Goal: Contribute content: Contribute content

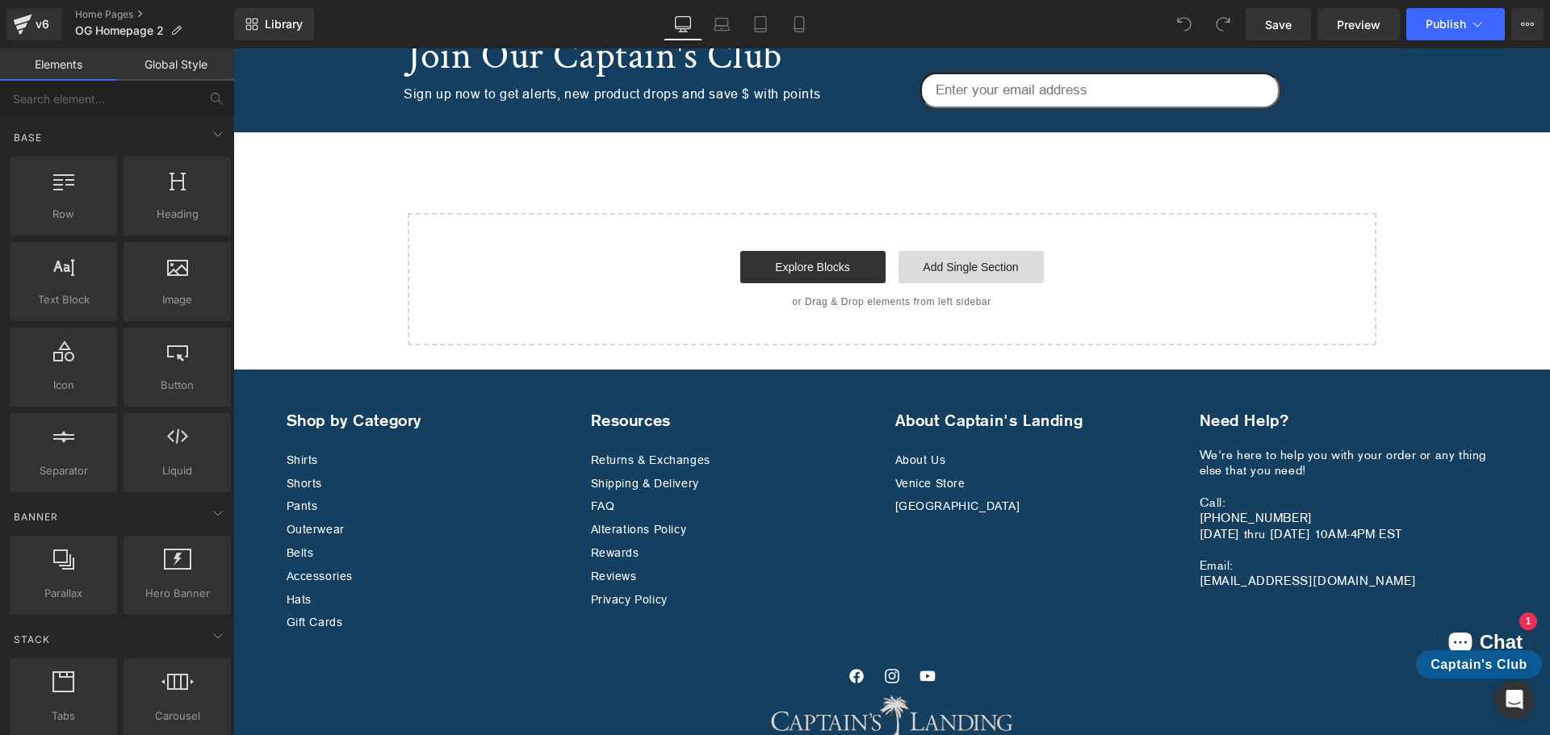
scroll to position [5004, 0]
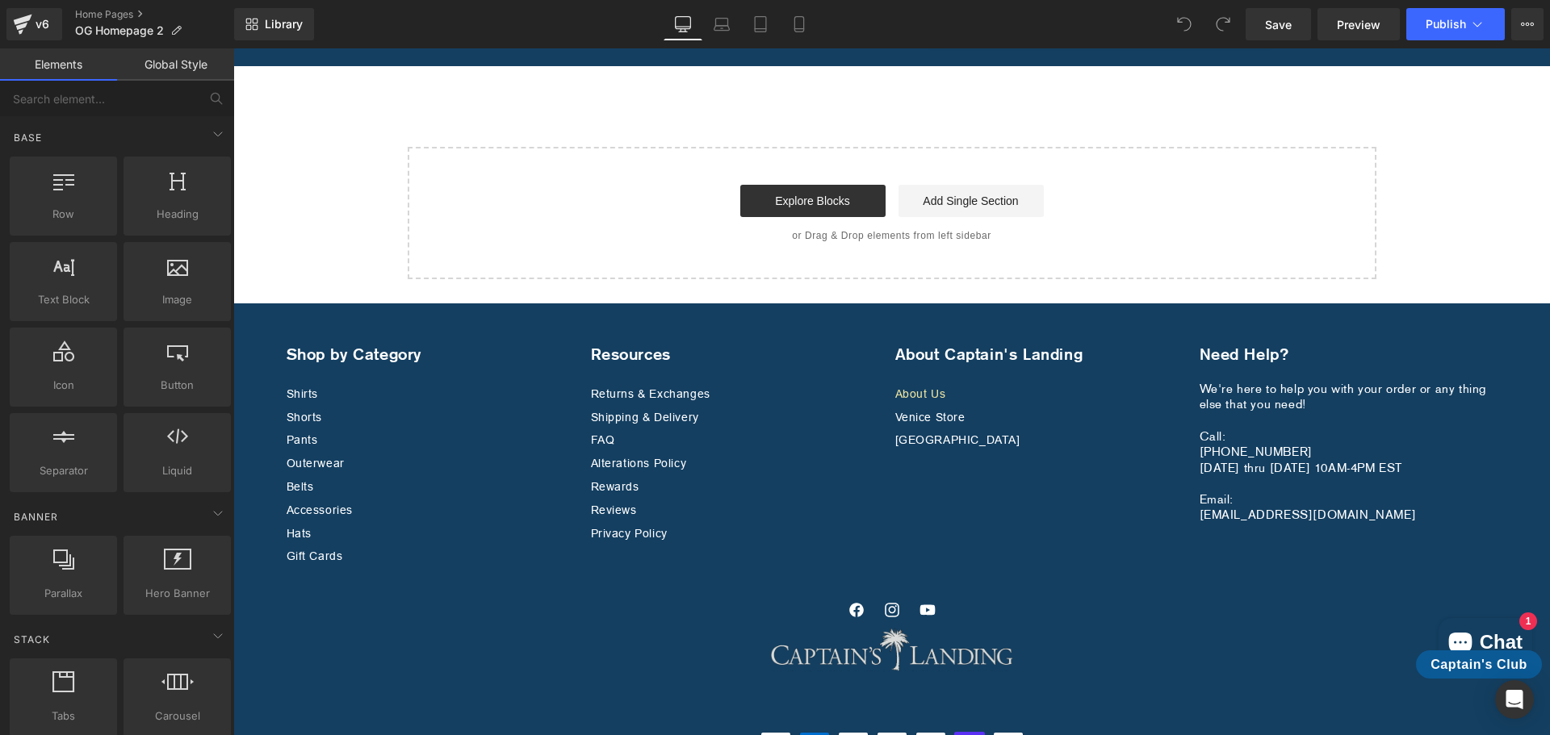
click at [924, 384] on link "About Us" at bounding box center [920, 394] width 51 height 20
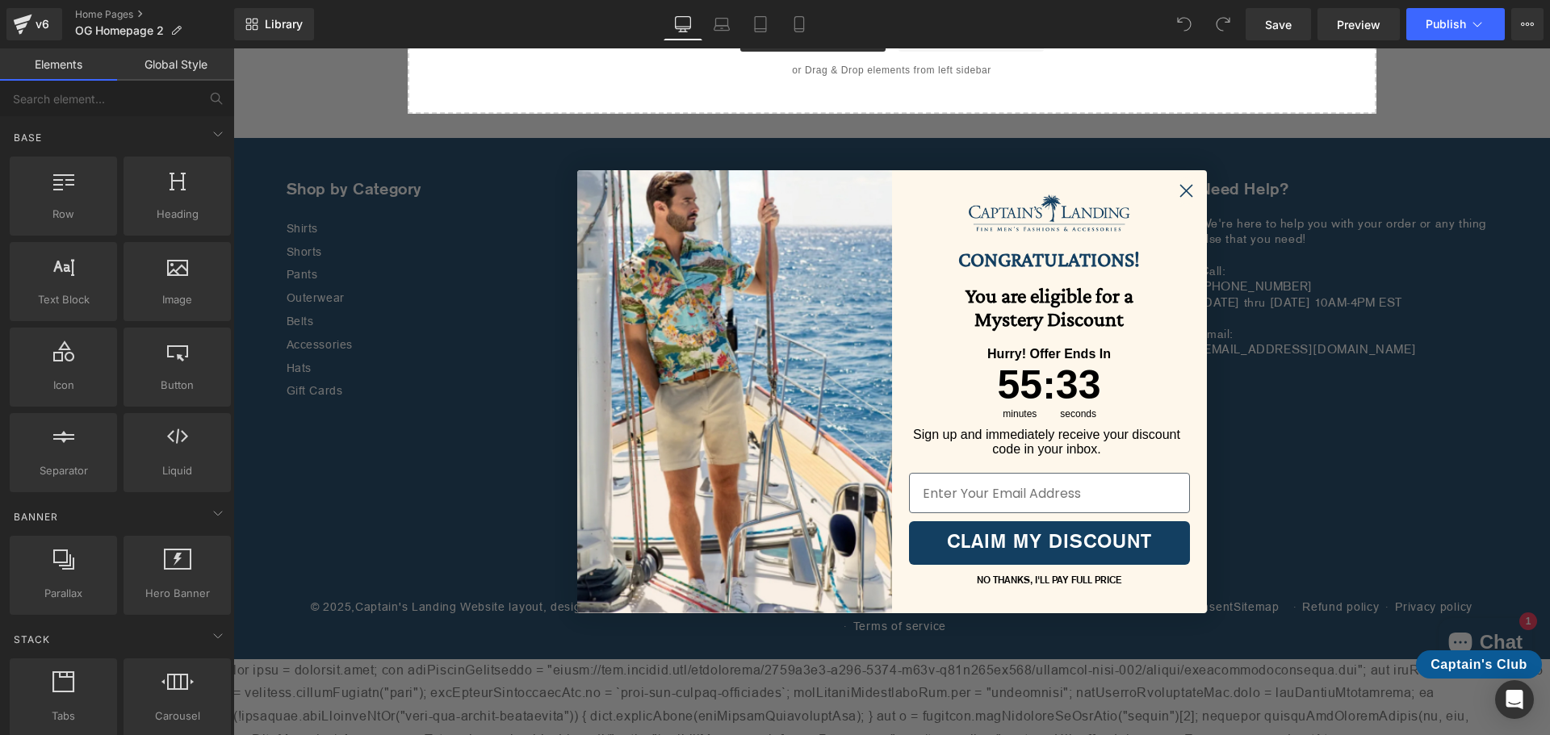
scroll to position [5175, 0]
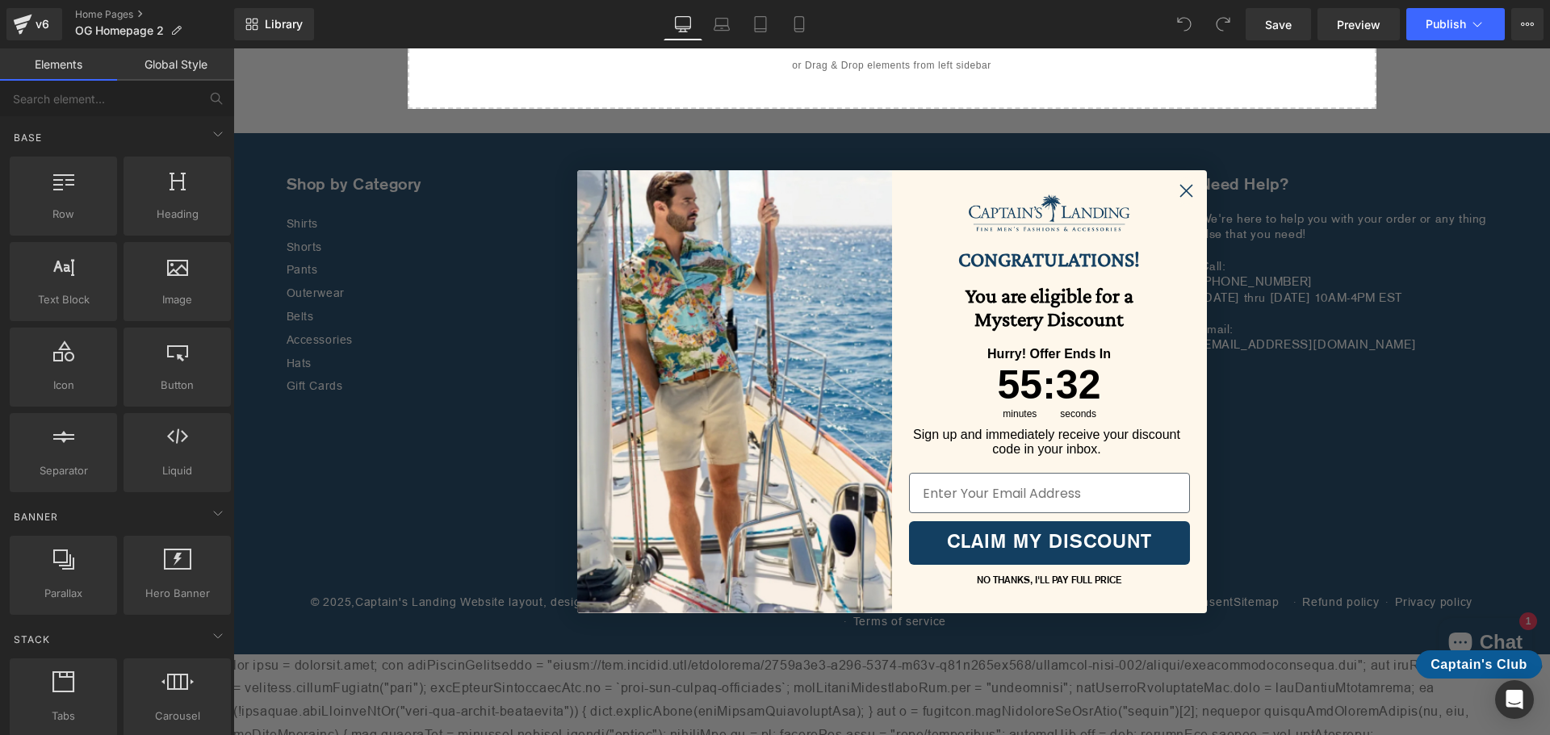
click at [1185, 191] on circle "Close dialog" at bounding box center [1185, 191] width 27 height 27
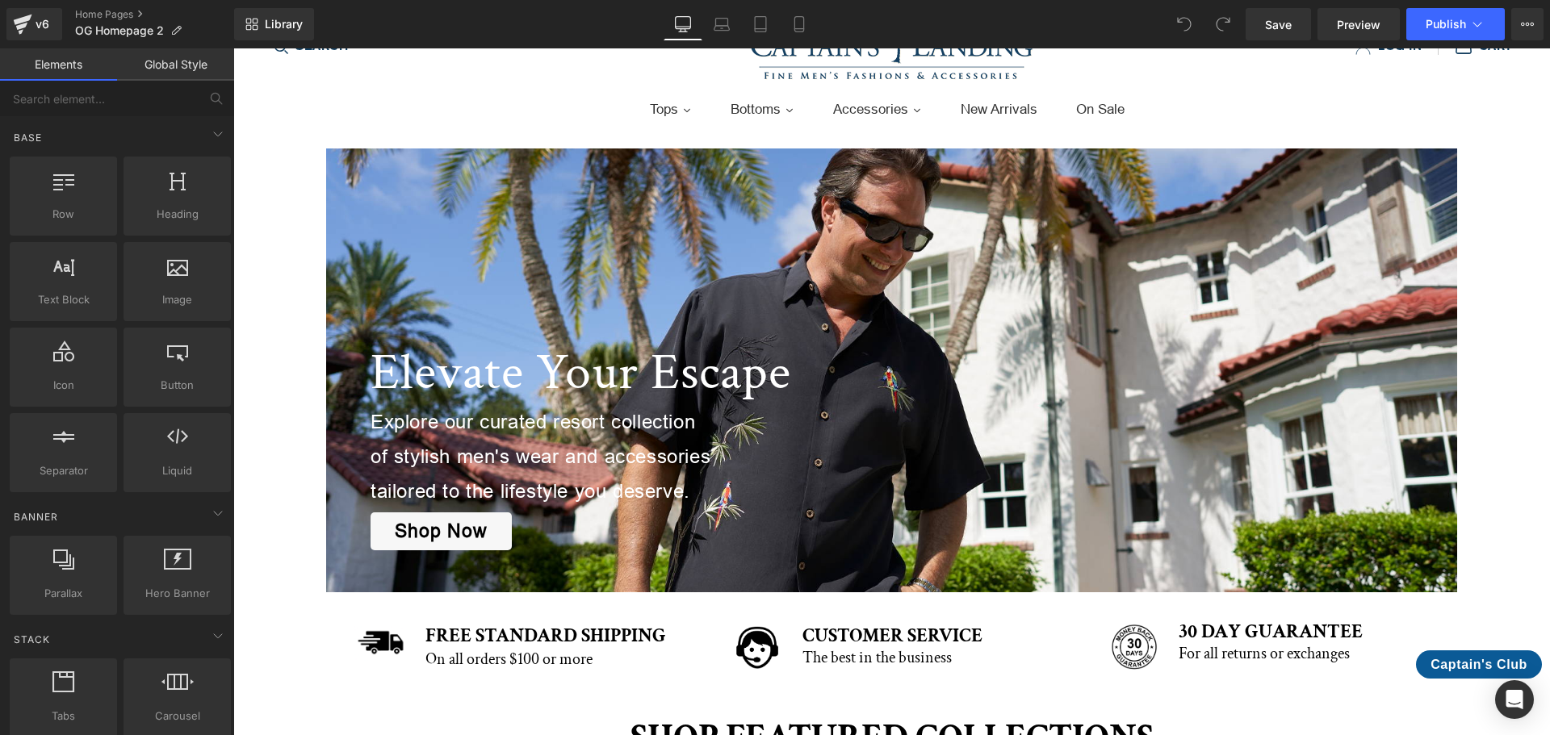
scroll to position [0, 0]
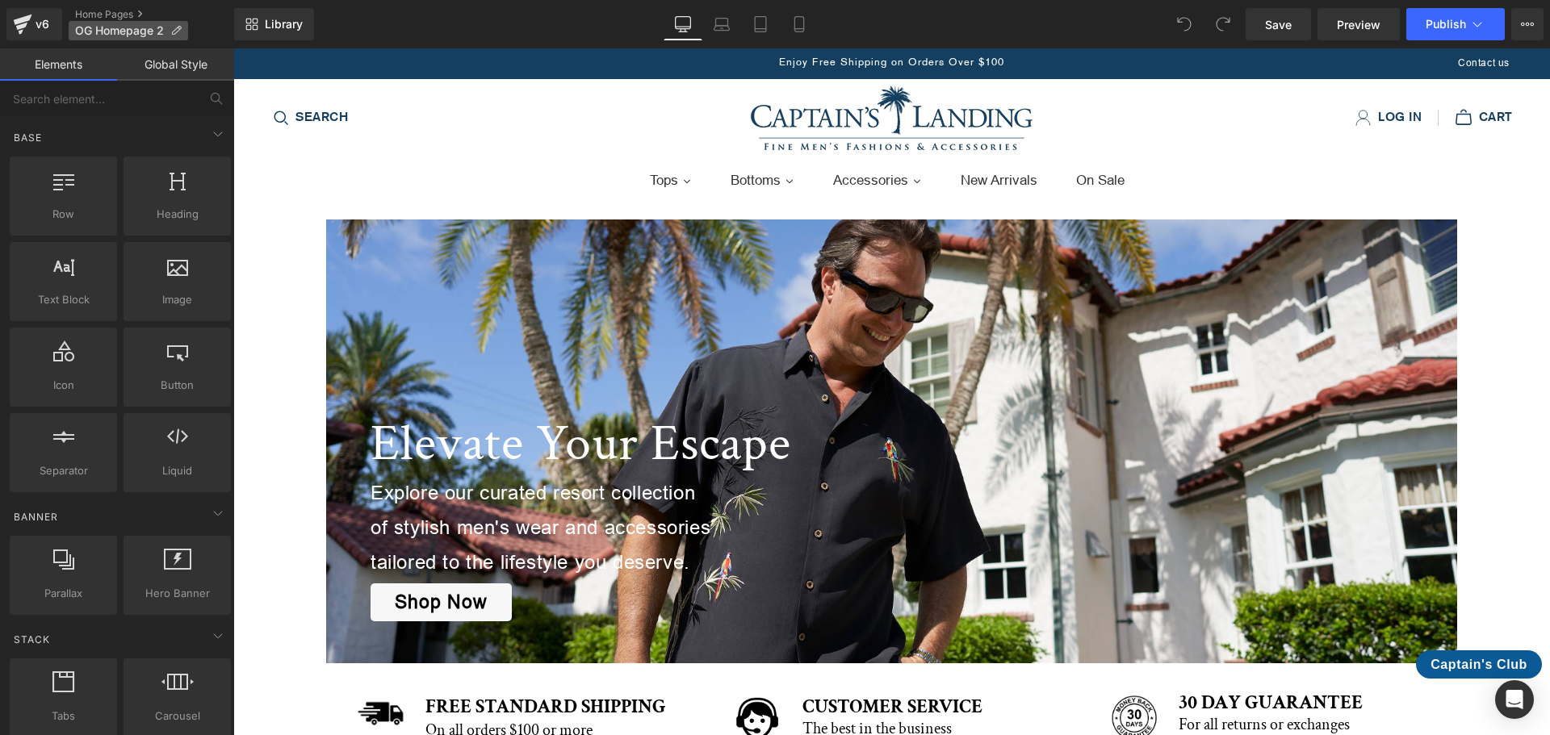
click at [136, 28] on span "OG Homepage 2" at bounding box center [119, 30] width 89 height 13
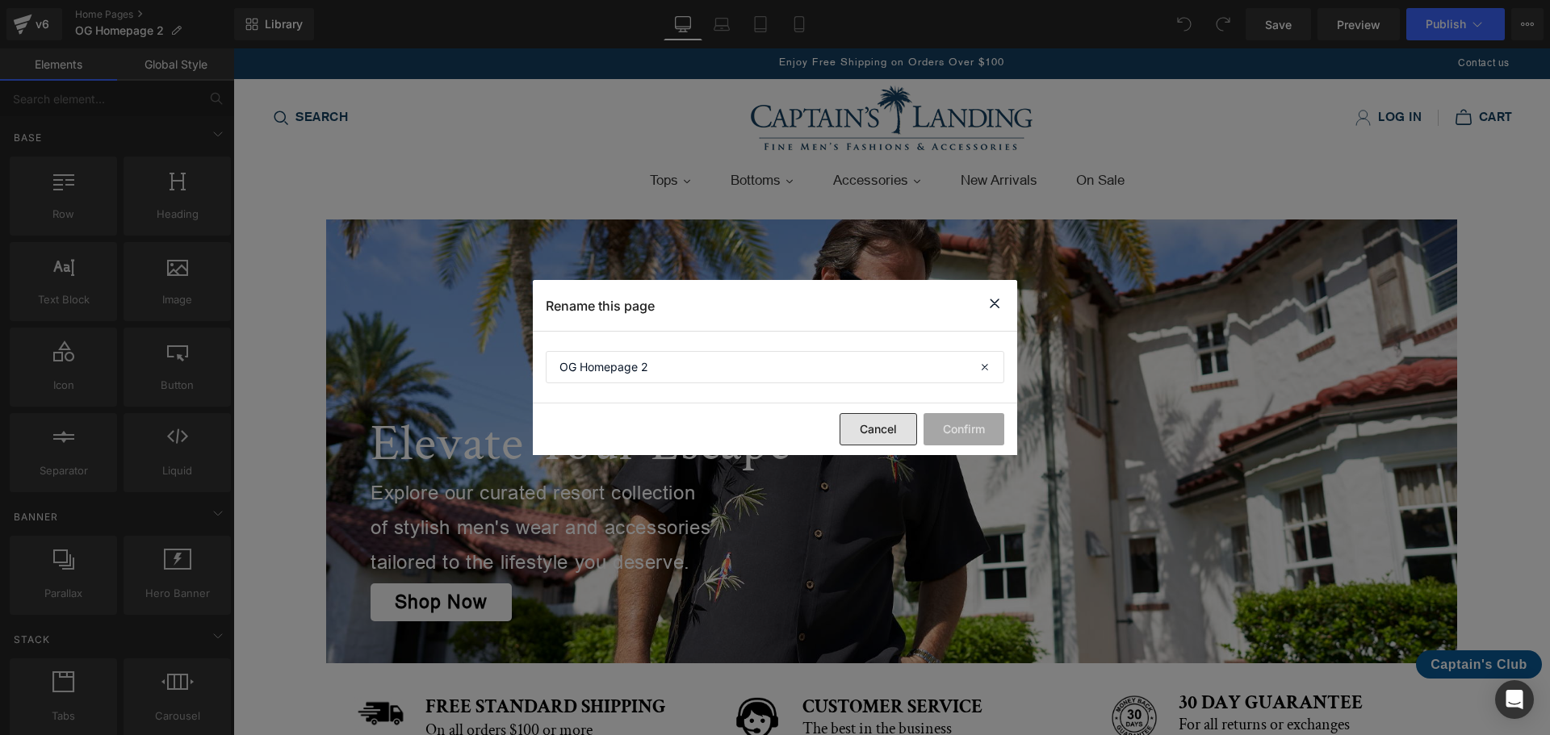
click at [887, 429] on button "Cancel" at bounding box center [877, 429] width 77 height 32
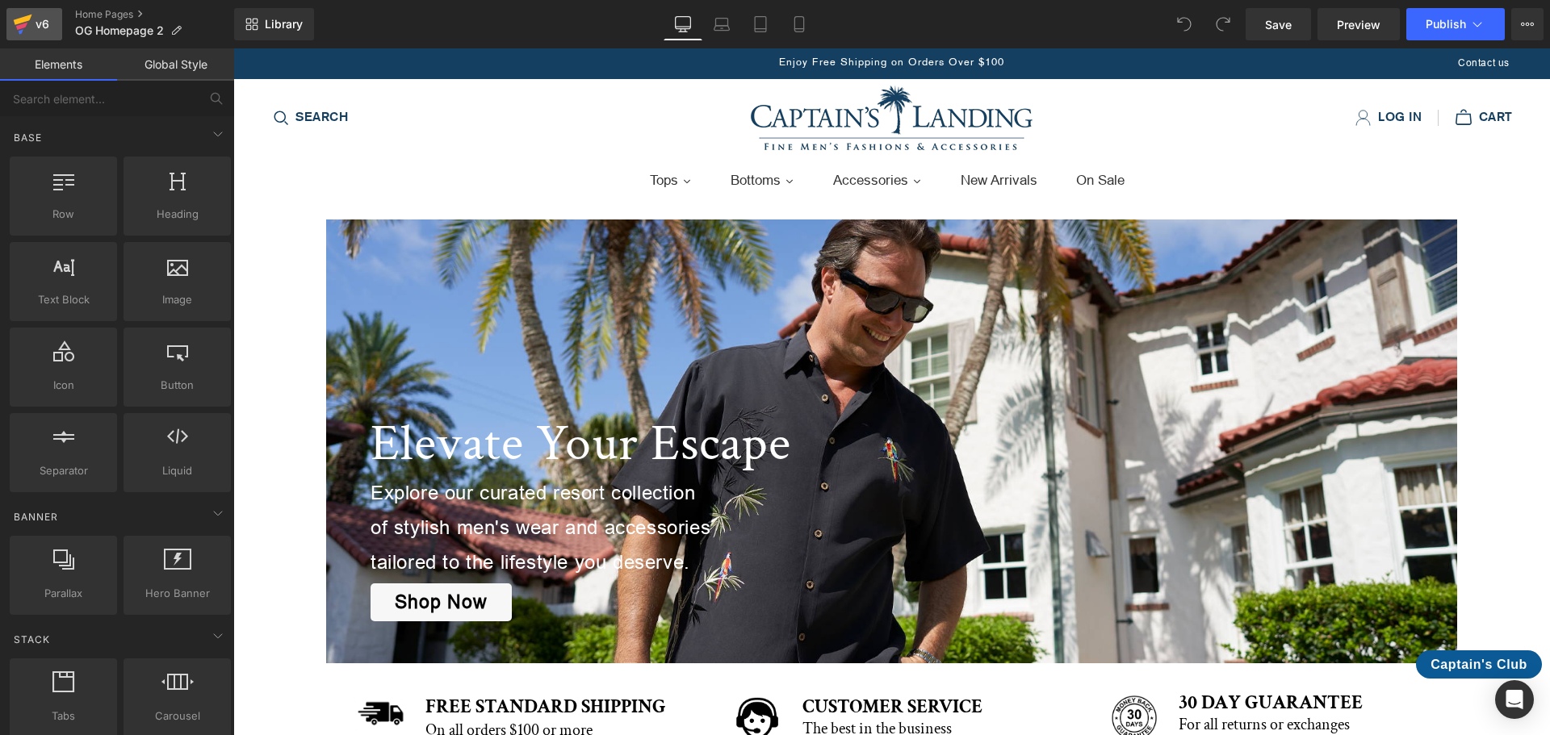
click at [27, 14] on icon at bounding box center [22, 24] width 19 height 40
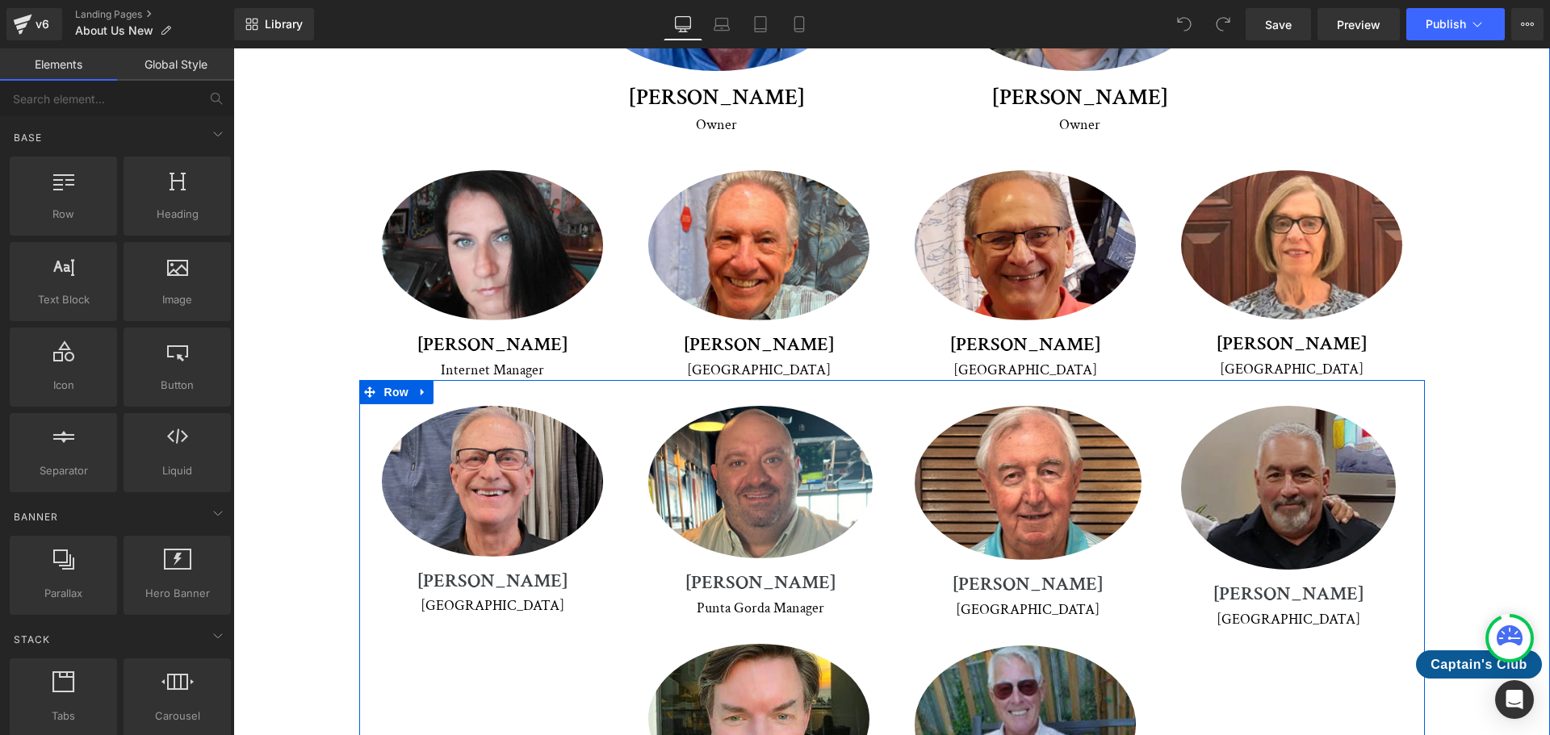
scroll to position [2664, 0]
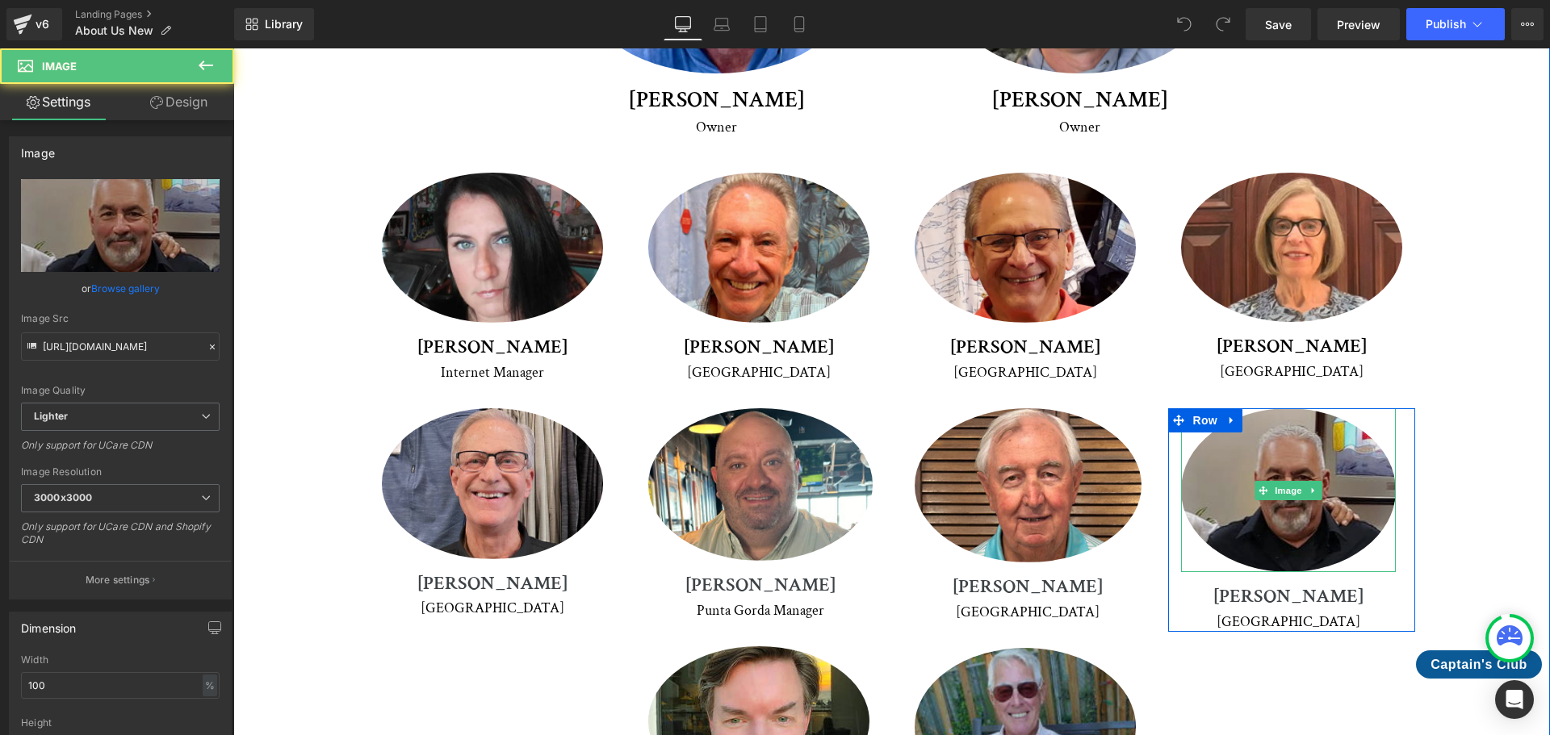
click at [1276, 408] on img at bounding box center [1288, 489] width 215 height 163
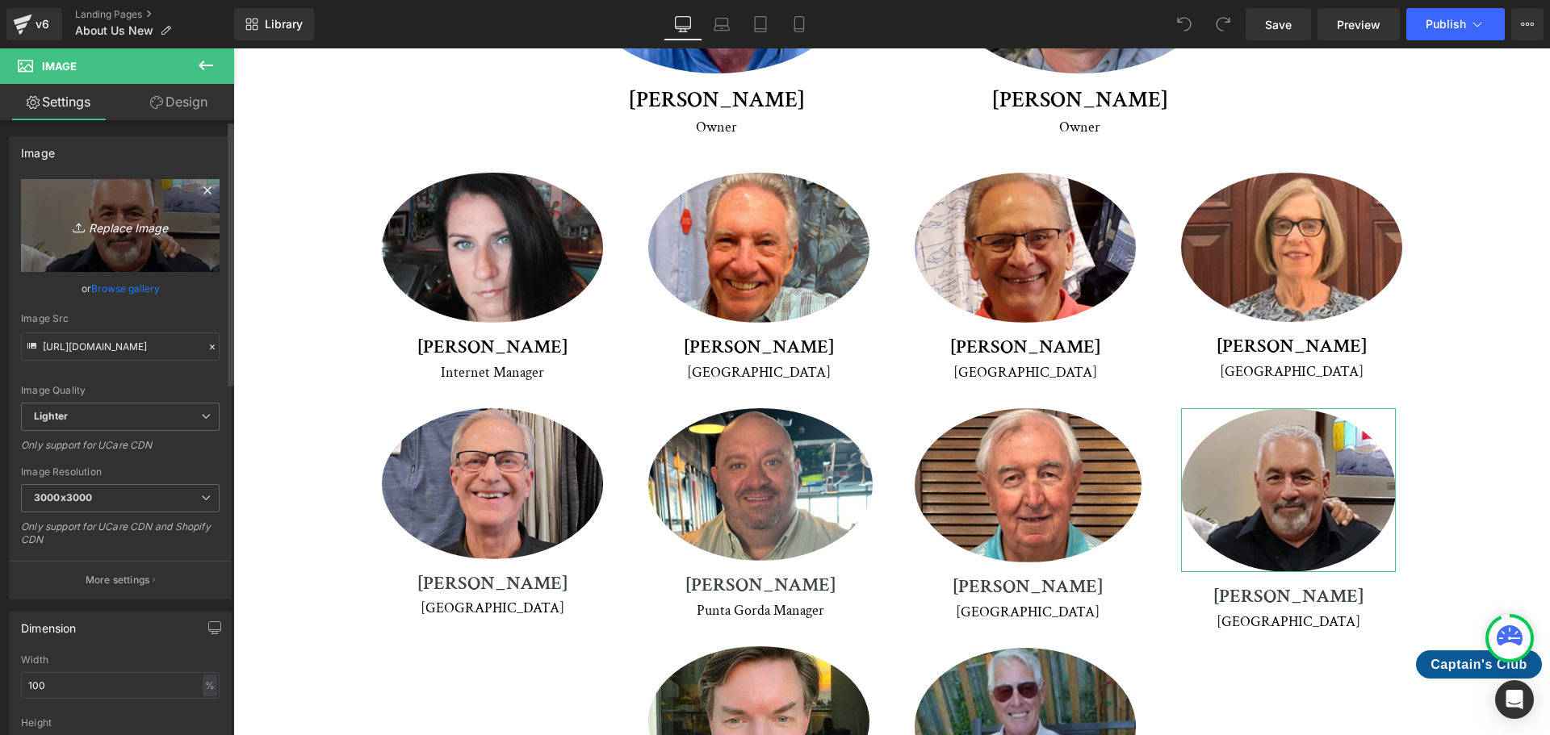
click at [144, 225] on icon "Replace Image" at bounding box center [120, 226] width 129 height 20
type input "C:\fakepath\[PERSON_NAME].jpg"
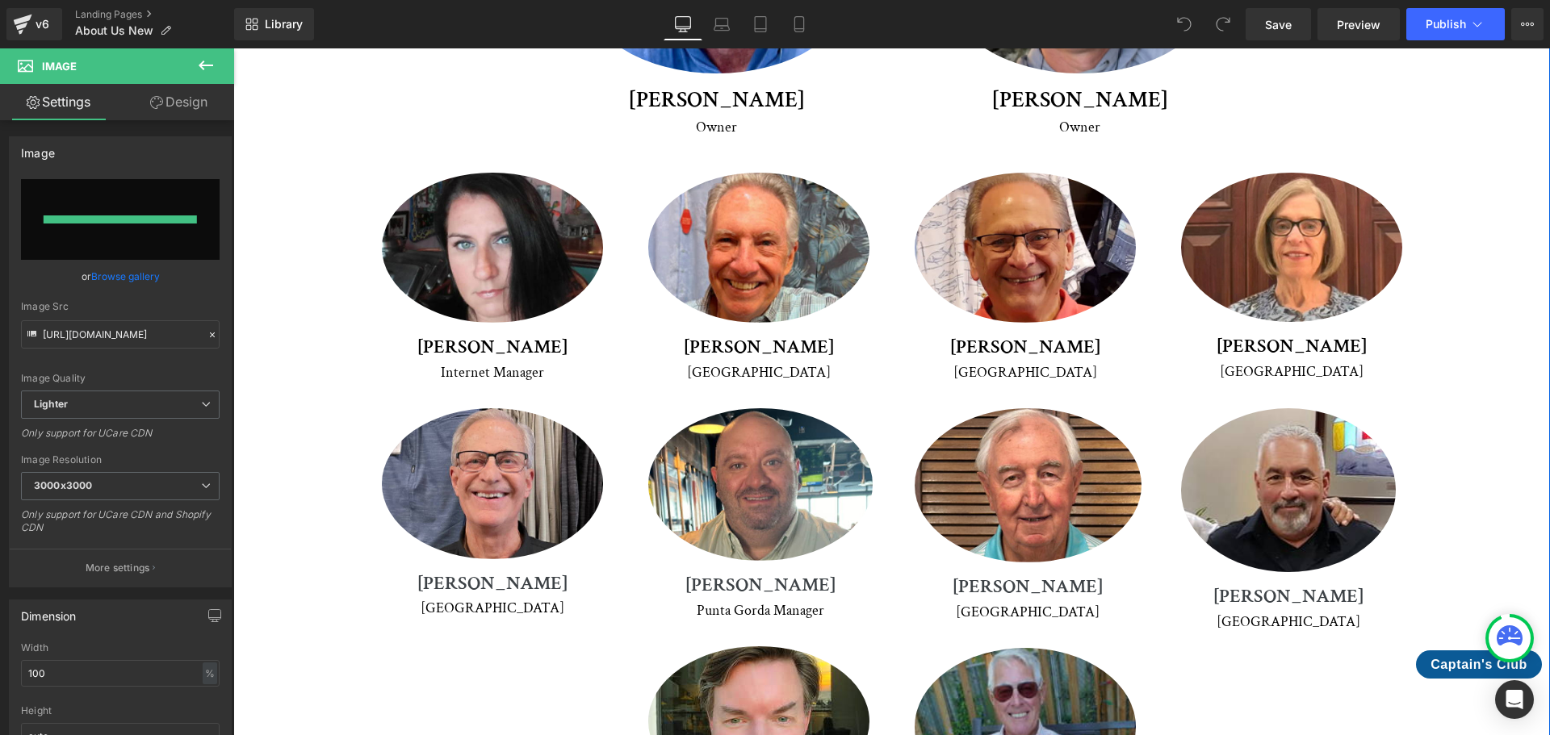
type input "[URL][DOMAIN_NAME]"
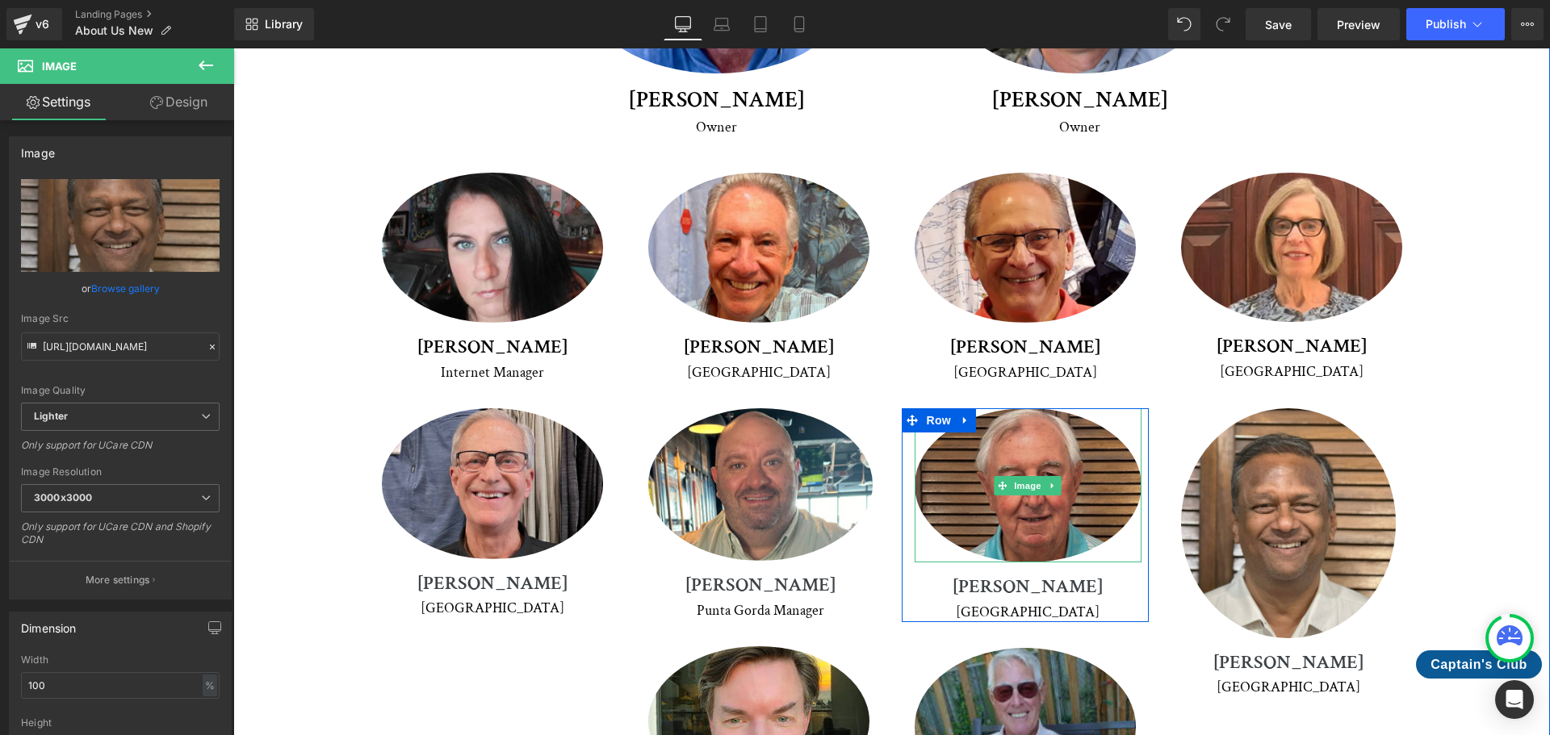
click at [1066, 408] on img at bounding box center [1027, 485] width 227 height 154
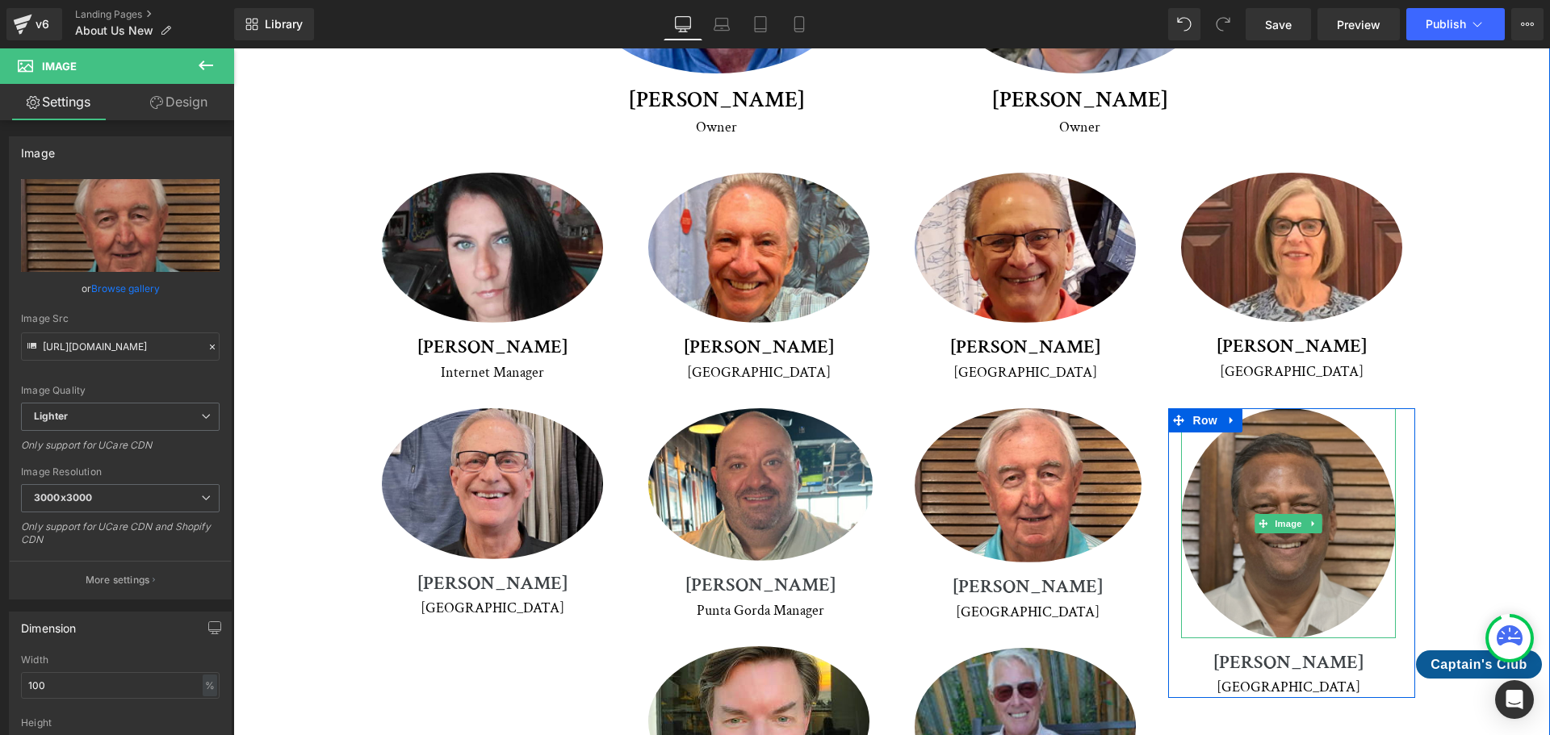
click at [1291, 408] on img at bounding box center [1288, 522] width 215 height 229
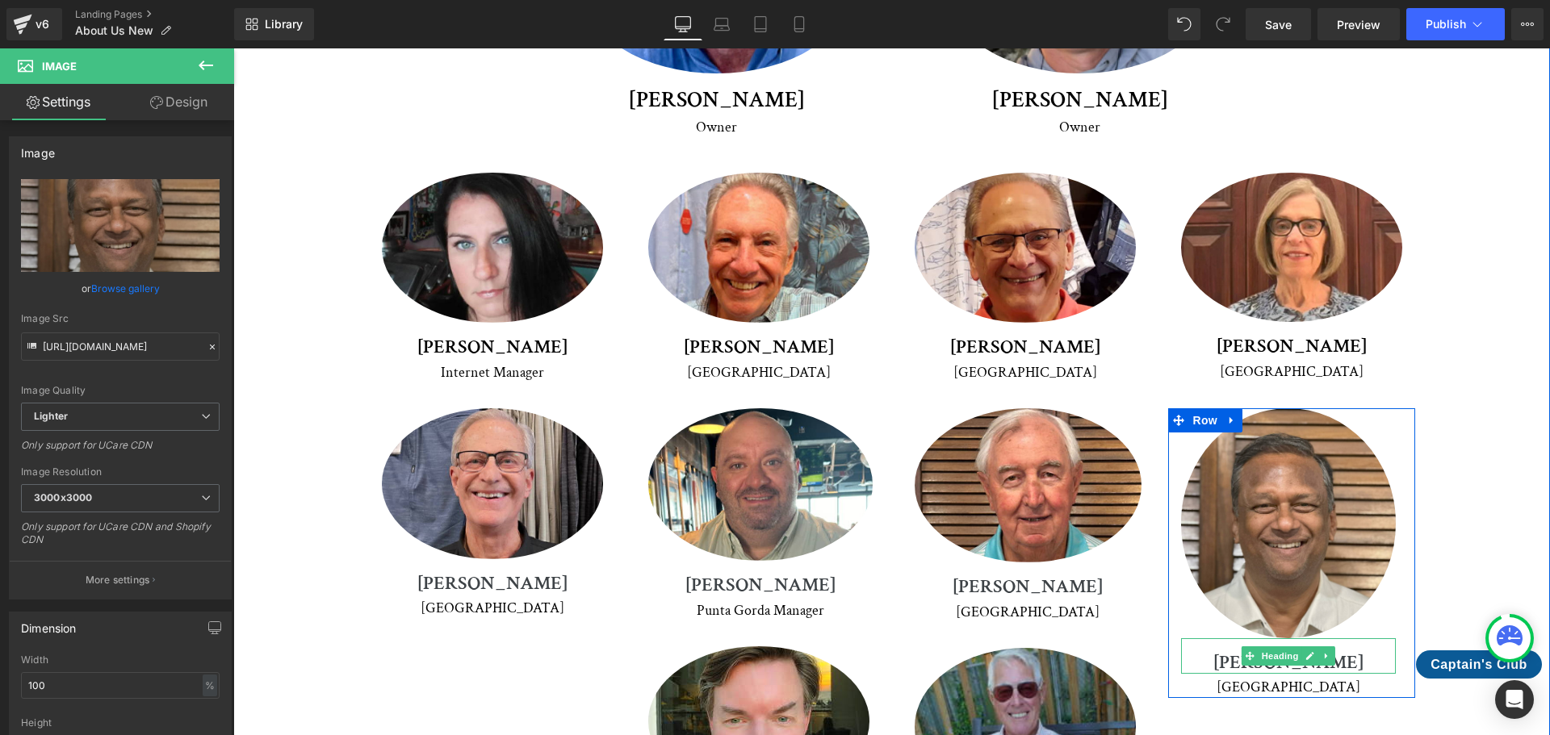
click at [1287, 647] on span "Heading" at bounding box center [1280, 656] width 44 height 19
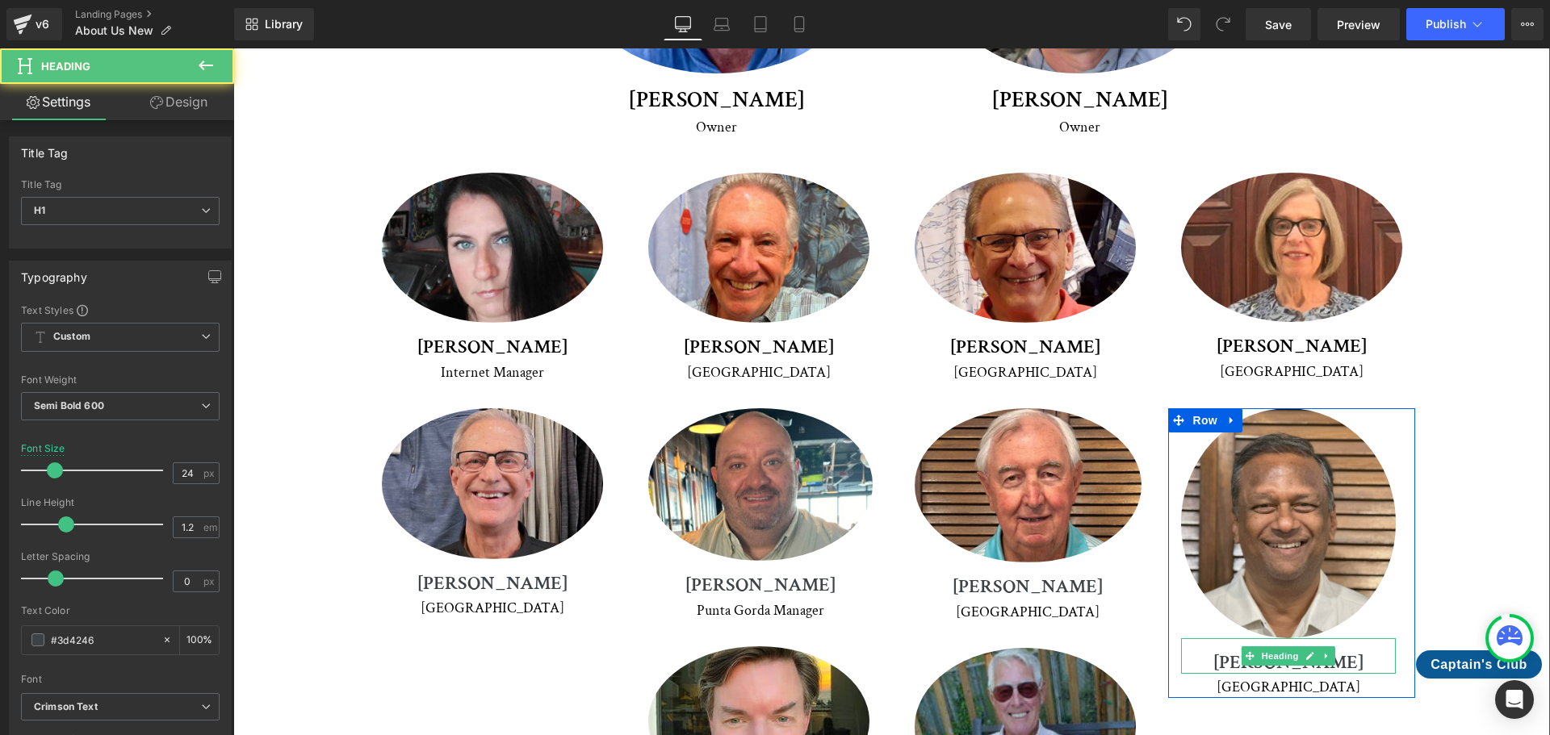
click at [1287, 647] on span "Heading" at bounding box center [1280, 656] width 44 height 19
click at [1299, 674] on div "Venice Text Block" at bounding box center [1288, 685] width 215 height 23
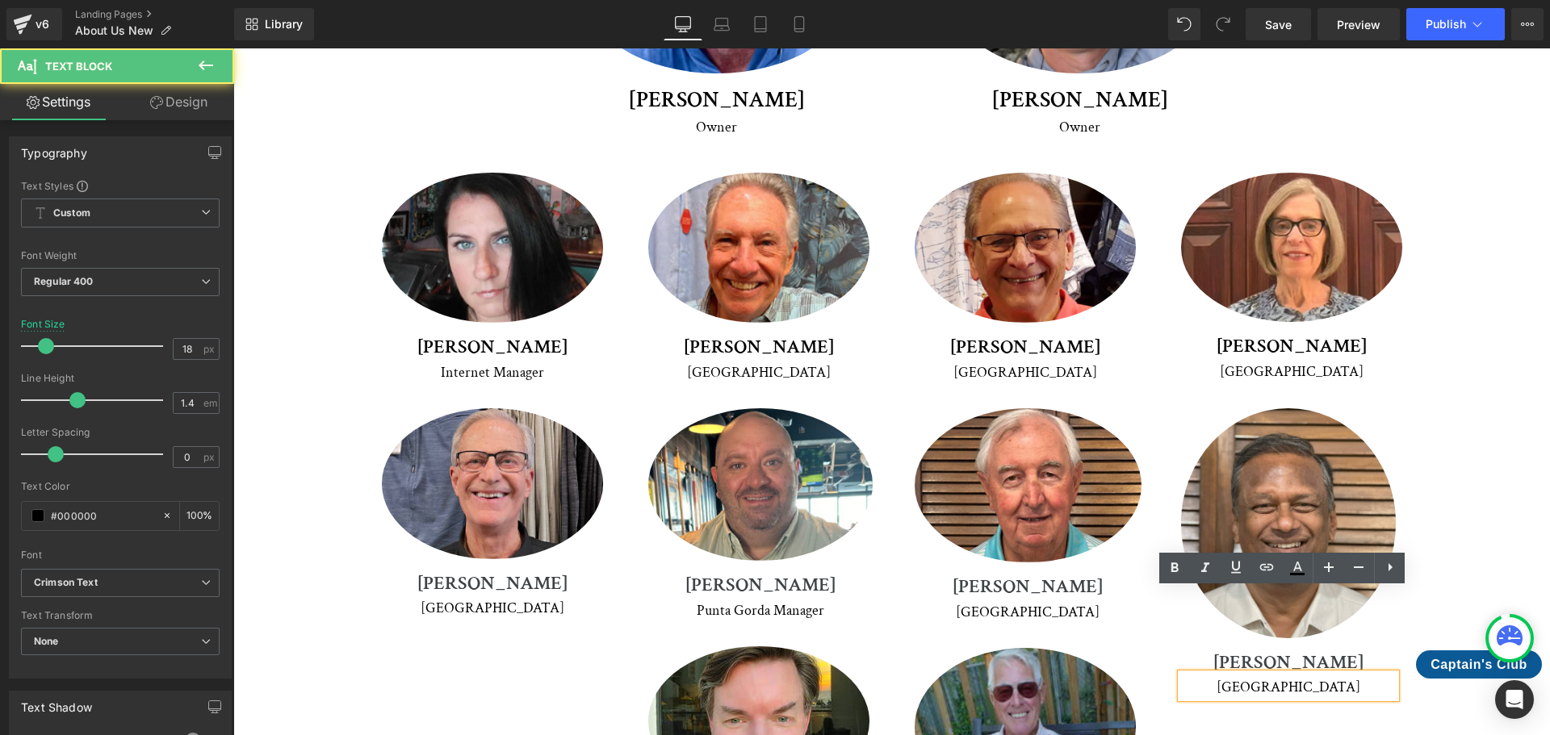
click at [1314, 677] on p "[GEOGRAPHIC_DATA]" at bounding box center [1288, 687] width 215 height 20
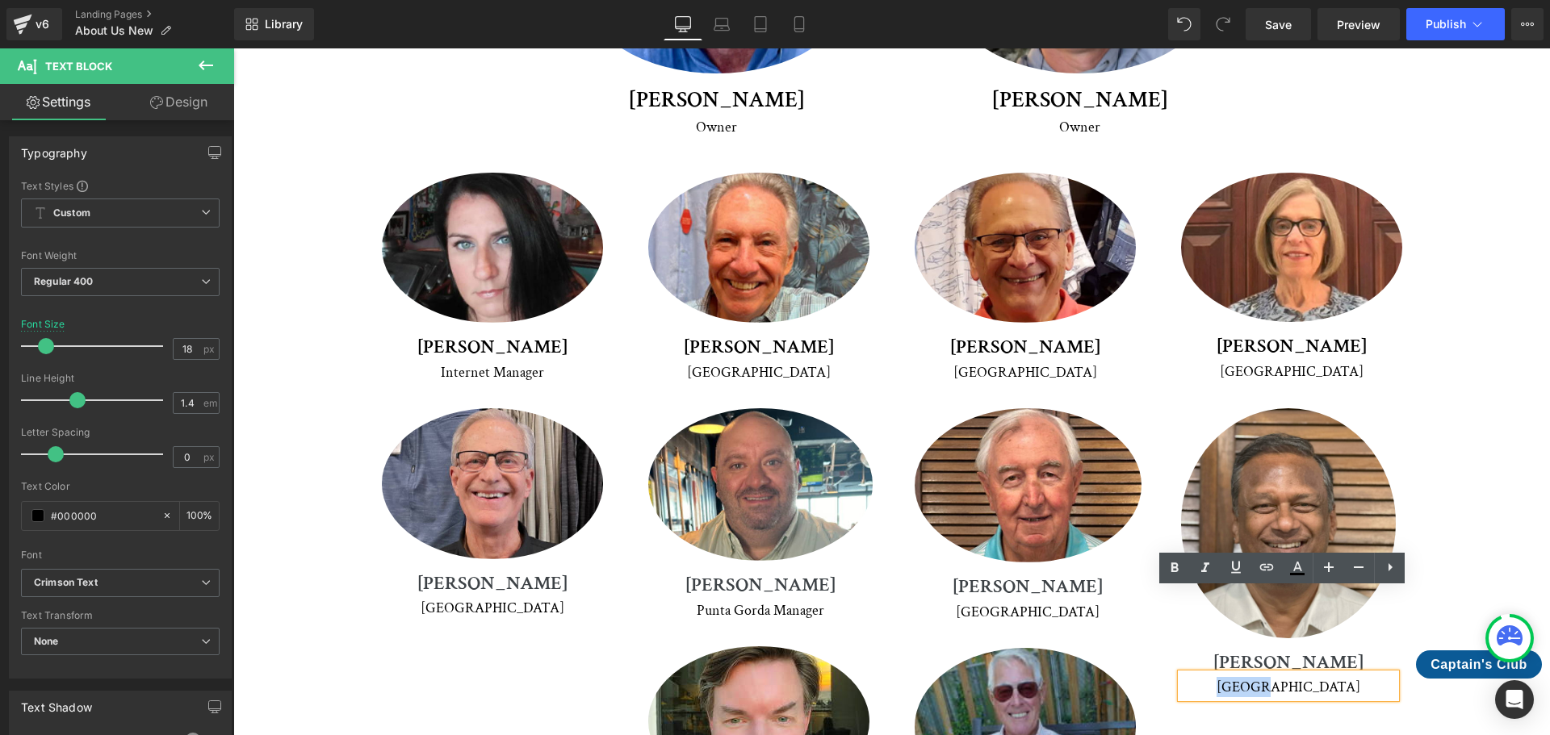
drag, startPoint x: 1315, startPoint y: 600, endPoint x: 1264, endPoint y: 601, distance: 50.9
click at [1264, 677] on p "[GEOGRAPHIC_DATA]" at bounding box center [1288, 687] width 215 height 20
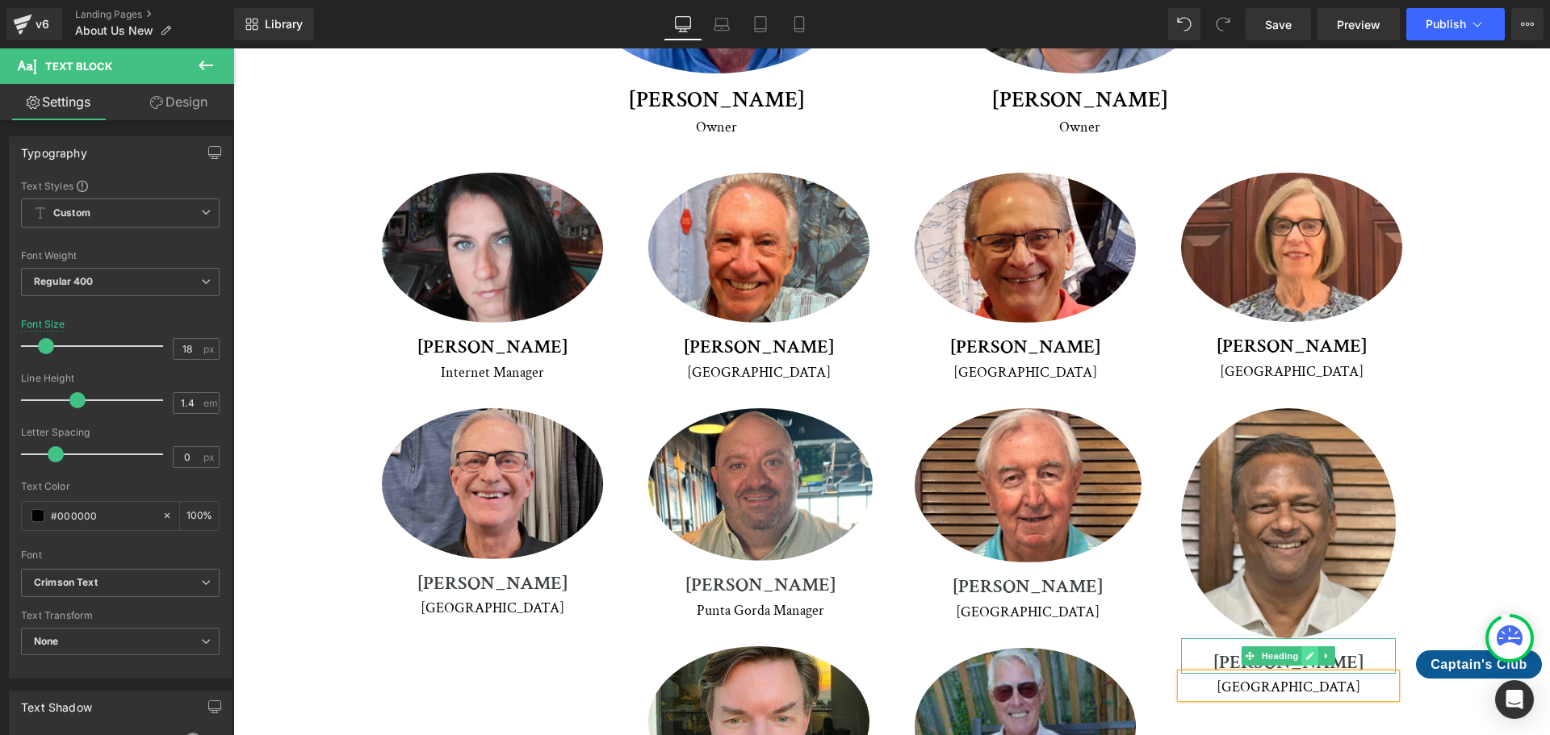
click at [1301, 647] on link at bounding box center [1309, 656] width 17 height 19
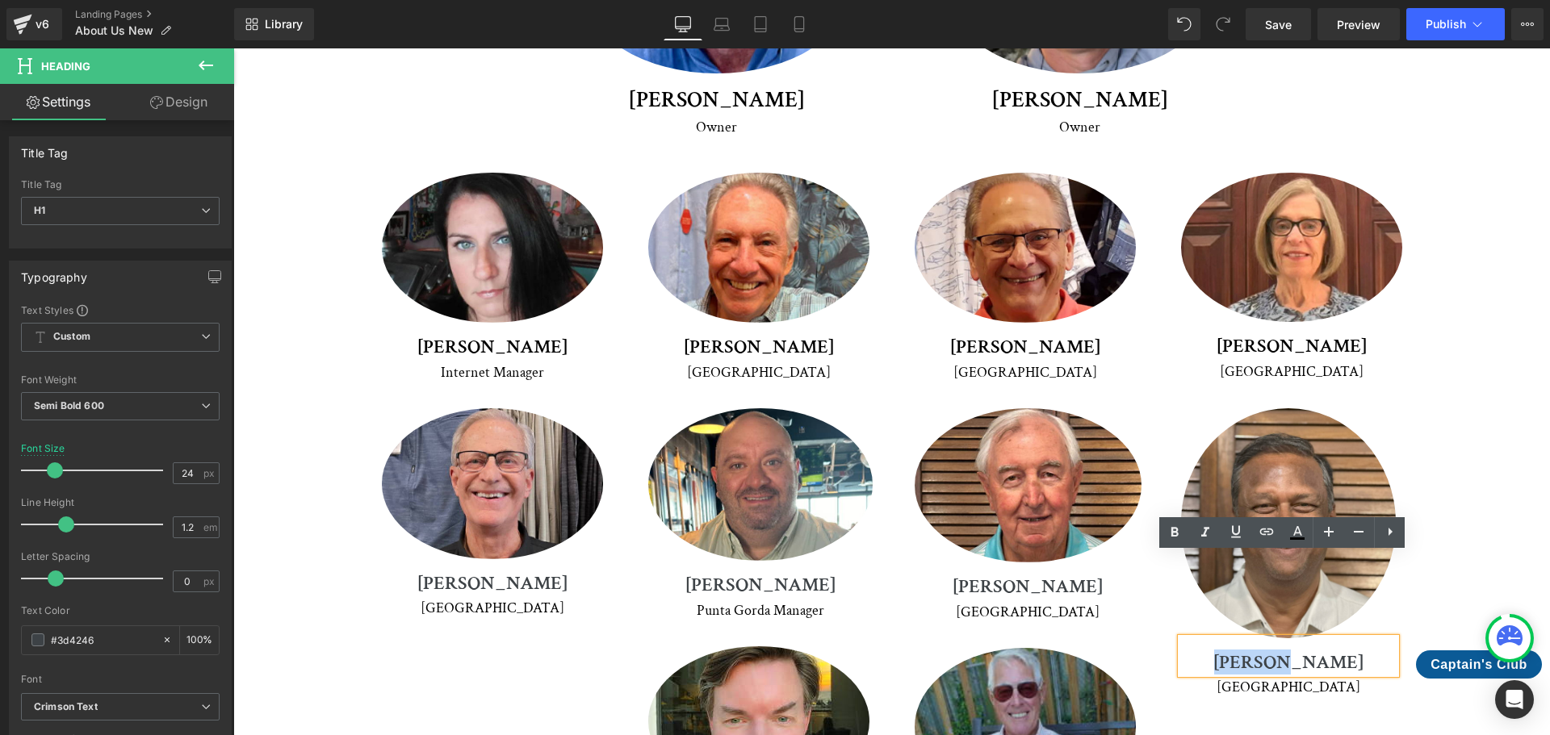
drag, startPoint x: 1258, startPoint y: 578, endPoint x: 1310, endPoint y: 575, distance: 51.8
click at [1310, 651] on h1 "[PERSON_NAME]" at bounding box center [1288, 662] width 215 height 23
click at [1454, 370] on div "Meet Our Crew Heading We're proud to introduce you to our dedicated team of pro…" at bounding box center [892, 293] width 1236 height 1155
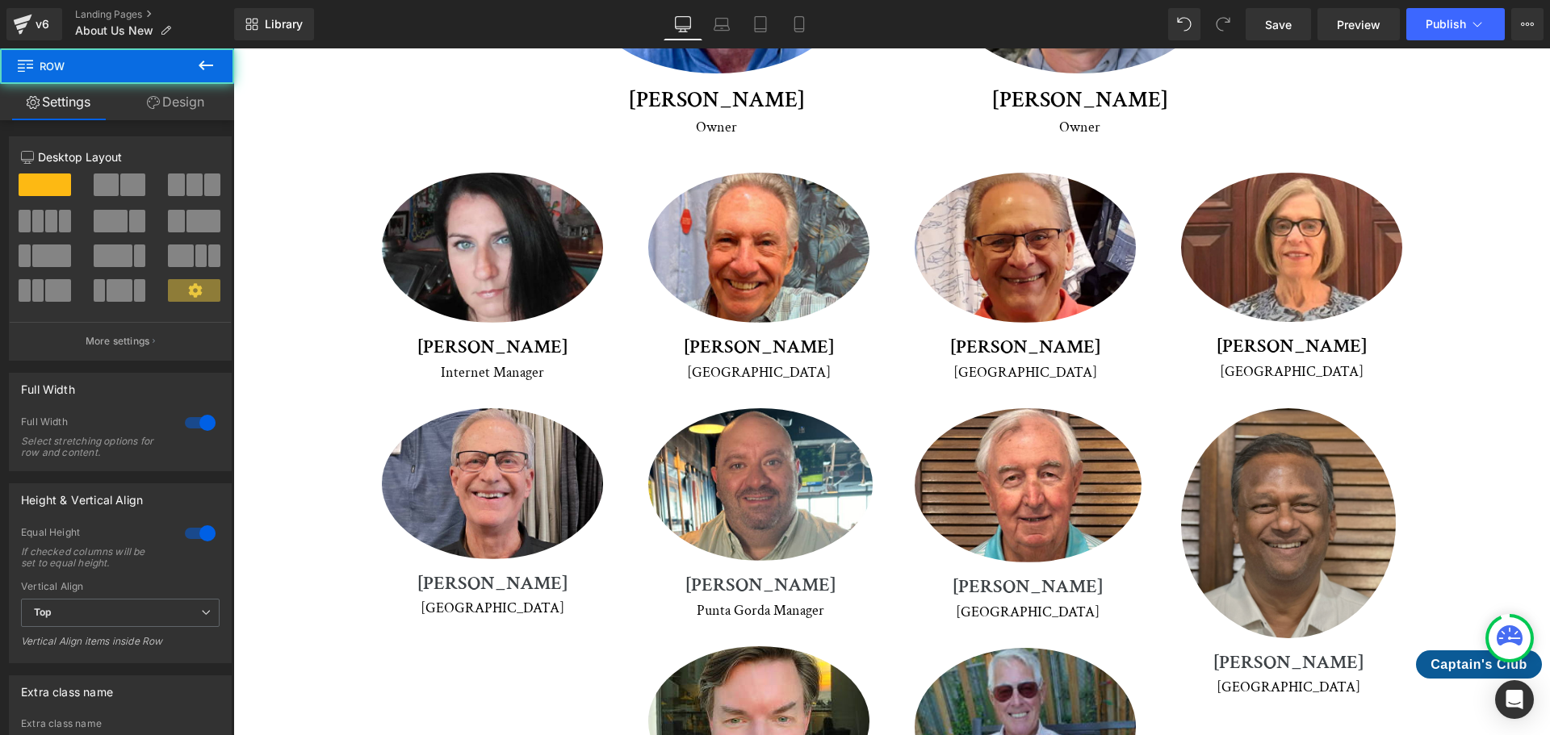
click at [1338, 408] on img at bounding box center [1288, 522] width 215 height 229
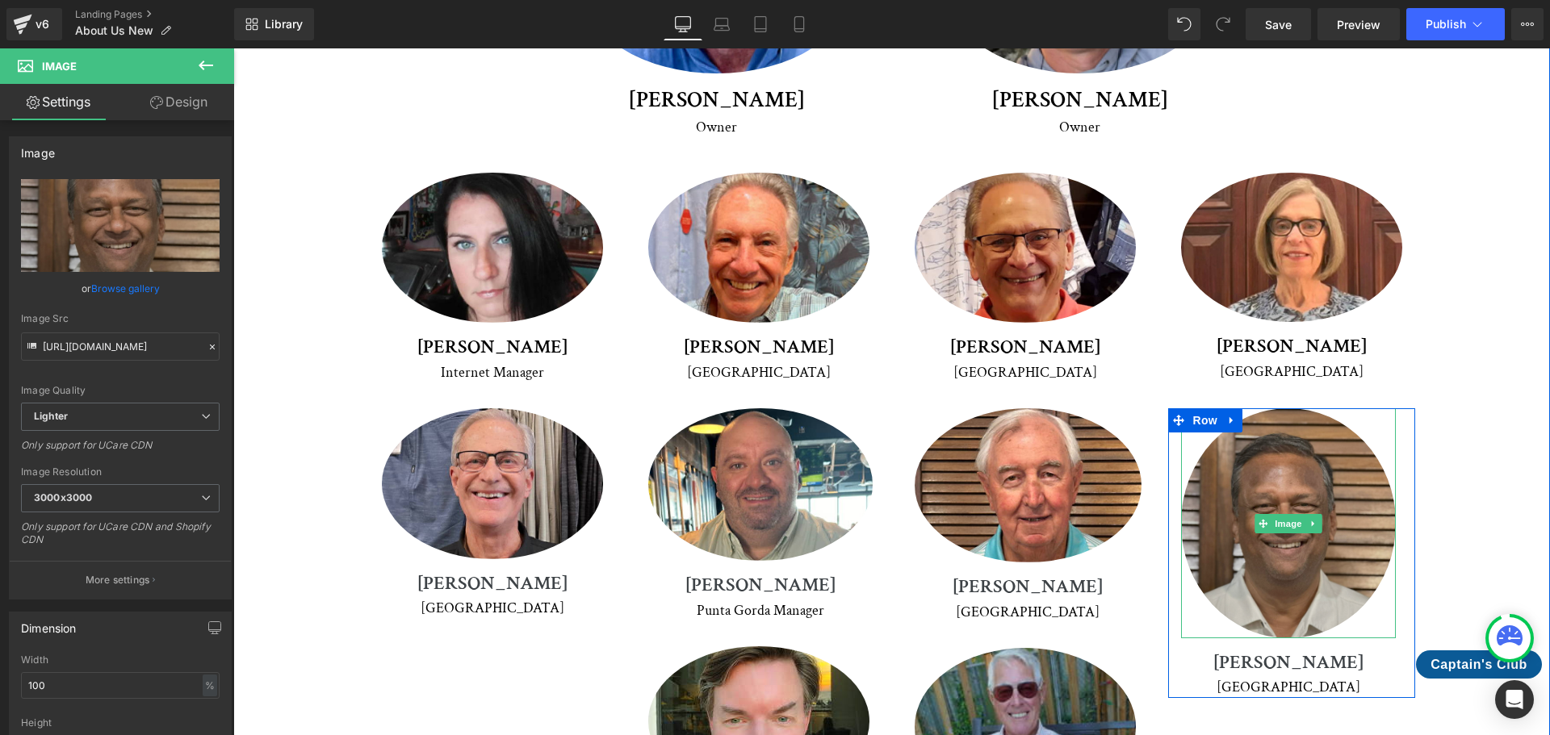
click at [1321, 408] on img at bounding box center [1288, 522] width 215 height 229
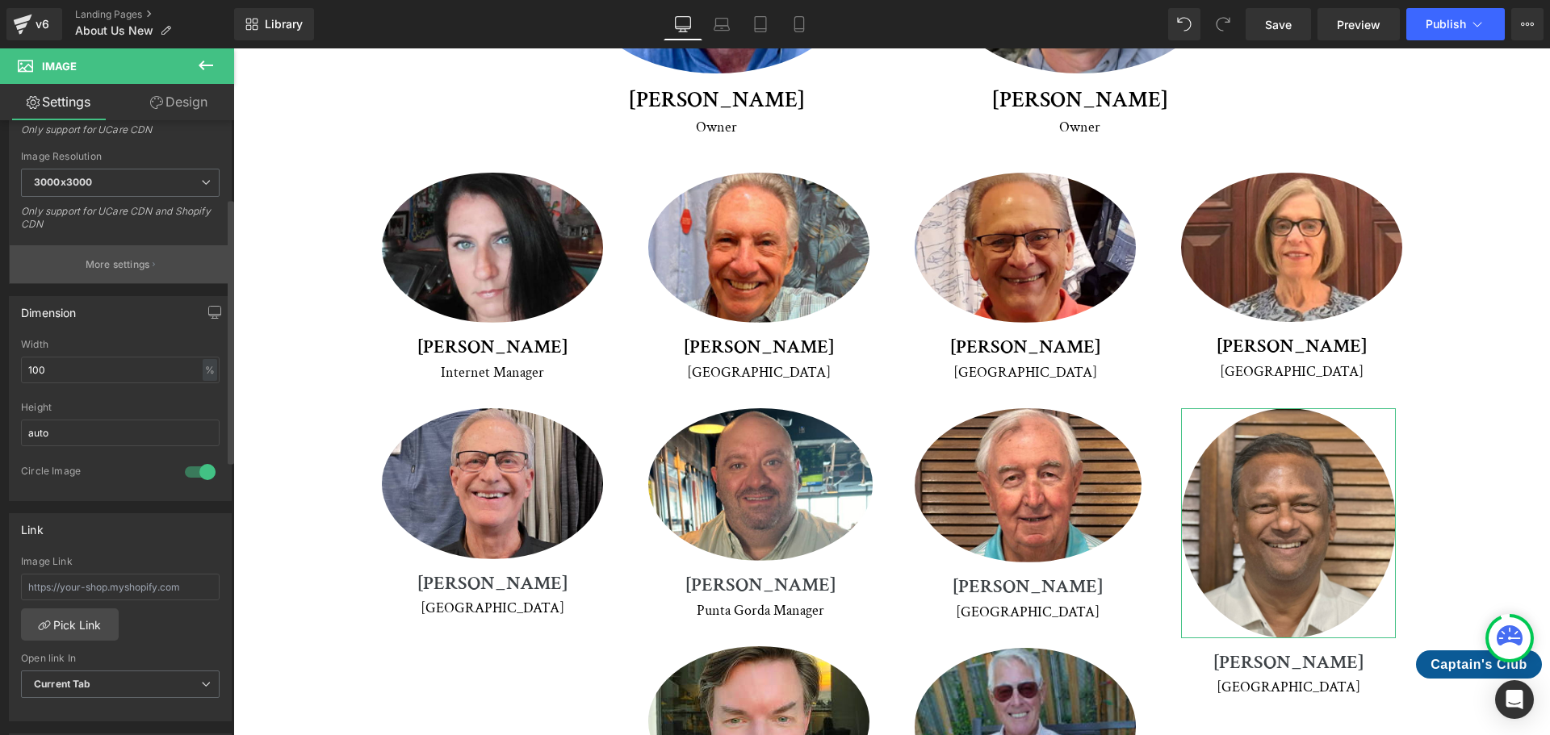
scroll to position [323, 0]
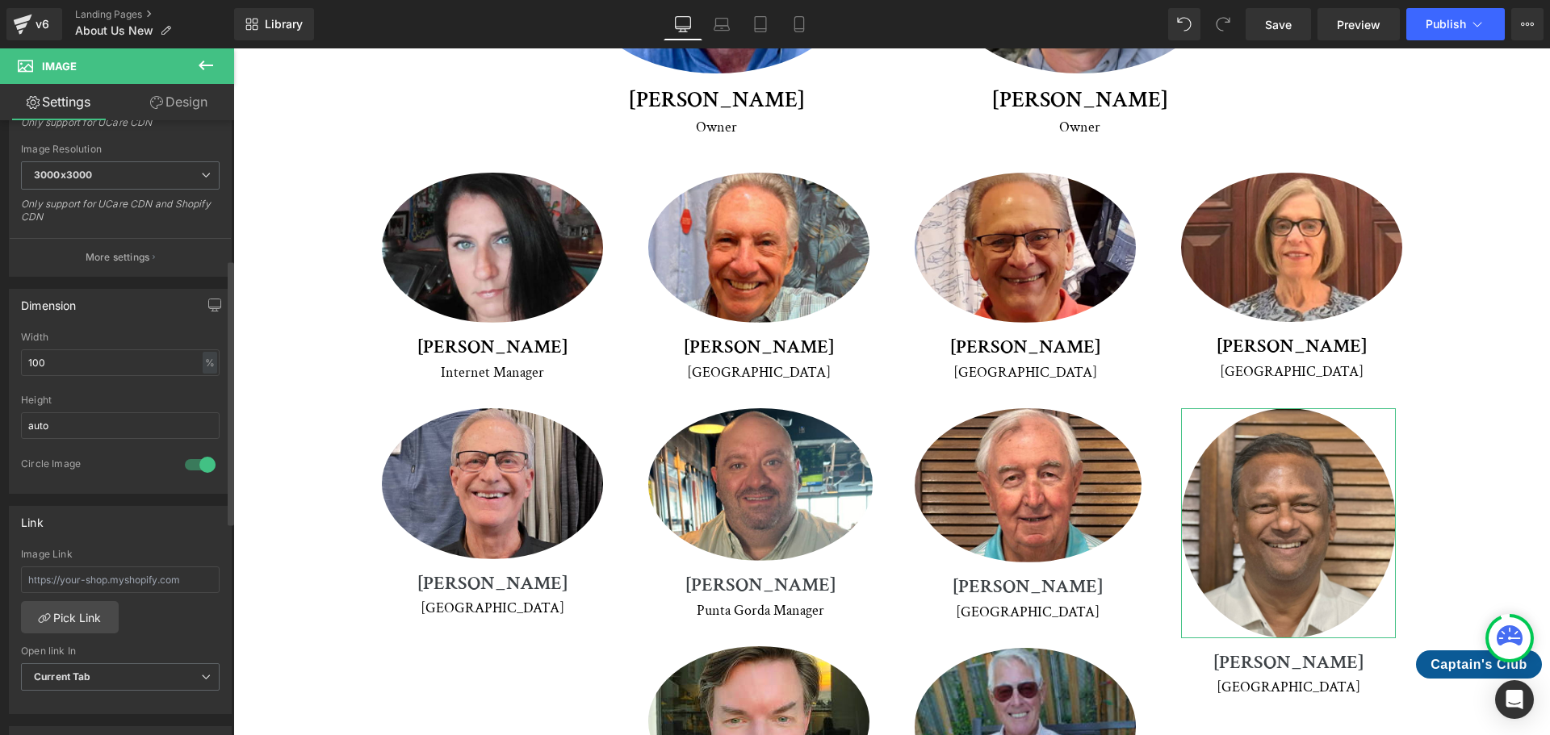
click at [199, 465] on div at bounding box center [200, 465] width 39 height 26
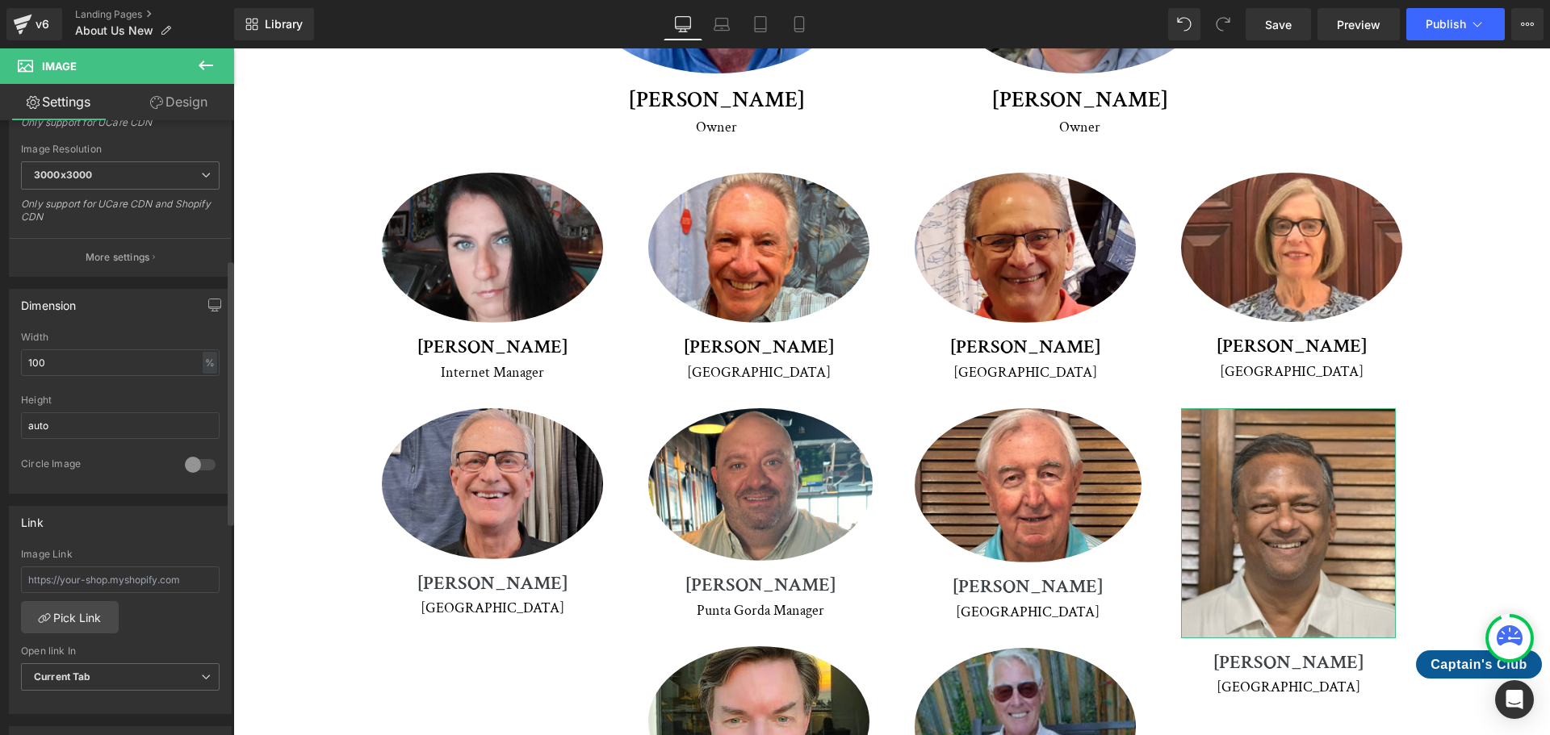
click at [199, 465] on div at bounding box center [200, 465] width 39 height 26
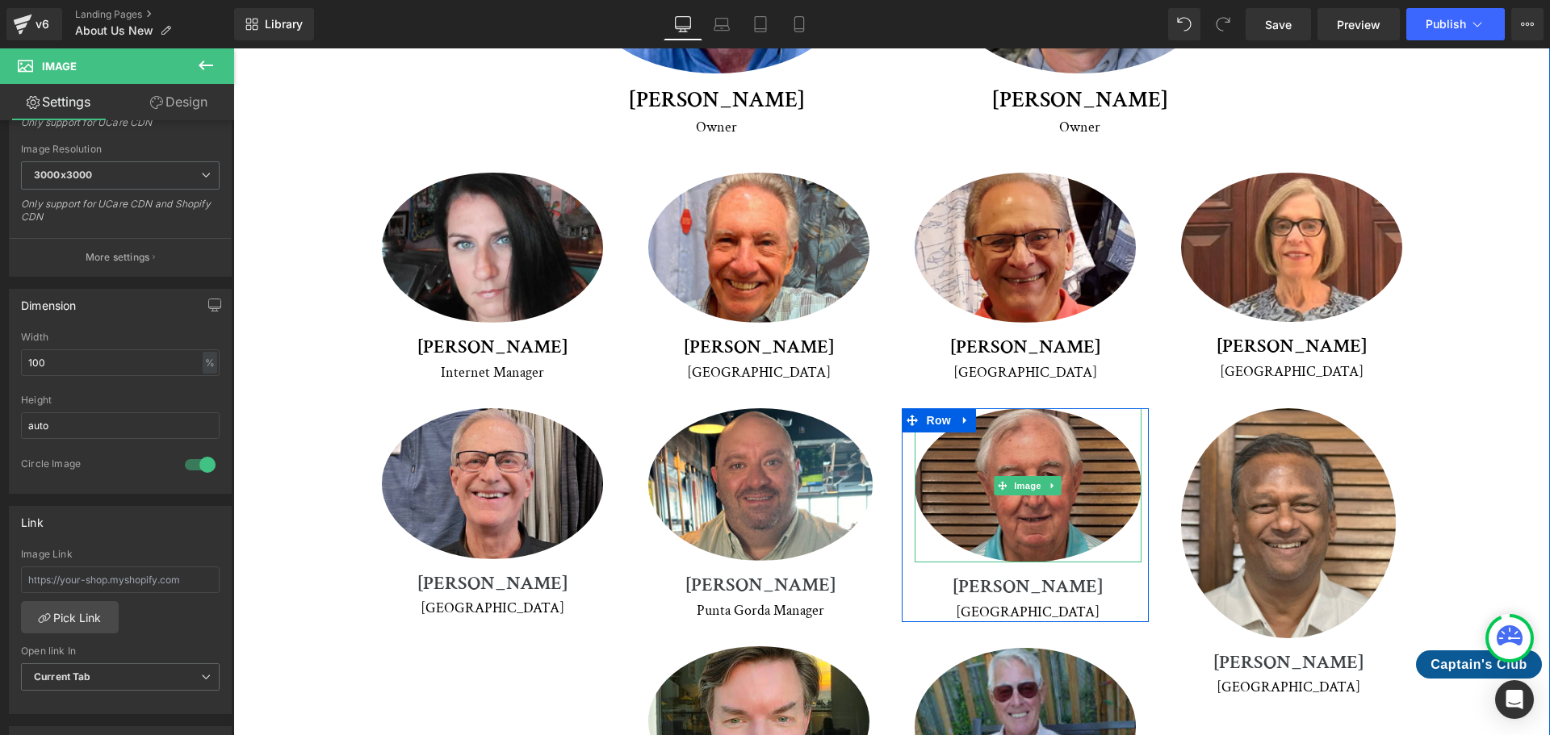
click at [1019, 476] on span "Image" at bounding box center [1028, 485] width 34 height 19
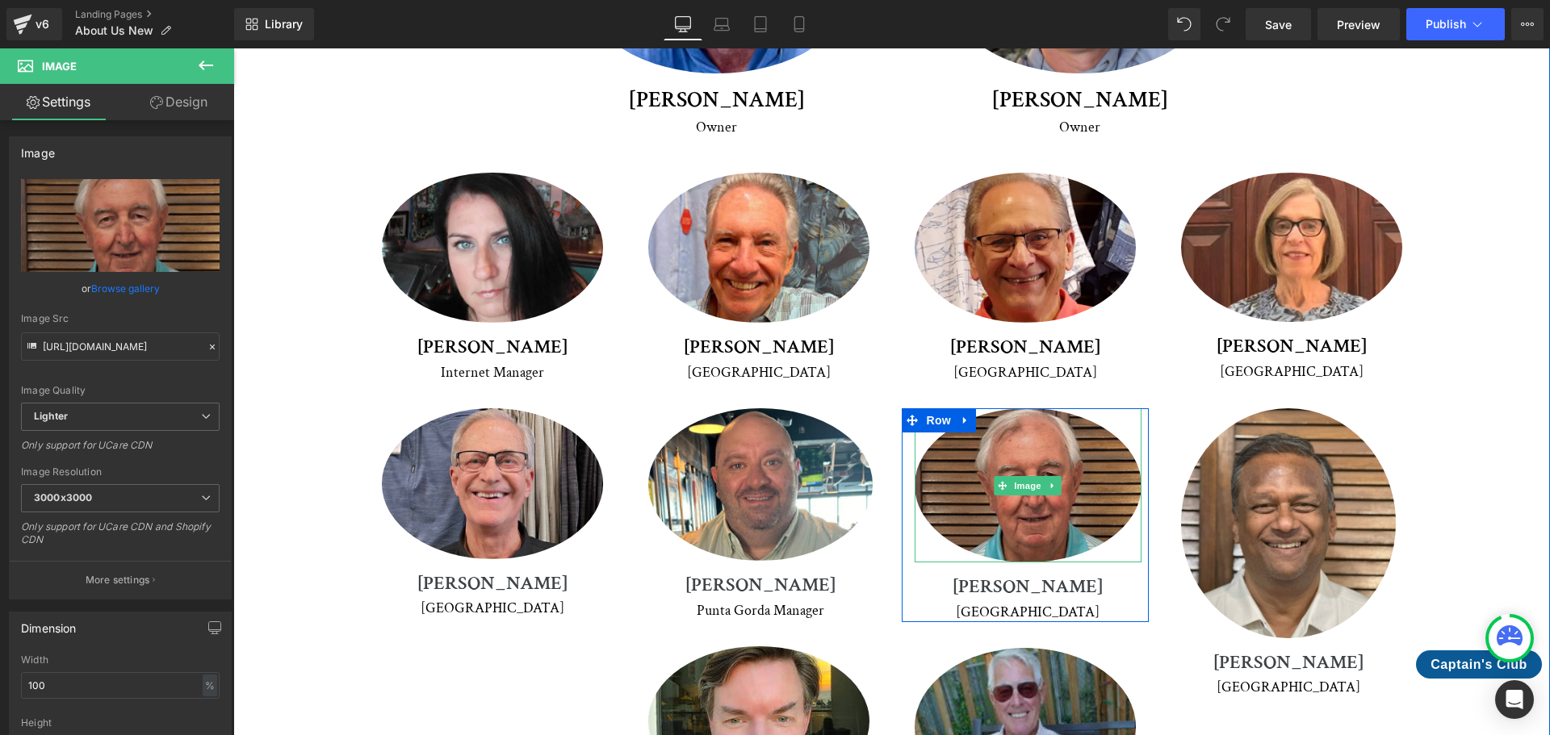
click at [1020, 426] on img at bounding box center [1027, 485] width 227 height 154
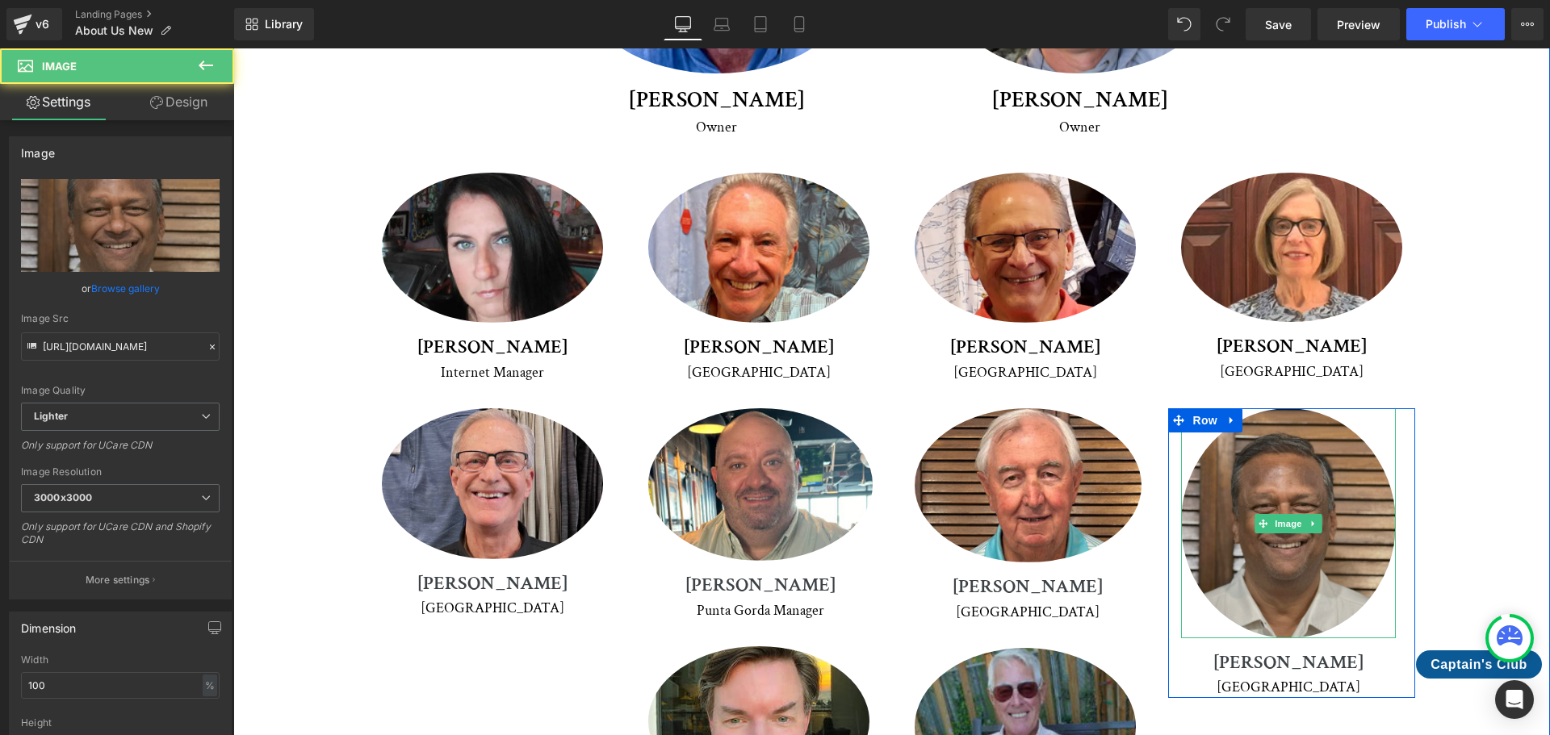
click at [1288, 408] on img at bounding box center [1288, 522] width 215 height 229
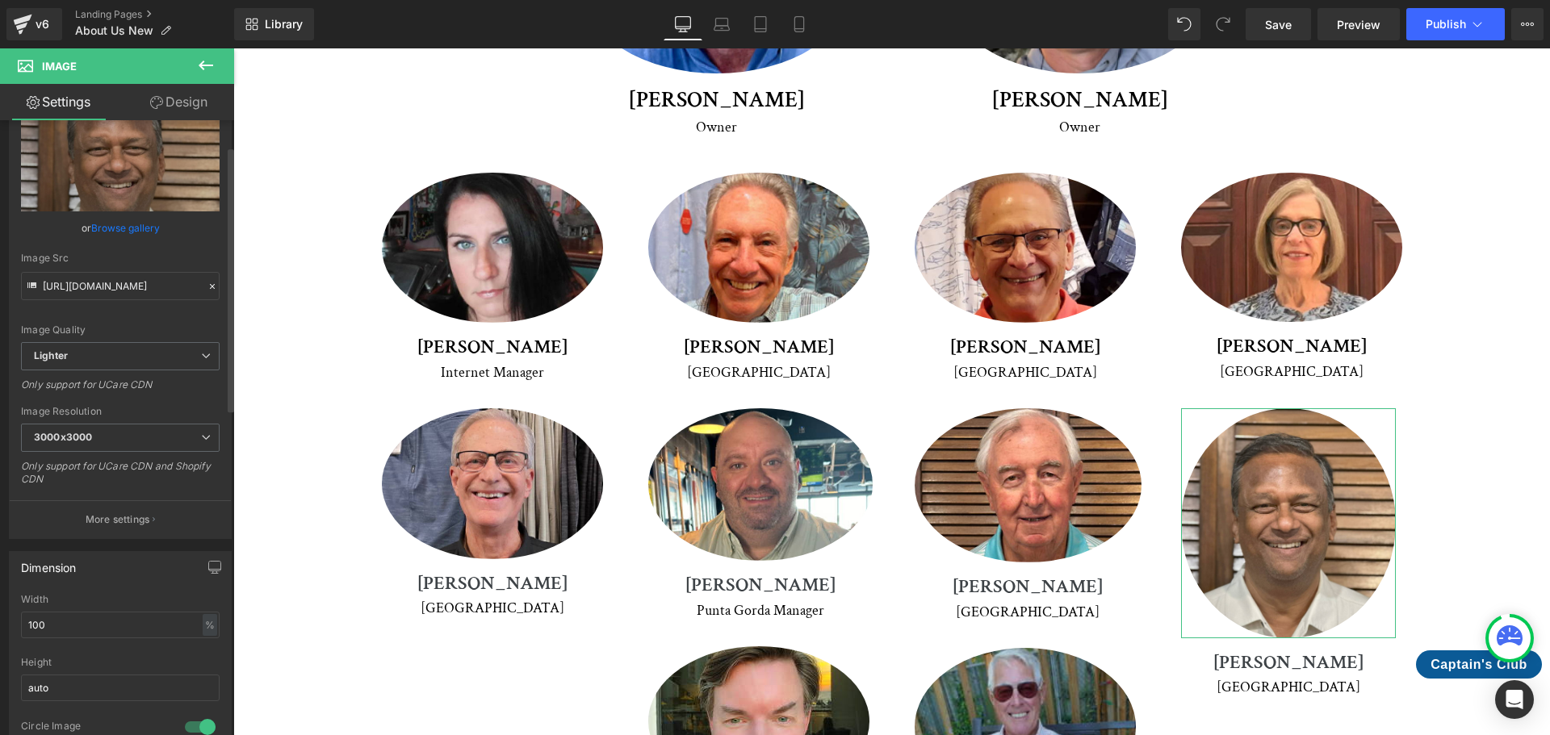
scroll to position [242, 0]
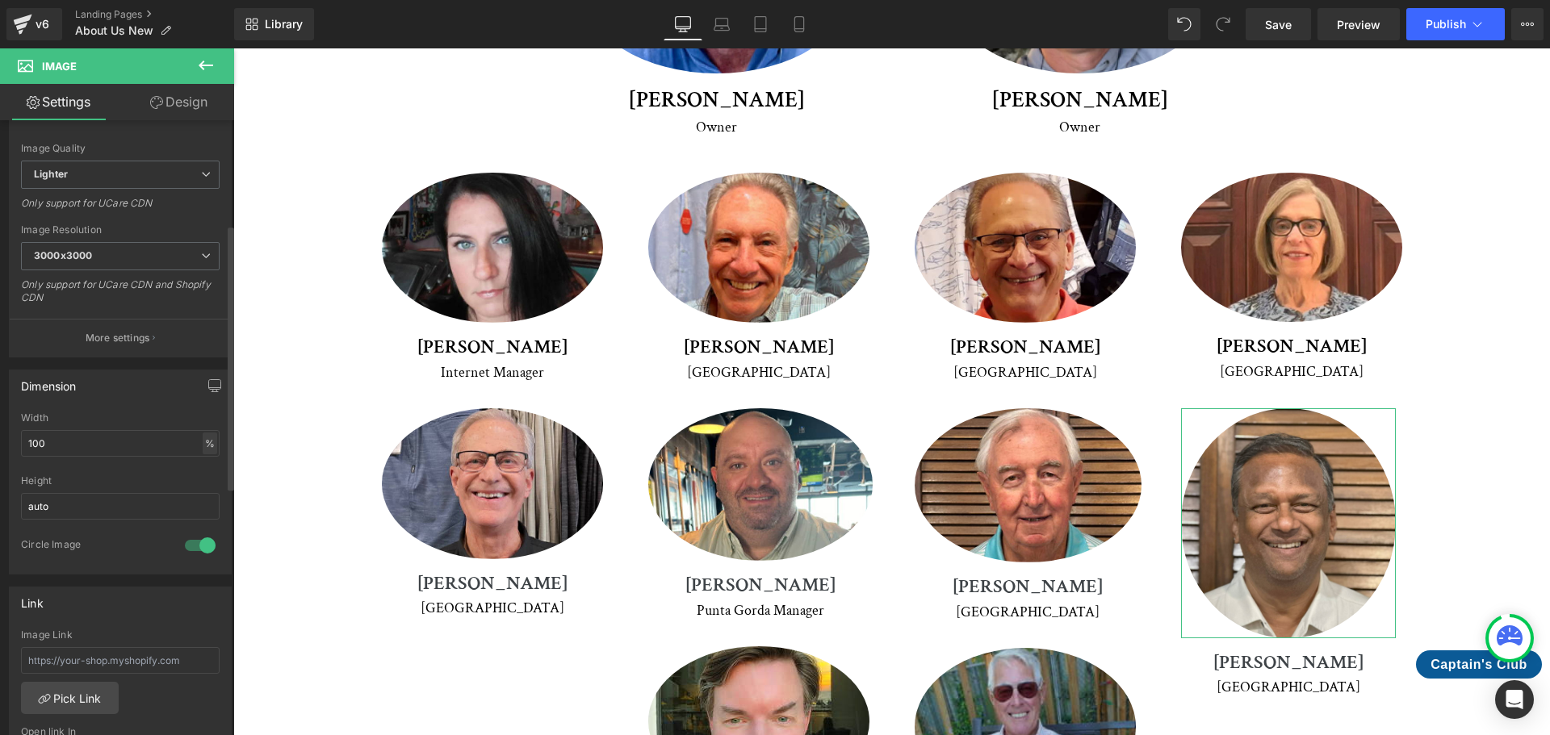
click at [205, 447] on div "%" at bounding box center [210, 444] width 15 height 22
drag, startPoint x: 58, startPoint y: 442, endPoint x: 15, endPoint y: 445, distance: 42.9
click at [15, 445] on div "100% Width 100 % % px auto Height auto 1 Circle Image" at bounding box center [120, 492] width 221 height 161
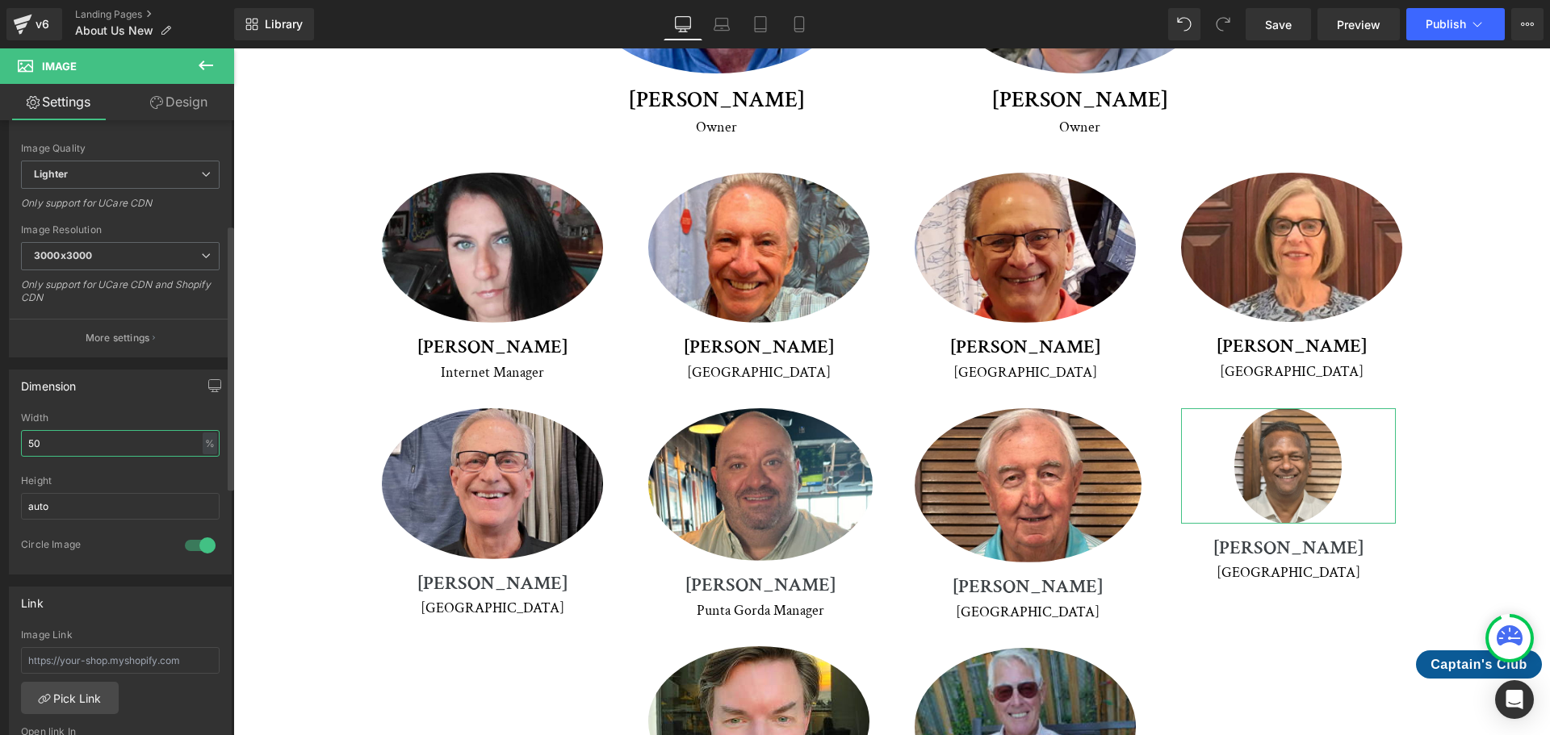
drag, startPoint x: 56, startPoint y: 446, endPoint x: 18, endPoint y: 445, distance: 38.8
click at [18, 445] on div "50% Width 50 % % px auto Height auto 1 Circle Image" at bounding box center [120, 492] width 221 height 161
type input "75"
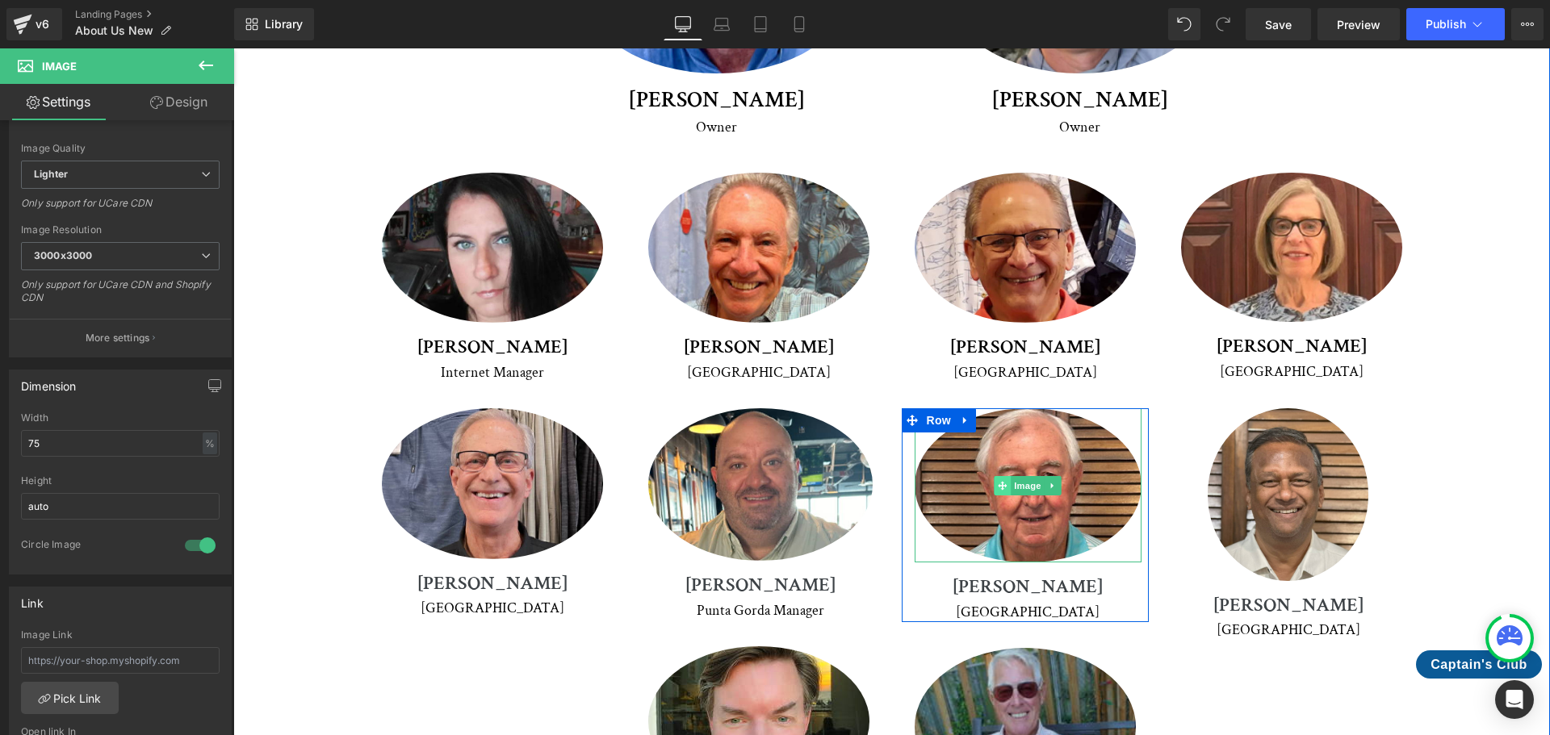
click at [1003, 476] on span at bounding box center [1002, 485] width 17 height 19
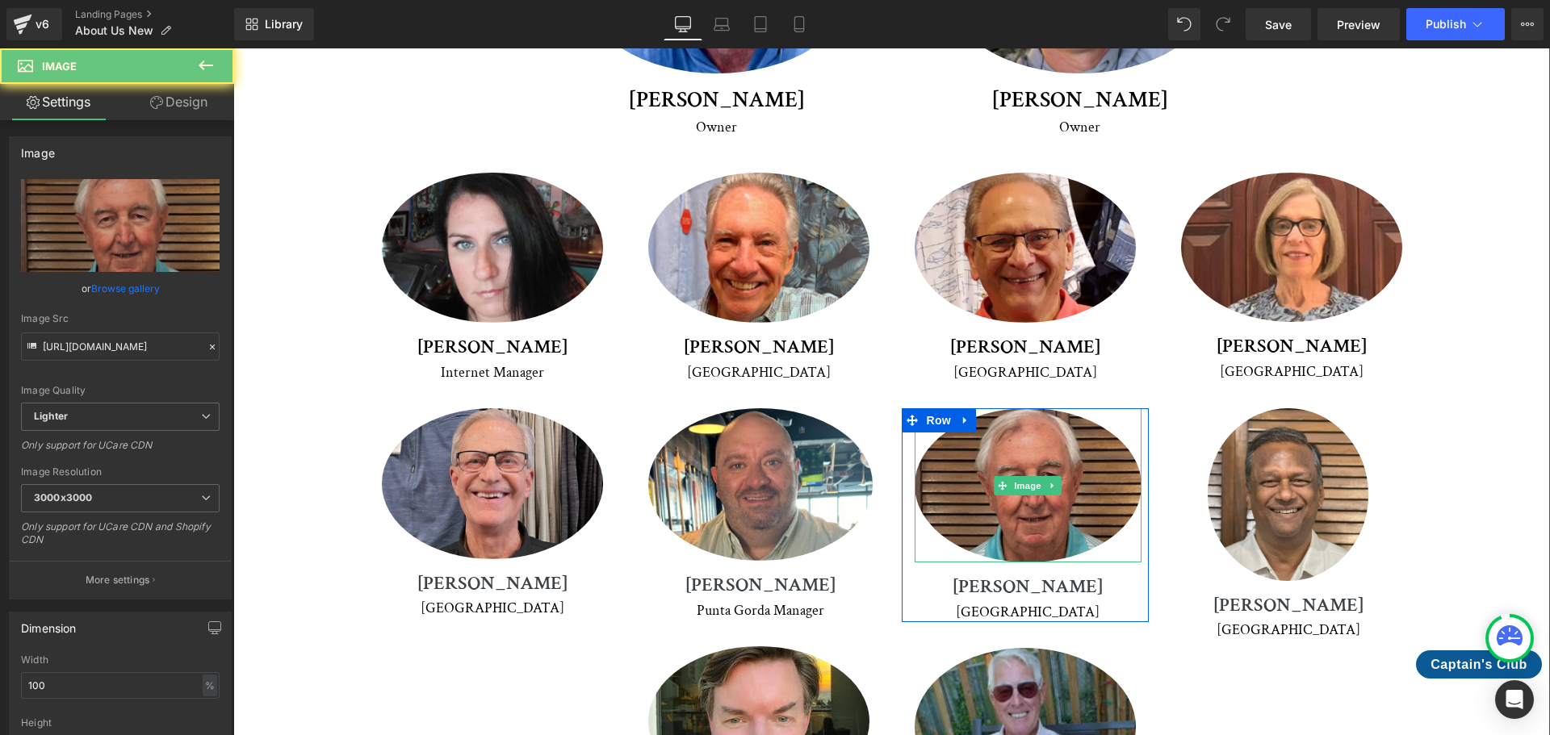
click at [1001, 439] on img at bounding box center [1027, 485] width 227 height 154
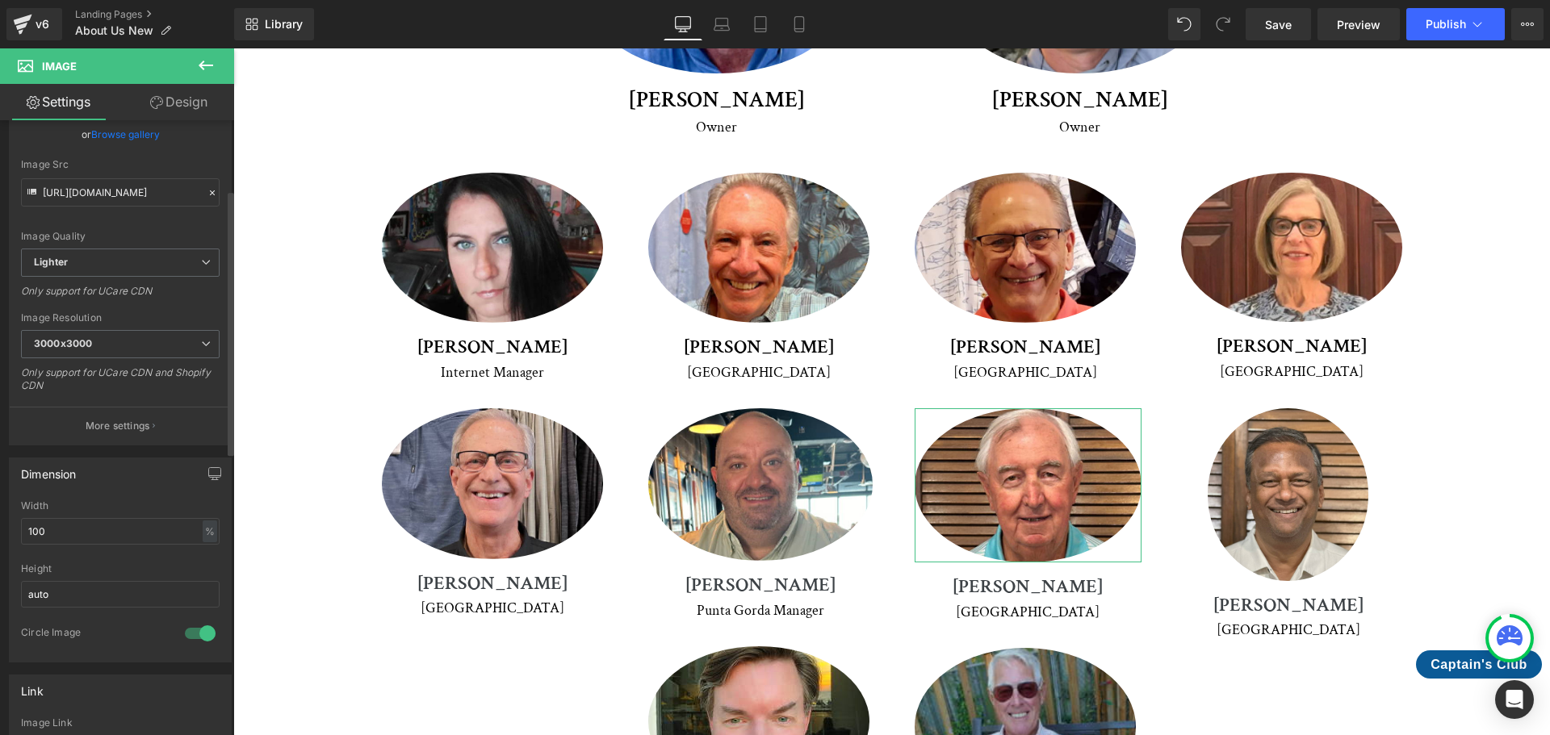
scroll to position [161, 0]
drag, startPoint x: 87, startPoint y: 521, endPoint x: 19, endPoint y: 522, distance: 67.8
click at [19, 522] on div "100% Width 100 % % px auto Height auto 1 Circle Image" at bounding box center [120, 573] width 221 height 161
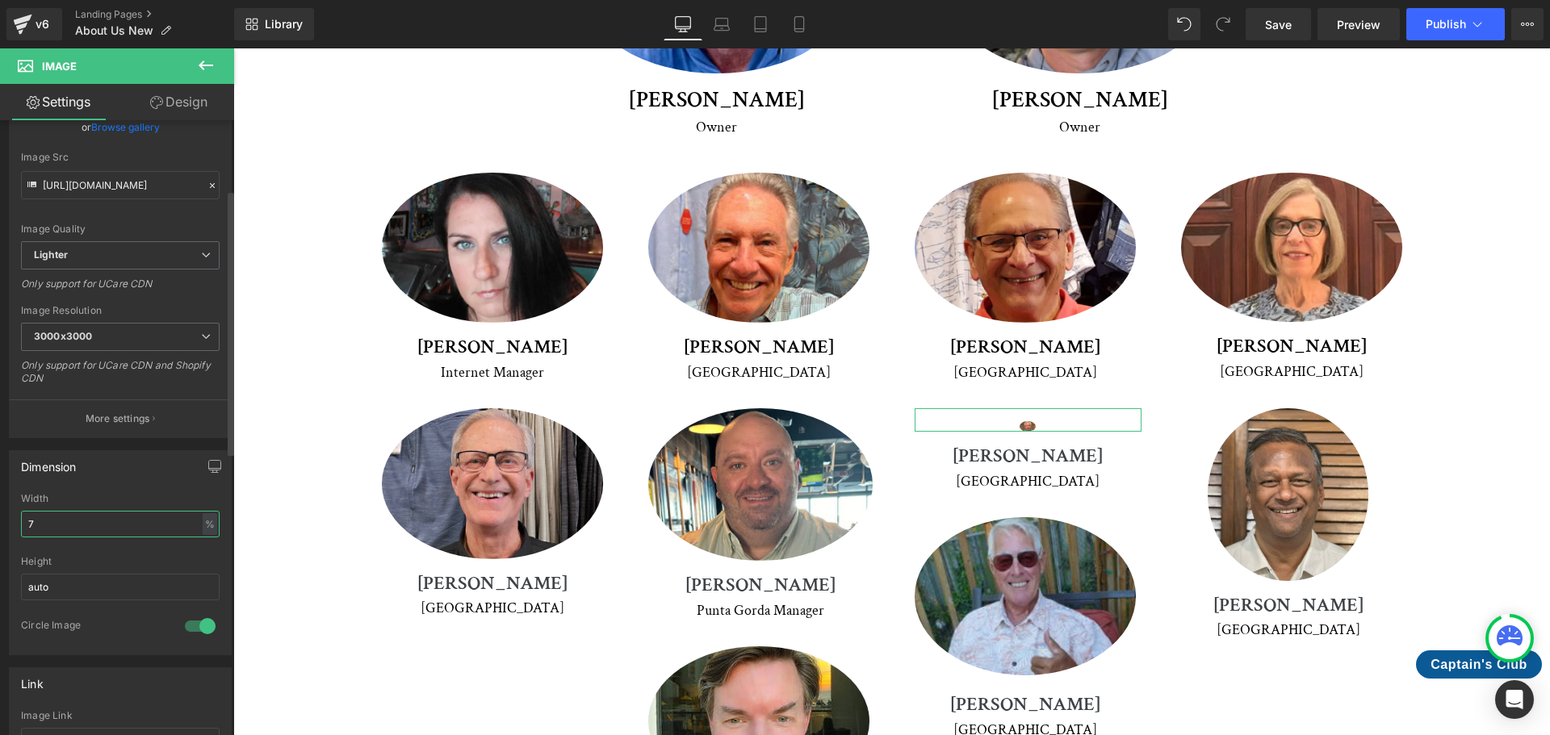
drag, startPoint x: 36, startPoint y: 524, endPoint x: 20, endPoint y: 522, distance: 15.4
click at [20, 522] on div "7% Width 7 % % px auto Height auto 1 Circle Image" at bounding box center [120, 573] width 221 height 161
type input "100"
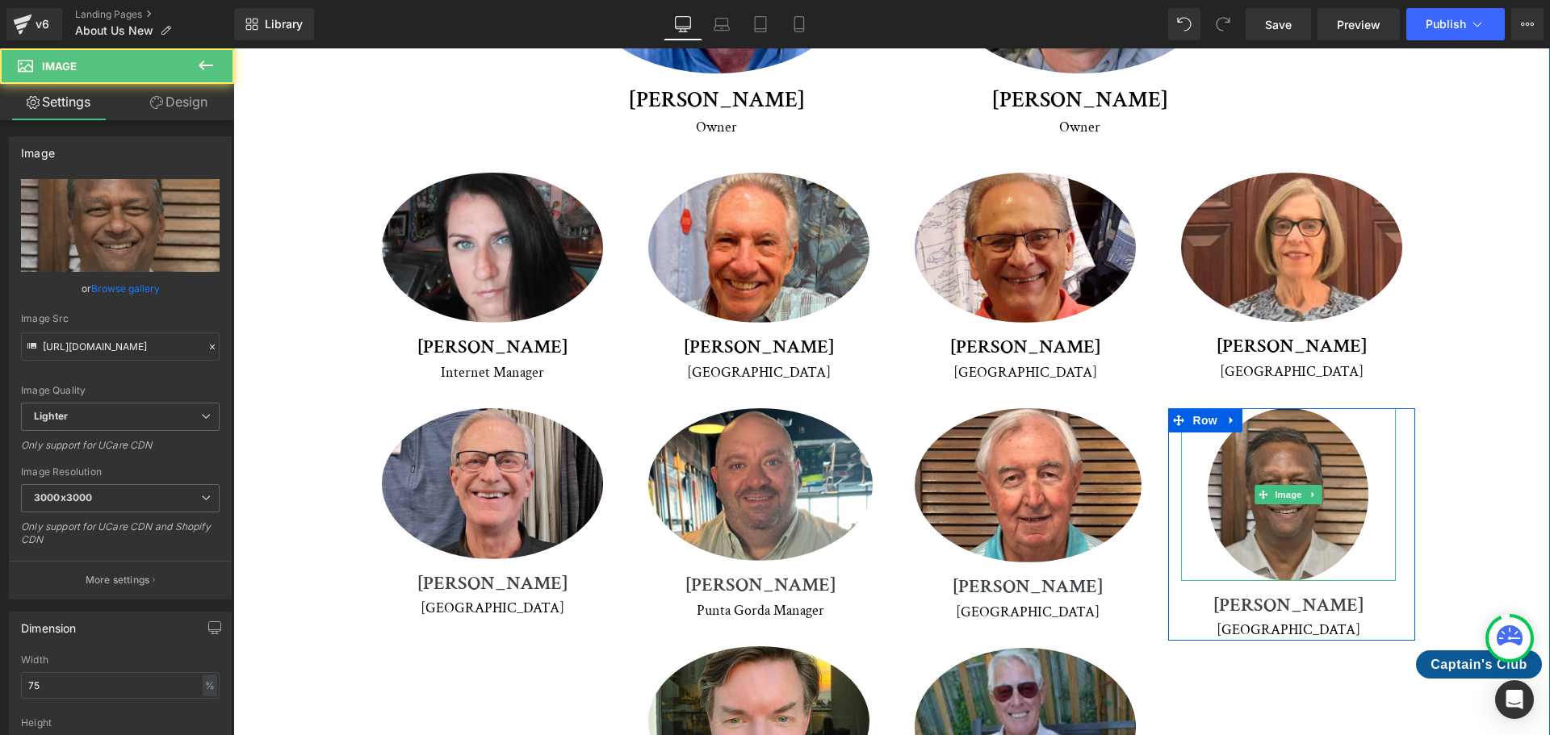
click at [1219, 408] on img at bounding box center [1287, 494] width 161 height 172
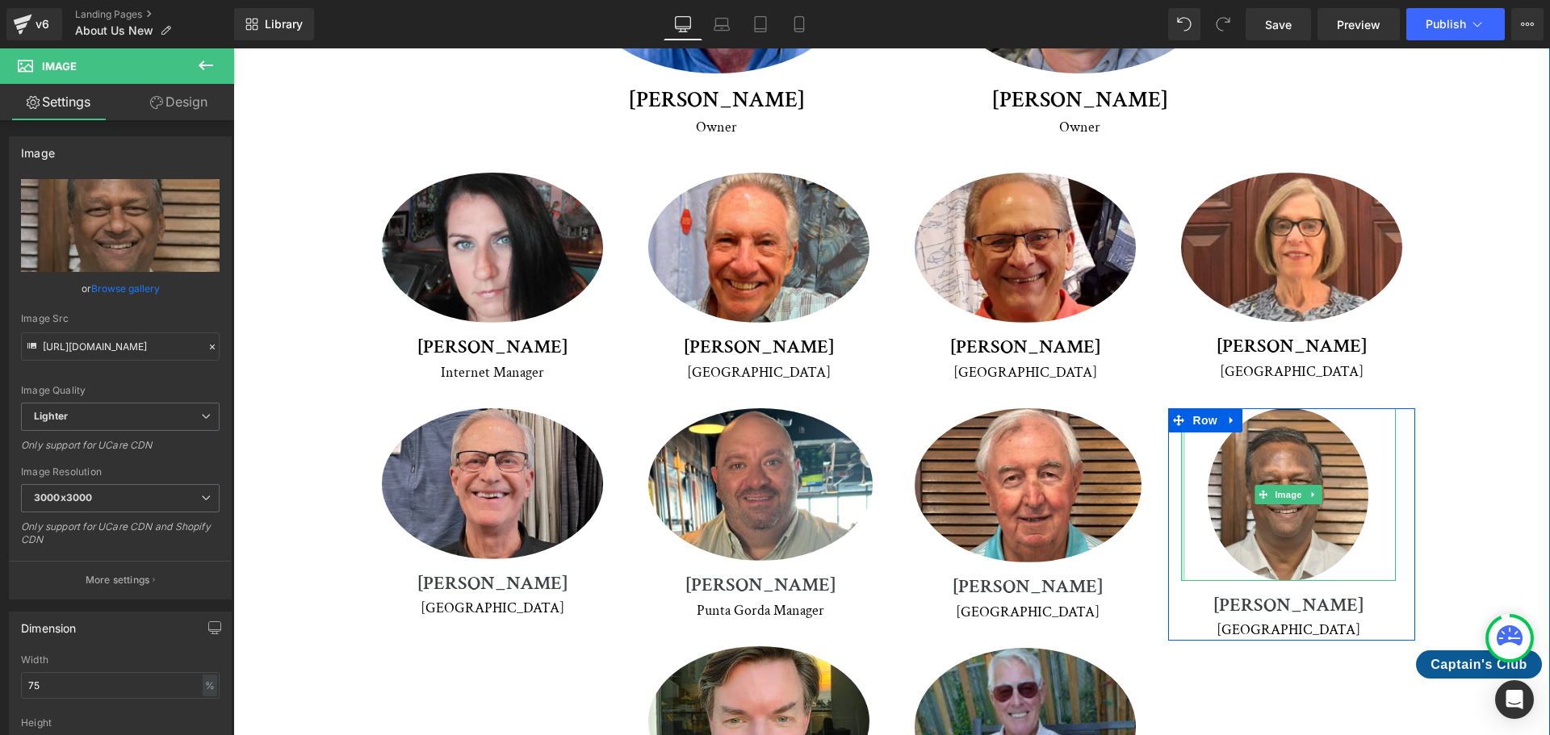
drag, startPoint x: 1175, startPoint y: 404, endPoint x: 1155, endPoint y: 404, distance: 20.2
click at [1158, 408] on div "Image [PERSON_NAME] Heading [GEOGRAPHIC_DATA]" at bounding box center [1291, 524] width 266 height 232
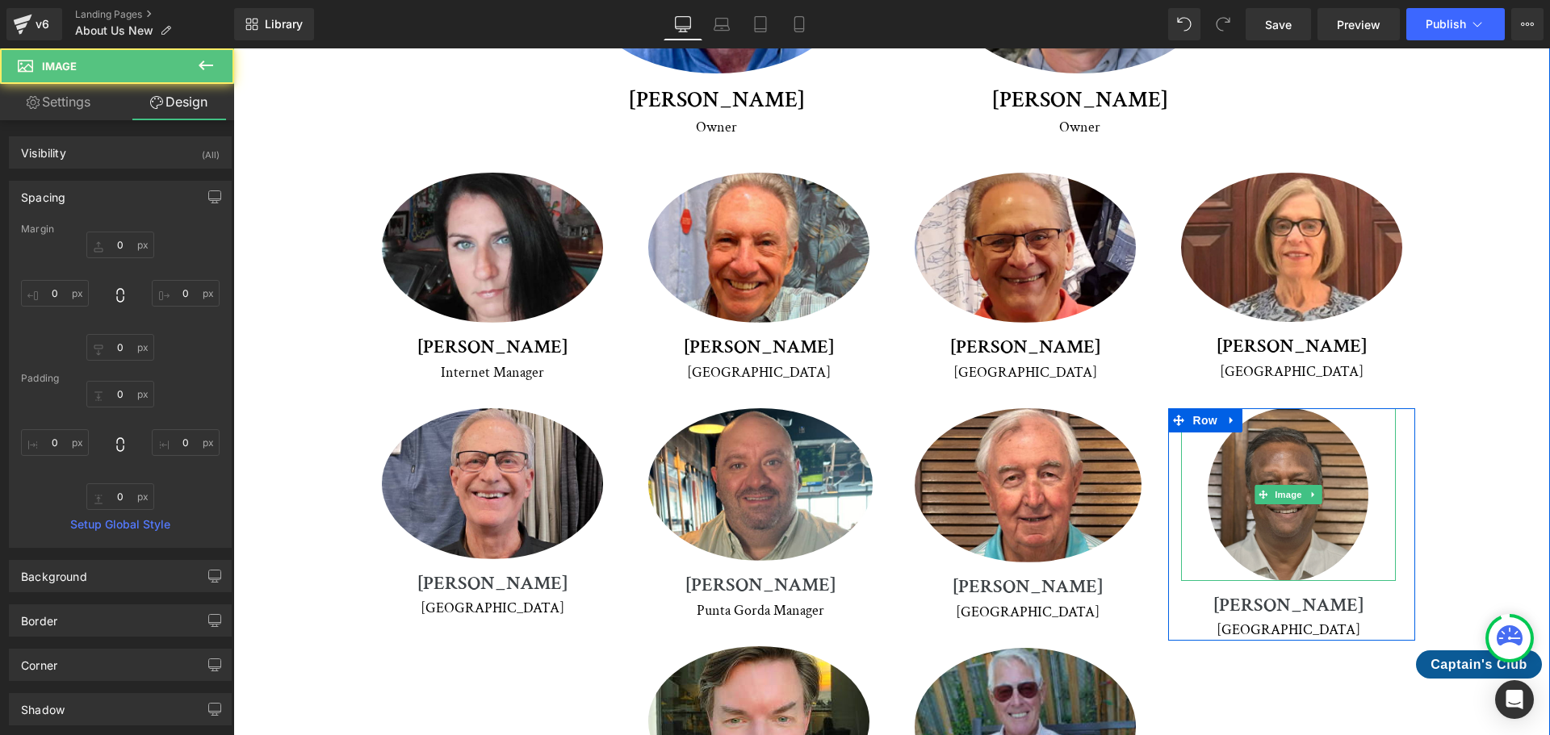
click at [1228, 436] on img at bounding box center [1287, 494] width 161 height 172
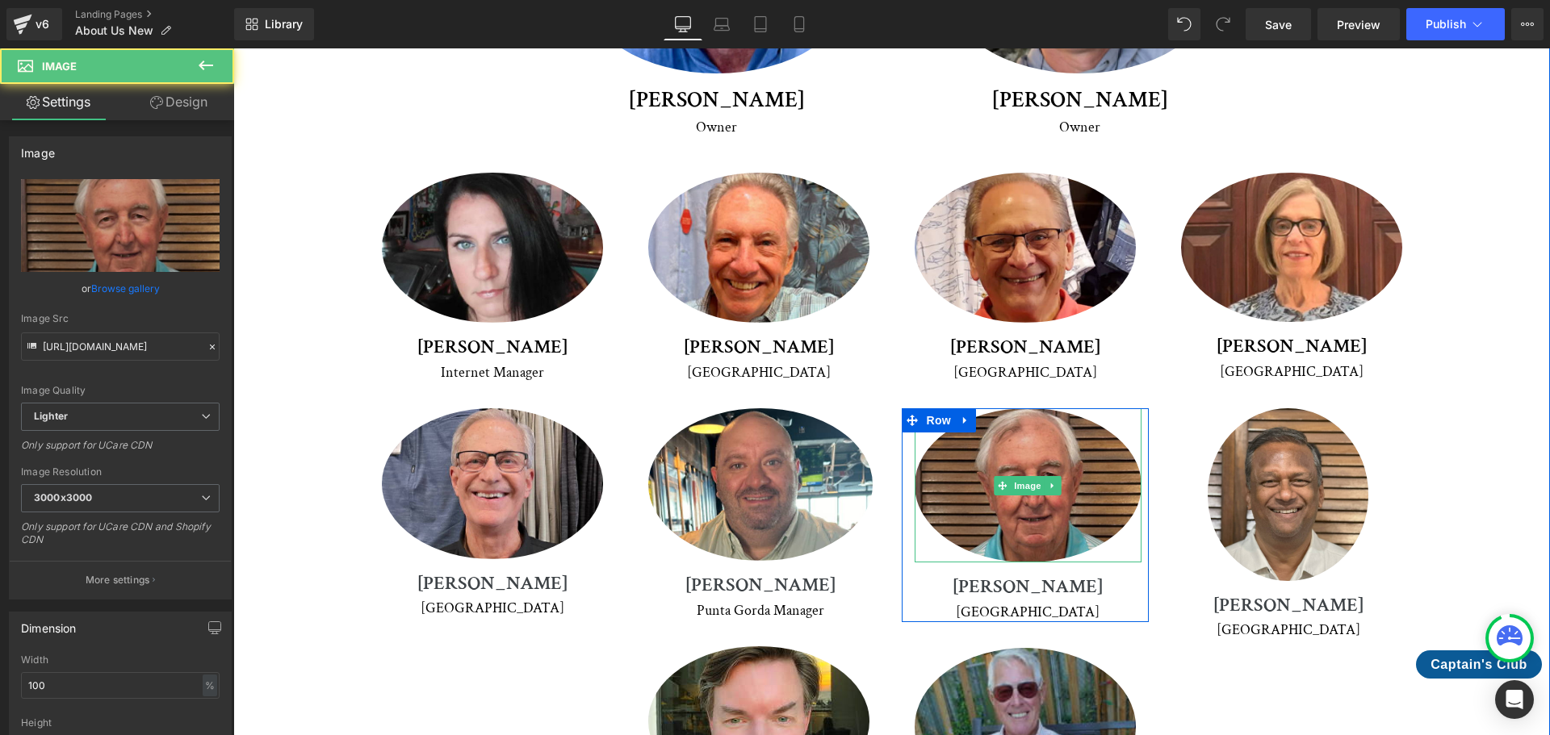
click at [1081, 425] on img at bounding box center [1027, 485] width 227 height 154
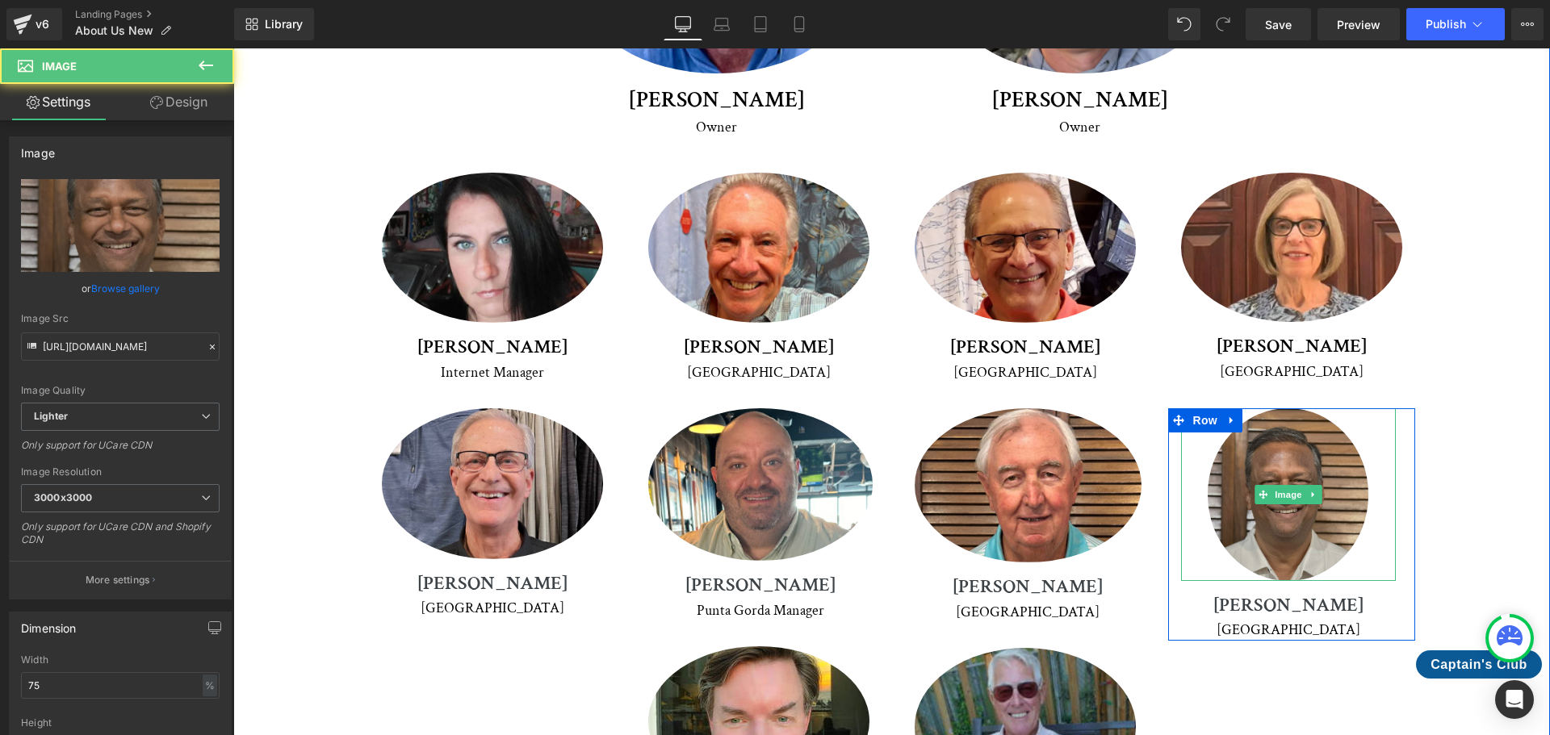
click at [1314, 408] on img at bounding box center [1287, 494] width 161 height 172
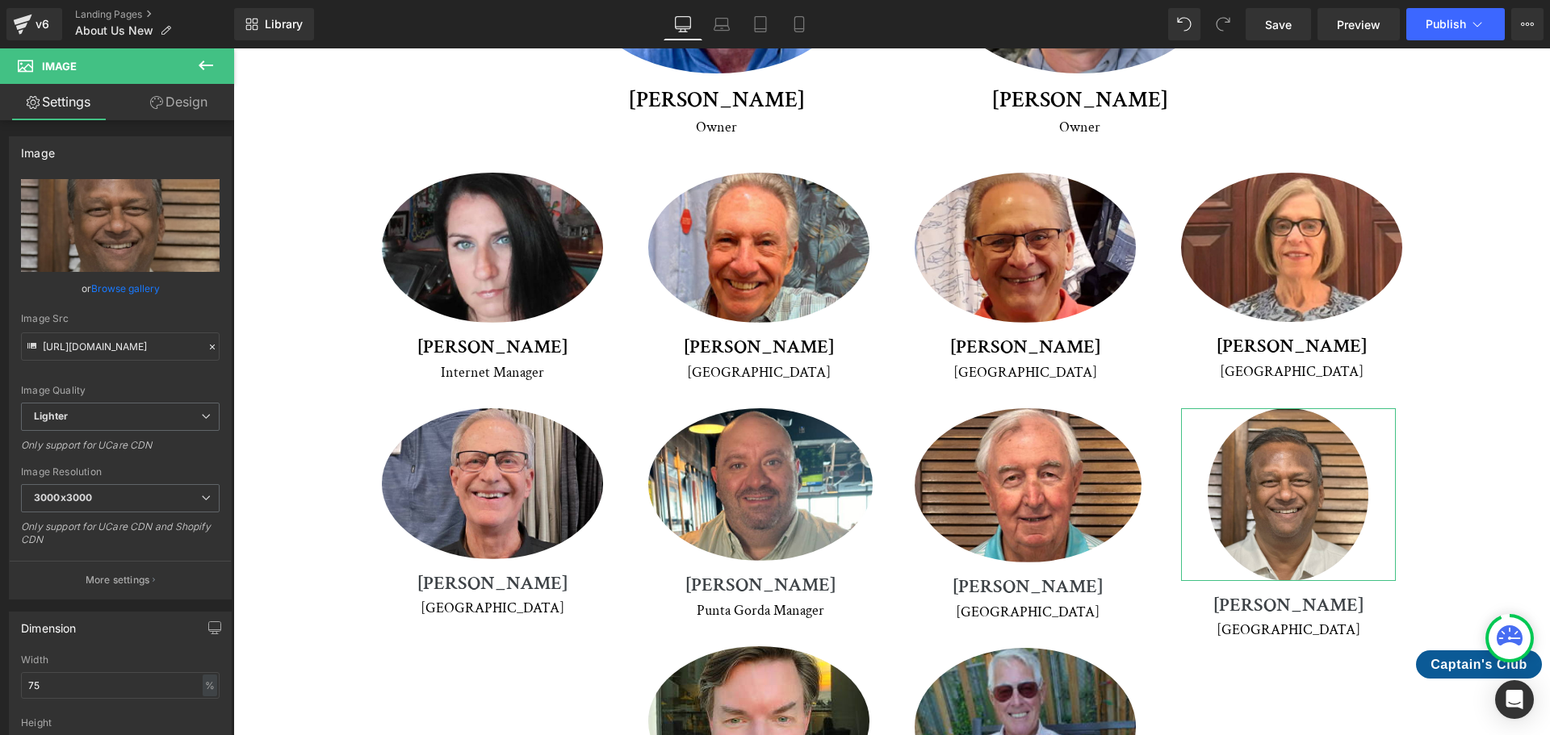
click at [206, 106] on link "Design" at bounding box center [178, 102] width 117 height 36
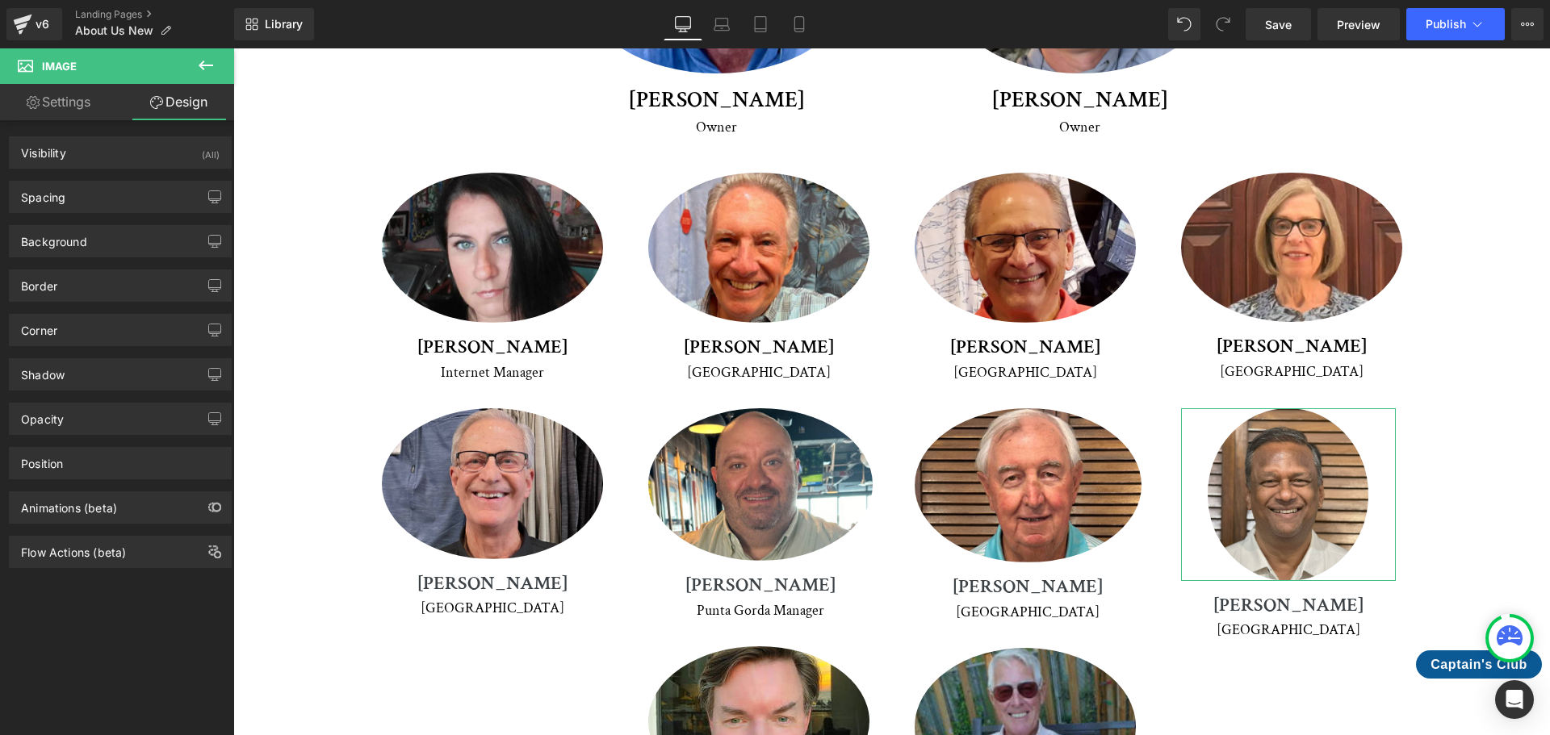
click at [88, 102] on link "Settings" at bounding box center [58, 102] width 117 height 36
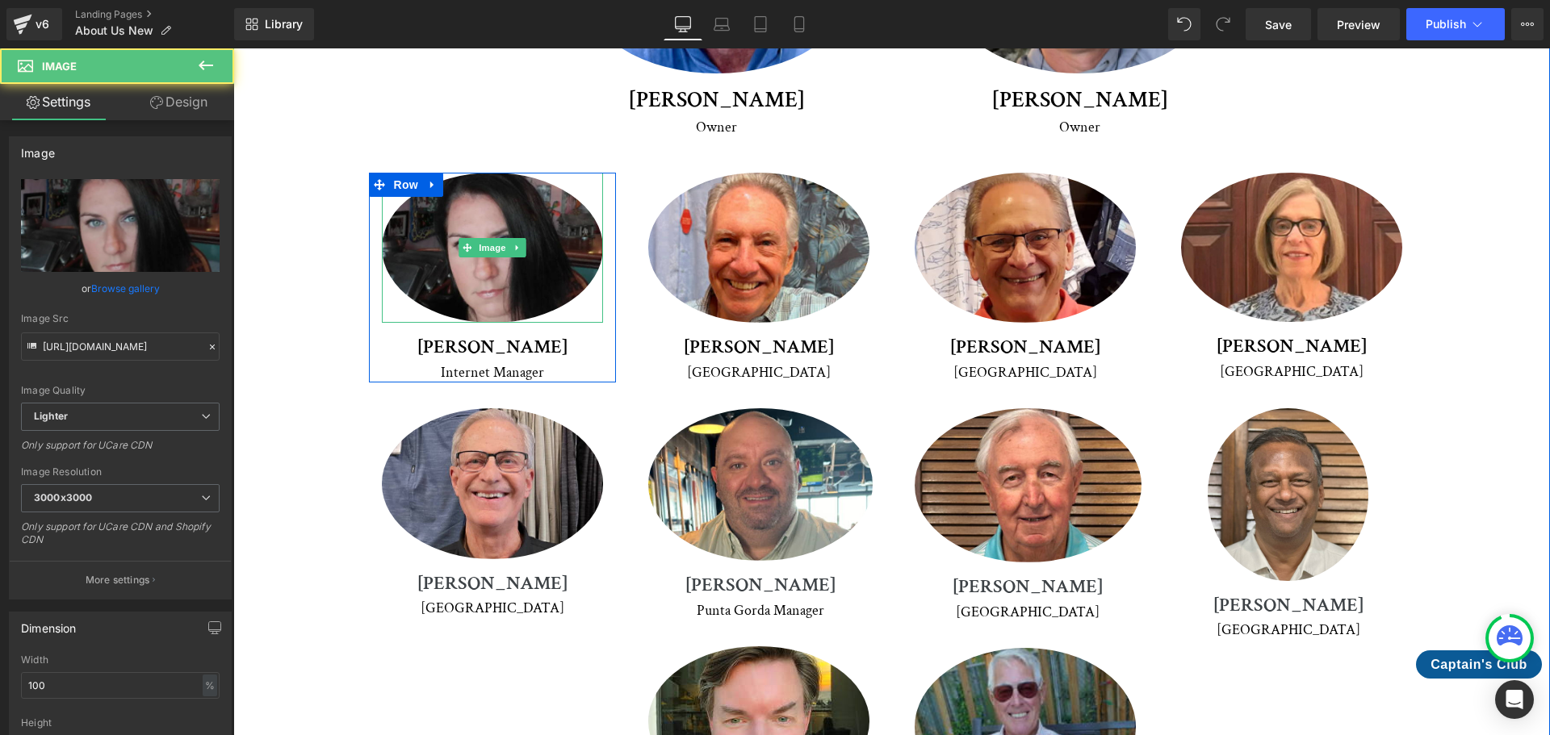
click at [541, 173] on img at bounding box center [492, 248] width 221 height 150
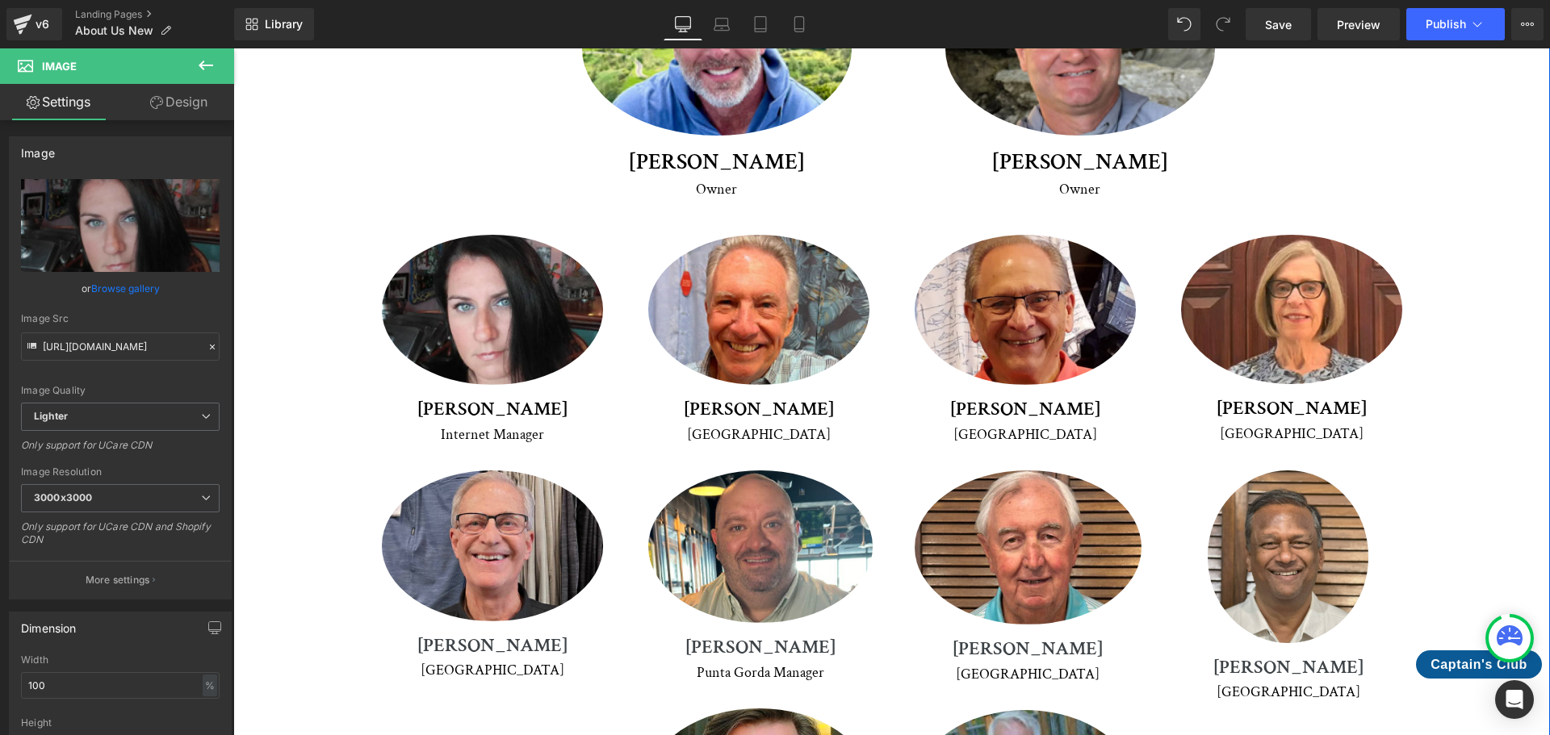
scroll to position [2744, 0]
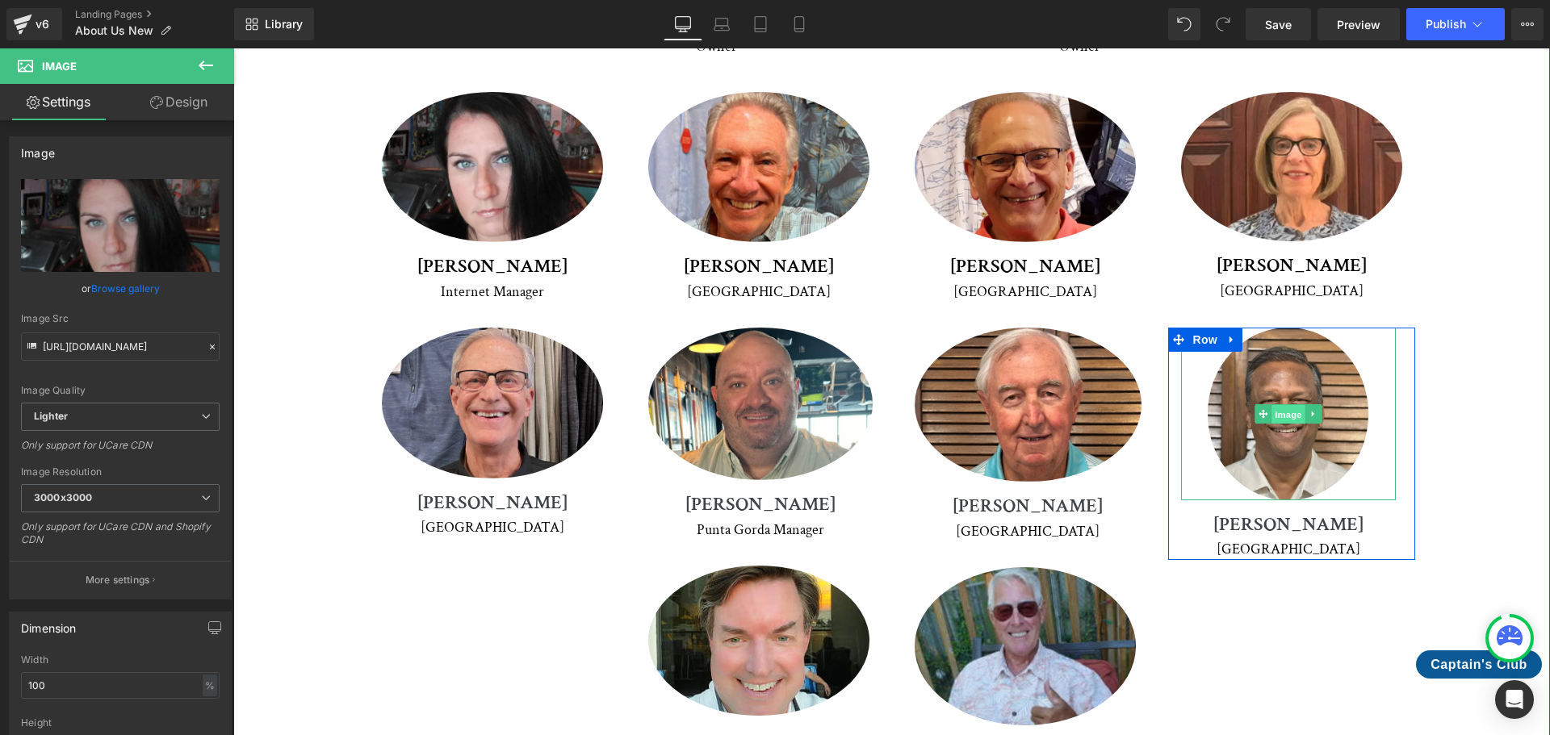
click at [1278, 405] on span "Image" at bounding box center [1288, 414] width 34 height 19
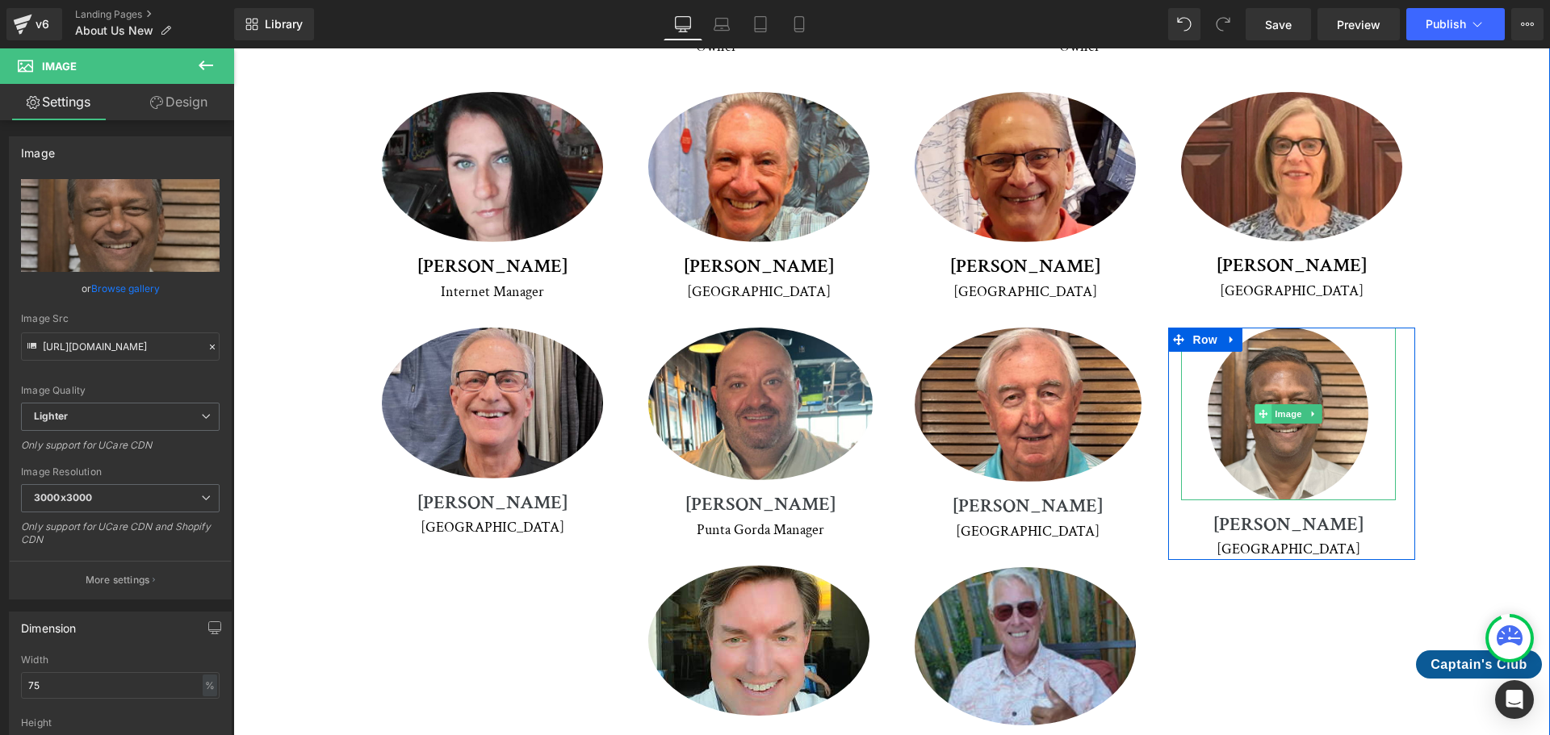
click at [1258, 409] on icon at bounding box center [1262, 413] width 9 height 9
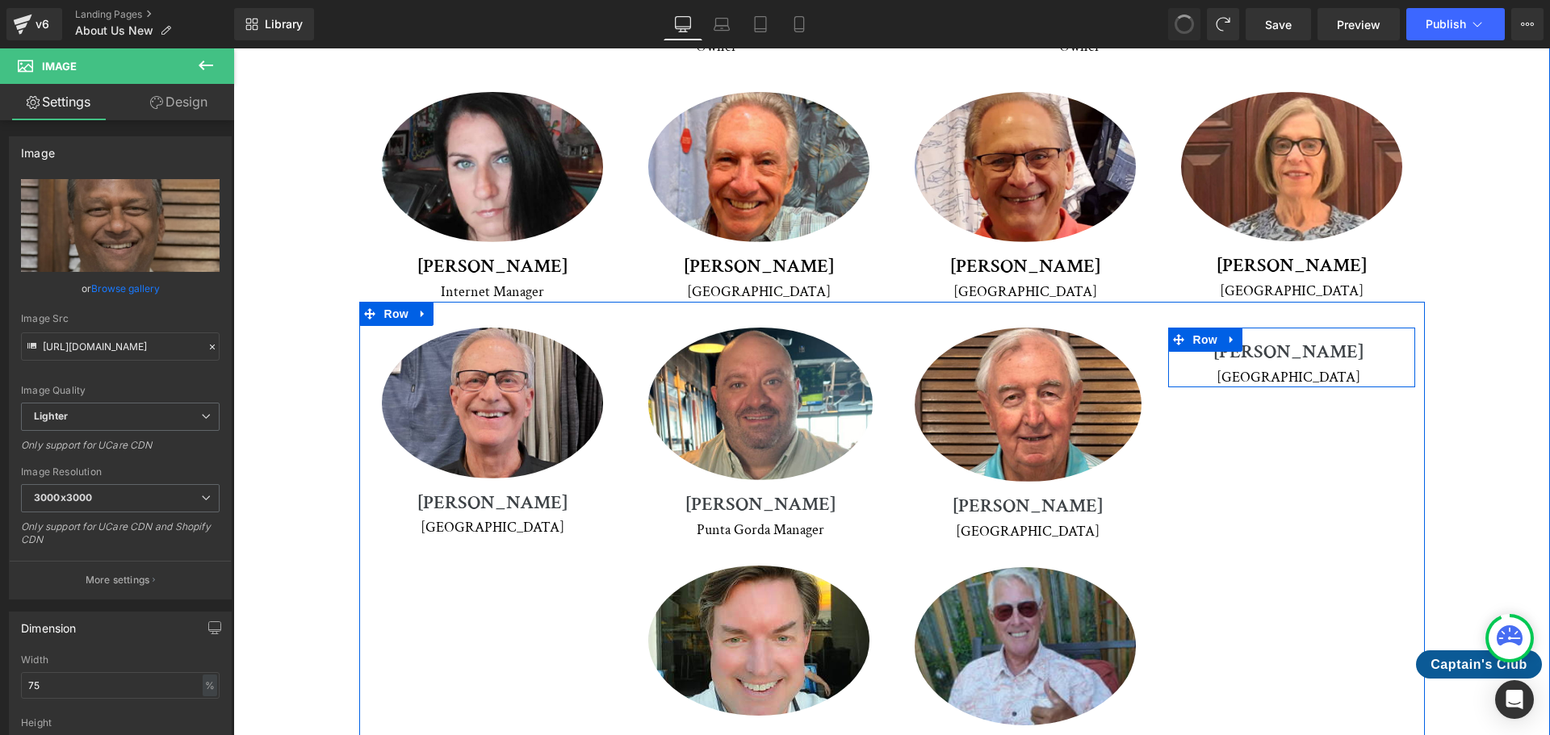
scroll to position [2916, 0]
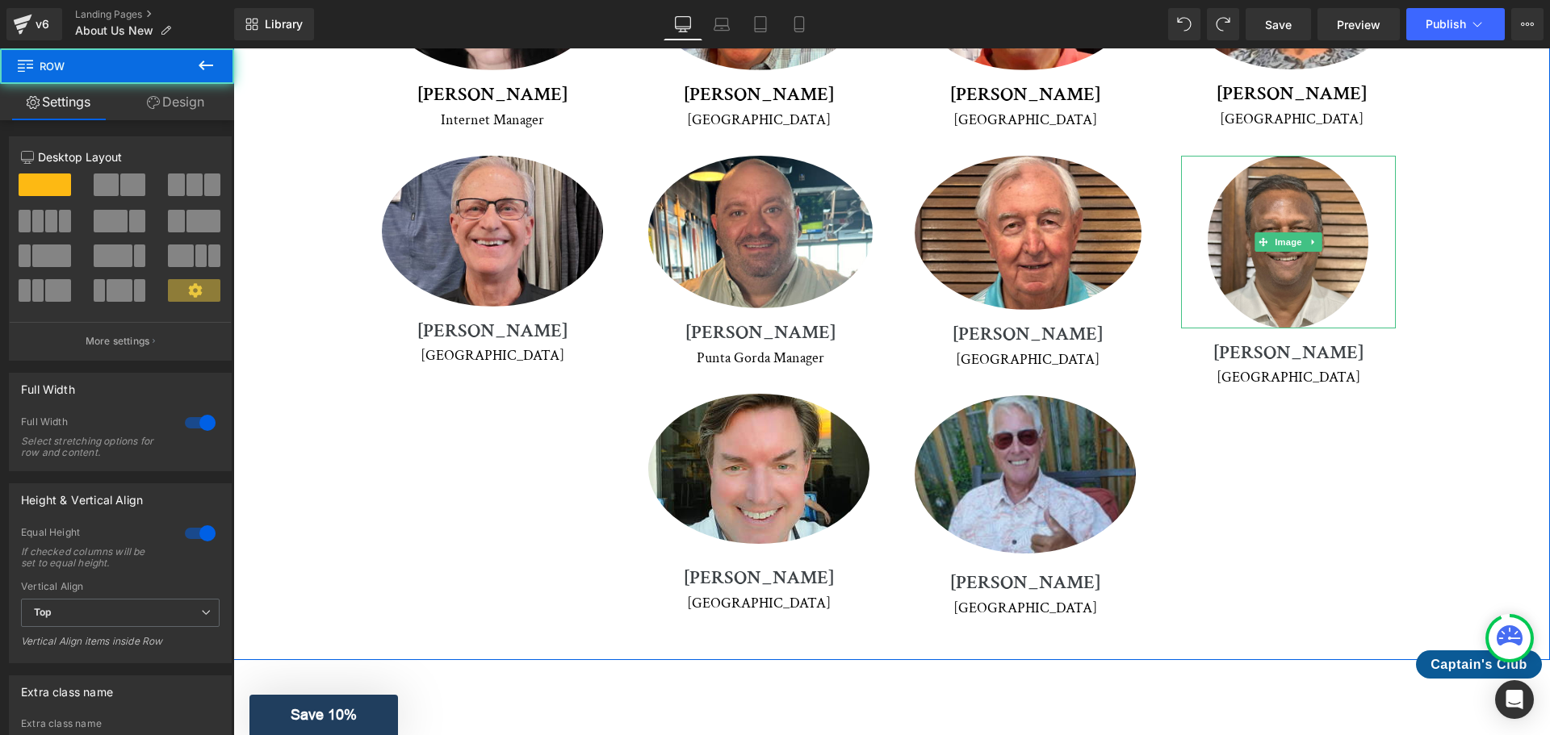
click at [1480, 355] on div "Meet Our Crew Heading We're proud to introduce you to our dedicated team of pro…" at bounding box center [892, 40] width 1236 height 1155
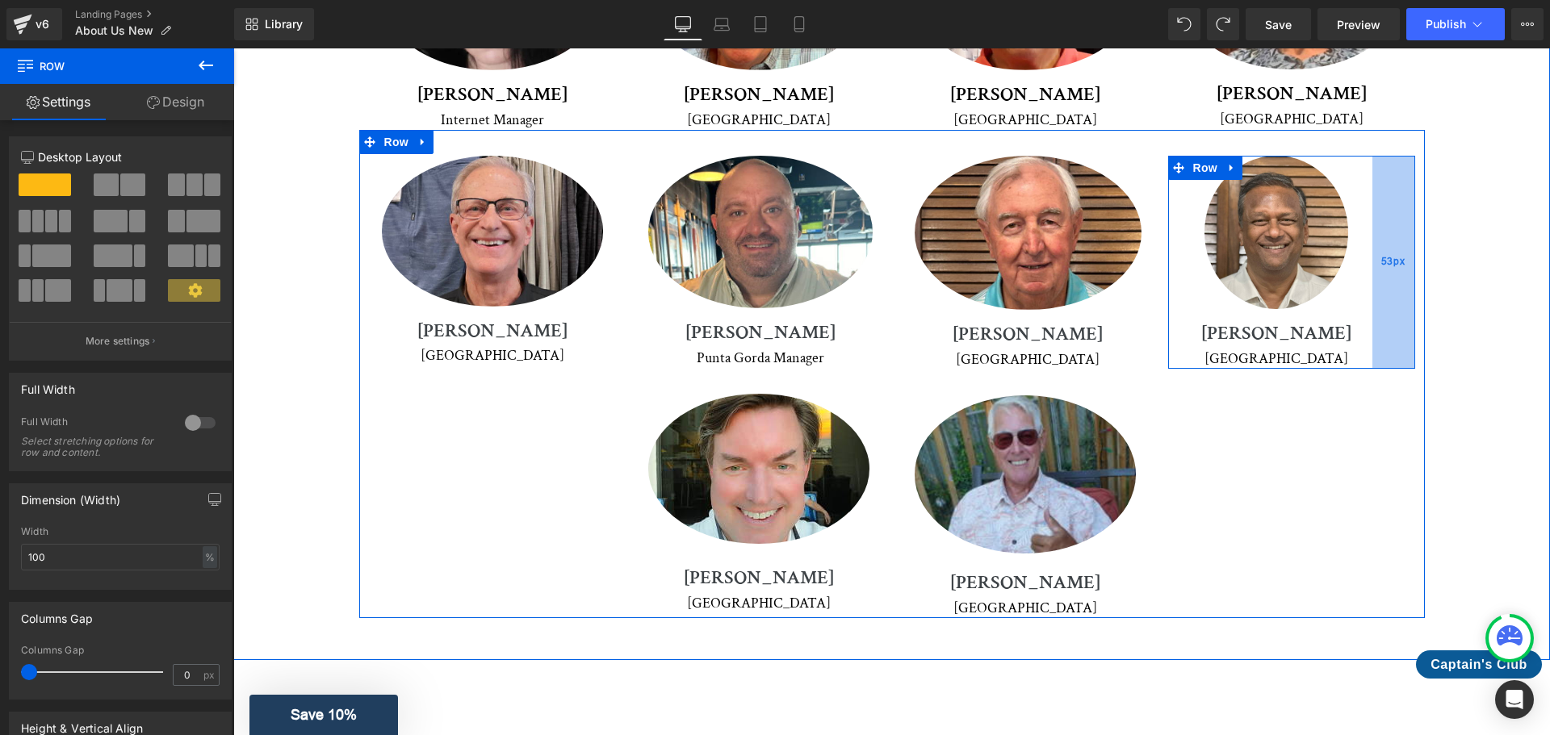
drag, startPoint x: 1408, startPoint y: 246, endPoint x: 1384, endPoint y: 228, distance: 29.9
click at [1384, 228] on div "53px" at bounding box center [1393, 262] width 43 height 213
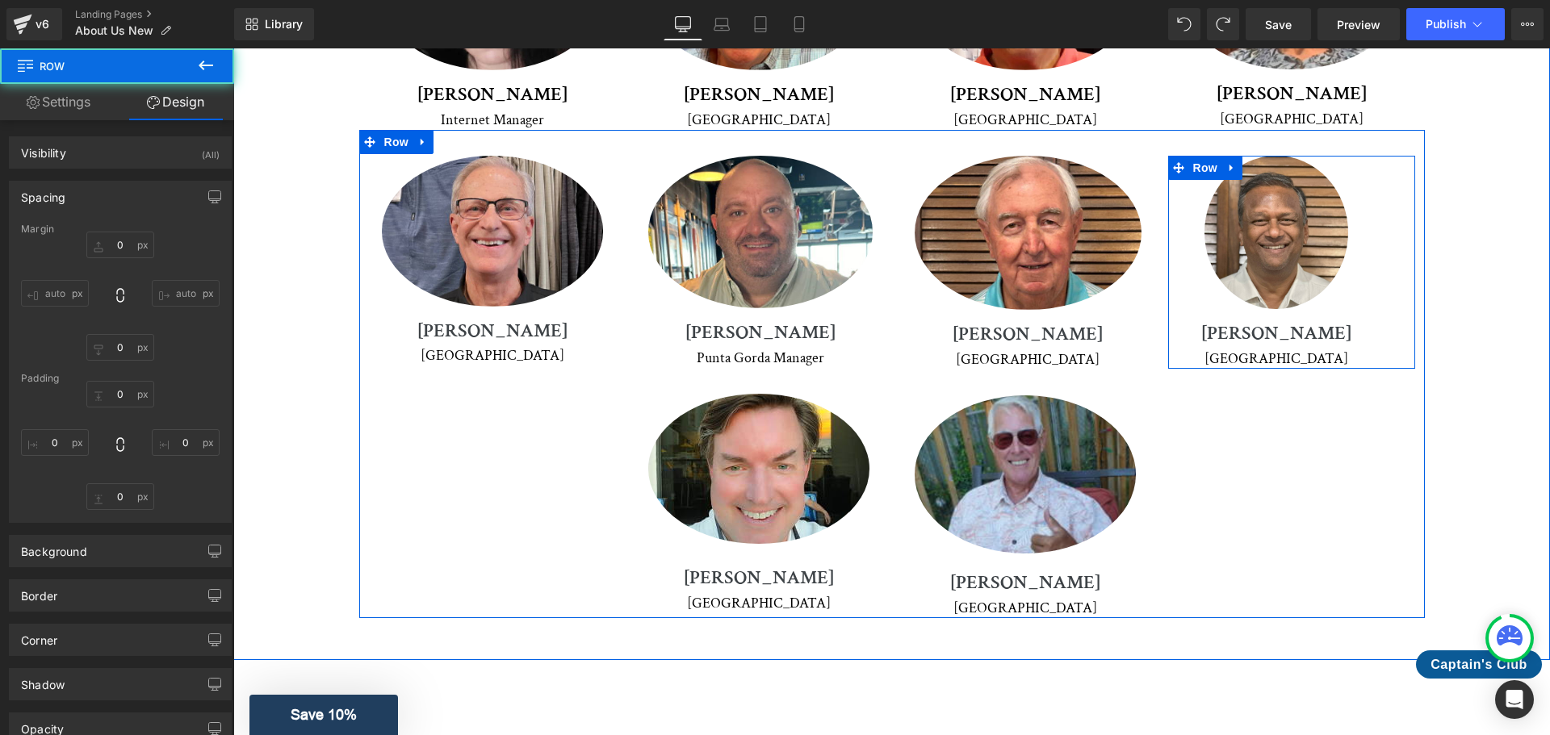
type input "0"
type input "53"
type input "0"
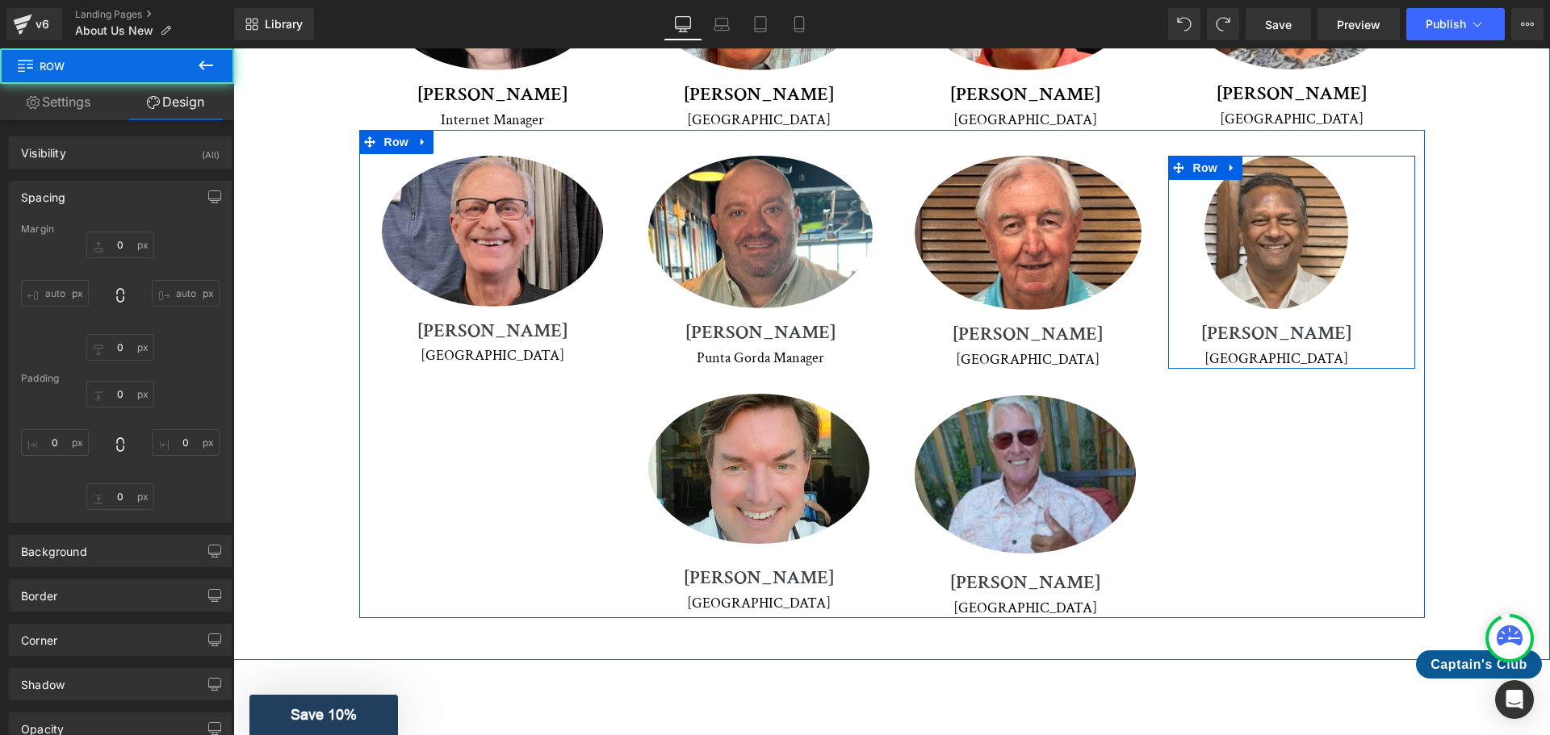
type input "16"
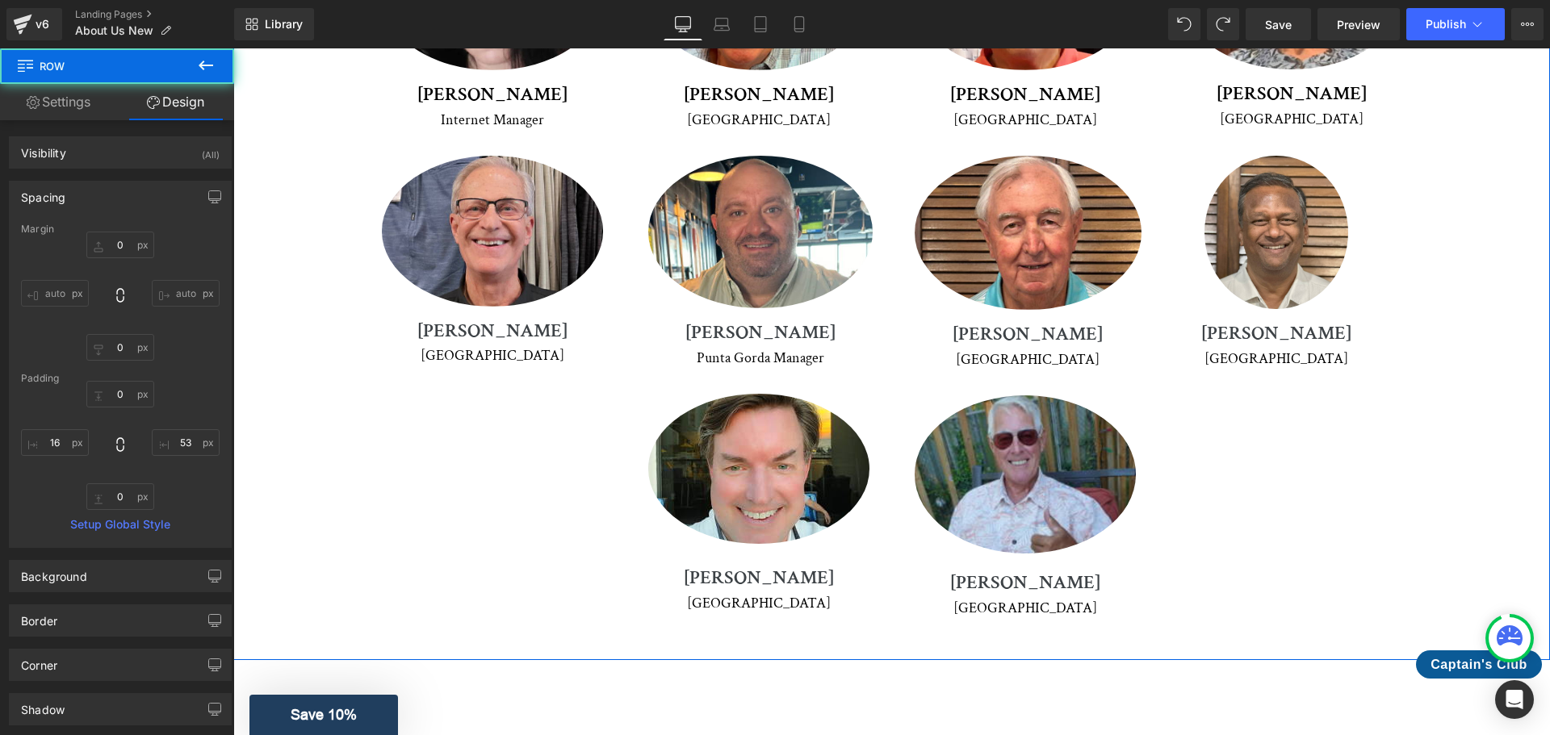
click at [1463, 235] on div "Meet Our Crew Heading We're proud to introduce you to our dedicated team of pro…" at bounding box center [892, 40] width 1236 height 1155
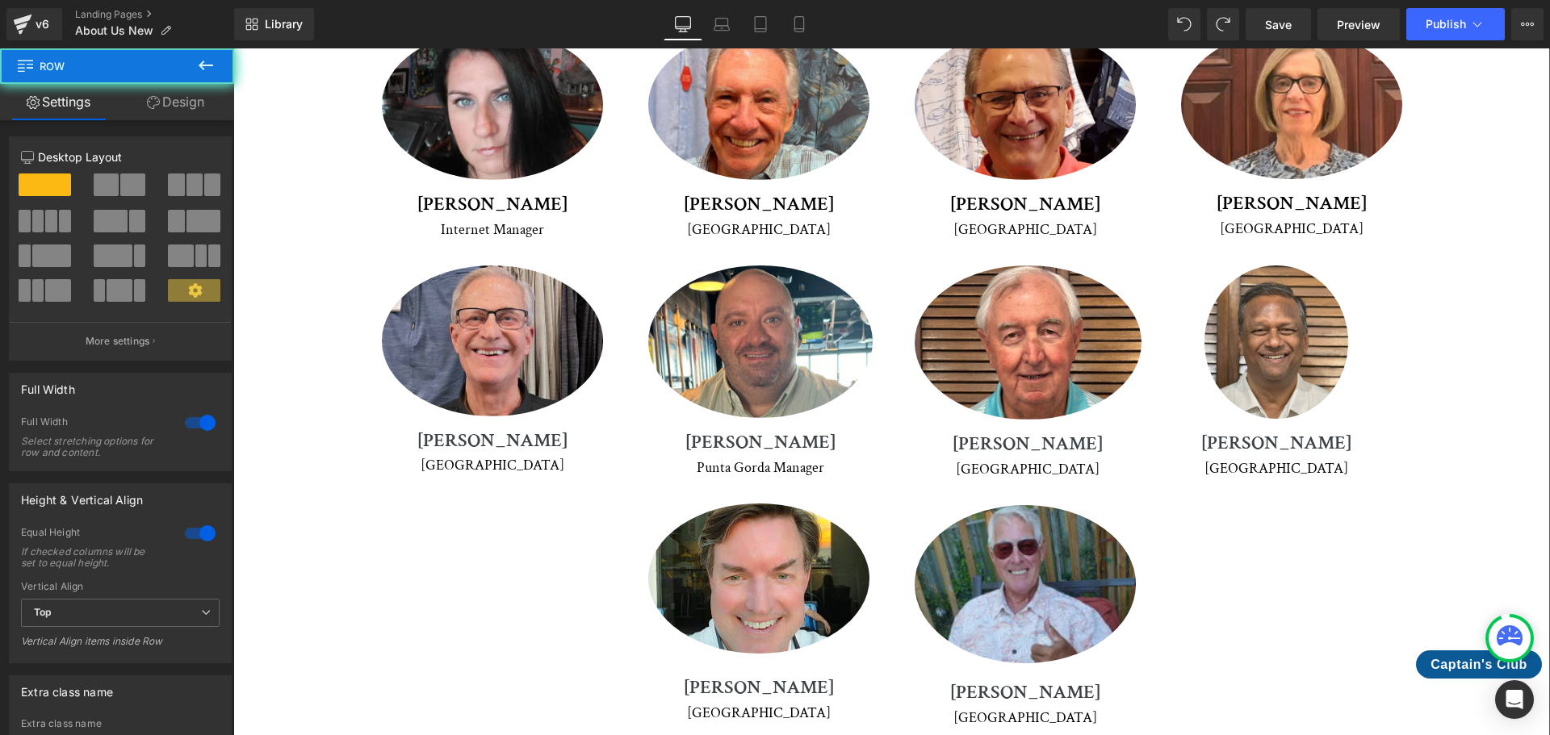
scroll to position [2593, 0]
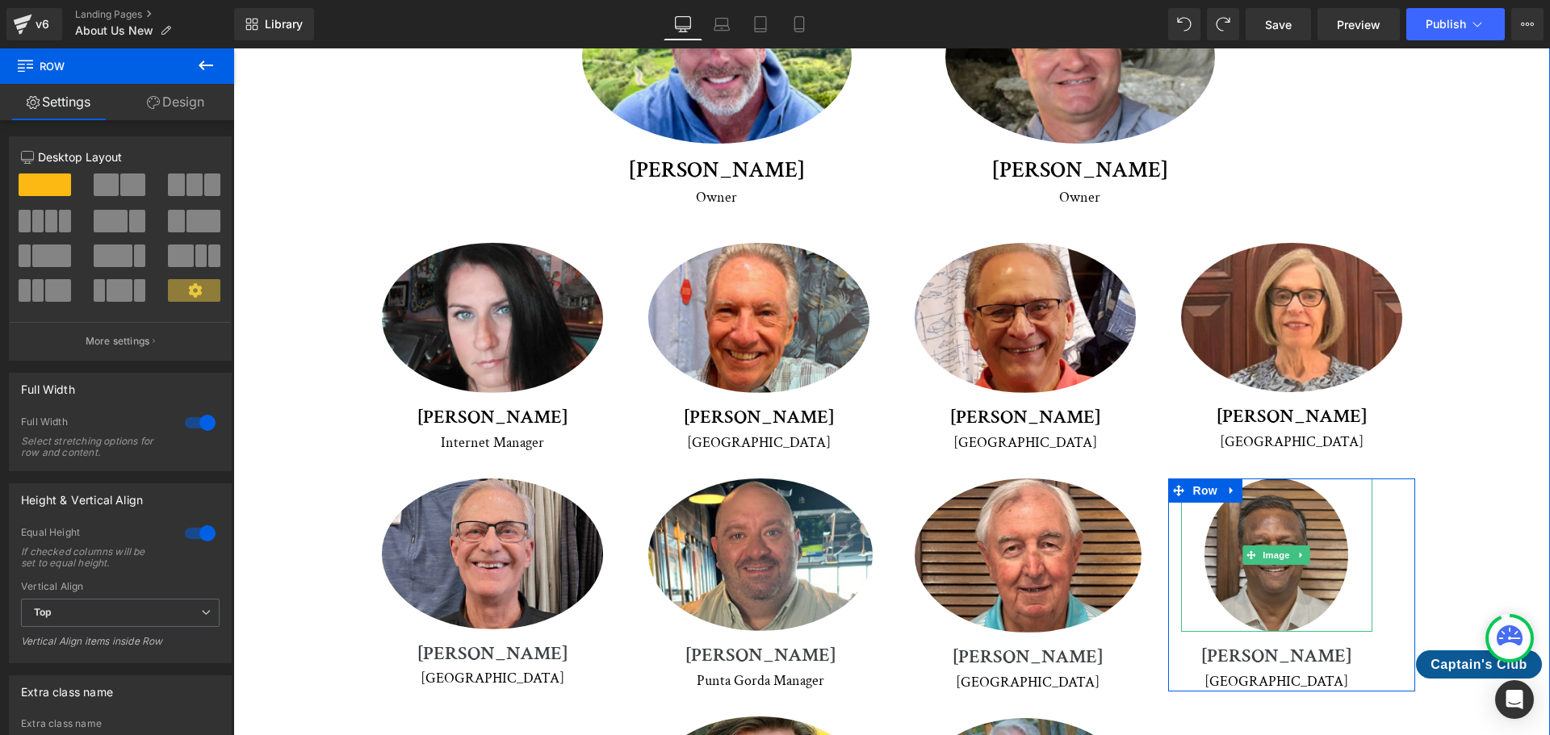
click at [1304, 479] on img at bounding box center [1276, 555] width 144 height 153
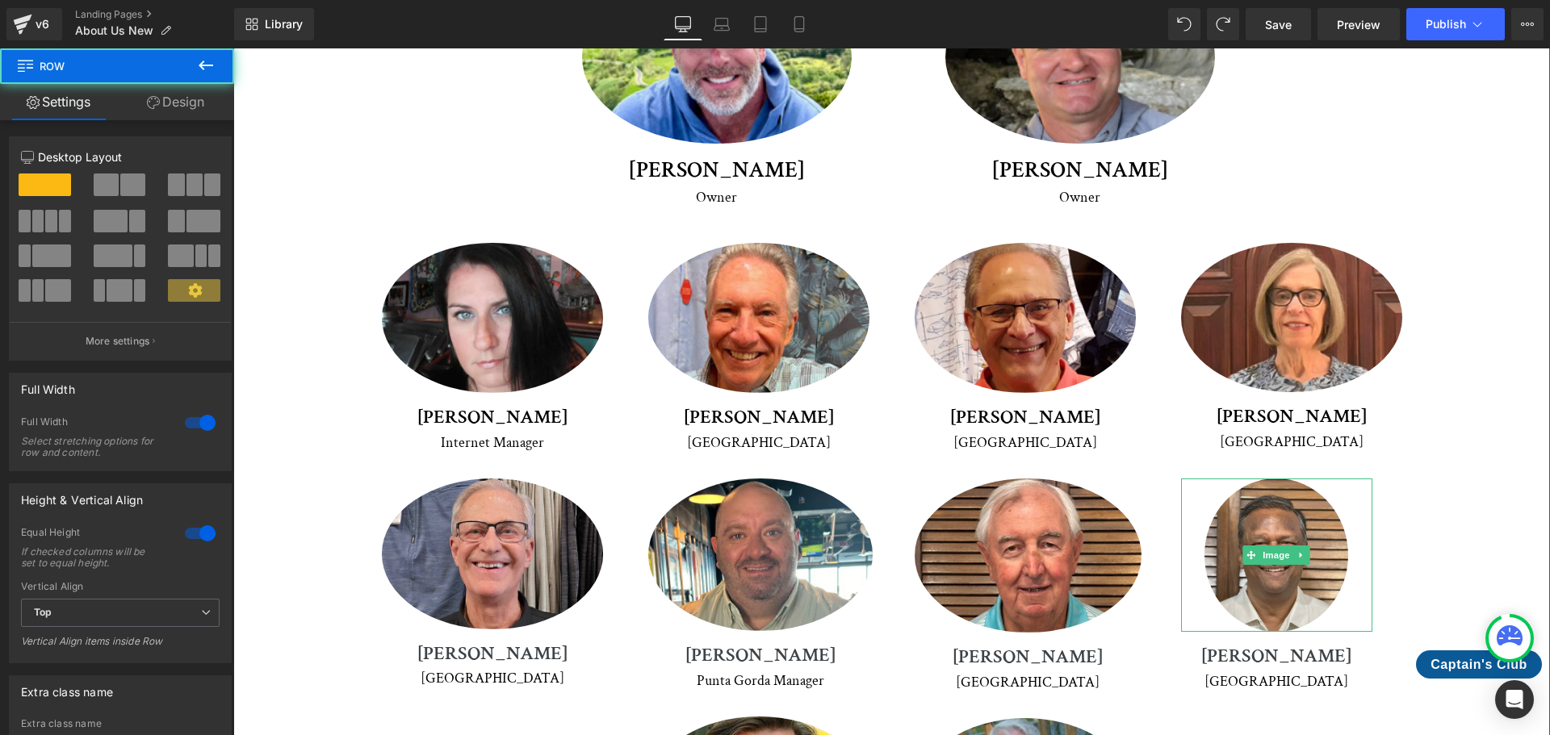
click at [1477, 341] on div "Meet Our Crew Heading We're proud to introduce you to our dedicated team of pro…" at bounding box center [892, 363] width 1236 height 1155
click at [203, 421] on div at bounding box center [200, 423] width 39 height 26
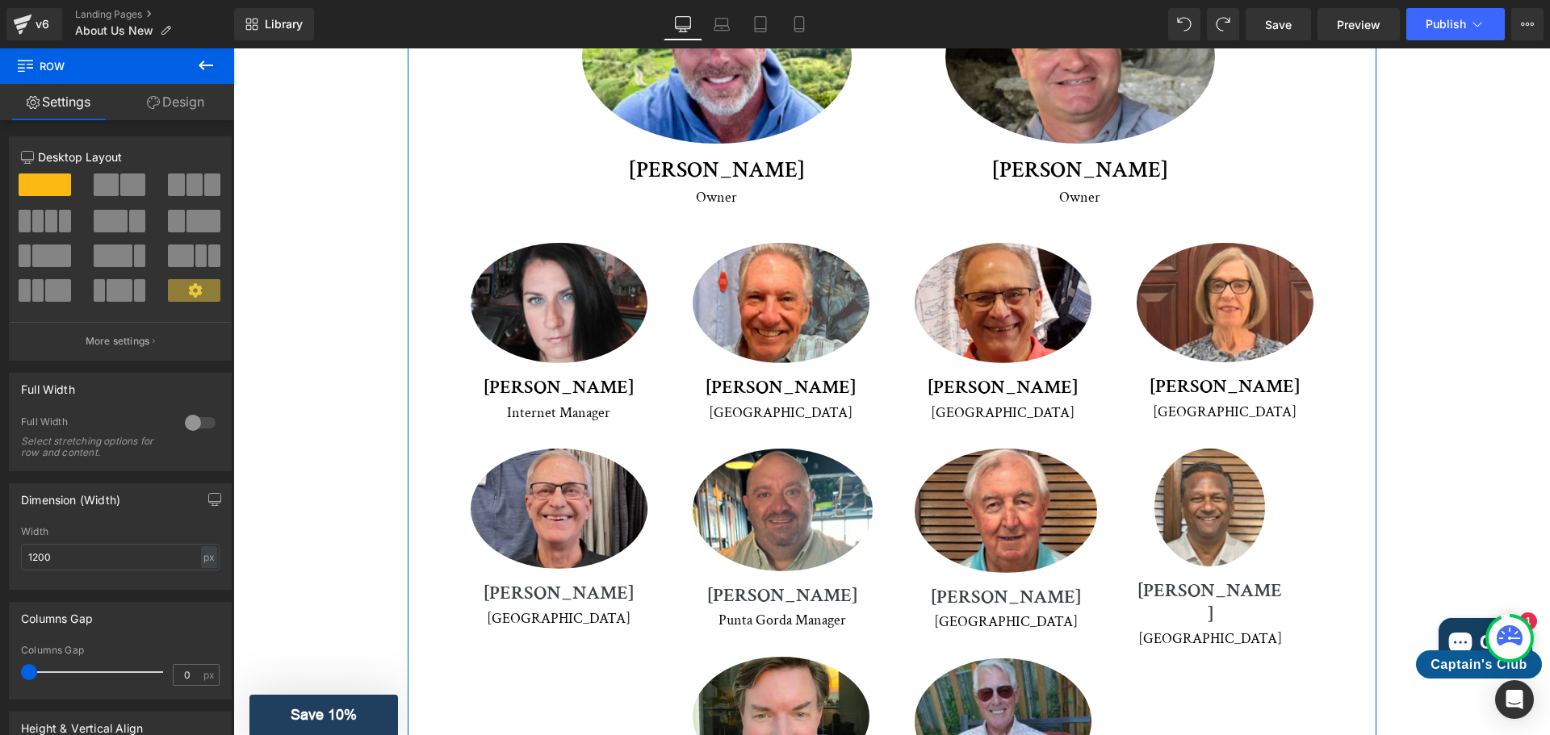
click at [203, 421] on div at bounding box center [200, 423] width 39 height 26
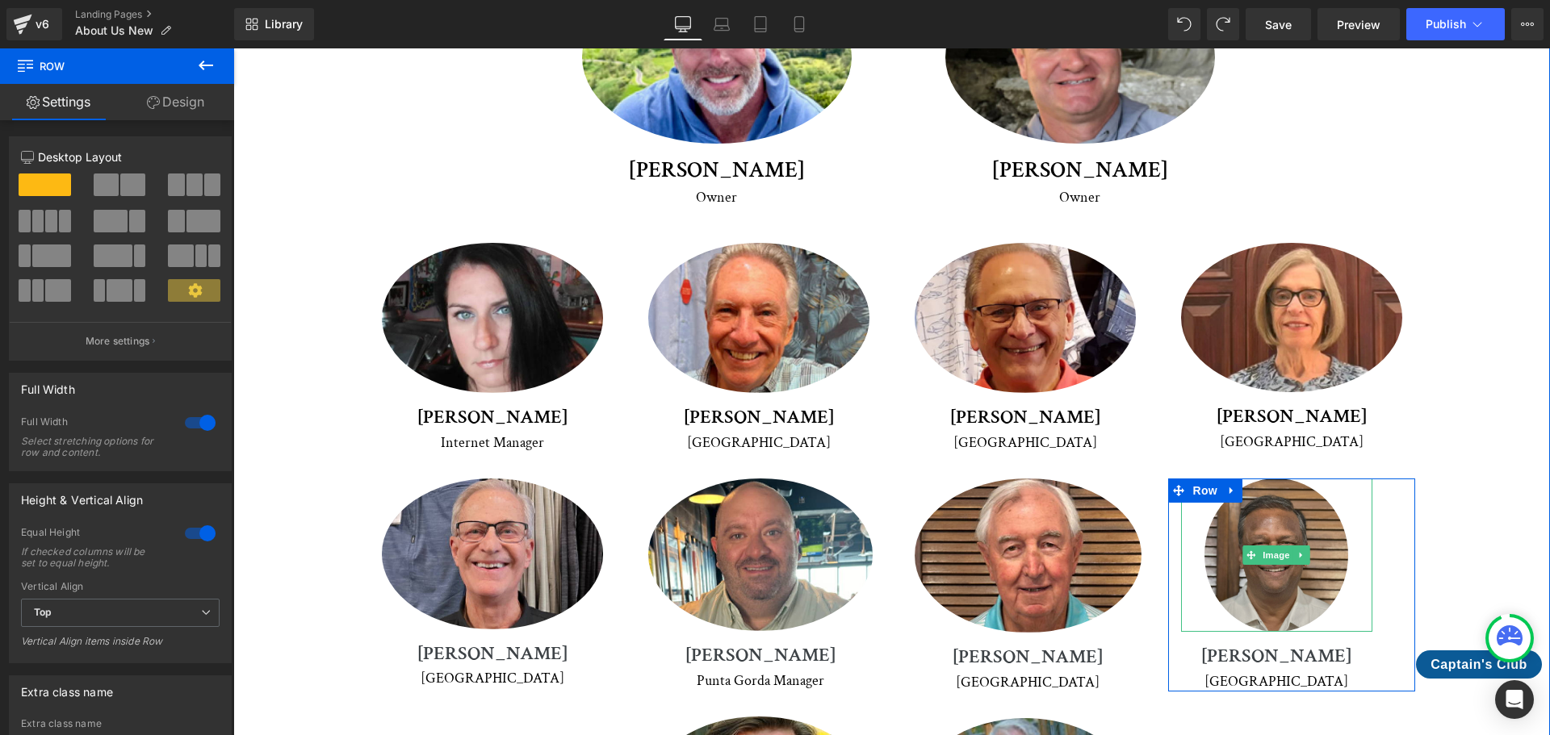
click at [1253, 479] on img at bounding box center [1276, 555] width 144 height 153
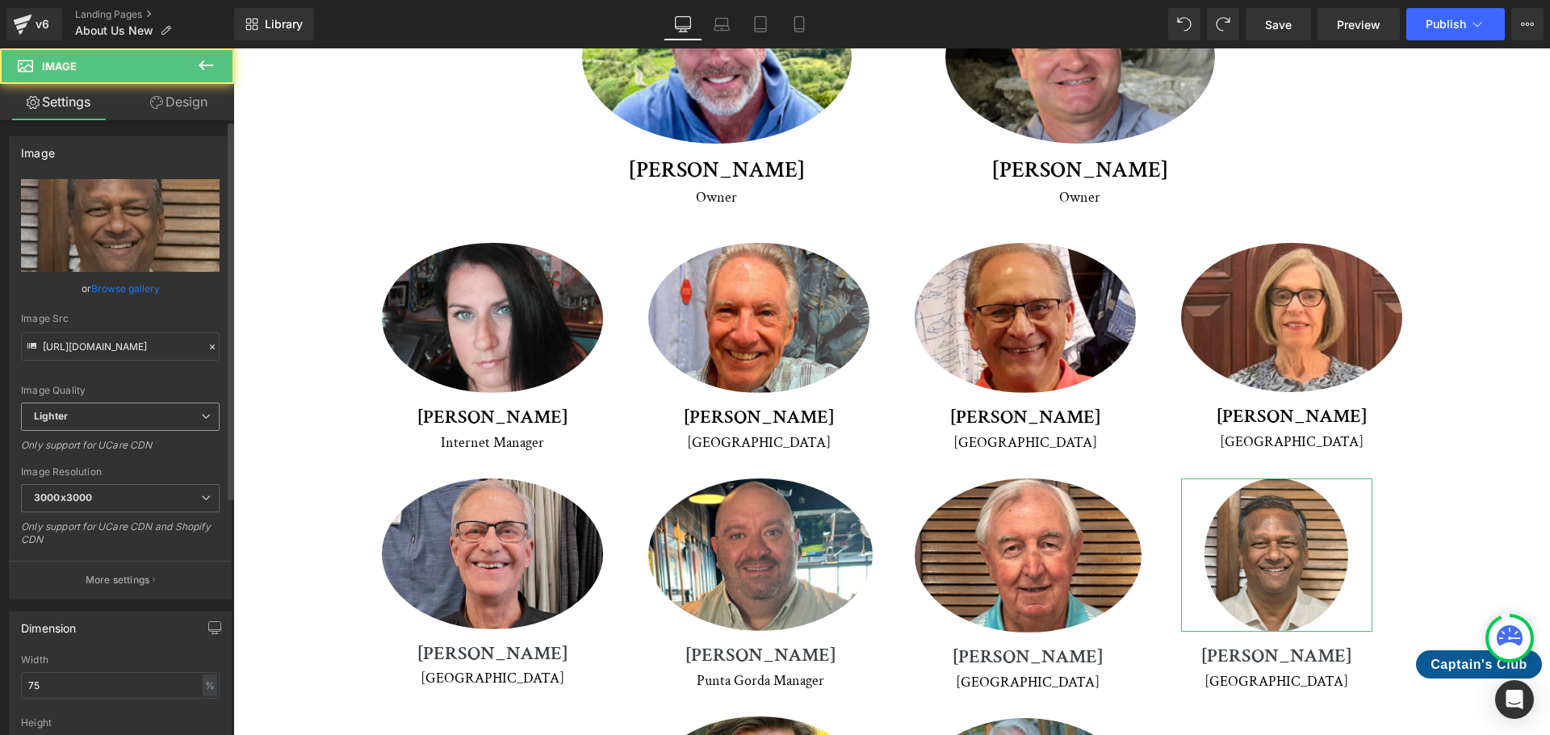
click at [202, 416] on icon at bounding box center [206, 417] width 10 height 10
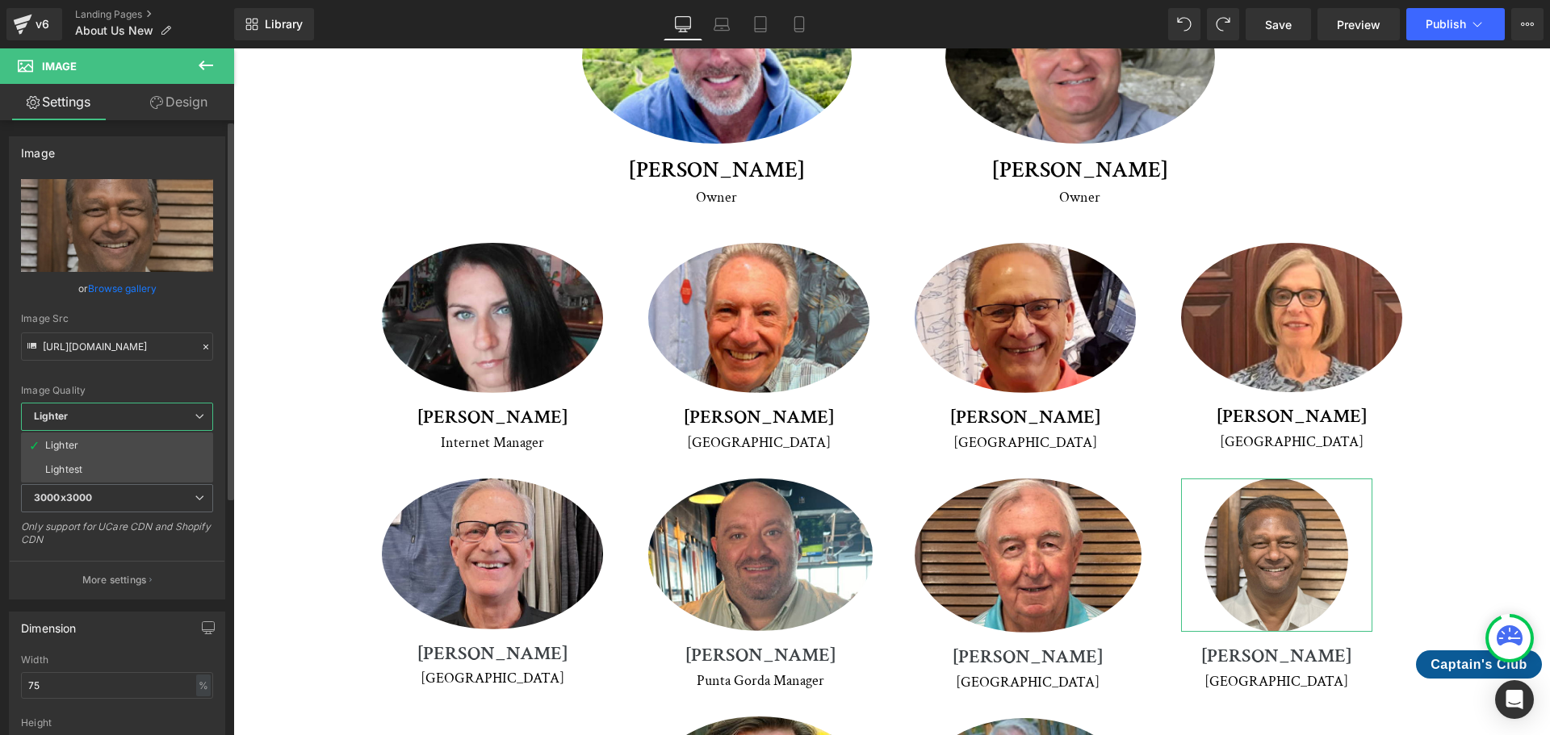
click at [202, 416] on icon at bounding box center [200, 417] width 10 height 10
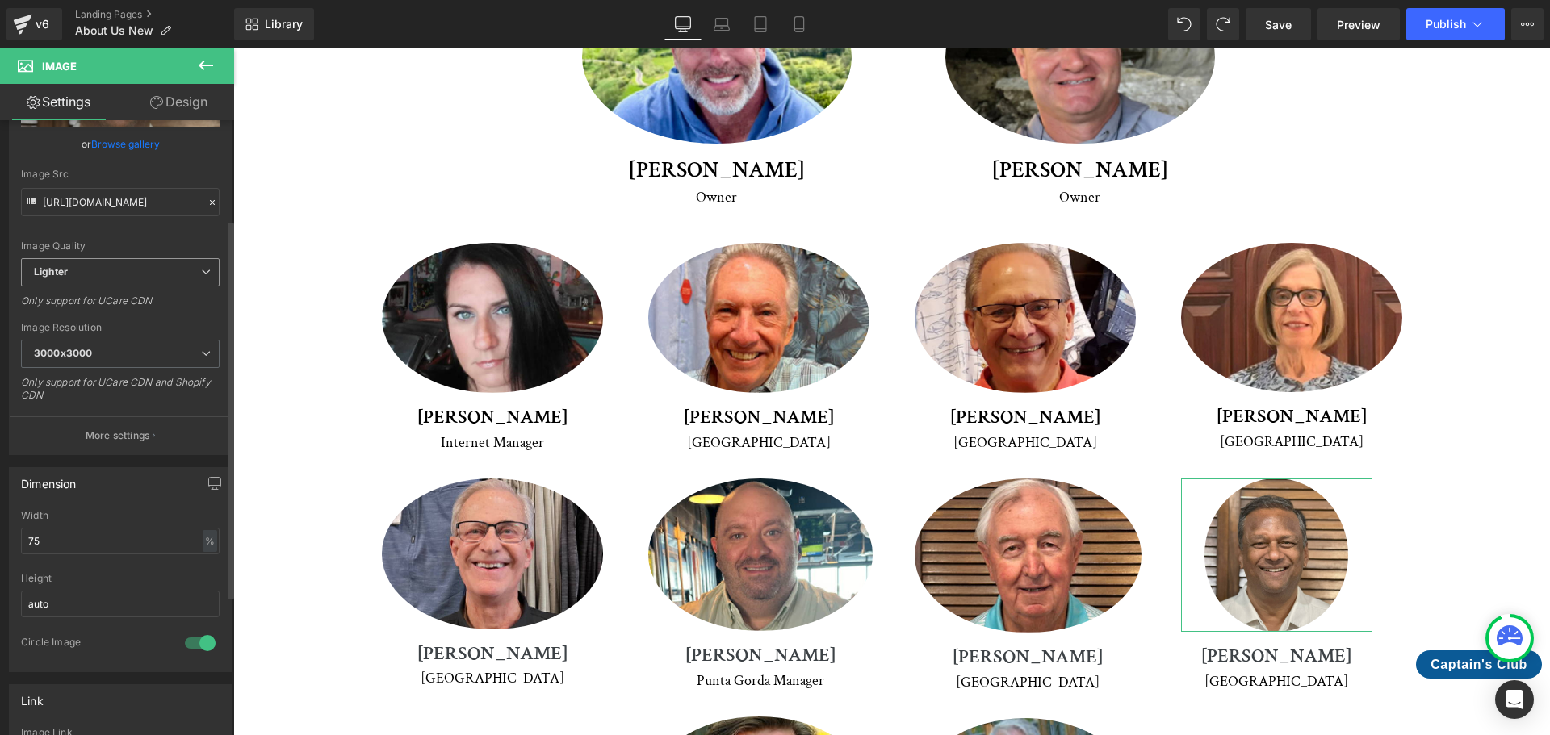
scroll to position [161, 0]
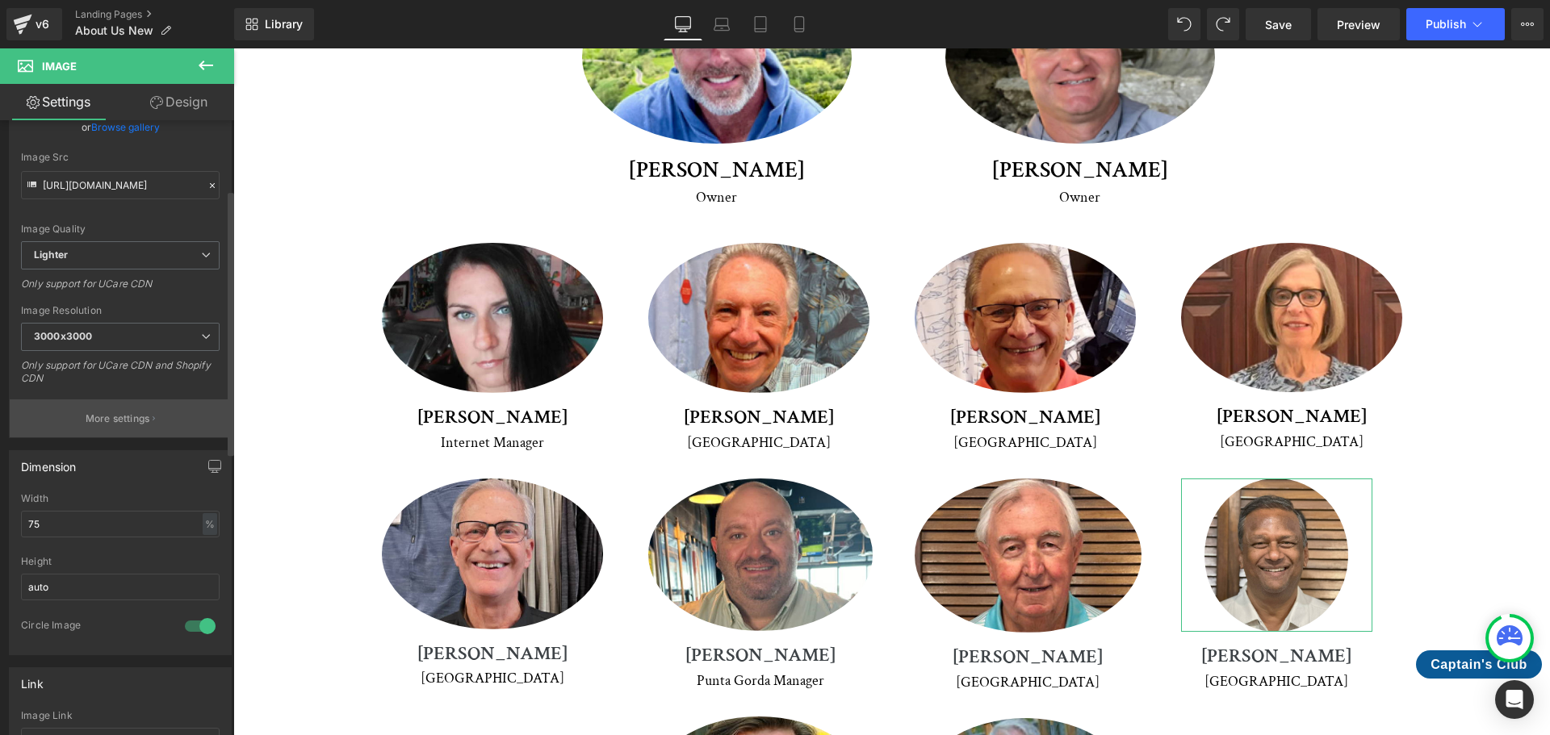
click at [160, 421] on button "More settings" at bounding box center [120, 419] width 221 height 38
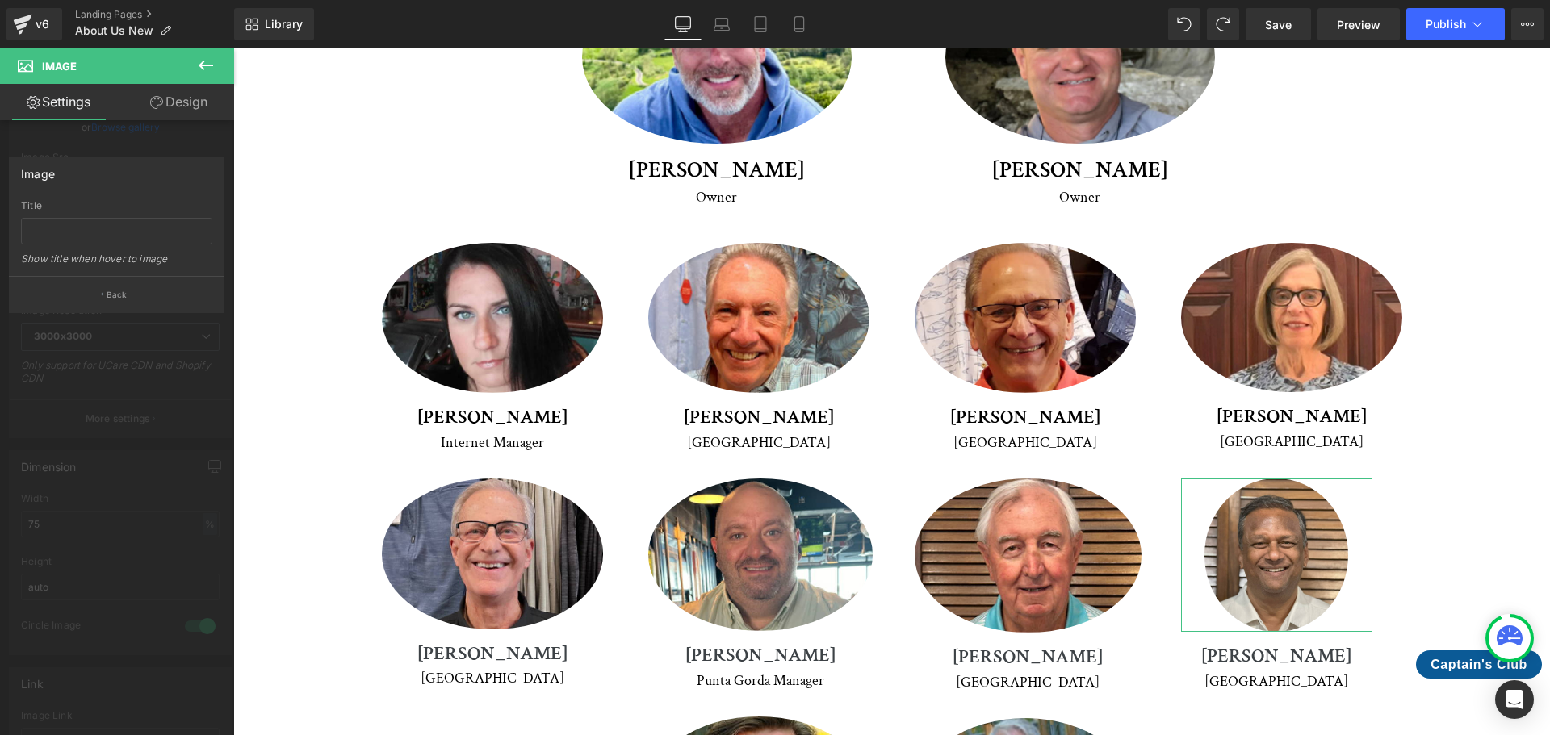
click at [90, 155] on div at bounding box center [117, 395] width 234 height 695
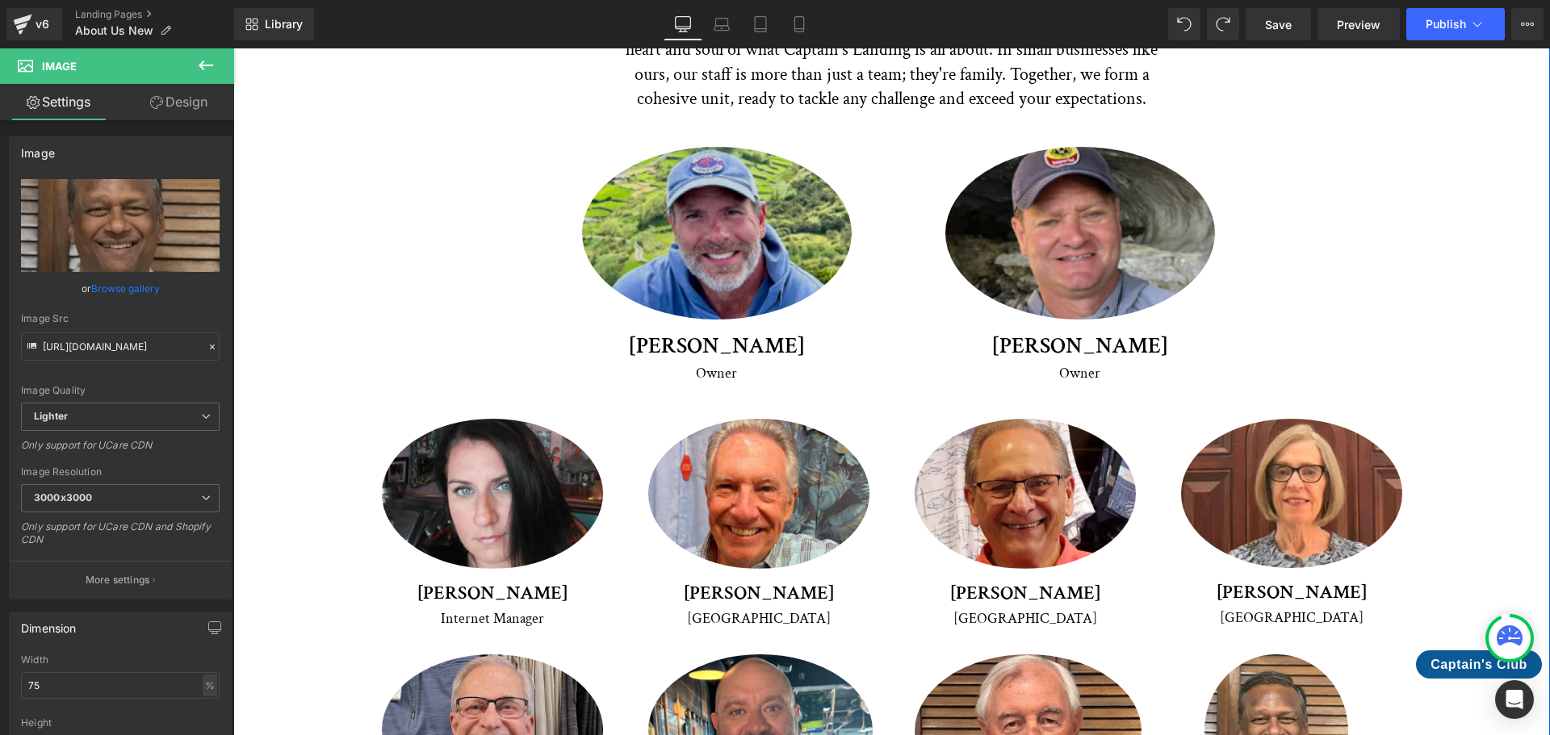
scroll to position [2190, 0]
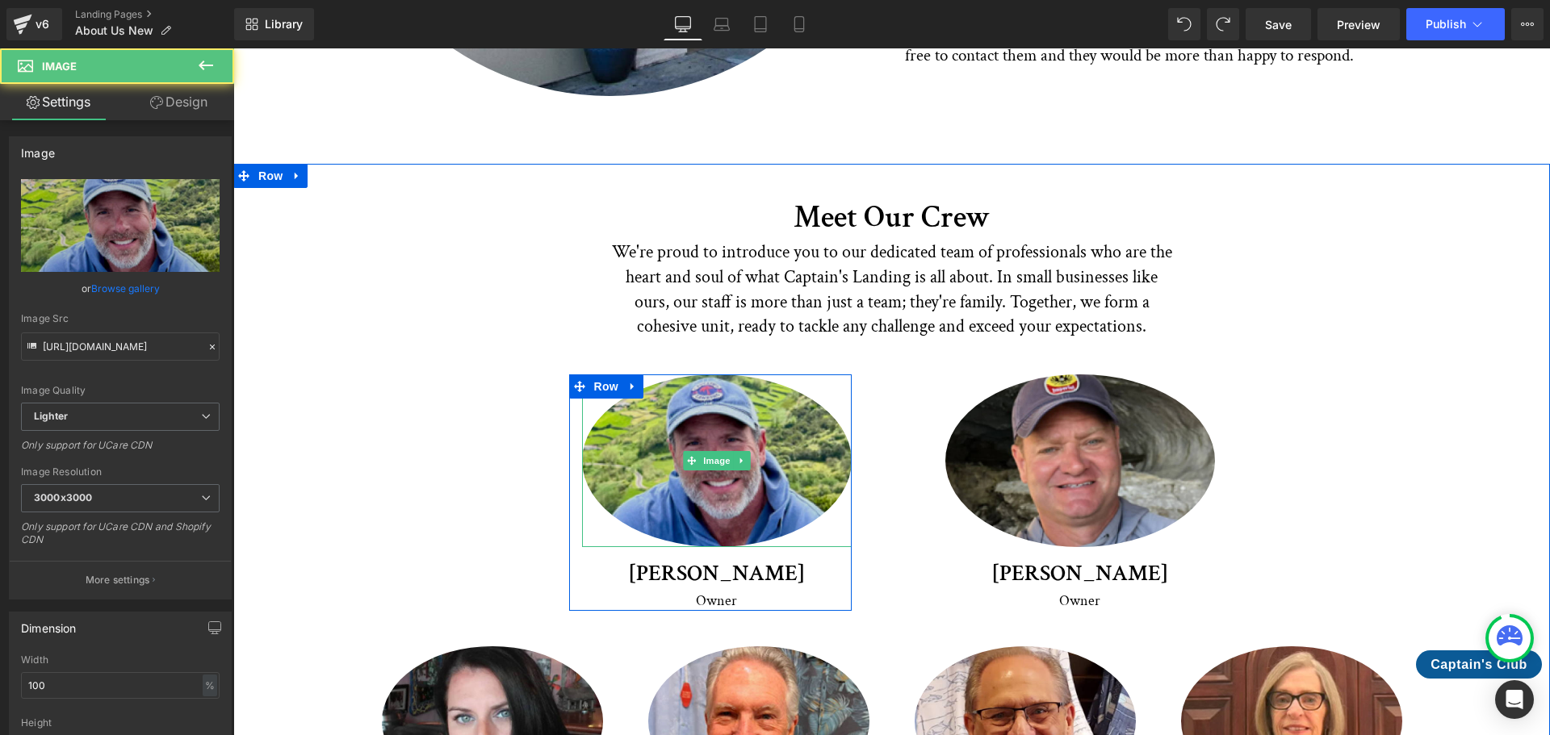
click at [767, 375] on img at bounding box center [717, 461] width 270 height 173
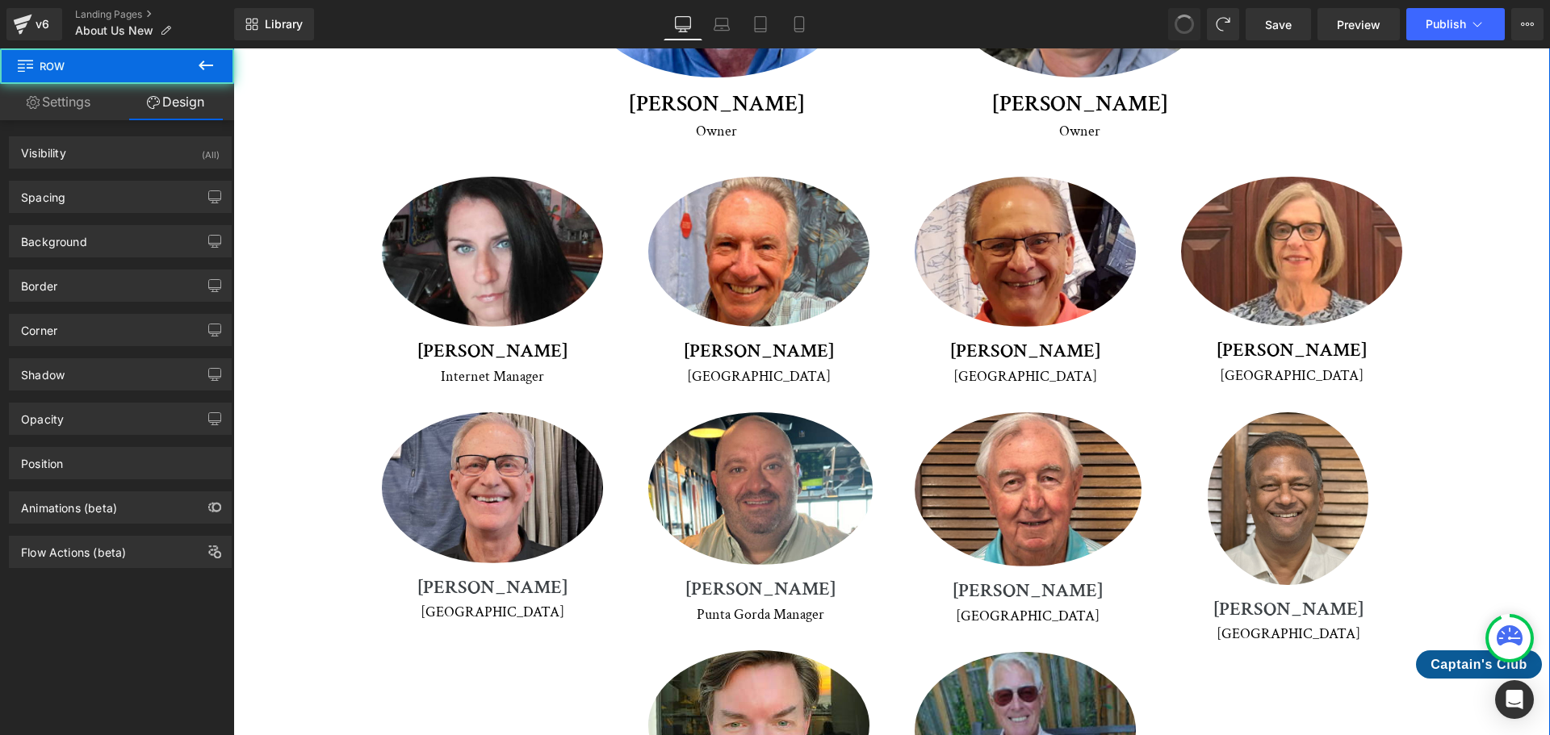
scroll to position [2709, 0]
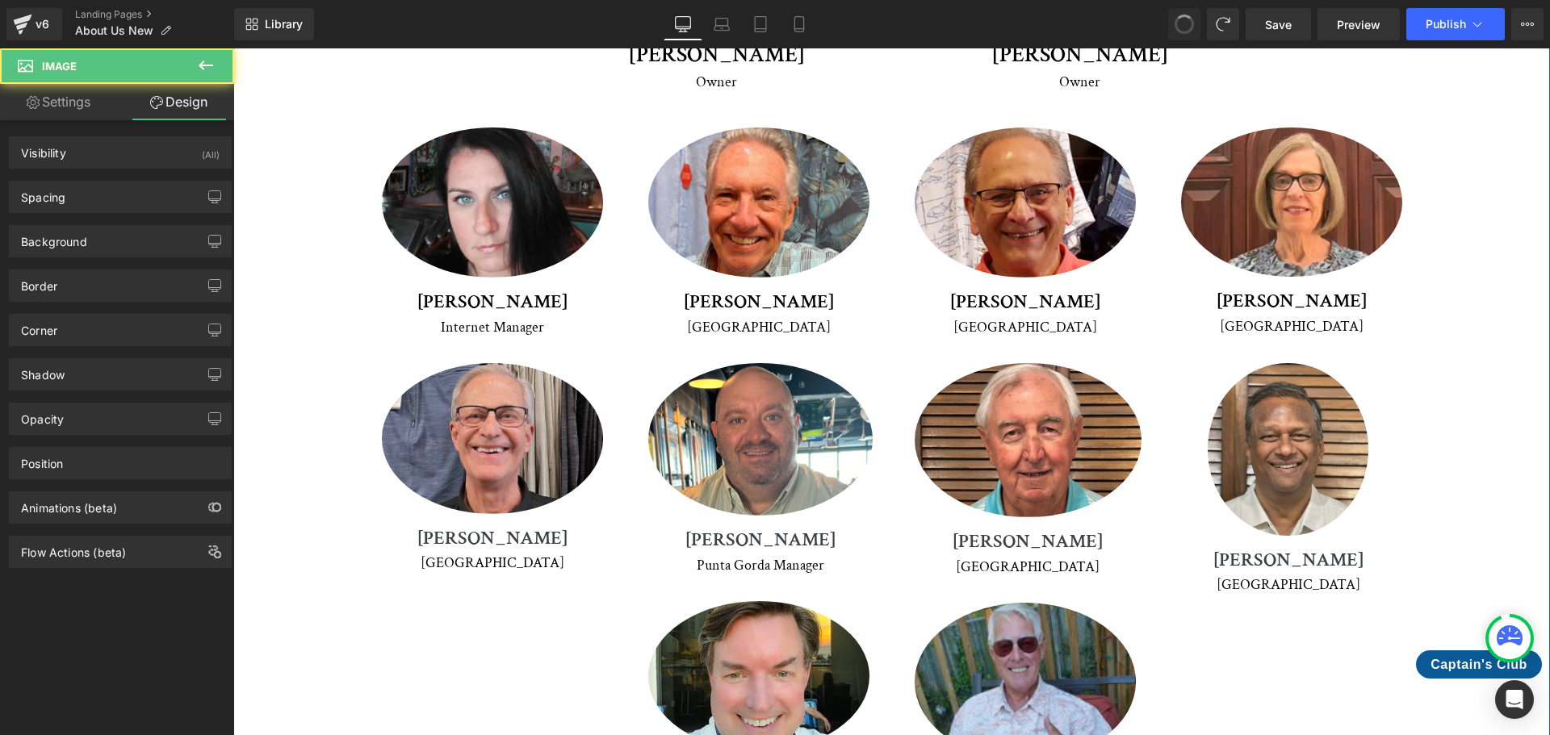
type input "100"
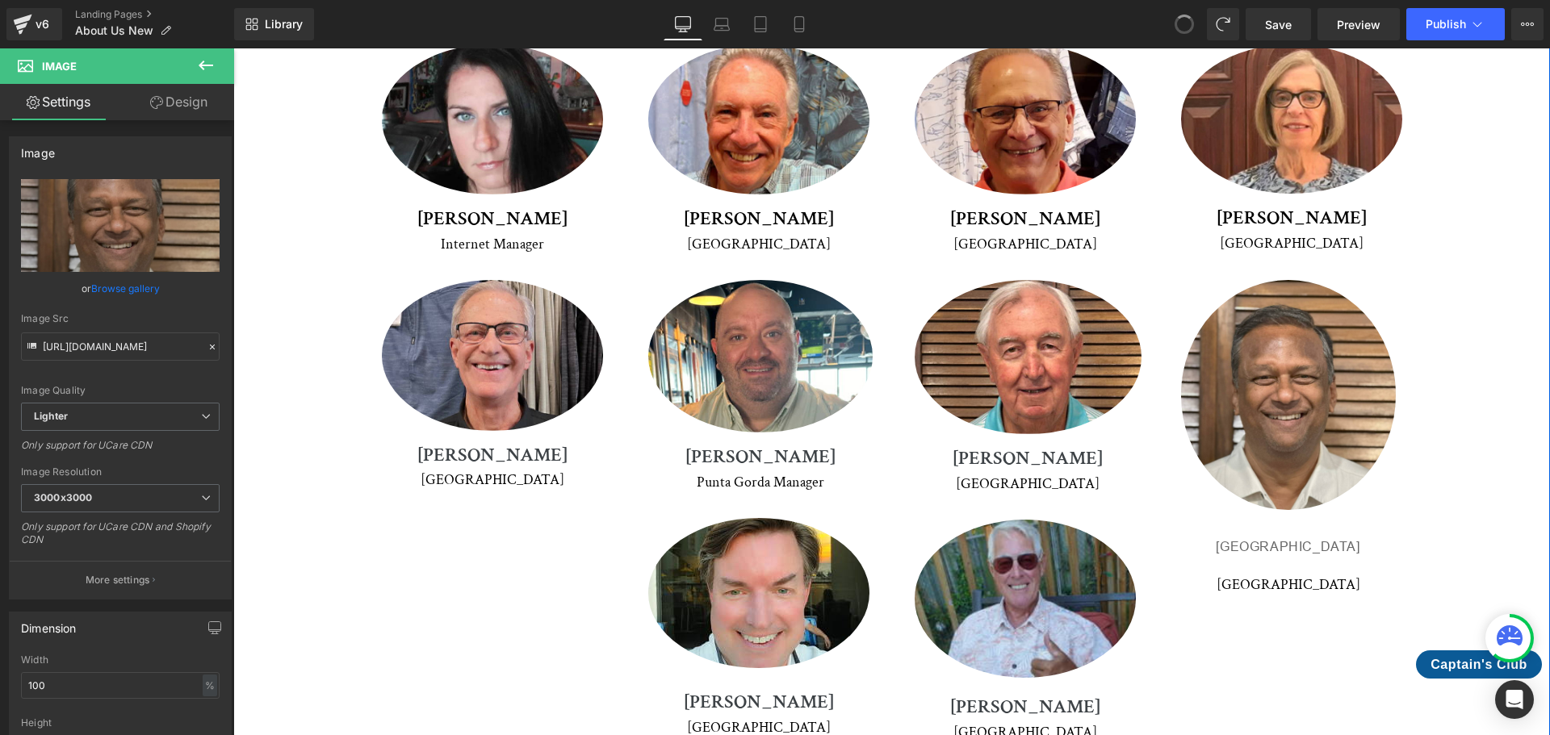
scroll to position [2727, 0]
type input "[URL][DOMAIN_NAME]"
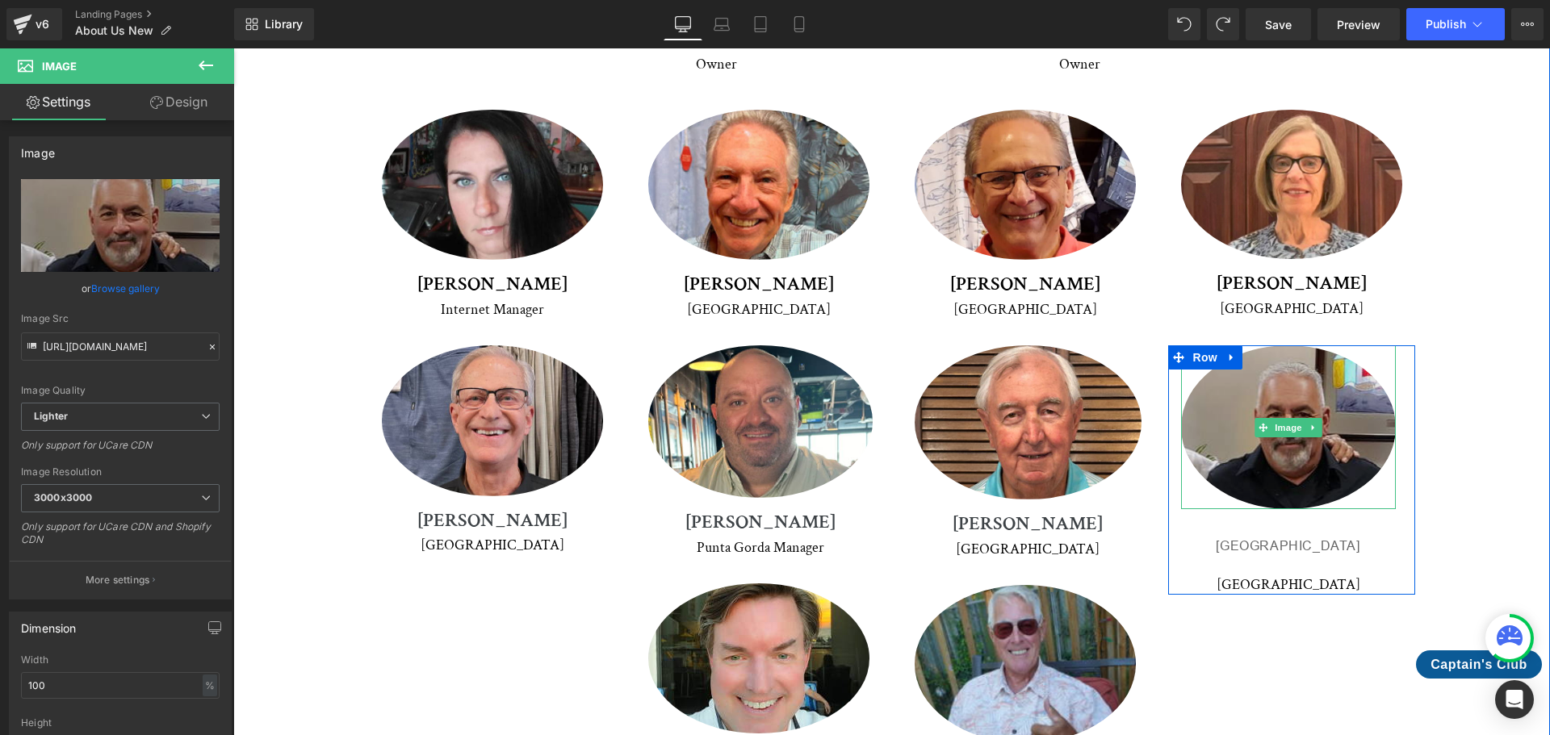
click at [1317, 376] on img at bounding box center [1288, 426] width 215 height 163
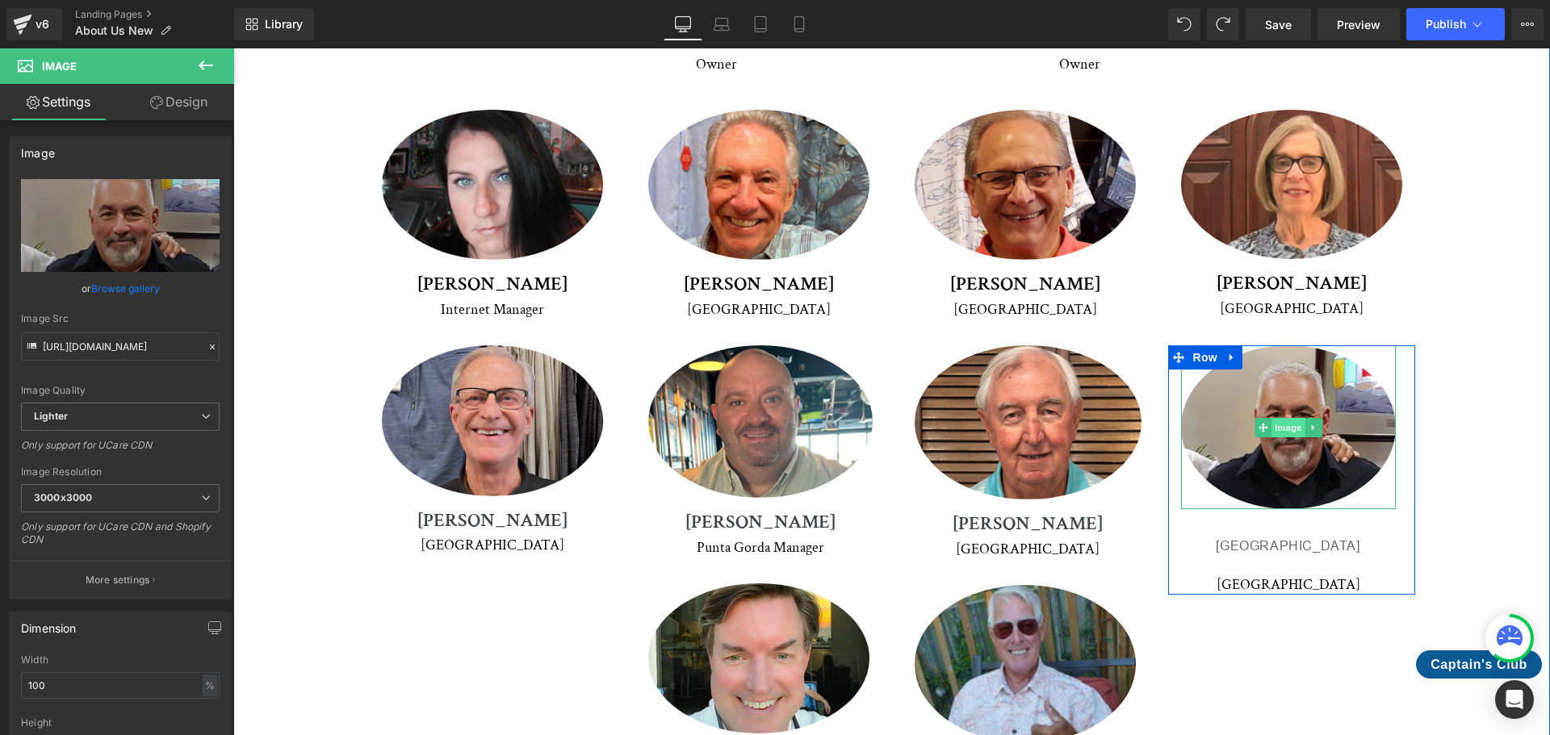
click at [1285, 418] on span "Image" at bounding box center [1288, 427] width 34 height 19
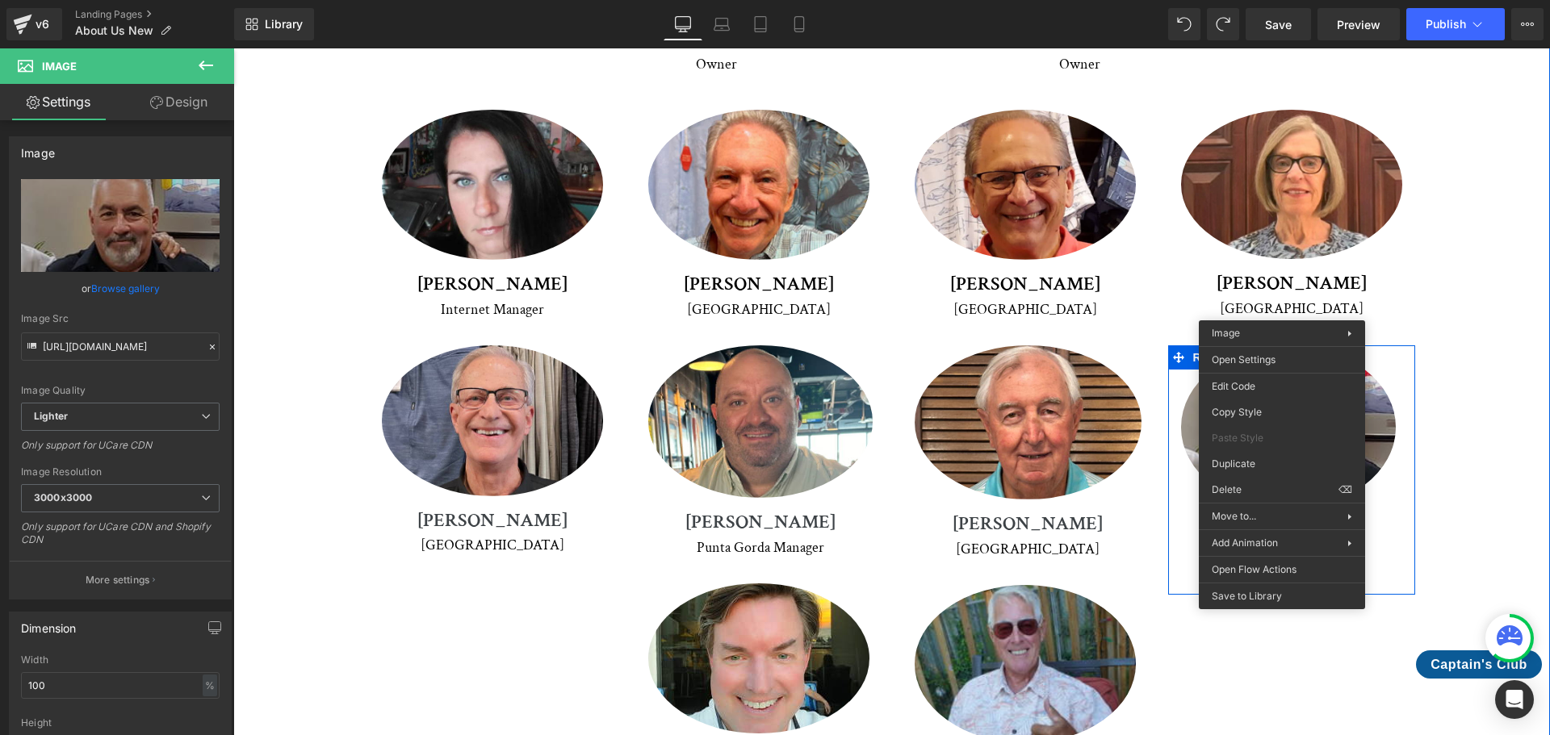
click at [1288, 345] on img at bounding box center [1288, 426] width 215 height 163
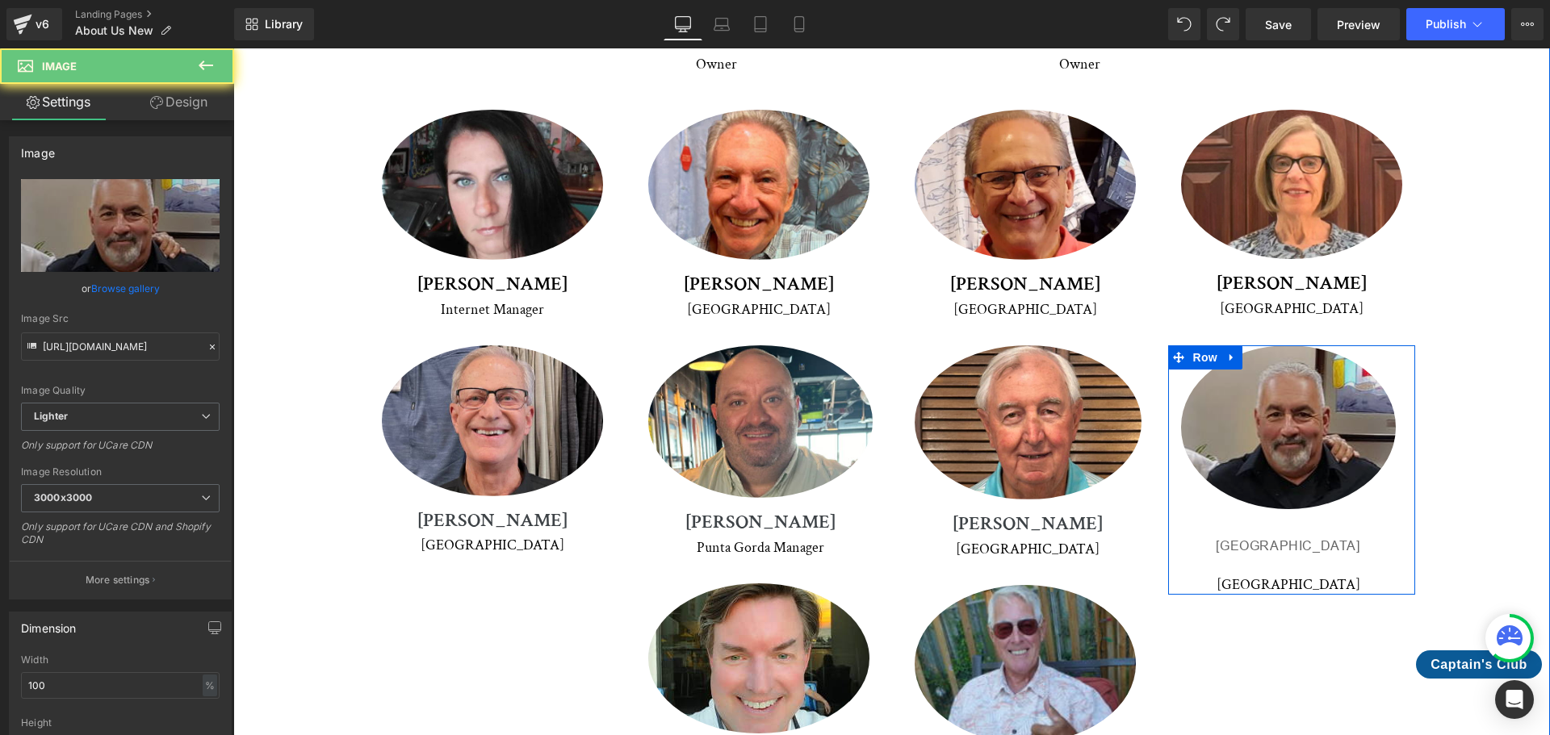
click at [1288, 345] on img at bounding box center [1288, 426] width 215 height 163
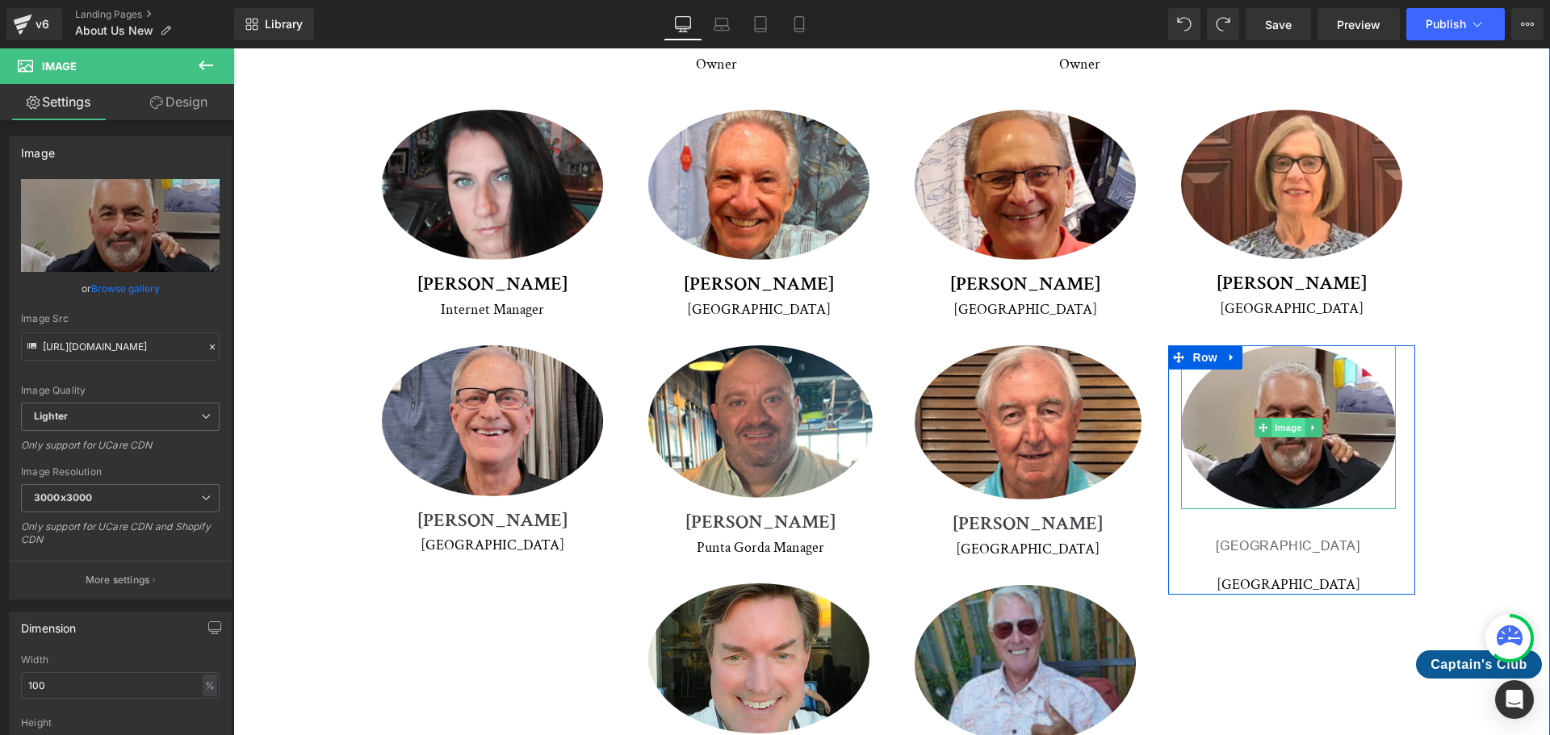
click at [1288, 418] on span "Image" at bounding box center [1288, 427] width 34 height 19
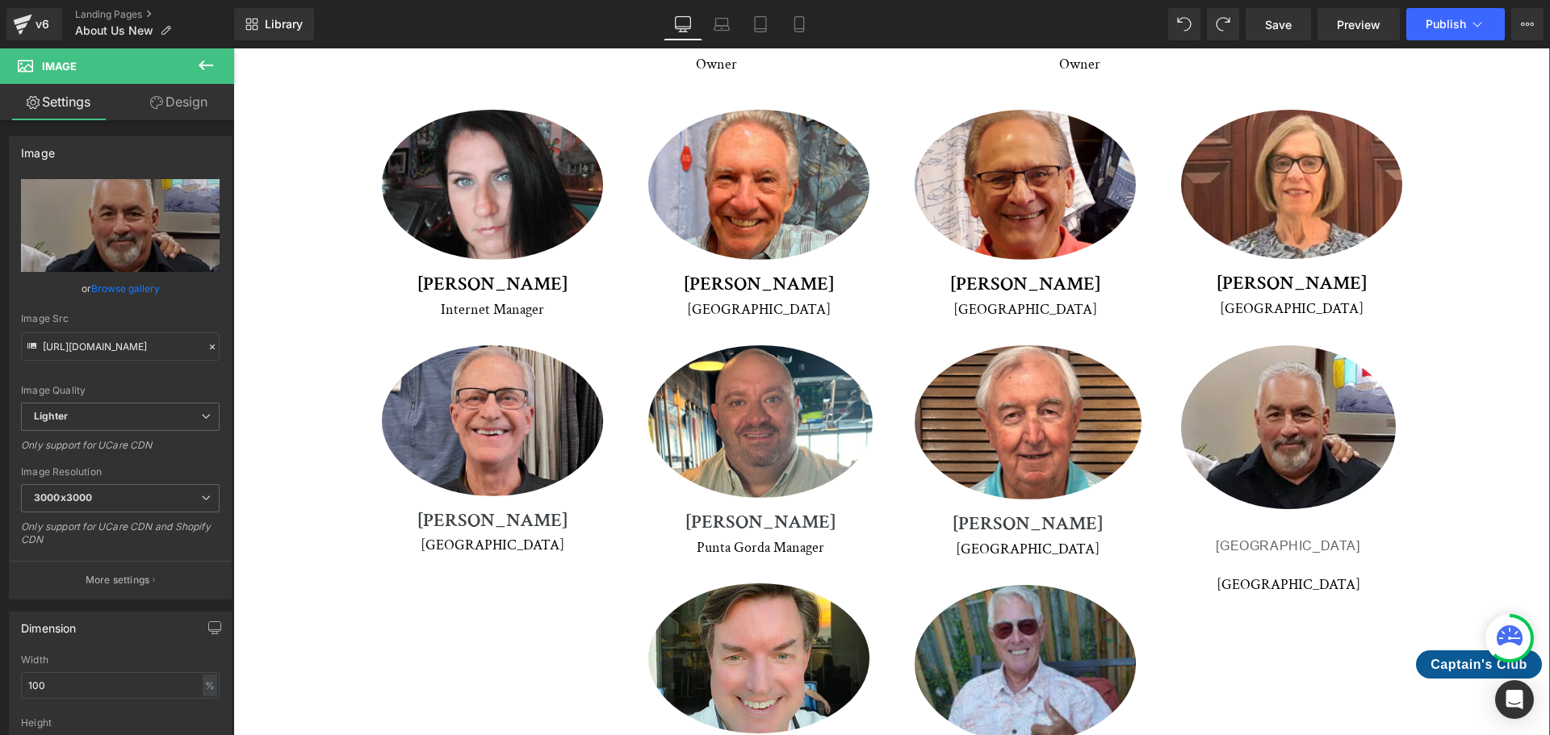
click at [1455, 359] on div "Meet Our Crew Heading We're proud to introduce you to our dedicated team of pro…" at bounding box center [892, 230] width 1236 height 1155
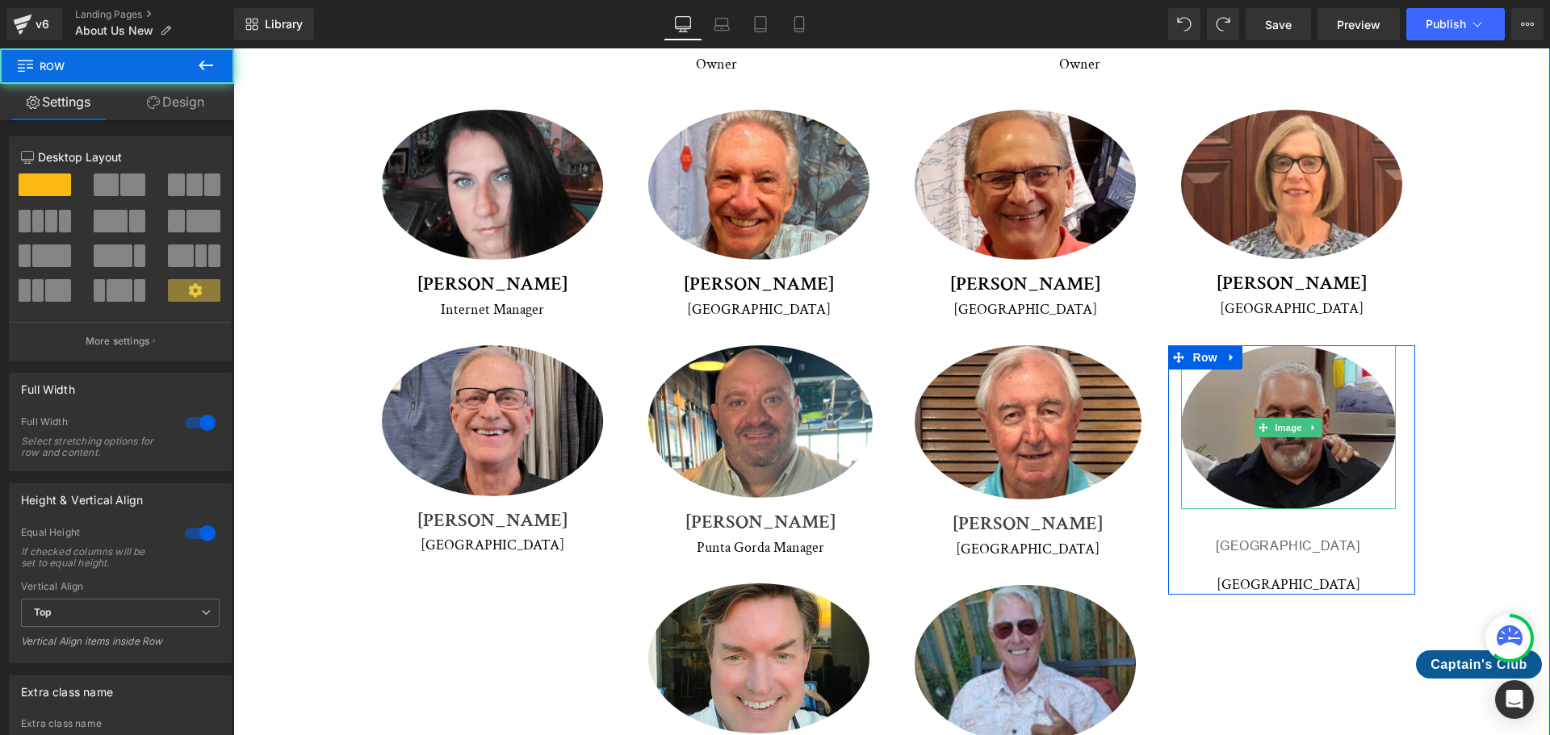
click at [1299, 364] on img at bounding box center [1288, 426] width 215 height 163
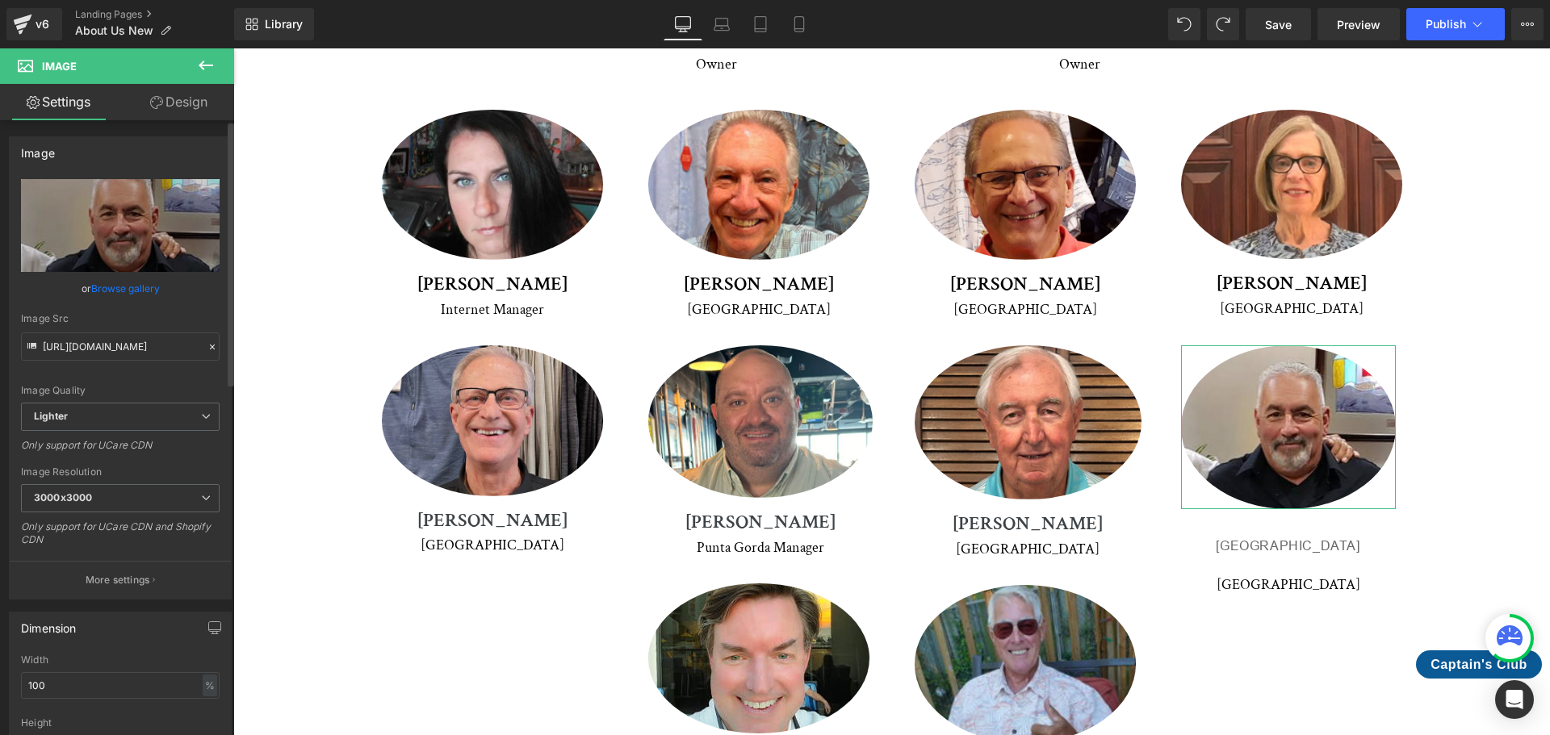
click at [110, 287] on link "Browse gallery" at bounding box center [125, 288] width 69 height 28
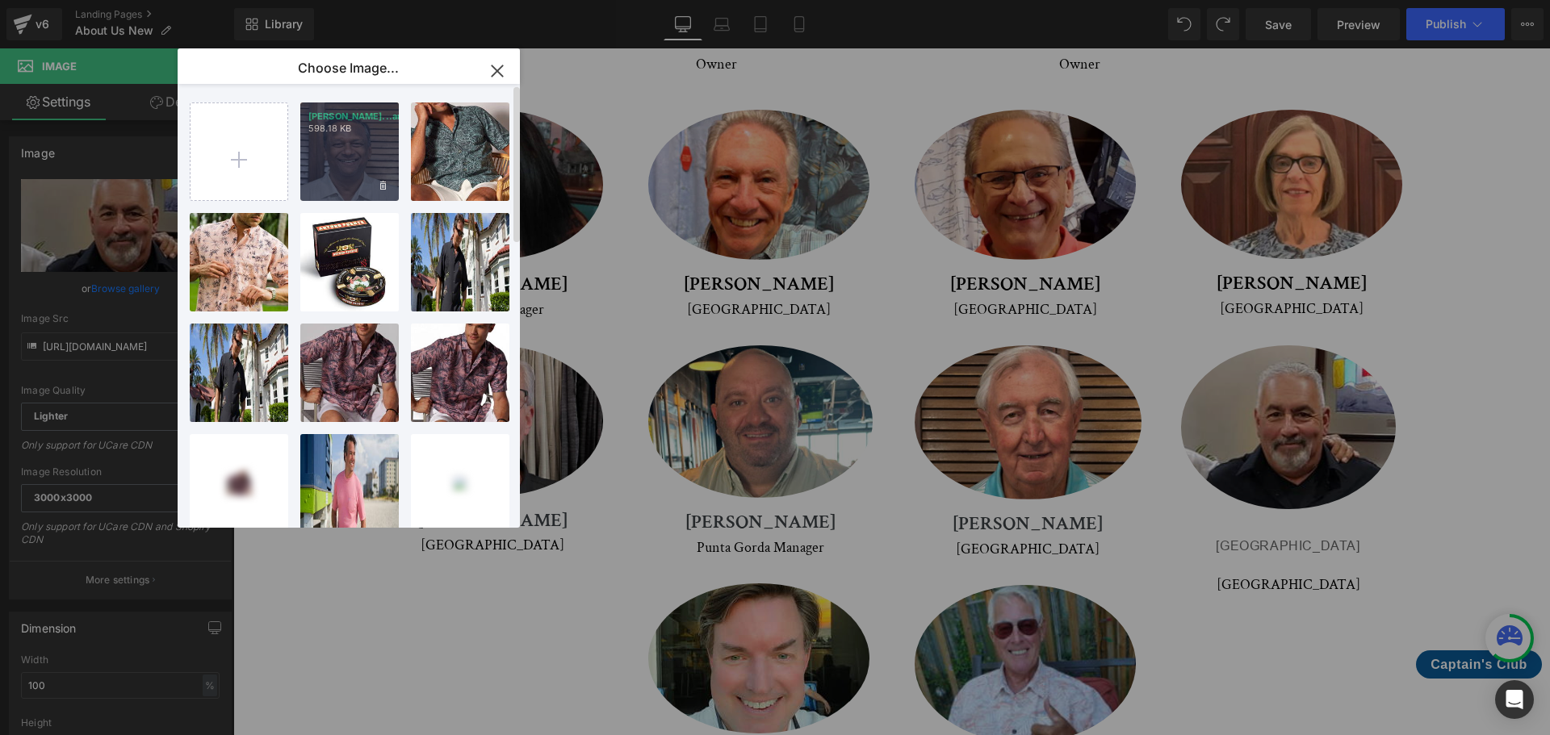
click at [333, 157] on div "[PERSON_NAME]...arma.jpg 598.18 KB" at bounding box center [349, 152] width 98 height 98
type input "[URL][DOMAIN_NAME]"
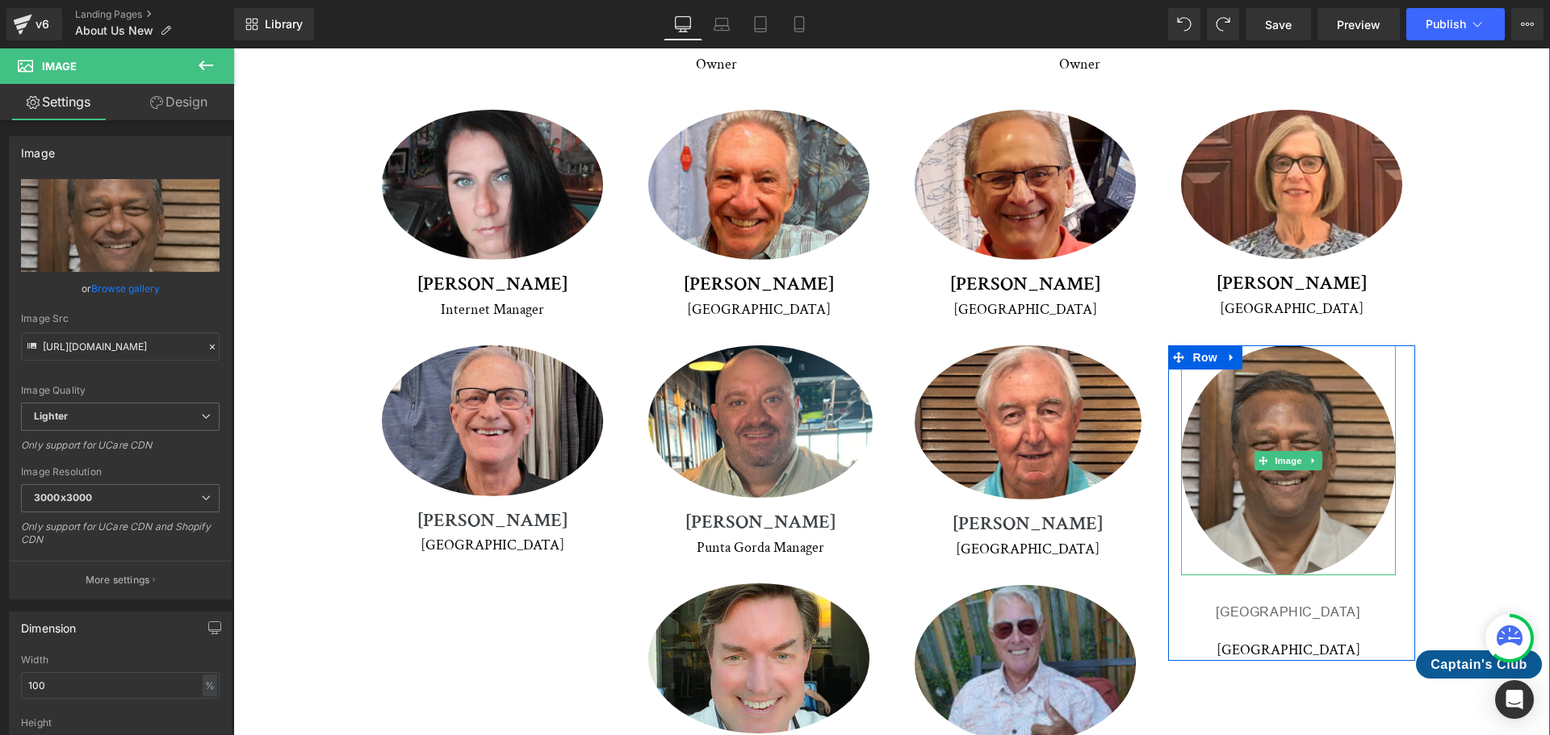
click at [1286, 453] on img at bounding box center [1288, 459] width 215 height 229
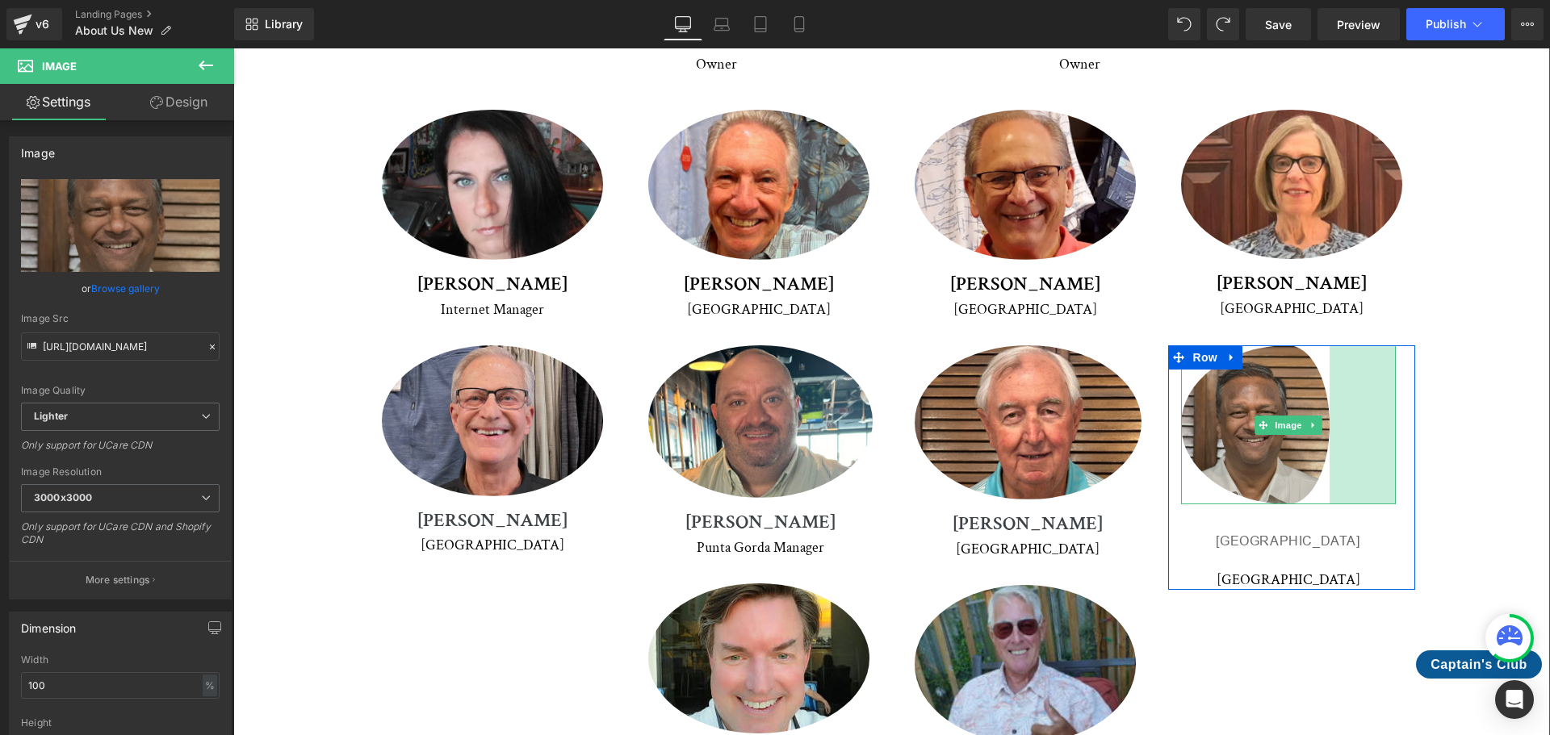
drag, startPoint x: 1388, startPoint y: 378, endPoint x: 1322, endPoint y: 345, distance: 73.6
click at [1322, 345] on div "Image 82px" at bounding box center [1288, 424] width 215 height 159
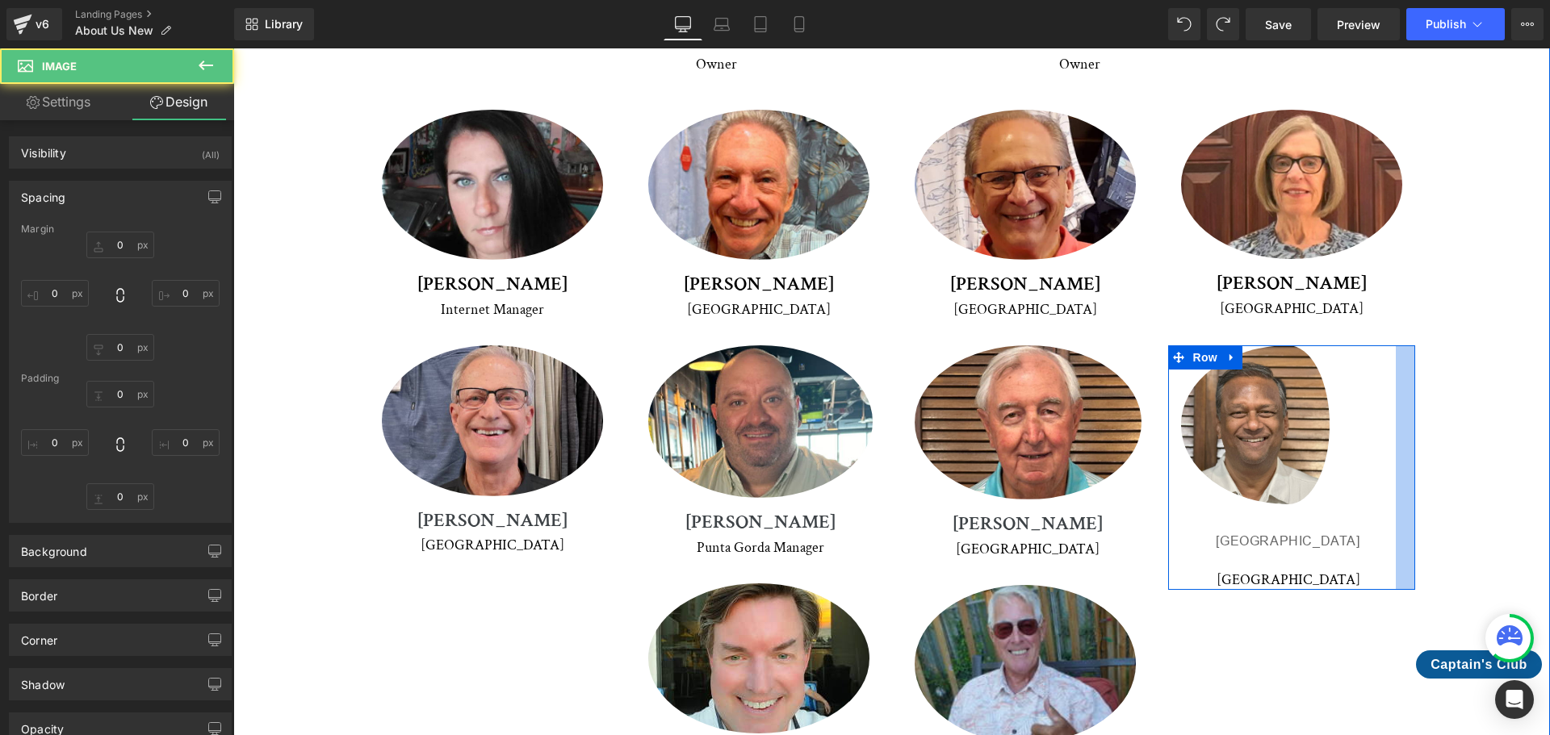
type input "0"
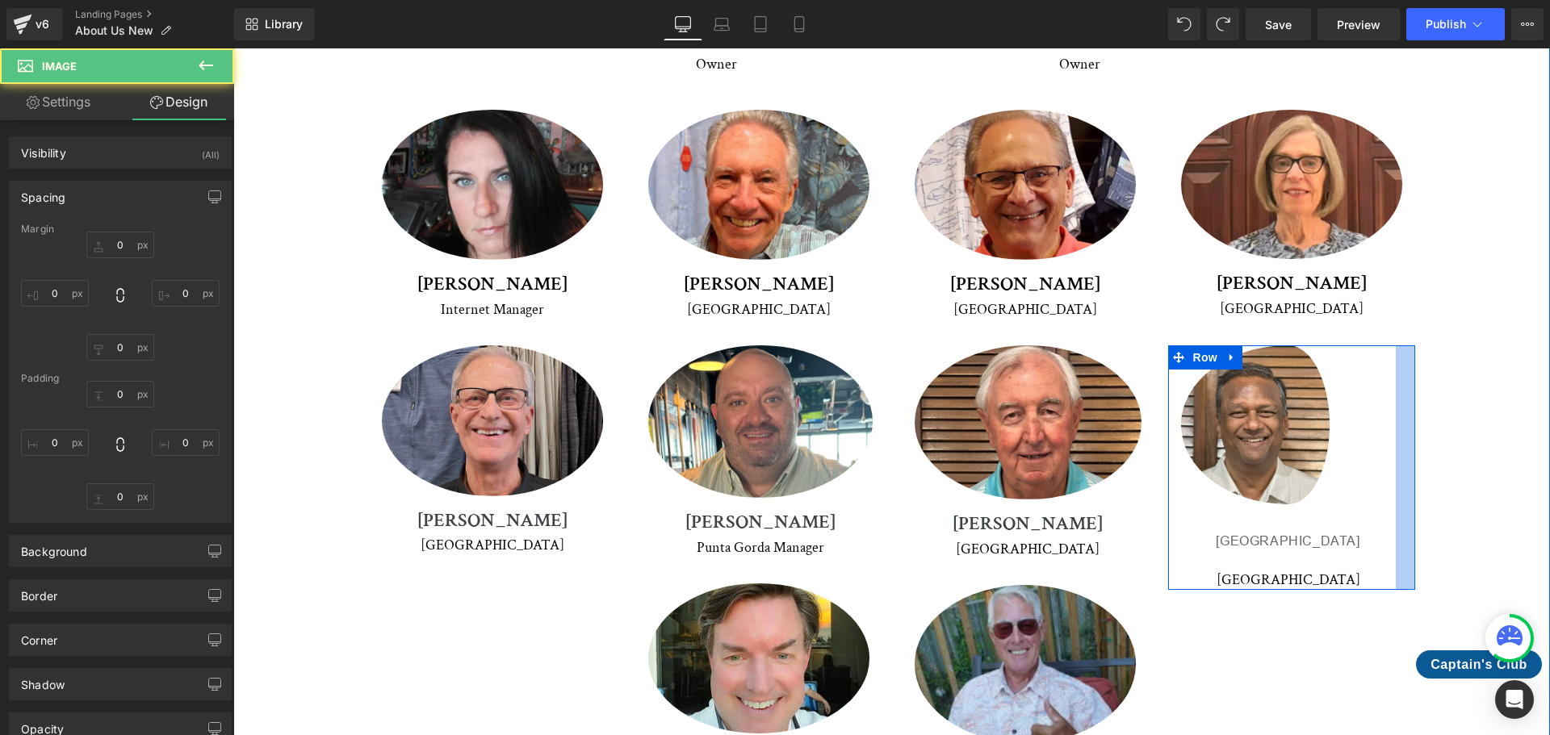
type input "82"
type input "0"
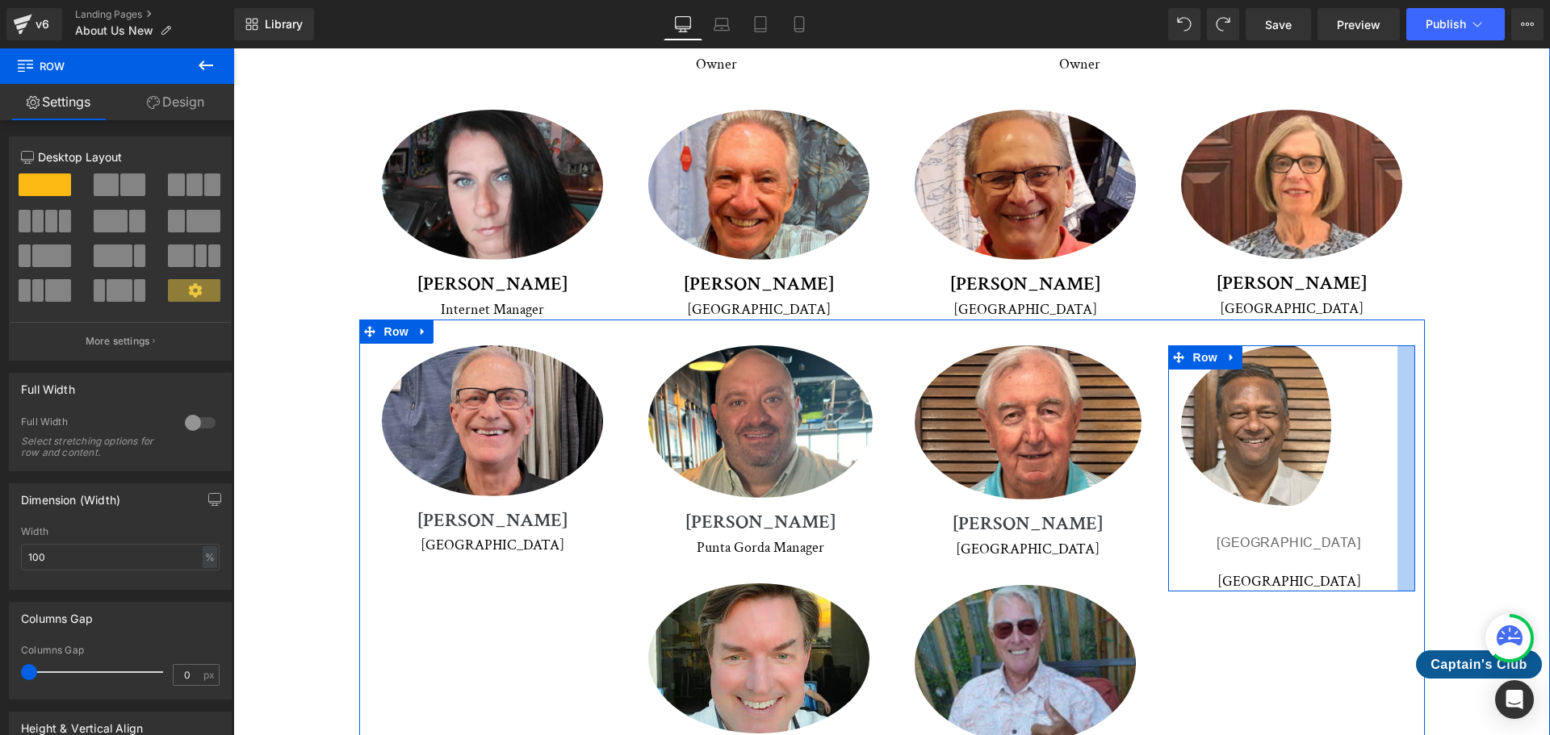
click at [1397, 345] on div at bounding box center [1406, 468] width 18 height 246
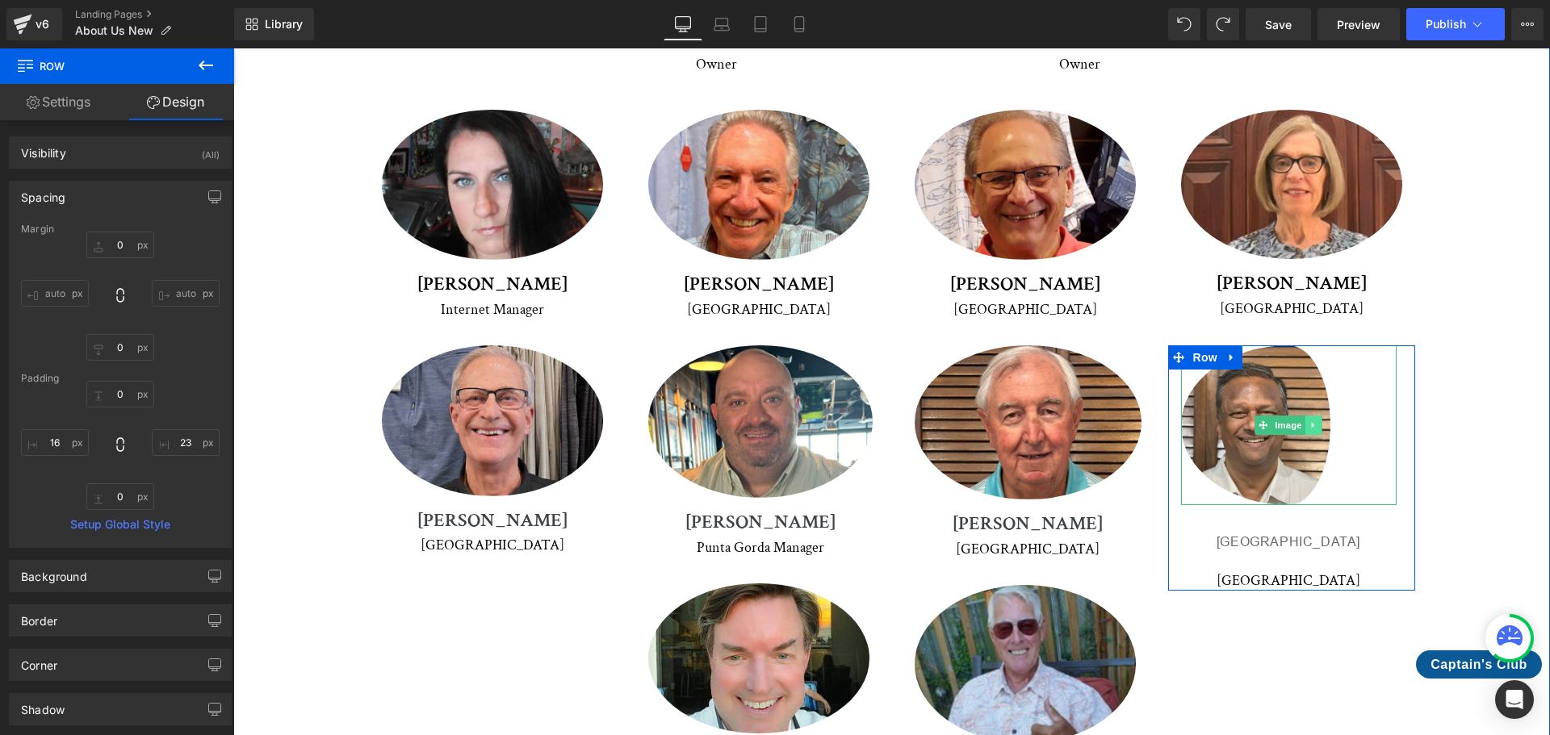
click at [1314, 416] on link at bounding box center [1313, 425] width 17 height 19
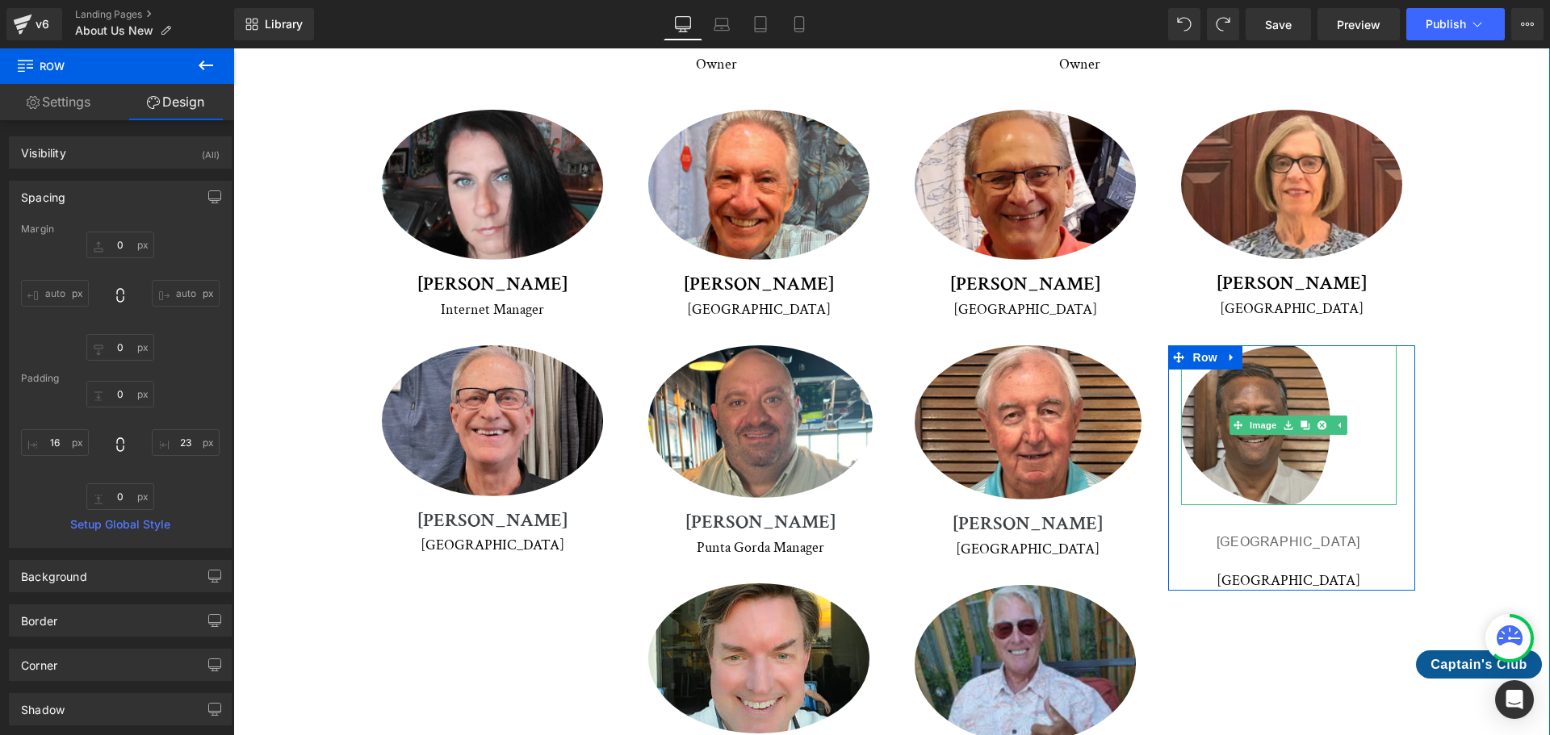
click at [1311, 371] on img at bounding box center [1289, 425] width 216 height 160
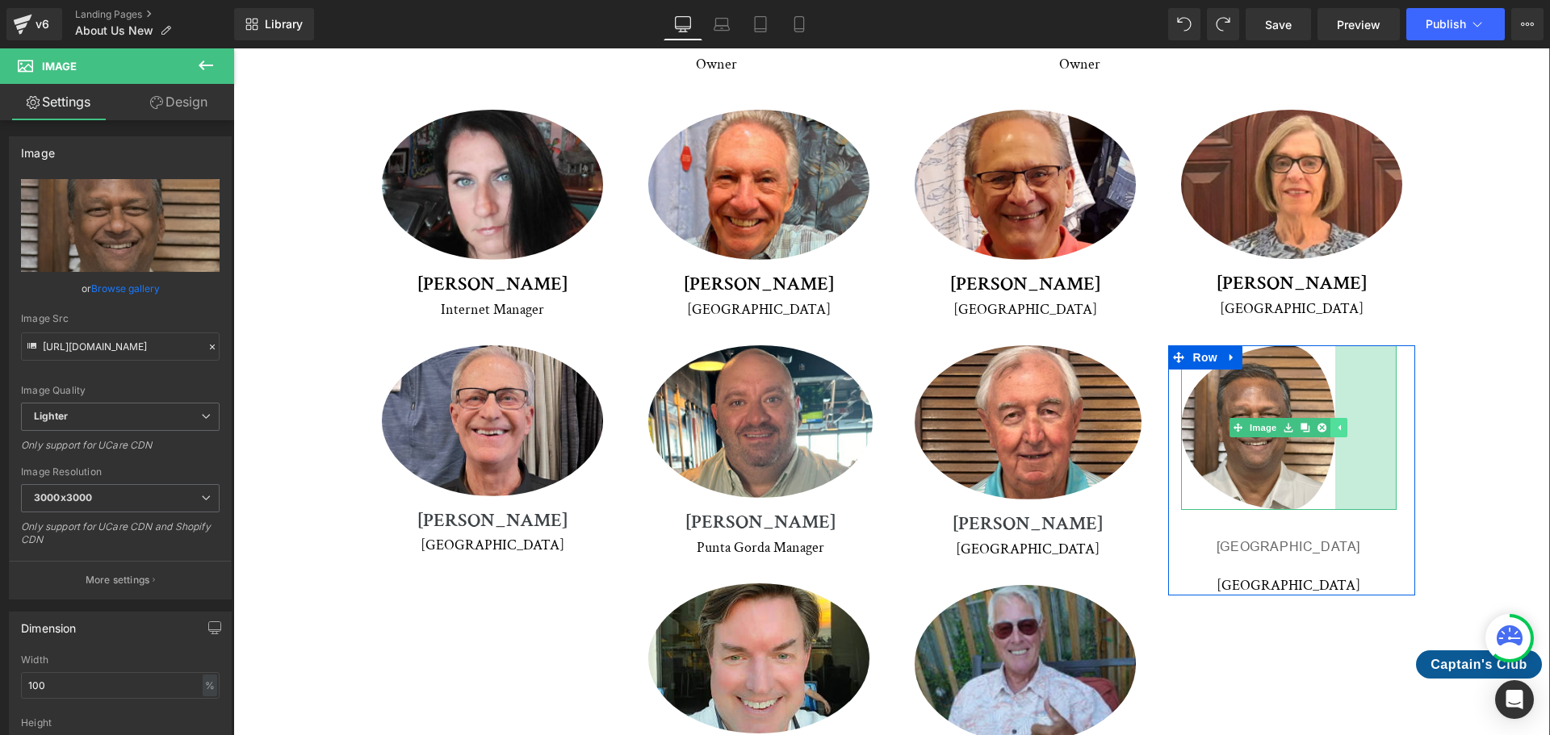
drag, startPoint x: 1326, startPoint y: 368, endPoint x: 1331, endPoint y: 354, distance: 15.3
click at [1331, 354] on div "Image 76px" at bounding box center [1289, 427] width 216 height 165
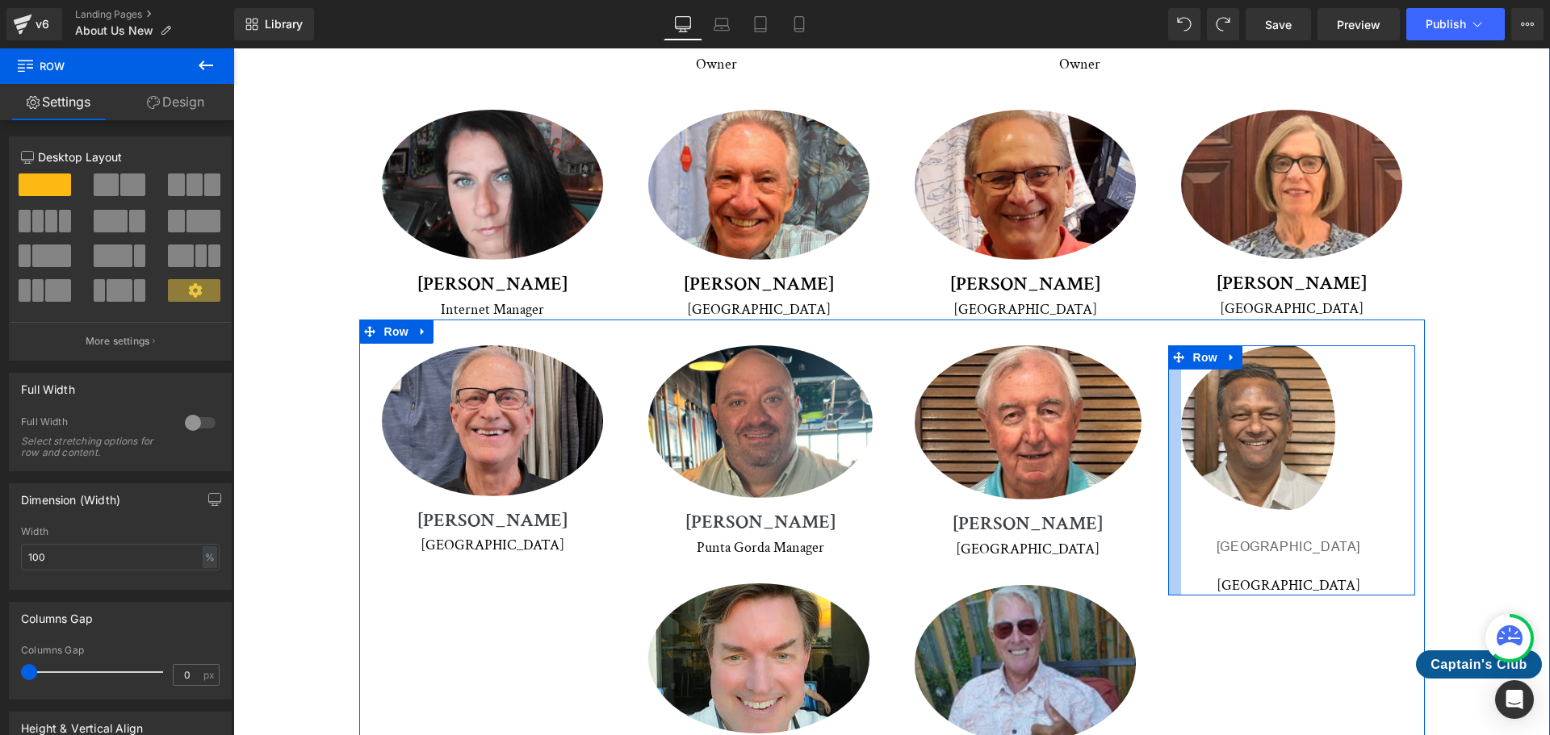
click at [1173, 348] on div at bounding box center [1174, 470] width 13 height 250
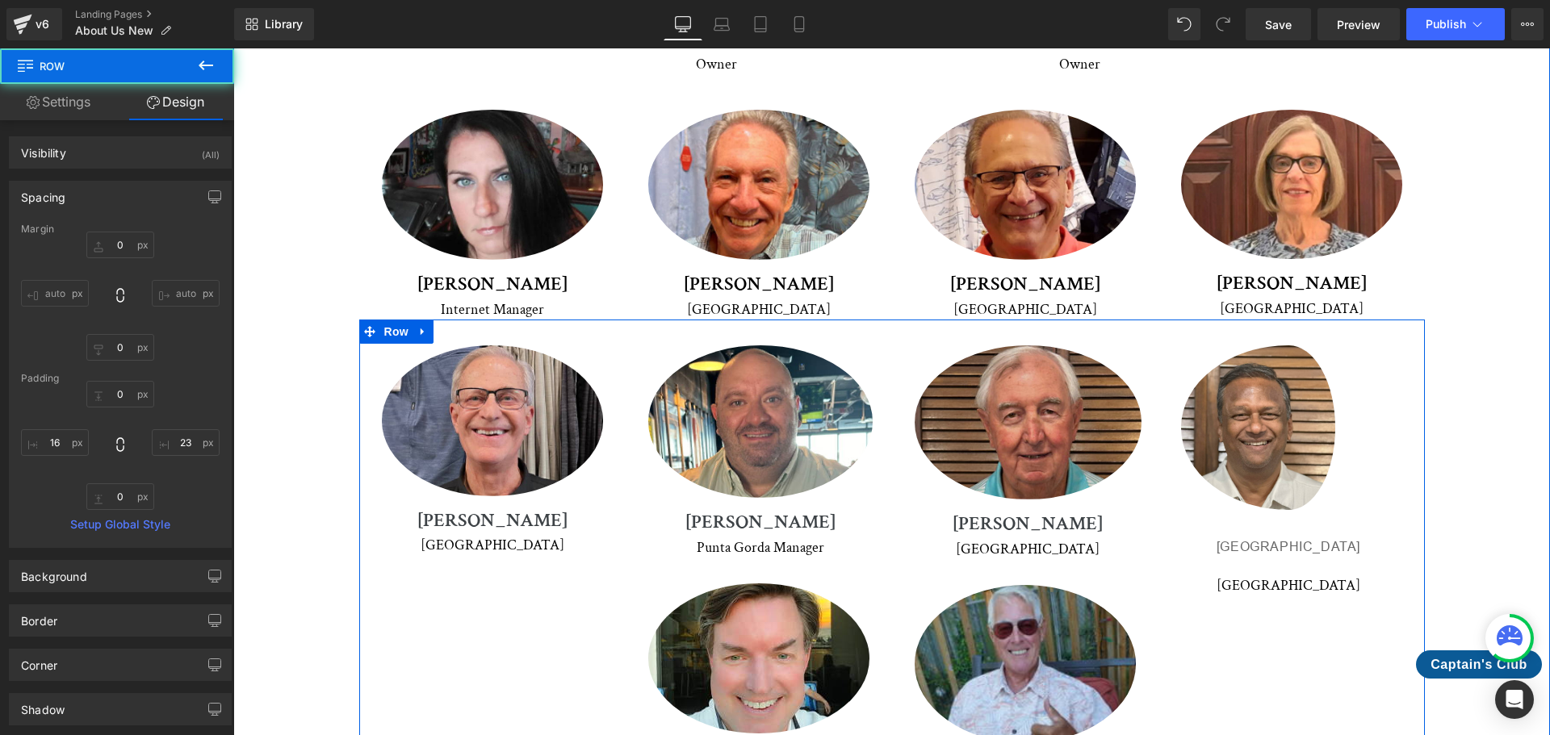
click at [1121, 345] on img at bounding box center [1027, 422] width 227 height 154
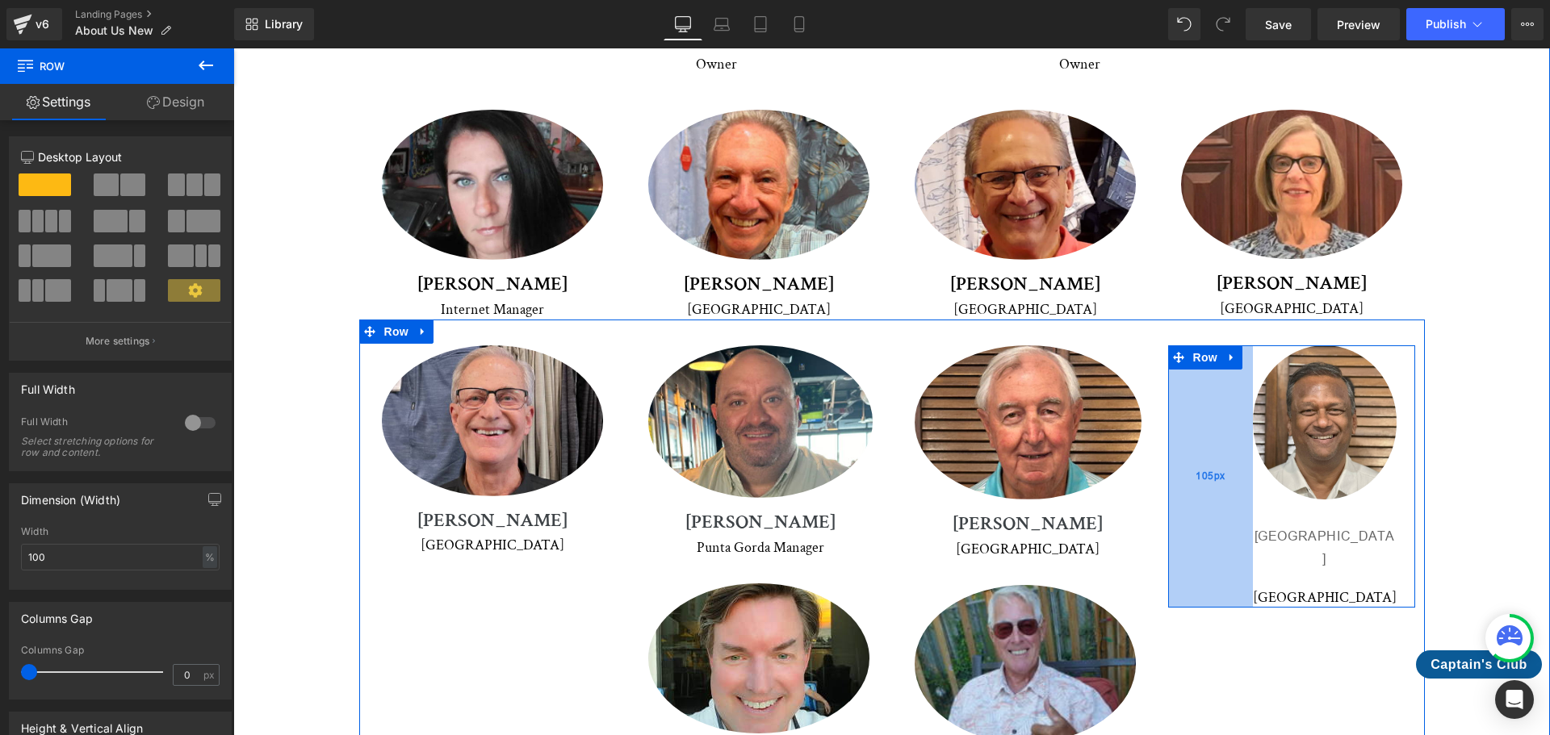
drag, startPoint x: 1162, startPoint y: 361, endPoint x: 1234, endPoint y: 316, distance: 84.9
click at [1234, 345] on div "105px" at bounding box center [1210, 476] width 85 height 262
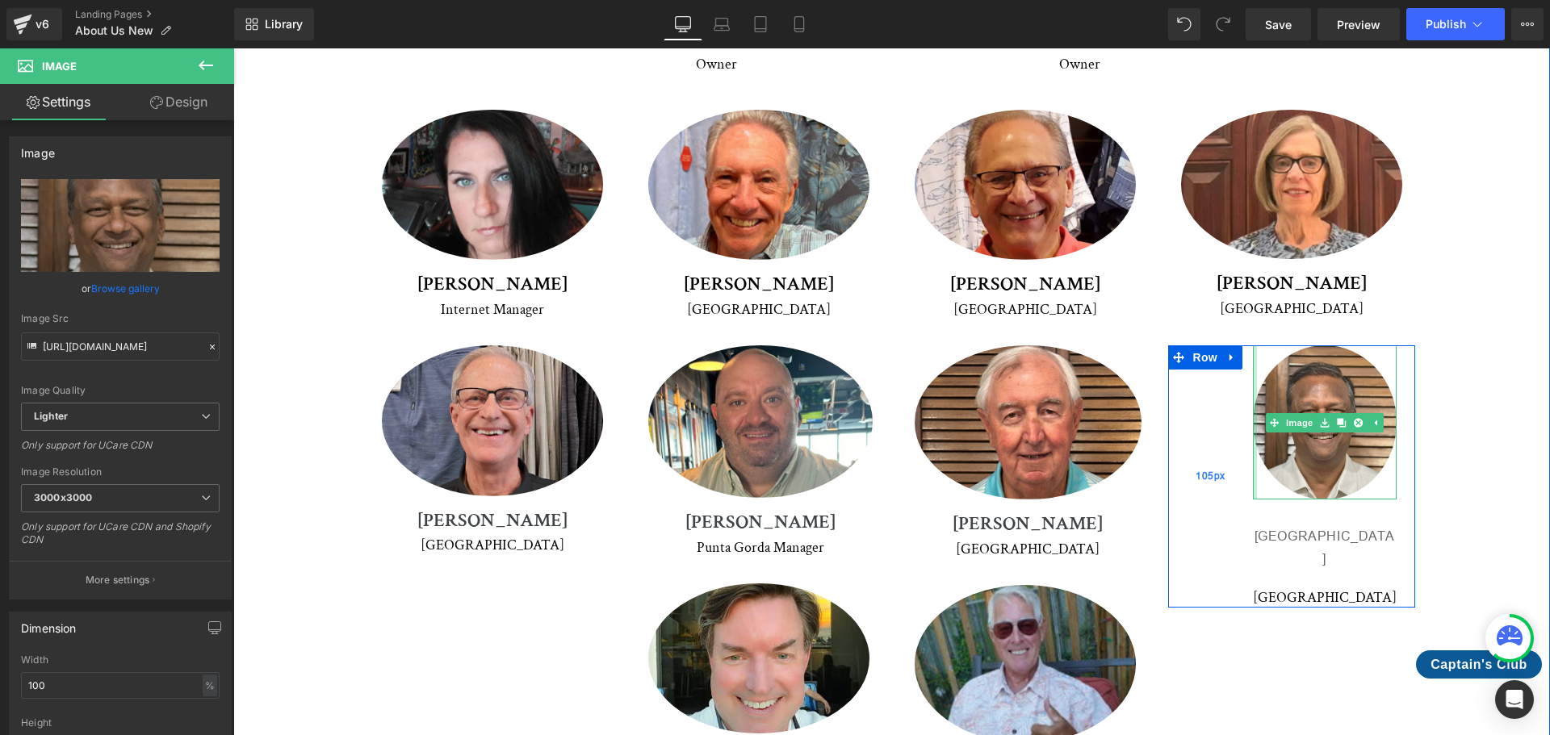
drag, startPoint x: 1248, startPoint y: 329, endPoint x: 1181, endPoint y: 323, distance: 67.2
click at [1181, 345] on div "Image 76px [GEOGRAPHIC_DATA] Heading Venice Text Block Row 105px" at bounding box center [1291, 476] width 247 height 262
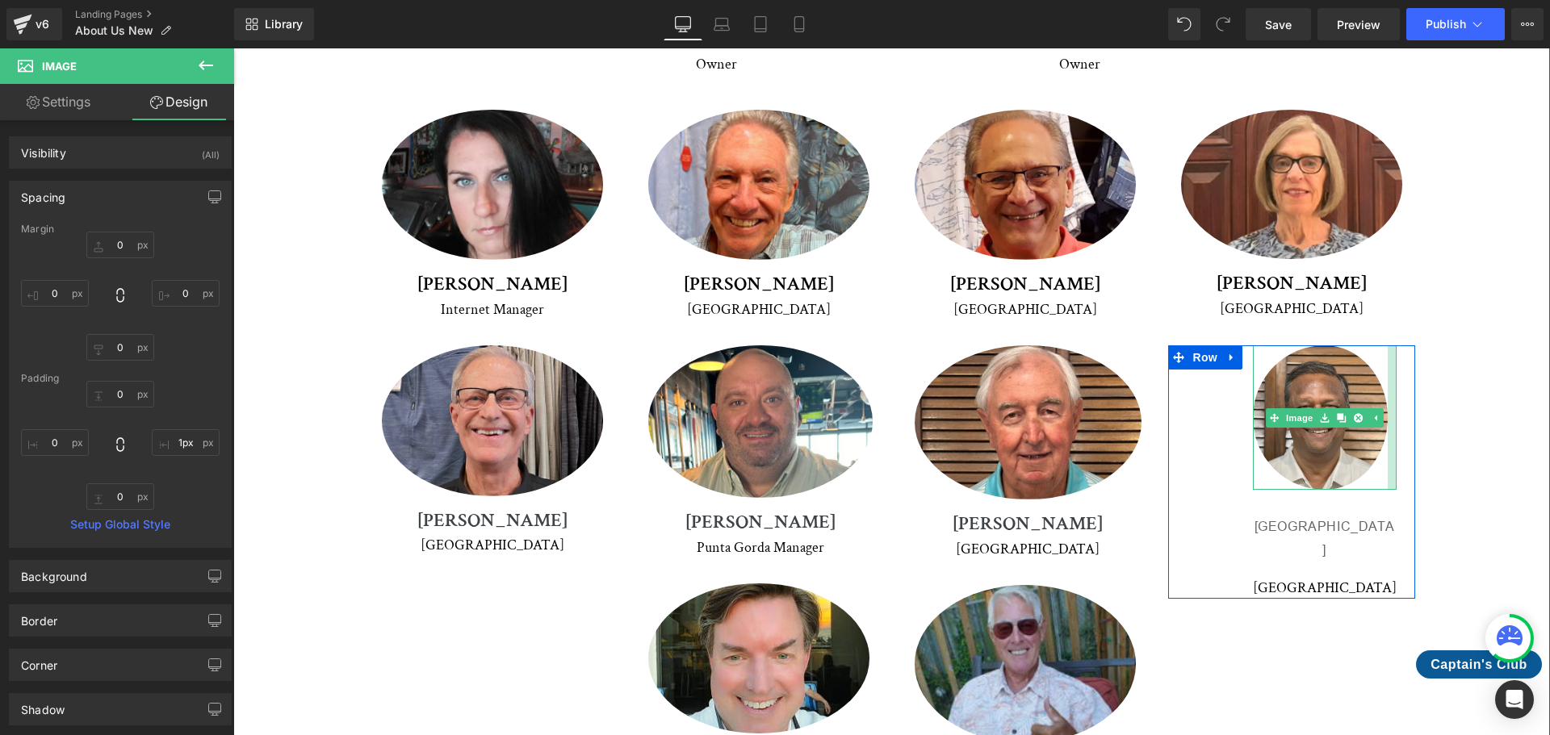
type input "0px"
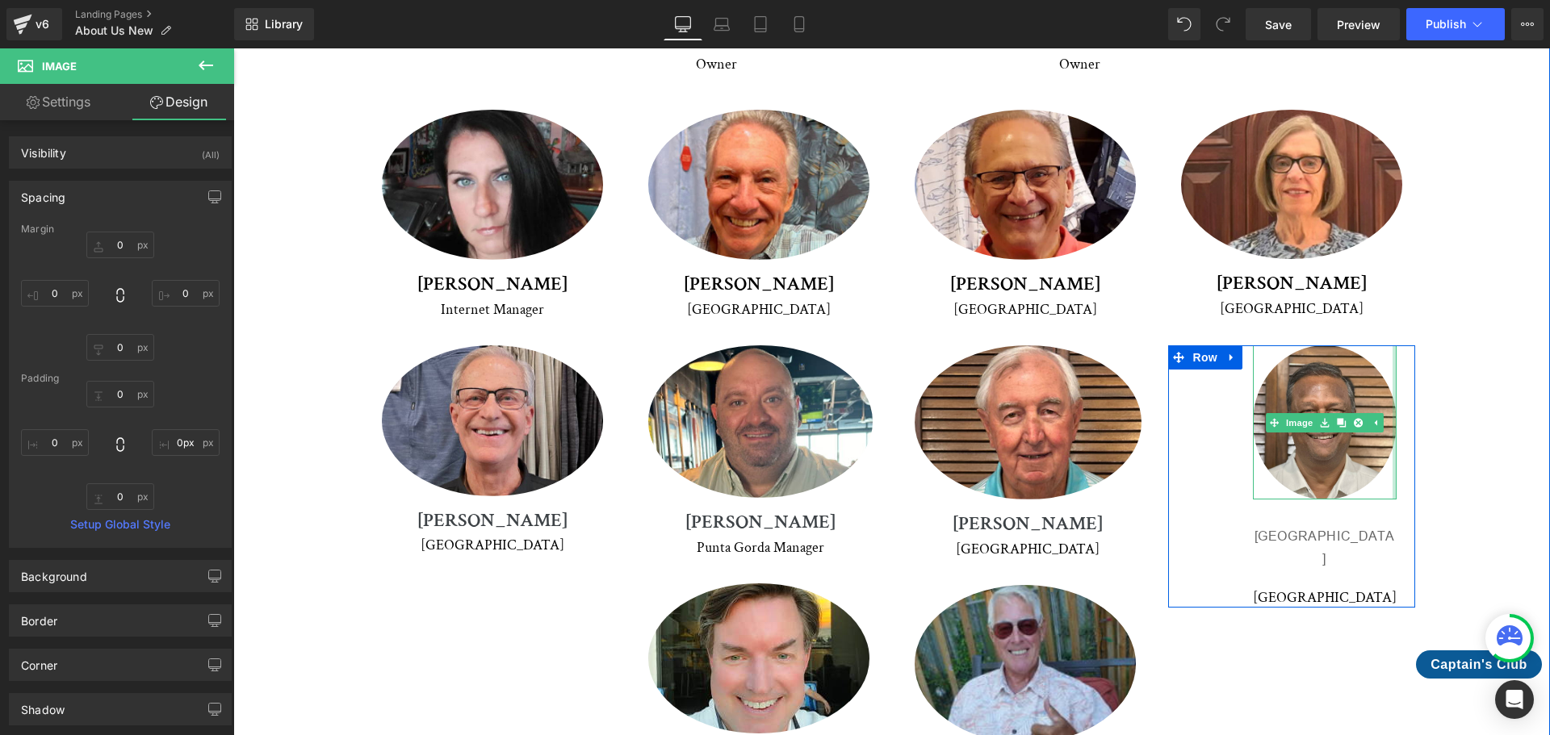
drag, startPoint x: 1388, startPoint y: 326, endPoint x: 1444, endPoint y: 329, distance: 55.7
click at [1444, 329] on div "Meet Our Crew Heading We're proud to introduce you to our dedicated team of pro…" at bounding box center [892, 230] width 1236 height 1155
click at [1453, 329] on div "Meet Our Crew Heading We're proud to introduce you to our dedicated team of pro…" at bounding box center [892, 230] width 1236 height 1155
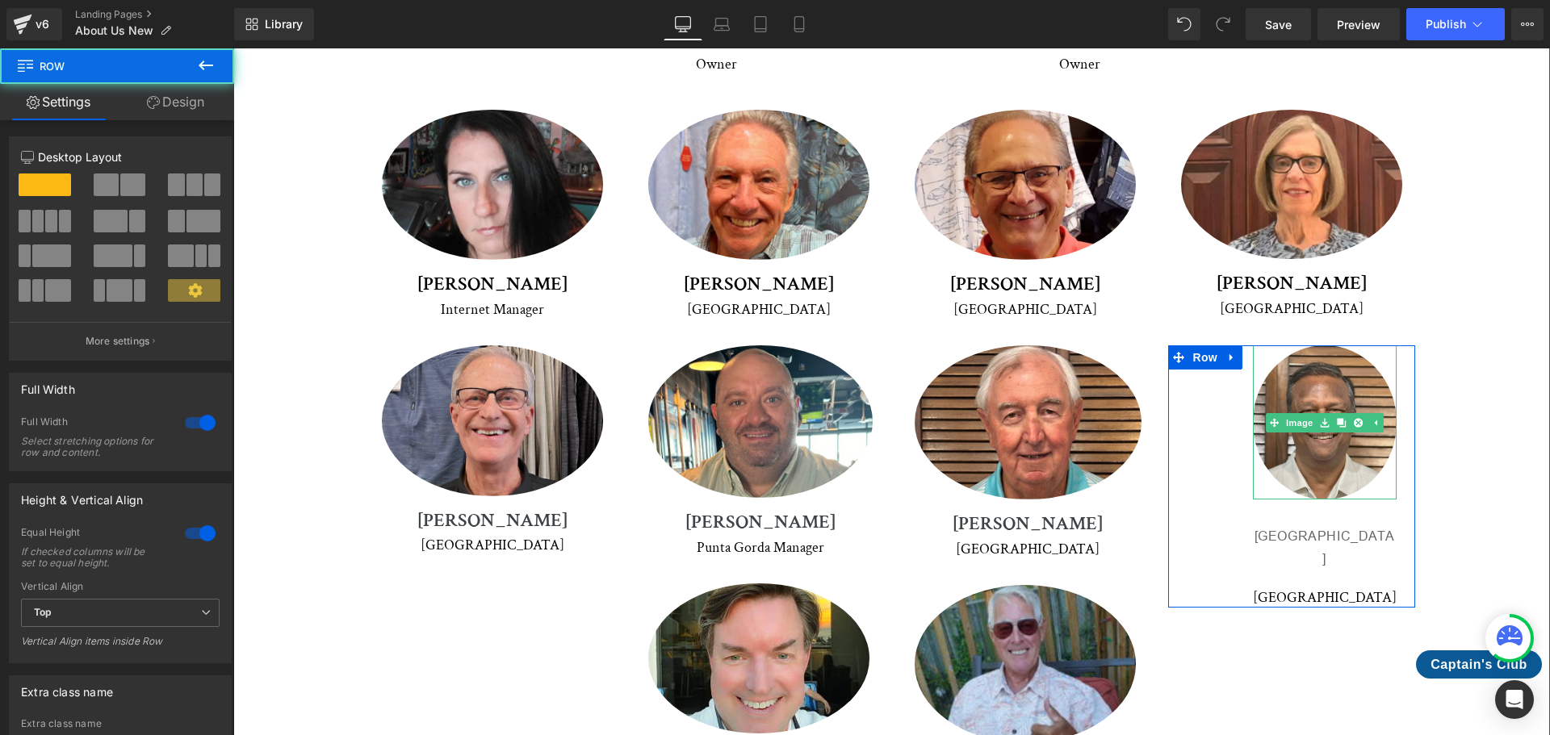
click at [1440, 253] on div "Meet Our Crew Heading We're proud to introduce you to our dedicated team of pro…" at bounding box center [892, 230] width 1236 height 1155
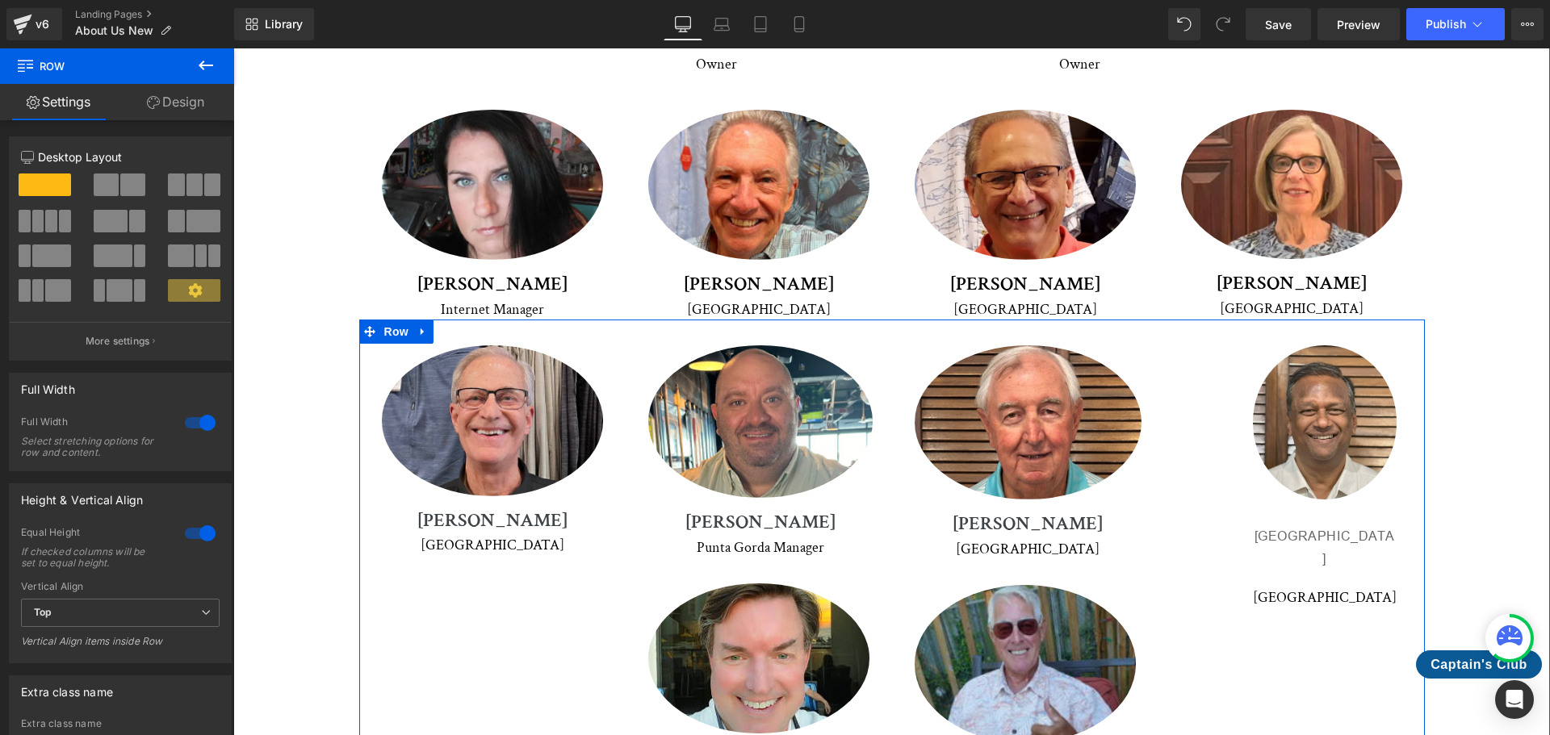
click at [1324, 566] on div "Image [PERSON_NAME] Heading Venice Text Block Row Image [PERSON_NAME] Heading […" at bounding box center [891, 564] width 1065 height 488
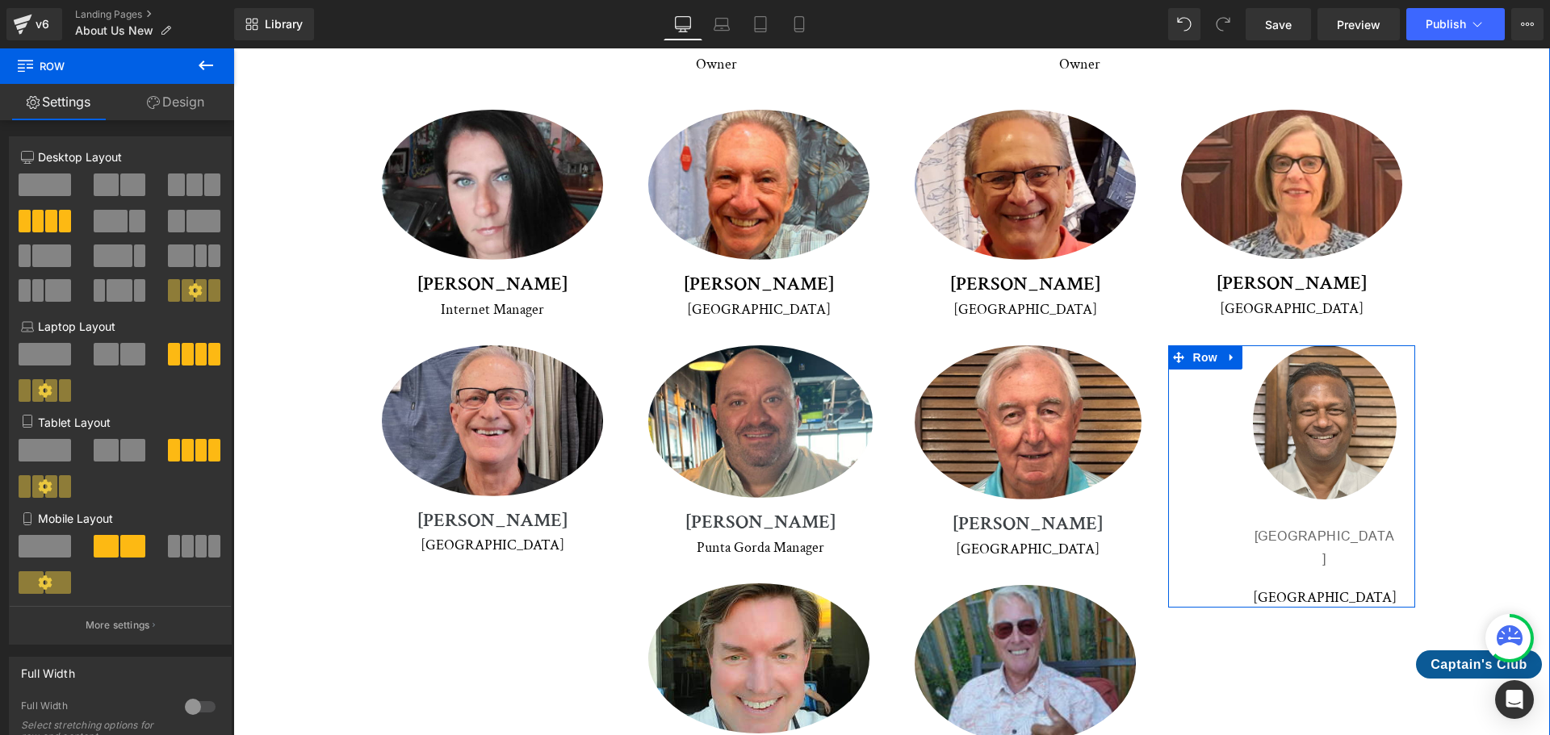
click at [1314, 471] on div "Image Punta Gord Heading Venice Text Block" at bounding box center [1325, 476] width 144 height 262
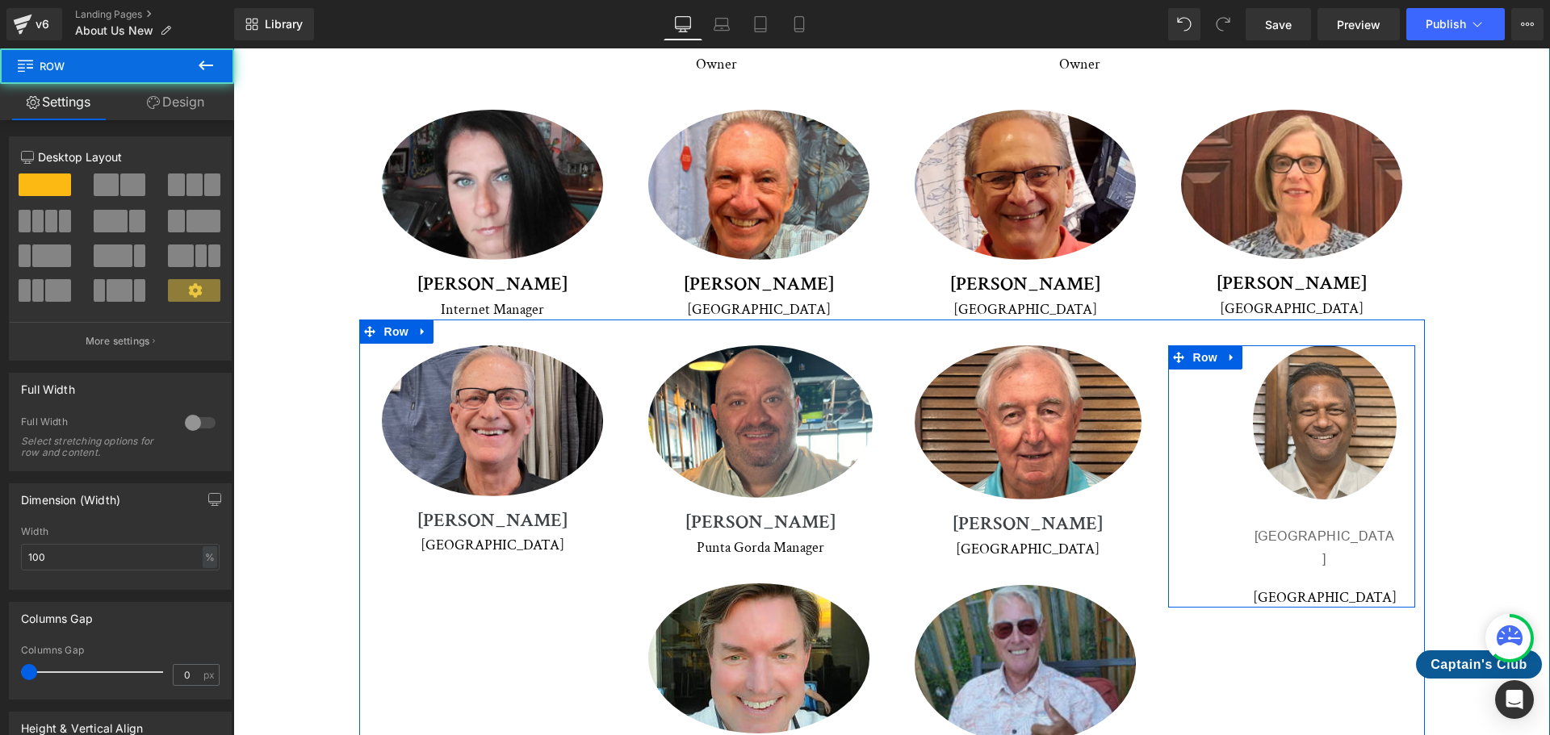
click at [1319, 525] on p "[GEOGRAPHIC_DATA]" at bounding box center [1325, 548] width 144 height 47
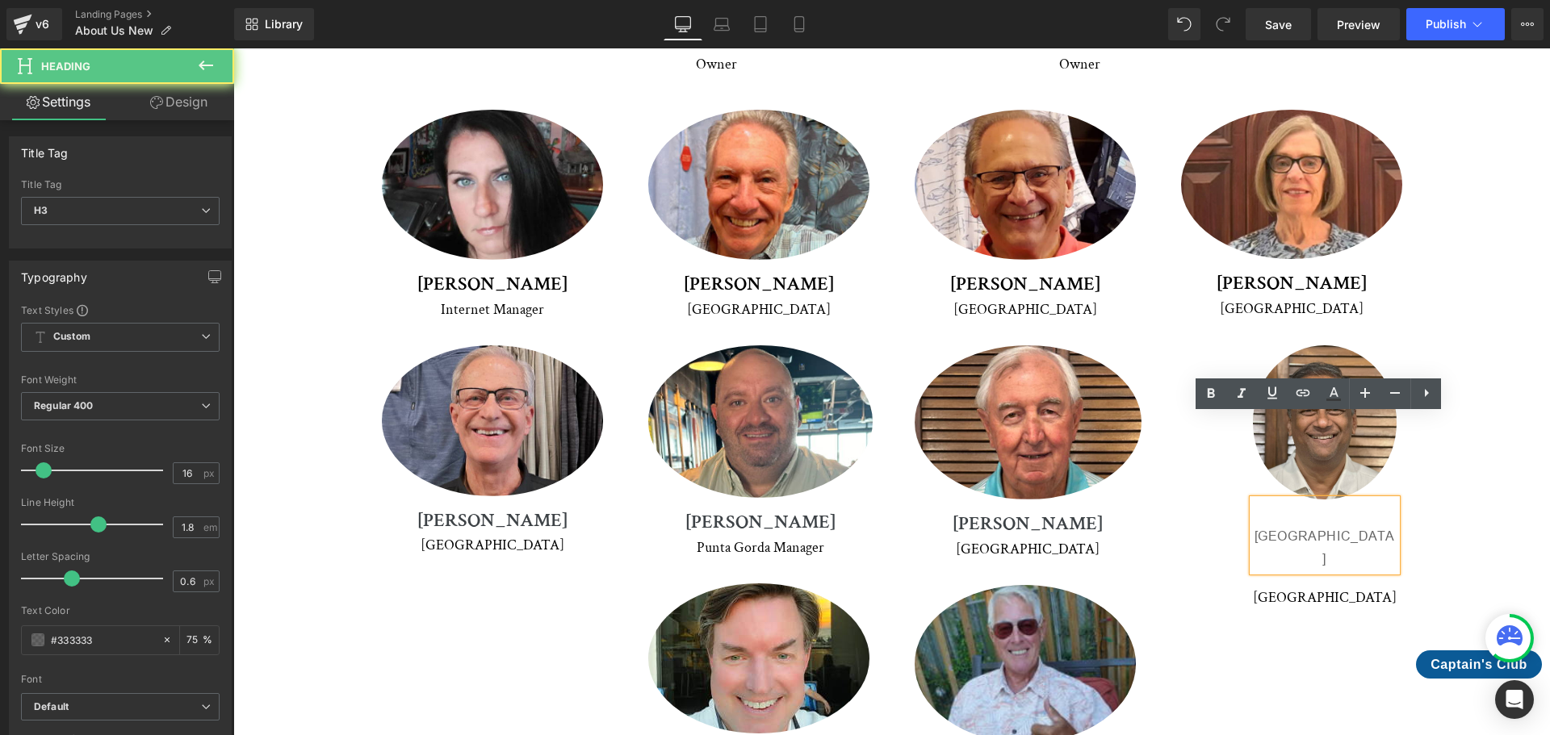
click at [1325, 587] on span "Text Block" at bounding box center [1351, 596] width 53 height 19
click at [1349, 525] on p "[GEOGRAPHIC_DATA]" at bounding box center [1325, 548] width 144 height 47
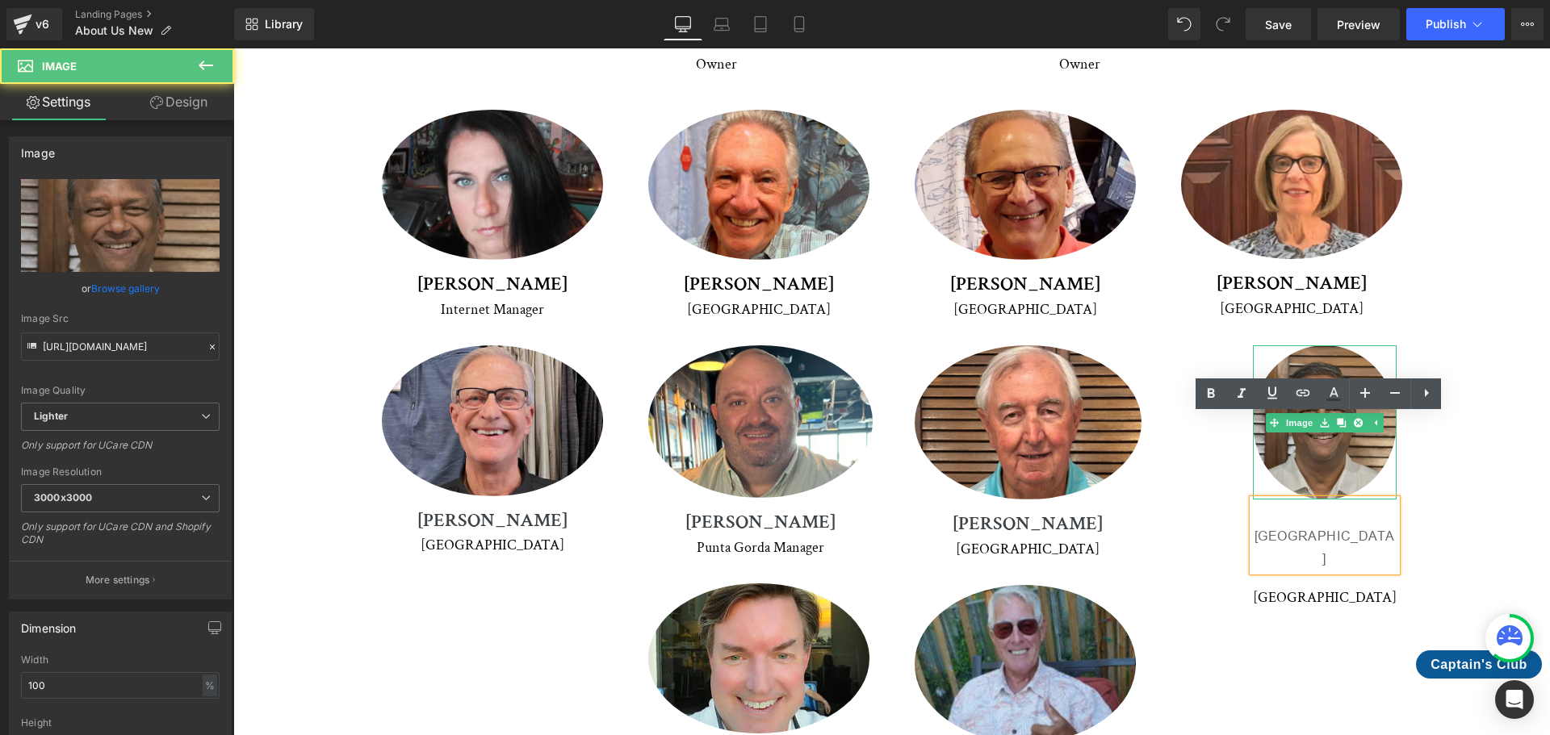
click at [1311, 350] on img at bounding box center [1325, 421] width 144 height 153
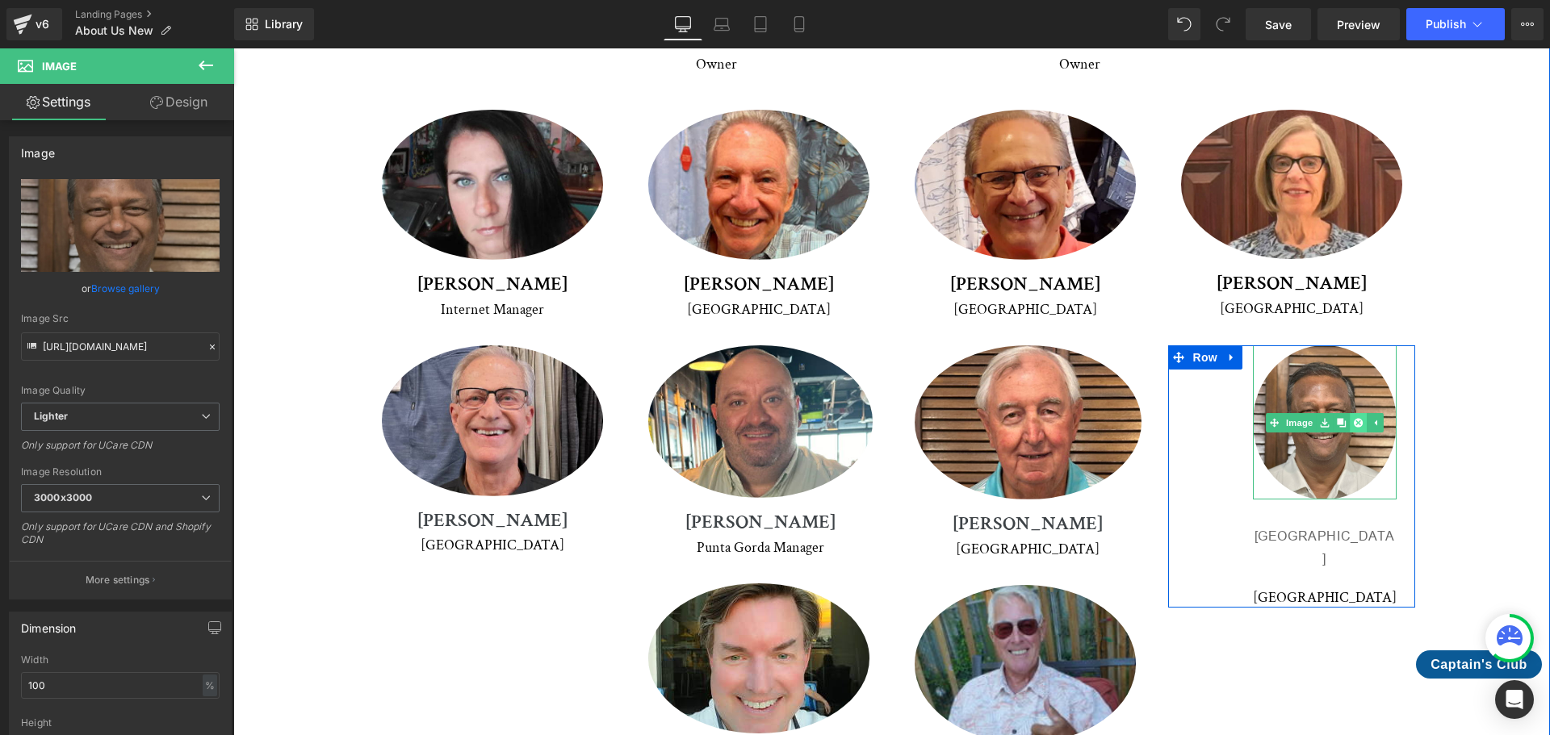
click at [1353, 418] on icon at bounding box center [1357, 423] width 9 height 10
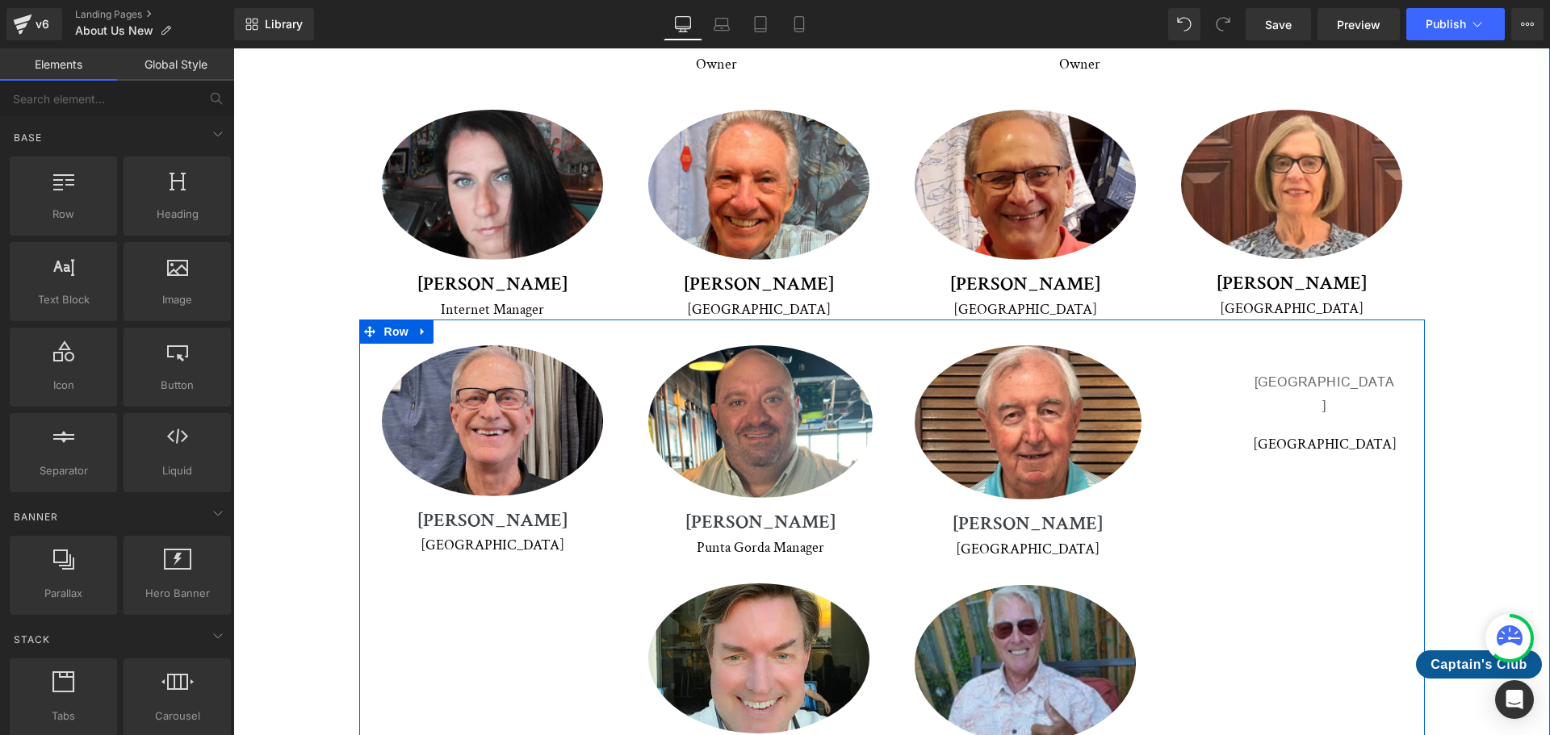
click at [1337, 371] on p "[GEOGRAPHIC_DATA]" at bounding box center [1325, 394] width 144 height 47
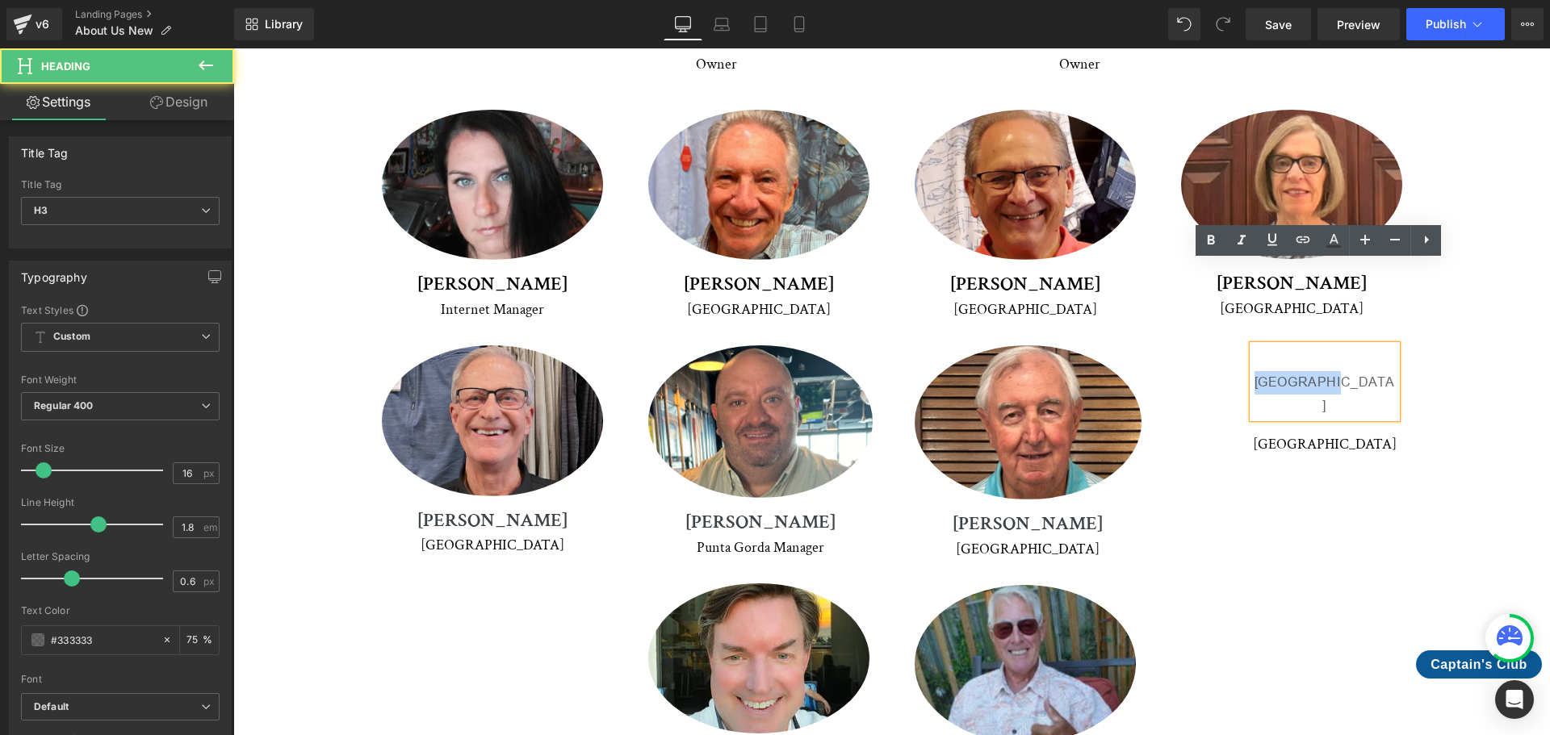
drag, startPoint x: 1354, startPoint y: 297, endPoint x: 1259, endPoint y: 302, distance: 95.4
click at [1259, 371] on p "[GEOGRAPHIC_DATA]" at bounding box center [1325, 394] width 144 height 47
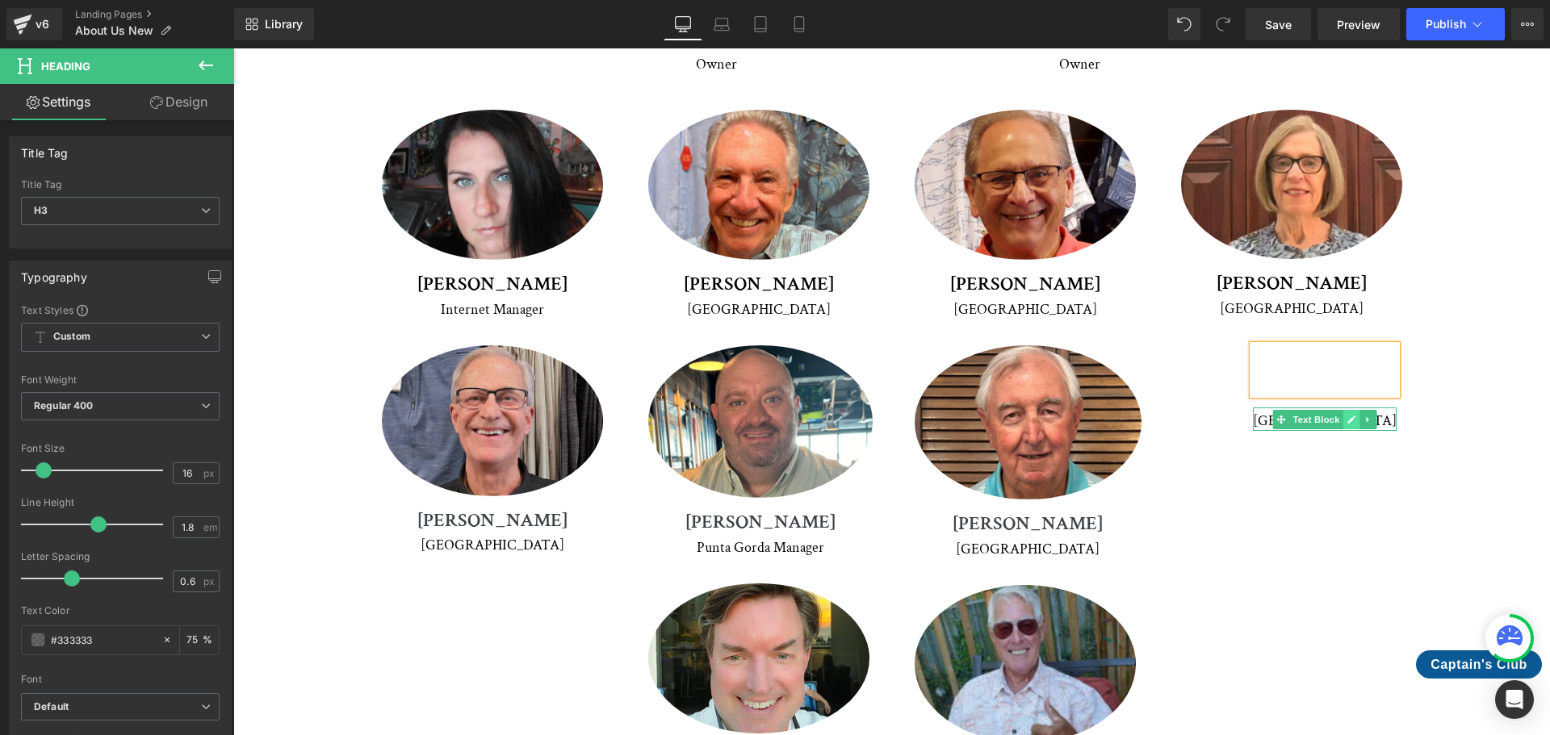
click at [1342, 410] on link at bounding box center [1350, 419] width 17 height 19
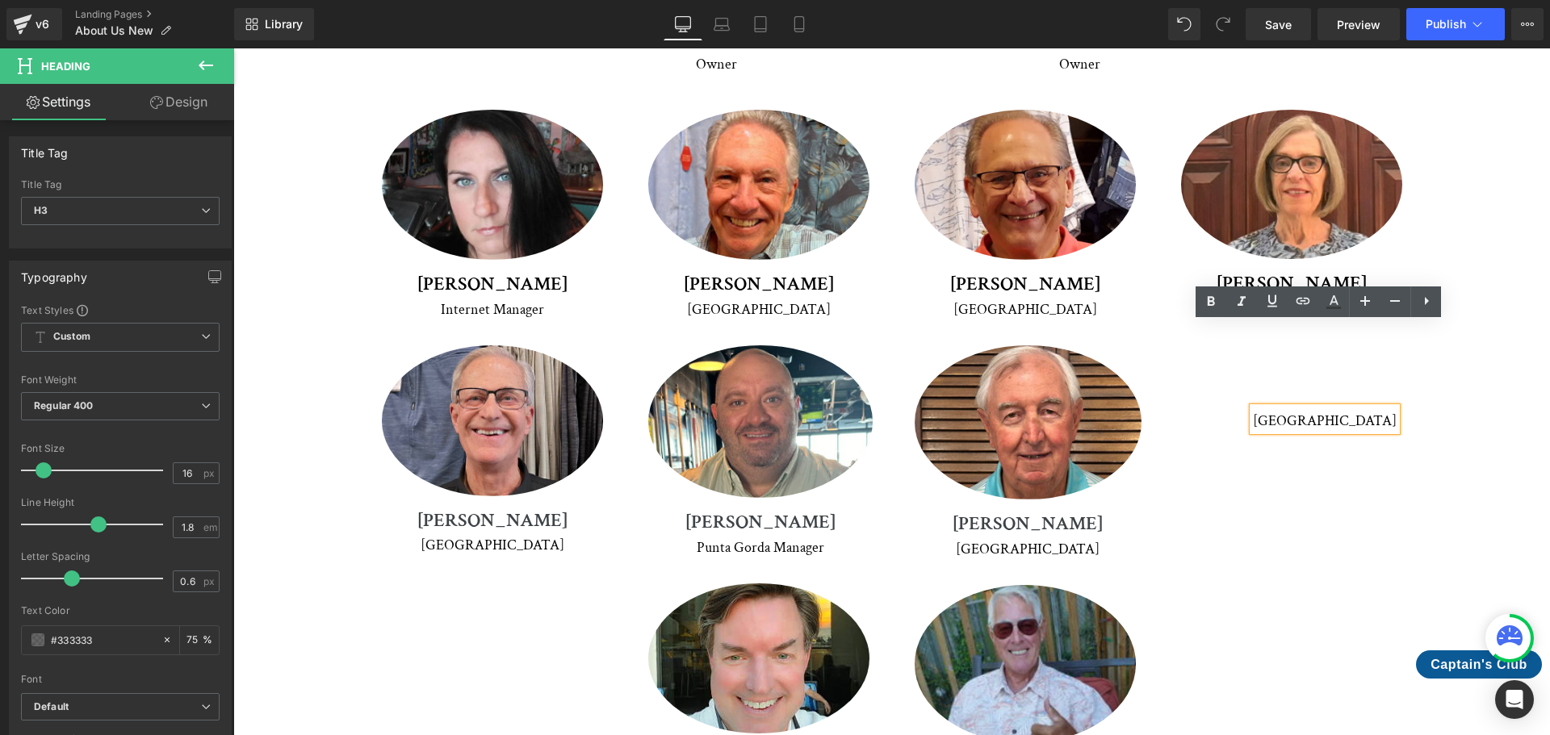
click at [1312, 411] on p "[GEOGRAPHIC_DATA]" at bounding box center [1325, 421] width 144 height 20
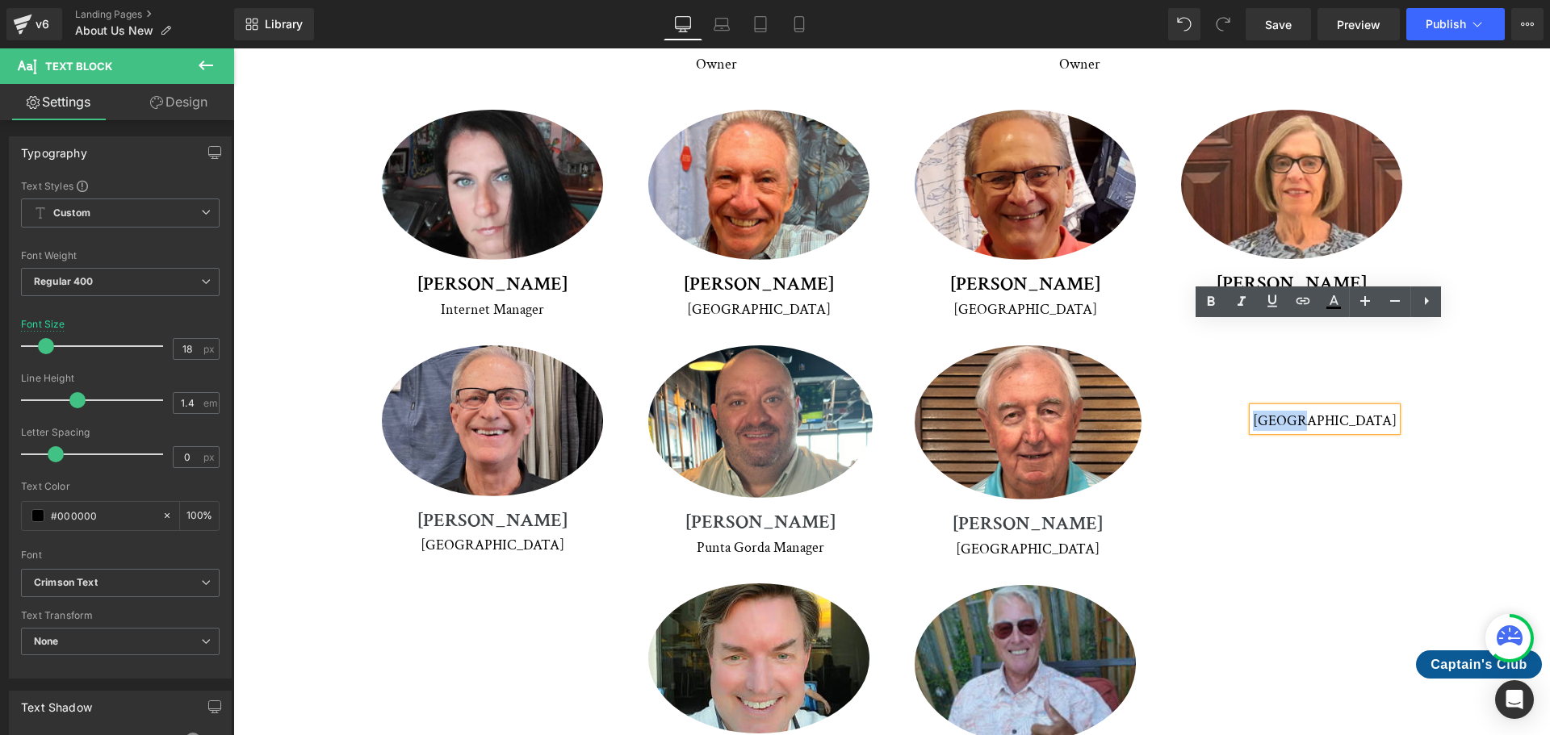
drag, startPoint x: 1295, startPoint y: 334, endPoint x: 1339, endPoint y: 329, distance: 43.9
click at [1339, 411] on p "[GEOGRAPHIC_DATA]" at bounding box center [1325, 421] width 144 height 20
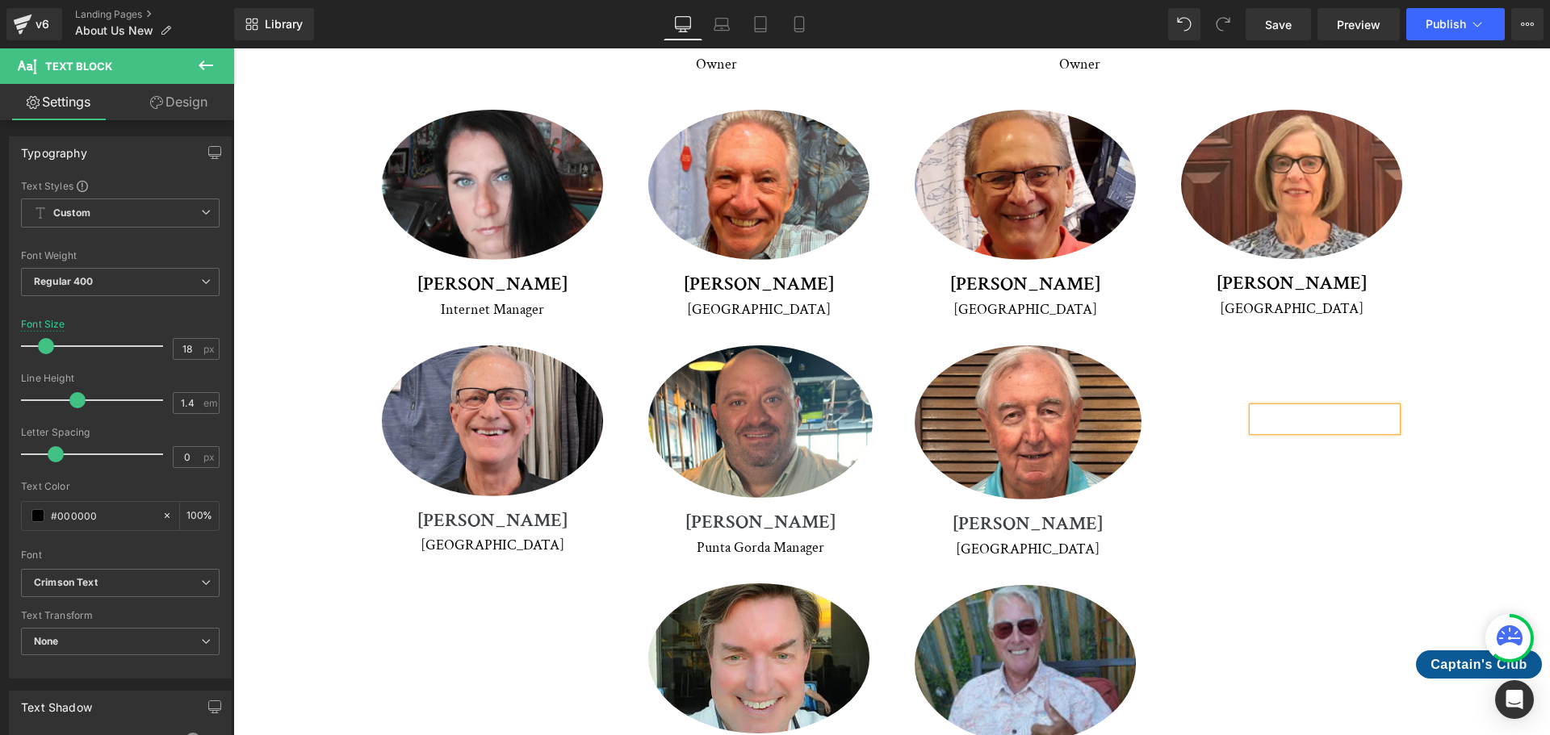
click at [1345, 381] on div "Image [PERSON_NAME] Heading Venice Text Block Row Image [PERSON_NAME] Heading […" at bounding box center [891, 564] width 1065 height 488
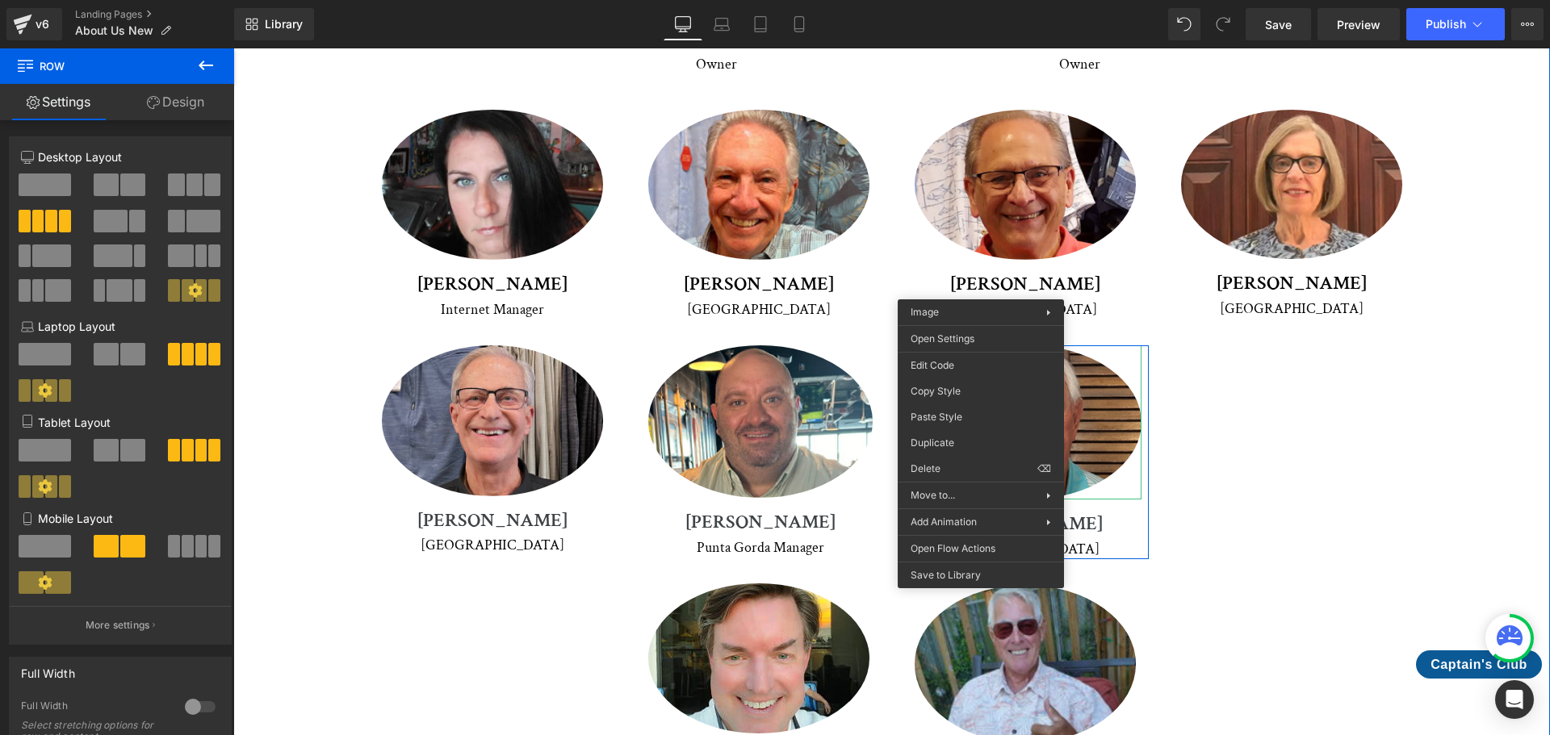
click at [981, 345] on img at bounding box center [1027, 422] width 227 height 154
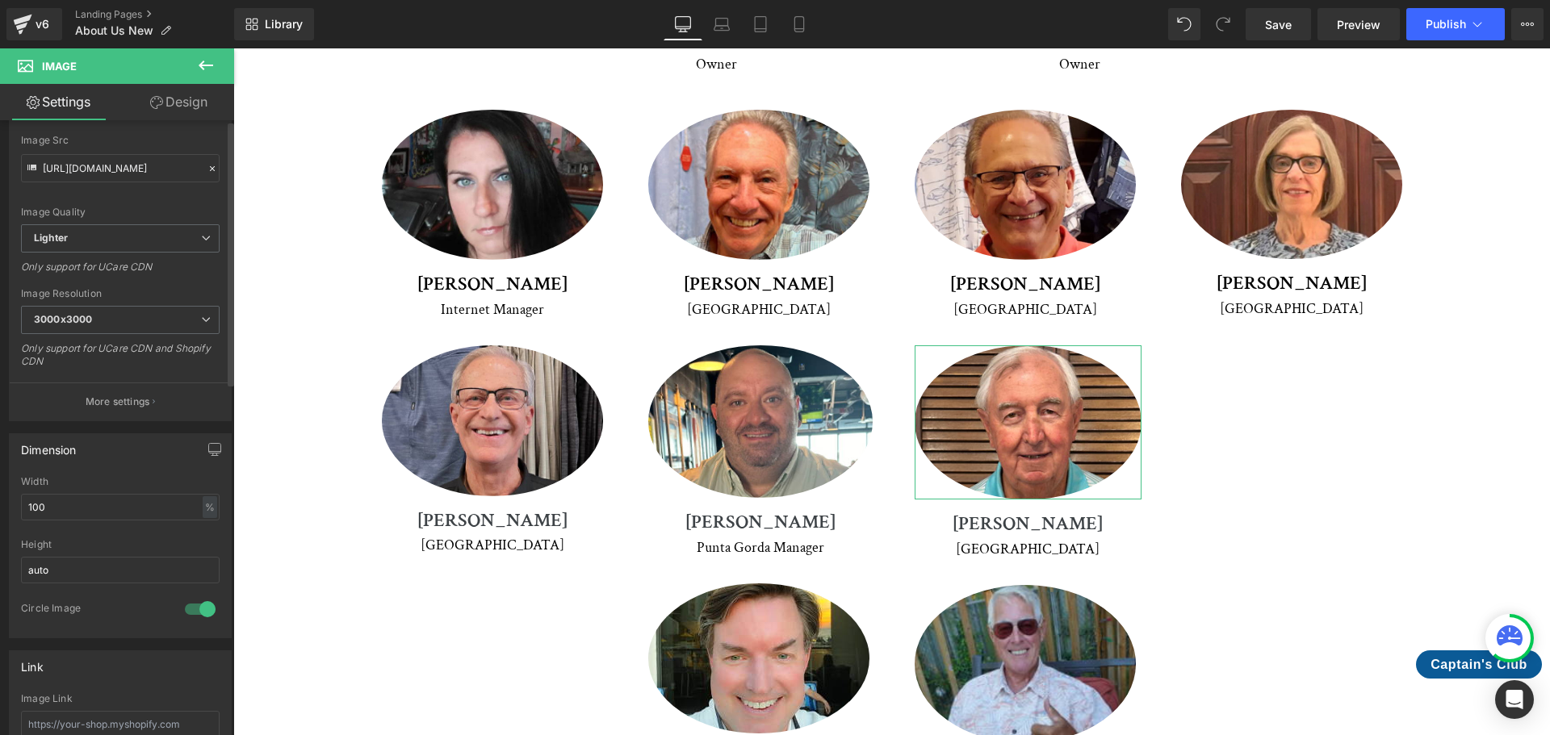
scroll to position [0, 0]
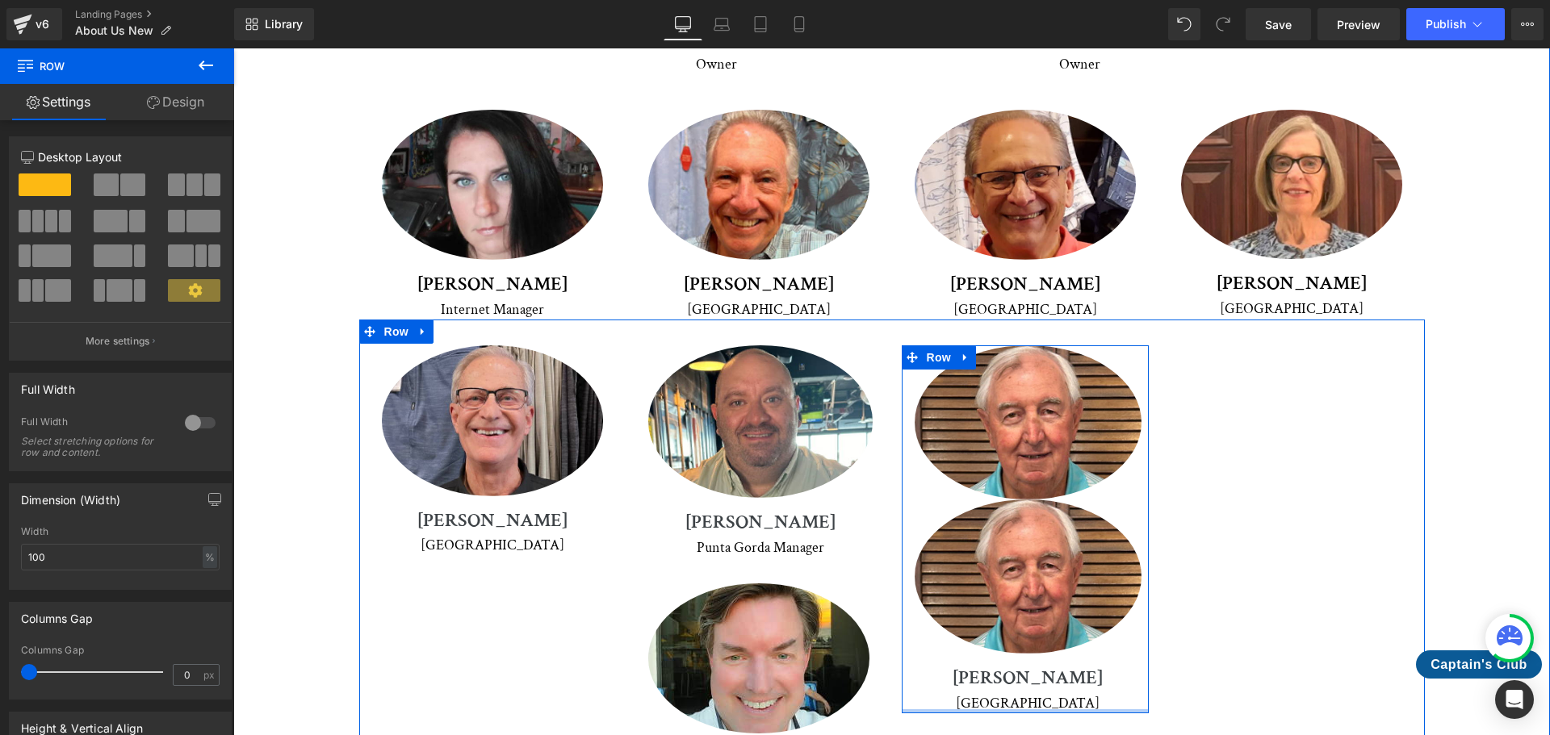
drag, startPoint x: 1094, startPoint y: 626, endPoint x: 1157, endPoint y: 542, distance: 105.6
click at [1290, 584] on div "Image [PERSON_NAME] Heading Venice Text Block Row Image [PERSON_NAME] Heading […" at bounding box center [891, 641] width 1065 height 642
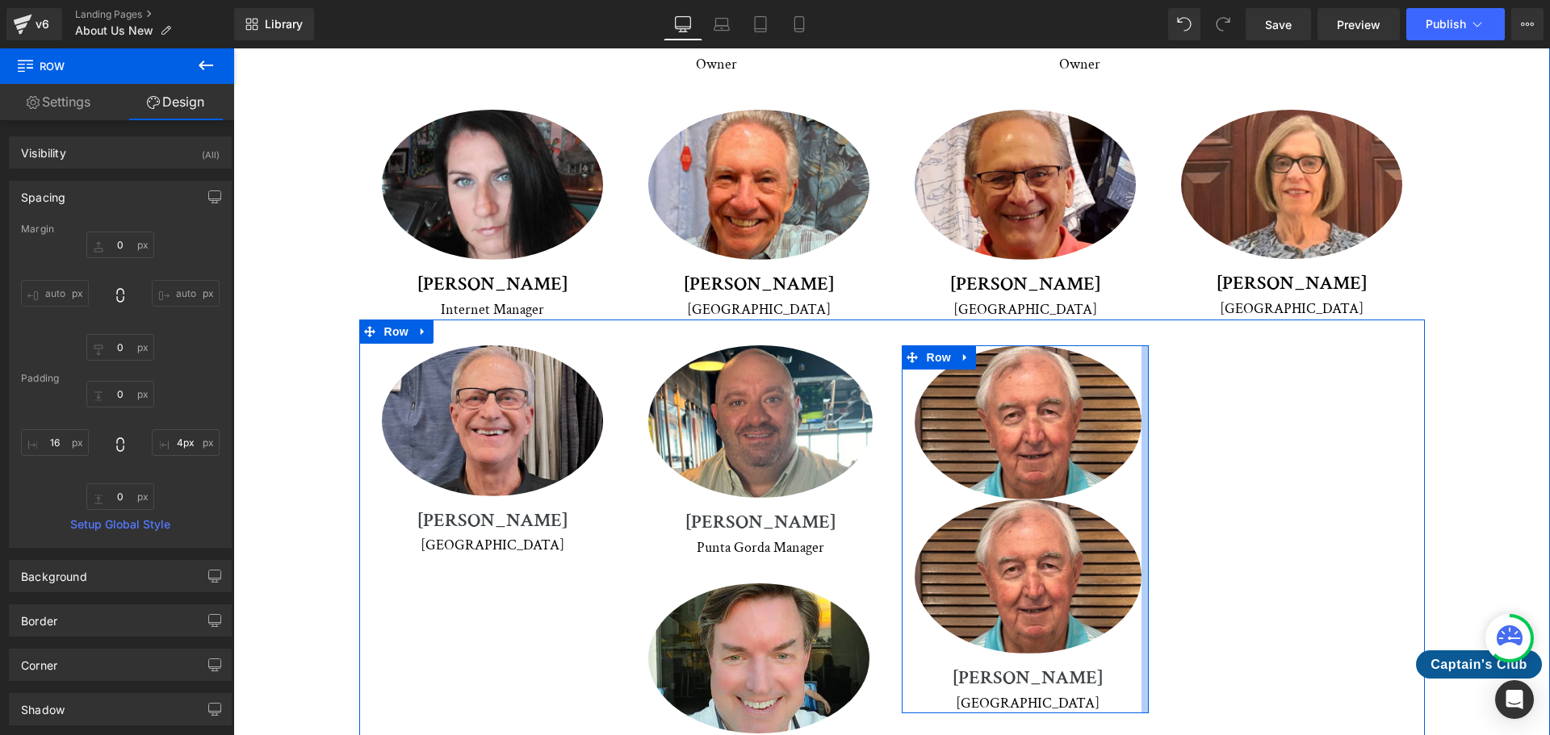
type input "0px"
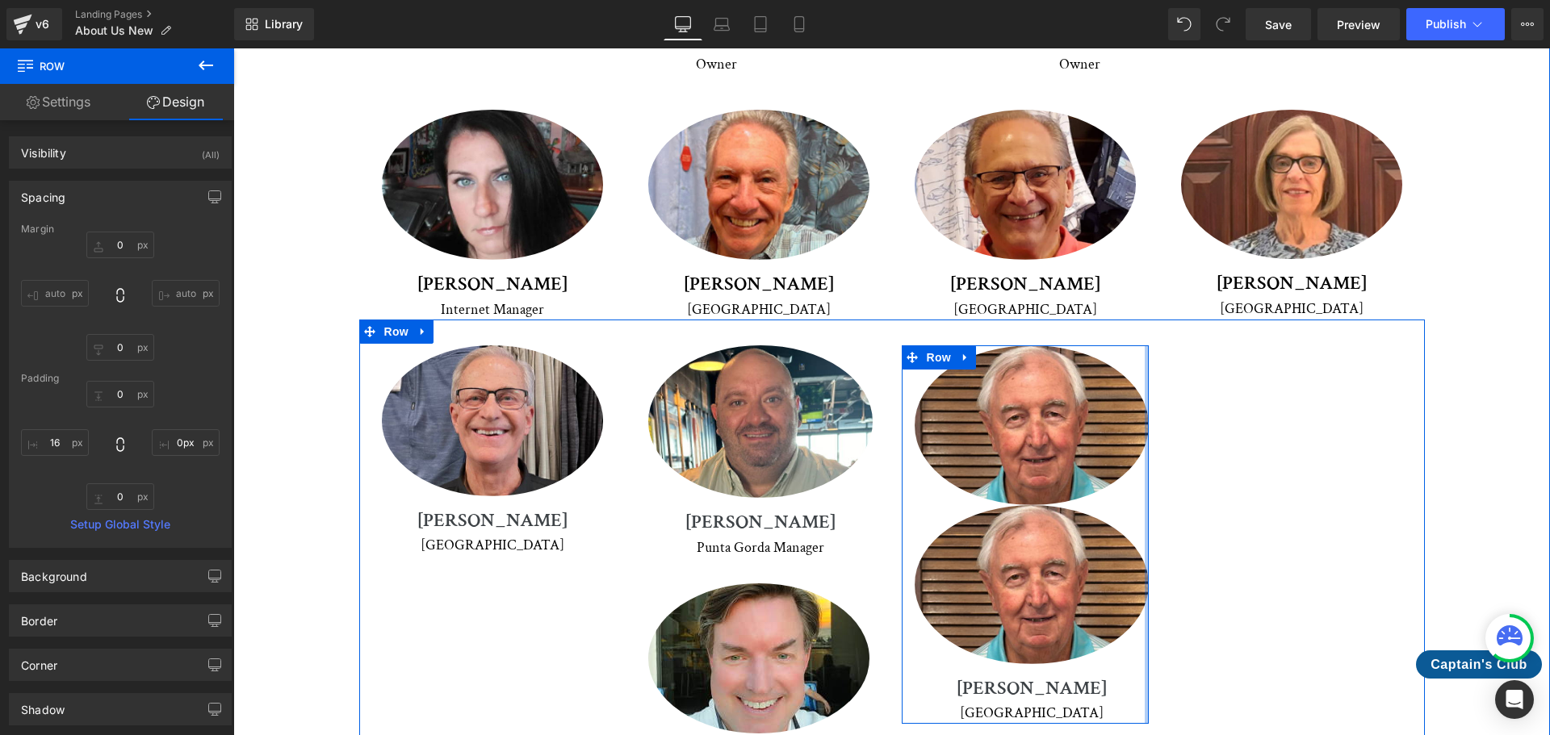
drag, startPoint x: 1140, startPoint y: 539, endPoint x: 1331, endPoint y: 512, distance: 192.5
click at [1331, 512] on div "Image [PERSON_NAME] Heading Venice Text Block Row Image [PERSON_NAME] Heading […" at bounding box center [891, 646] width 1065 height 652
type input "0"
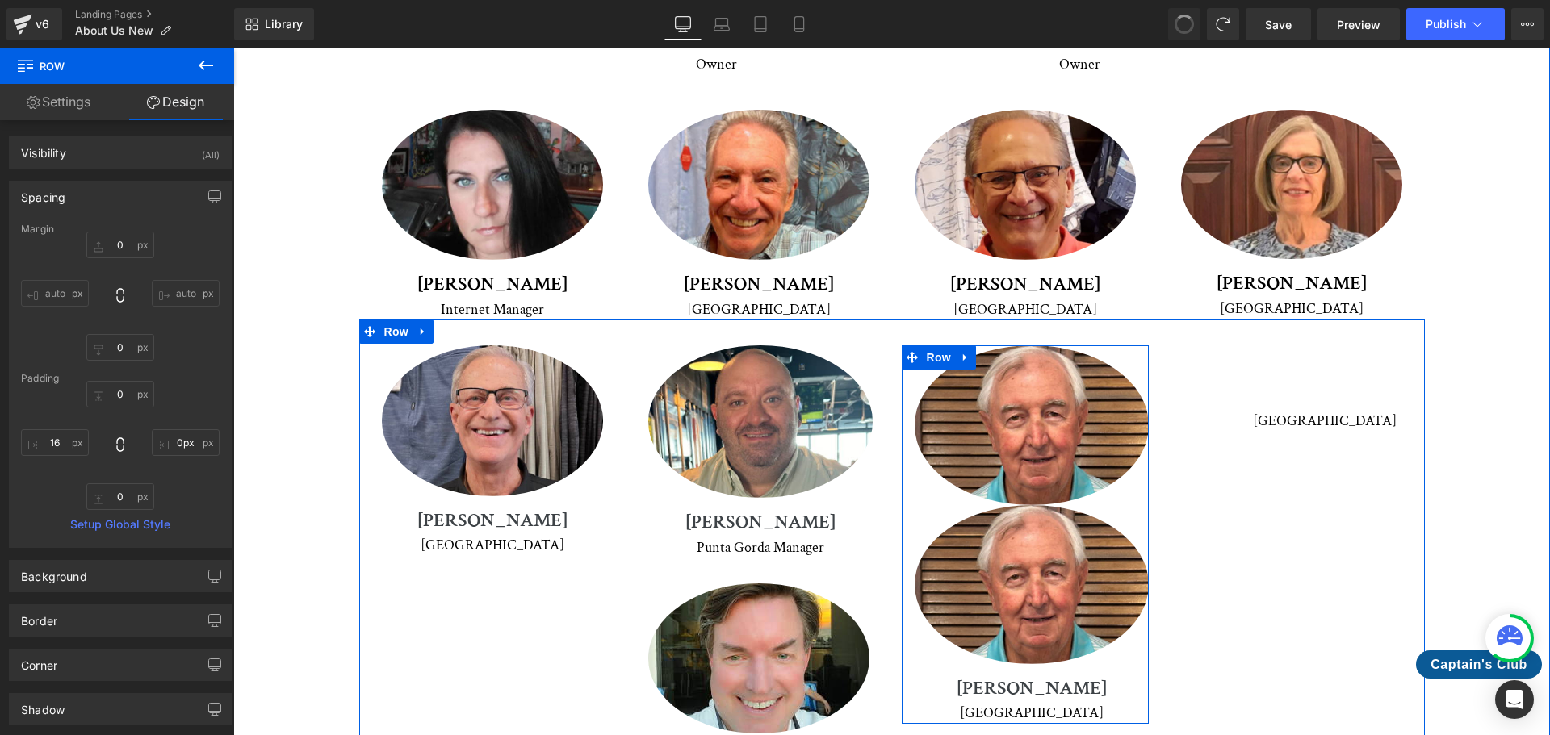
type input "9"
type input "0"
type input "16"
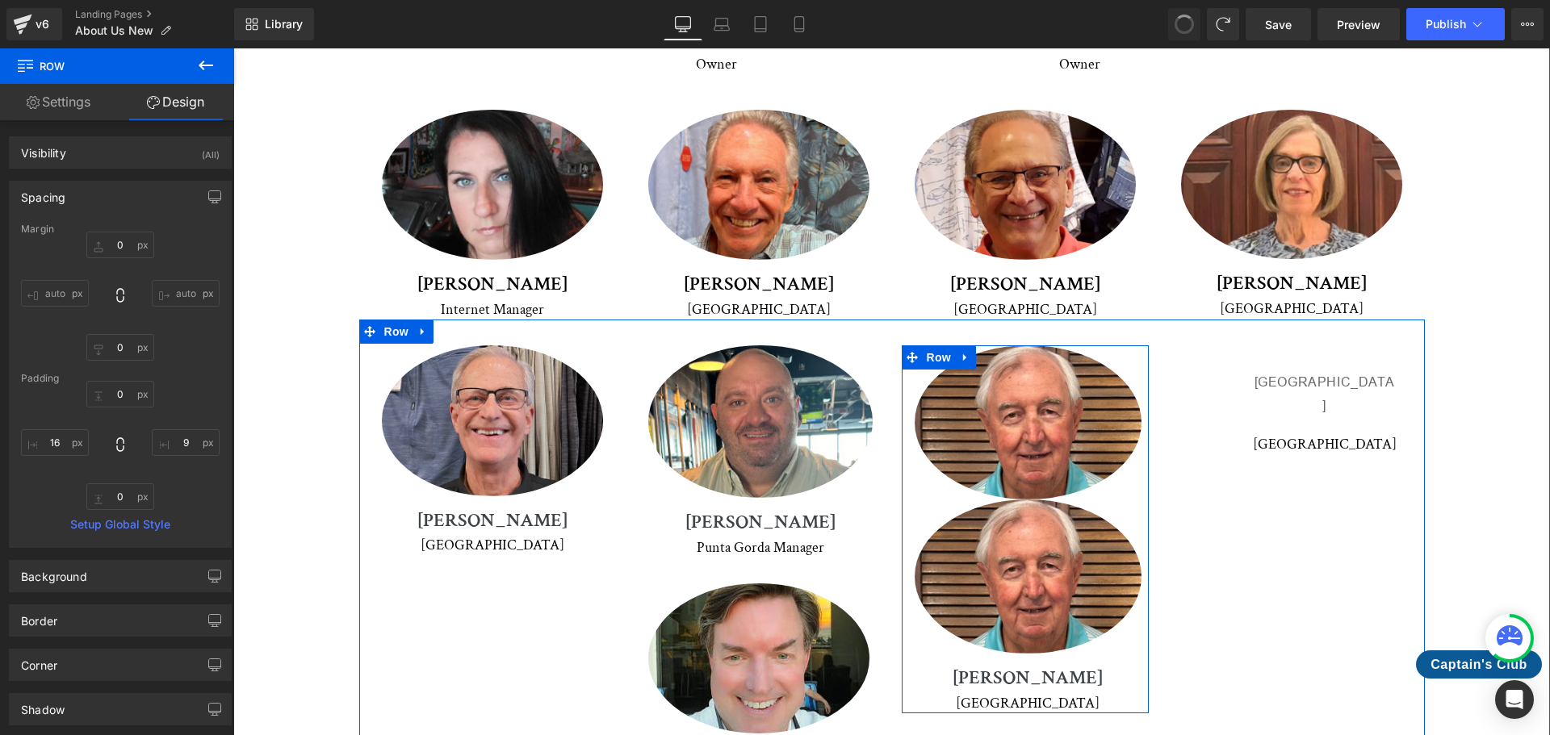
type input "0"
type input "9"
type input "4"
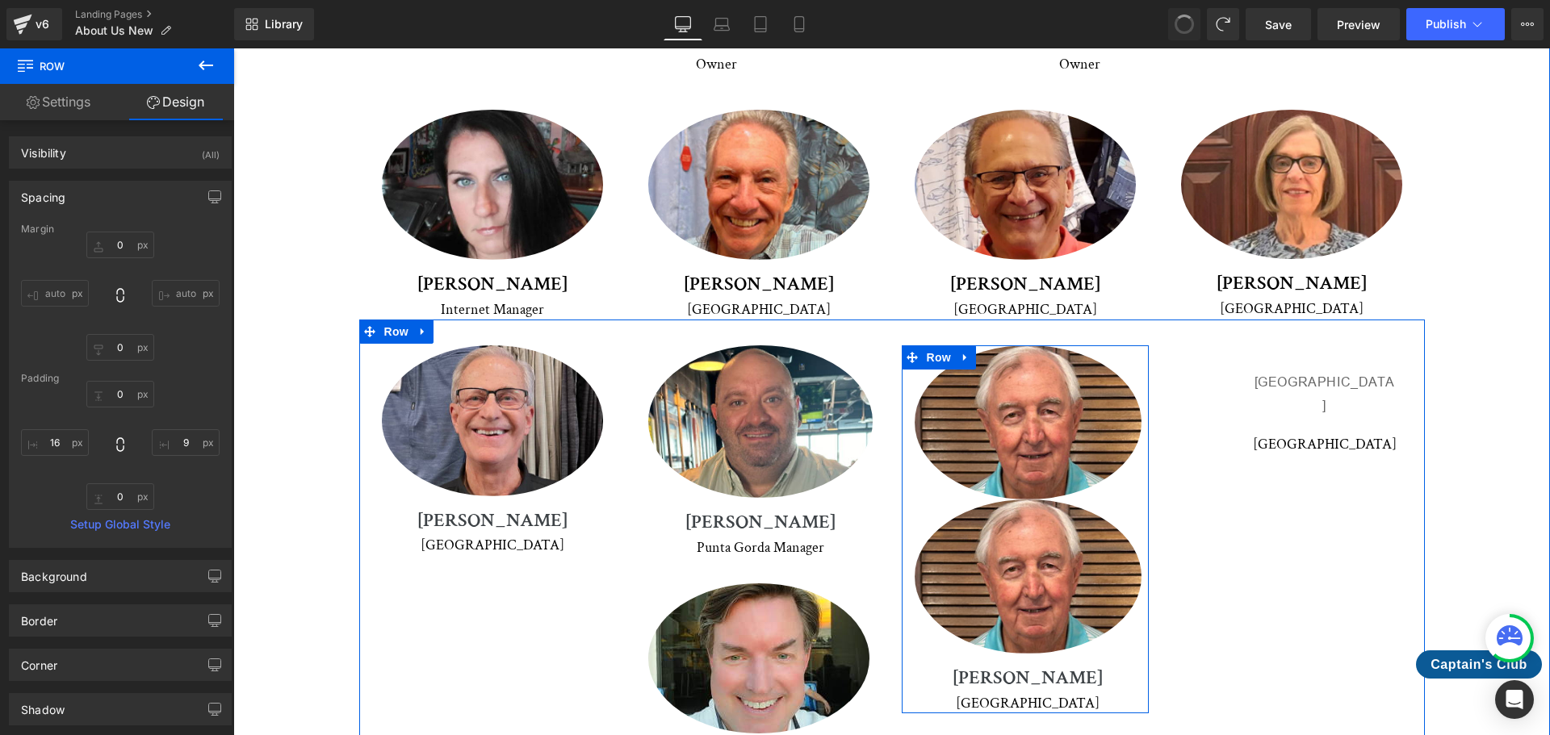
type input "16"
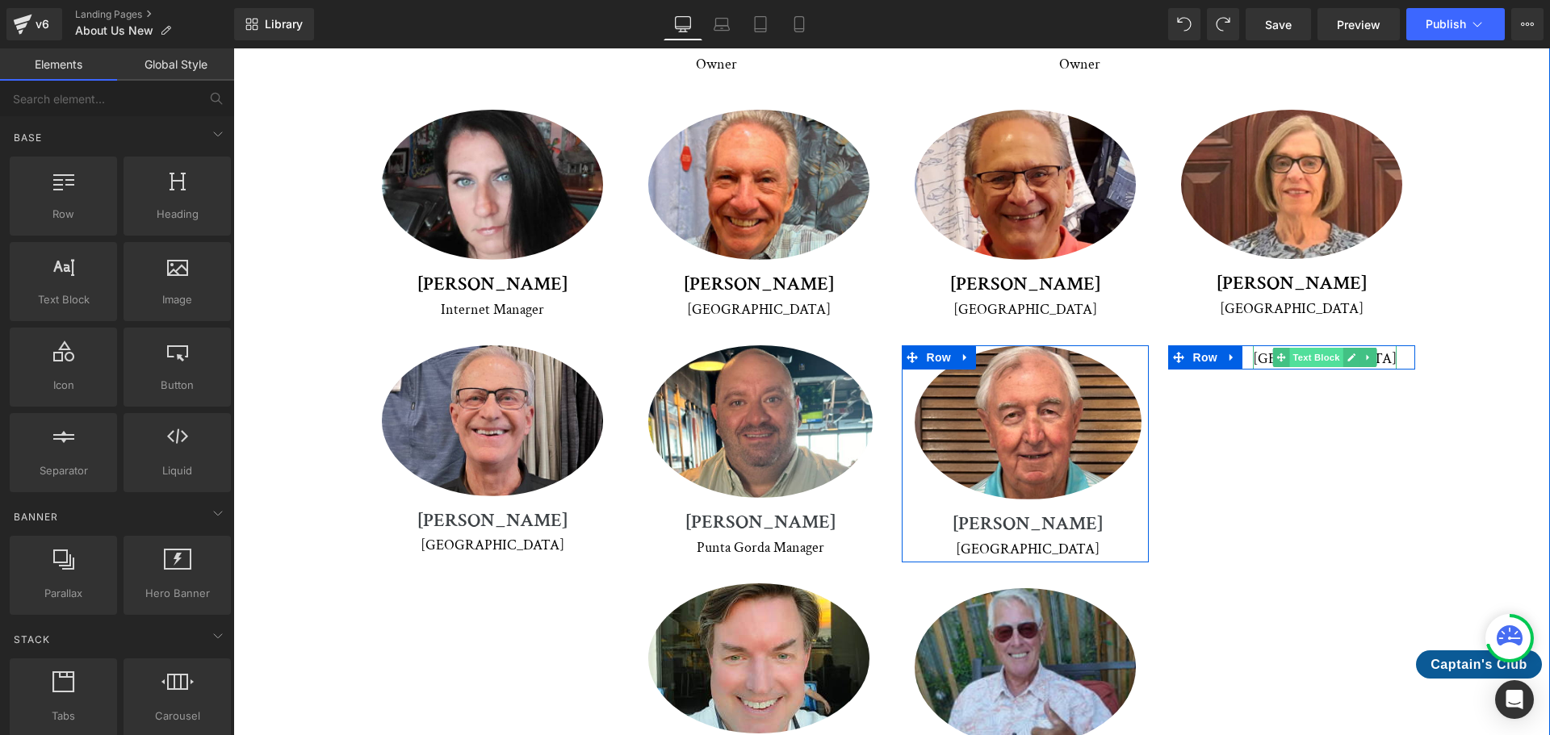
drag, startPoint x: 1352, startPoint y: 277, endPoint x: 1295, endPoint y: 279, distance: 56.6
click at [1295, 348] on ul "Text Block" at bounding box center [1324, 357] width 104 height 19
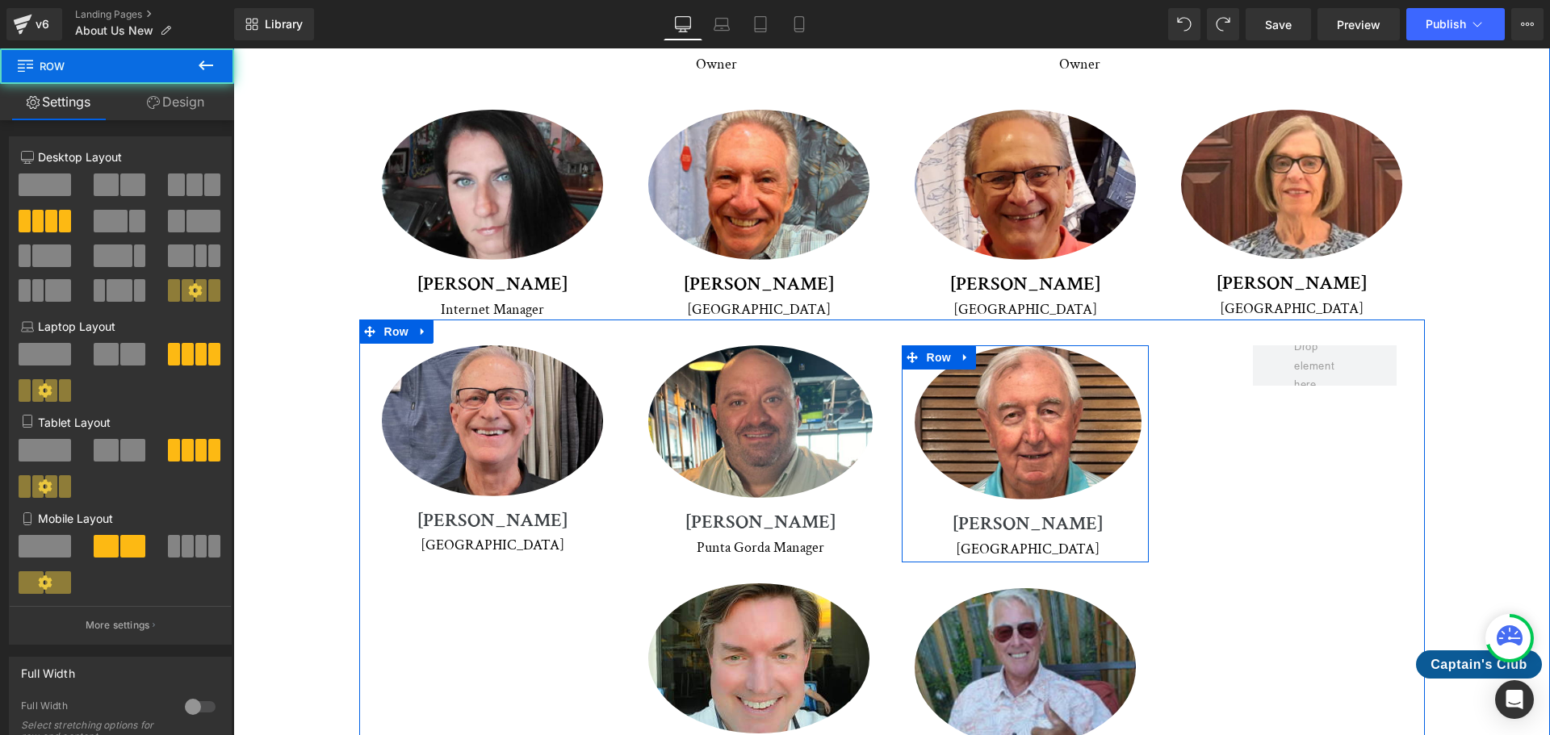
drag, startPoint x: 1323, startPoint y: 328, endPoint x: 1336, endPoint y: 333, distance: 14.1
click at [1325, 329] on div "Image [PERSON_NAME] Heading Venice Text Block Row Image [PERSON_NAME] Heading […" at bounding box center [891, 566] width 1065 height 492
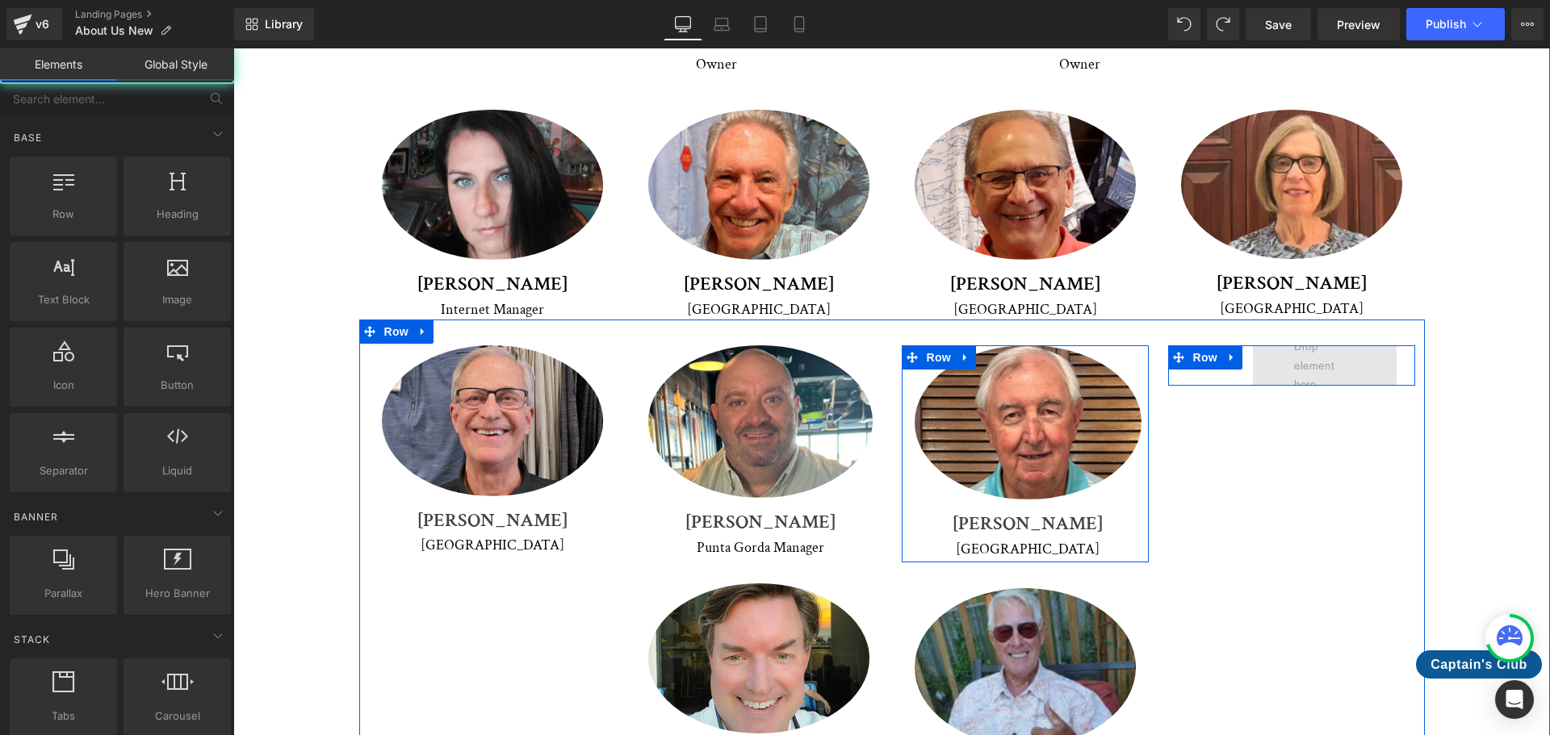
click at [1330, 333] on span at bounding box center [1324, 365] width 72 height 65
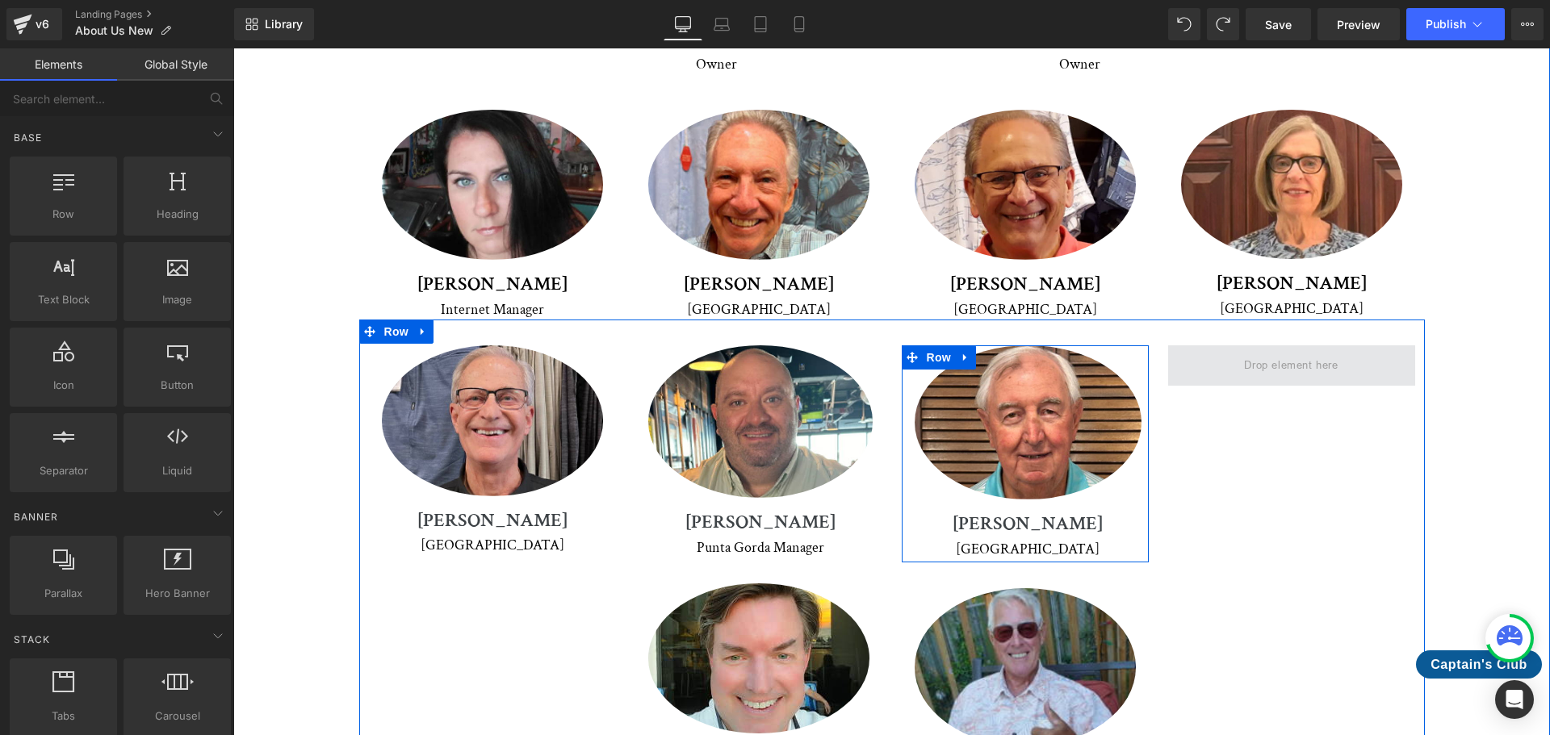
click at [1295, 353] on span at bounding box center [1290, 366] width 105 height 27
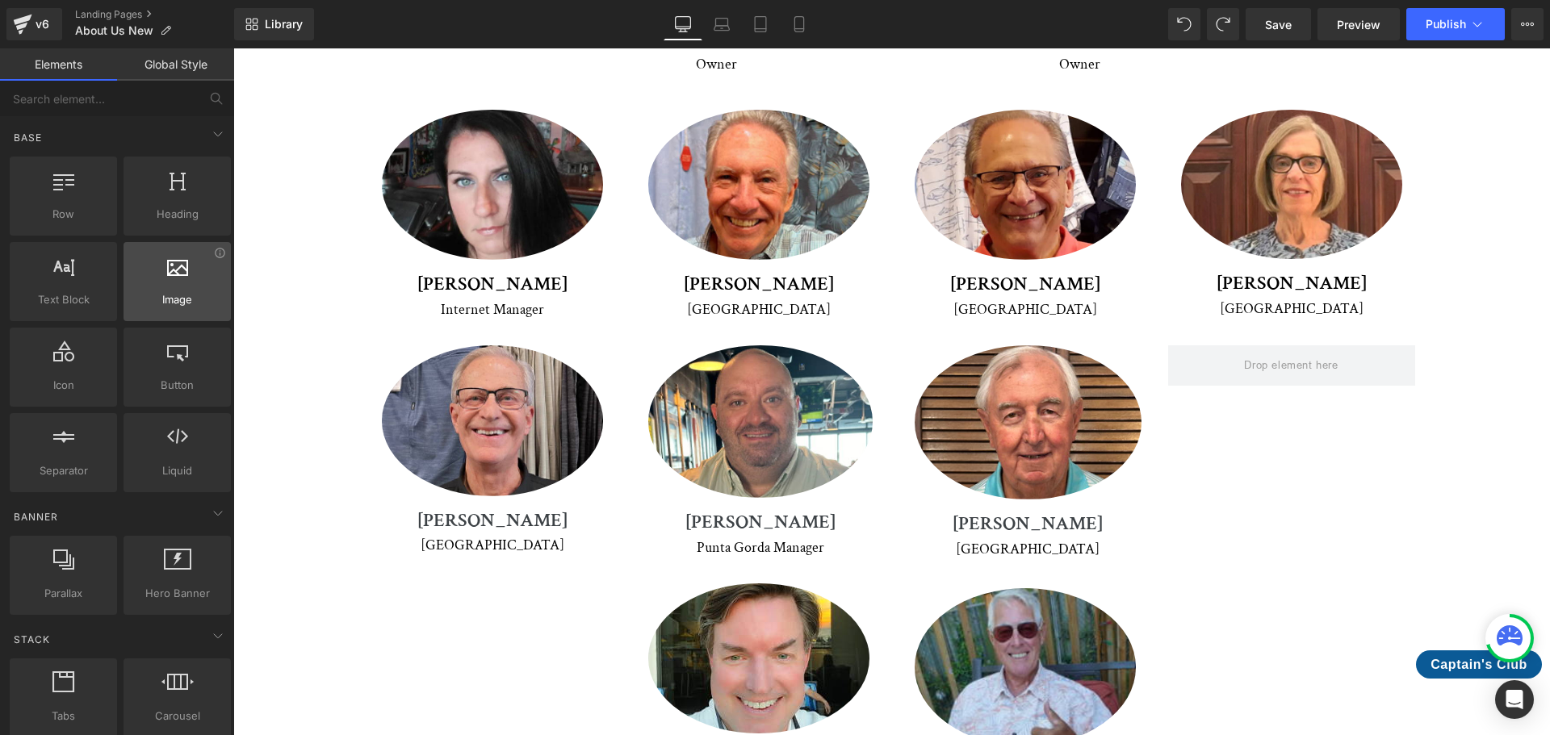
click at [170, 296] on span "Image" at bounding box center [177, 299] width 98 height 17
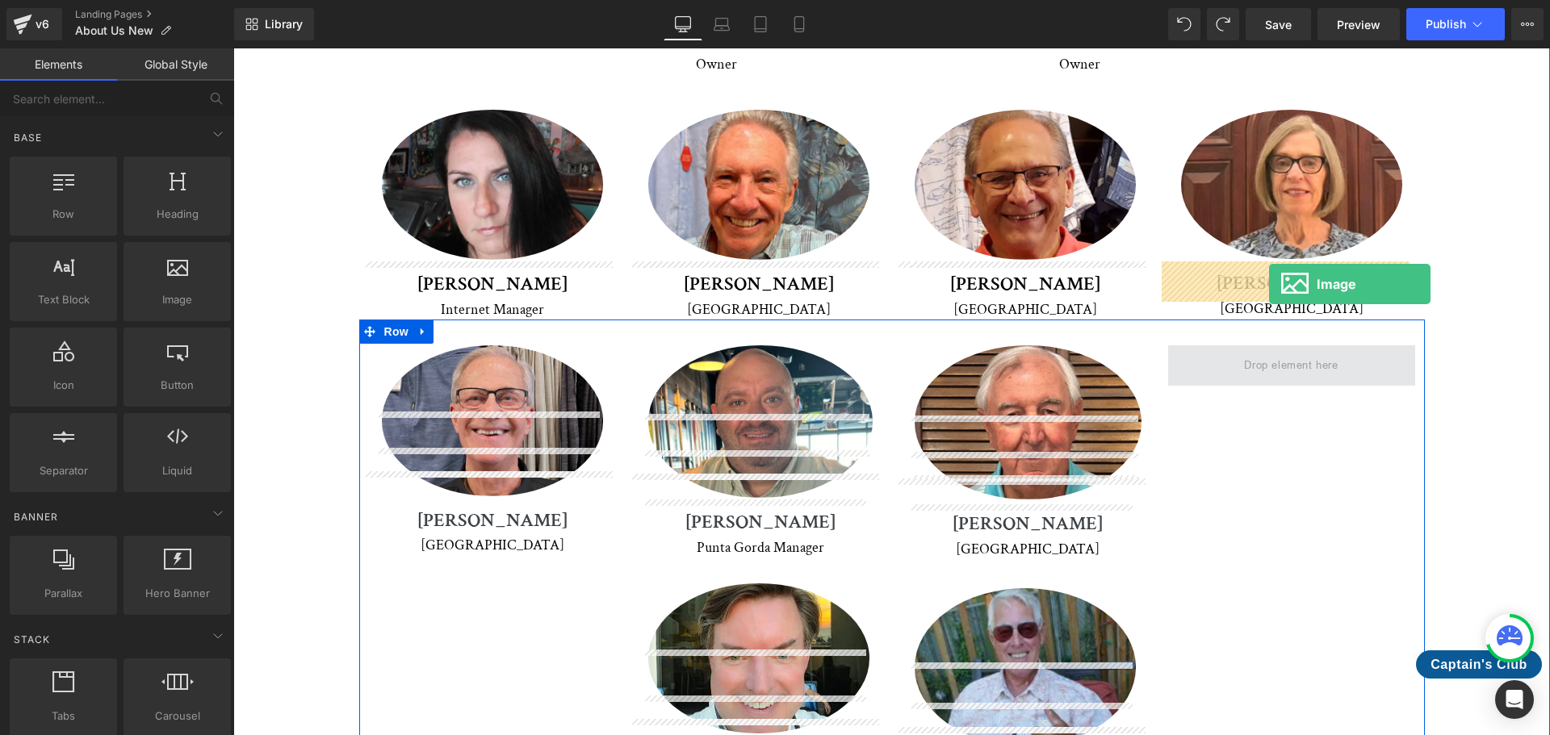
drag, startPoint x: 416, startPoint y: 329, endPoint x: 1269, endPoint y: 284, distance: 854.3
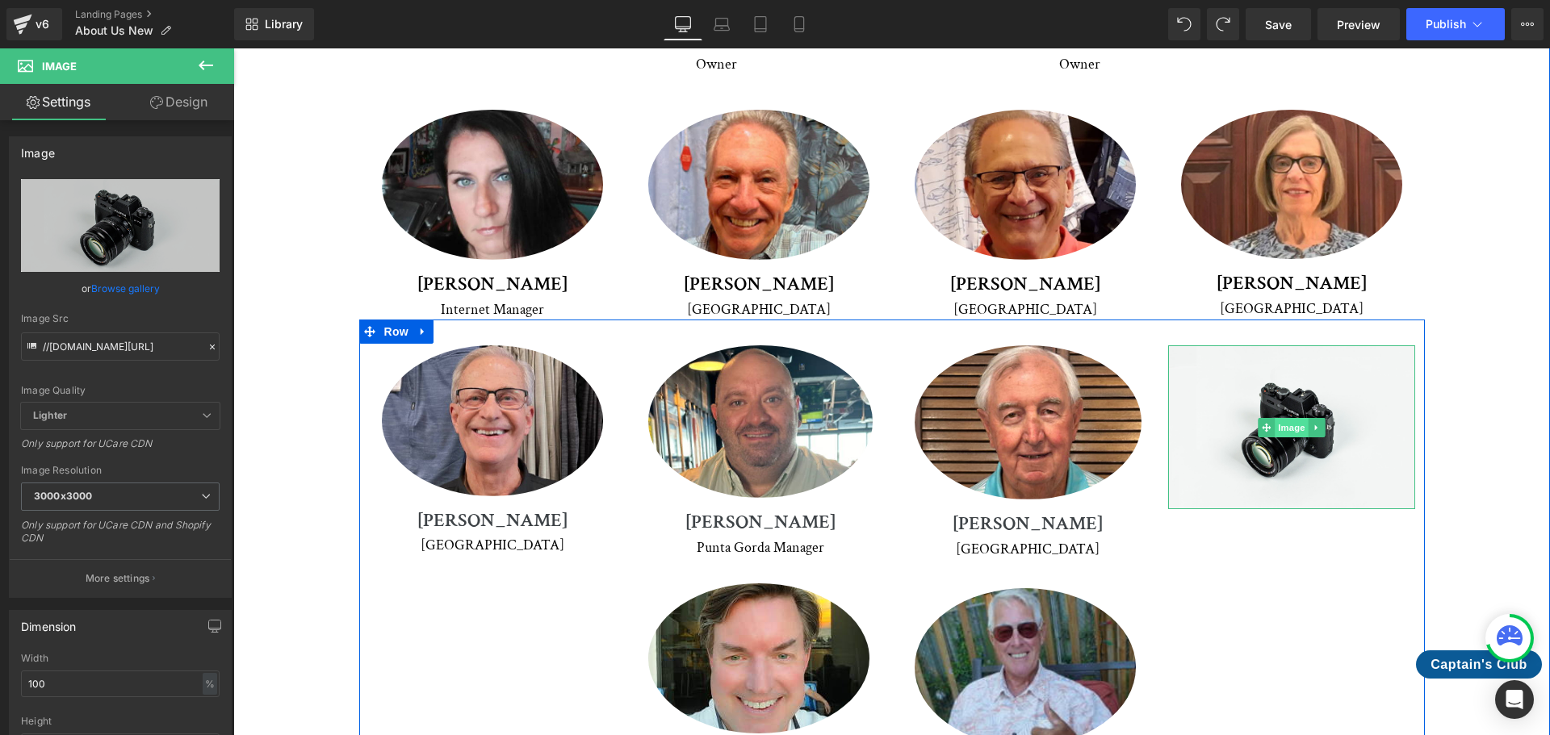
click at [1290, 418] on span "Image" at bounding box center [1291, 427] width 34 height 19
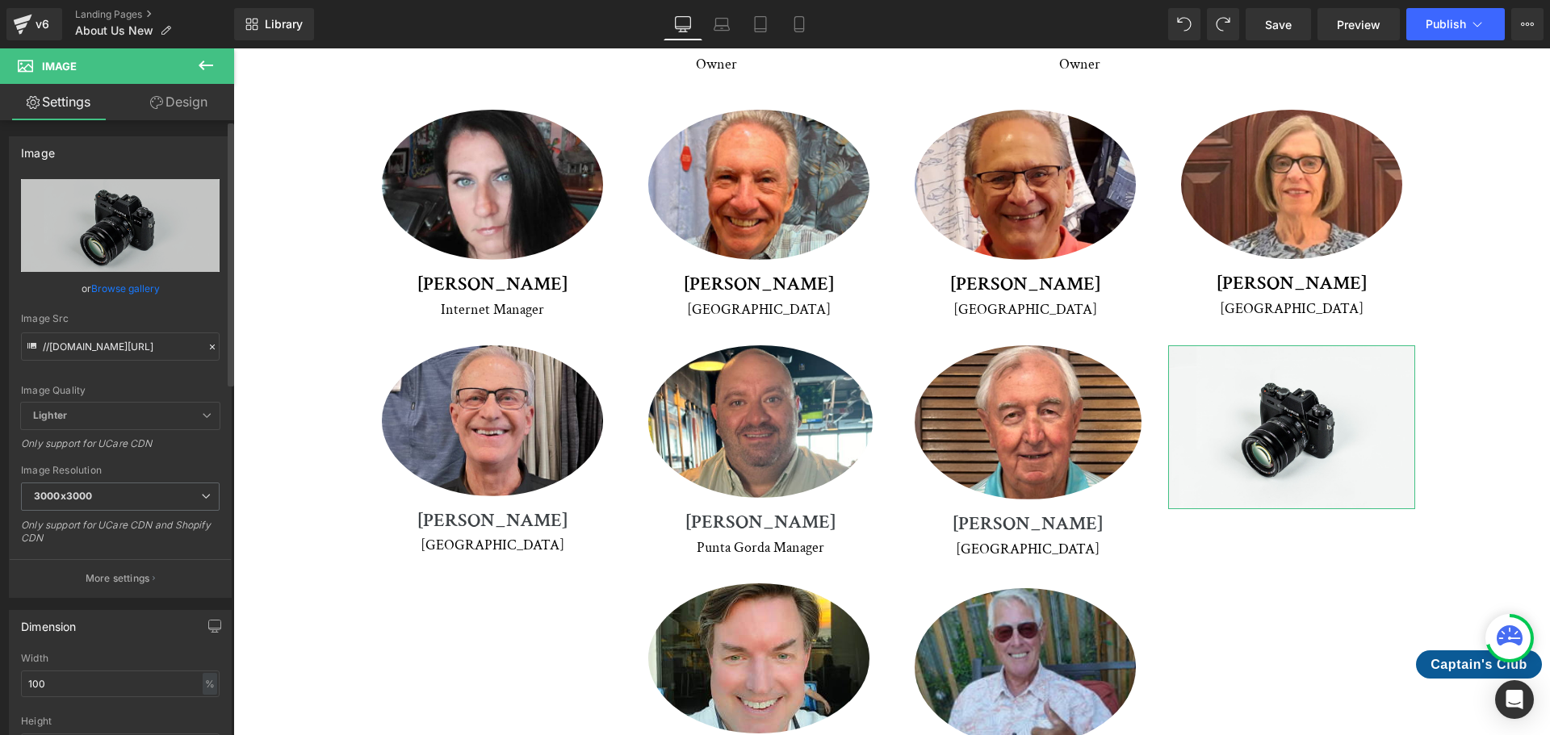
click at [139, 281] on link "Browse gallery" at bounding box center [125, 288] width 69 height 28
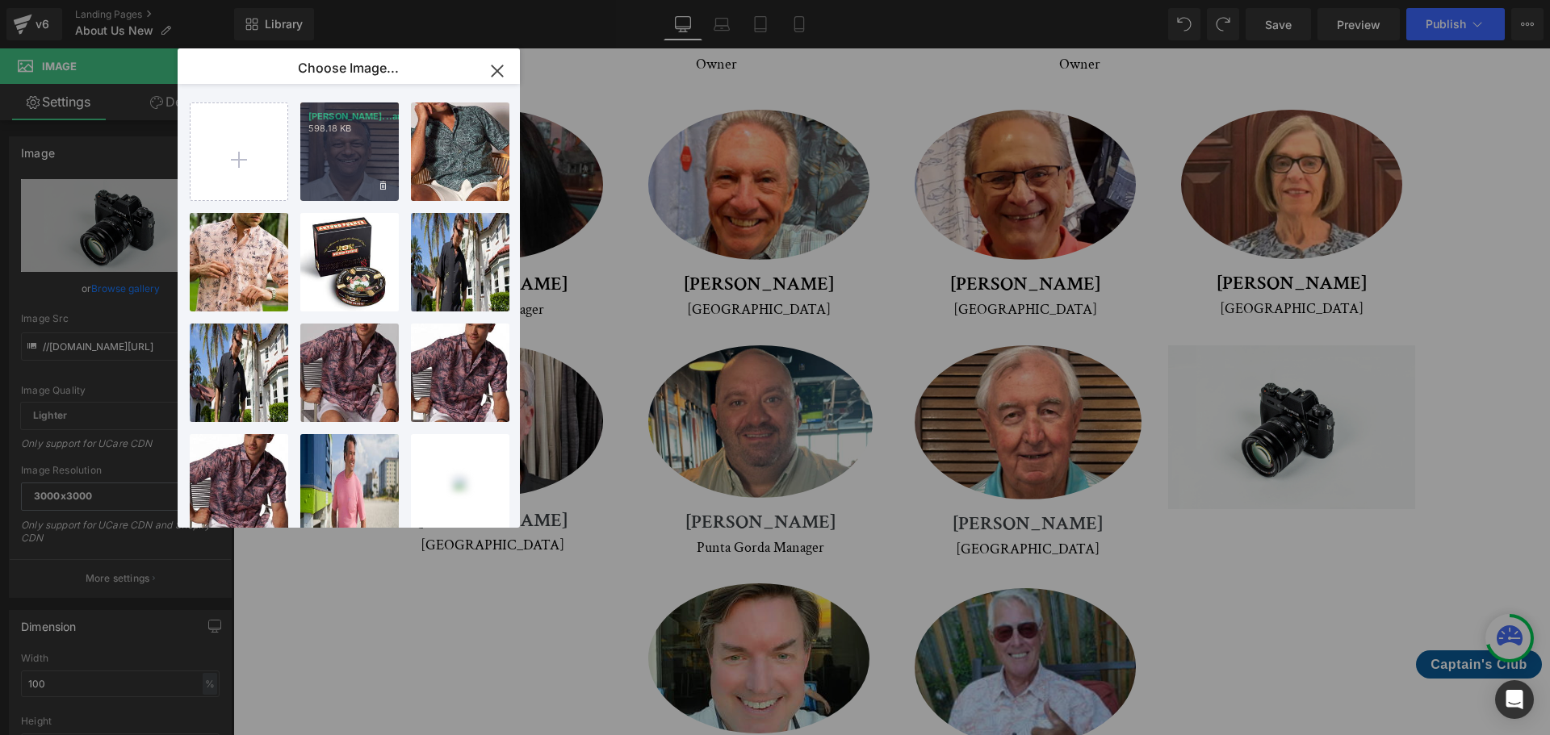
click at [338, 138] on div "[PERSON_NAME]...arma.jpg 598.18 KB" at bounding box center [349, 152] width 98 height 98
type input "[URL][DOMAIN_NAME]"
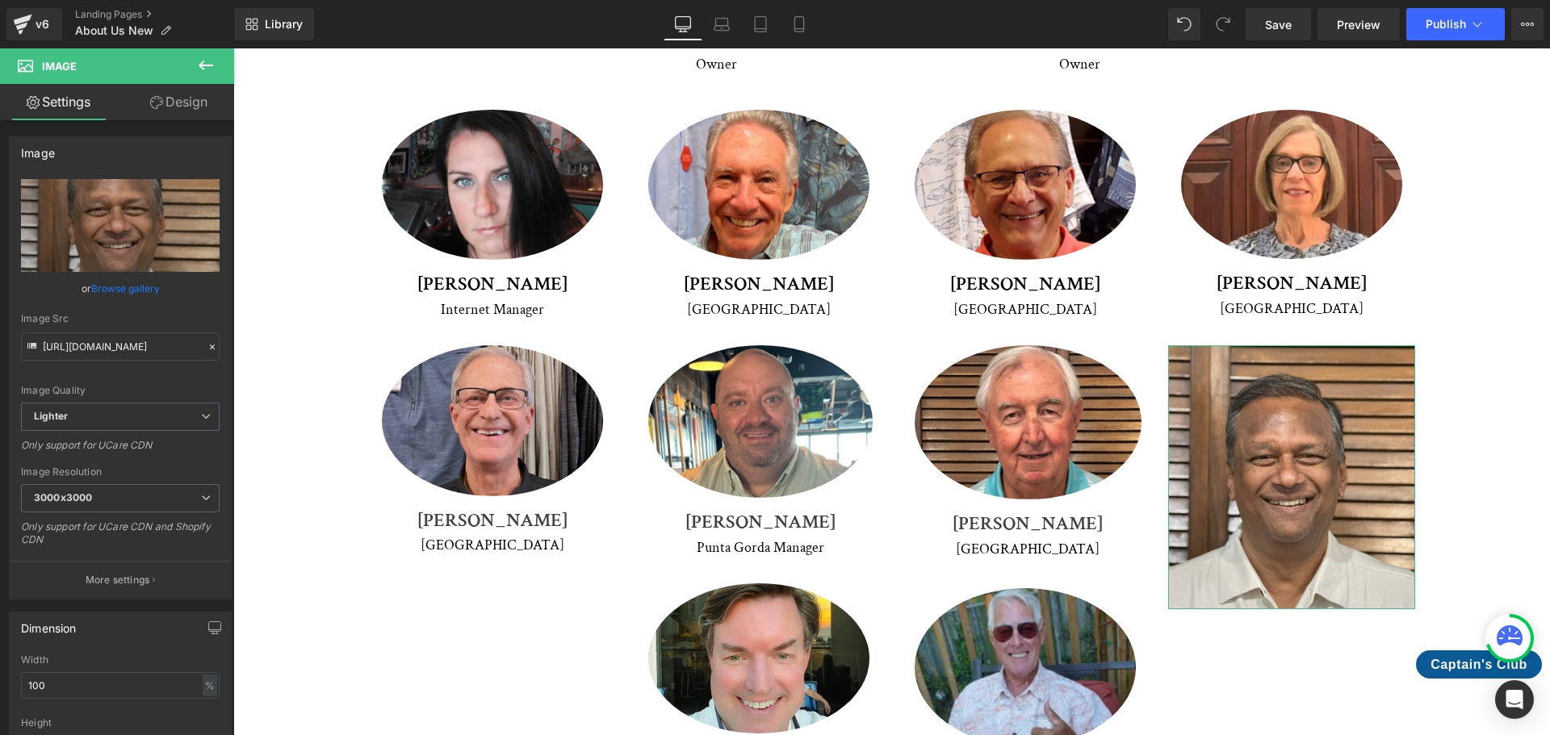
click at [193, 99] on link "Design" at bounding box center [178, 102] width 117 height 36
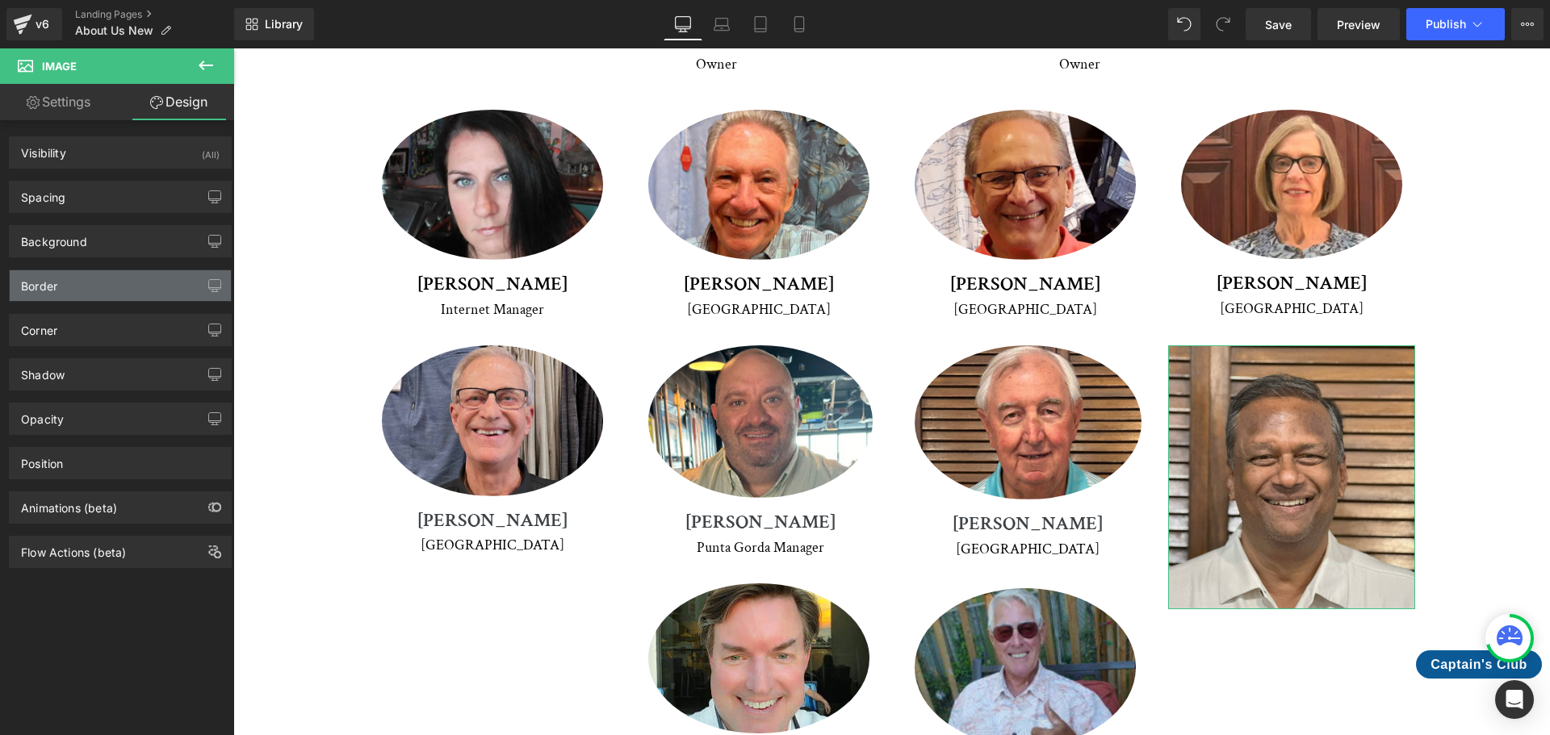
click at [100, 290] on div "Border" at bounding box center [120, 285] width 221 height 31
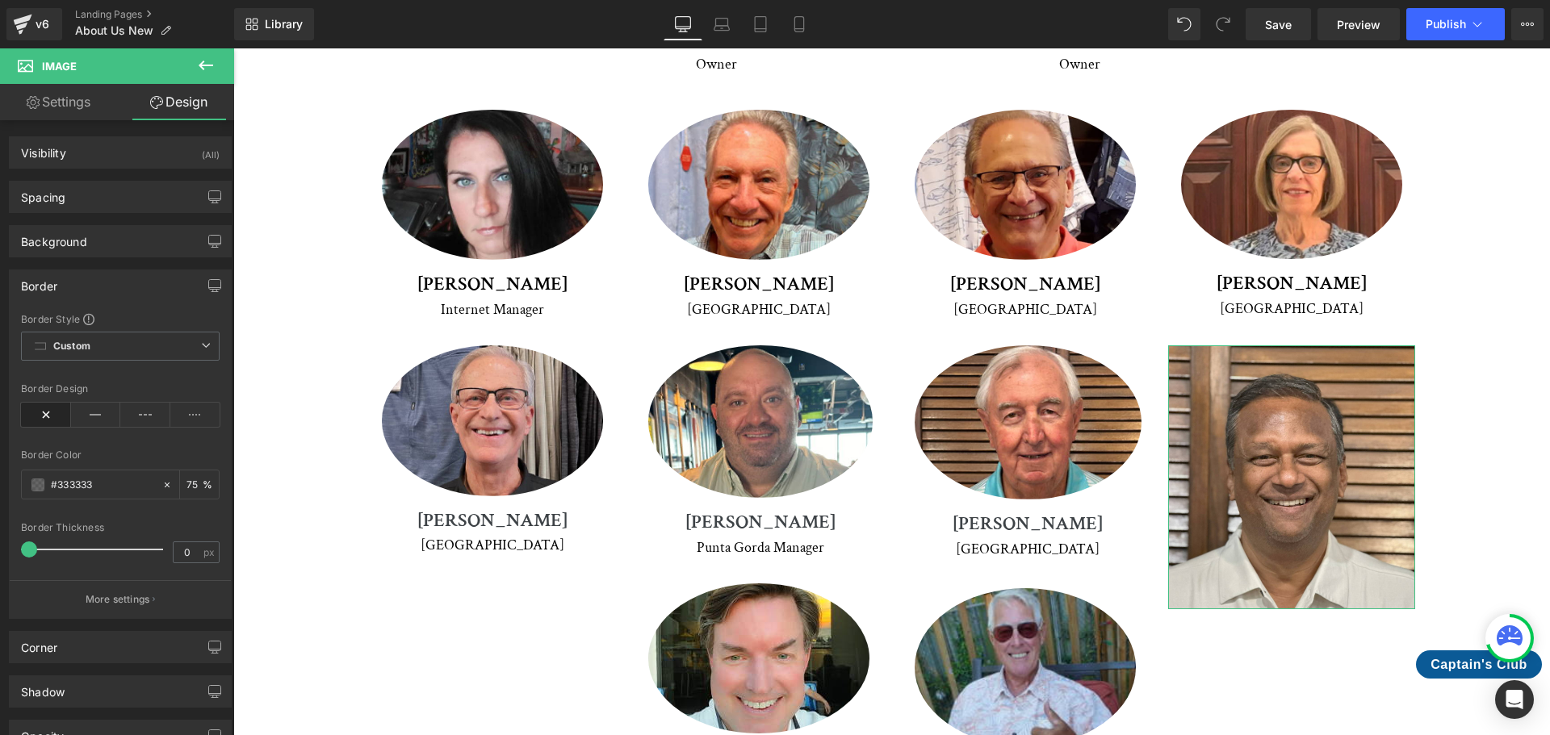
click at [100, 290] on div "Border" at bounding box center [120, 285] width 221 height 31
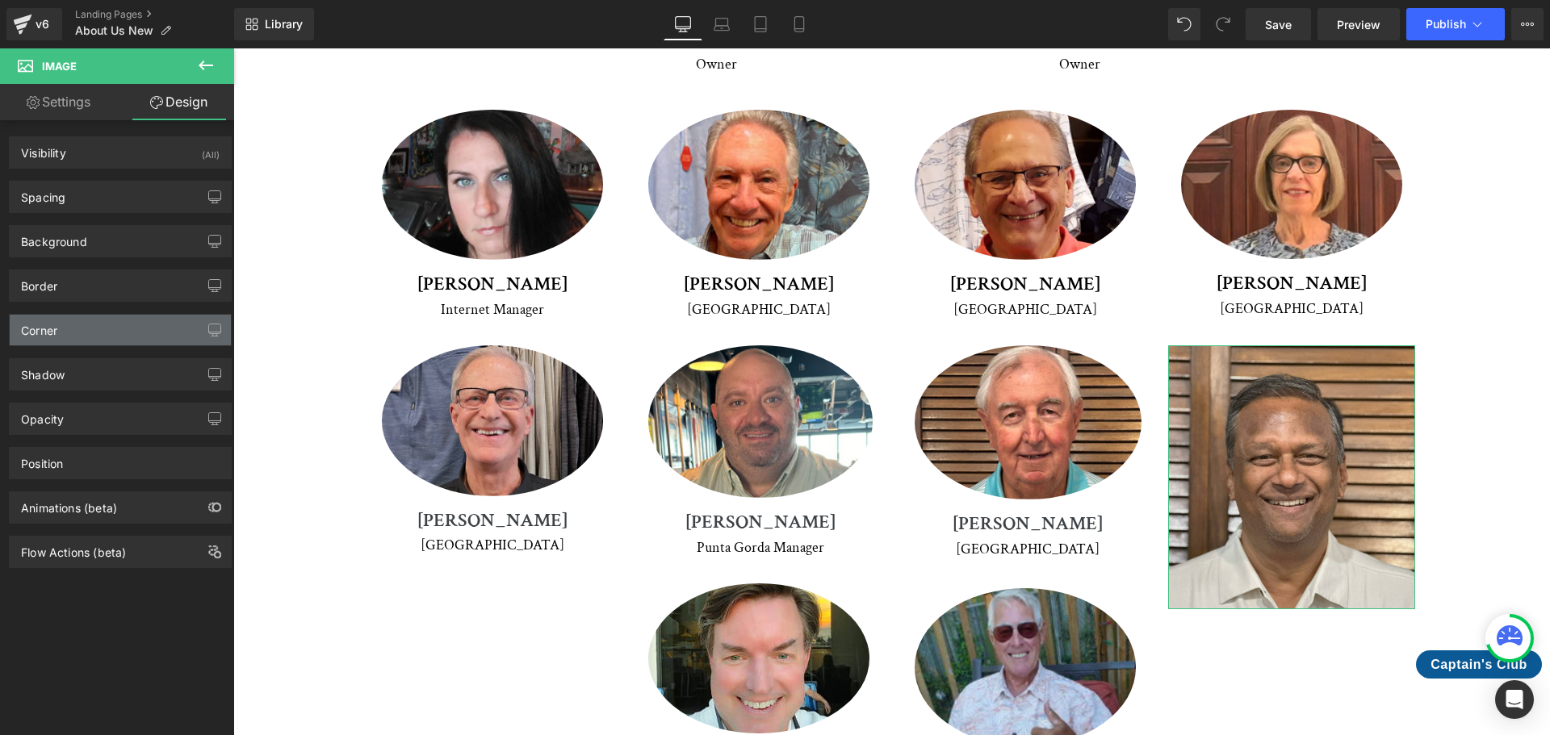
click at [102, 323] on div "Corner" at bounding box center [120, 330] width 221 height 31
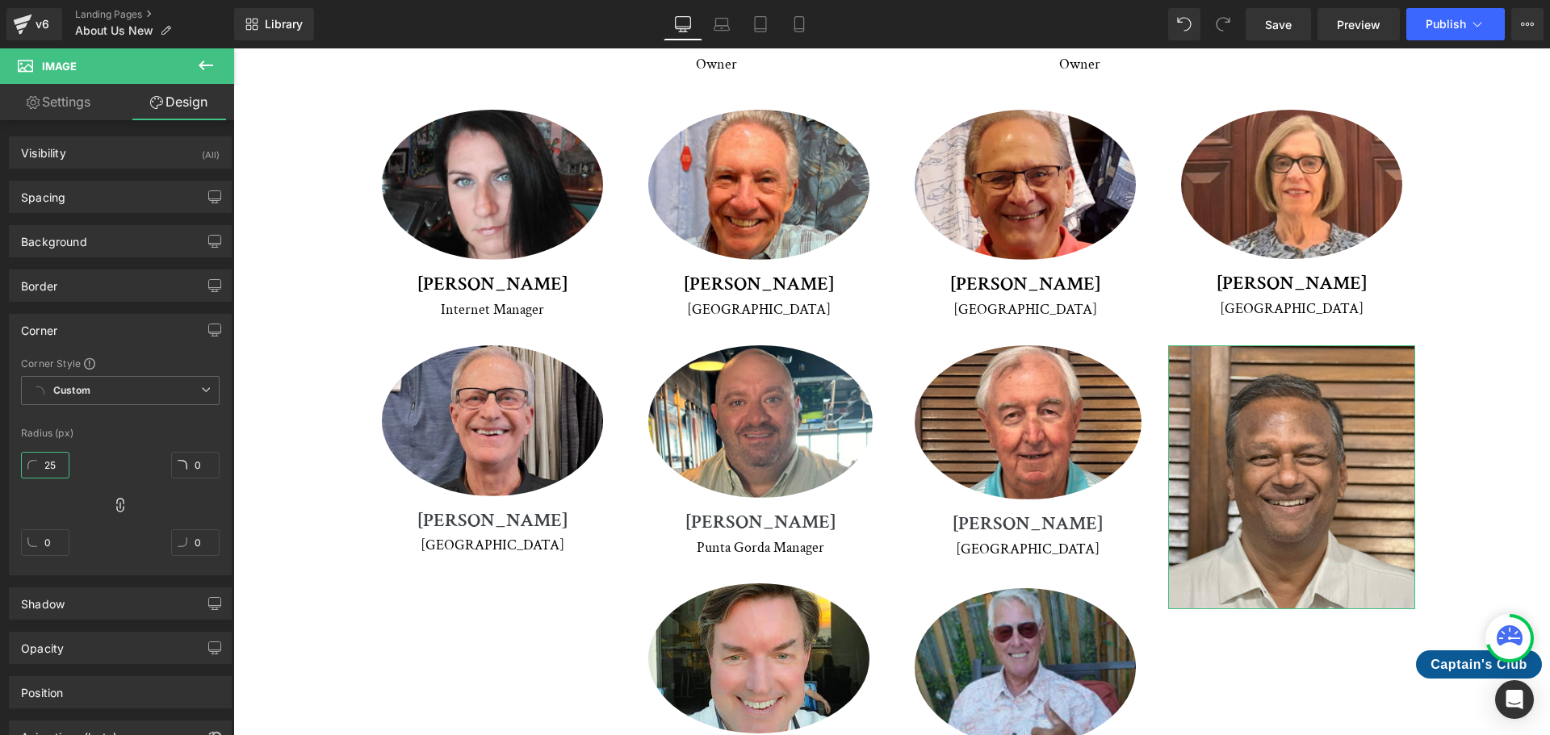
type input "2"
type input "25"
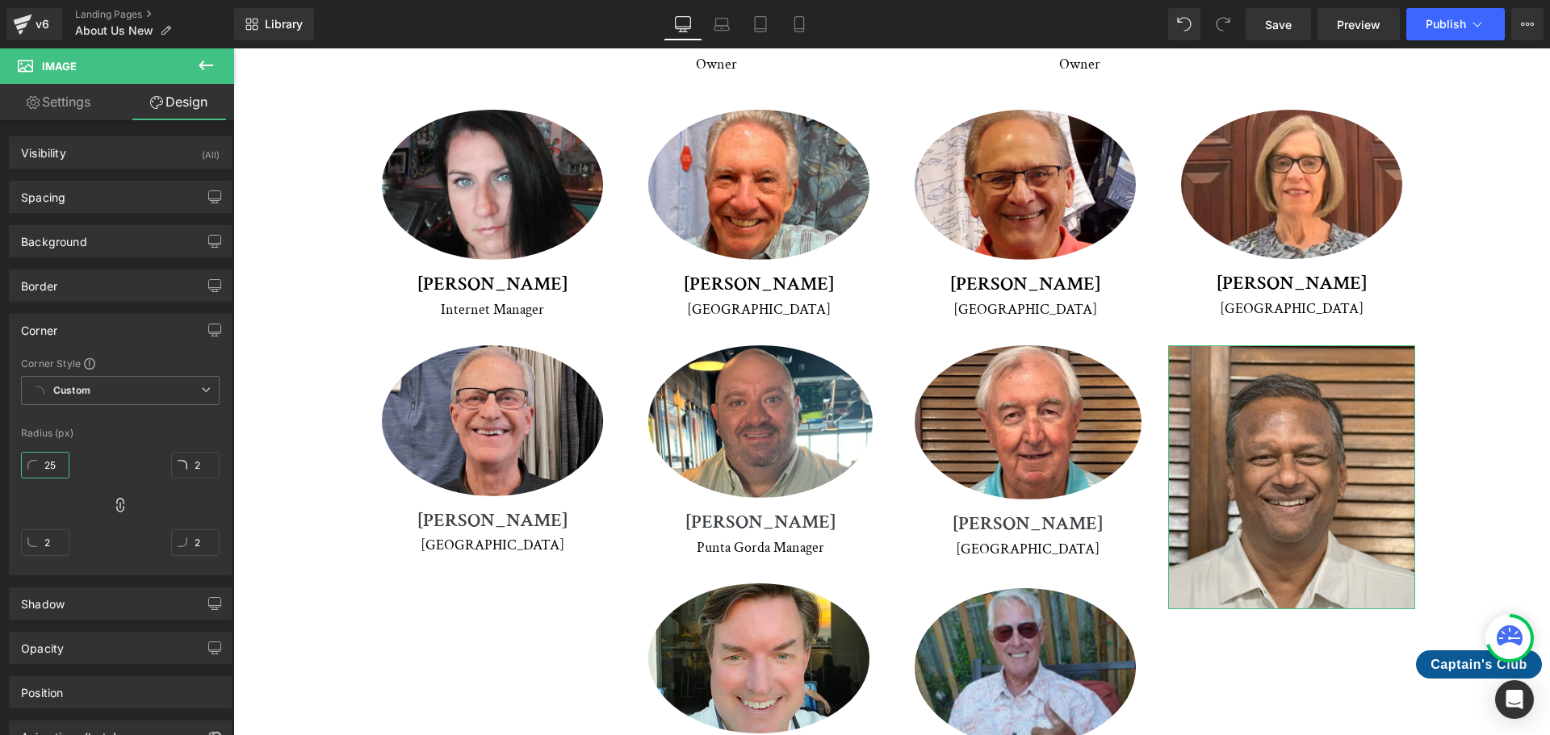
type input "25"
type input "15"
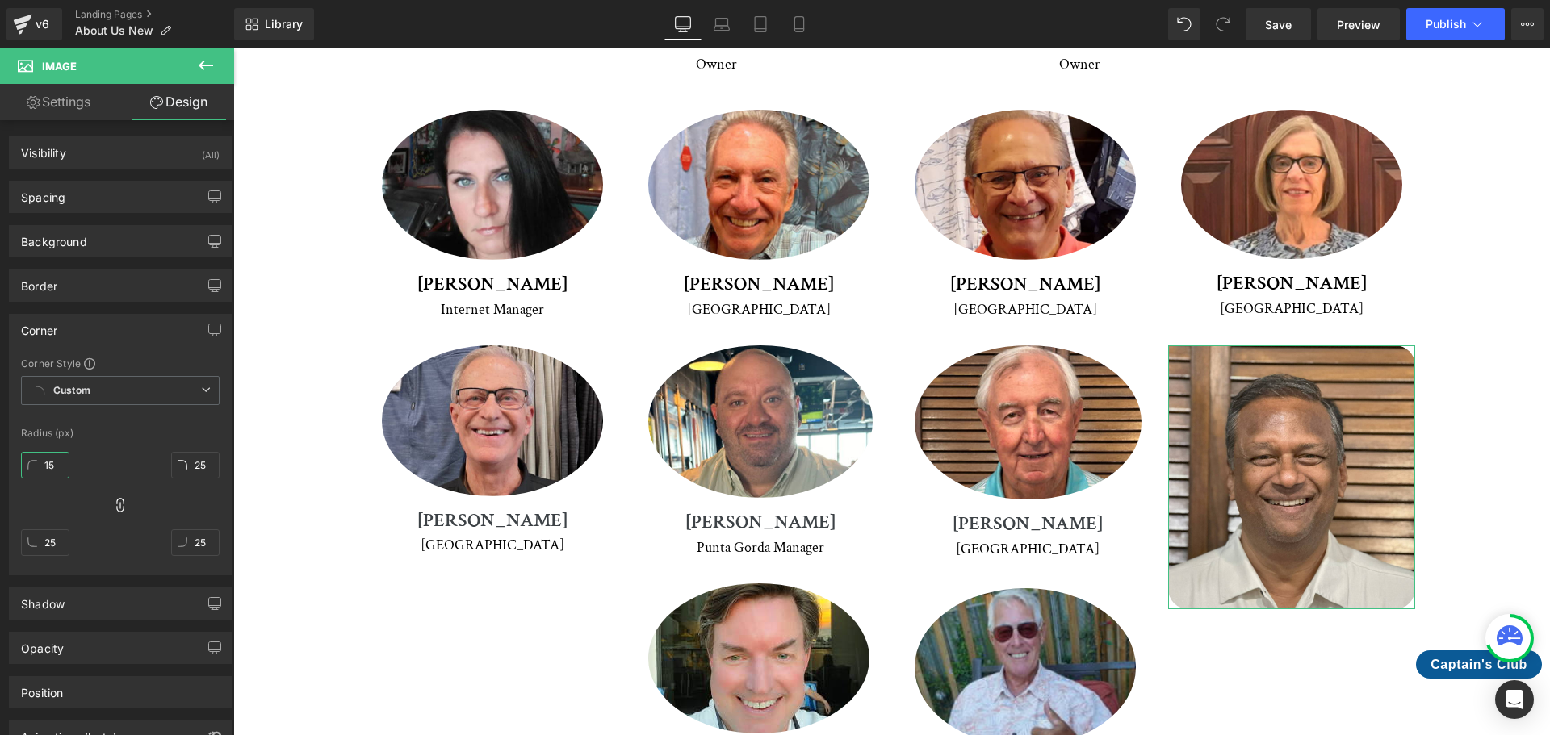
type input "15"
click at [93, 466] on div "15px 15 15px 15 15px 15 15px 15" at bounding box center [120, 510] width 199 height 129
type input "0"
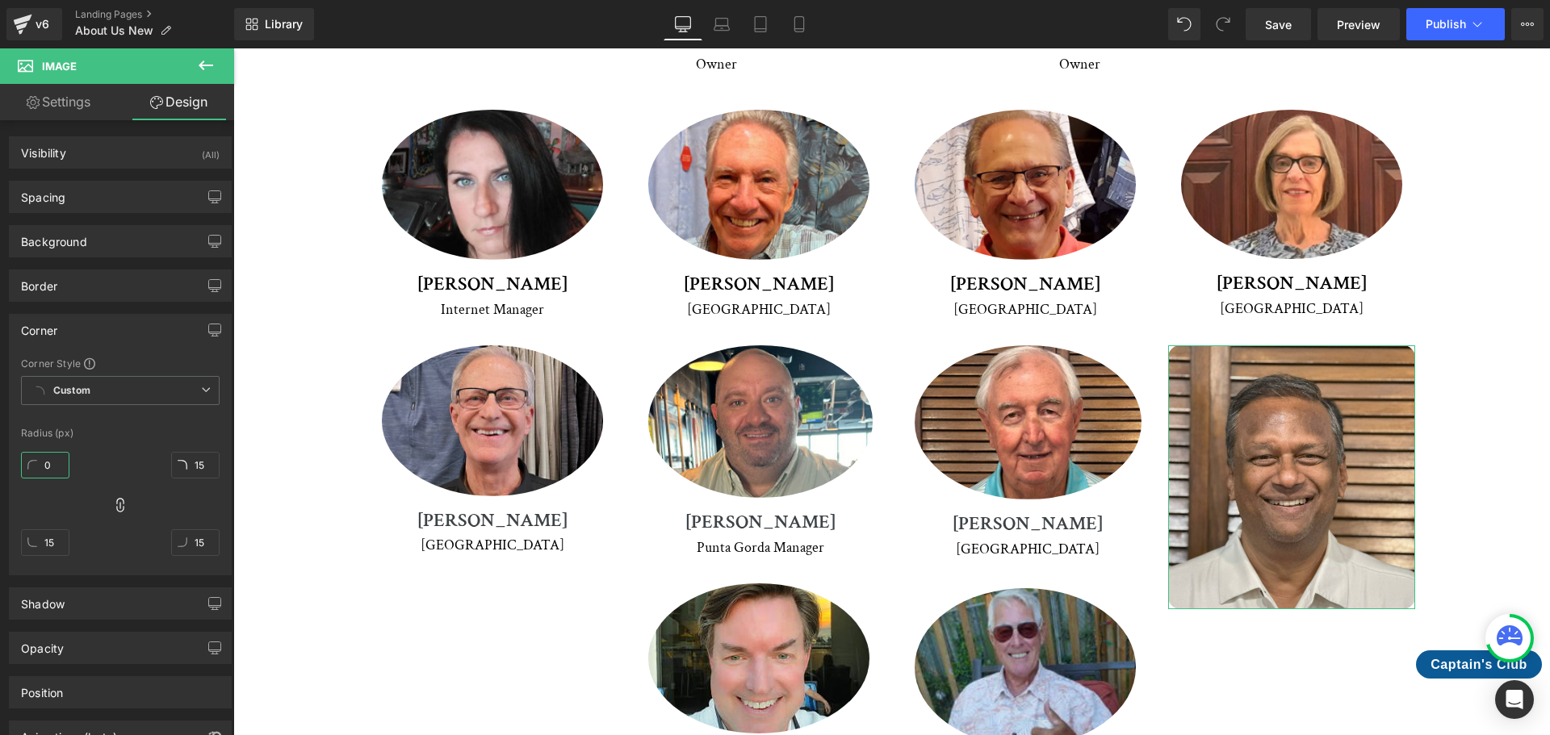
type input "0"
type input "18"
click at [123, 458] on div "18px 18 0px 0 0px 0 0px 0" at bounding box center [120, 510] width 199 height 129
click at [201, 386] on icon at bounding box center [206, 390] width 10 height 10
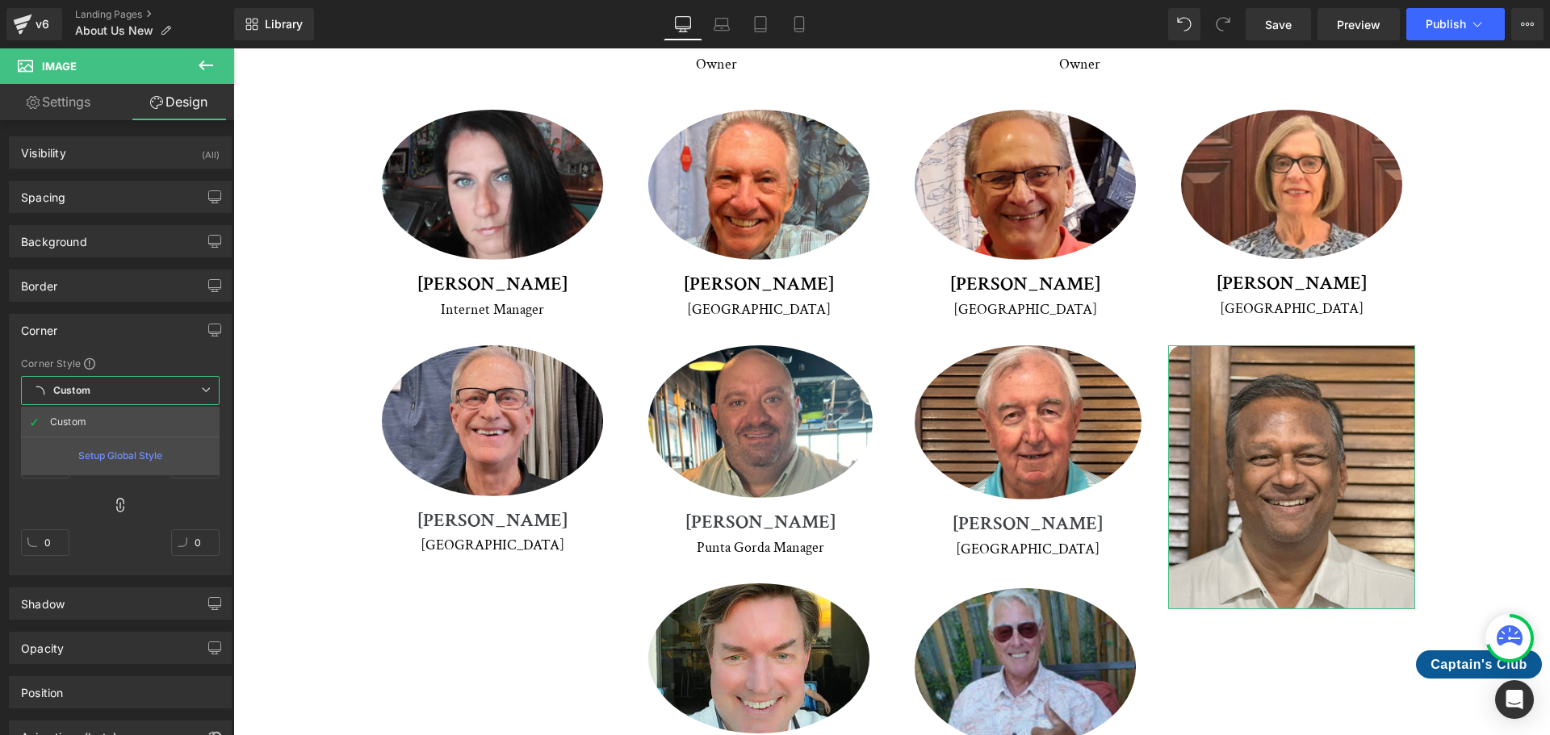
click at [201, 386] on icon at bounding box center [206, 390] width 10 height 10
click at [208, 330] on icon "button" at bounding box center [214, 330] width 13 height 13
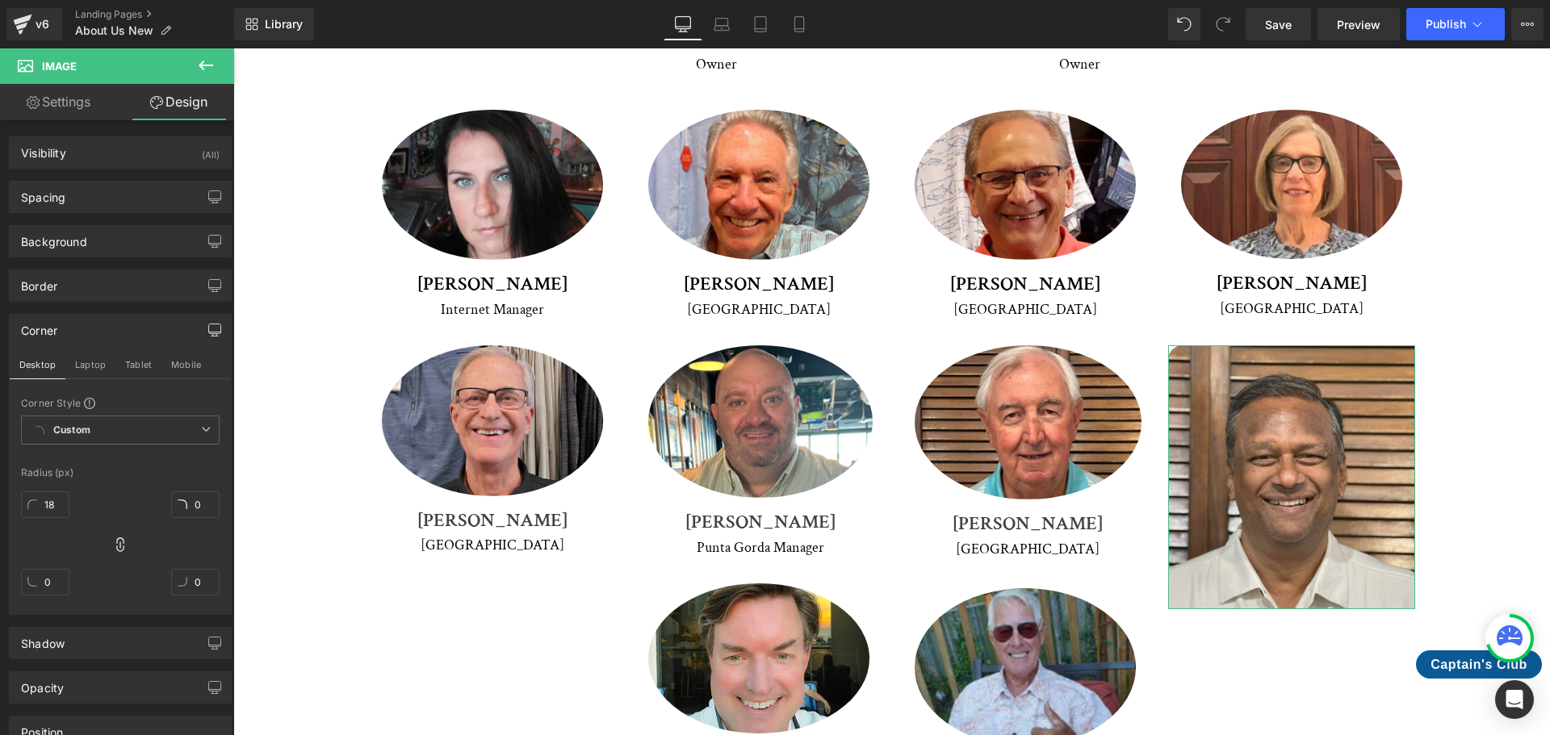
click at [208, 330] on icon "button" at bounding box center [214, 330] width 13 height 13
click at [274, 328] on div "Meet Our Crew Heading We're proud to introduce you to our dedicated team of pro…" at bounding box center [892, 232] width 1236 height 1158
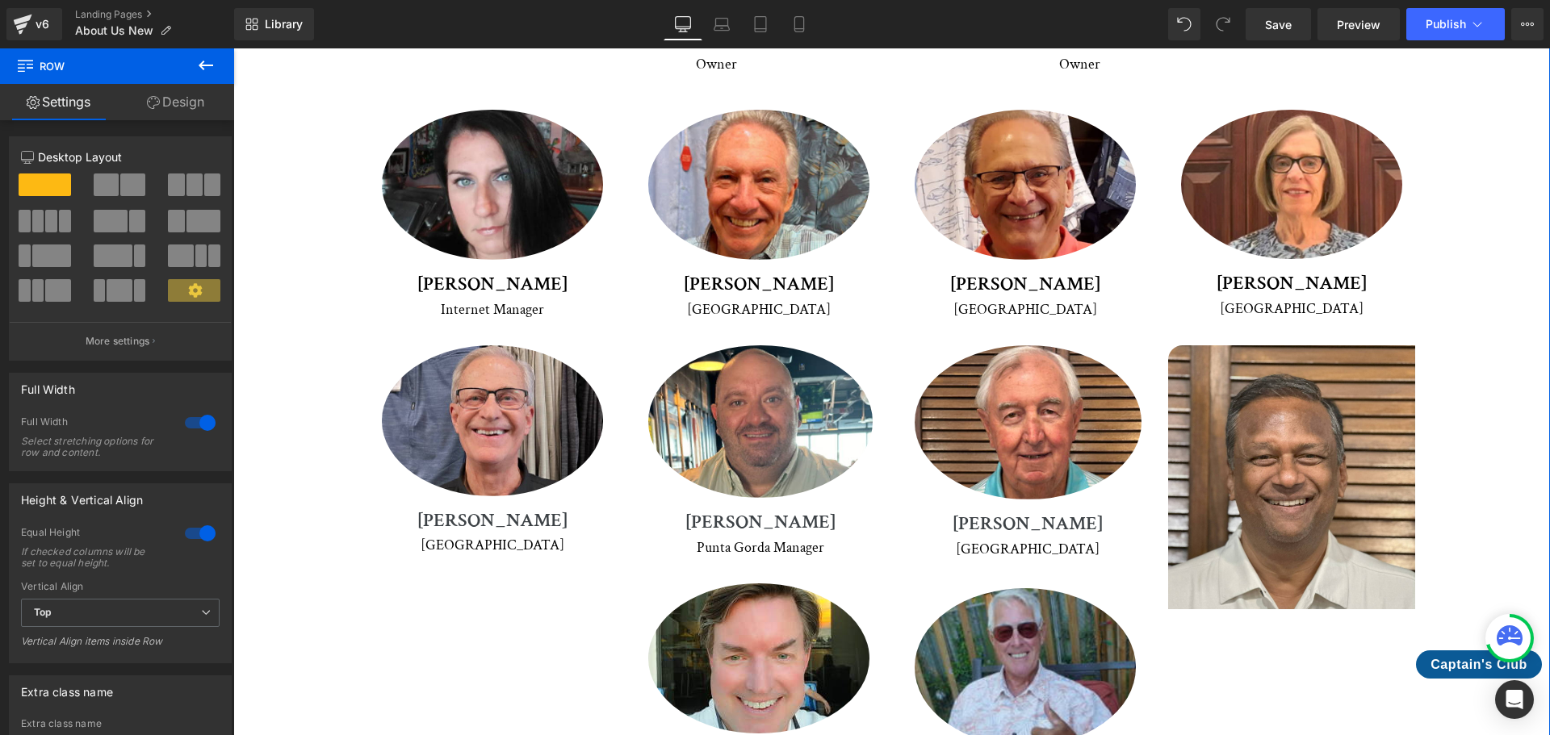
click at [182, 97] on link "Design" at bounding box center [175, 102] width 117 height 36
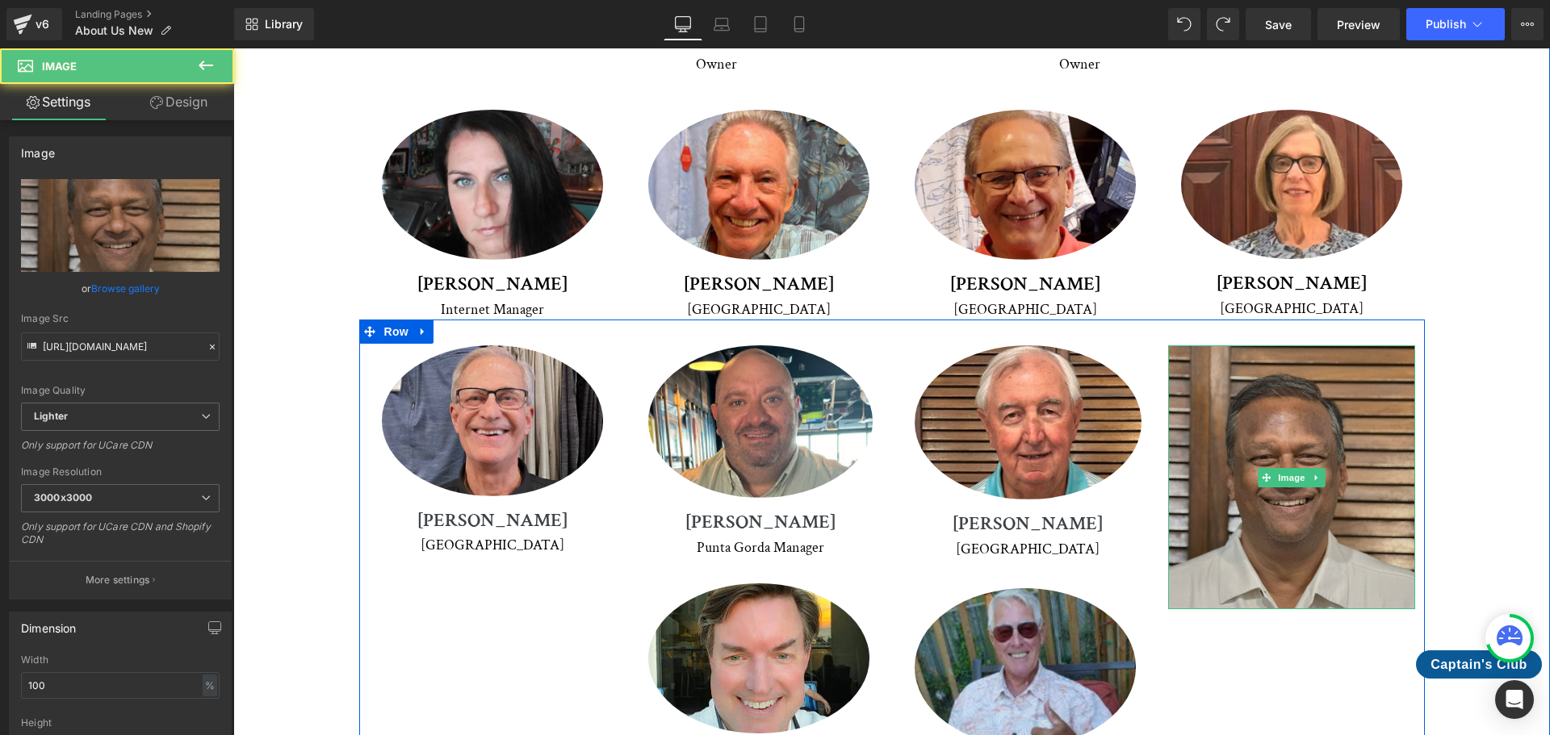
click at [1309, 345] on img at bounding box center [1291, 477] width 247 height 264
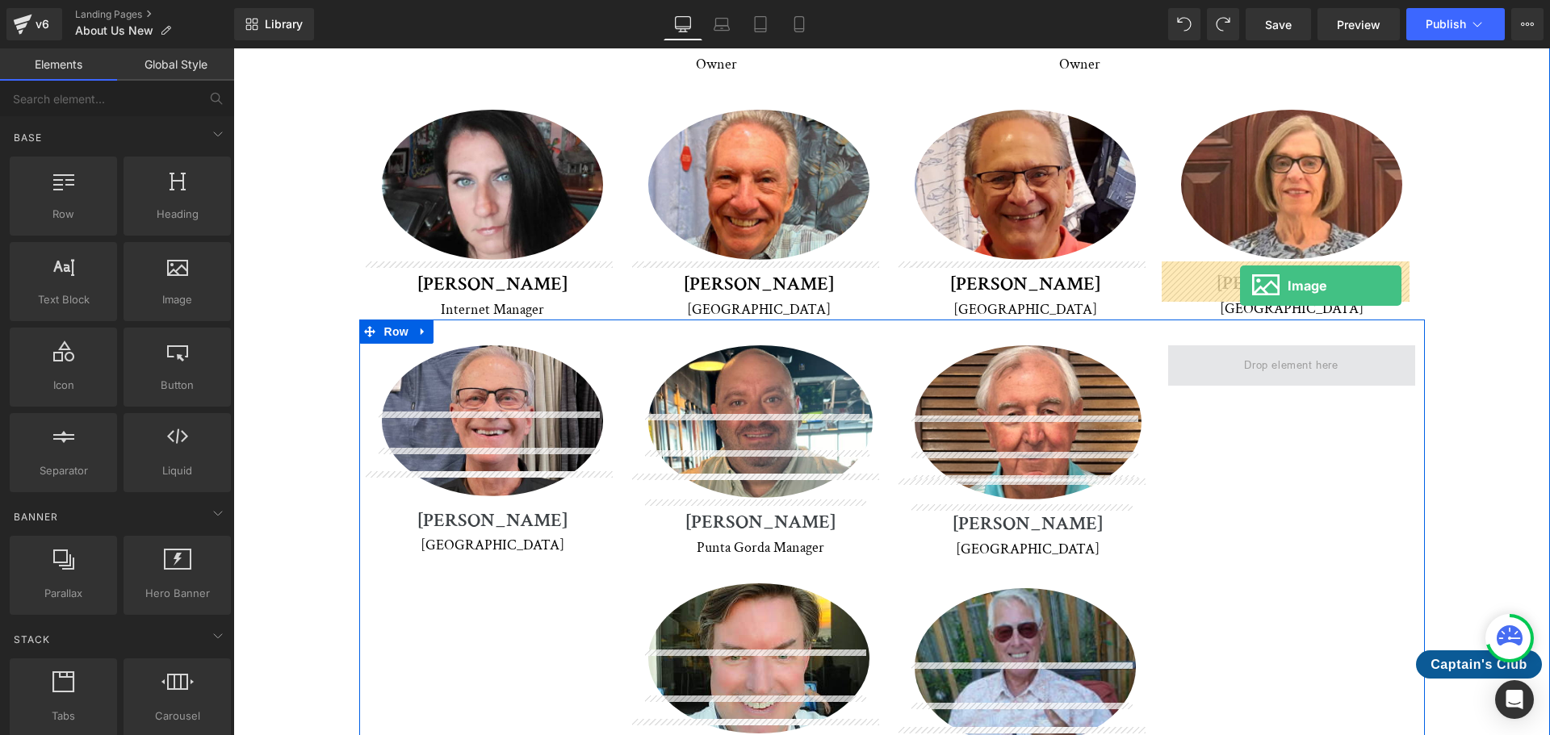
drag, startPoint x: 394, startPoint y: 340, endPoint x: 1240, endPoint y: 286, distance: 847.6
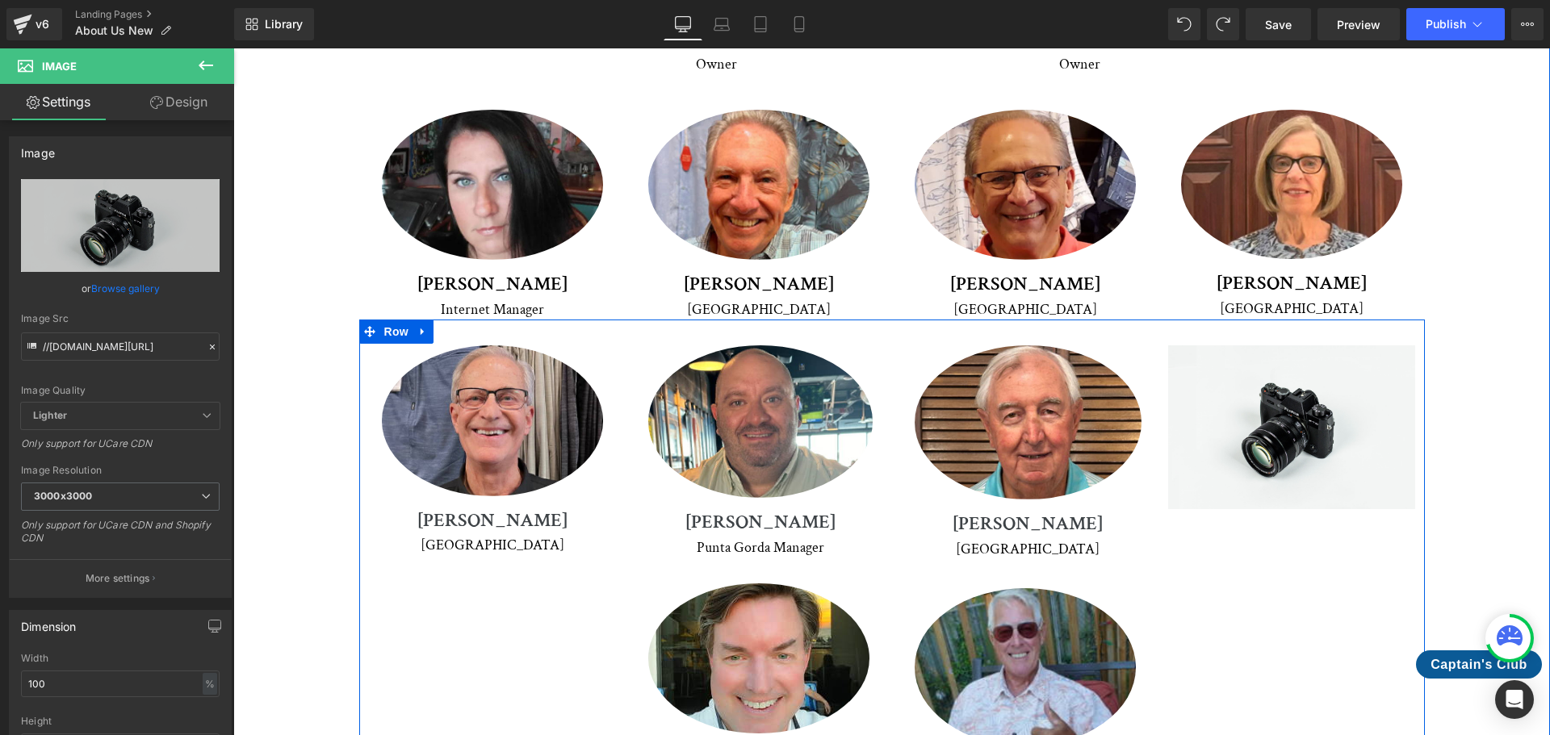
click at [1330, 450] on div "Image [PERSON_NAME] Heading Venice Text Block Row Image [PERSON_NAME] Heading […" at bounding box center [891, 566] width 1065 height 492
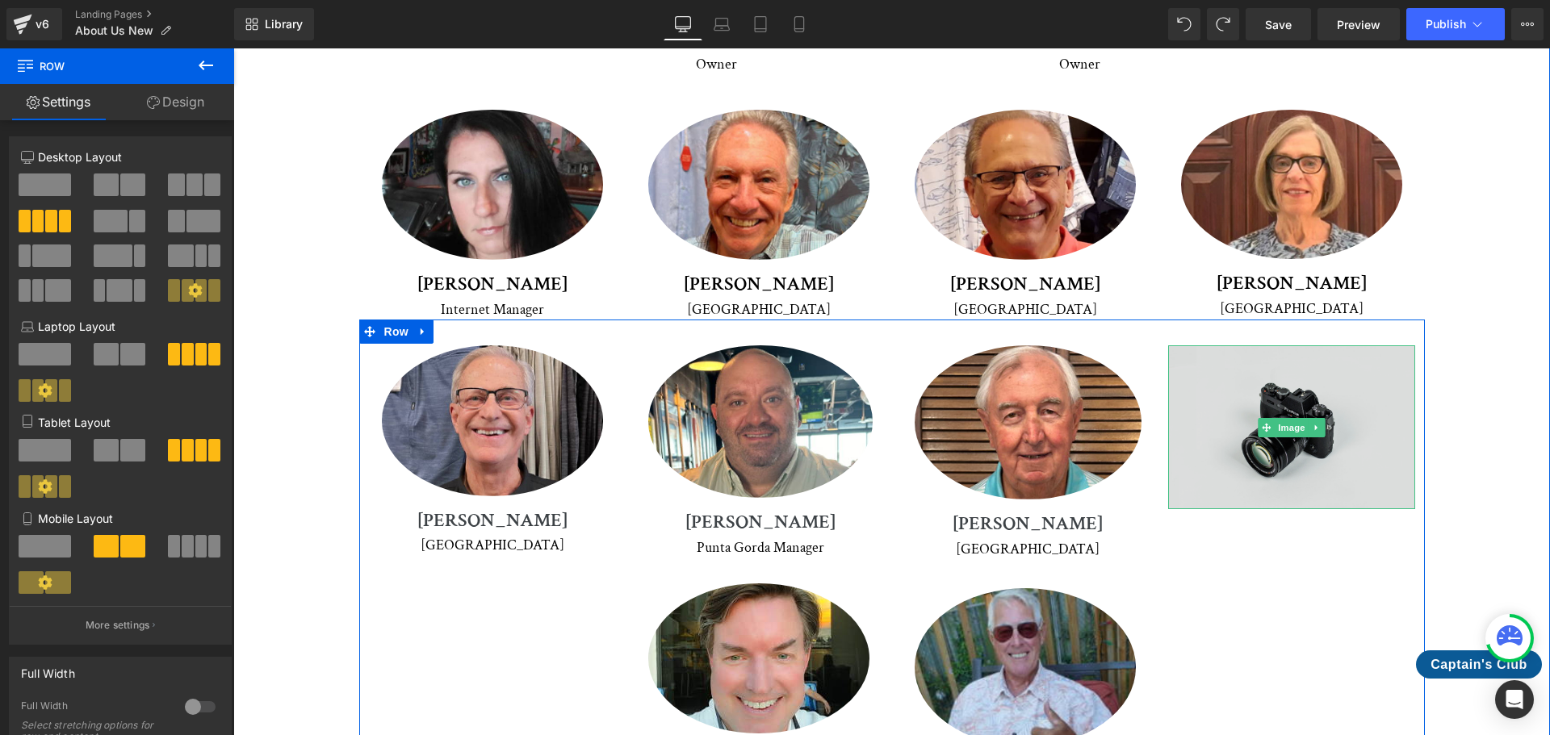
click at [1352, 345] on img at bounding box center [1291, 427] width 247 height 164
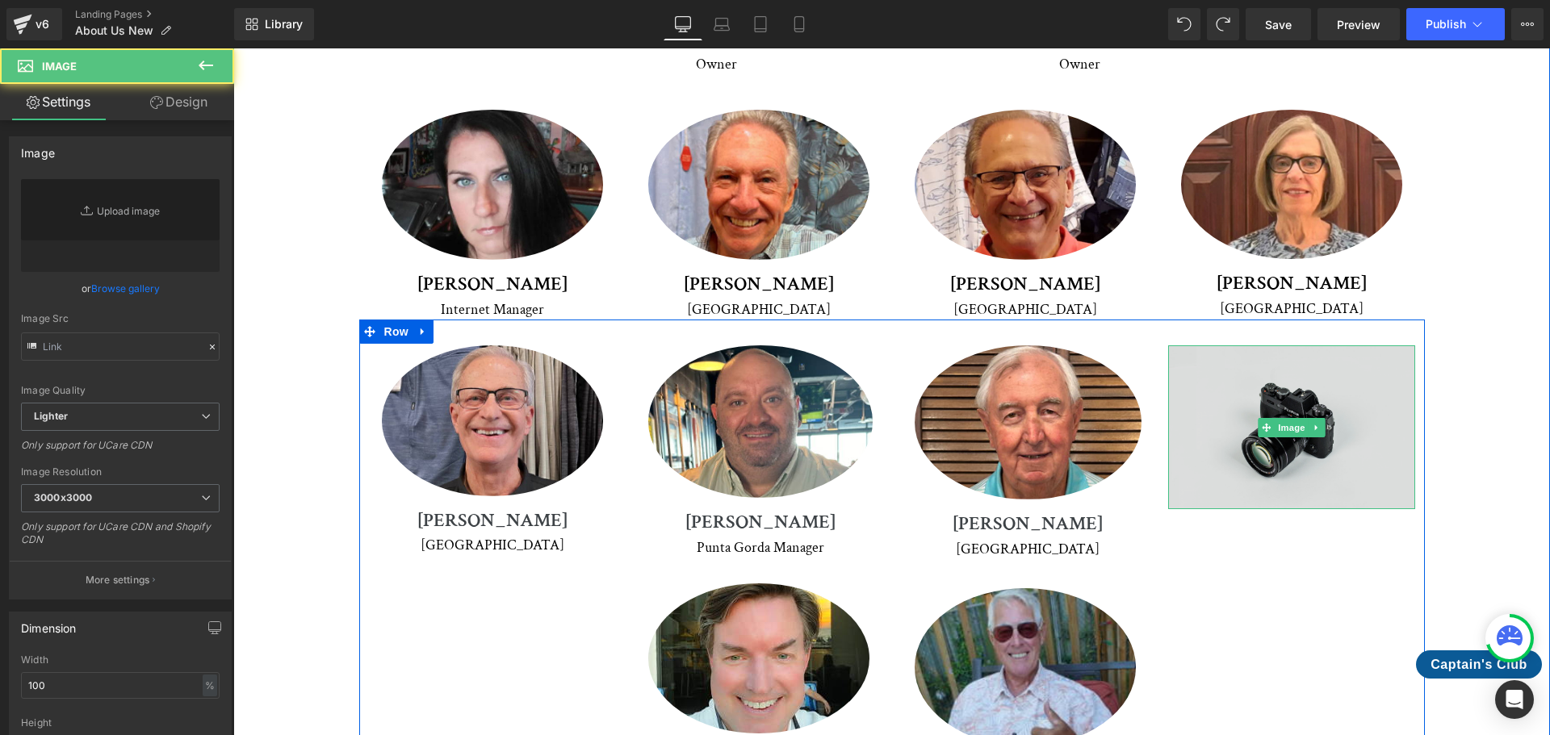
type input "//[DOMAIN_NAME][URL]"
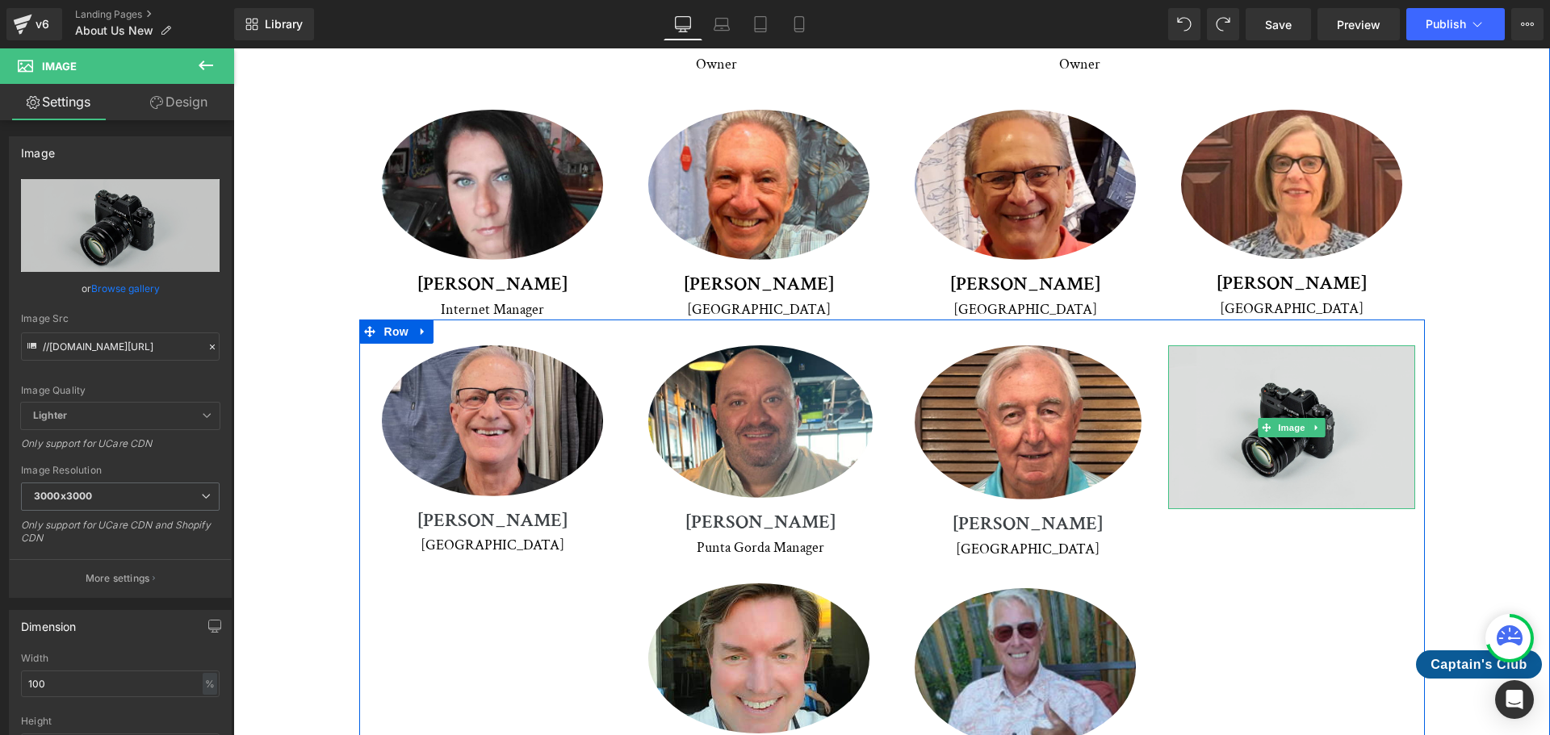
click at [1365, 345] on img at bounding box center [1291, 427] width 247 height 164
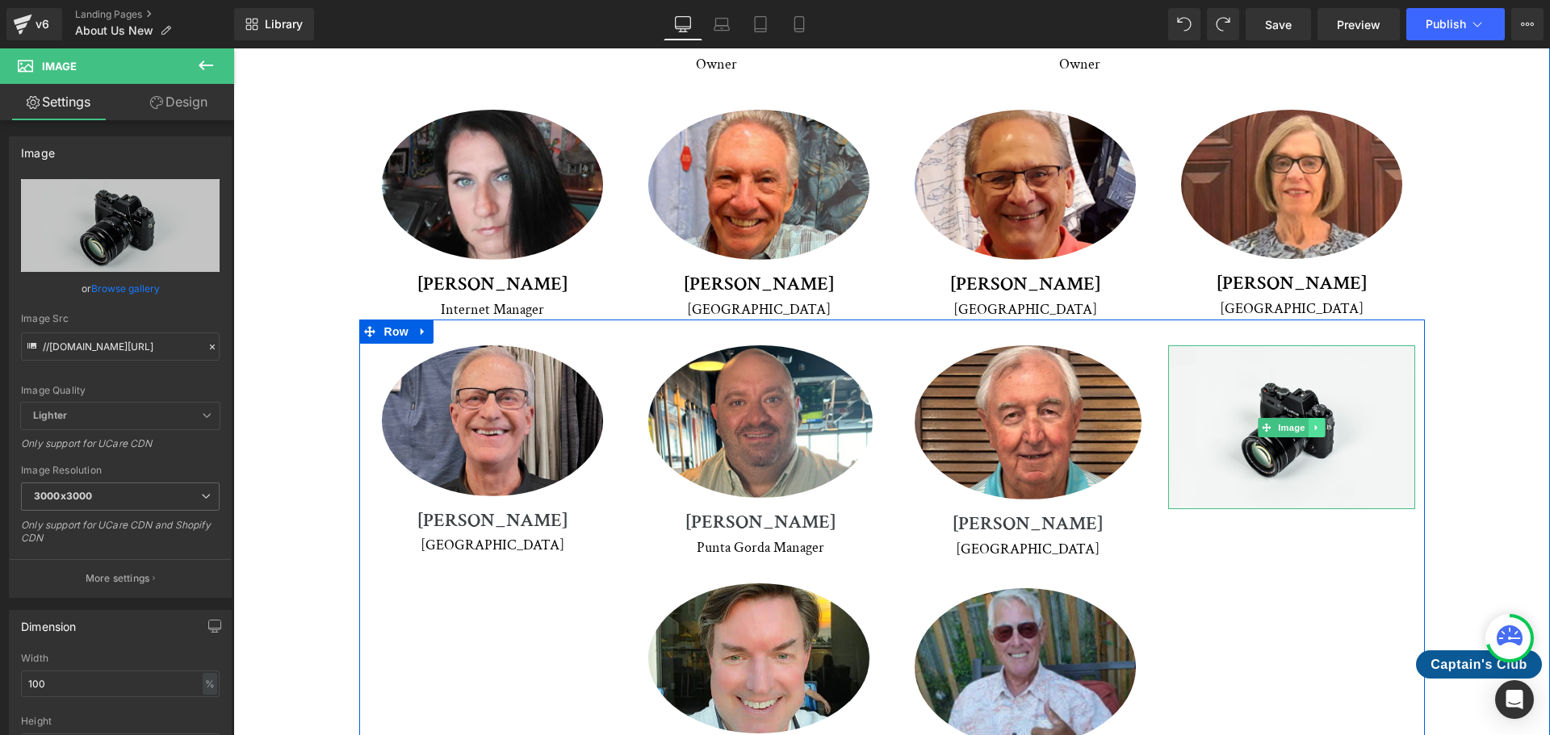
click at [1314, 425] on icon at bounding box center [1315, 428] width 2 height 6
click at [1320, 423] on icon at bounding box center [1324, 427] width 9 height 9
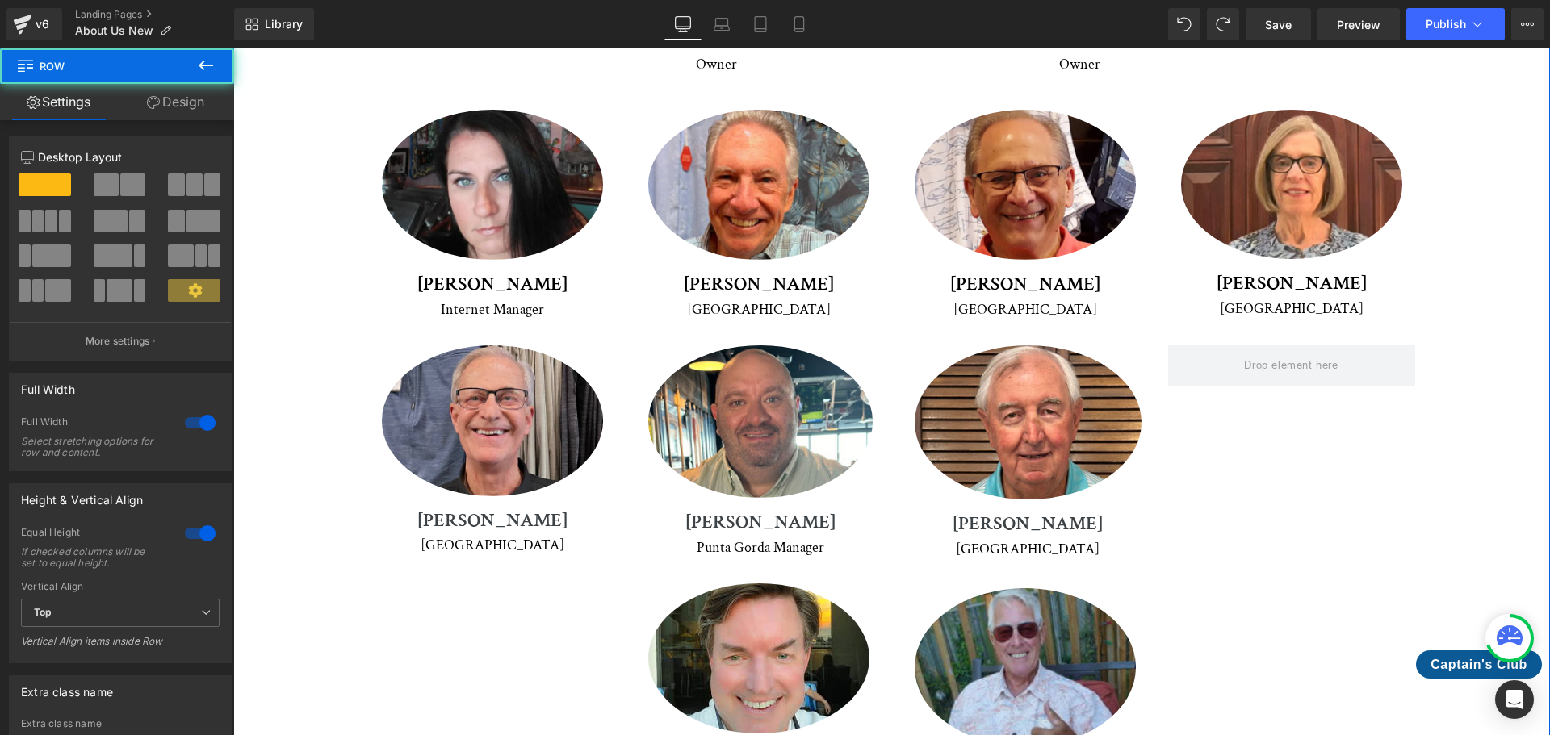
click at [1468, 253] on div "Meet Our Crew Heading We're proud to introduce you to our dedicated team of pro…" at bounding box center [892, 232] width 1236 height 1158
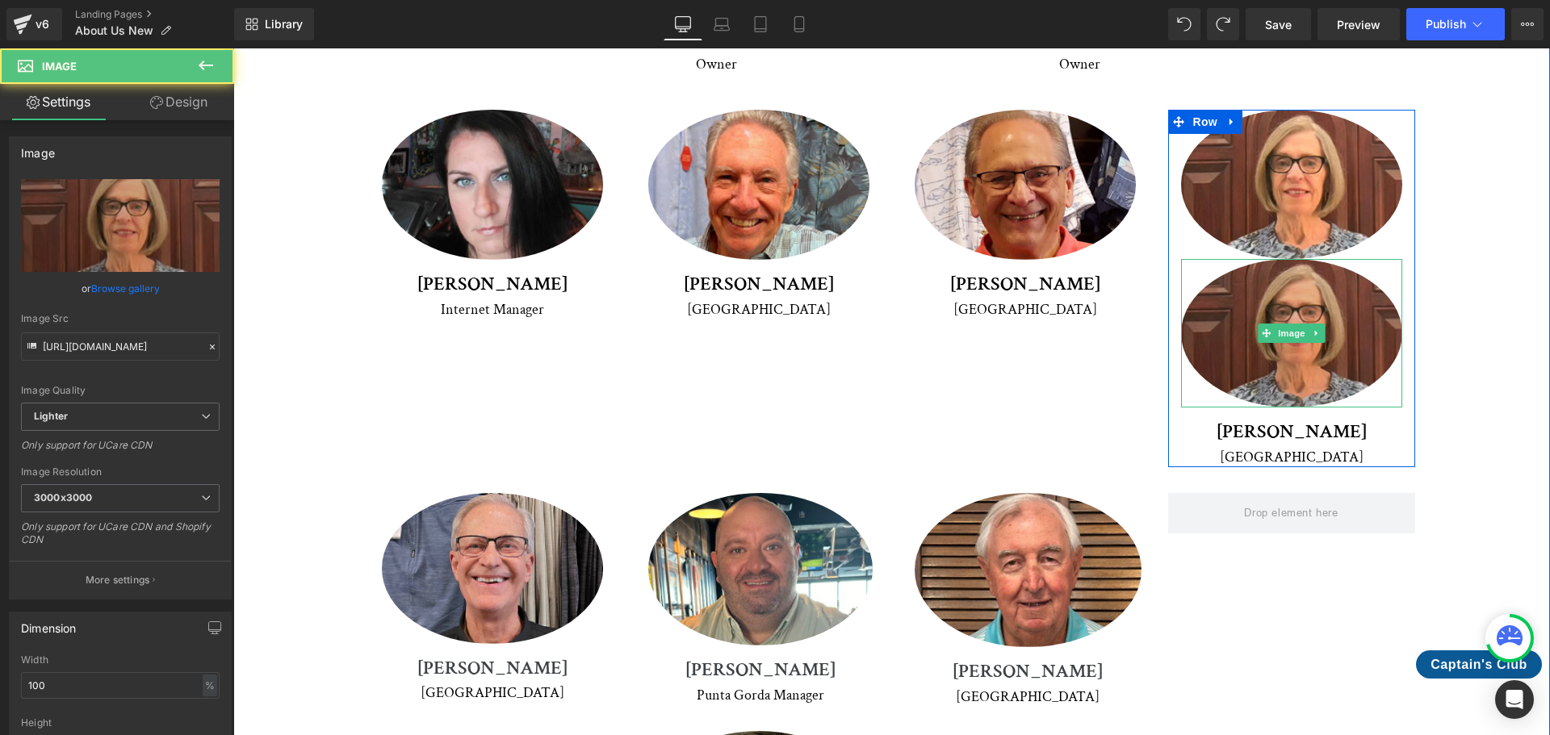
click at [1361, 259] on img at bounding box center [1291, 333] width 221 height 149
click at [1323, 259] on img at bounding box center [1291, 333] width 221 height 149
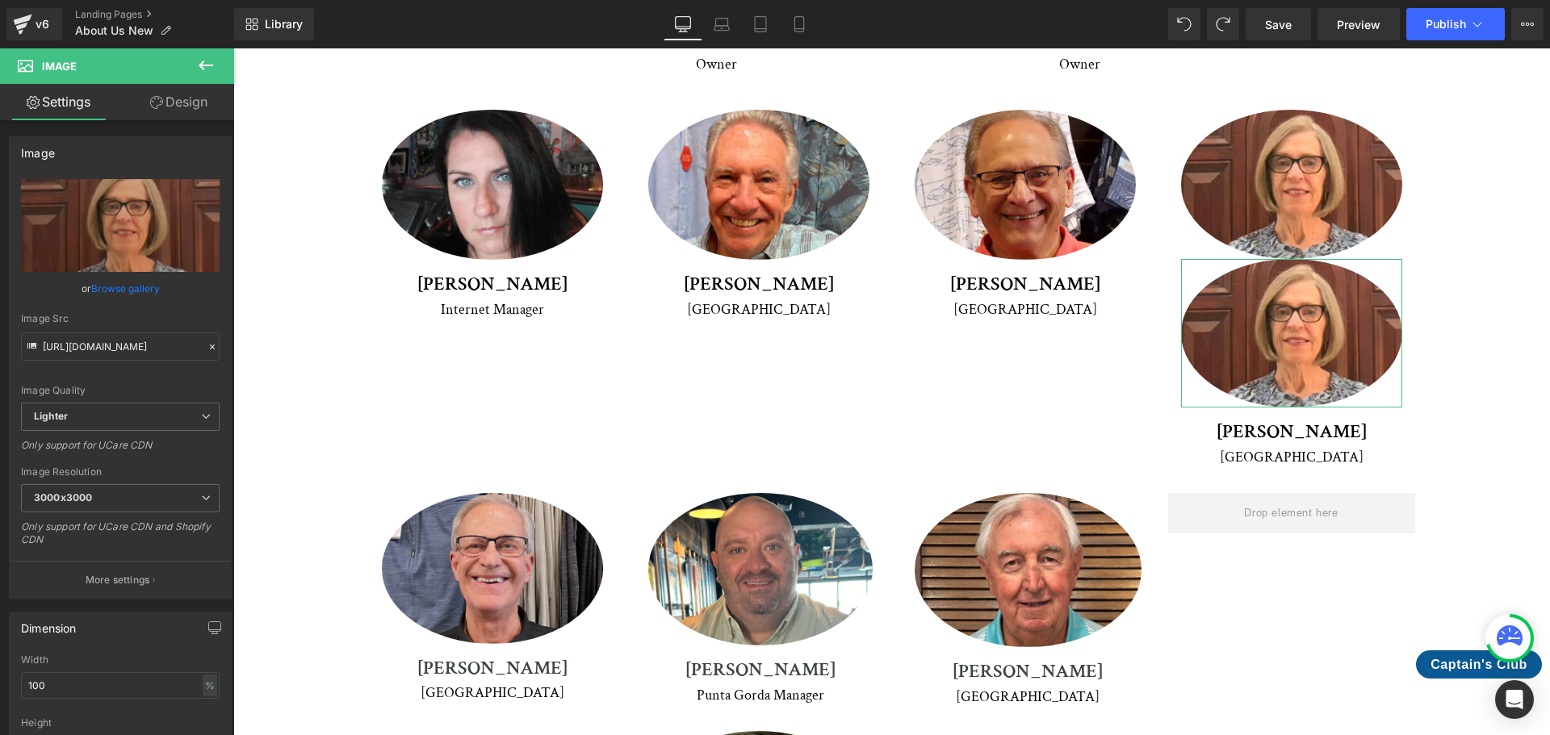
click at [201, 112] on link "Design" at bounding box center [178, 102] width 117 height 36
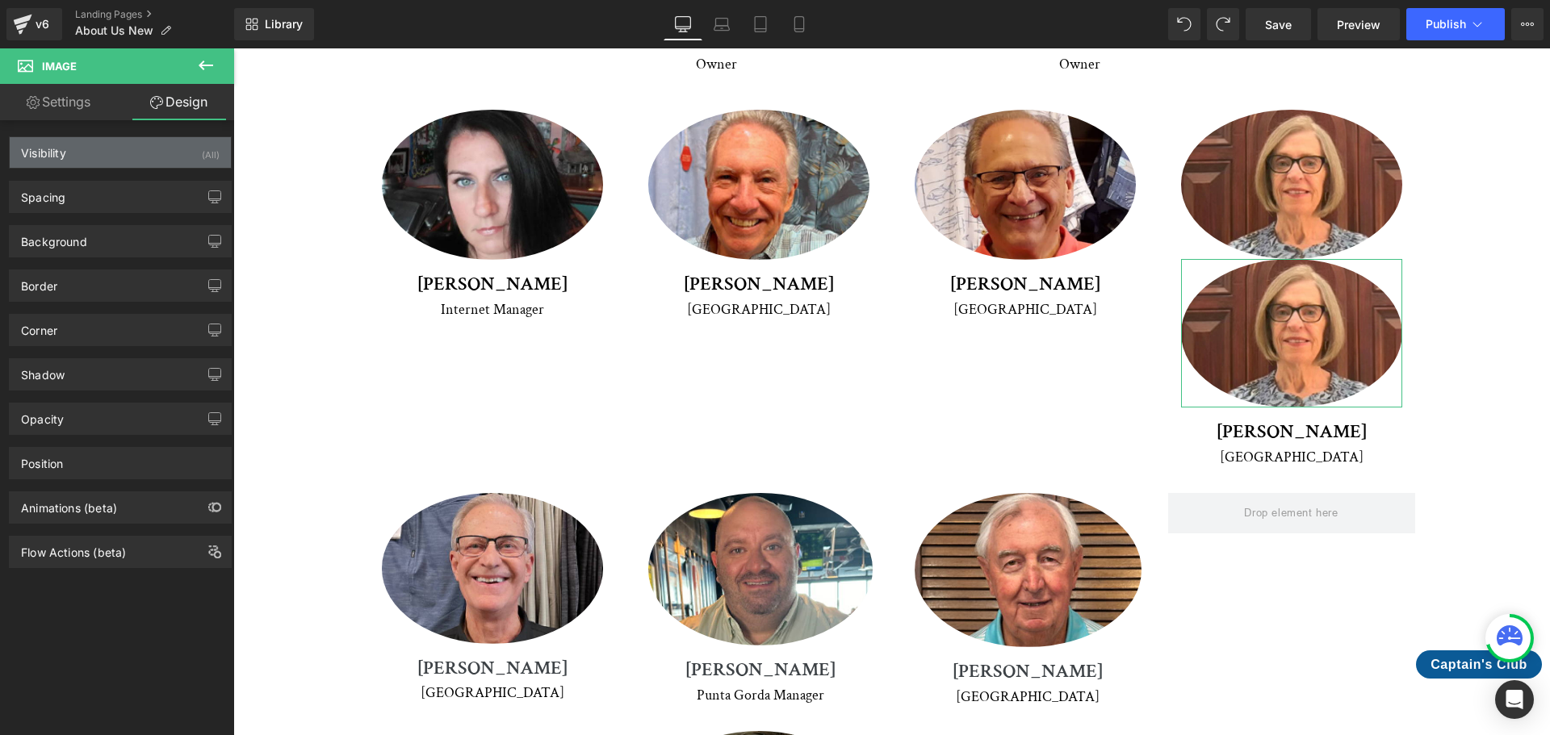
type input "0"
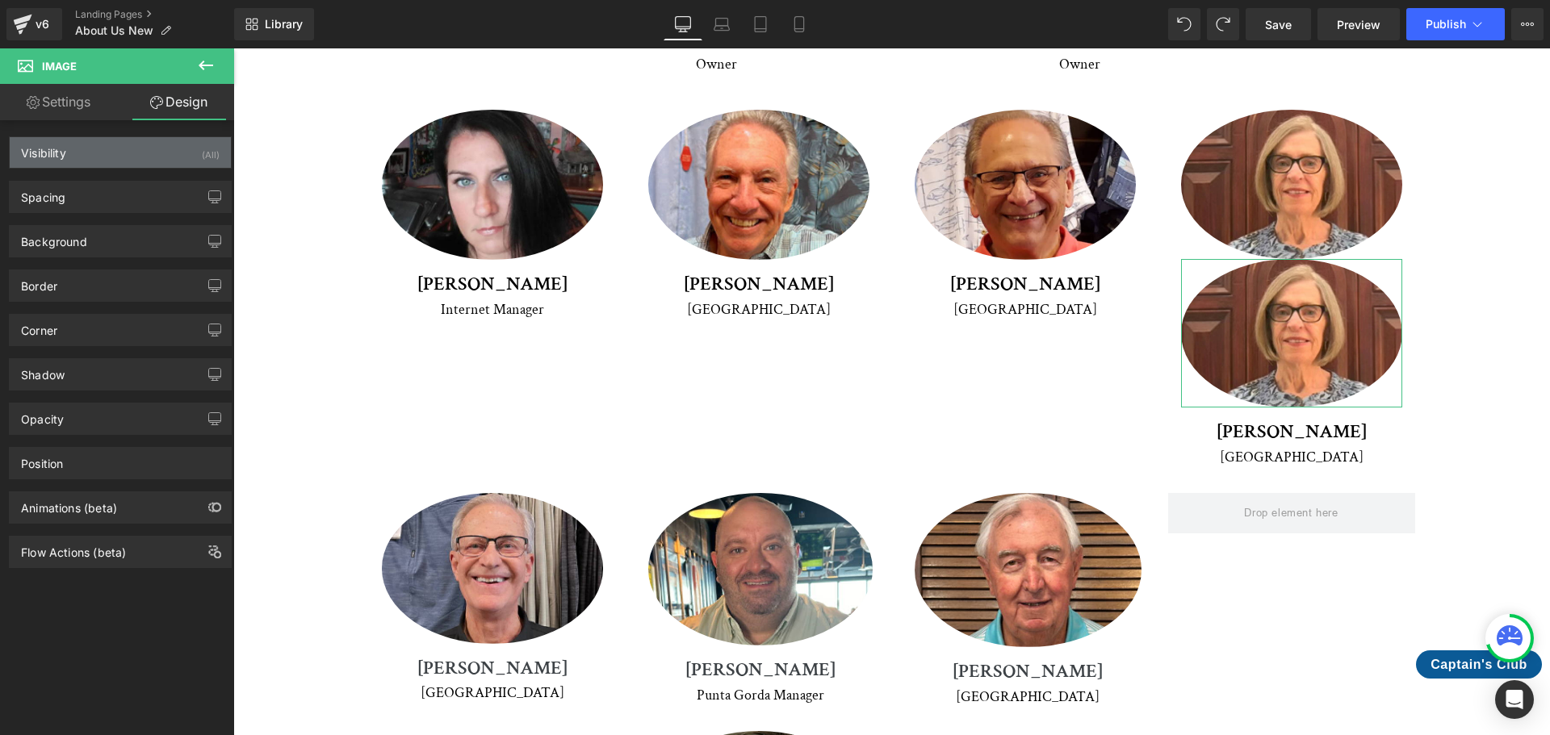
type input "0"
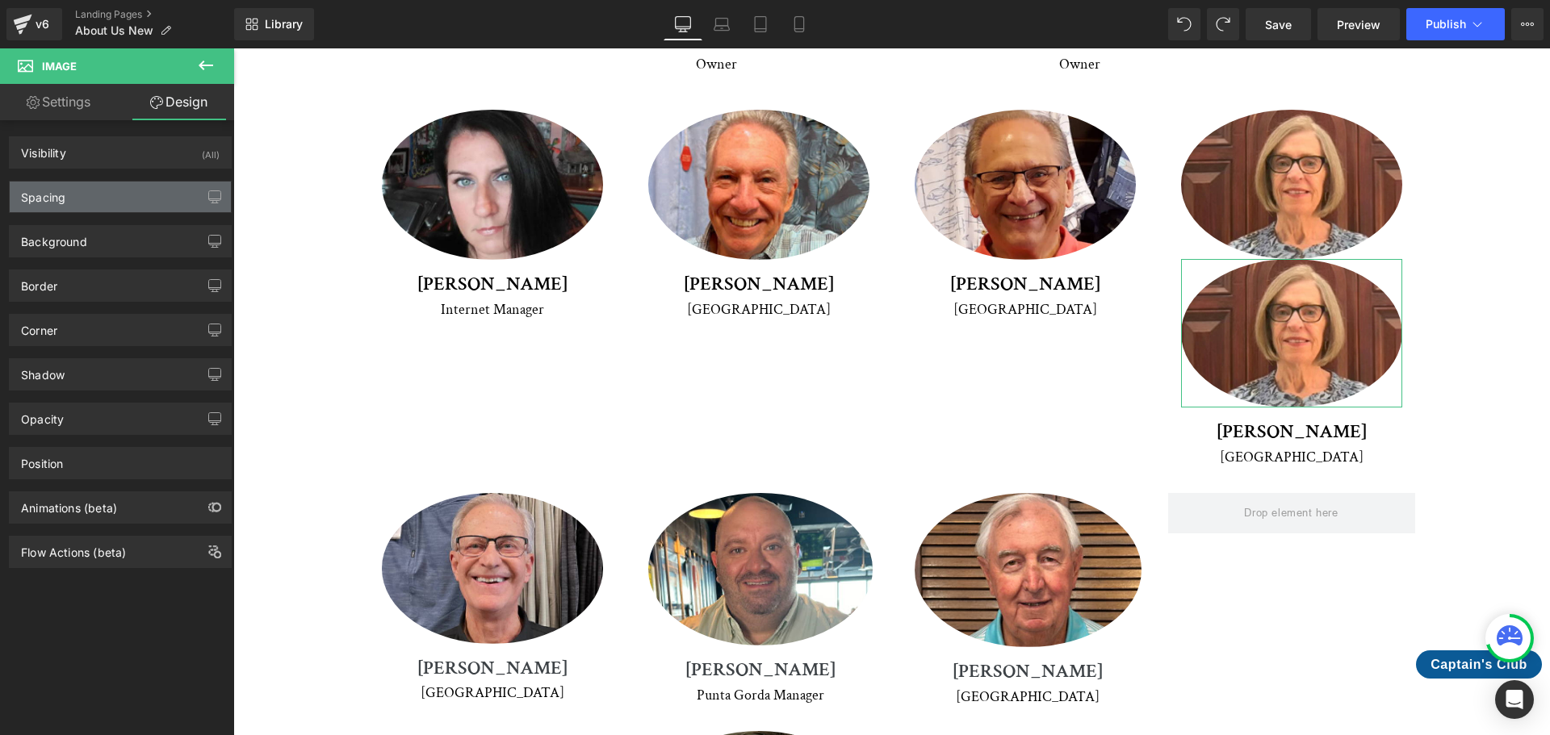
click at [64, 192] on div "Spacing" at bounding box center [43, 193] width 44 height 23
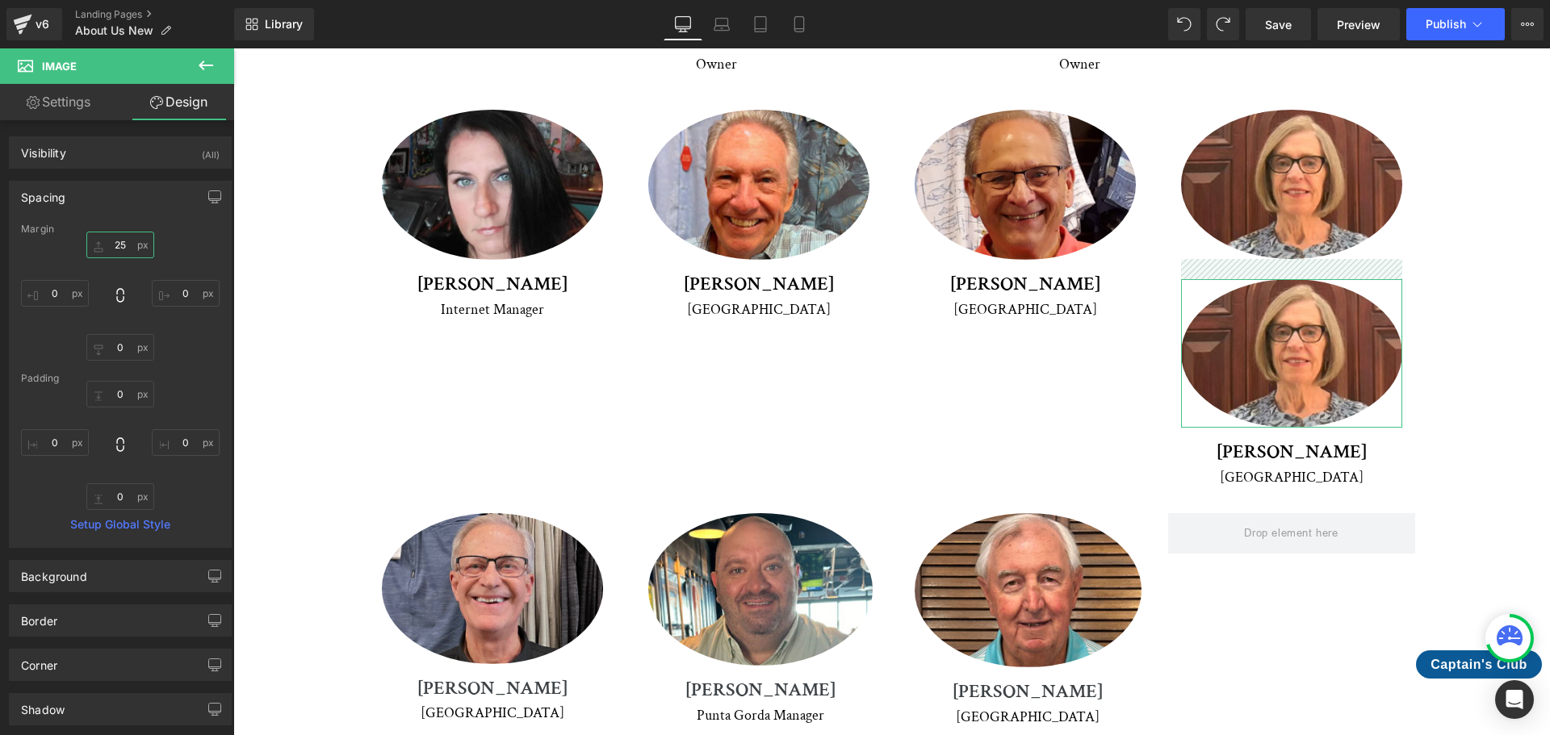
drag, startPoint x: 128, startPoint y: 244, endPoint x: 107, endPoint y: 242, distance: 21.9
click at [107, 242] on input "25" at bounding box center [120, 245] width 68 height 27
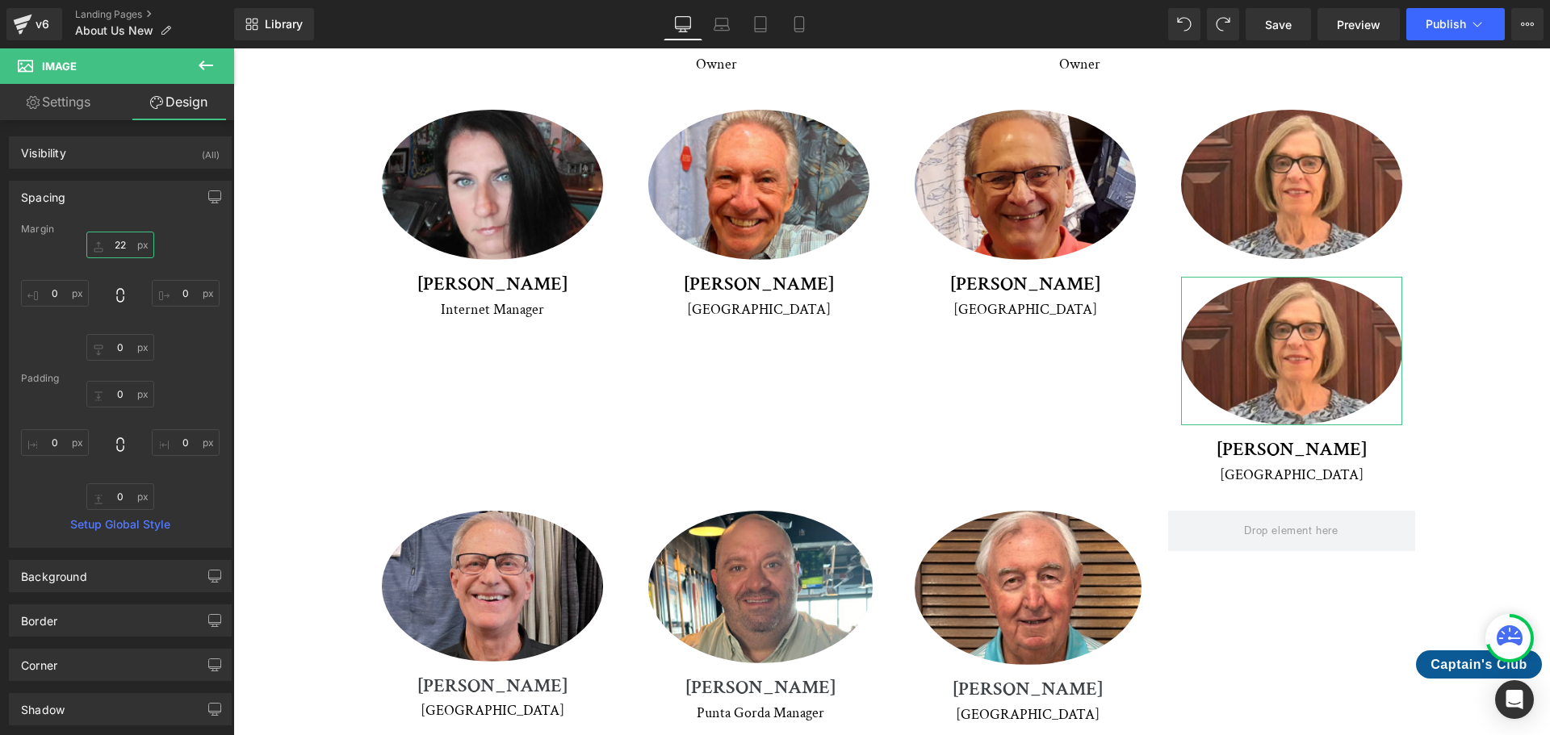
drag, startPoint x: 125, startPoint y: 244, endPoint x: 109, endPoint y: 243, distance: 16.2
click at [109, 243] on input "22" at bounding box center [120, 245] width 68 height 27
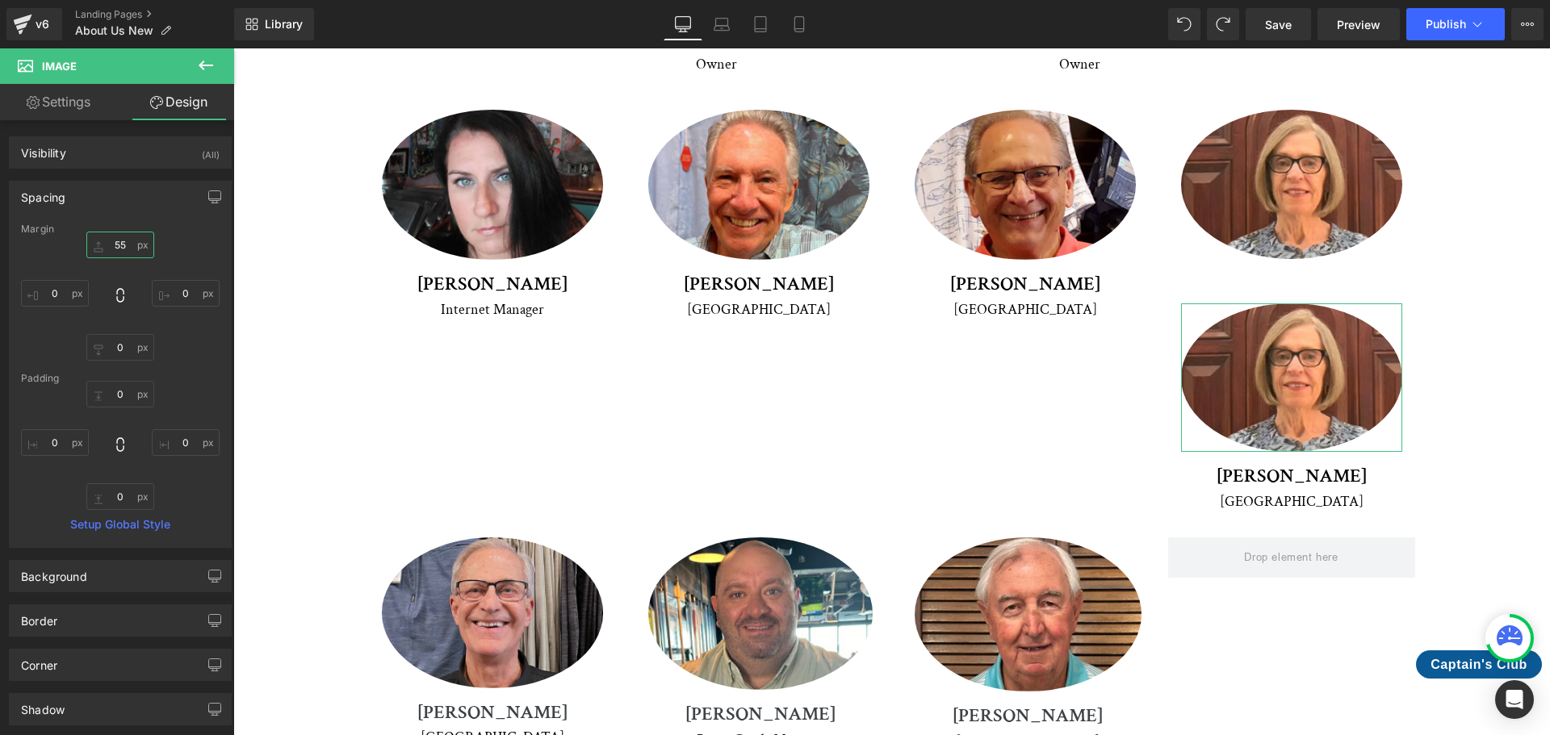
drag, startPoint x: 126, startPoint y: 241, endPoint x: 109, endPoint y: 241, distance: 16.9
click at [109, 241] on input "55" at bounding box center [120, 245] width 68 height 27
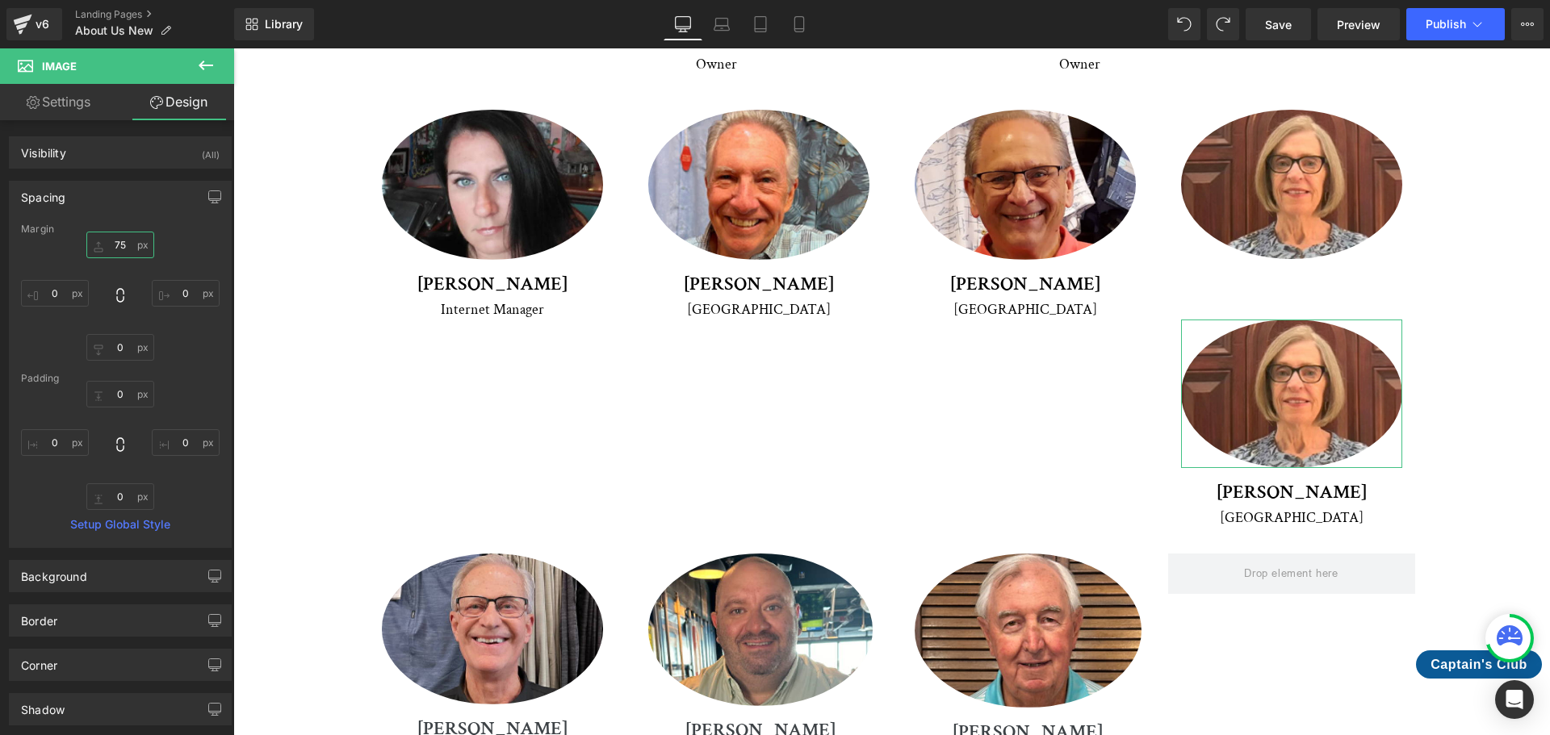
drag, startPoint x: 128, startPoint y: 245, endPoint x: 108, endPoint y: 245, distance: 19.4
click at [108, 245] on input "75" at bounding box center [120, 245] width 68 height 27
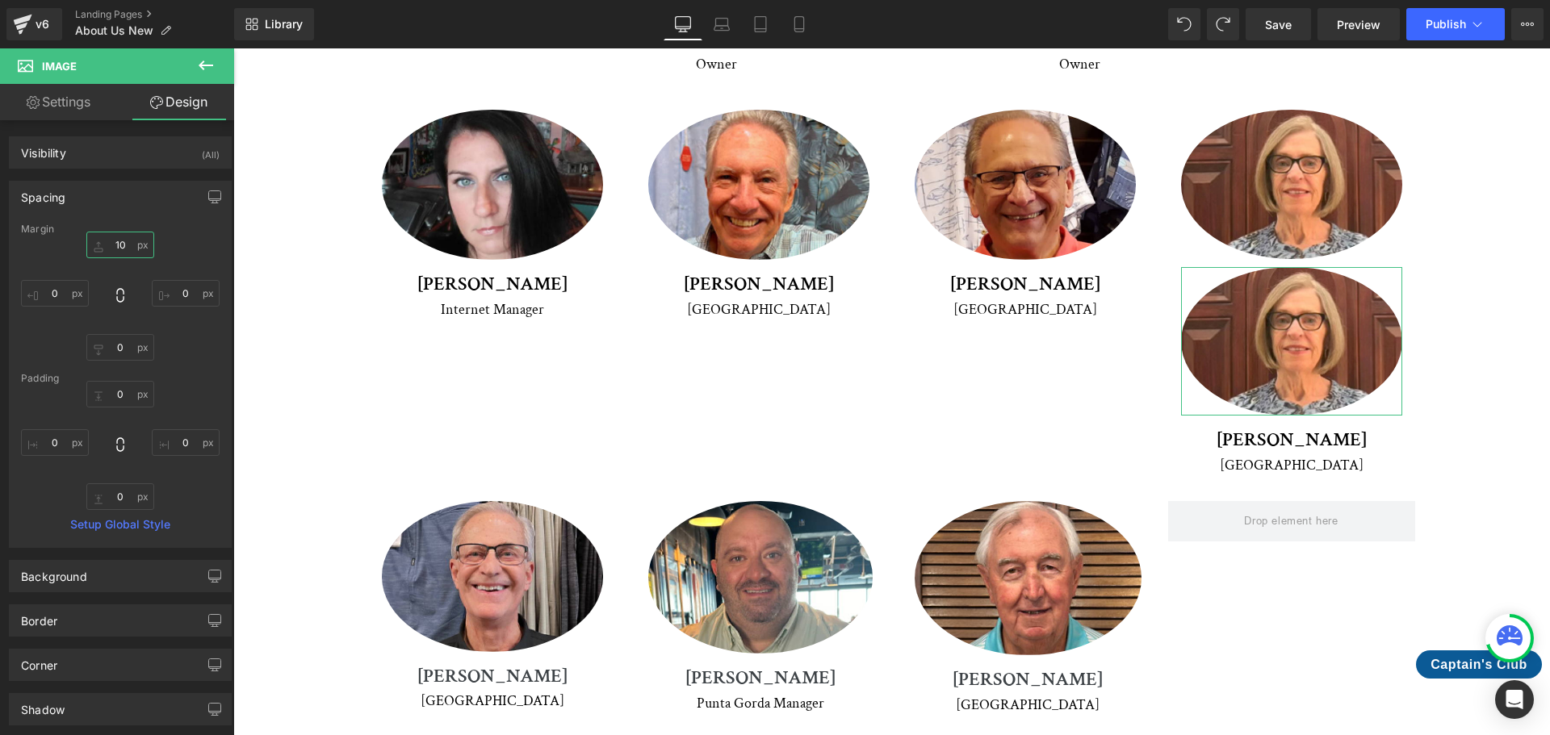
type input "100"
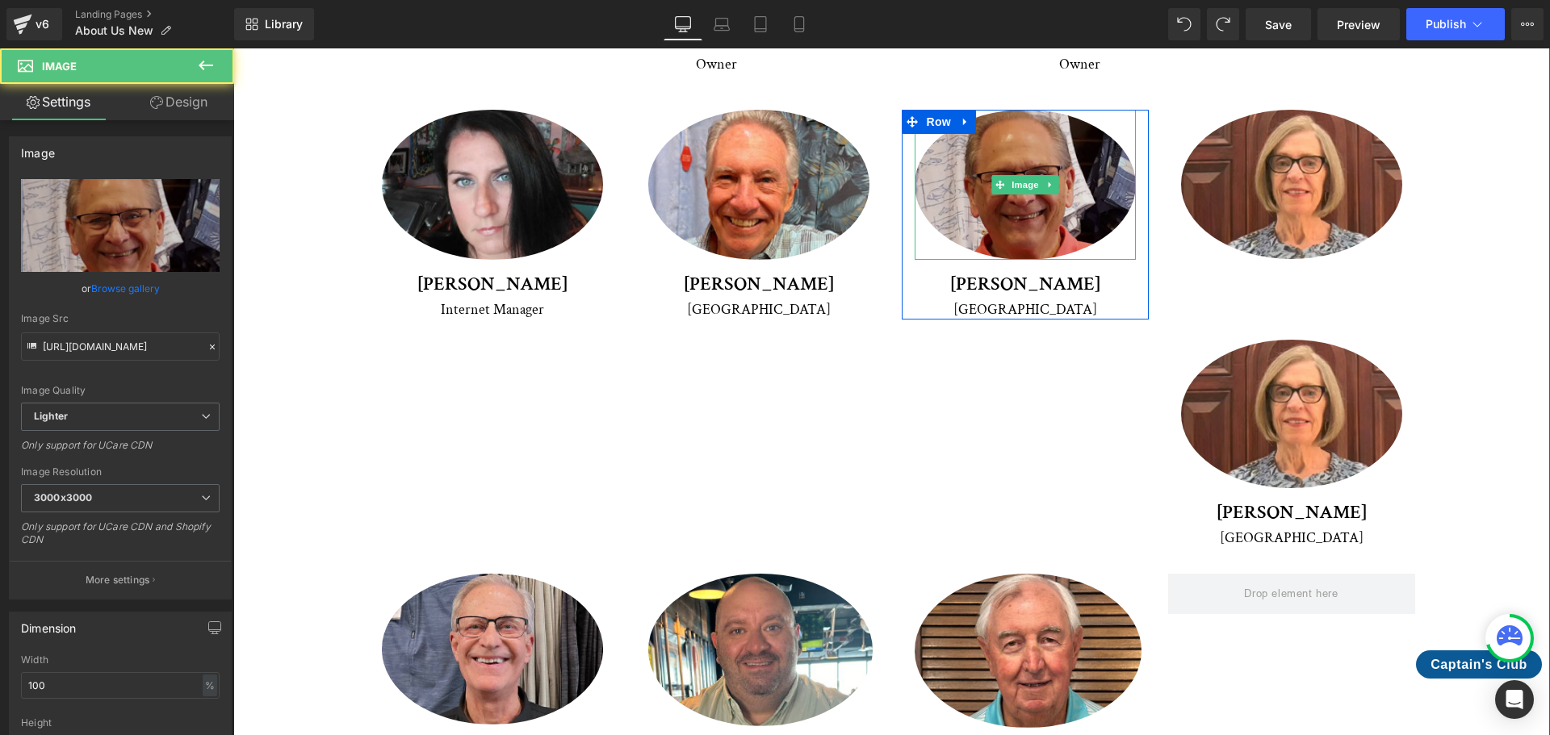
click at [1024, 127] on img at bounding box center [1024, 185] width 221 height 150
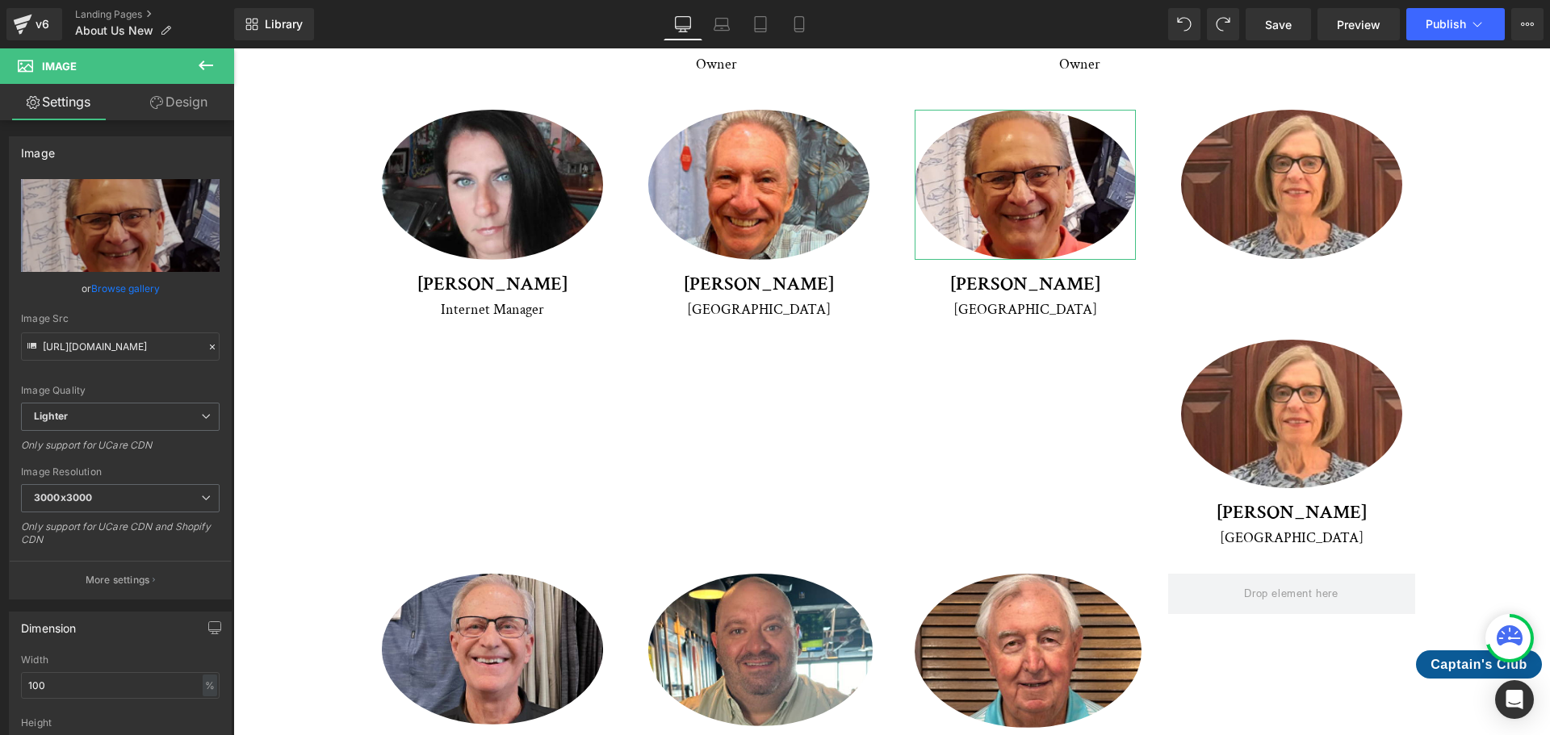
click at [187, 95] on link "Design" at bounding box center [178, 102] width 117 height 36
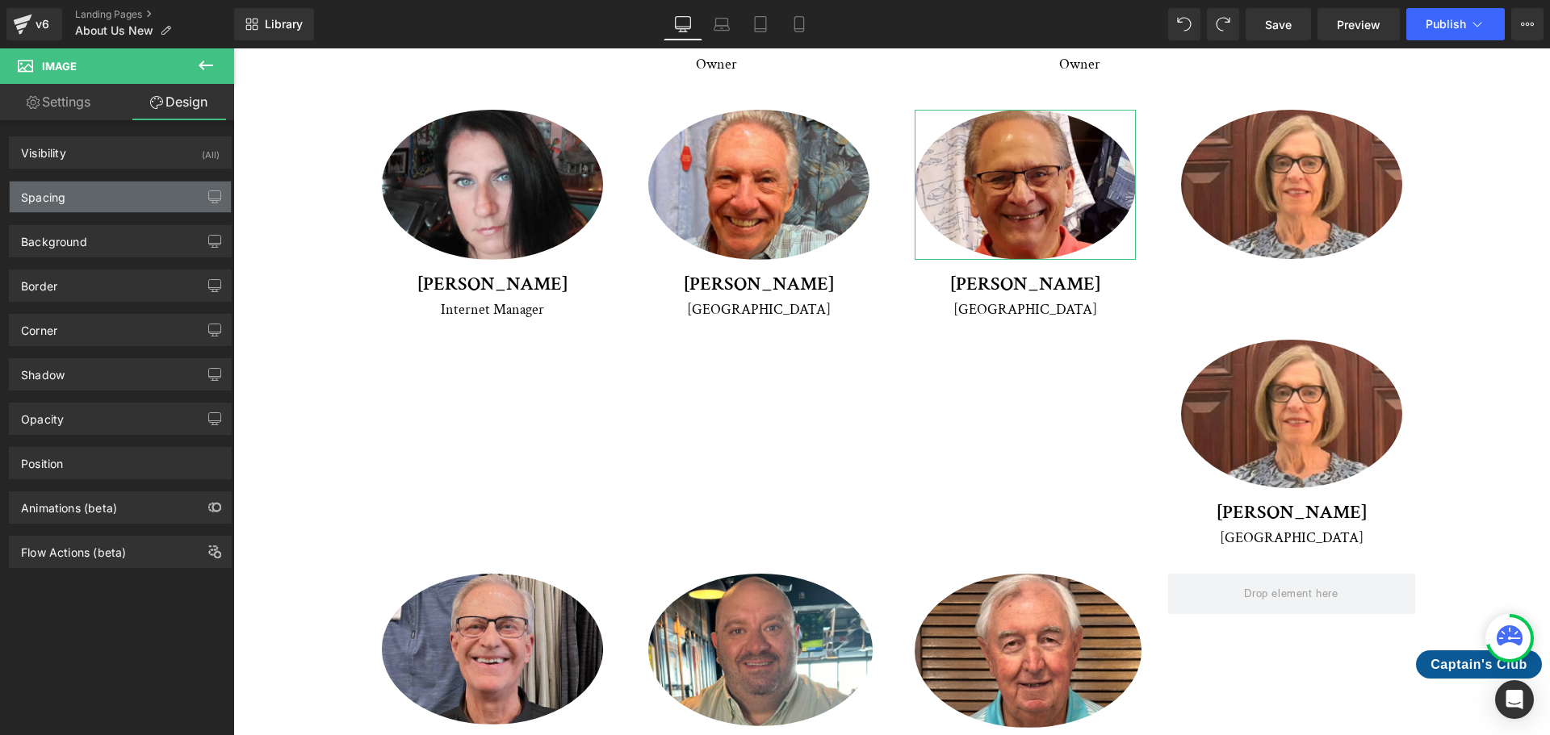
click at [120, 191] on div "Spacing" at bounding box center [120, 197] width 221 height 31
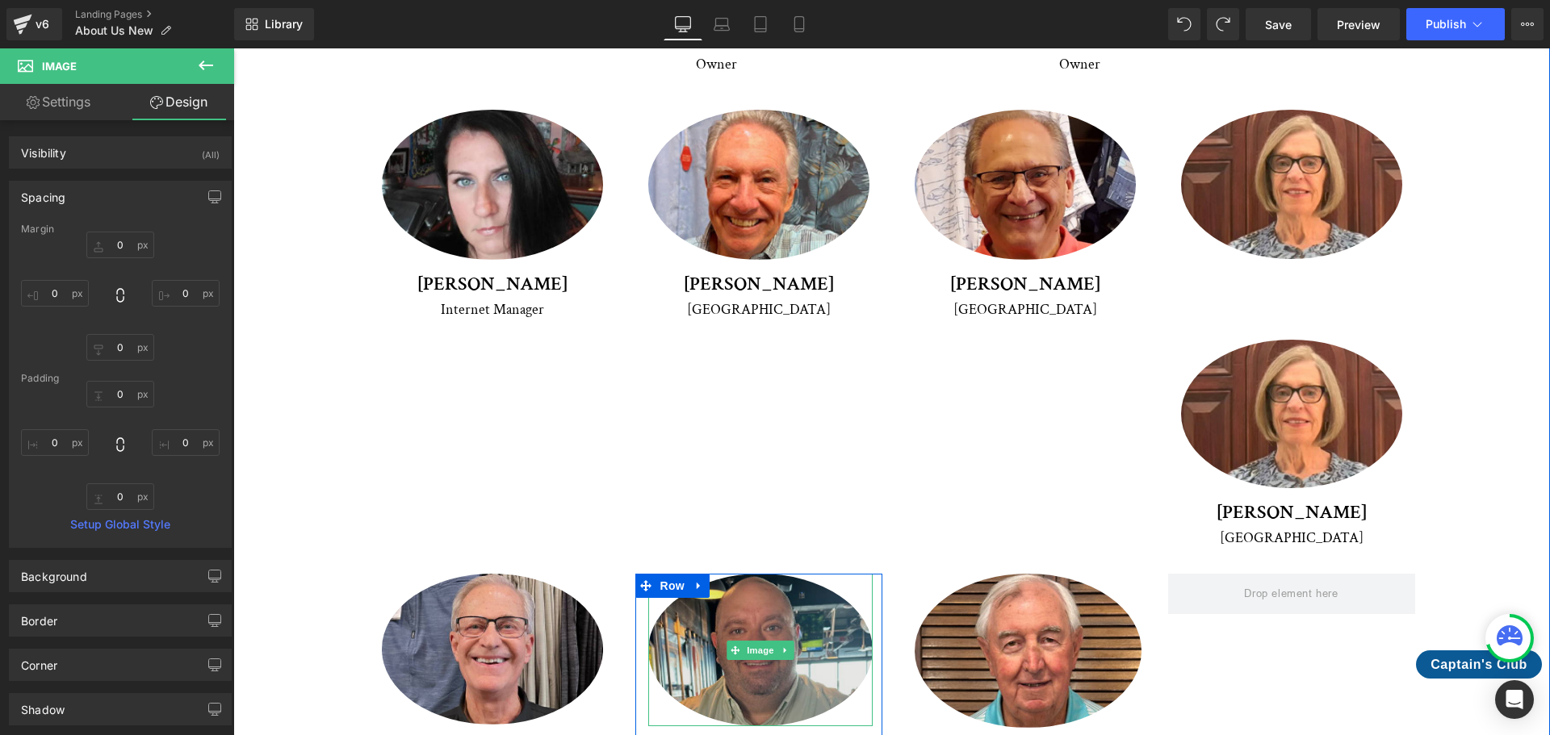
click at [747, 574] on img at bounding box center [760, 650] width 224 height 153
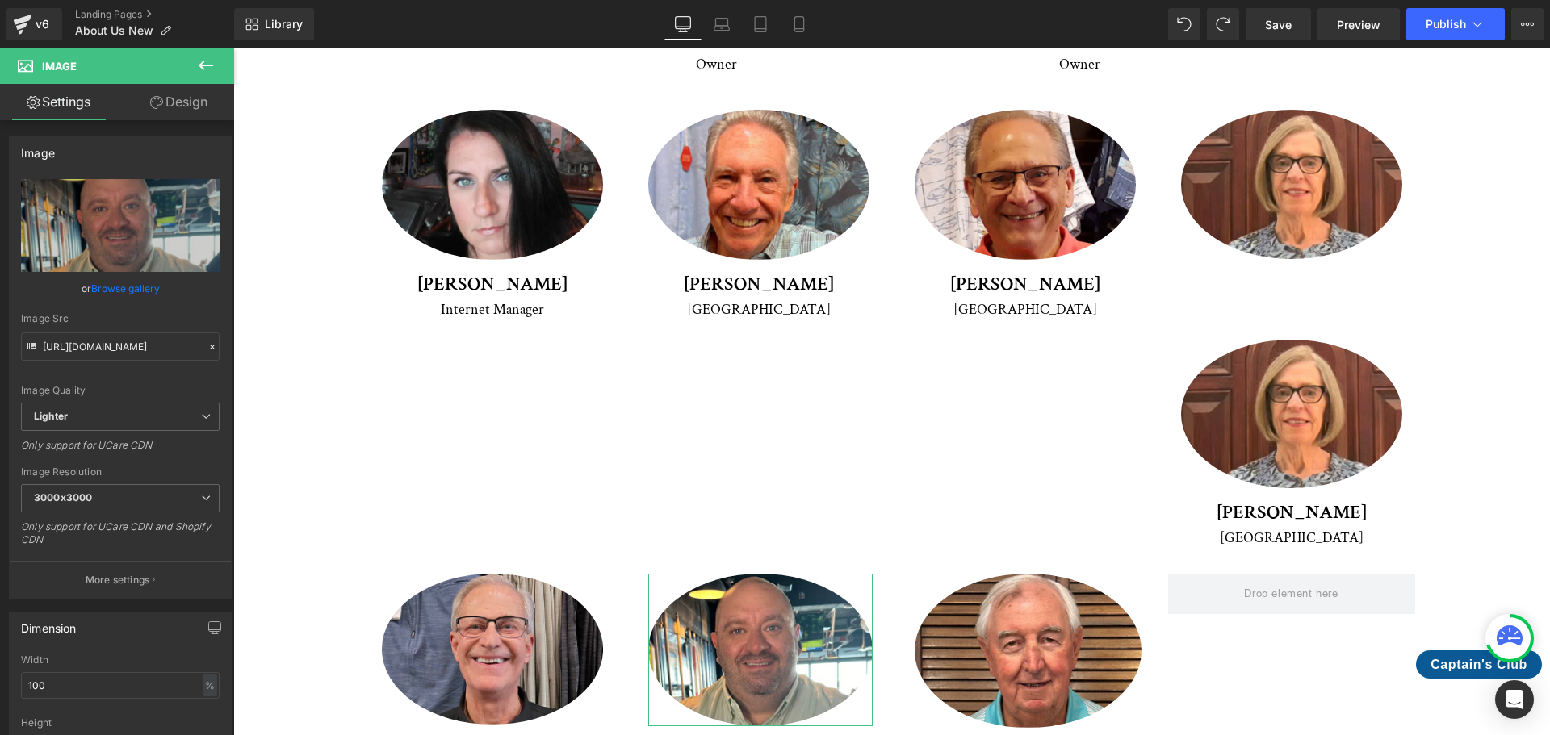
click at [182, 112] on link "Design" at bounding box center [178, 102] width 117 height 36
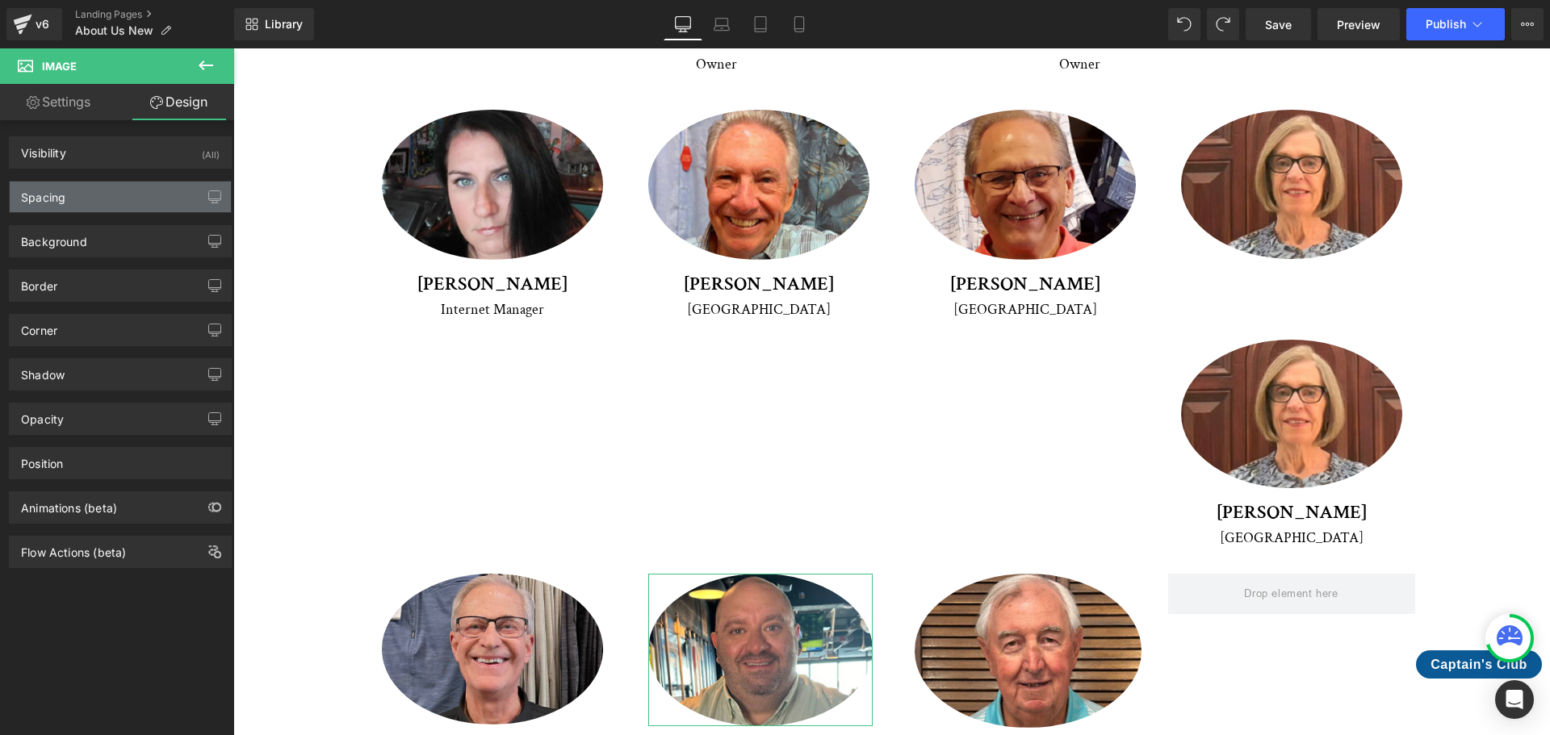
click at [78, 194] on div "Spacing" at bounding box center [120, 197] width 221 height 31
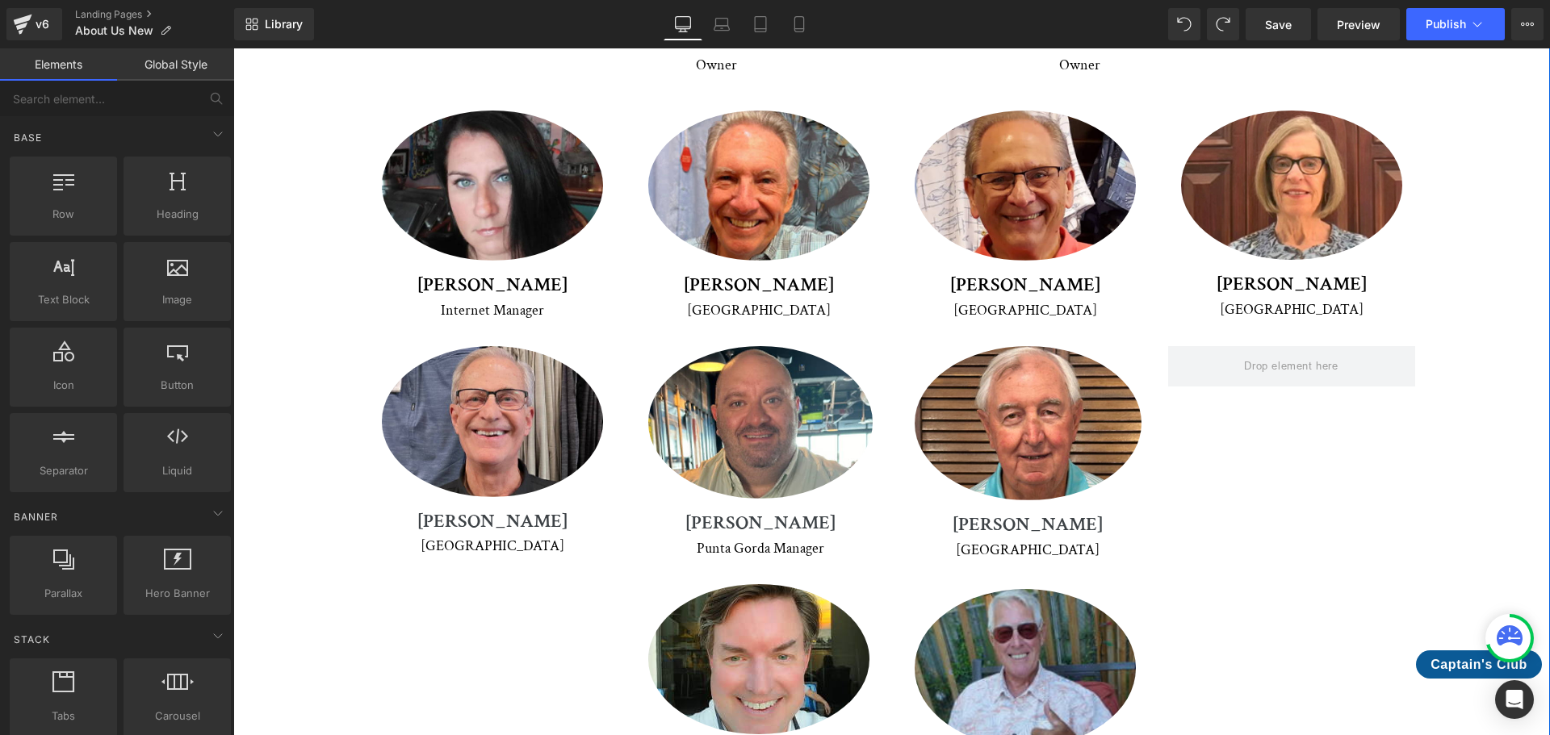
scroll to position [2727, 0]
click at [1291, 353] on span at bounding box center [1290, 366] width 105 height 27
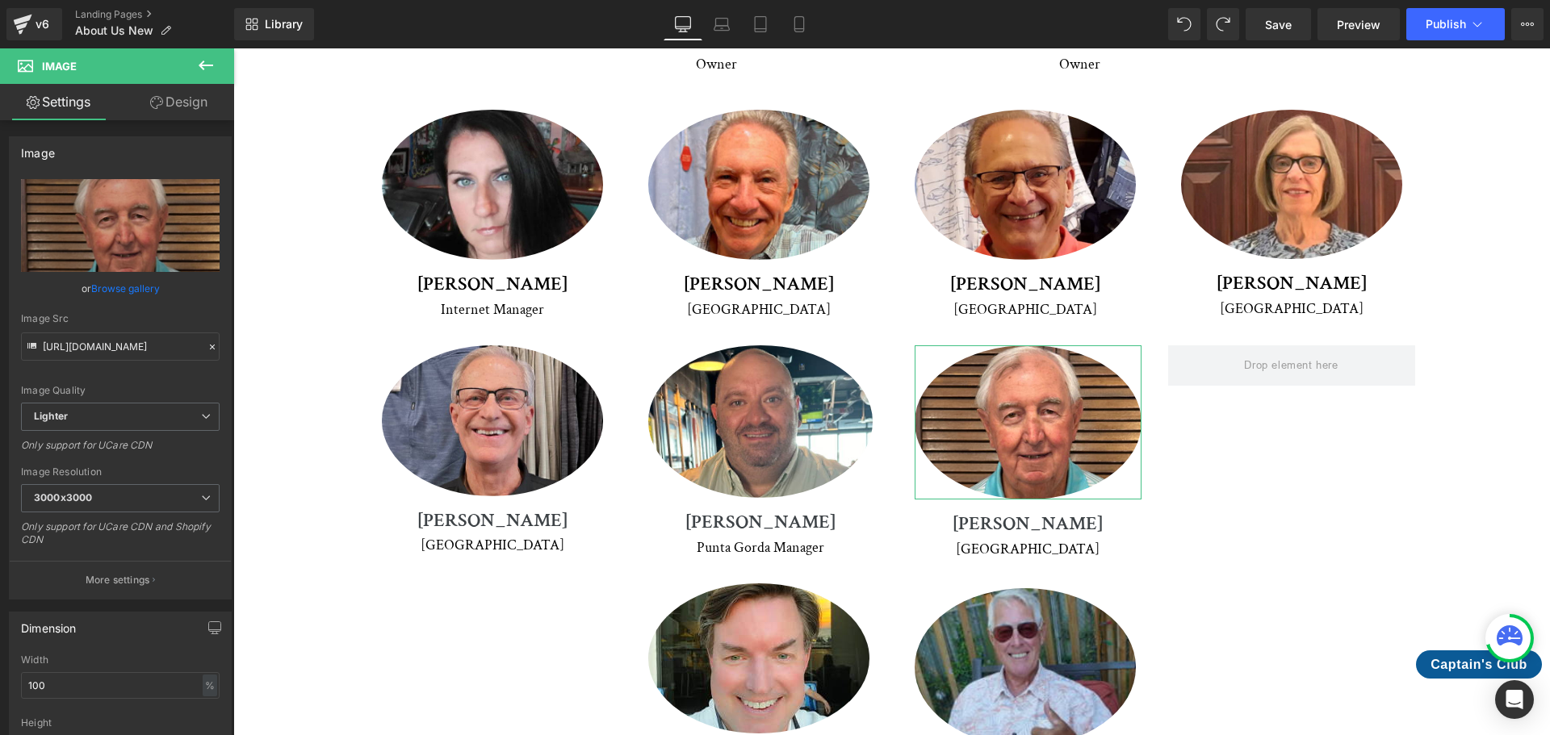
click at [184, 110] on link "Design" at bounding box center [178, 102] width 117 height 36
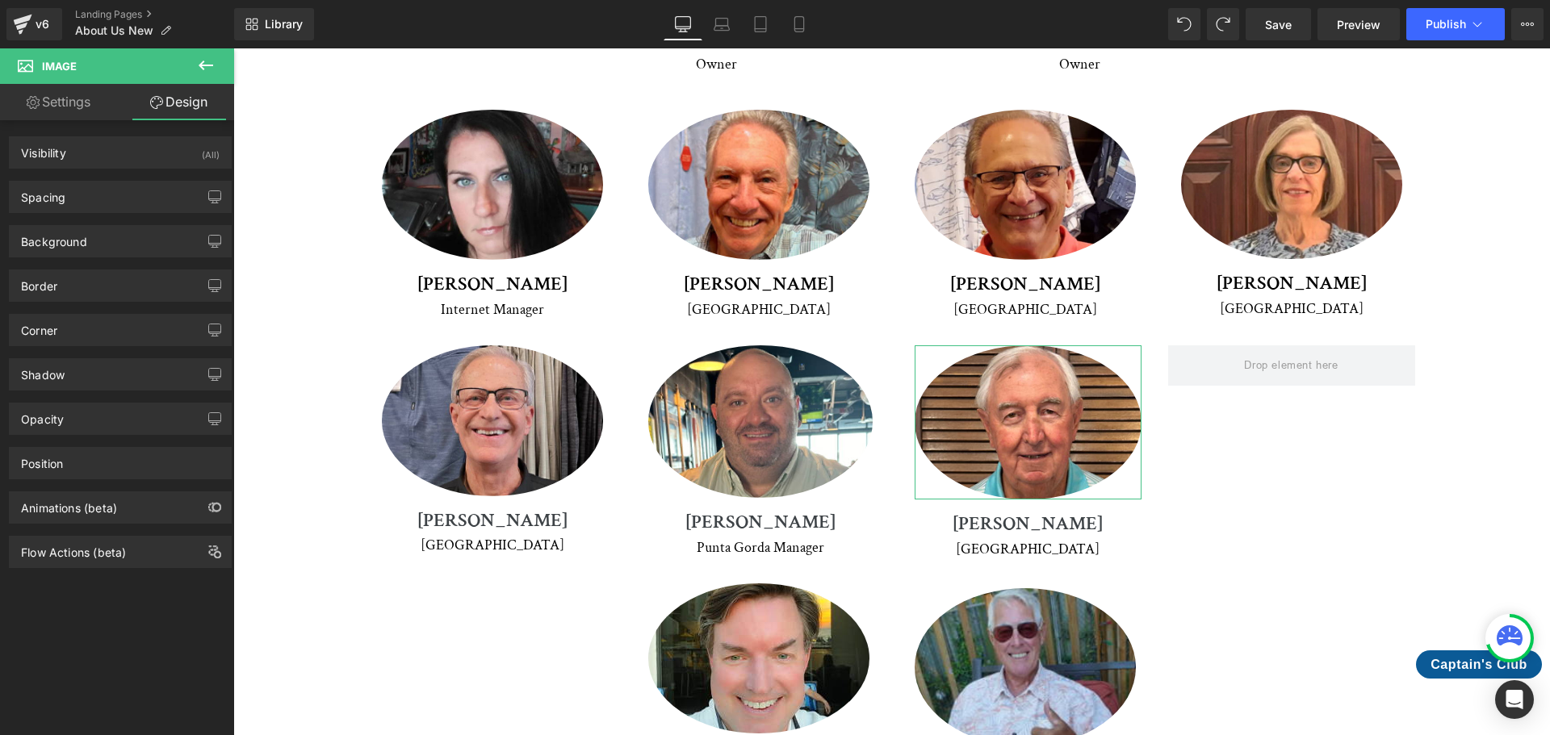
click at [82, 109] on link "Settings" at bounding box center [58, 102] width 117 height 36
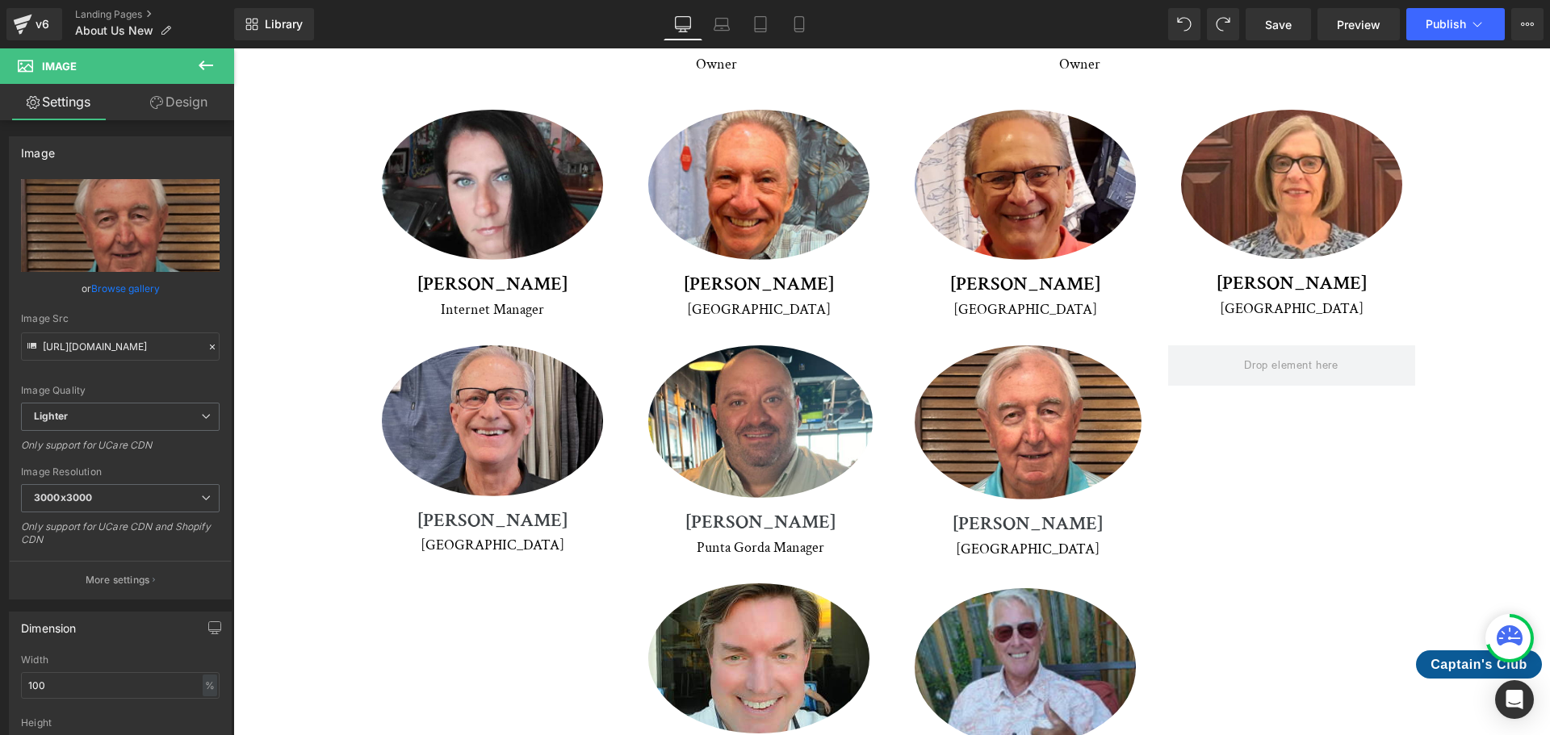
click at [211, 59] on icon at bounding box center [205, 65] width 19 height 19
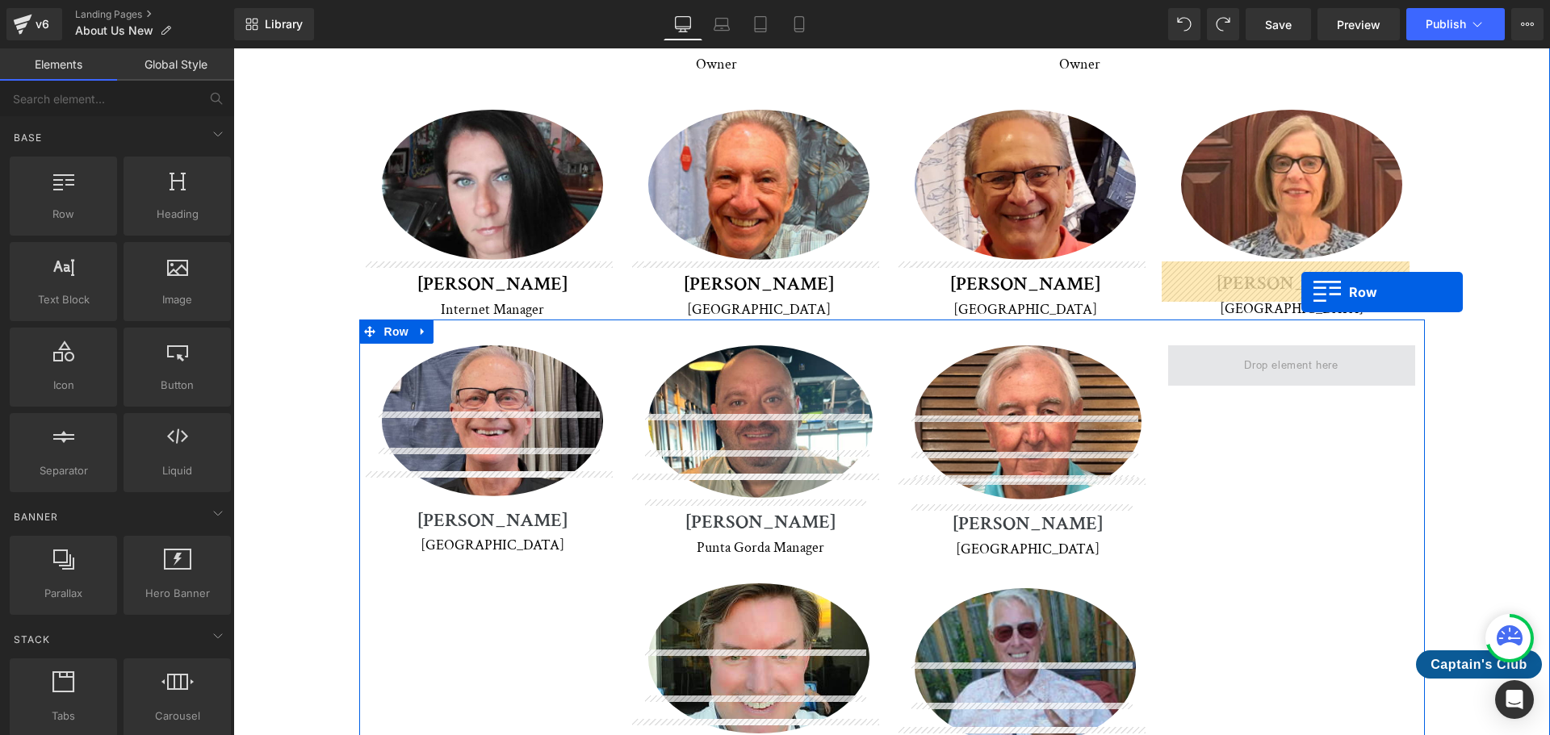
drag, startPoint x: 311, startPoint y: 233, endPoint x: 1301, endPoint y: 292, distance: 992.1
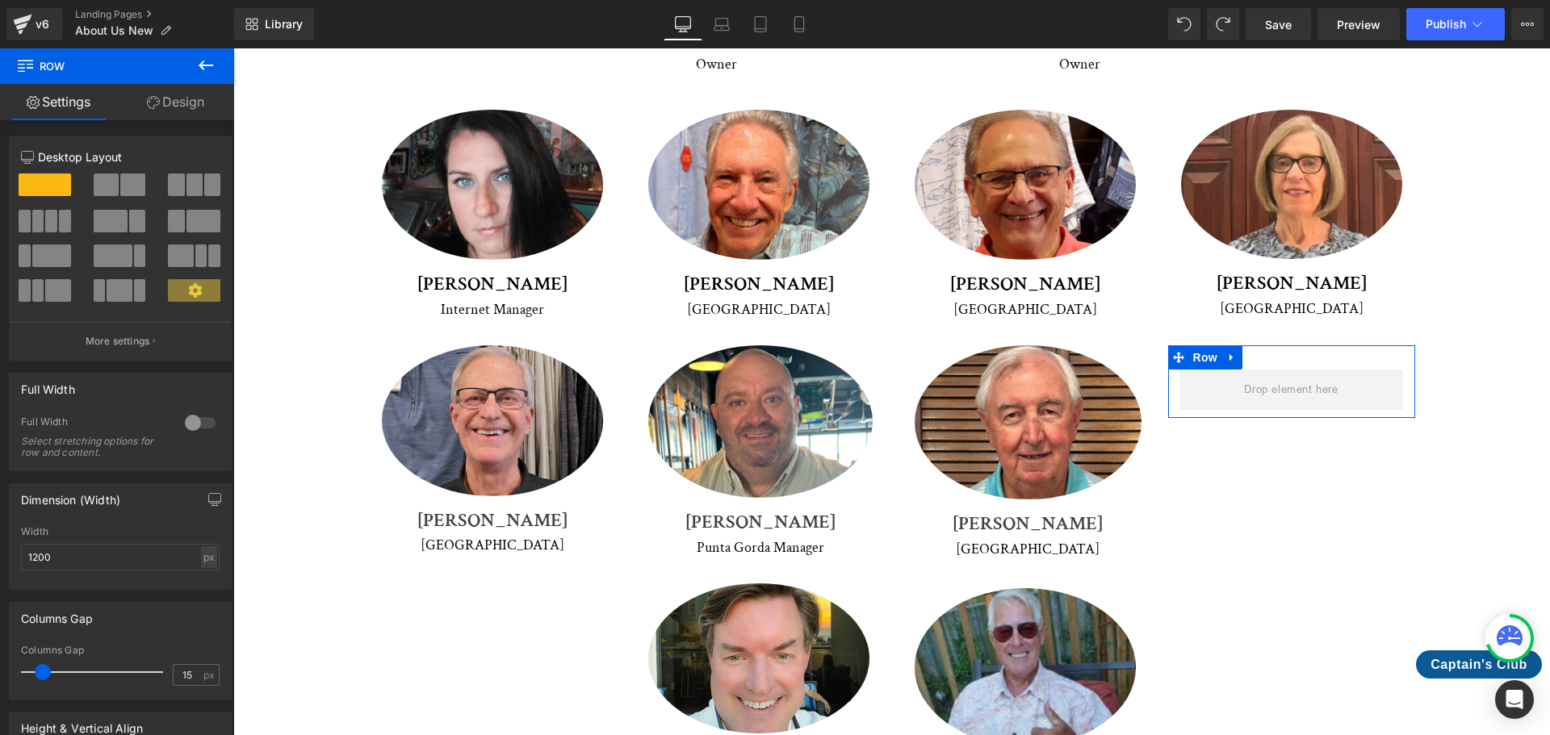
click at [189, 94] on link "Design" at bounding box center [175, 102] width 117 height 36
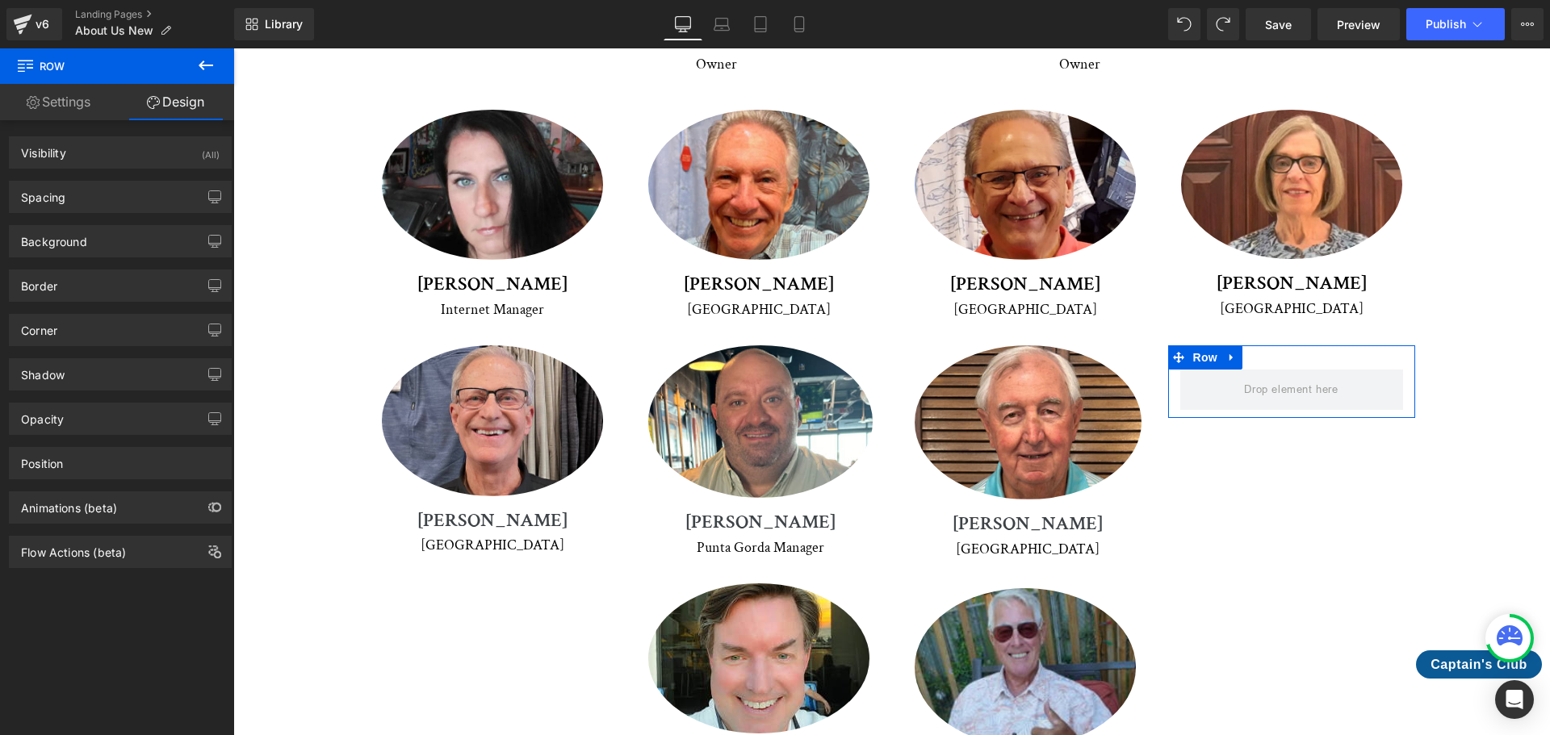
click at [84, 98] on link "Settings" at bounding box center [58, 102] width 117 height 36
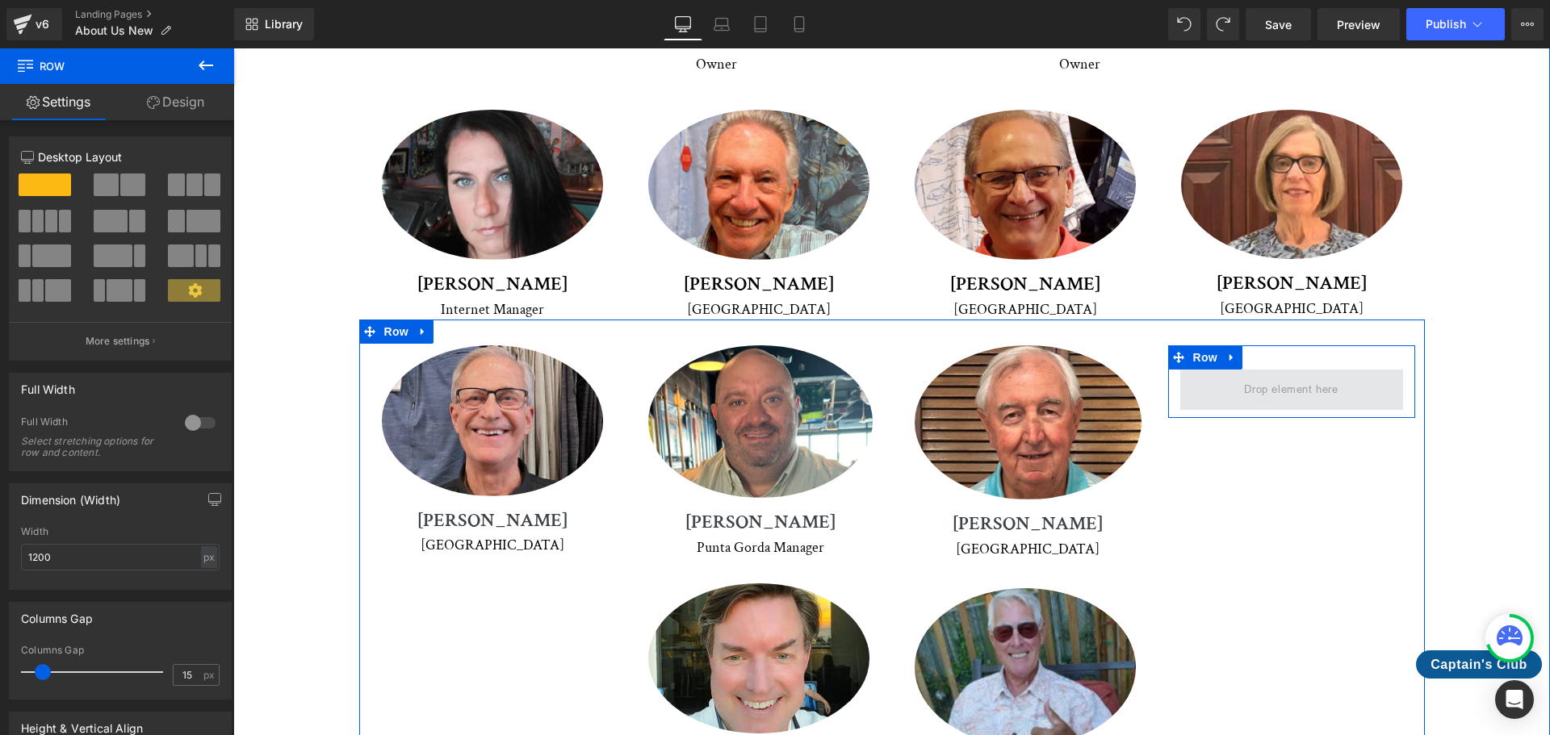
click at [1298, 377] on span at bounding box center [1290, 390] width 105 height 27
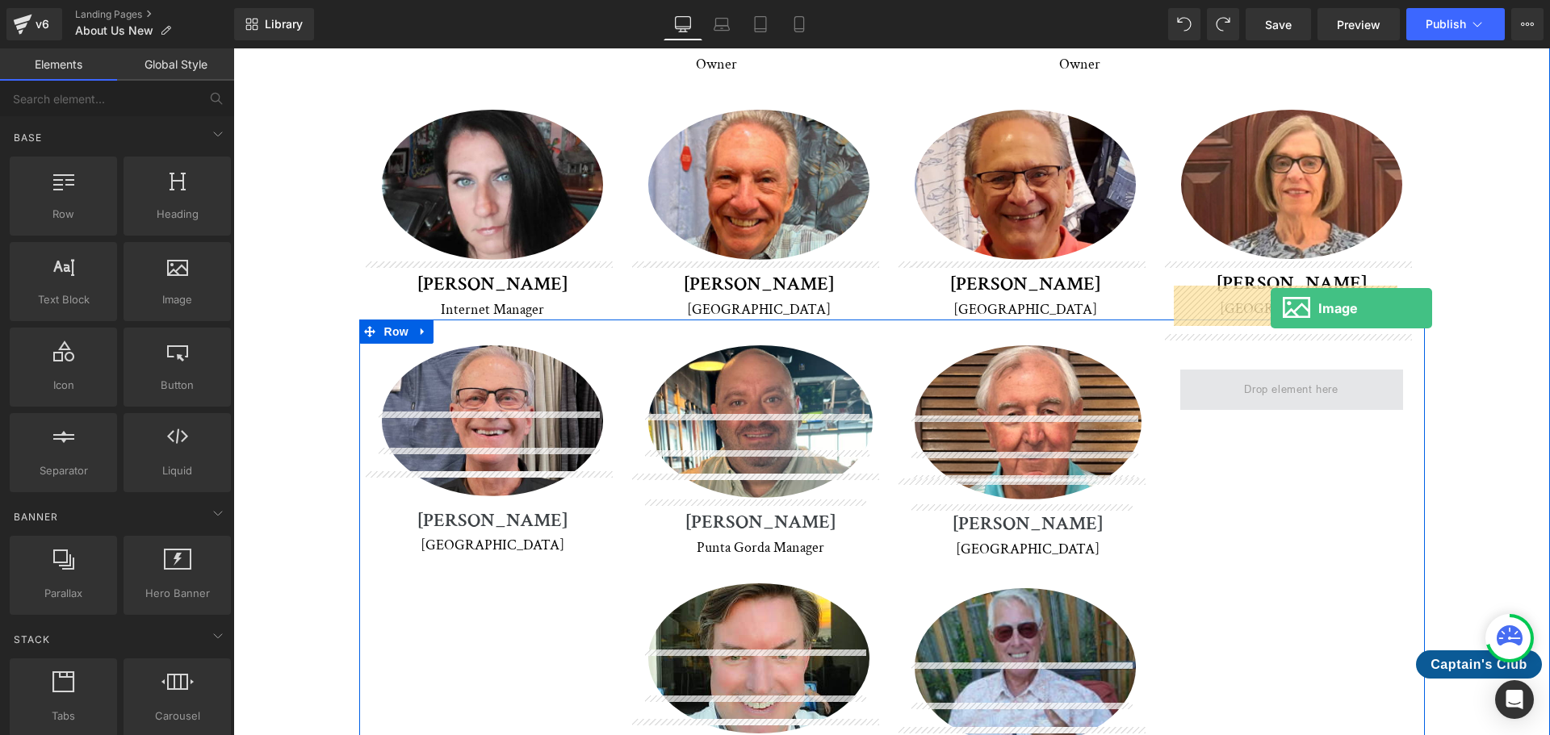
drag, startPoint x: 406, startPoint y: 339, endPoint x: 1270, endPoint y: 308, distance: 865.0
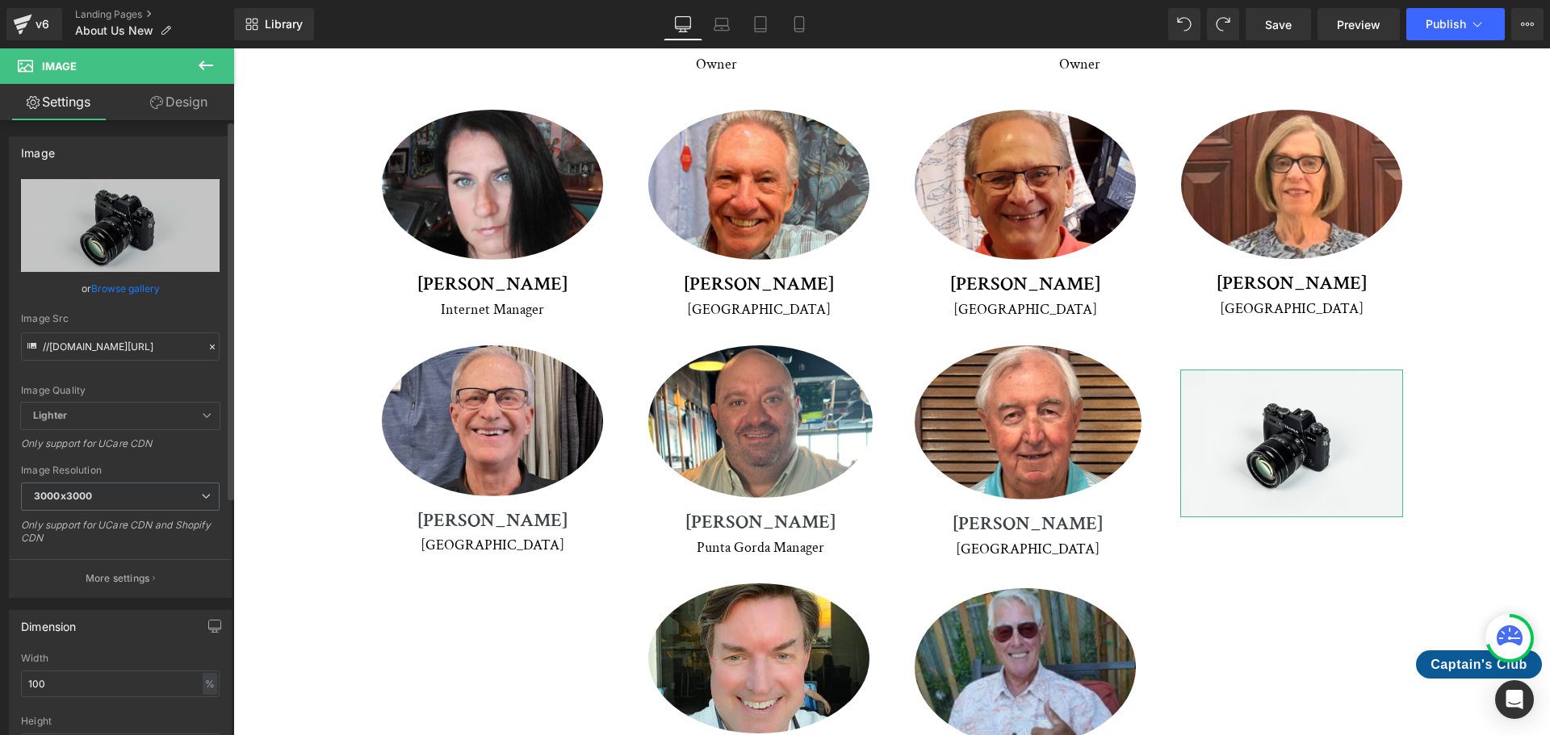
click at [123, 285] on link "Browse gallery" at bounding box center [125, 288] width 69 height 28
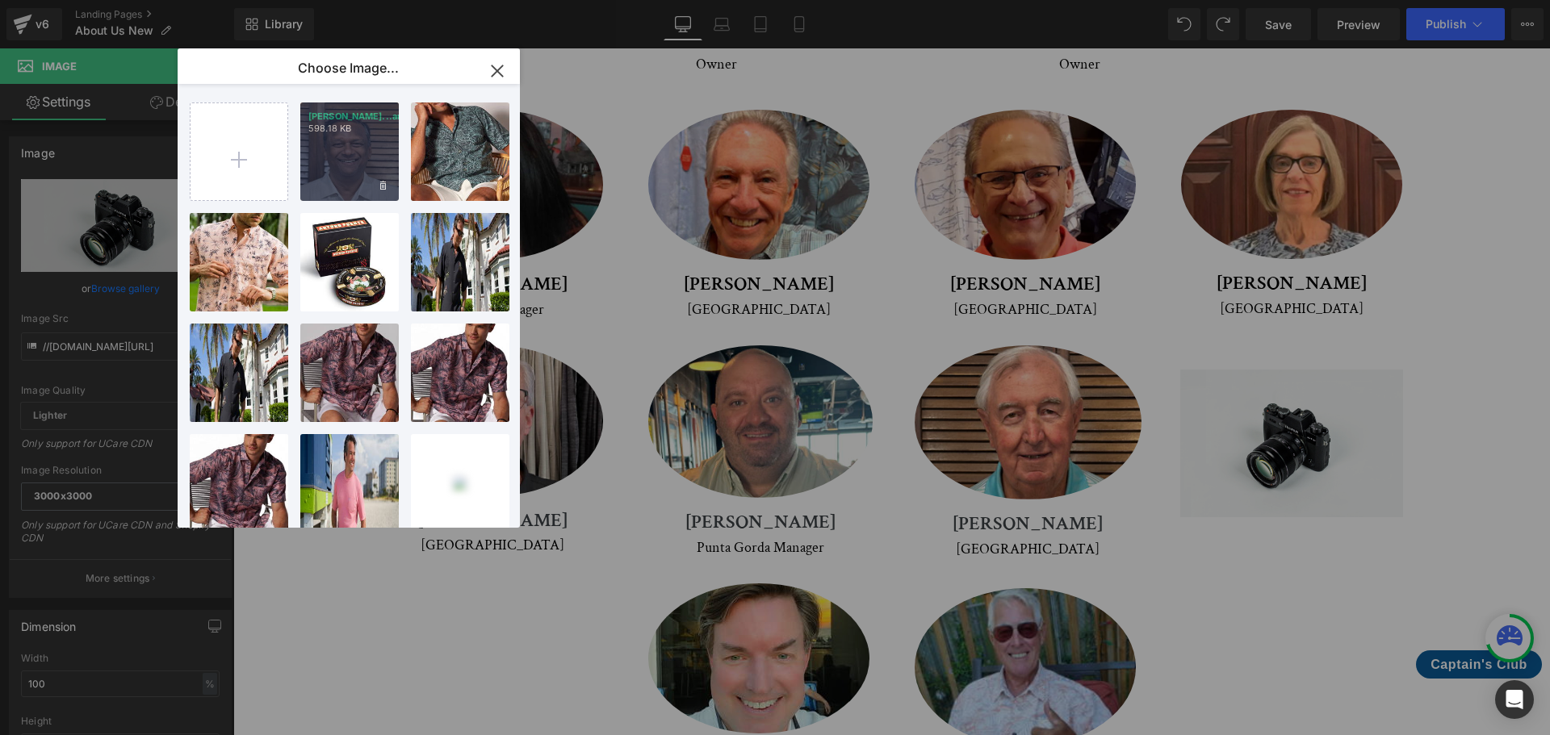
click at [370, 157] on div "[PERSON_NAME]...arma.jpg 598.18 KB" at bounding box center [349, 152] width 98 height 98
type input "[URL][DOMAIN_NAME]"
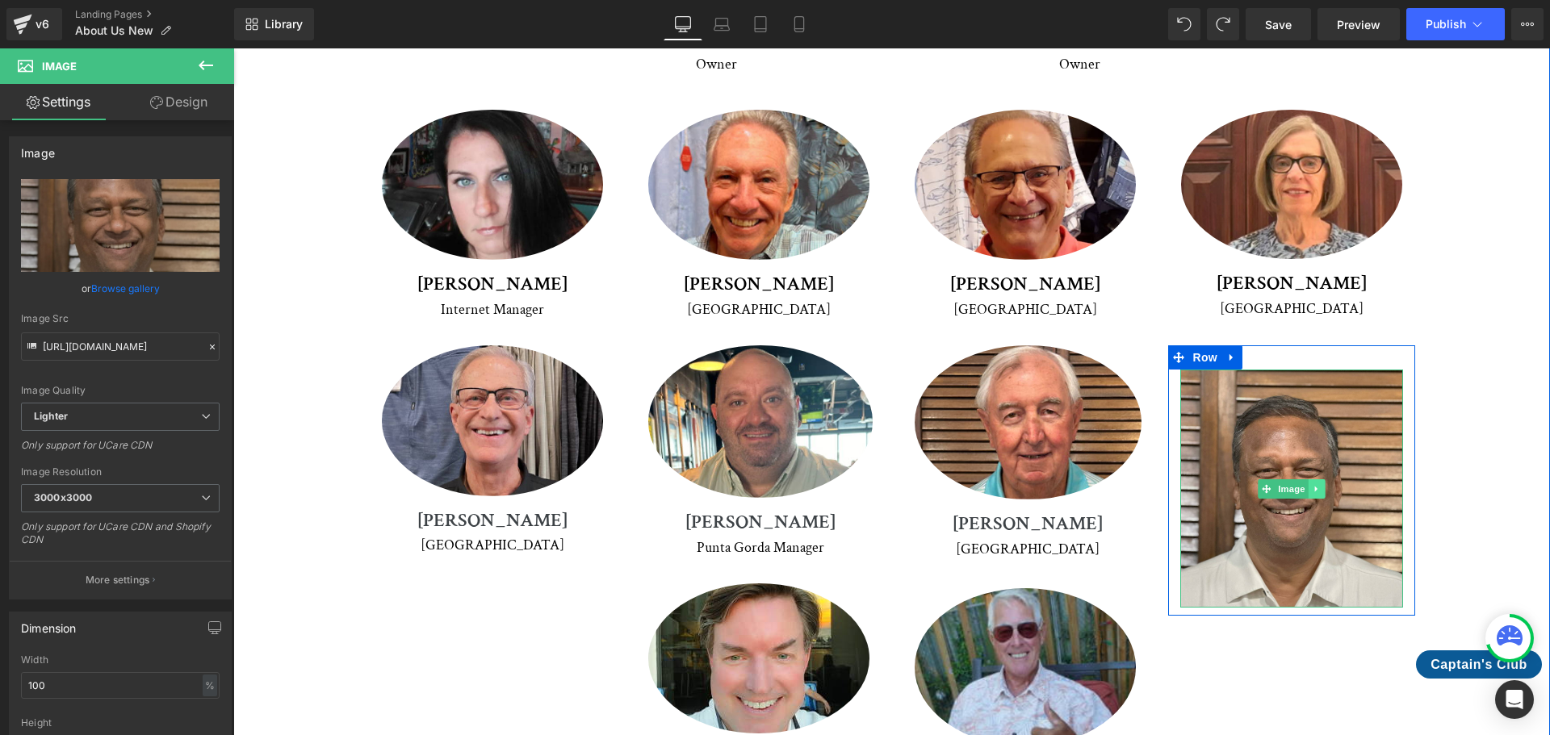
click at [1312, 484] on icon at bounding box center [1316, 489] width 9 height 10
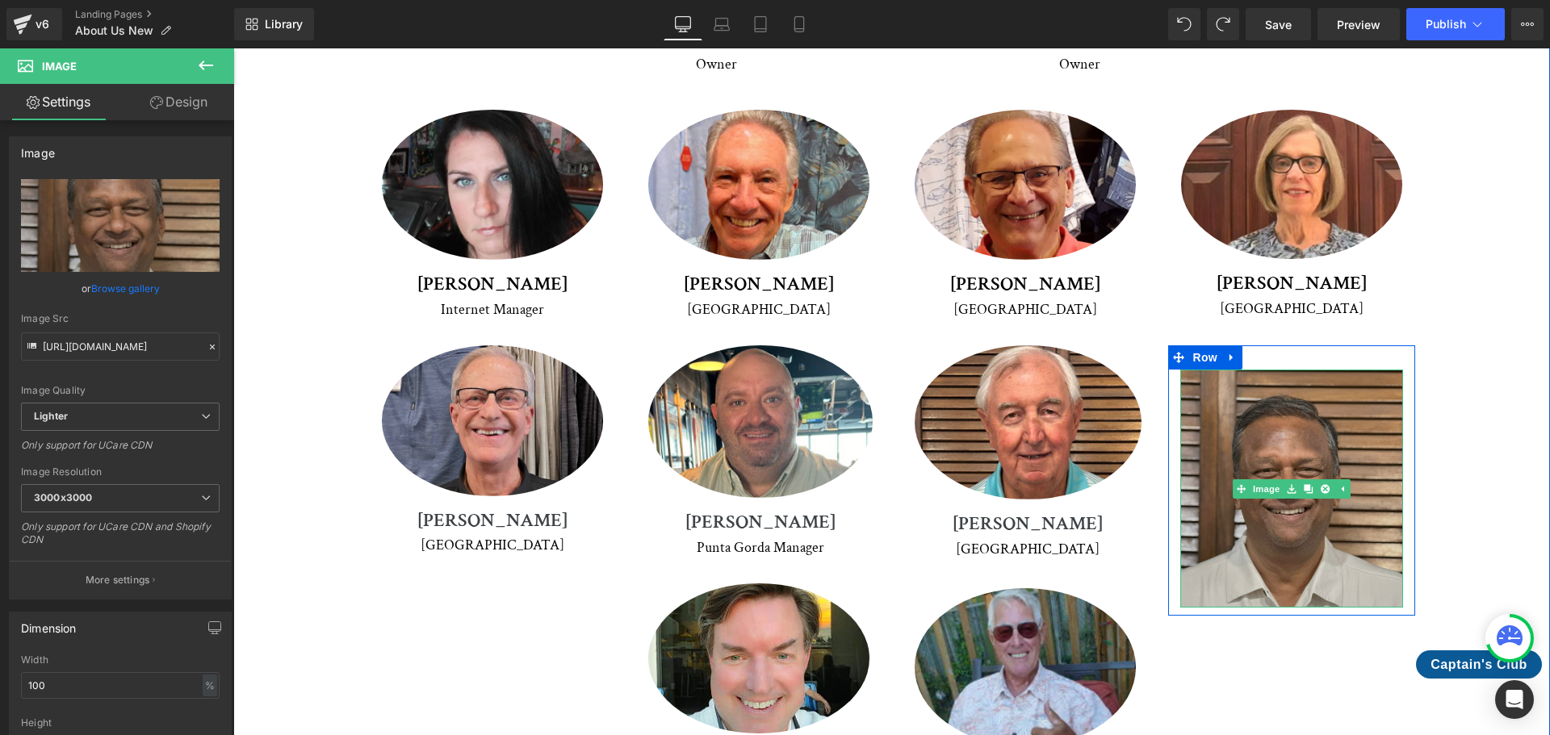
click at [1375, 465] on img at bounding box center [1291, 489] width 223 height 238
click at [1366, 447] on img at bounding box center [1291, 489] width 223 height 238
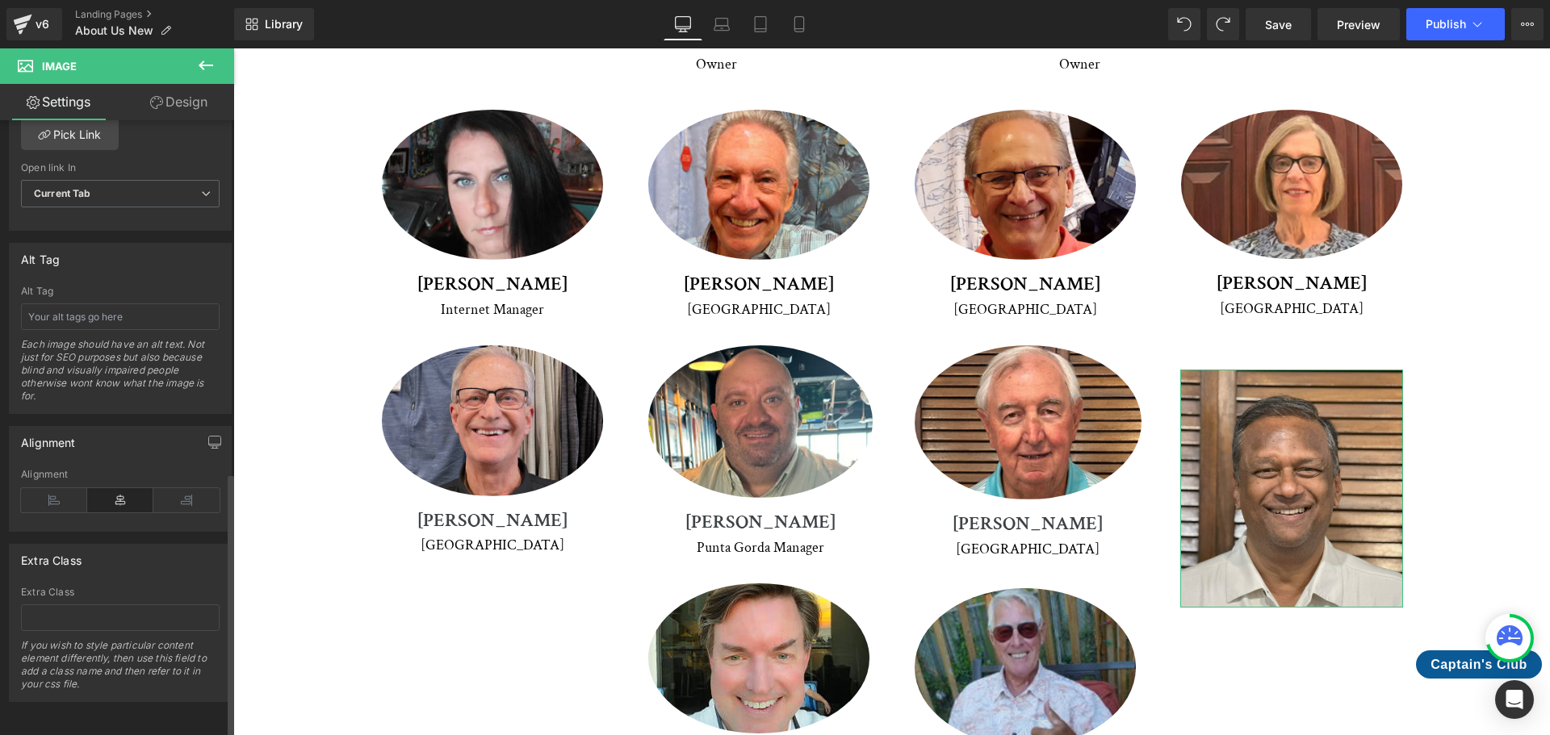
scroll to position [818, 0]
click at [174, 488] on icon at bounding box center [186, 500] width 66 height 24
click at [123, 488] on icon at bounding box center [120, 500] width 66 height 24
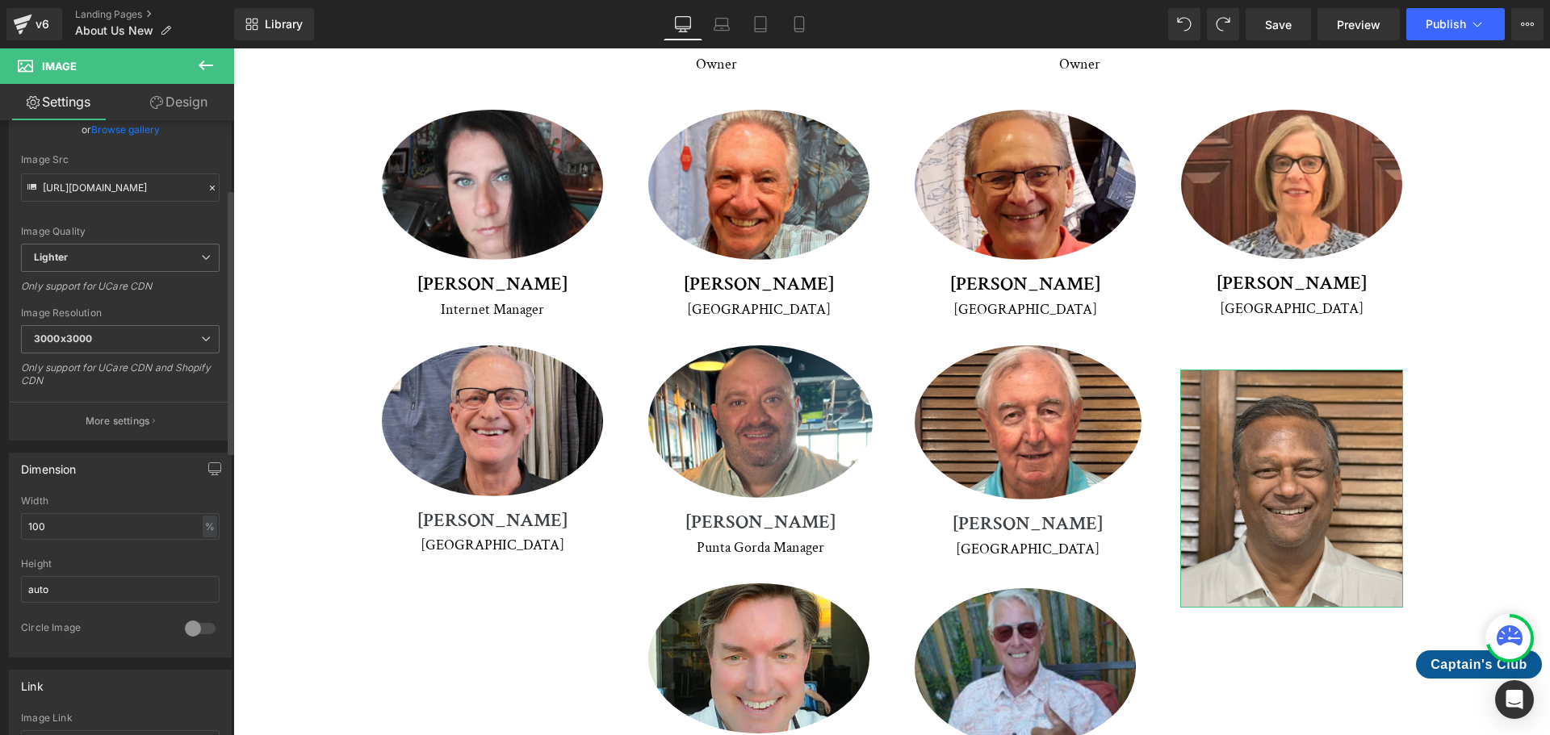
scroll to position [0, 0]
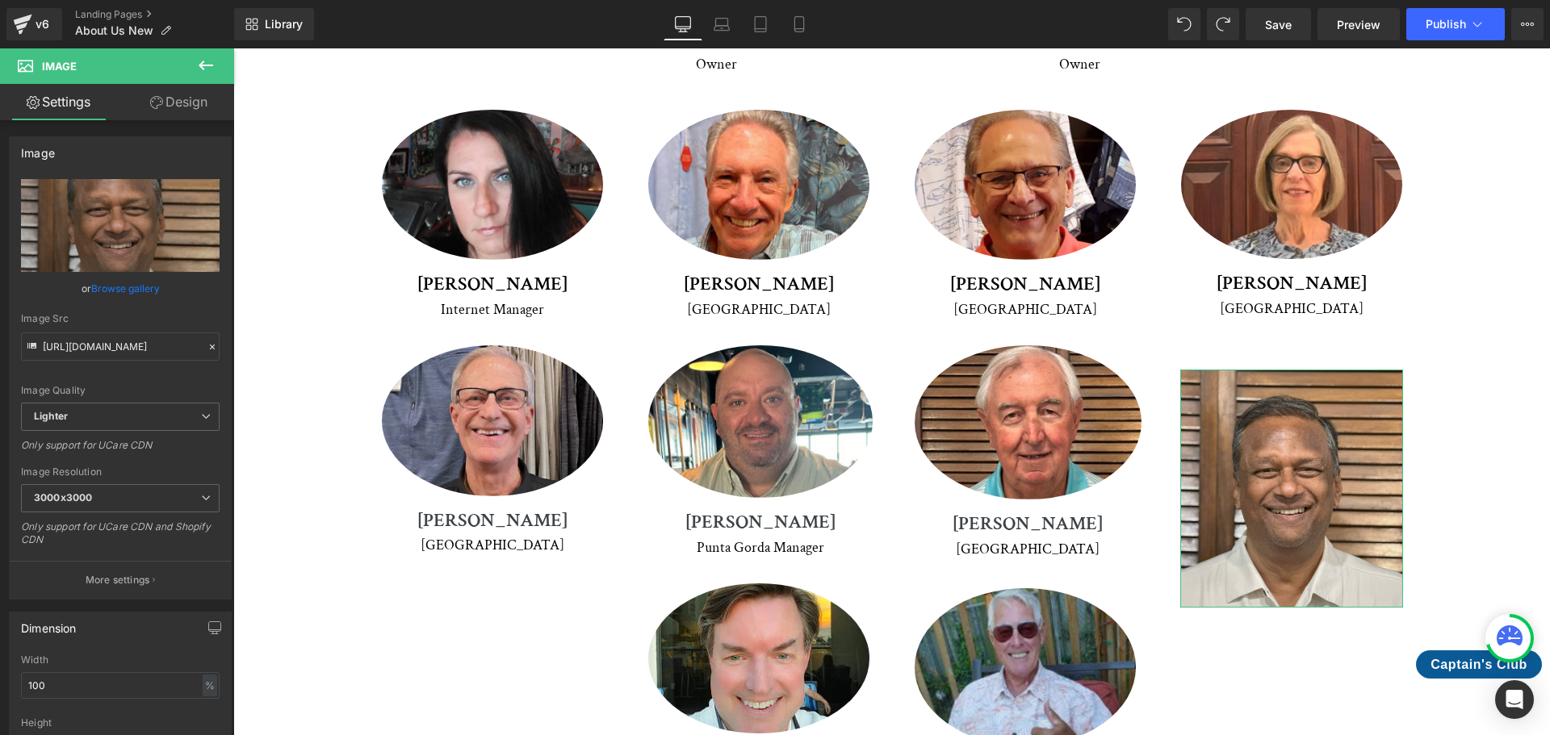
click at [200, 109] on link "Design" at bounding box center [178, 102] width 117 height 36
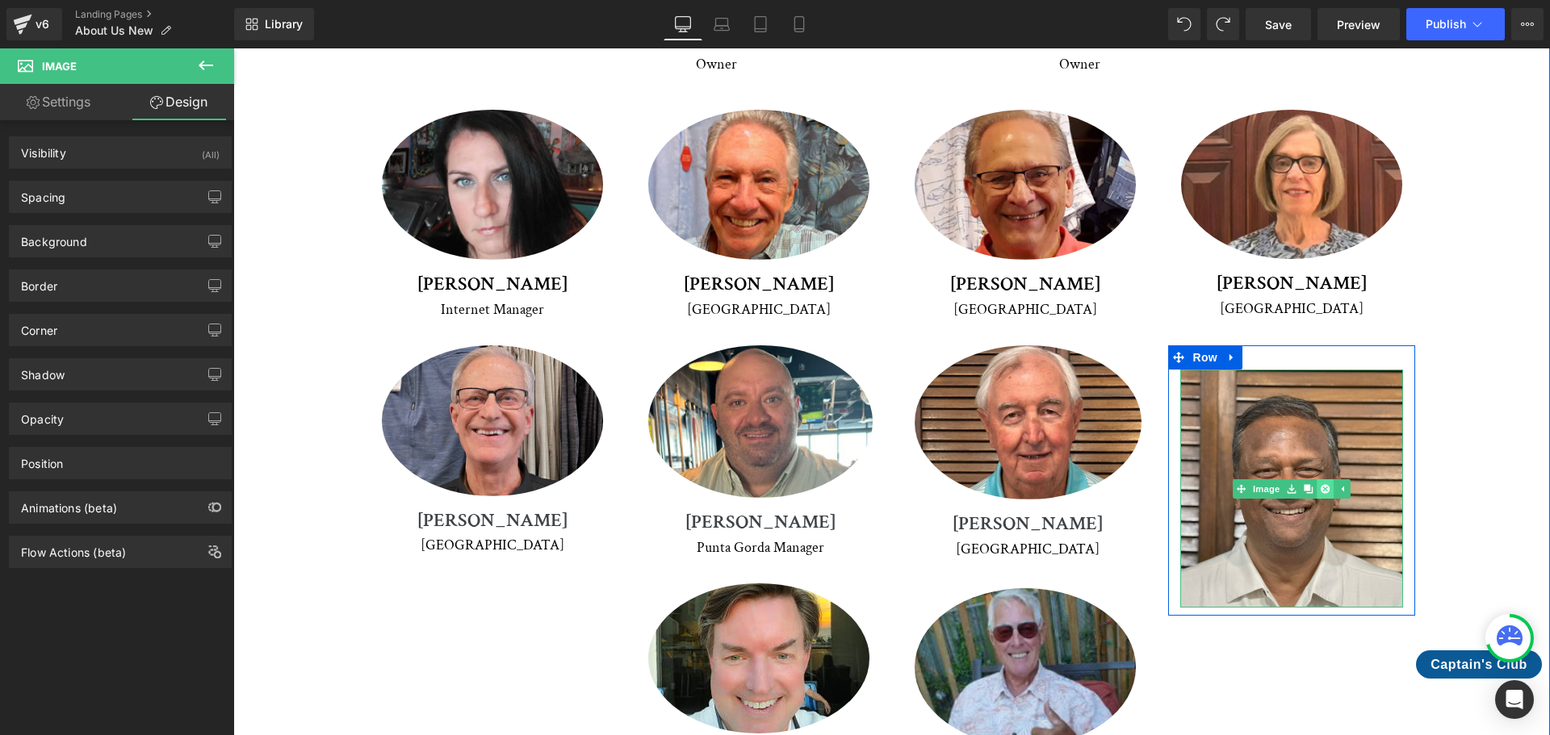
click at [1320, 484] on icon at bounding box center [1324, 488] width 9 height 9
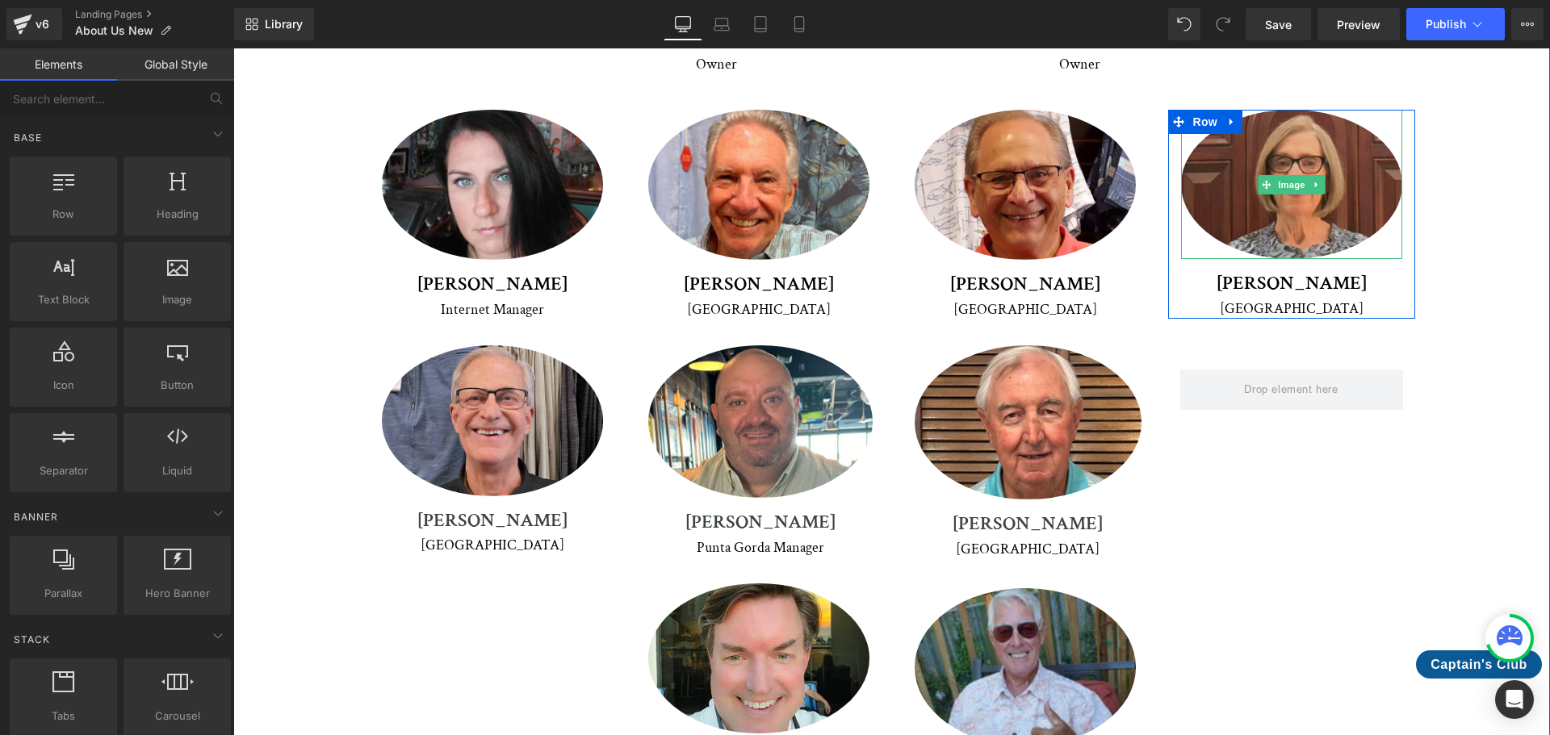
click at [1324, 119] on img at bounding box center [1291, 184] width 221 height 149
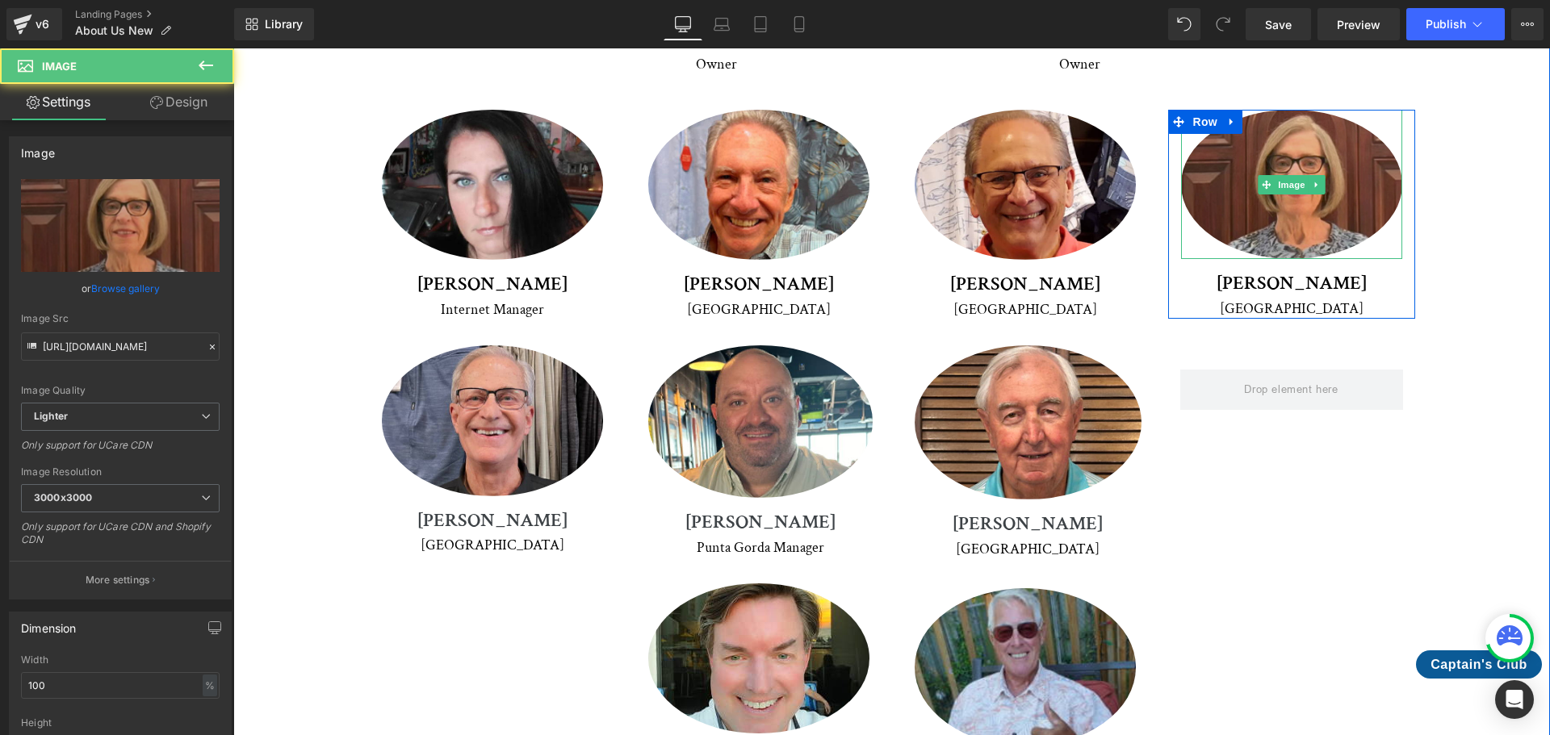
click at [1340, 110] on img at bounding box center [1291, 184] width 221 height 149
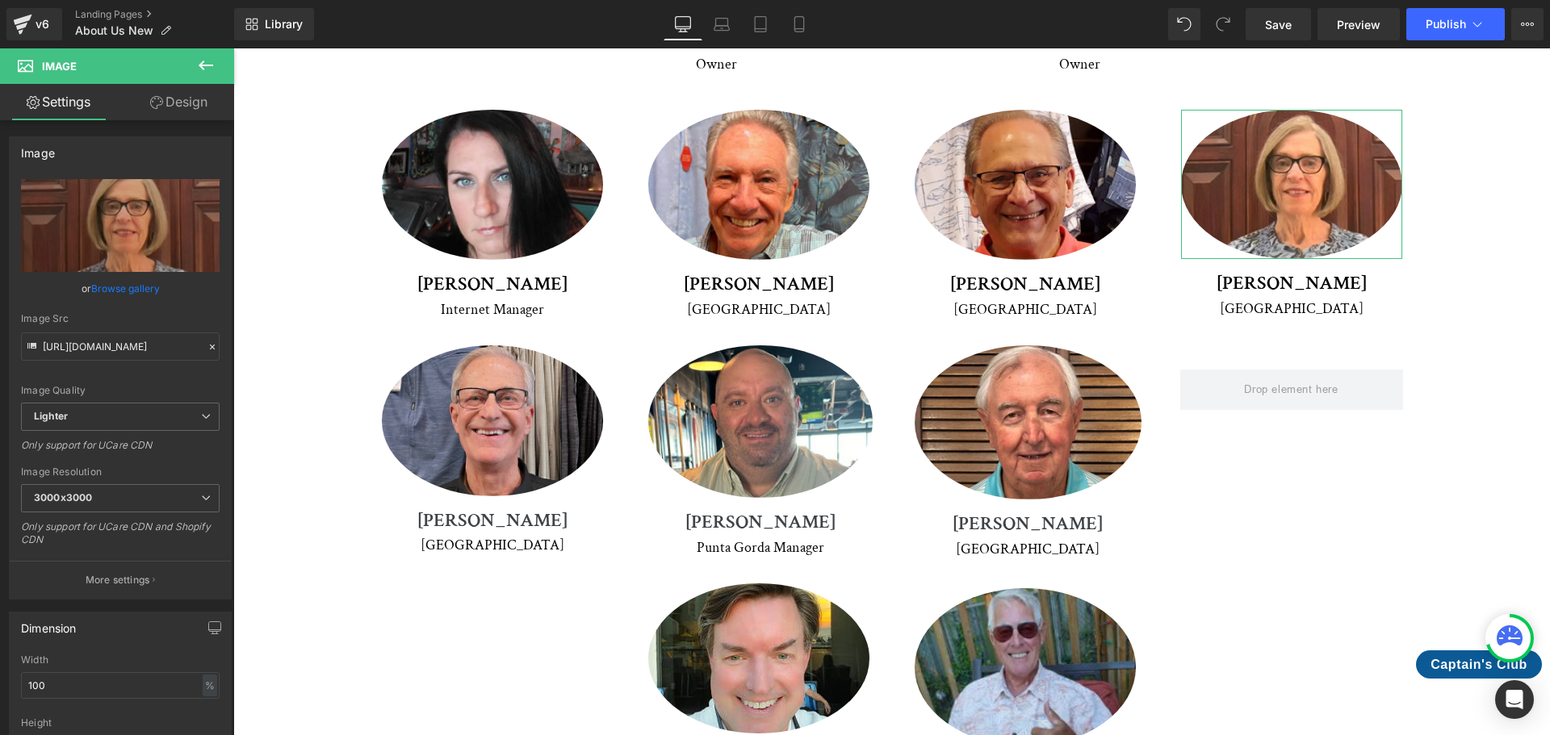
click at [213, 102] on link "Design" at bounding box center [178, 102] width 117 height 36
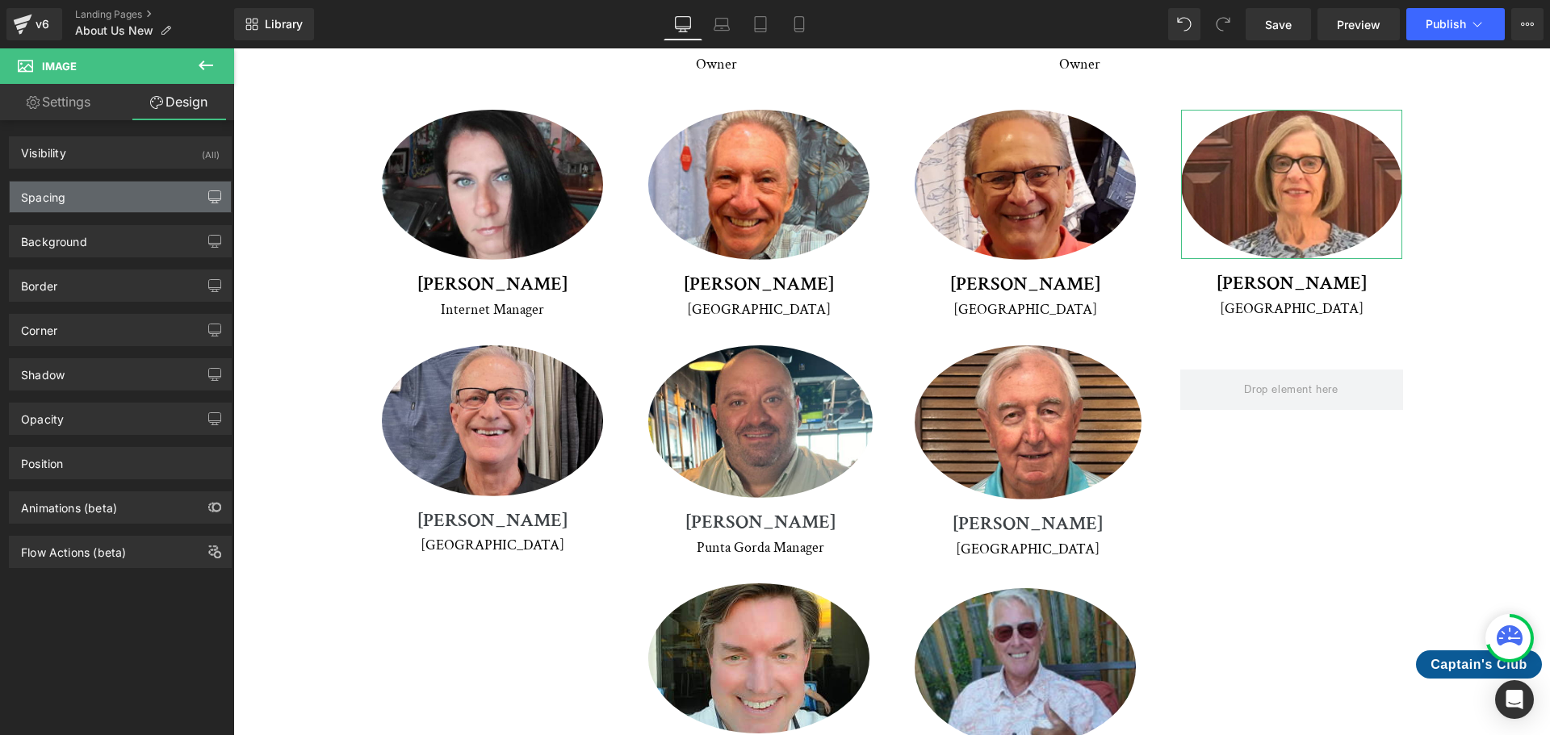
click at [208, 192] on icon "button" at bounding box center [214, 196] width 13 height 13
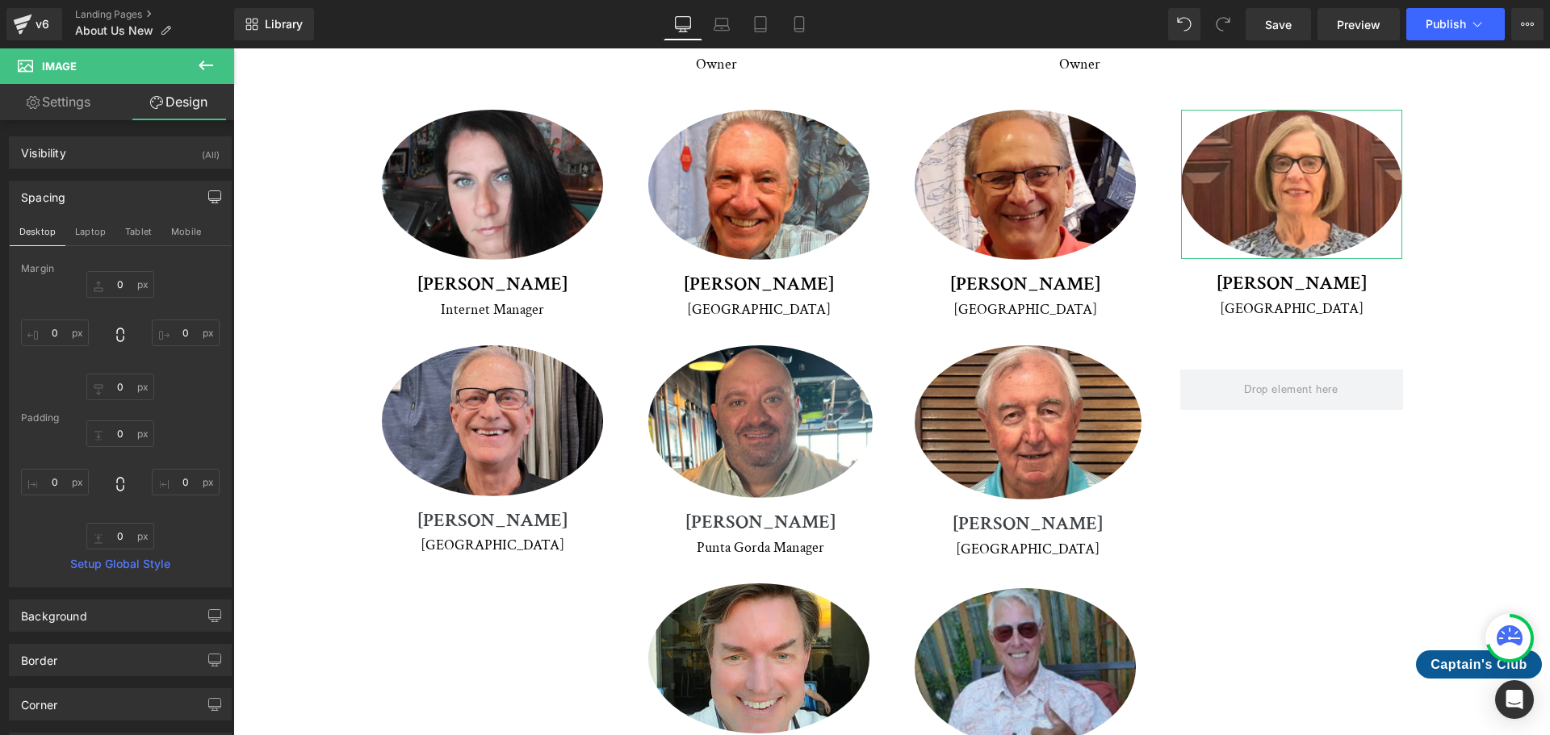
click at [208, 192] on icon "button" at bounding box center [214, 196] width 13 height 13
click at [208, 195] on icon "button" at bounding box center [214, 196] width 13 height 13
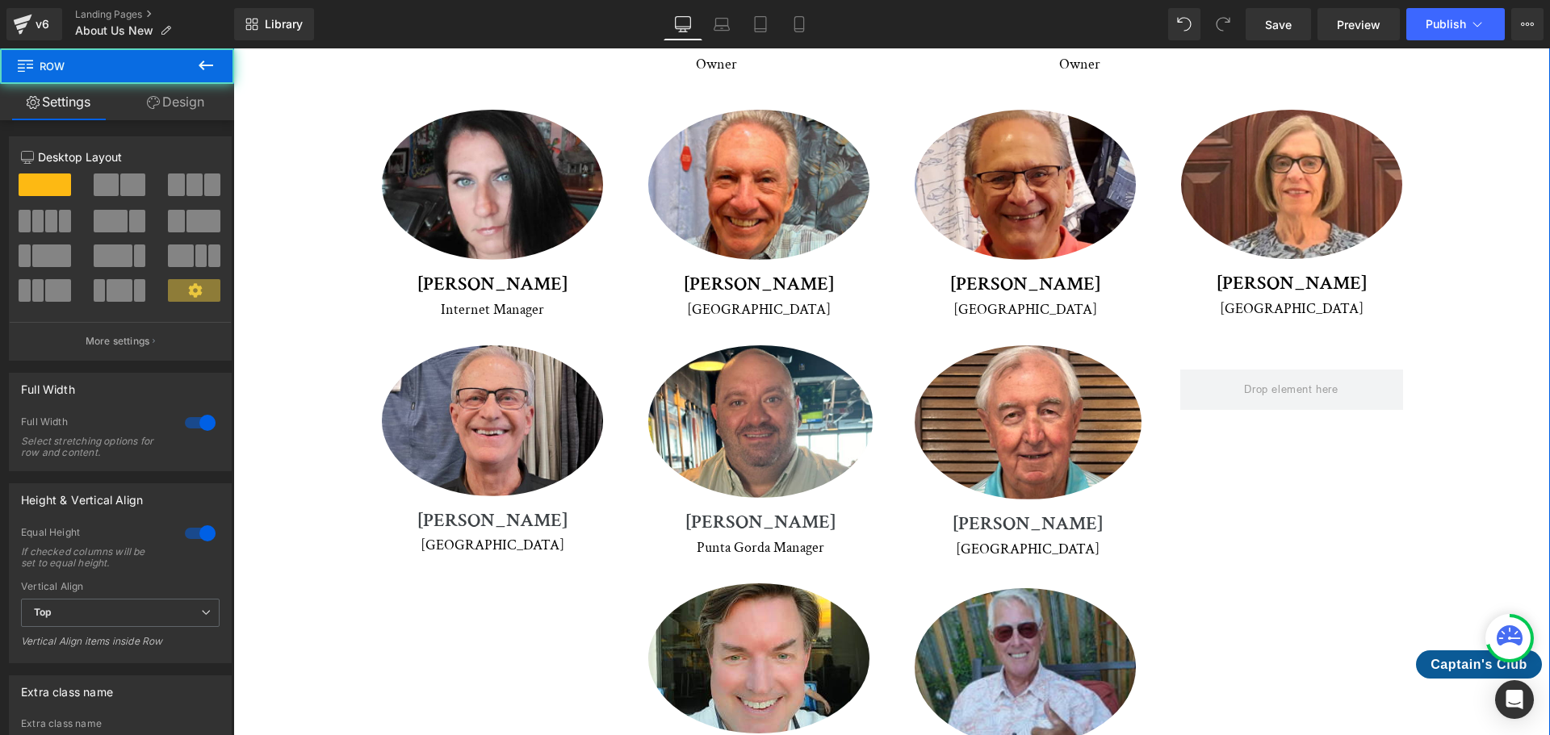
click at [246, 199] on div "Meet Our Crew Heading We're proud to introduce you to our dedicated team of pro…" at bounding box center [891, 240] width 1316 height 1226
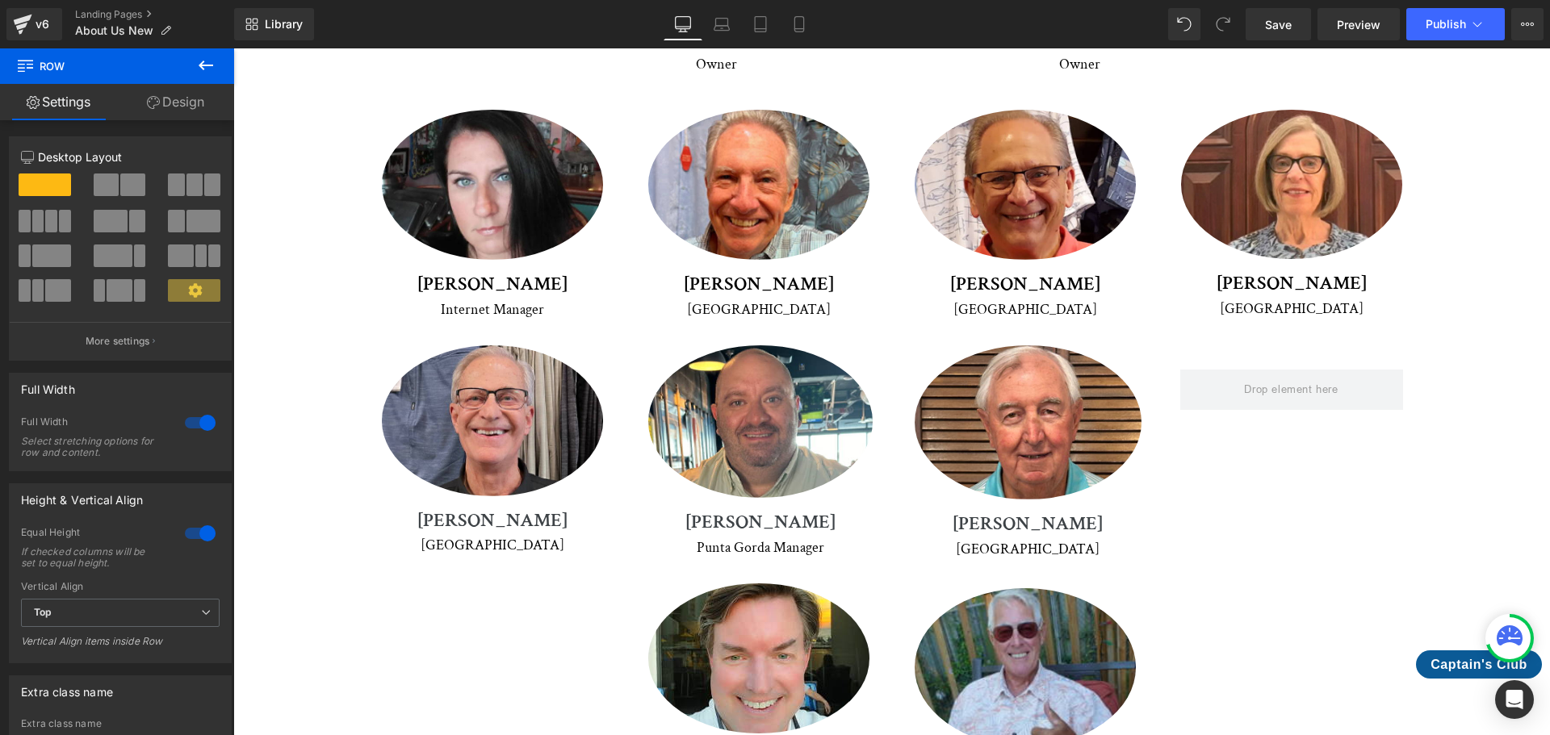
click at [172, 82] on span "Row" at bounding box center [96, 66] width 161 height 36
click at [182, 103] on link "Design" at bounding box center [175, 102] width 117 height 36
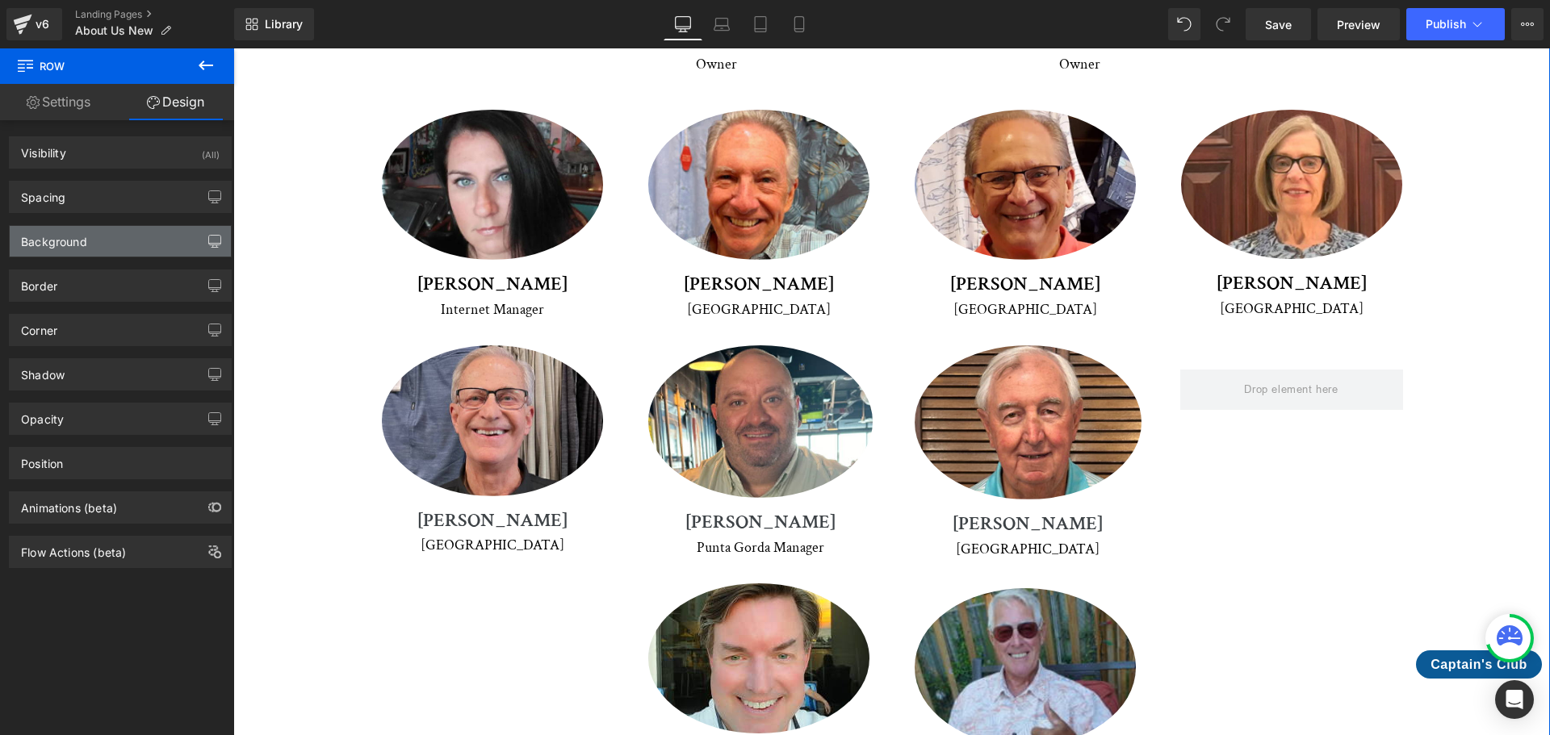
click at [208, 237] on icon "button" at bounding box center [214, 241] width 13 height 13
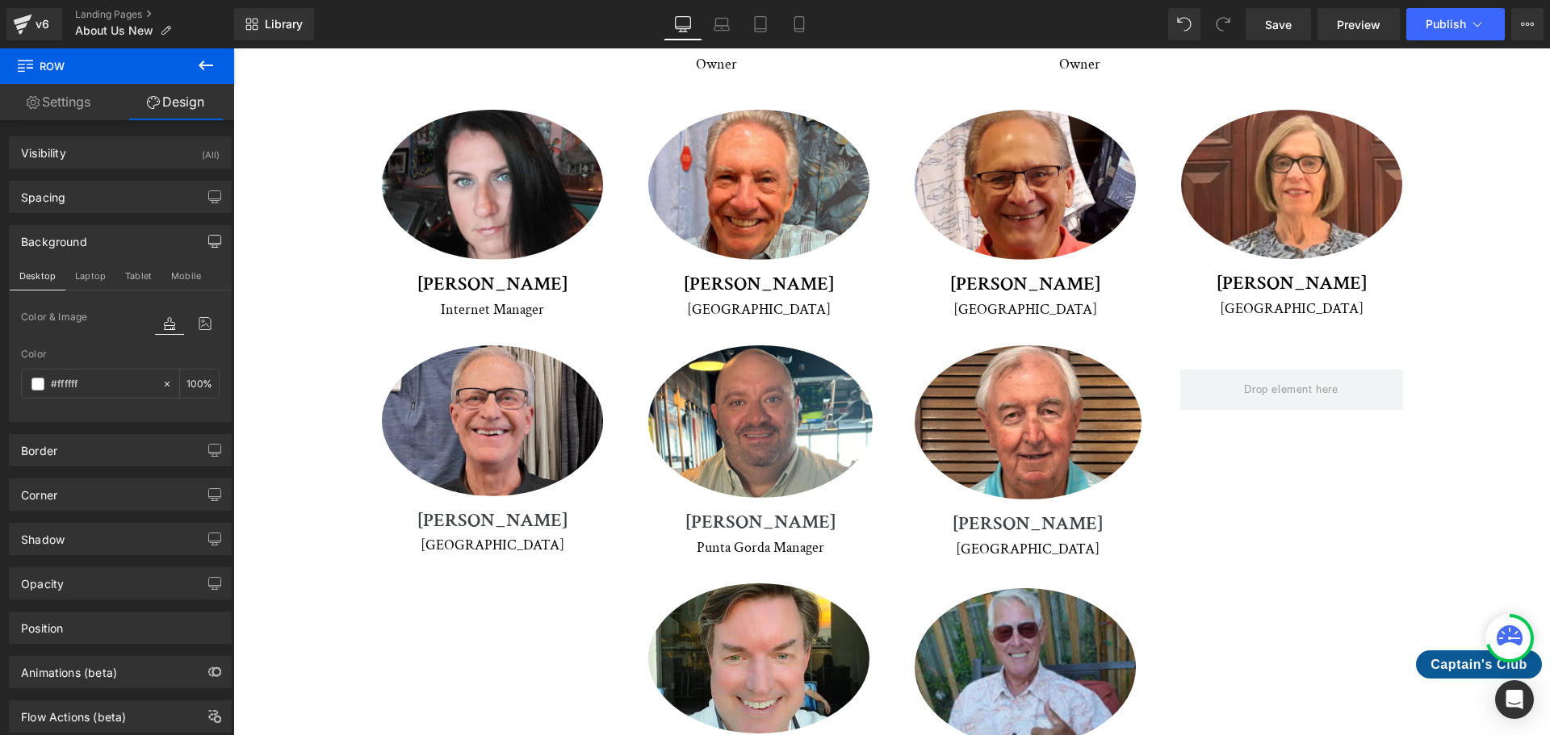
click at [274, 239] on div "Meet Our Crew Heading We're proud to introduce you to our dedicated team of pro…" at bounding box center [892, 232] width 1236 height 1158
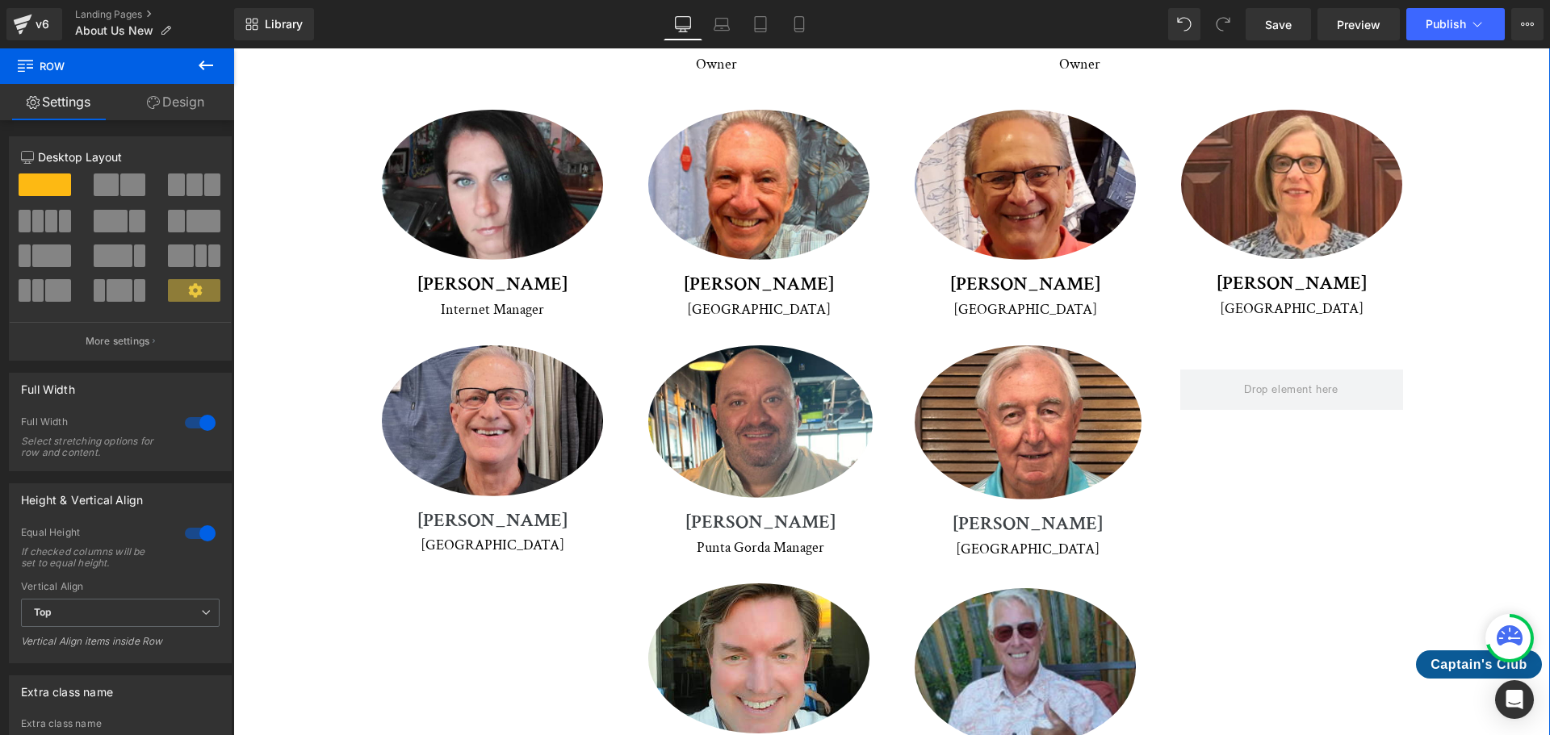
click at [186, 103] on link "Design" at bounding box center [175, 102] width 117 height 36
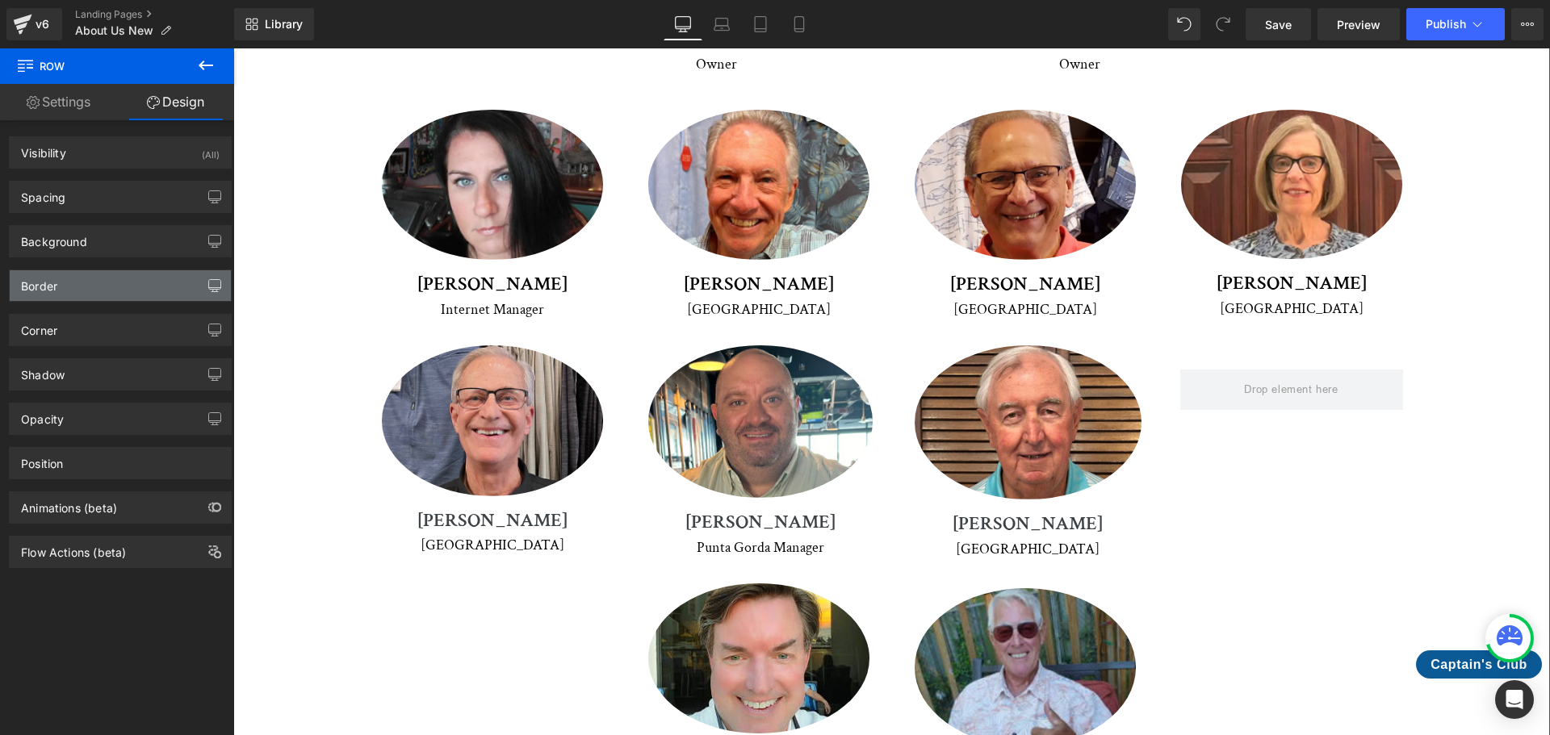
click at [208, 291] on icon "button" at bounding box center [214, 285] width 13 height 13
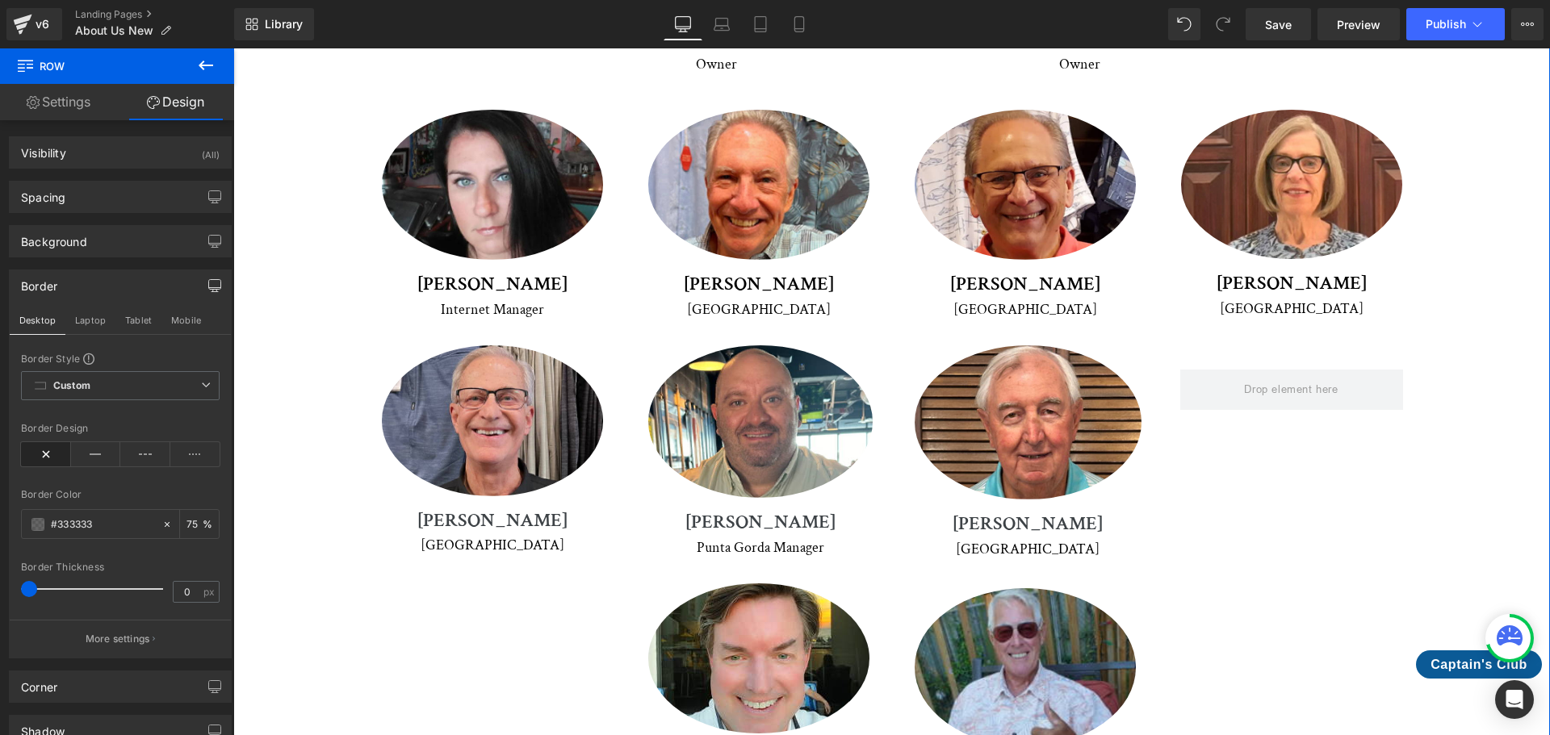
click at [208, 282] on icon "button" at bounding box center [214, 285] width 13 height 13
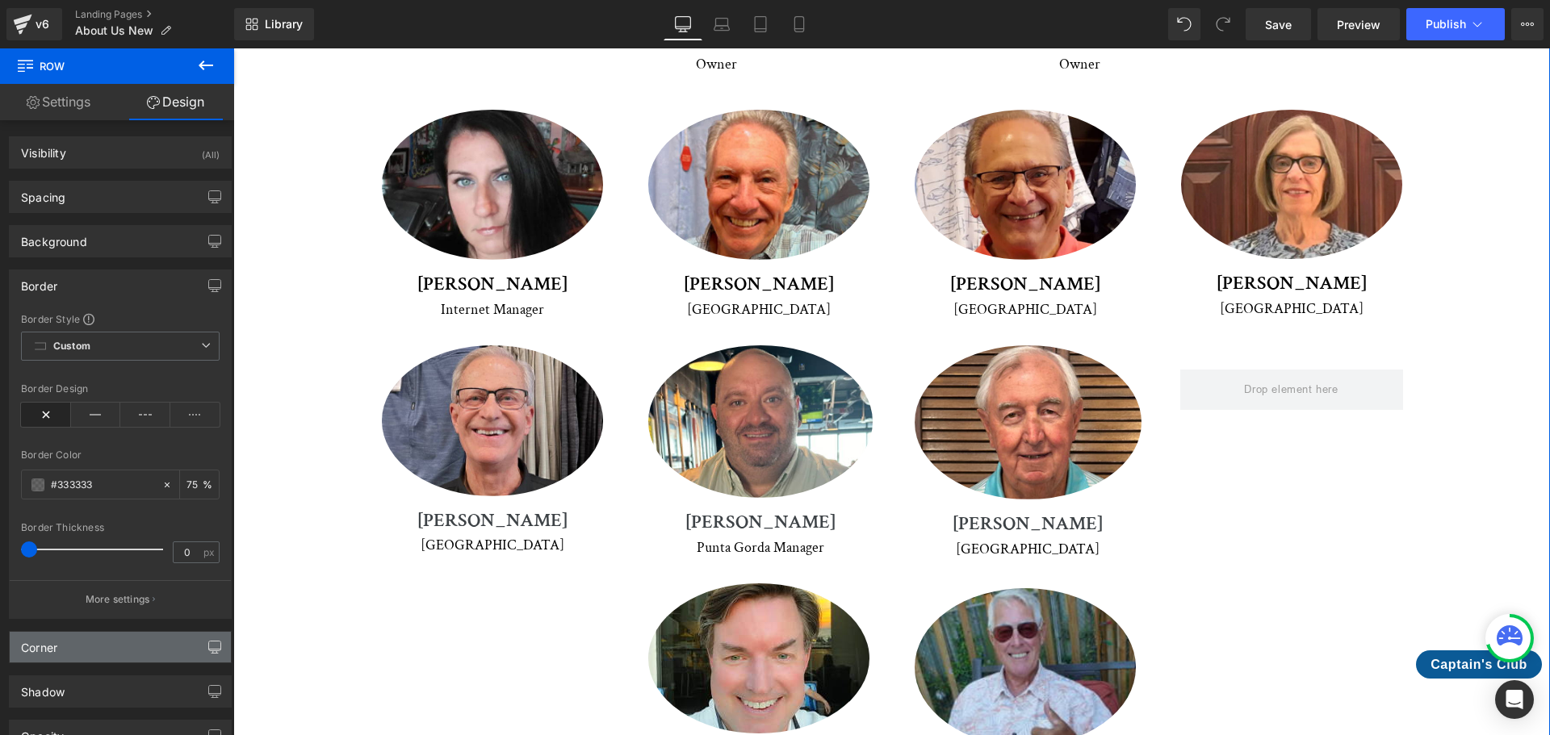
click at [209, 647] on icon "button" at bounding box center [214, 647] width 13 height 13
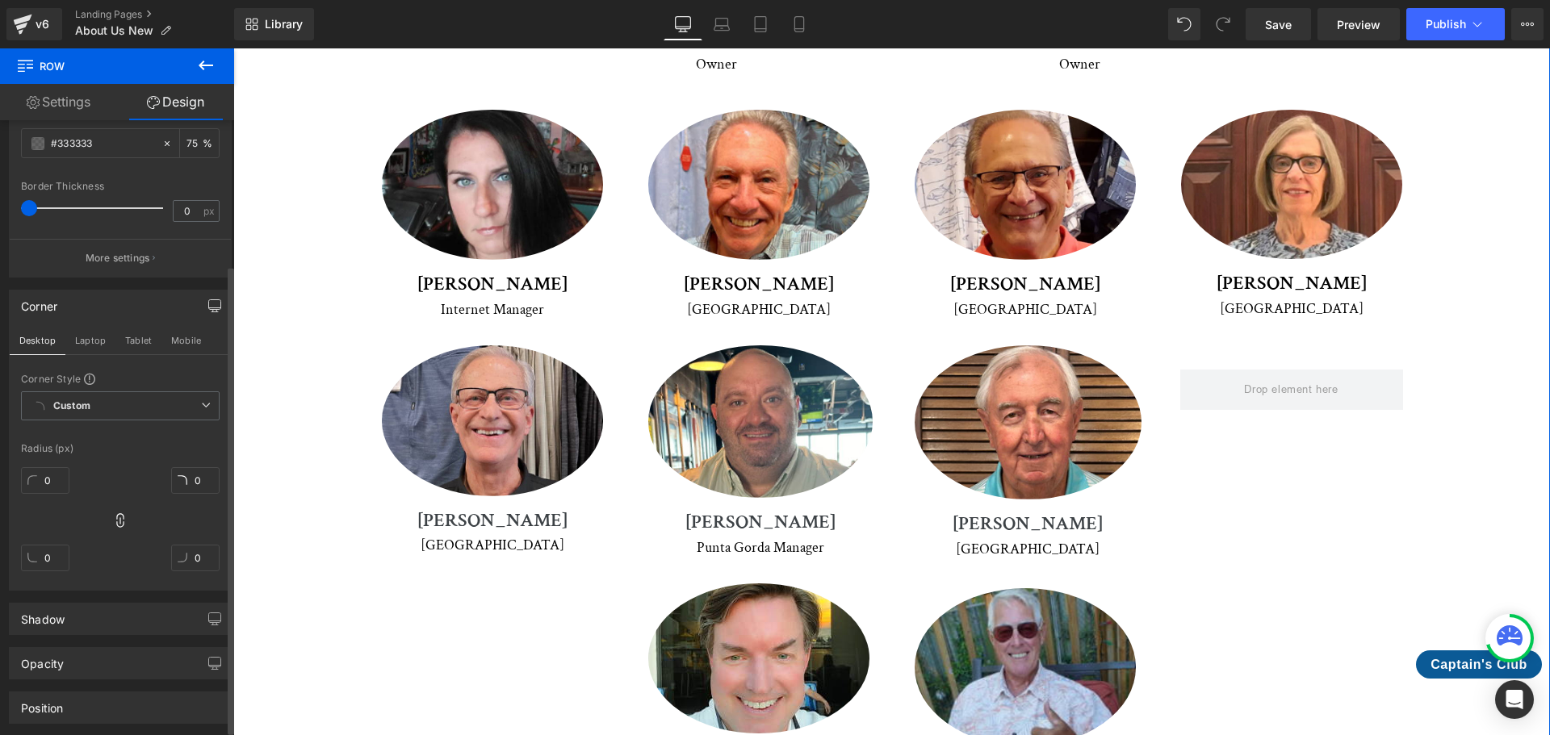
scroll to position [404, 0]
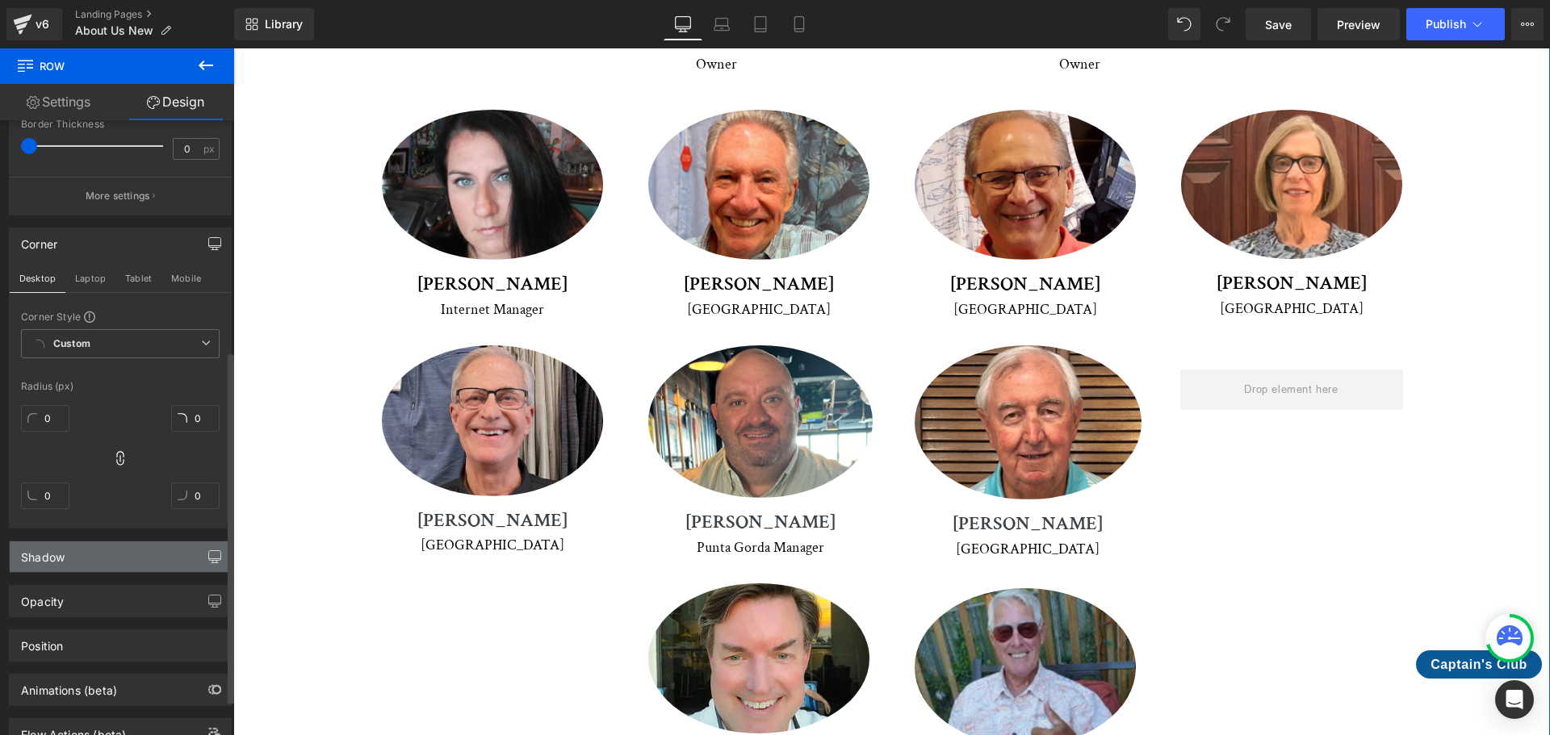
click at [209, 559] on icon "button" at bounding box center [215, 559] width 12 height 0
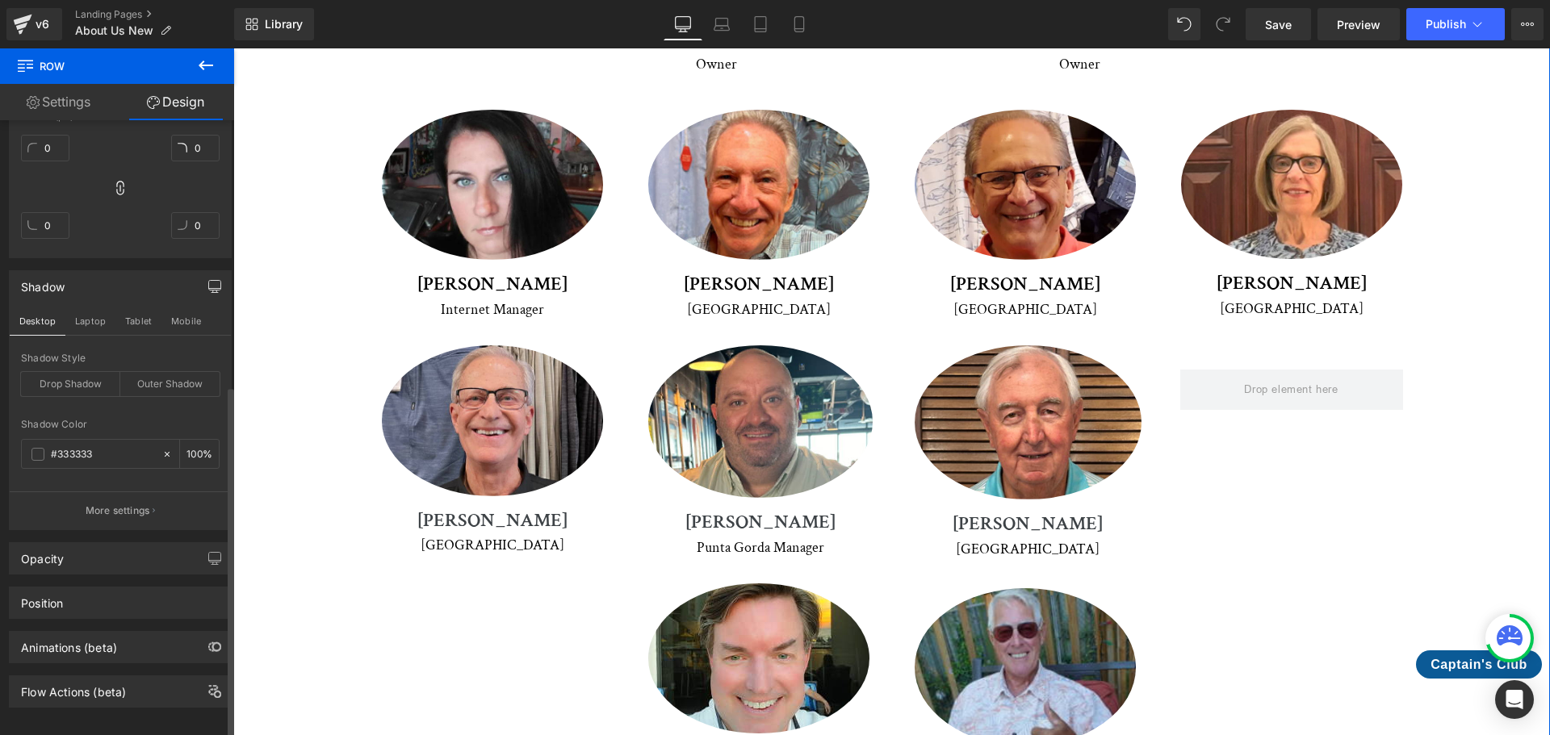
scroll to position [692, 0]
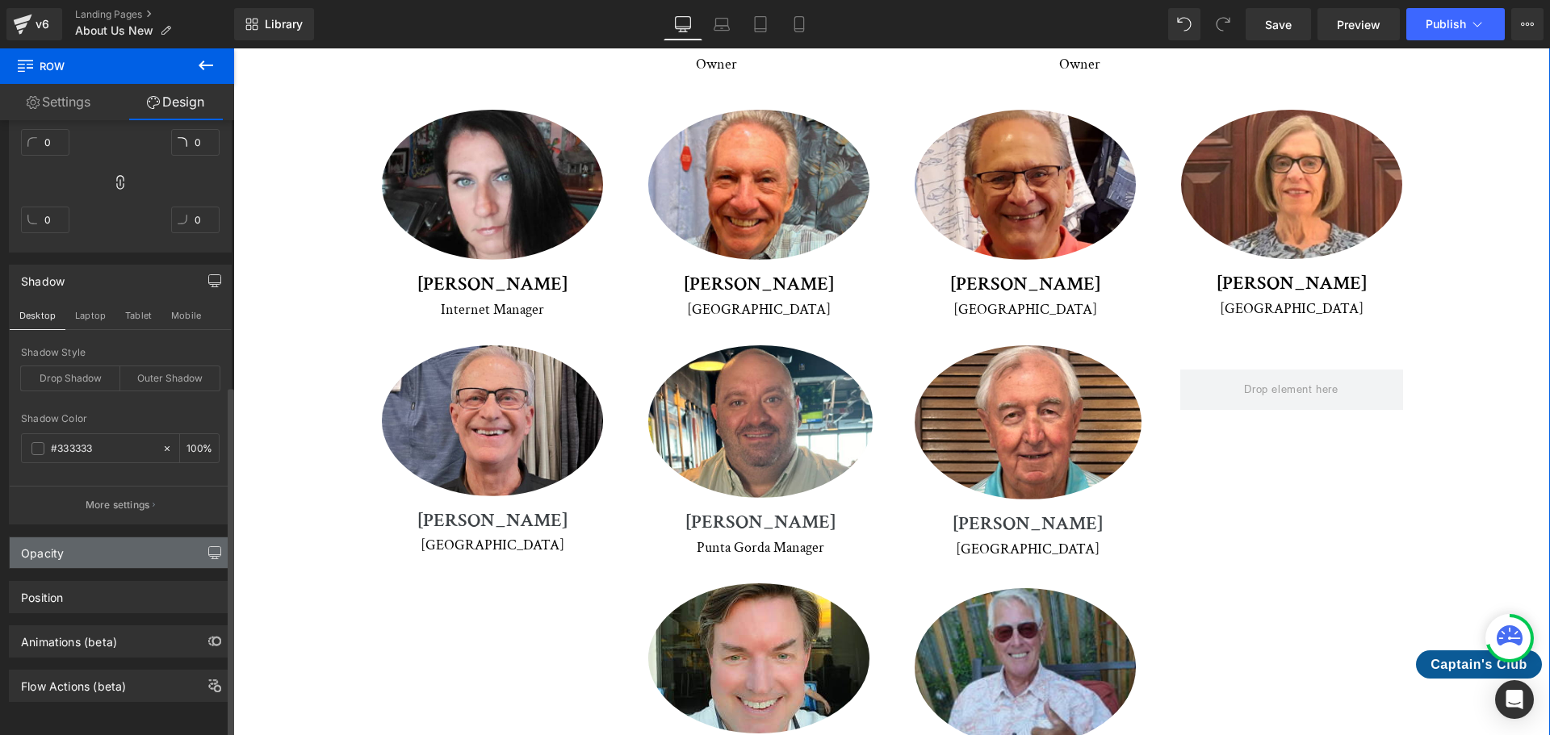
click at [207, 547] on button "button" at bounding box center [215, 553] width 26 height 31
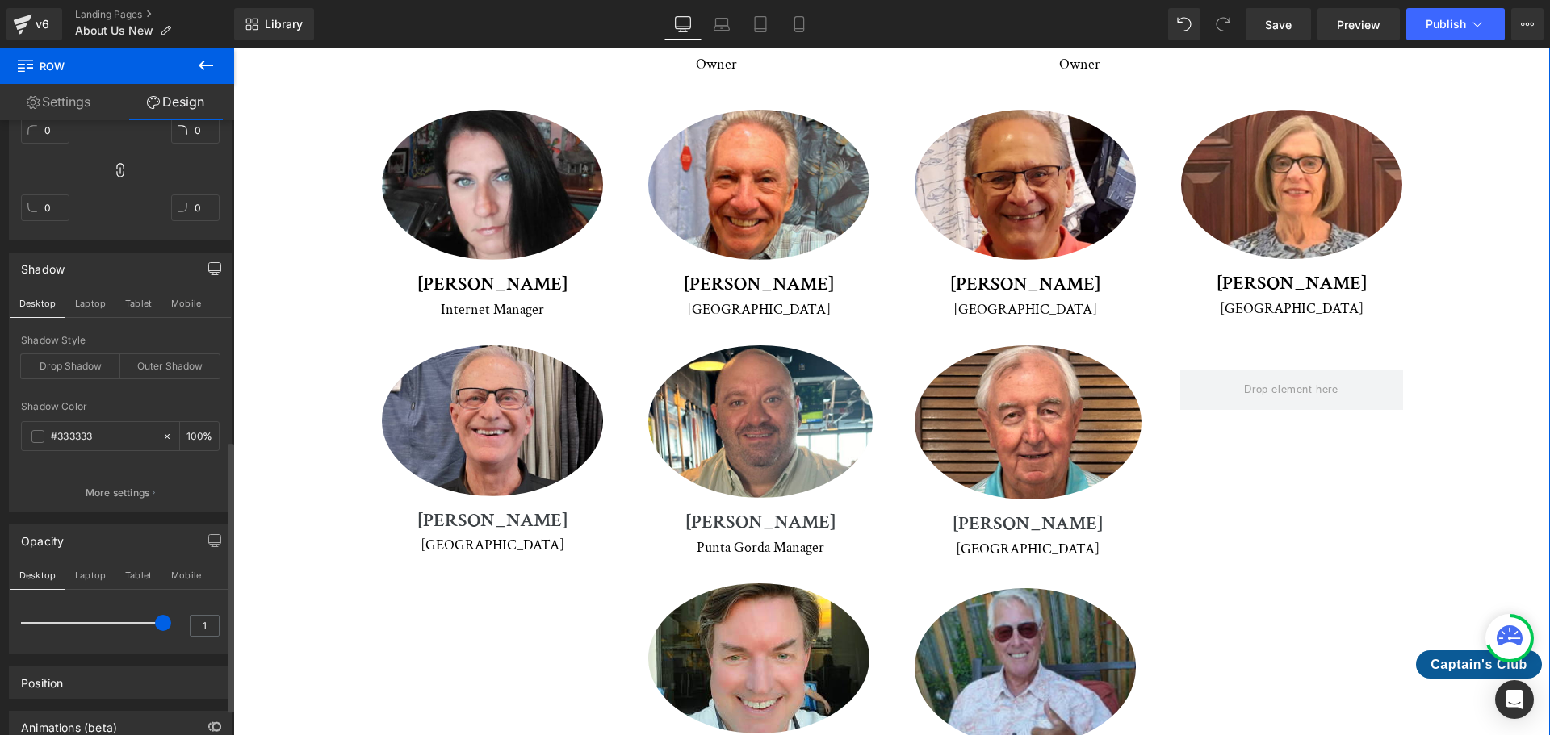
scroll to position [789, 0]
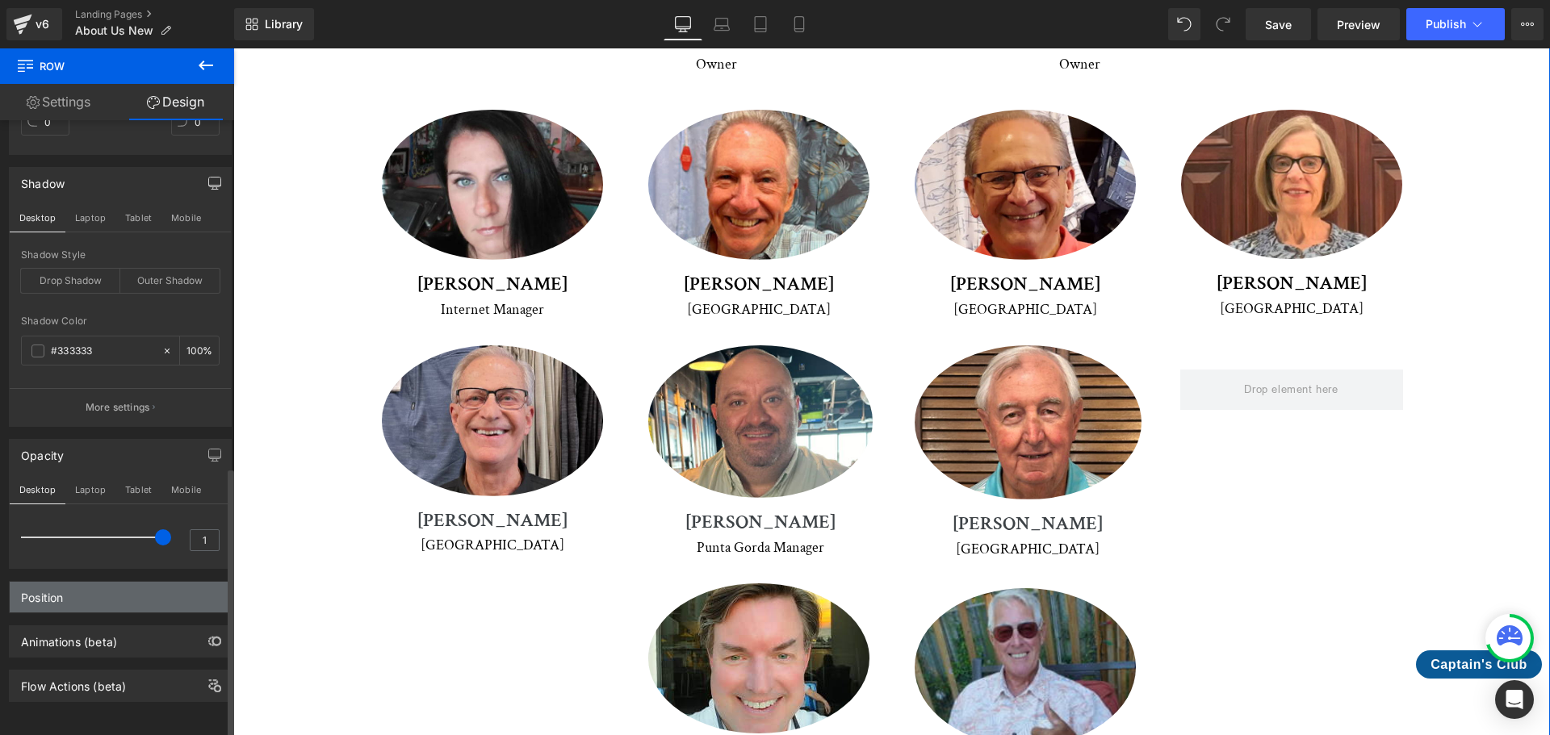
click at [180, 584] on div "Position" at bounding box center [120, 597] width 221 height 31
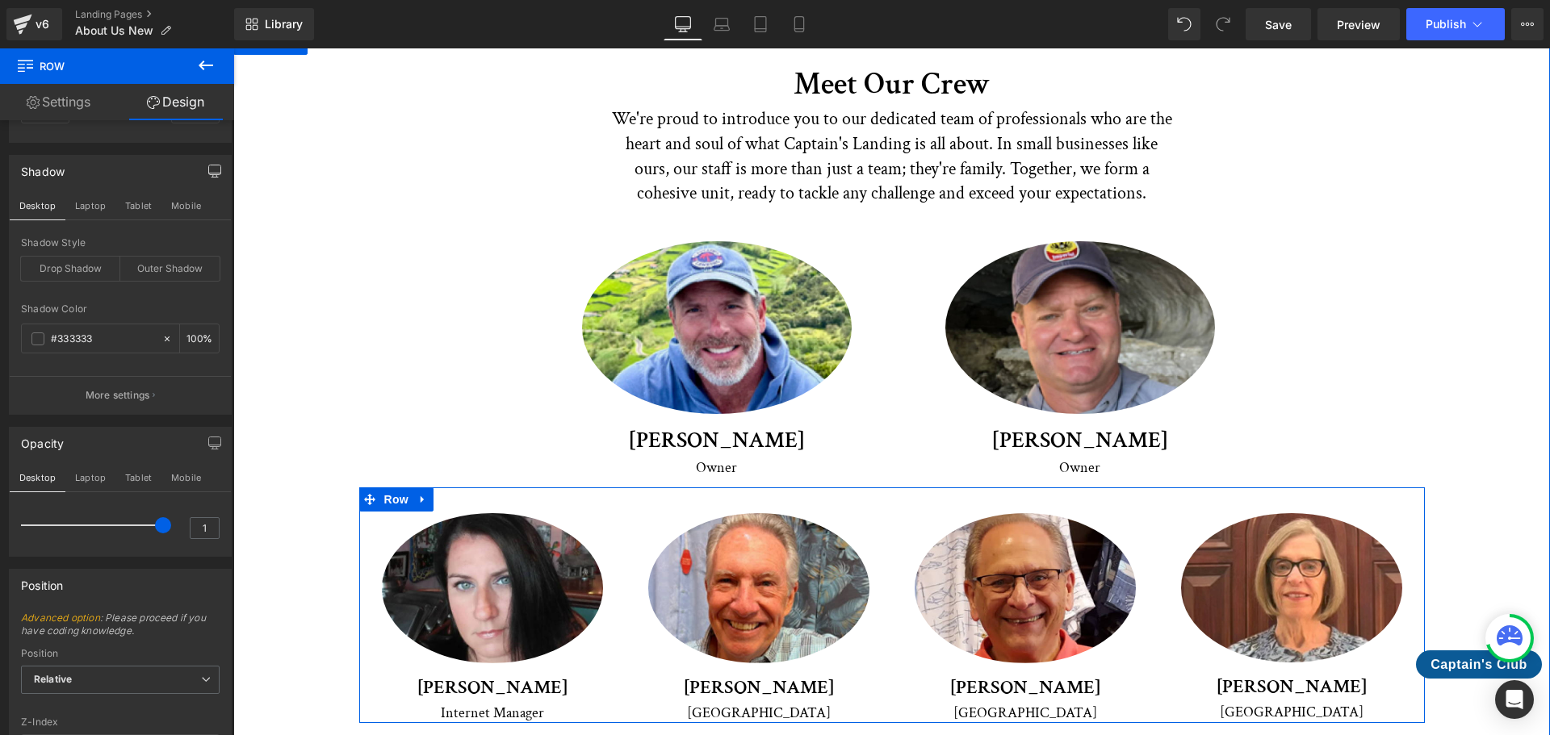
scroll to position [2646, 0]
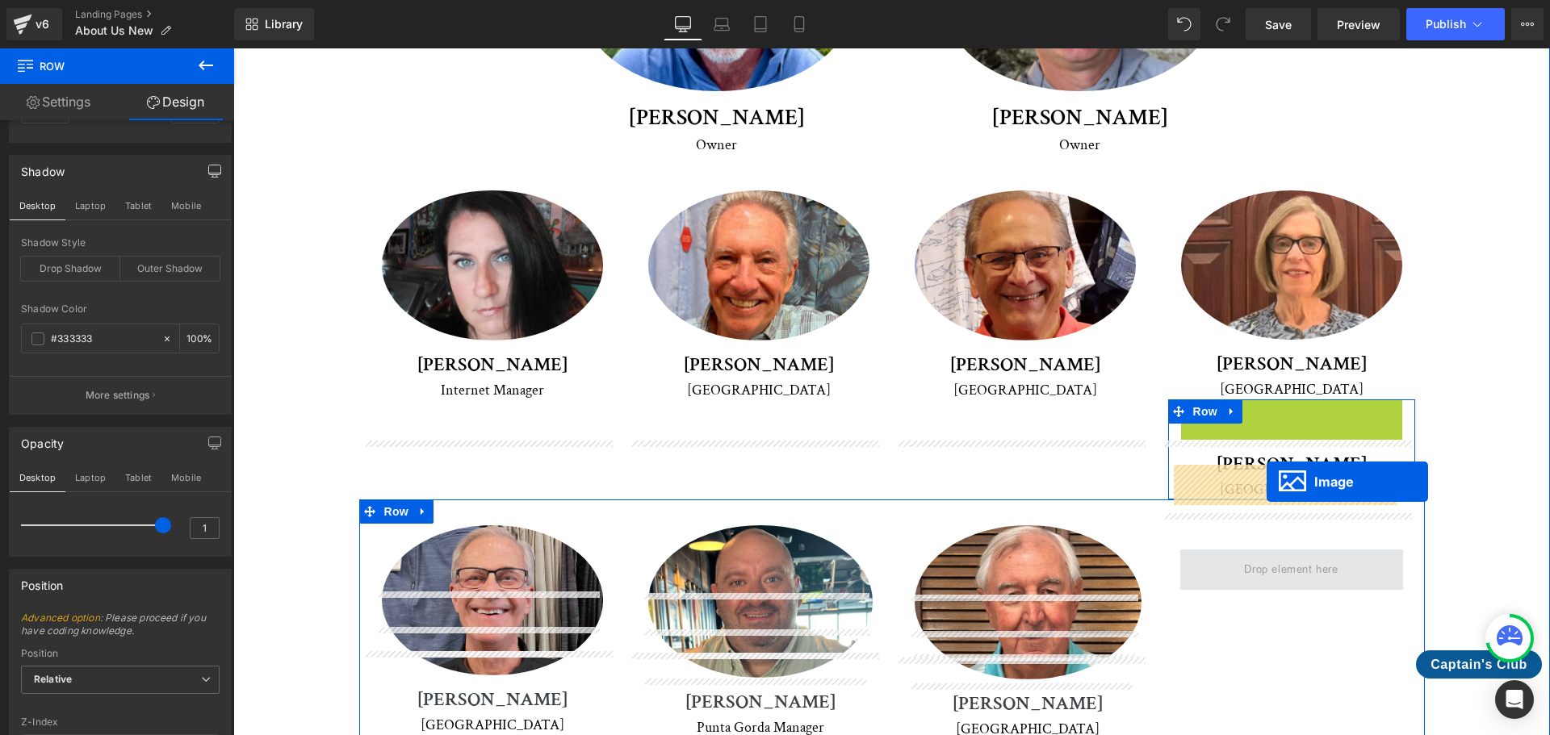
drag, startPoint x: 1265, startPoint y: 383, endPoint x: 1266, endPoint y: 482, distance: 99.3
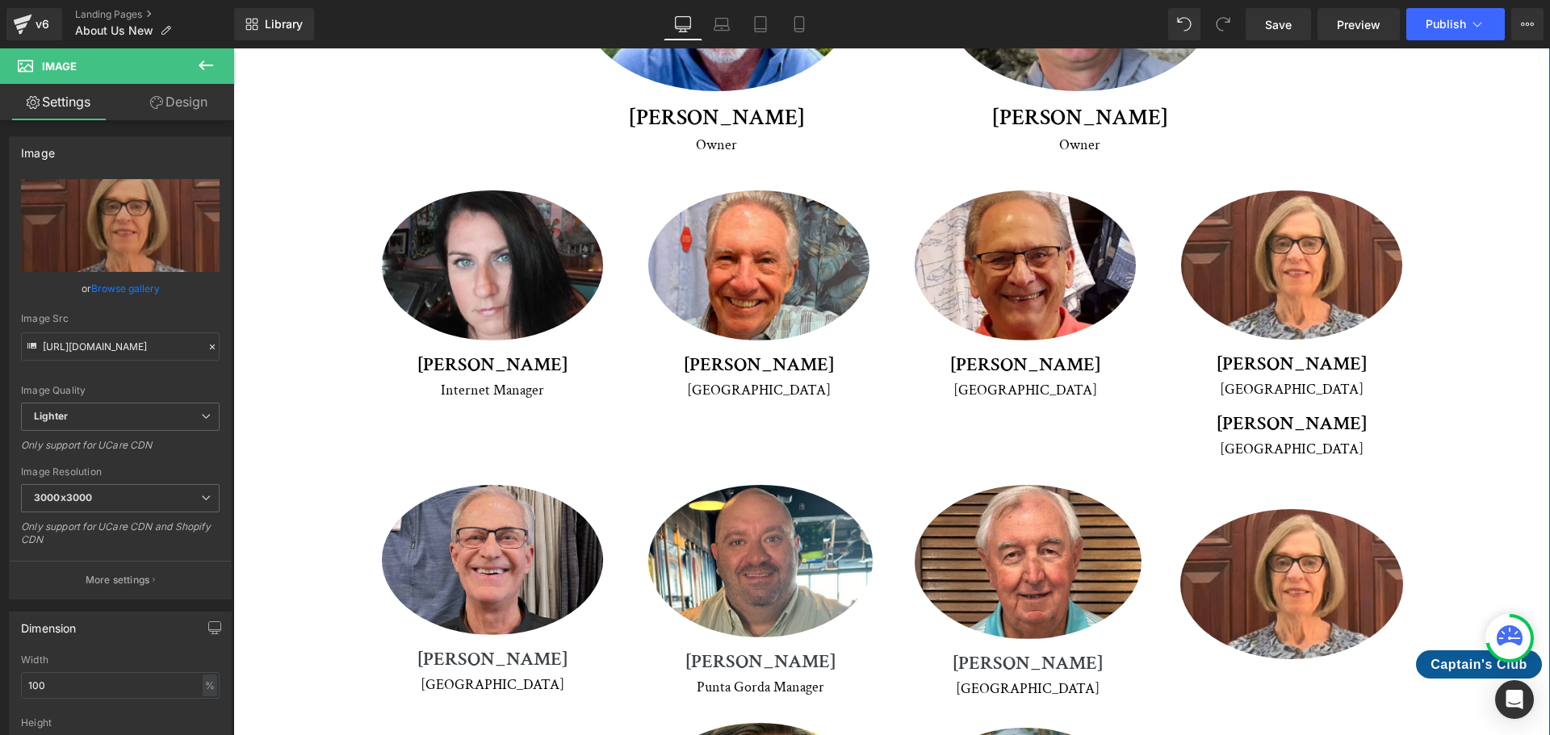
click at [1448, 289] on div "Meet Our Crew Heading We're proud to introduce you to our dedicated team of pro…" at bounding box center [892, 342] width 1236 height 1217
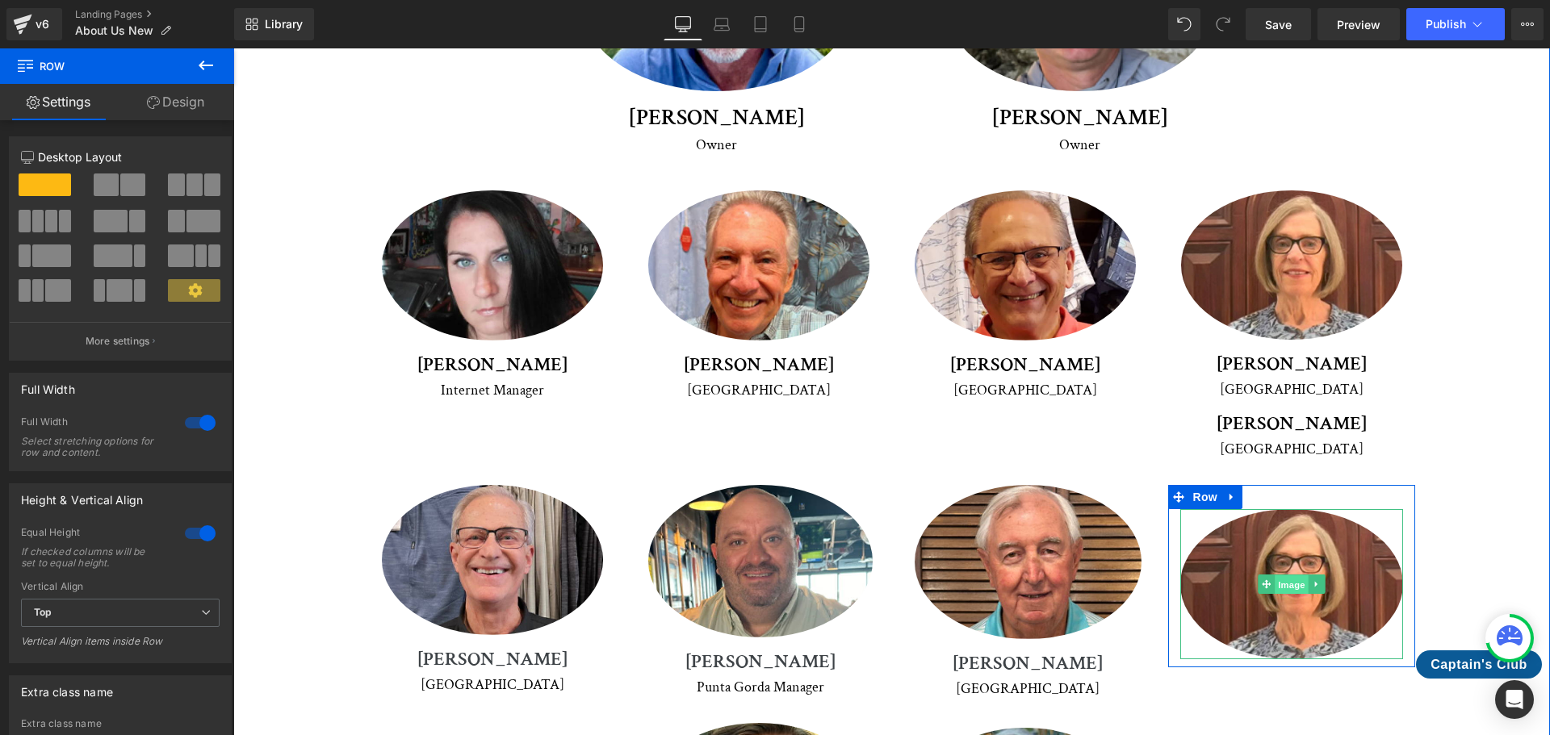
click at [1280, 575] on span "Image" at bounding box center [1291, 584] width 34 height 19
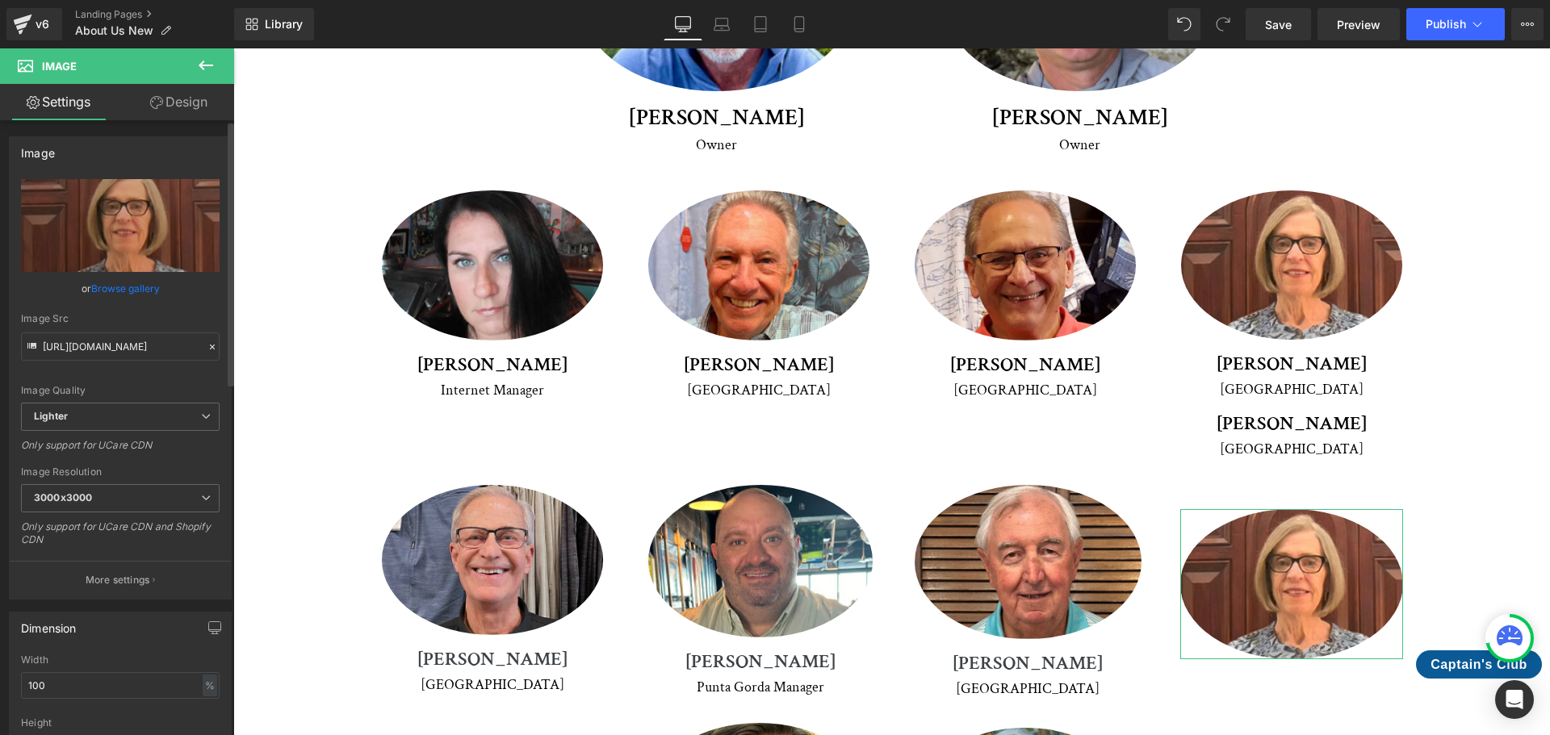
click at [148, 287] on link "Browse gallery" at bounding box center [125, 288] width 69 height 28
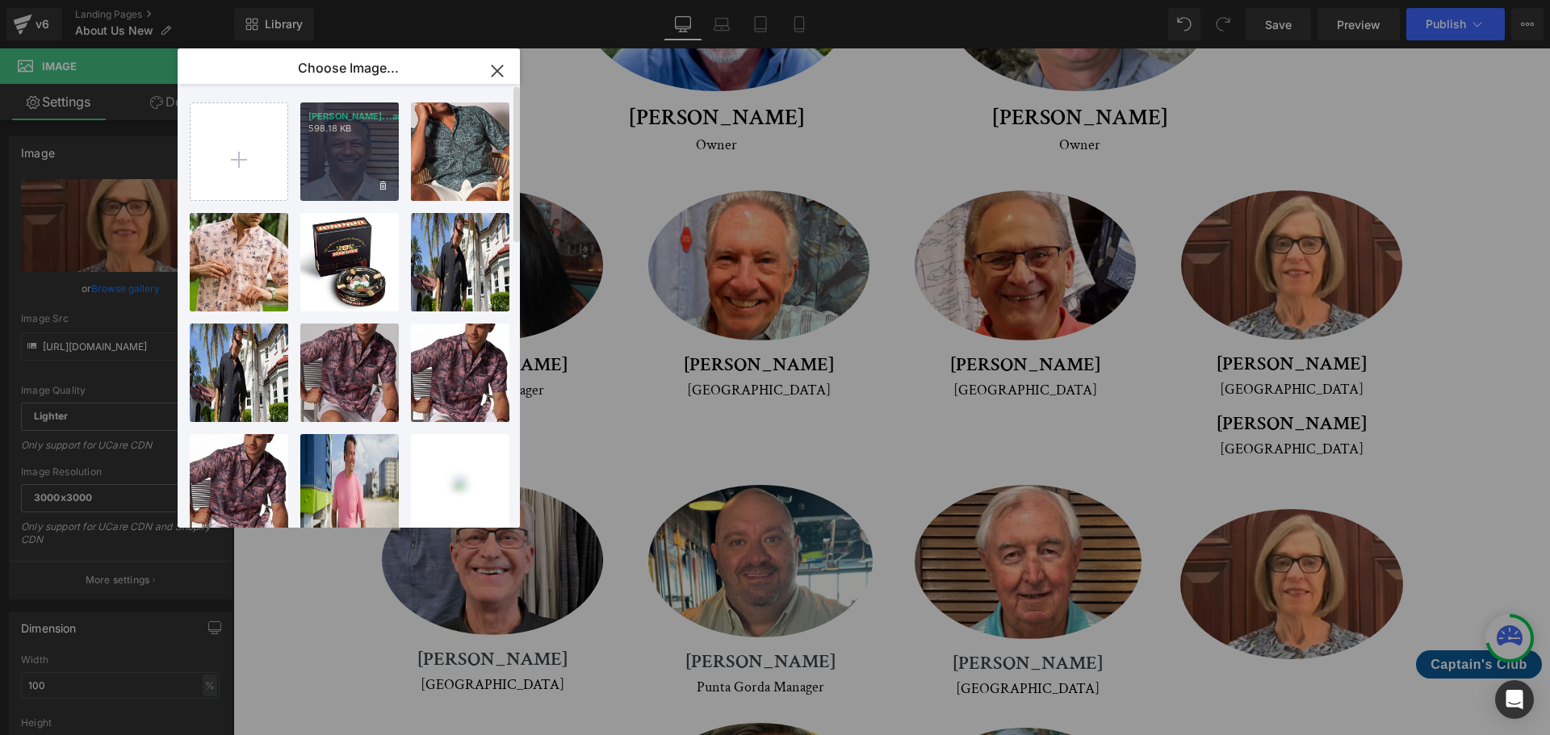
click at [339, 157] on div "[PERSON_NAME]...arma.jpg 598.18 KB" at bounding box center [349, 152] width 98 height 98
type input "[URL][DOMAIN_NAME]"
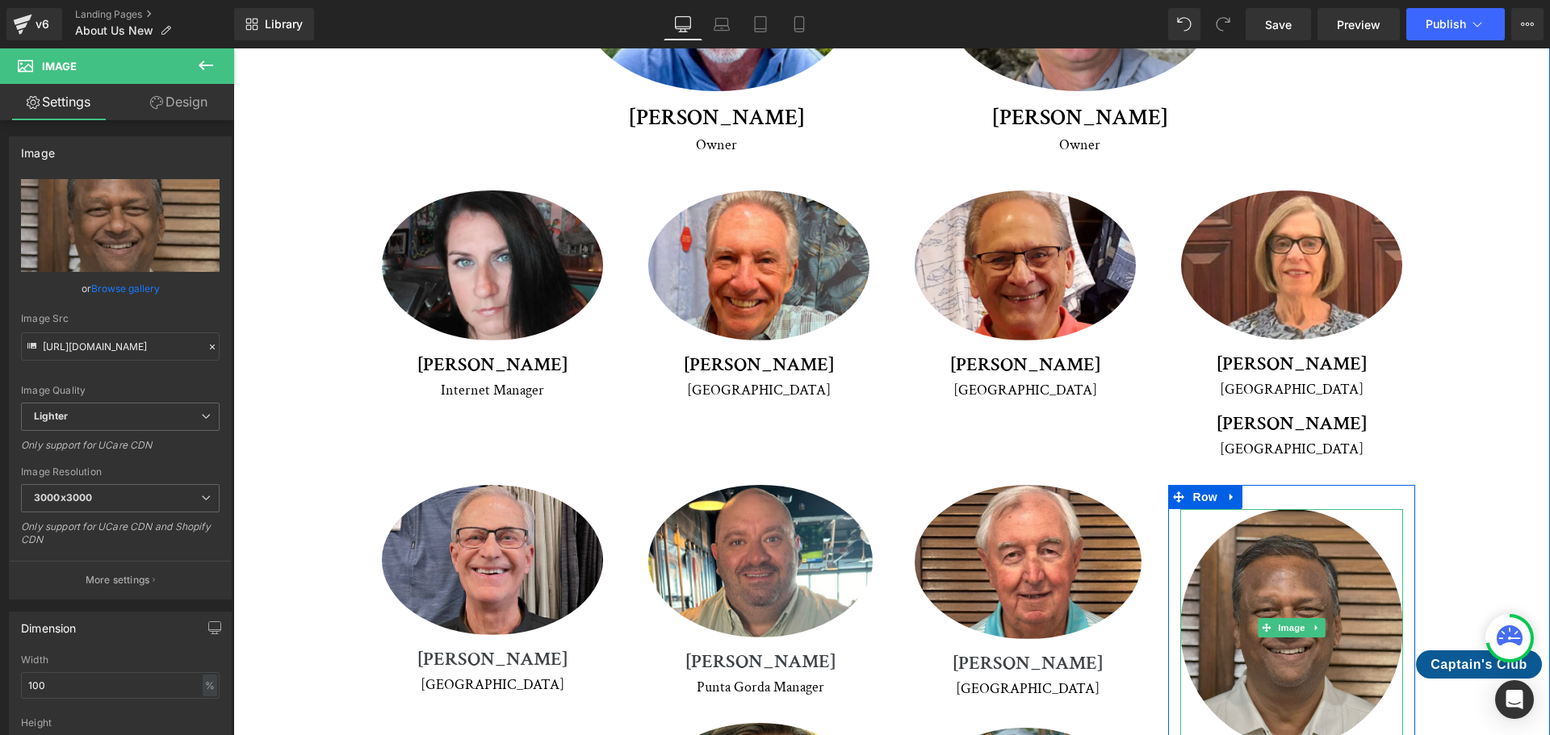
click at [1320, 605] on img at bounding box center [1291, 628] width 223 height 238
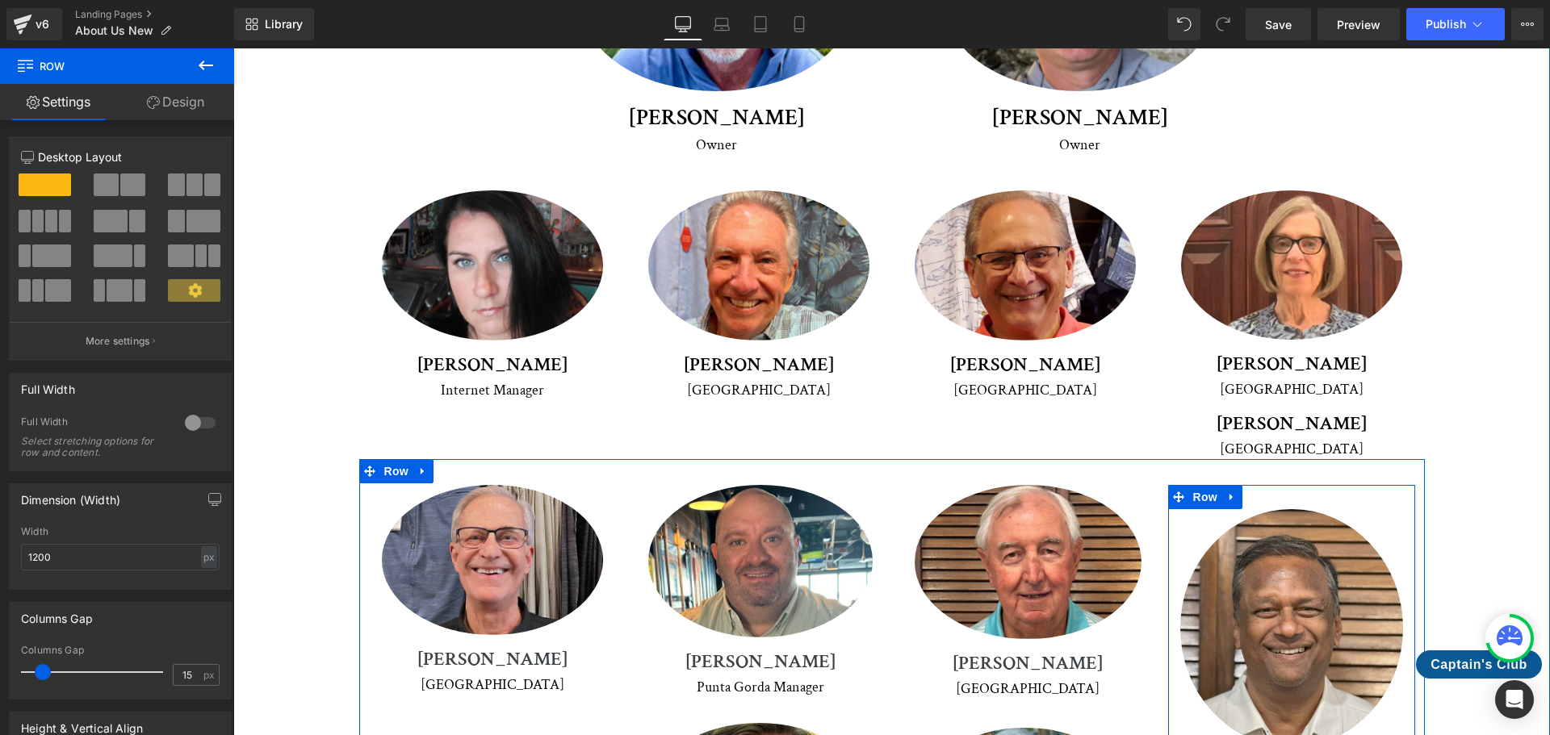
drag, startPoint x: 1293, startPoint y: 663, endPoint x: 1300, endPoint y: 412, distance: 250.3
click at [1303, 578] on div "Image Row" at bounding box center [1291, 616] width 247 height 262
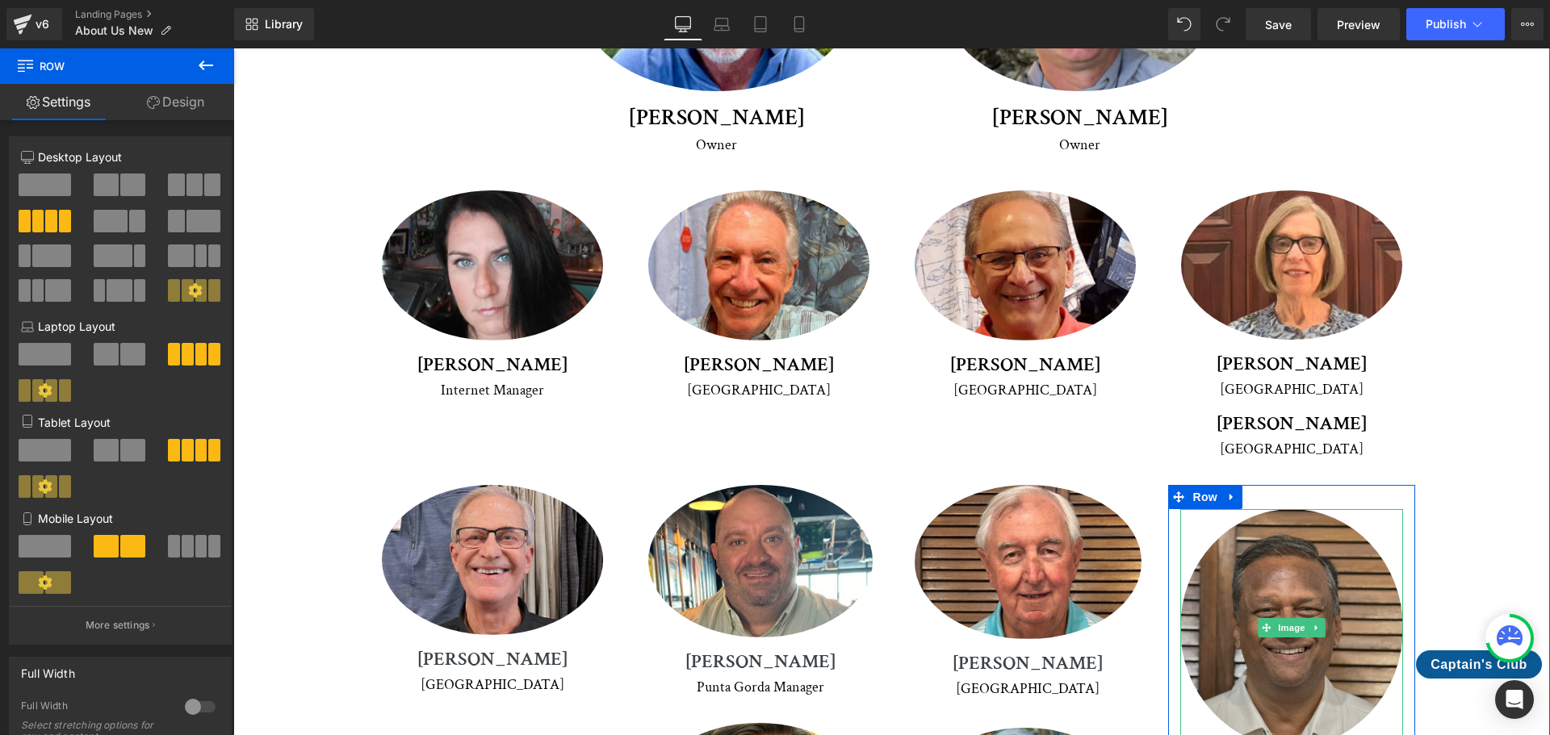
drag, startPoint x: 1287, startPoint y: 399, endPoint x: 1287, endPoint y: 447, distance: 48.4
click at [1287, 459] on div "Image [PERSON_NAME] Heading Venice Text Block Row Image [PERSON_NAME] Heading […" at bounding box center [891, 705] width 1065 height 492
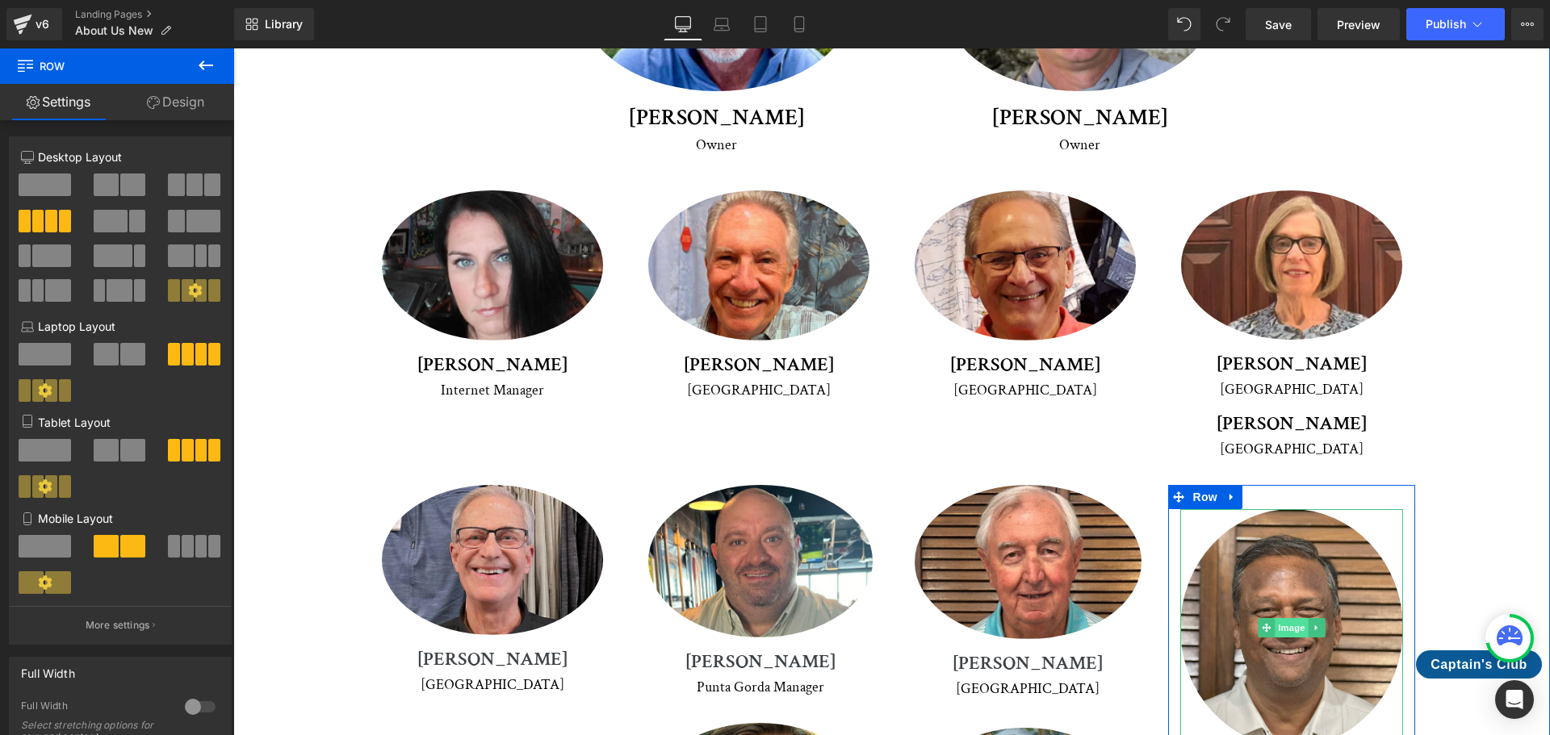
click at [1281, 618] on span "Image" at bounding box center [1291, 627] width 34 height 19
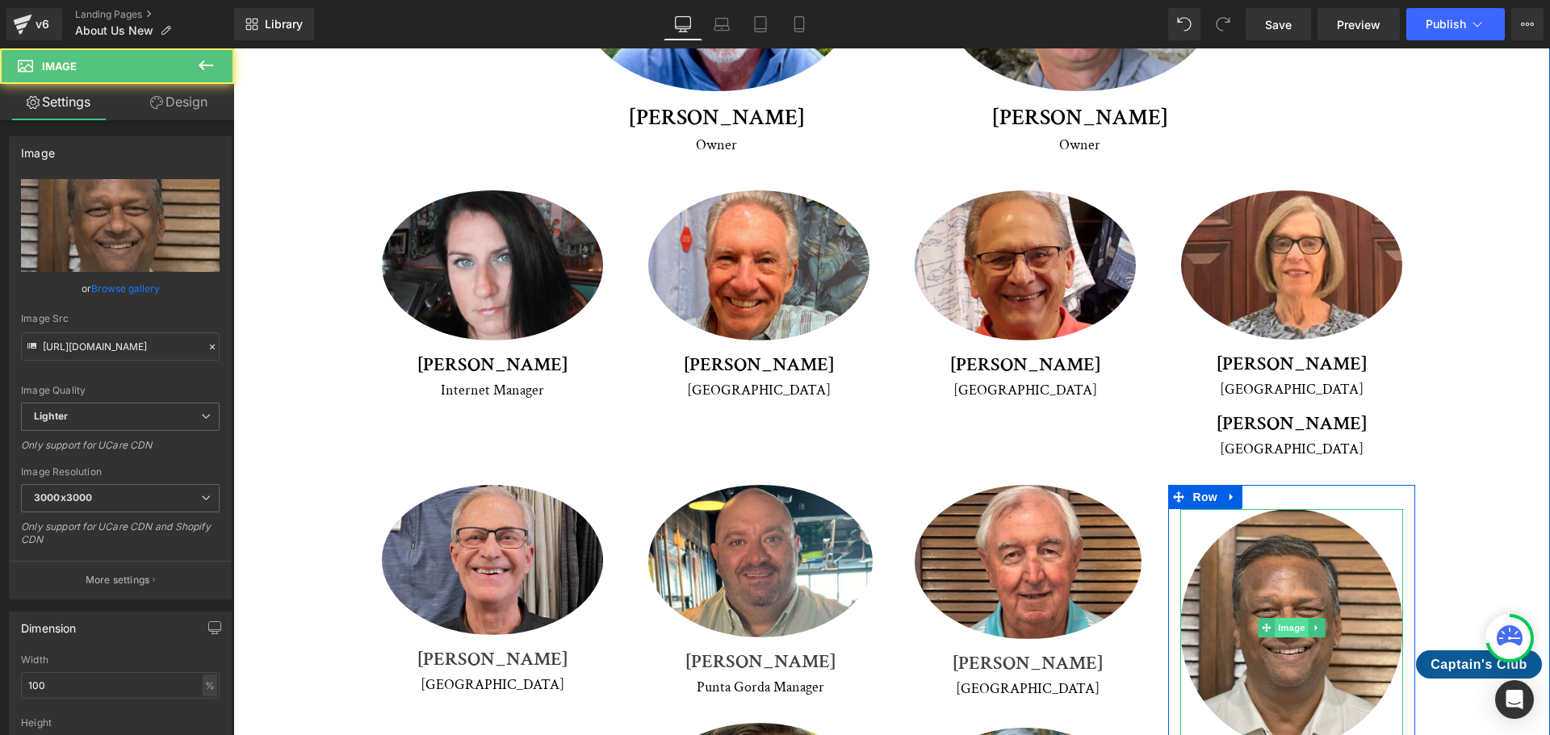
click at [1281, 618] on span "Image" at bounding box center [1291, 627] width 34 height 19
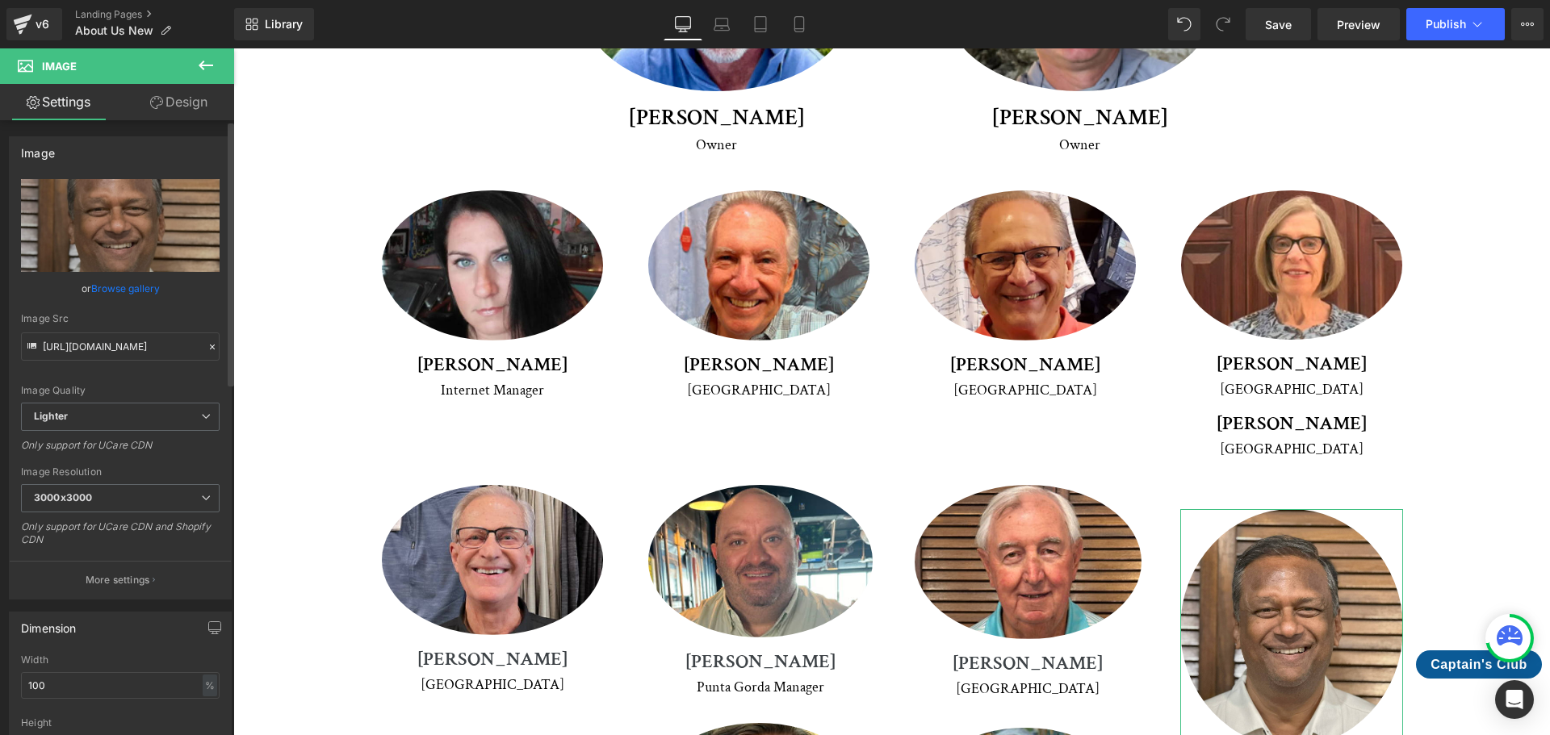
click at [130, 294] on link "Browse gallery" at bounding box center [125, 288] width 69 height 28
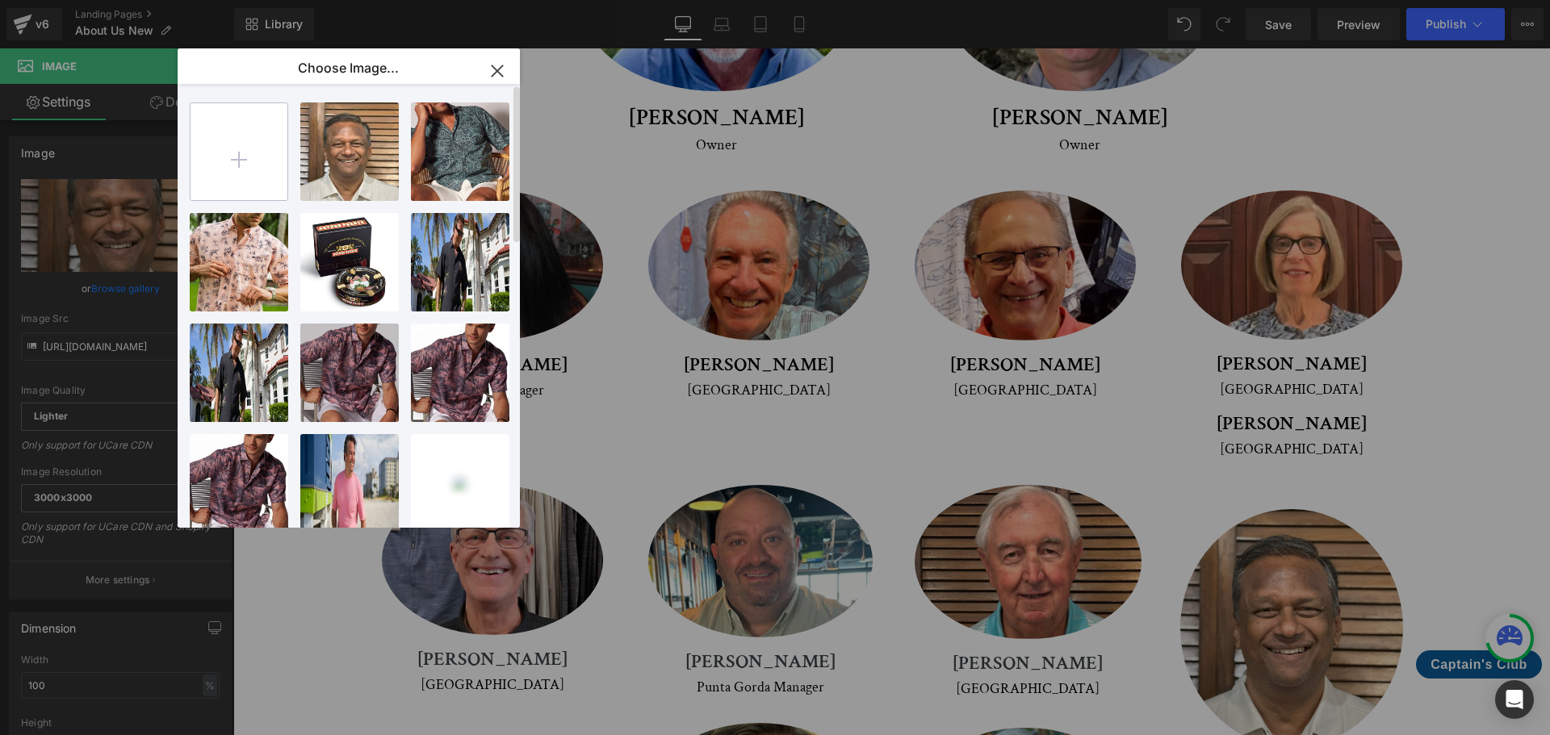
click at [245, 168] on input "file" at bounding box center [238, 151] width 97 height 97
type input "C:\fakepath\Sharma_2.jpg"
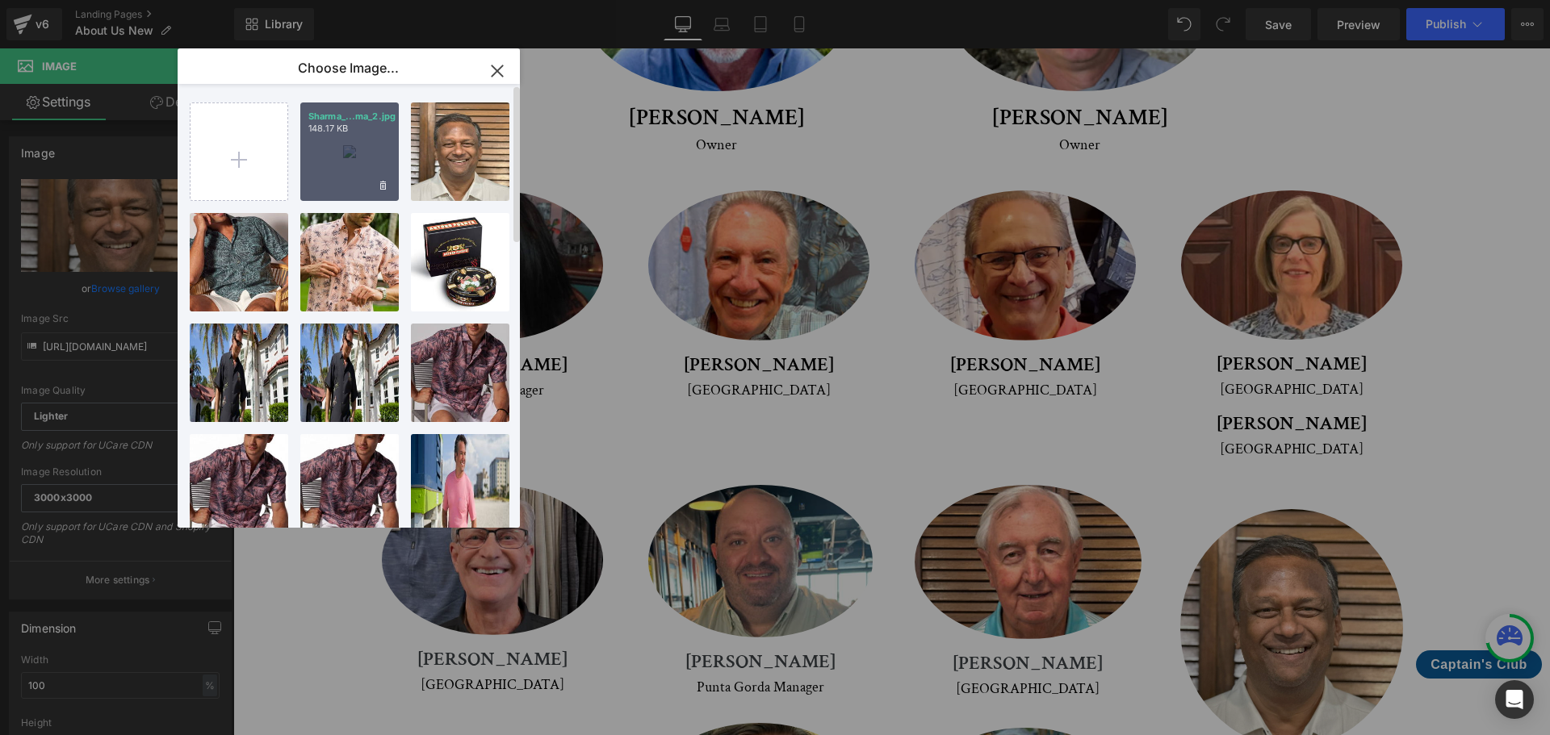
click at [337, 151] on div "Sharma_...ma_2.jpg 148.17 KB" at bounding box center [349, 152] width 98 height 98
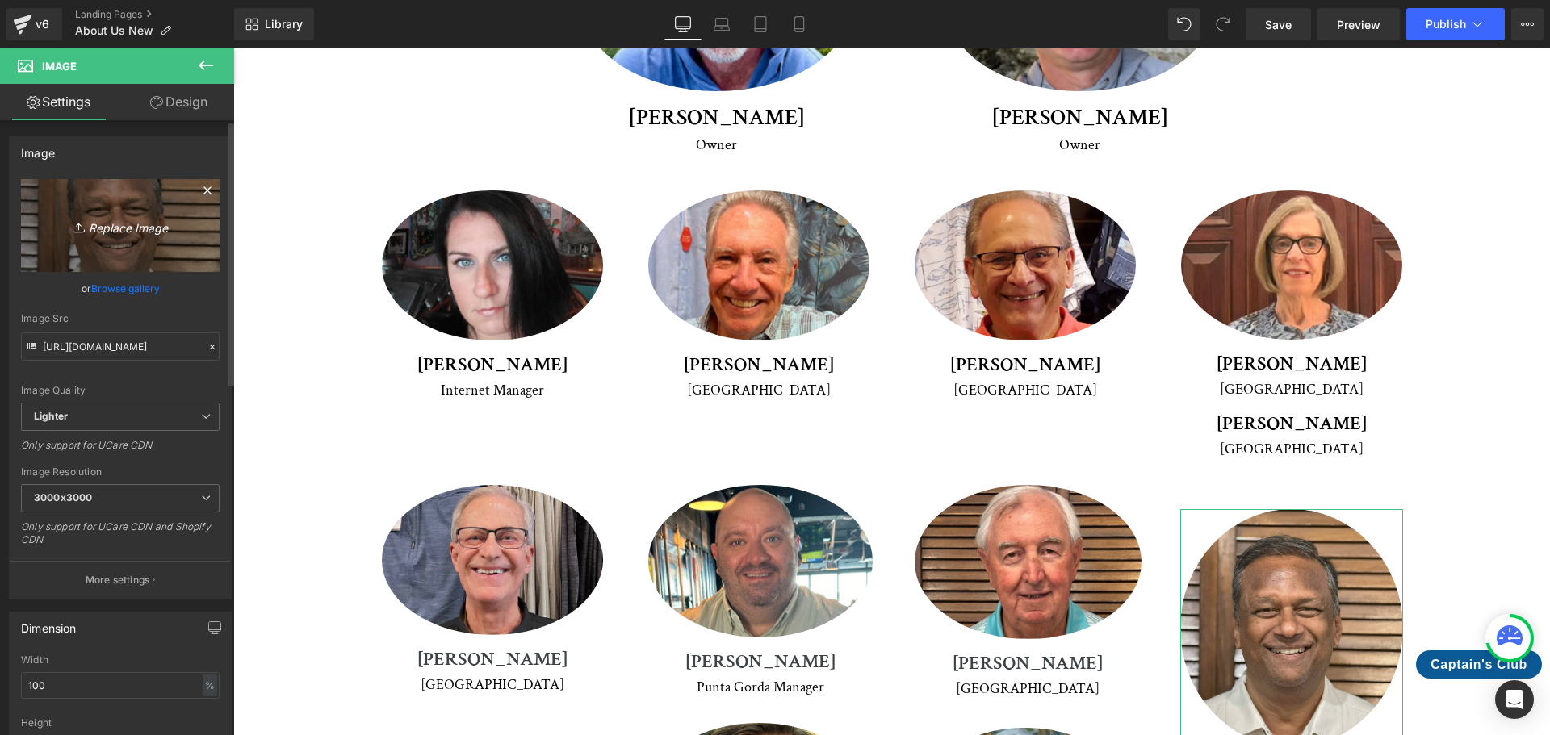
click at [134, 230] on icon "Replace Image" at bounding box center [120, 226] width 129 height 20
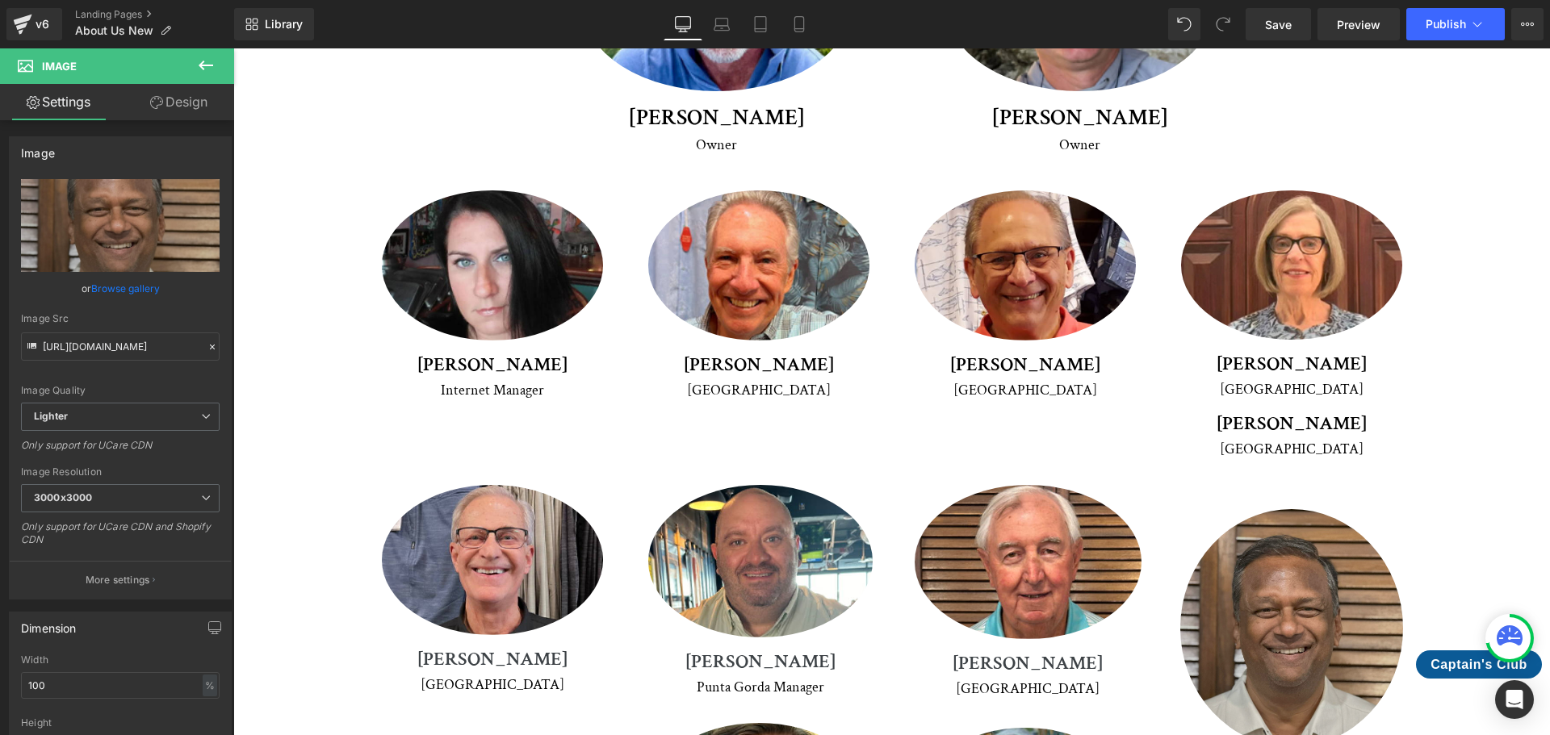
click at [1268, 513] on img at bounding box center [1291, 628] width 223 height 238
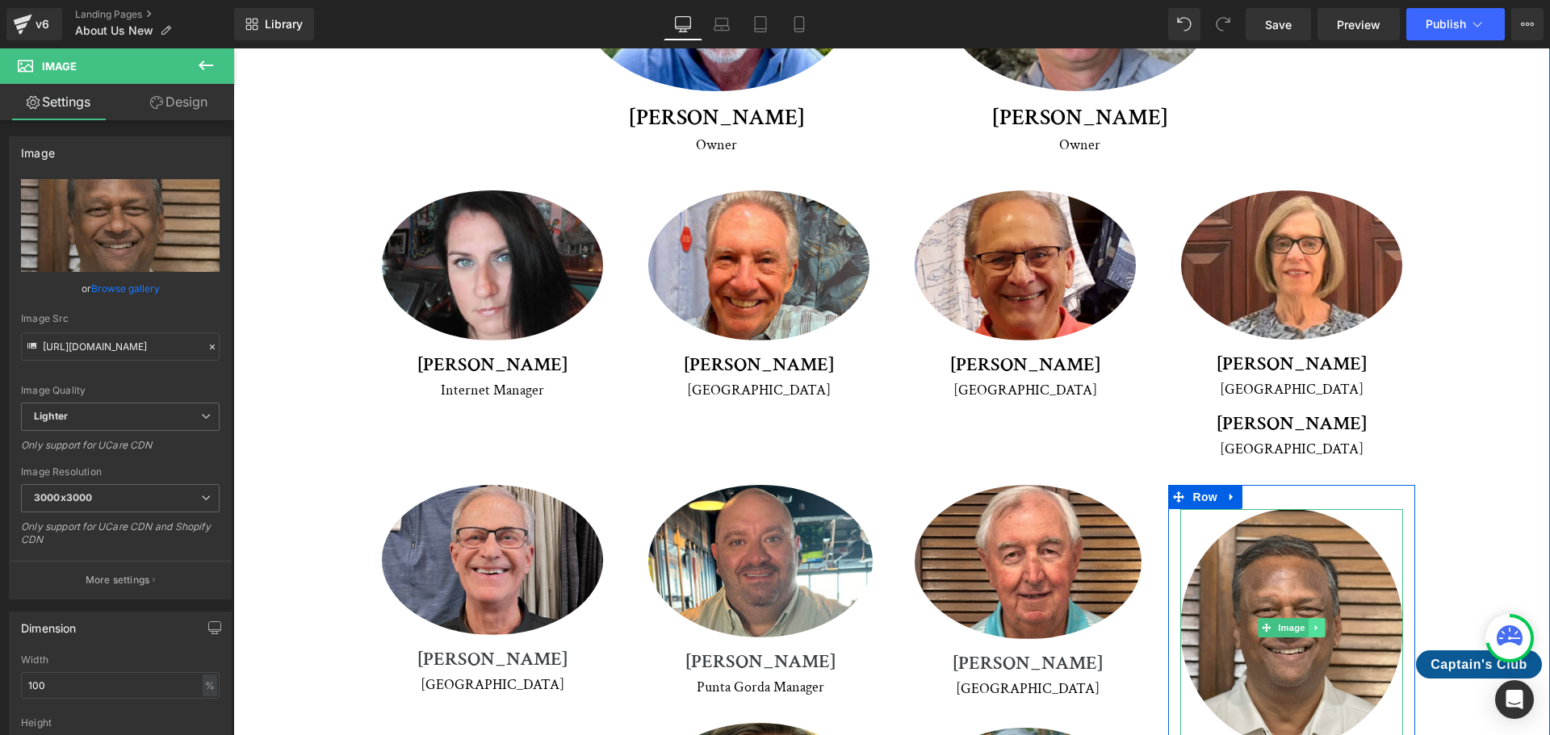
click at [1312, 623] on icon at bounding box center [1316, 628] width 9 height 10
click at [1320, 624] on icon at bounding box center [1324, 628] width 9 height 9
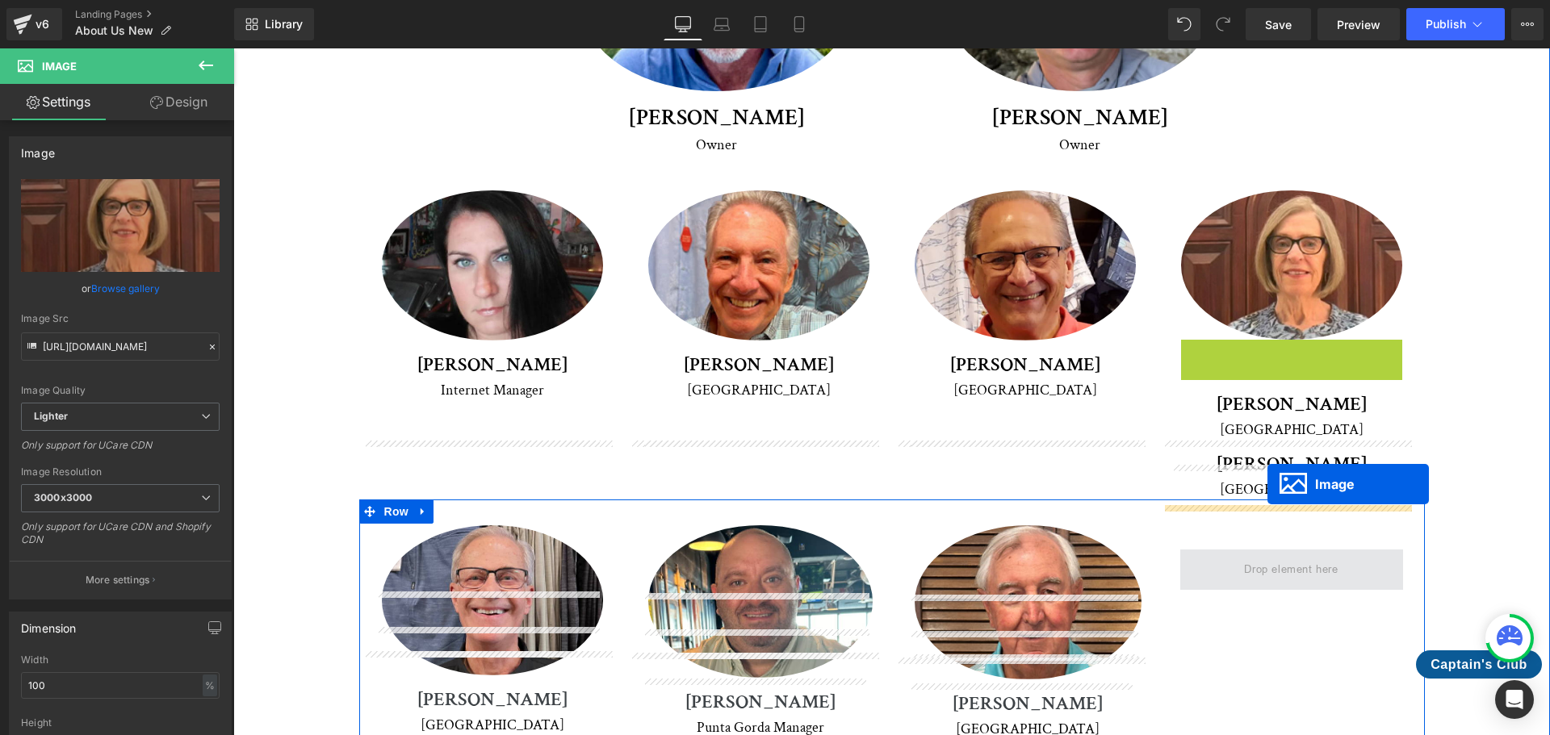
drag, startPoint x: 1282, startPoint y: 329, endPoint x: 1267, endPoint y: 484, distance: 156.5
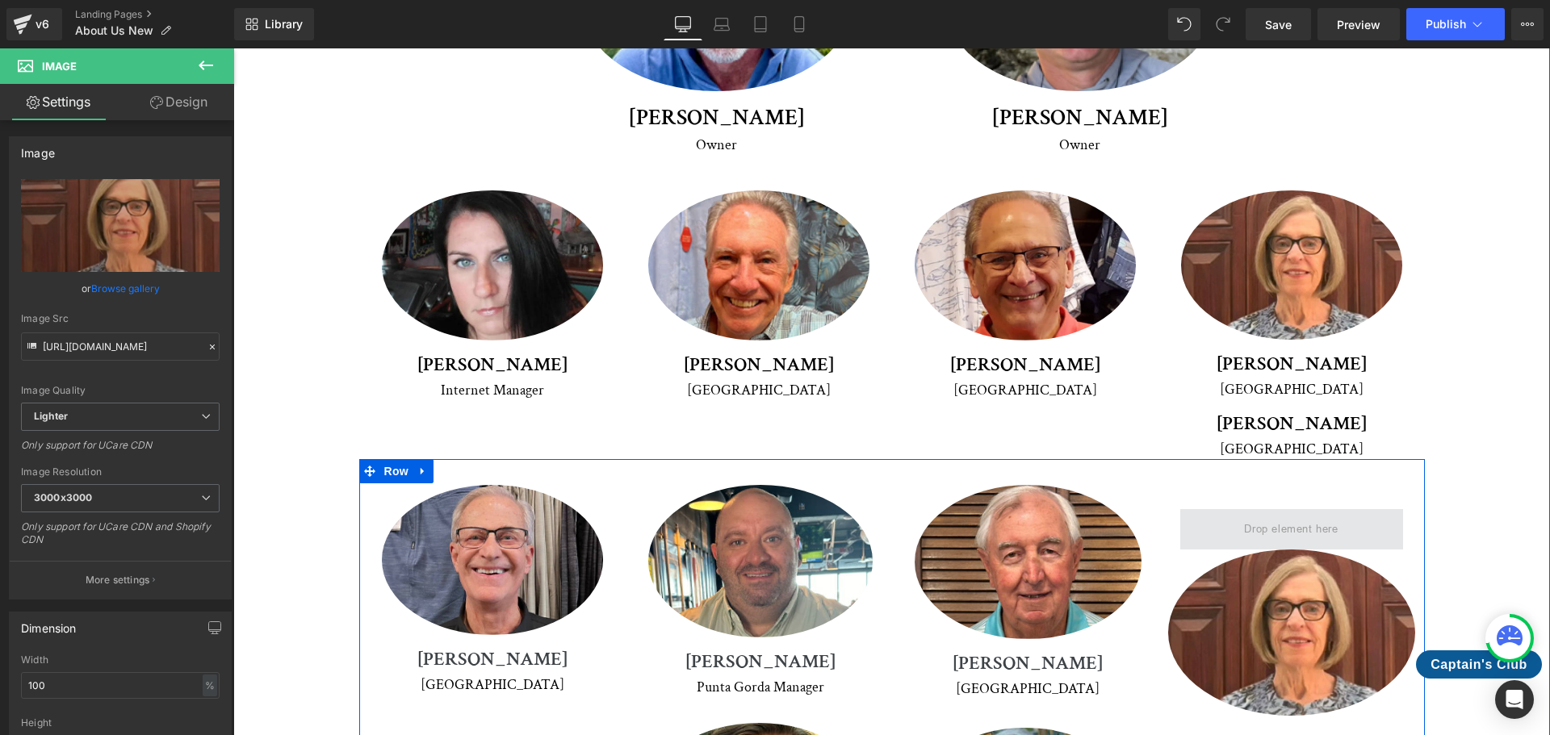
click at [1319, 516] on span at bounding box center [1290, 529] width 105 height 27
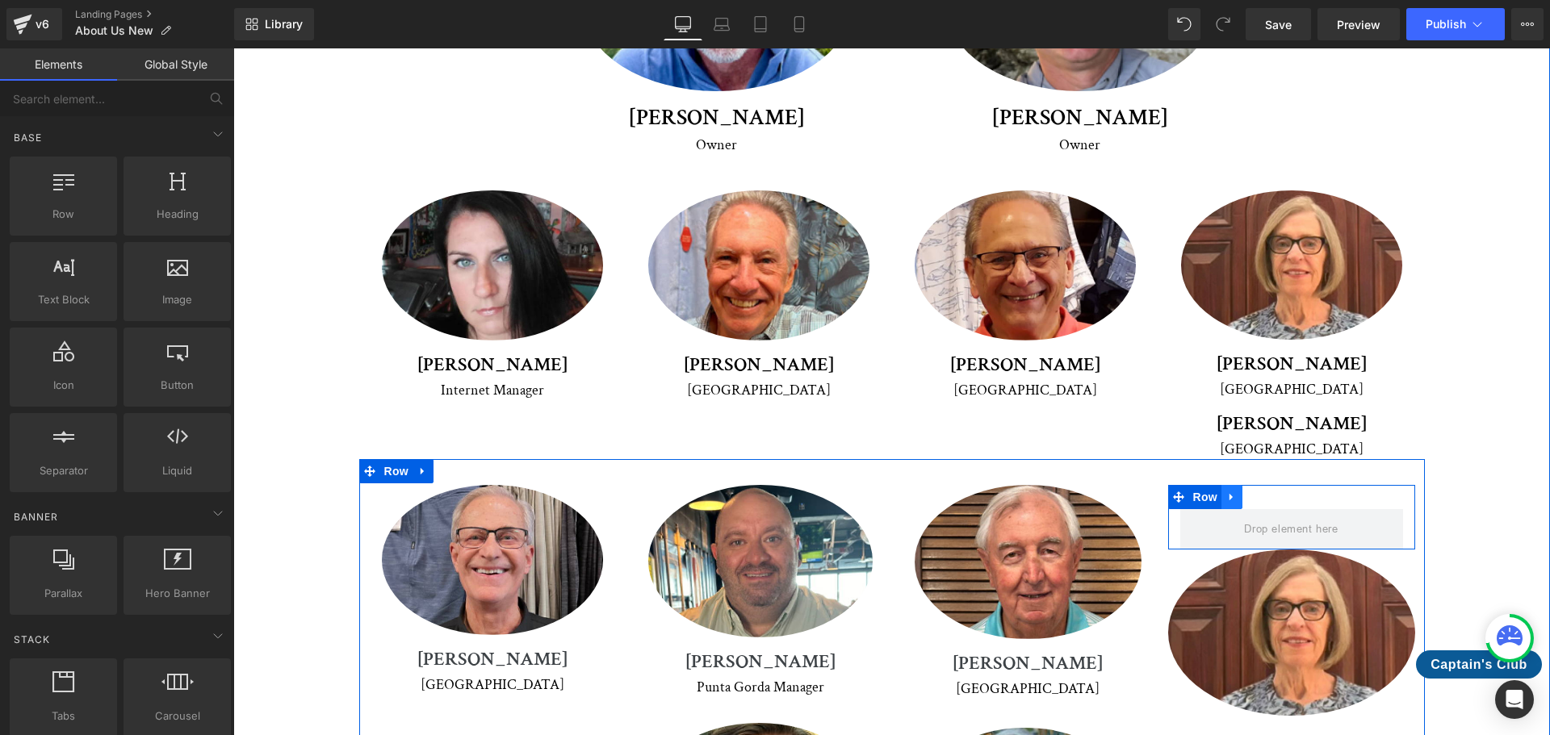
click at [1226, 491] on icon at bounding box center [1231, 497] width 11 height 12
click at [1268, 492] on icon at bounding box center [1273, 497] width 11 height 11
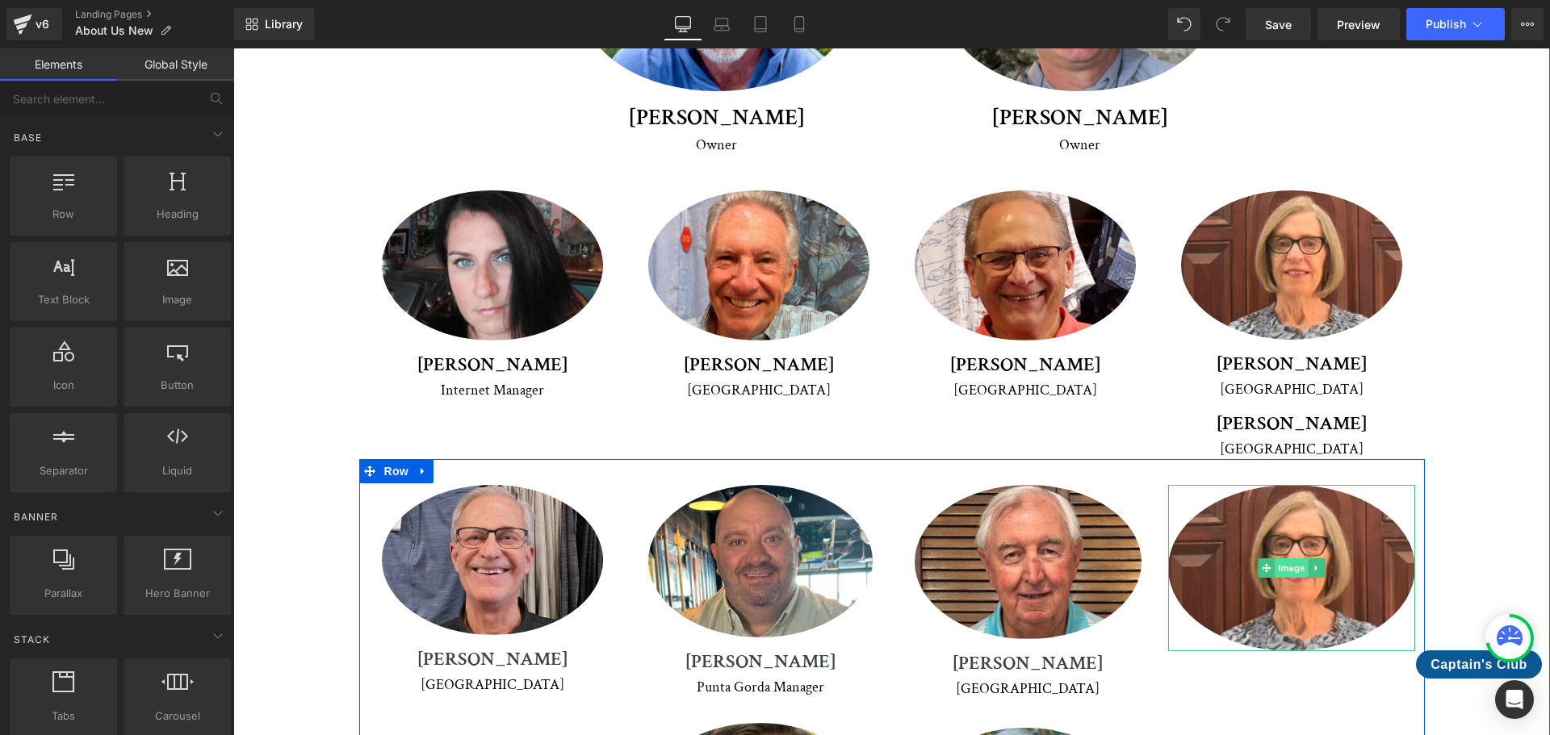
click at [1289, 559] on span "Image" at bounding box center [1291, 568] width 34 height 19
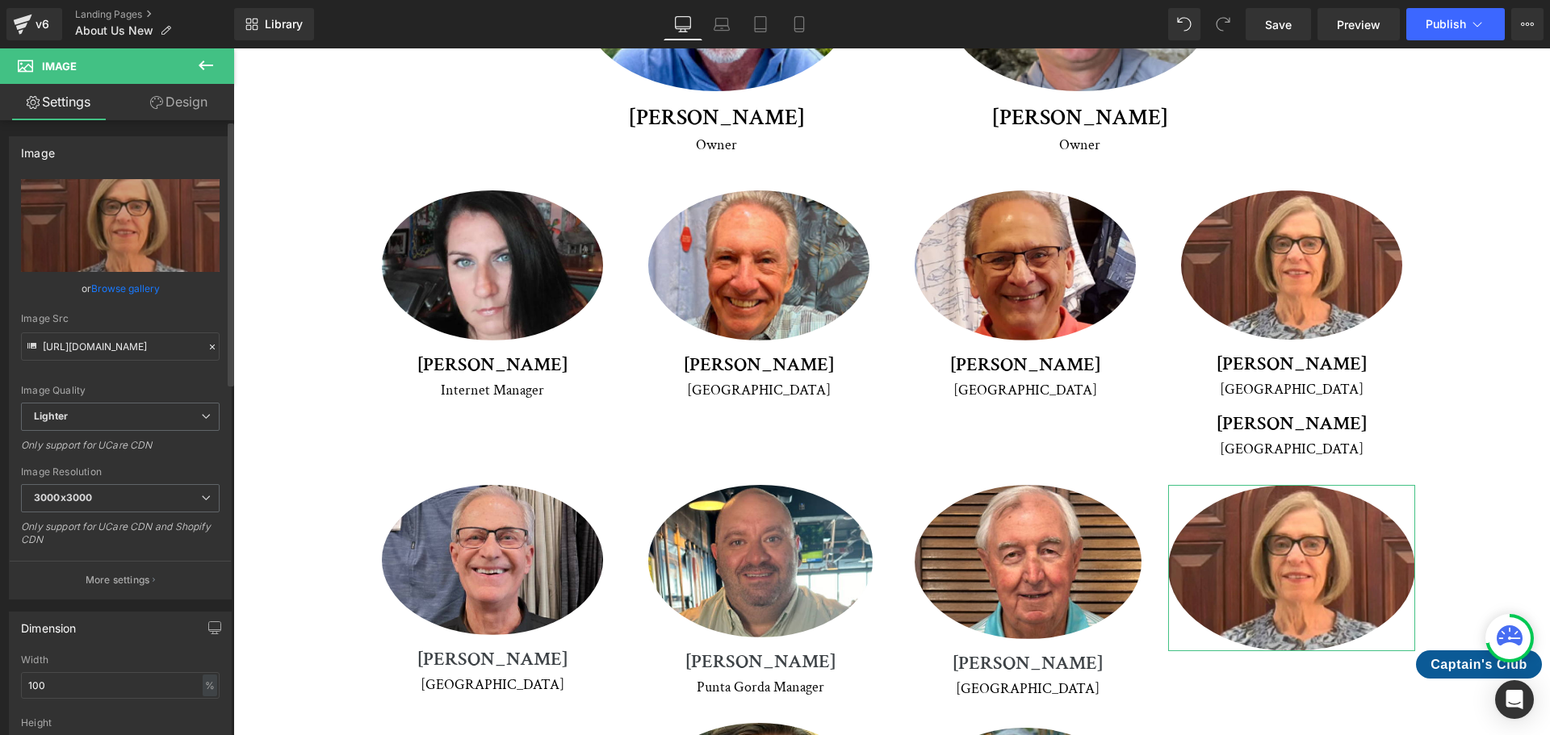
click at [124, 287] on link "Browse gallery" at bounding box center [125, 288] width 69 height 28
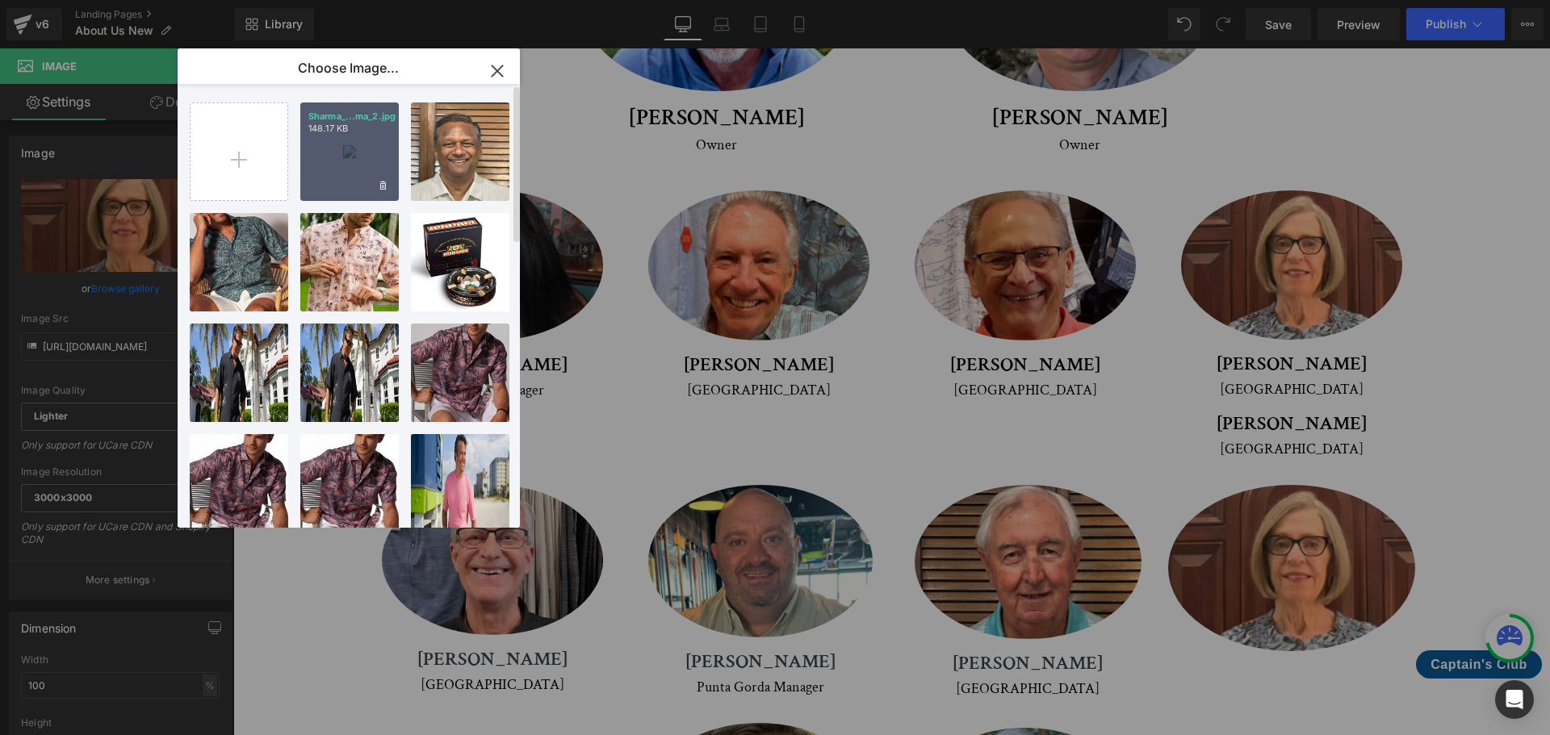
click at [329, 169] on div "Sharma_...ma_2.jpg 148.17 KB" at bounding box center [349, 152] width 98 height 98
type input "[URL][DOMAIN_NAME]"
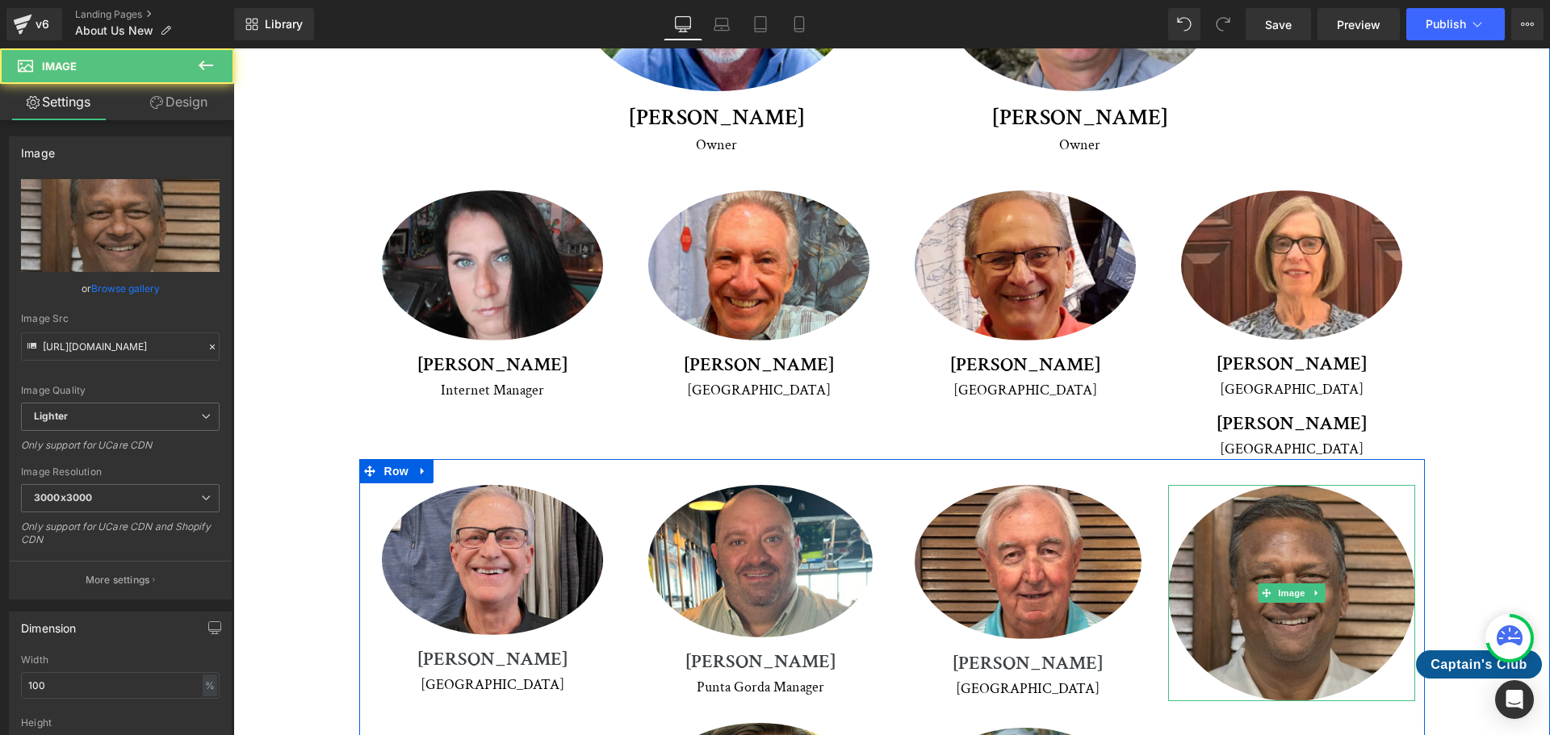
click at [1319, 485] on img at bounding box center [1291, 593] width 247 height 216
drag, startPoint x: 1287, startPoint y: 616, endPoint x: 1291, endPoint y: 563, distance: 53.5
click at [1291, 563] on div "Image" at bounding box center [1291, 593] width 247 height 216
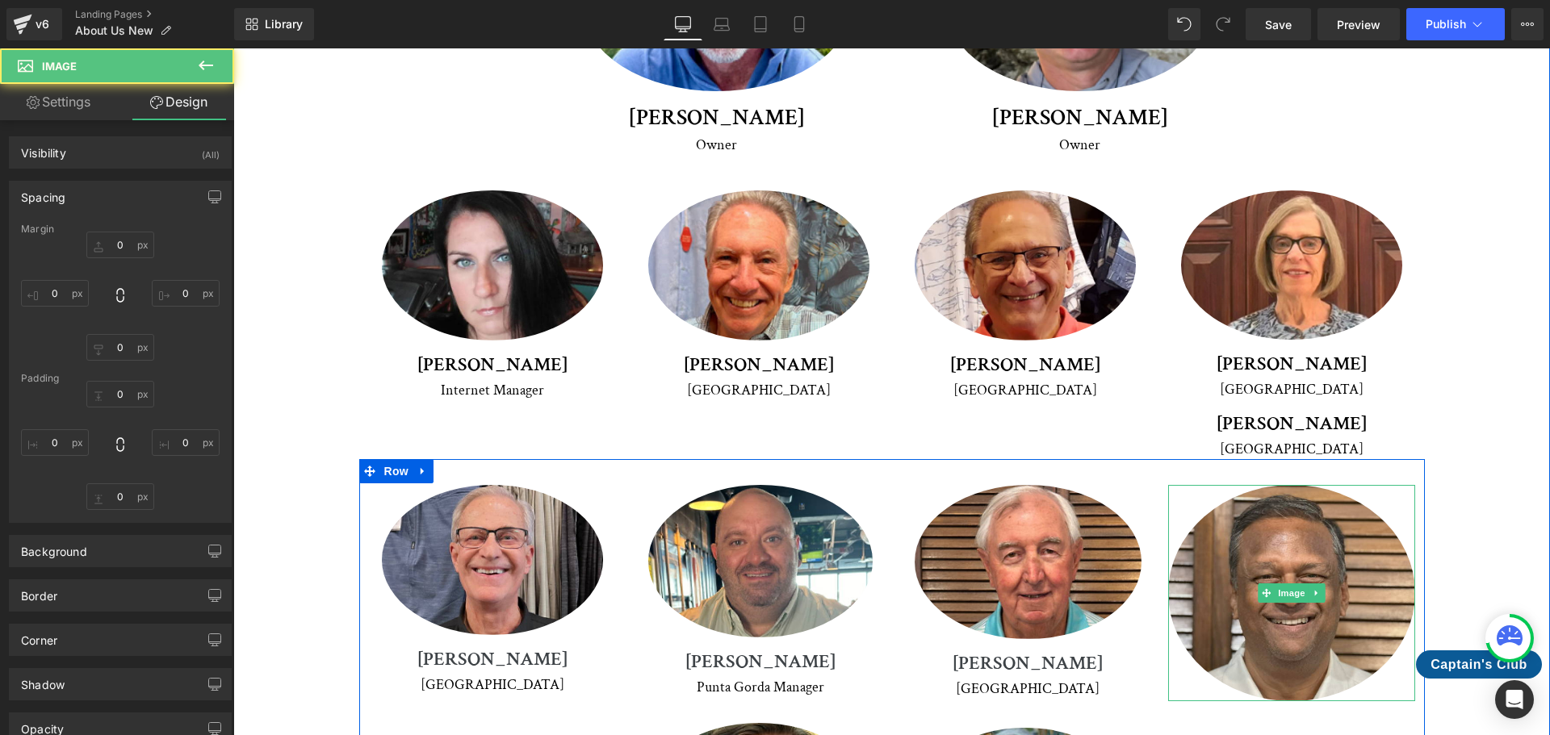
type input "0"
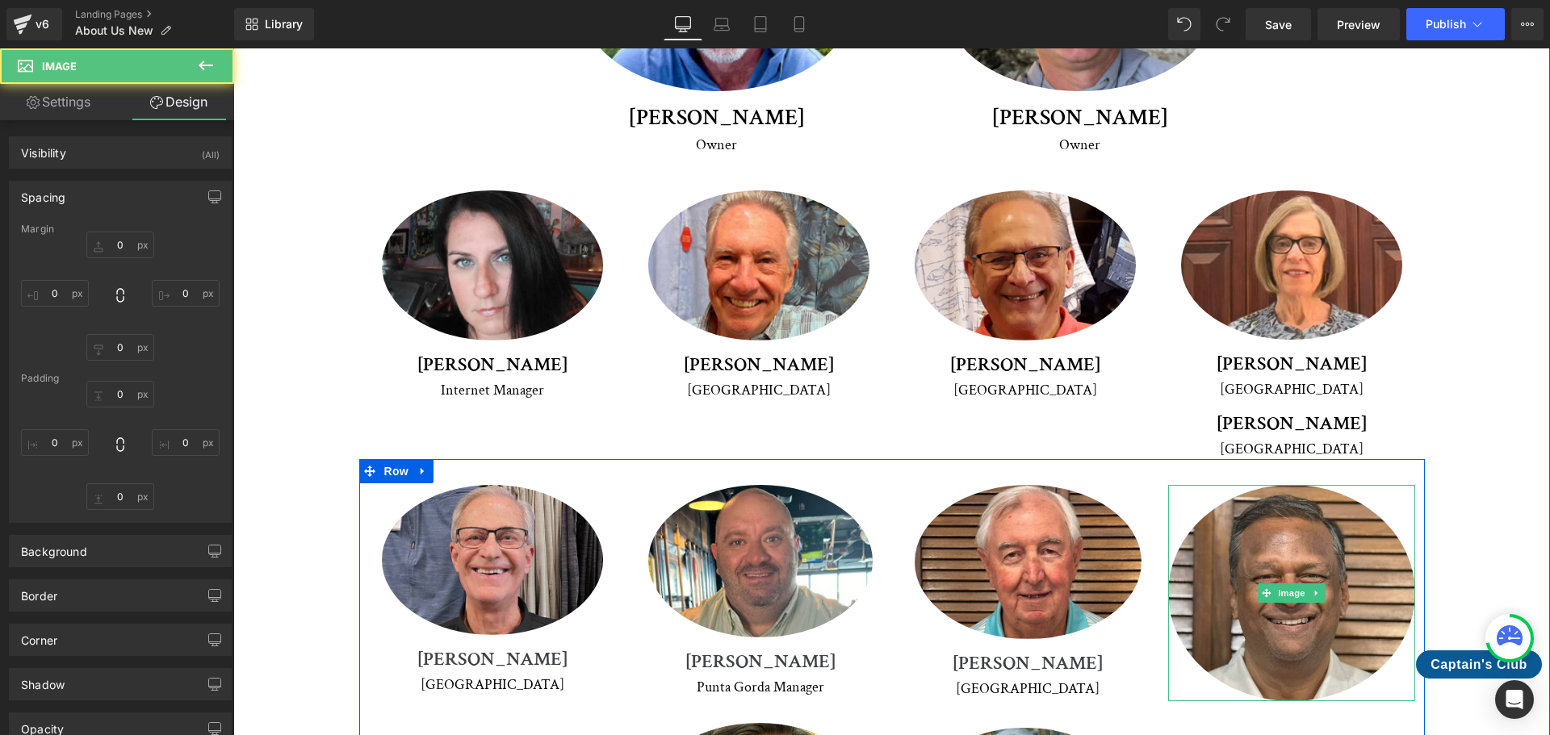
type input "0"
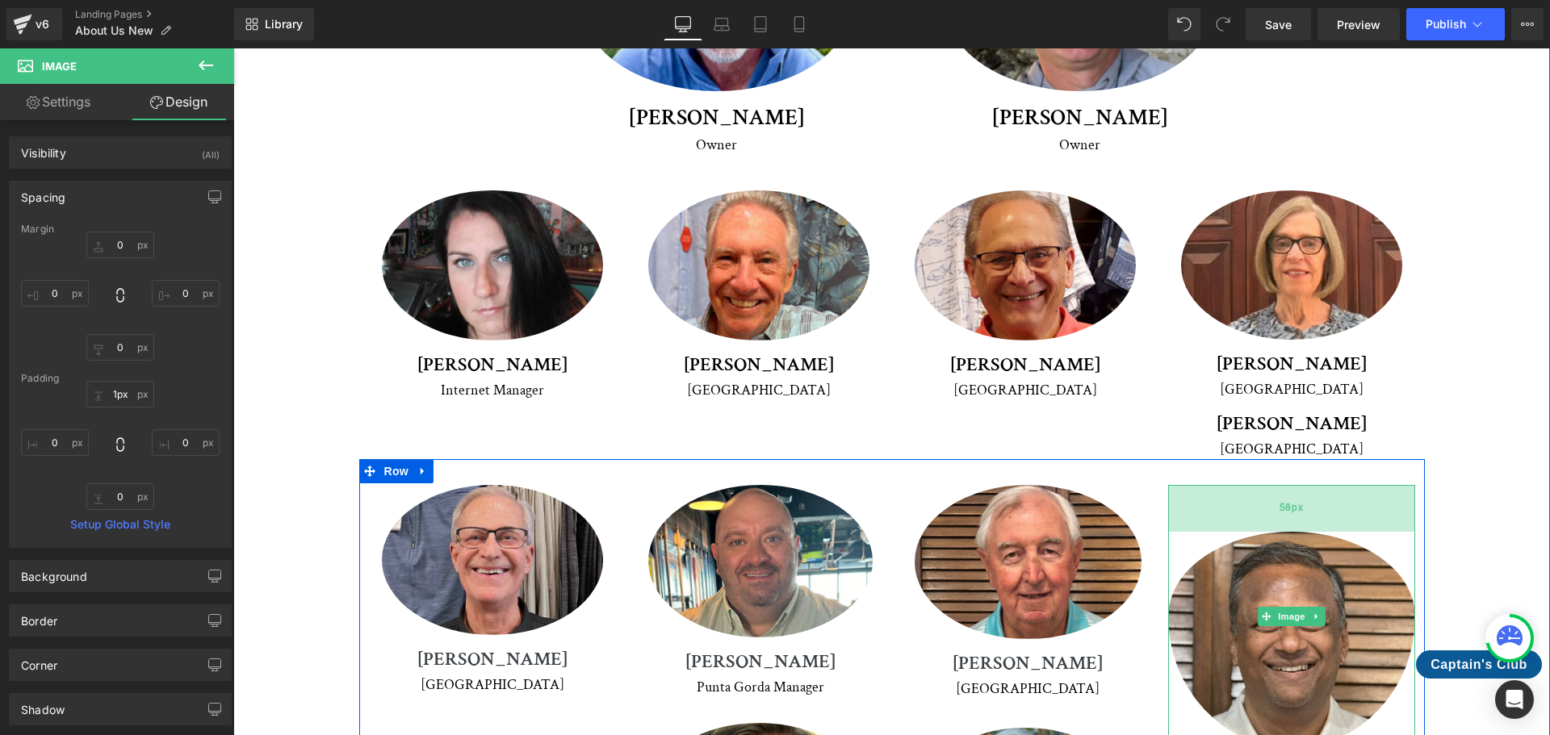
type input "0px"
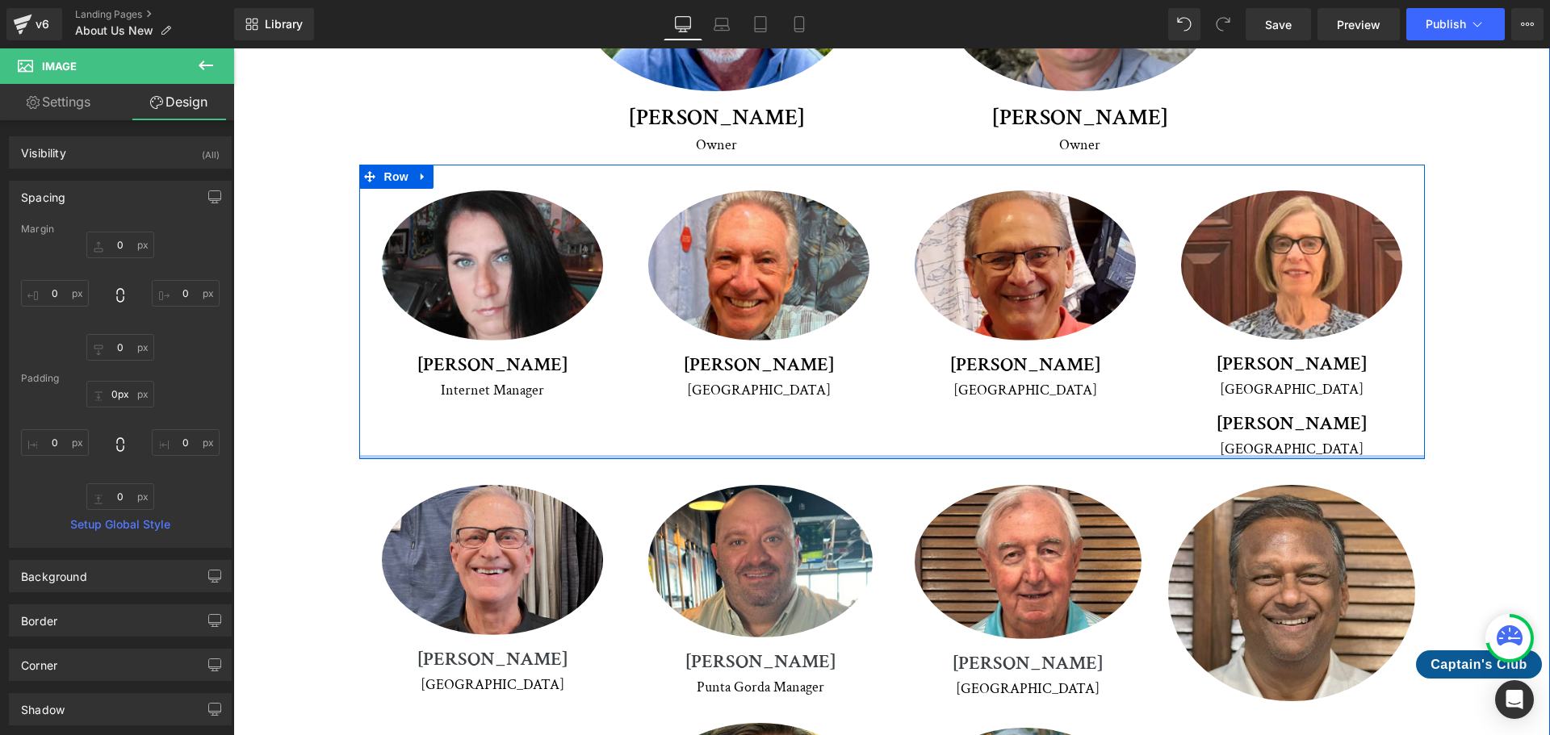
drag, startPoint x: 1283, startPoint y: 402, endPoint x: 1291, endPoint y: 373, distance: 30.2
click at [1291, 373] on div "Meet Our Crew Heading We're proud to introduce you to our dedicated team of pro…" at bounding box center [892, 342] width 1236 height 1217
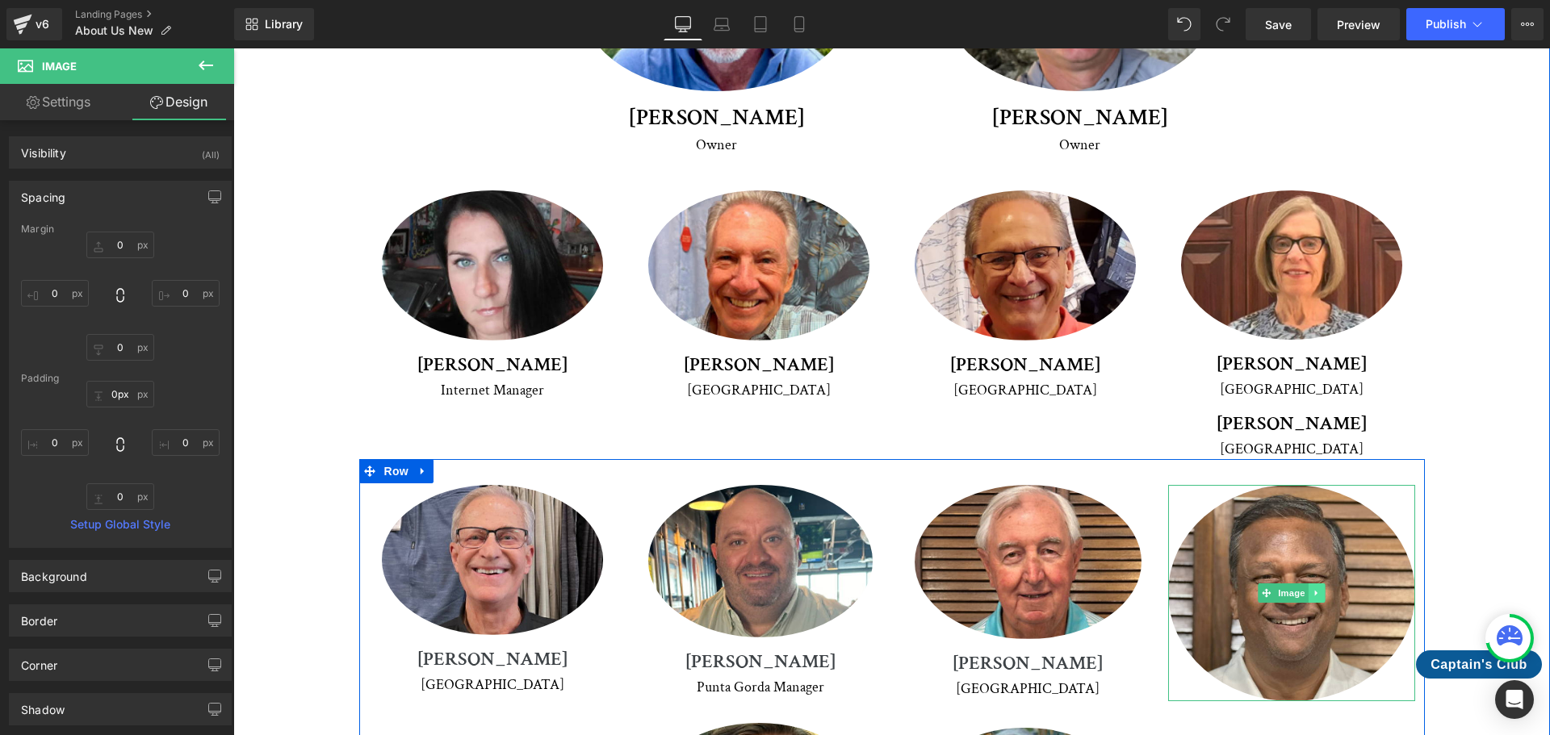
click at [1314, 590] on icon at bounding box center [1315, 593] width 2 height 6
click at [1304, 588] on icon at bounding box center [1308, 592] width 9 height 9
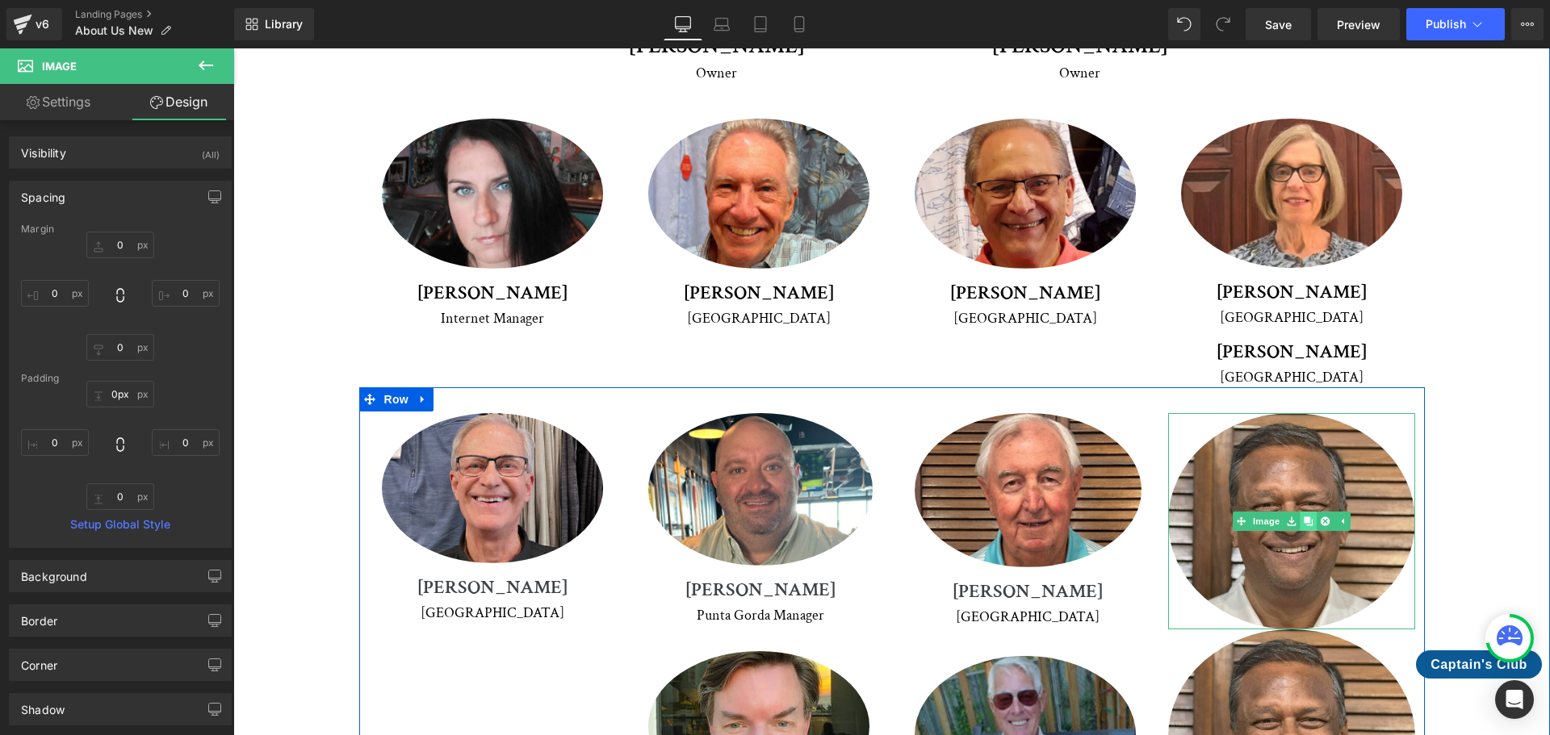
click at [1302, 509] on img at bounding box center [1291, 521] width 247 height 216
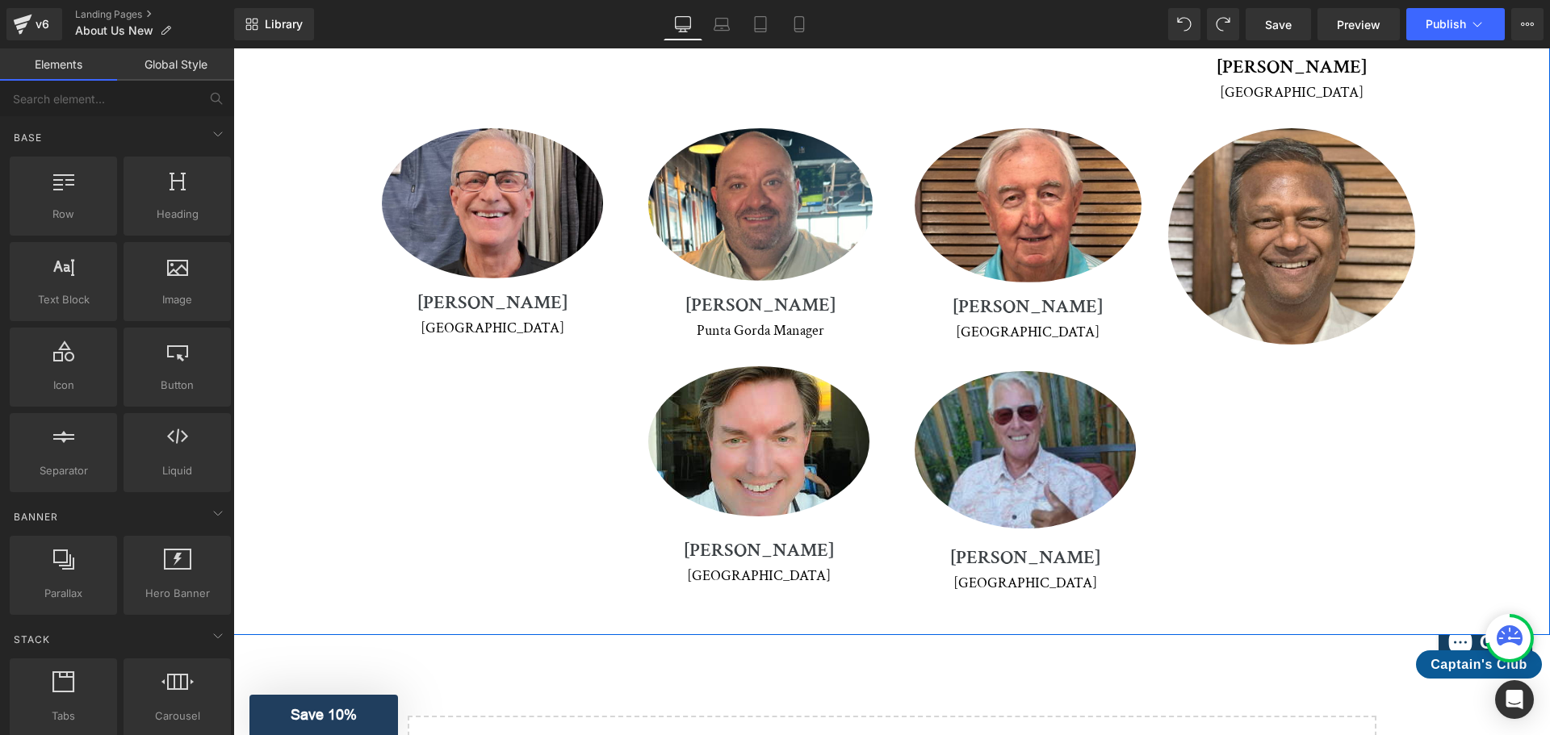
scroll to position [2827, 0]
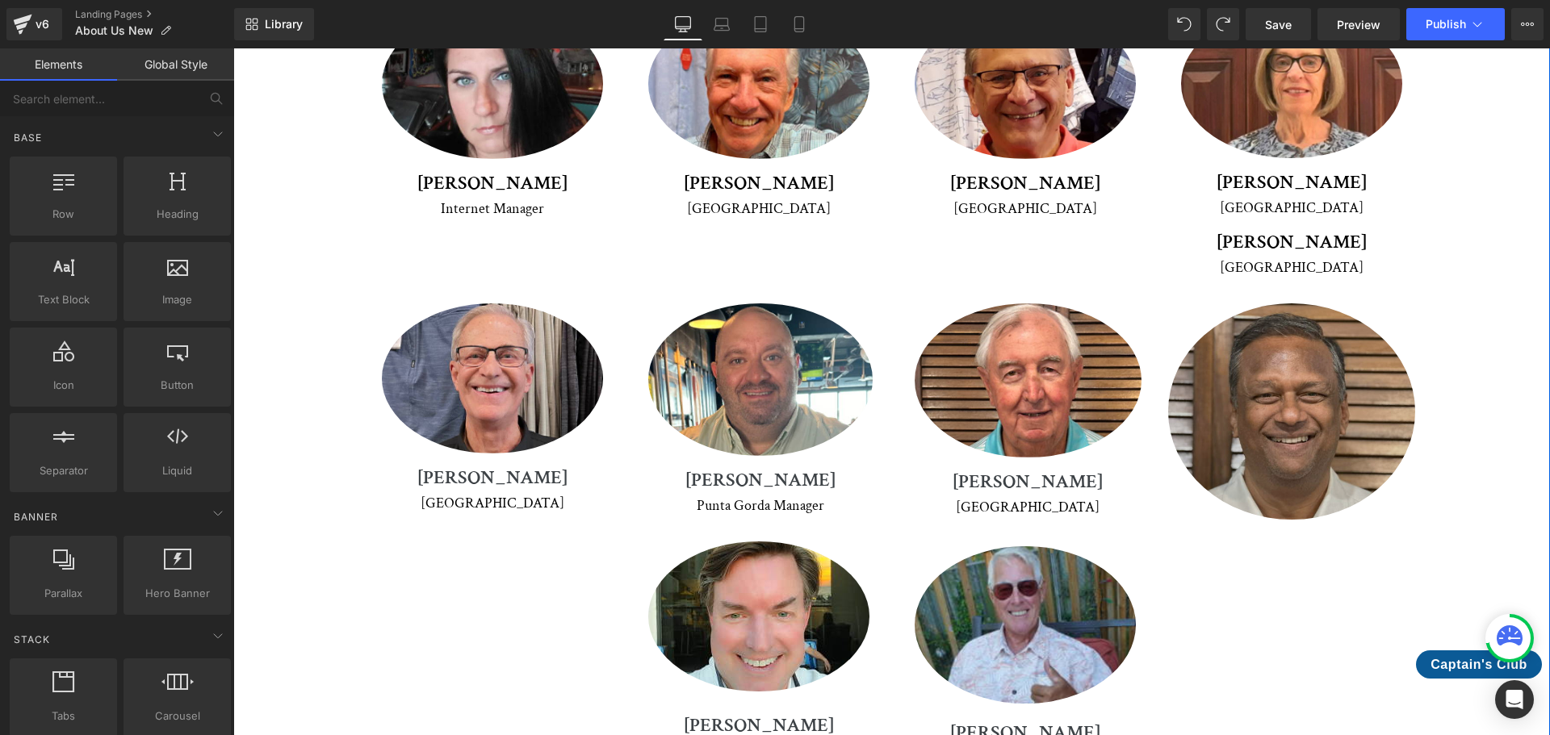
click at [1320, 318] on div "Image" at bounding box center [1291, 411] width 247 height 216
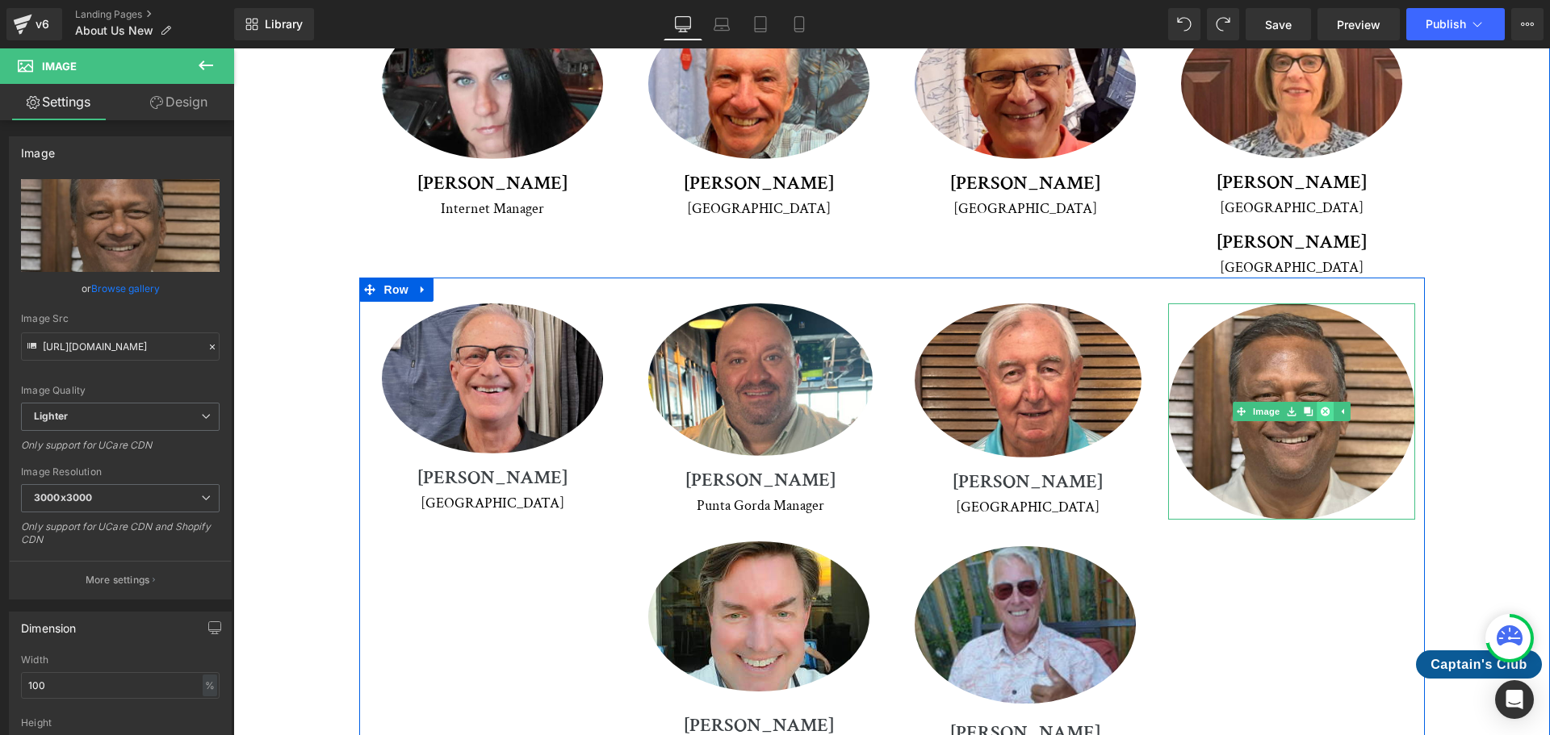
click at [1321, 407] on icon at bounding box center [1324, 411] width 9 height 9
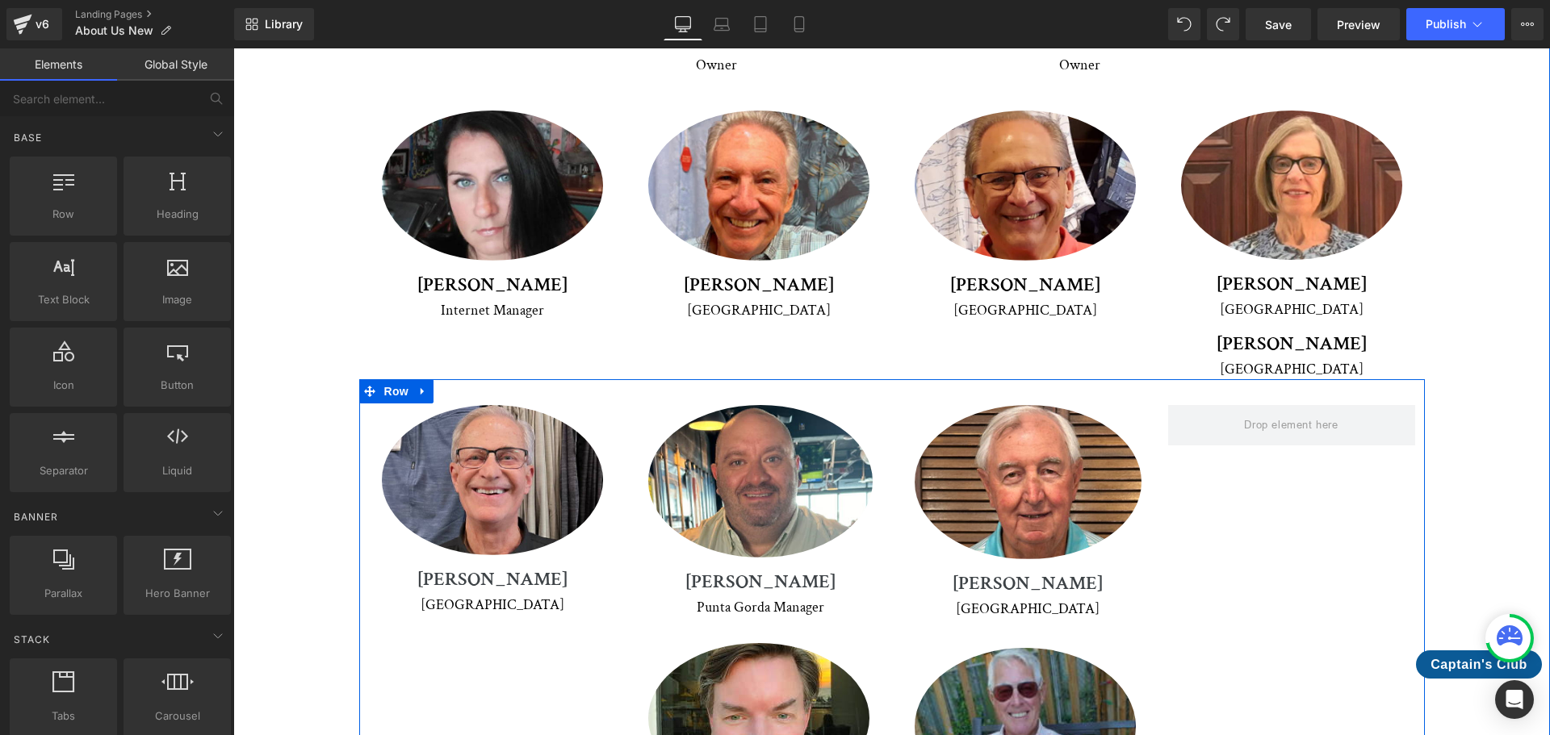
scroll to position [2585, 0]
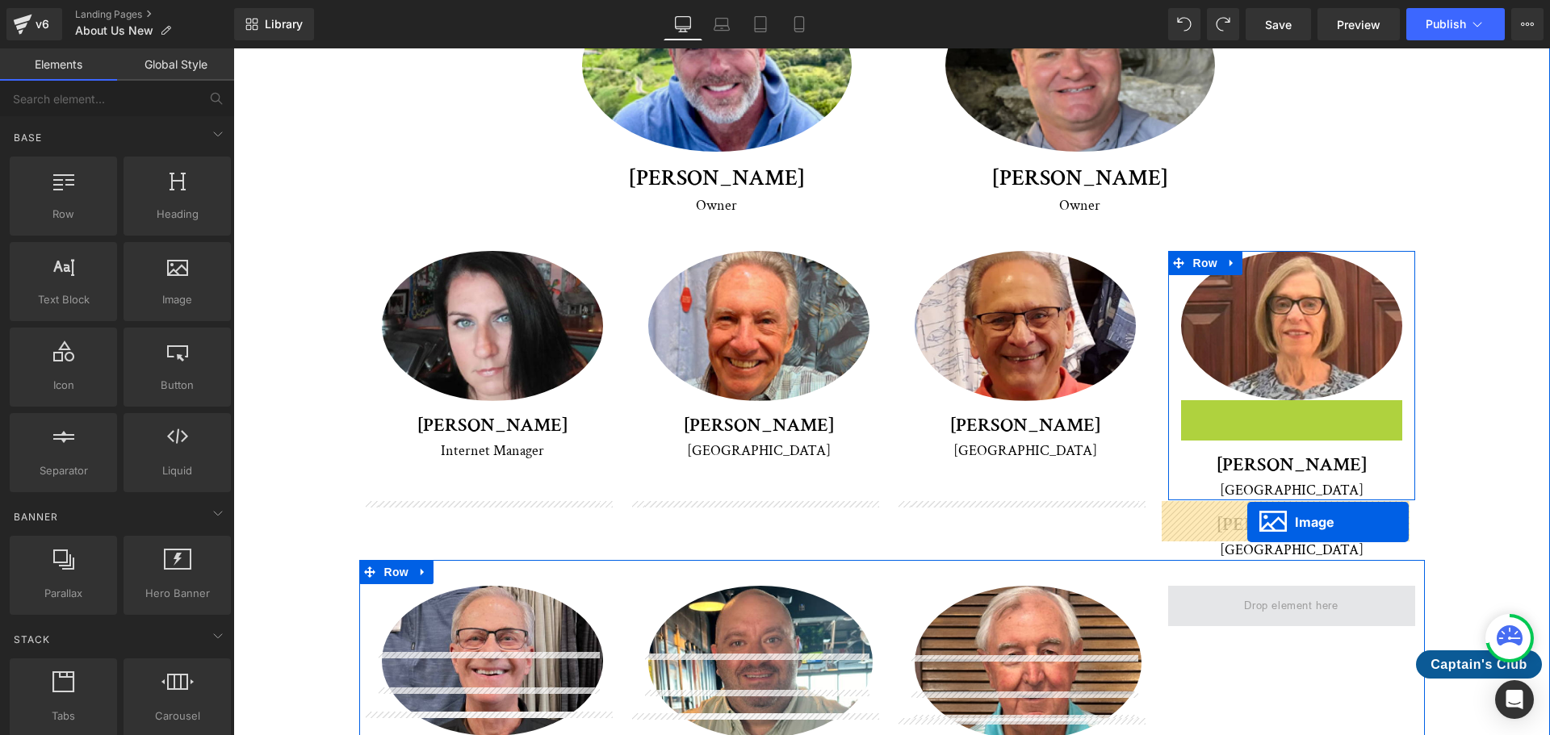
drag, startPoint x: 1262, startPoint y: 400, endPoint x: 1247, endPoint y: 522, distance: 122.8
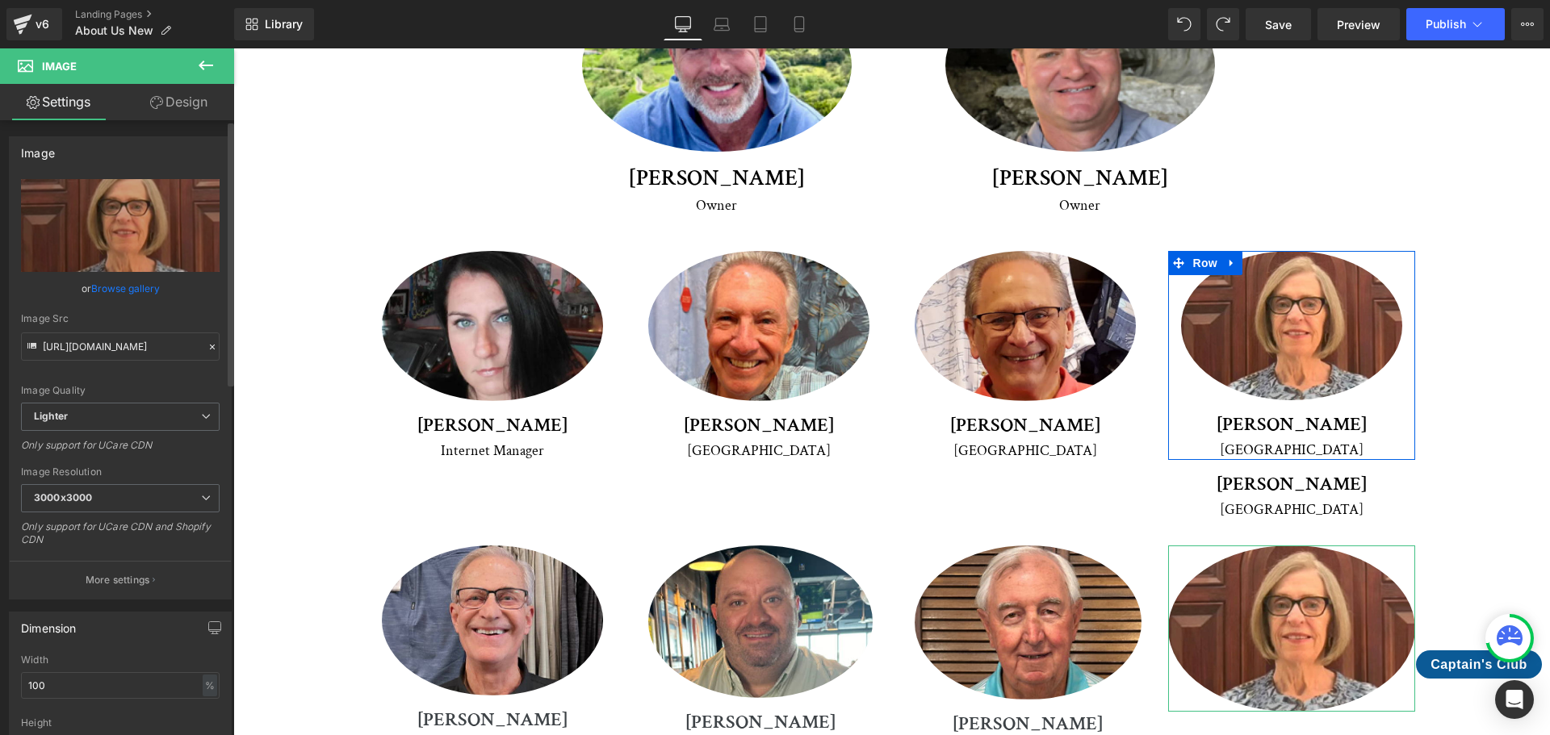
click at [125, 289] on link "Browse gallery" at bounding box center [125, 288] width 69 height 28
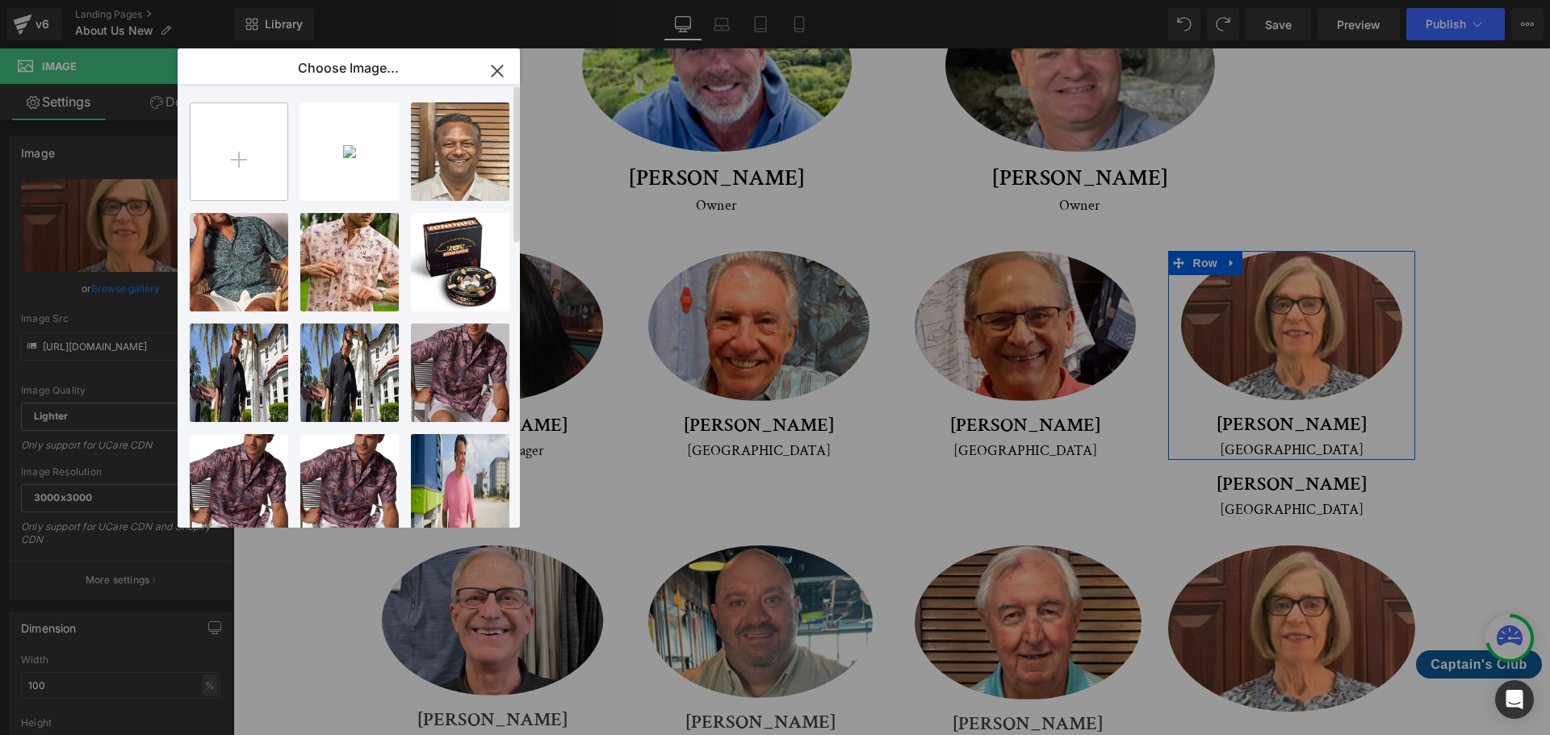
click at [231, 160] on input "file" at bounding box center [238, 151] width 97 height 97
type input "C:\fakepath\Sharma_3.jpg"
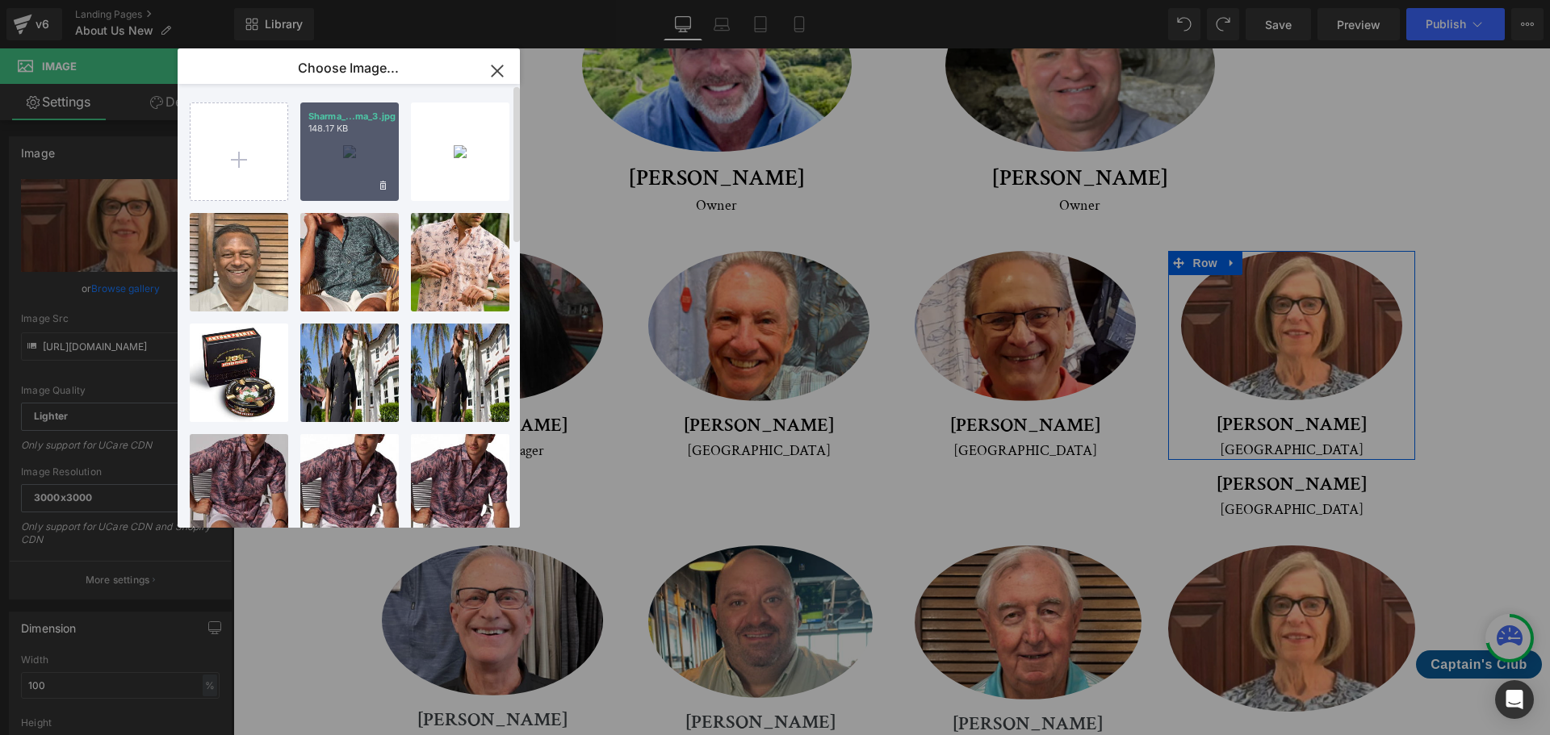
click at [347, 138] on div "Sharma_...ma_3.jpg 148.17 KB" at bounding box center [349, 152] width 98 height 98
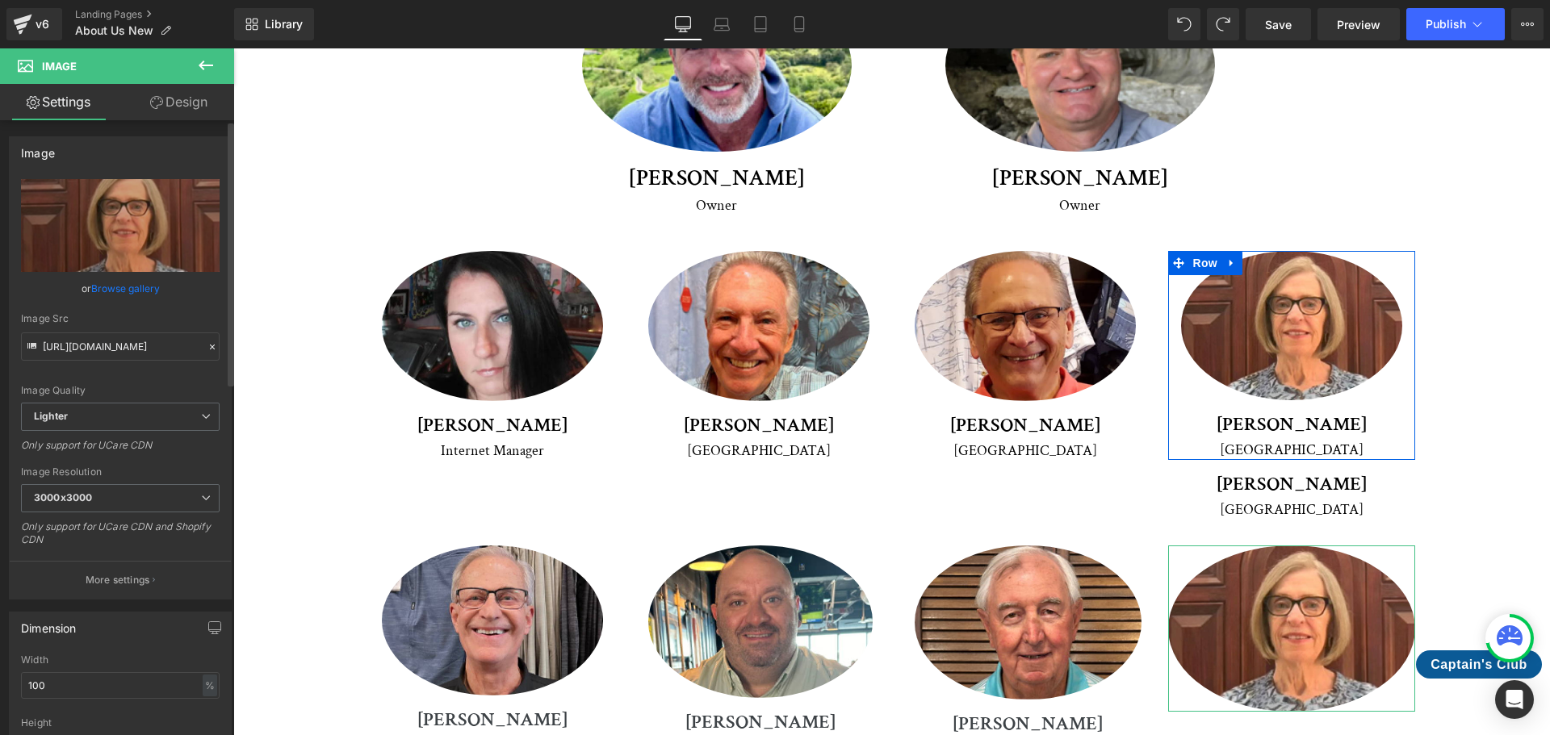
click at [145, 282] on link "Browse gallery" at bounding box center [125, 288] width 69 height 28
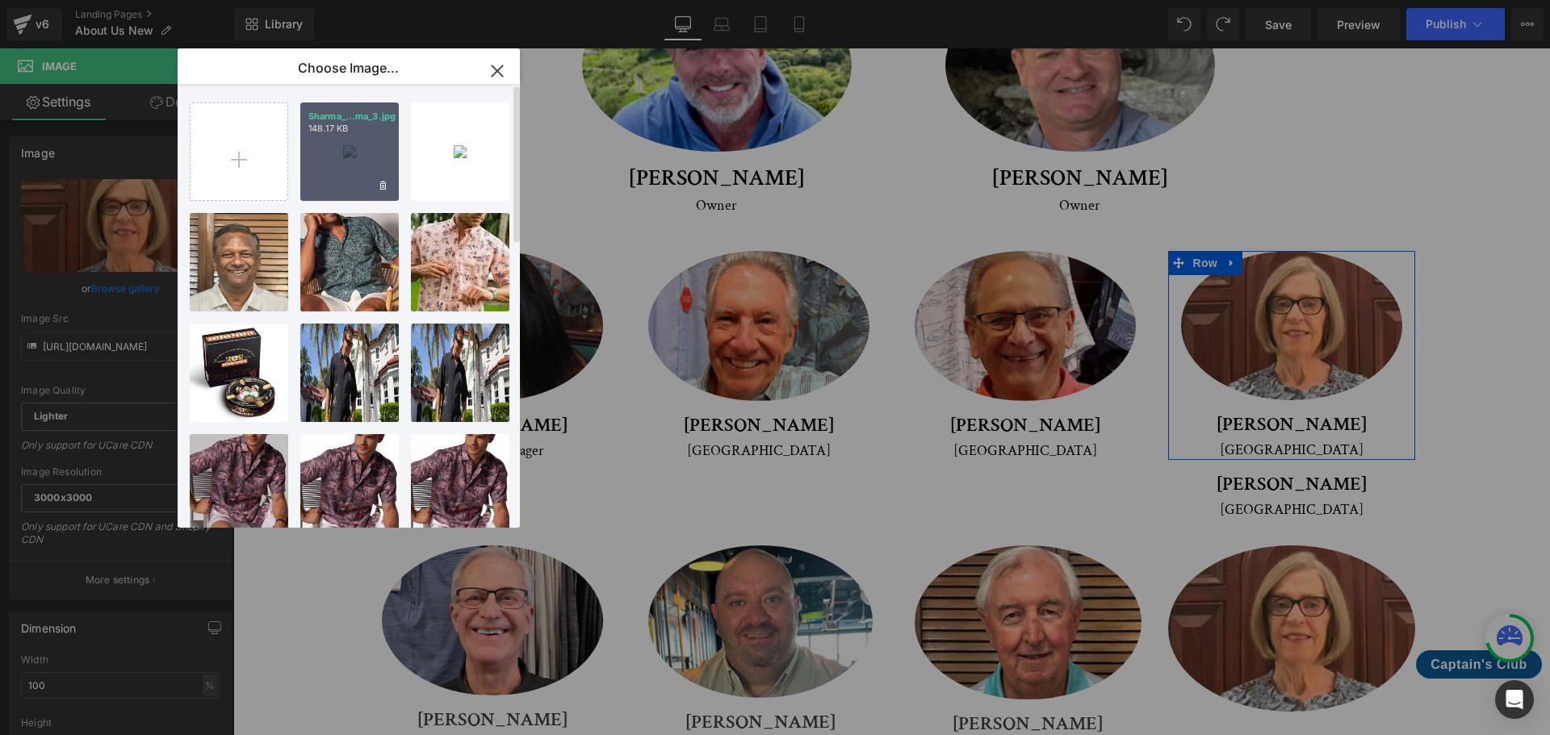
click at [330, 153] on div "Sharma_...ma_3.jpg 148.17 KB" at bounding box center [349, 152] width 98 height 98
type input "[URL][DOMAIN_NAME]"
click at [330, 153] on div "Meet Our Crew Heading We're proud to introduce you to our dedicated team of pro…" at bounding box center [892, 402] width 1236 height 1217
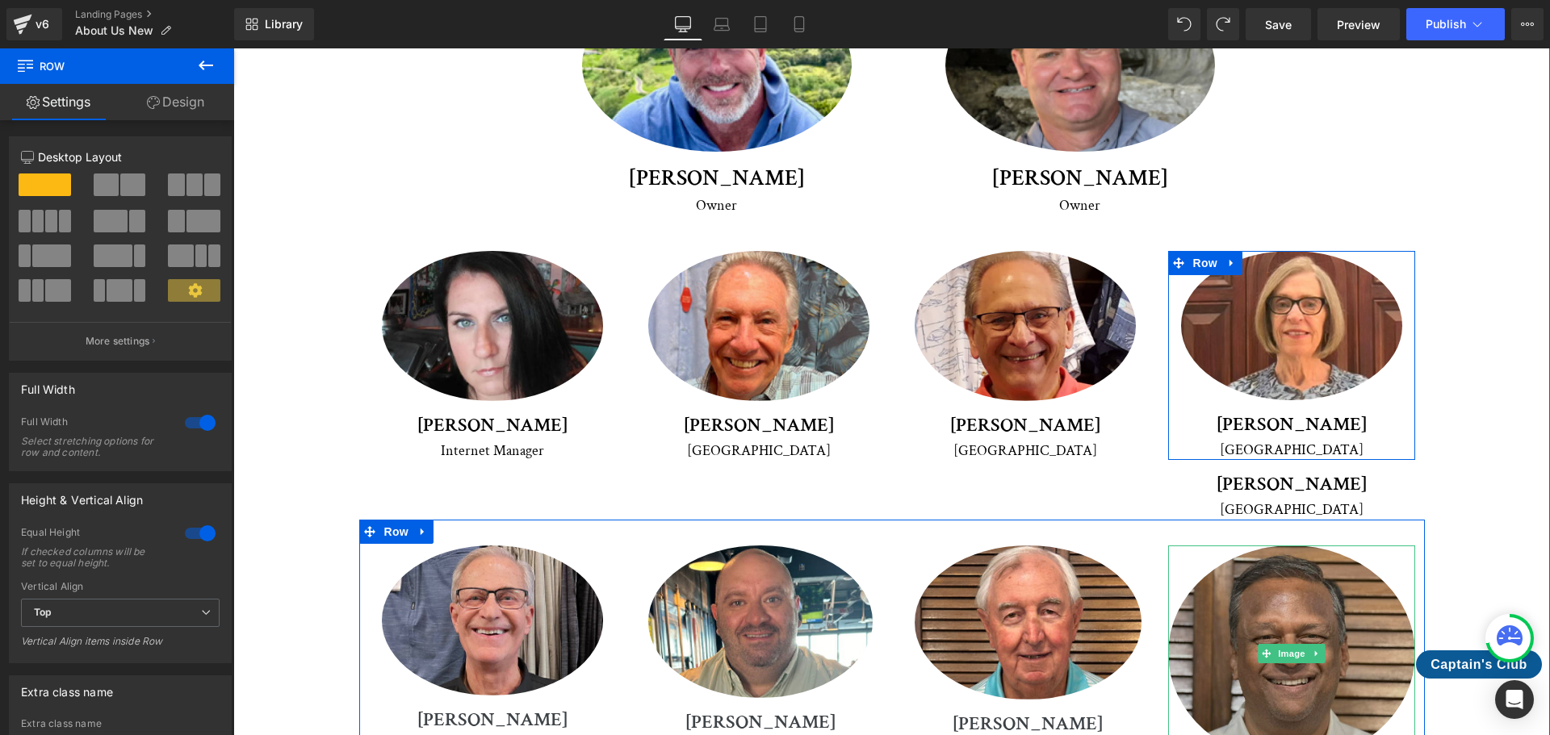
click at [1299, 546] on img at bounding box center [1291, 654] width 247 height 216
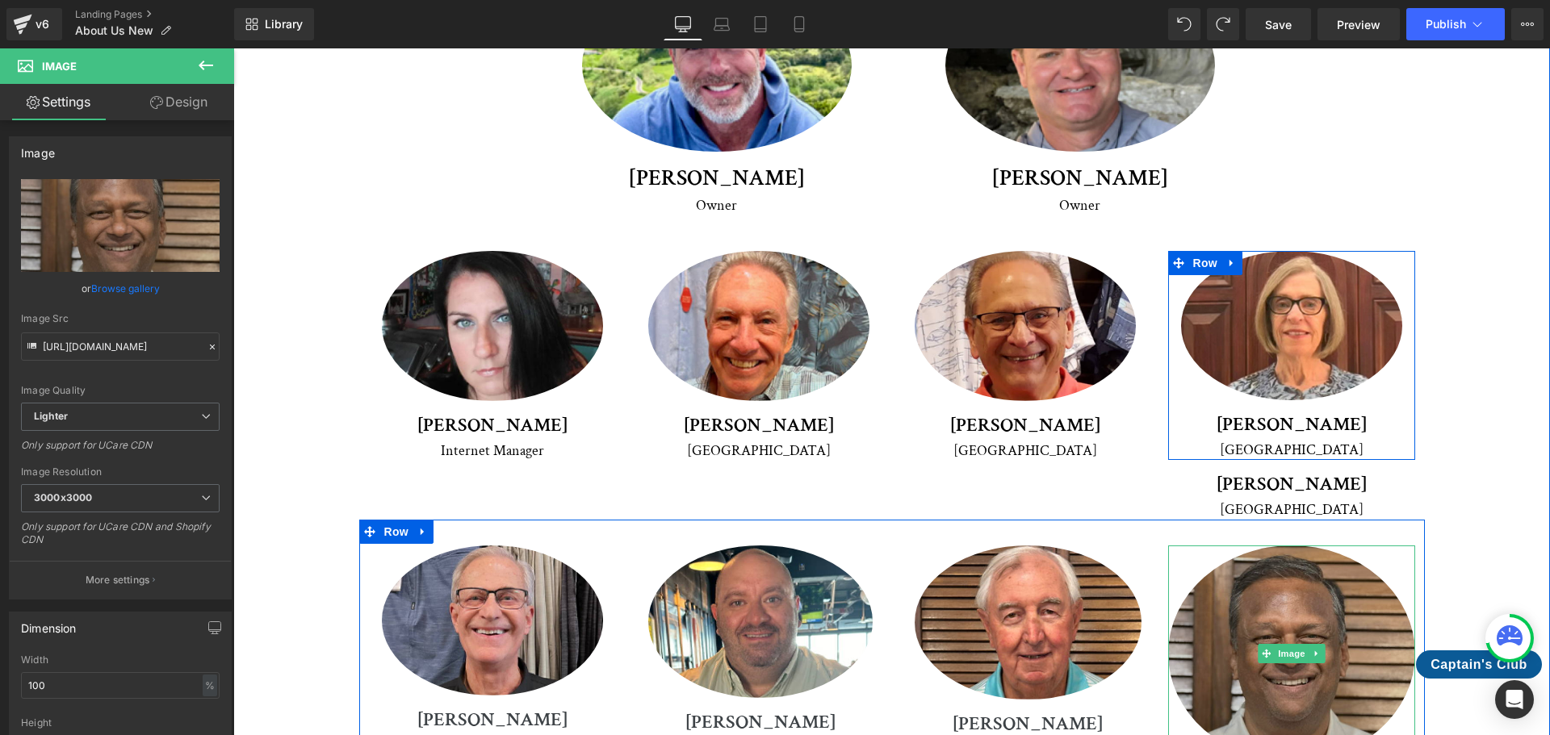
drag, startPoint x: 1287, startPoint y: 674, endPoint x: 1294, endPoint y: 596, distance: 78.6
click at [1294, 596] on div "Image" at bounding box center [1291, 654] width 247 height 216
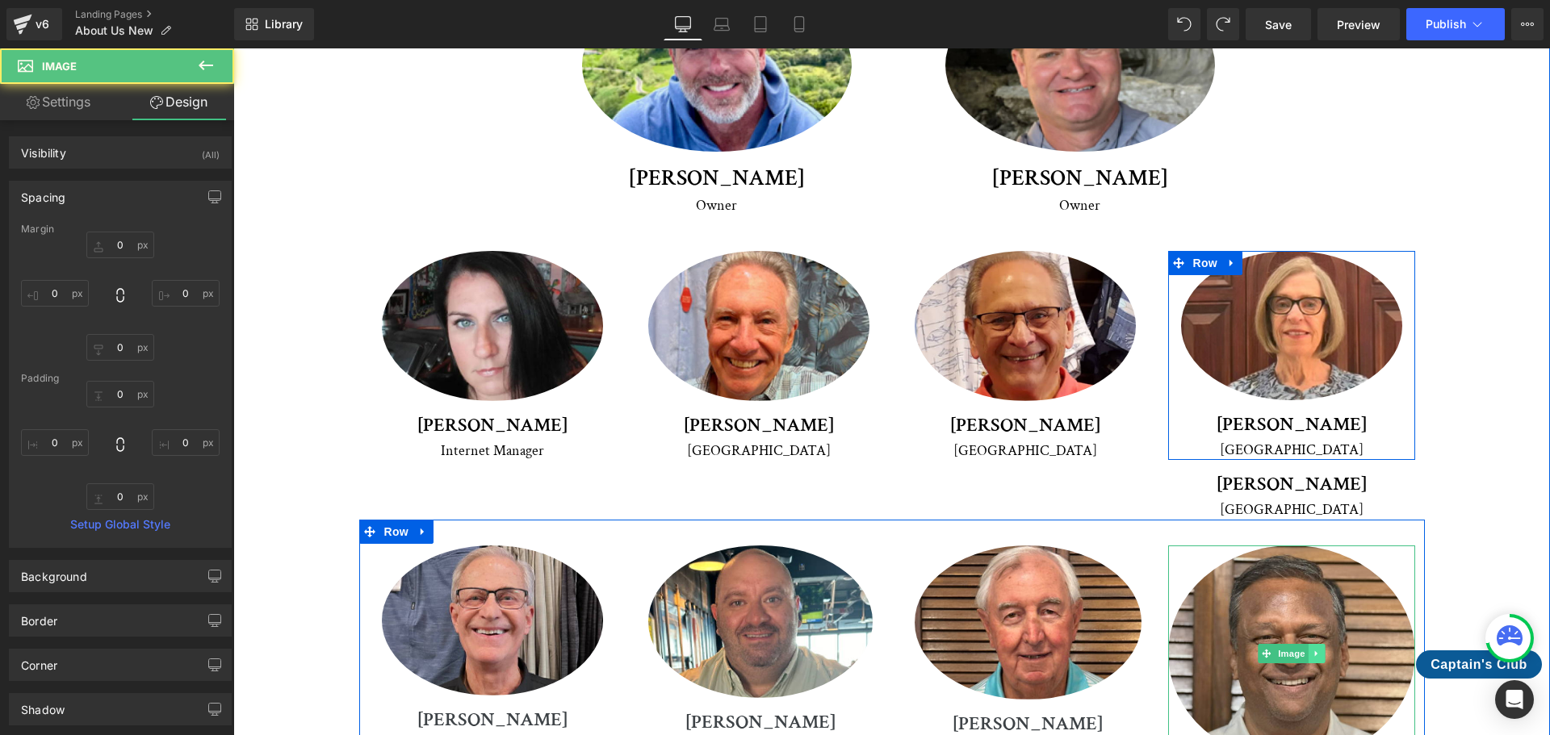
click at [1314, 651] on icon at bounding box center [1315, 654] width 2 height 6
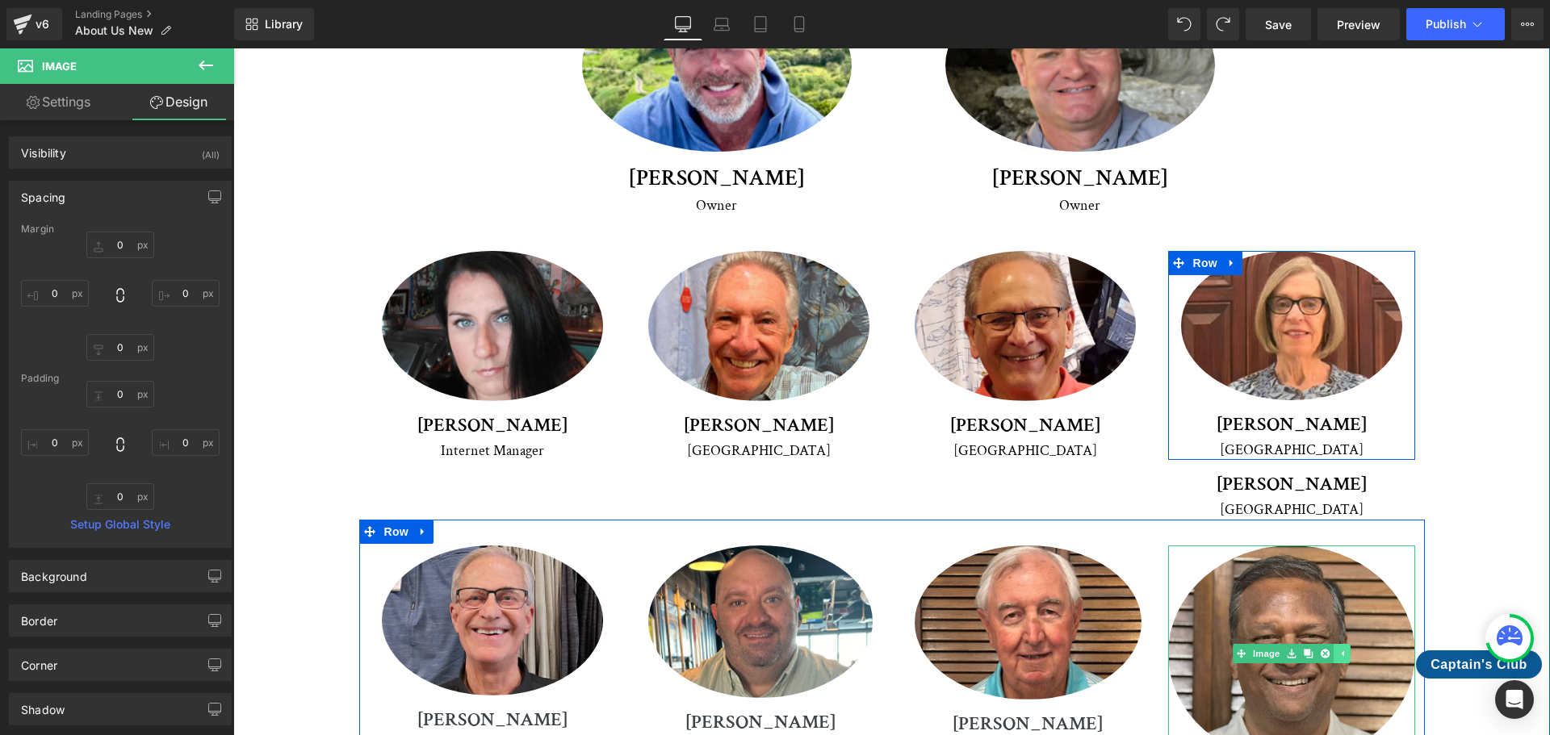
click at [1337, 649] on icon at bounding box center [1341, 654] width 9 height 10
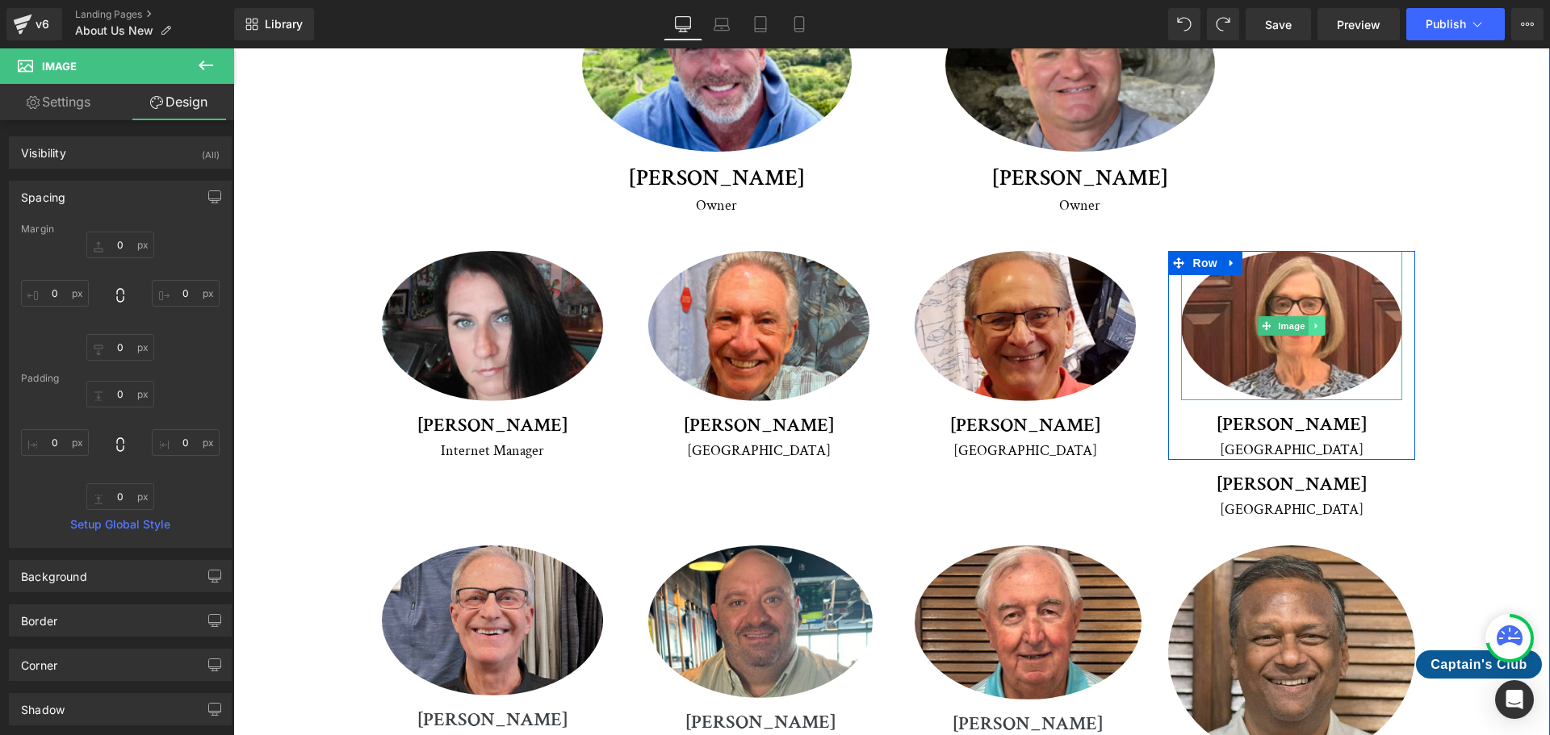
click at [1314, 323] on icon at bounding box center [1315, 326] width 2 height 6
click at [1341, 323] on icon at bounding box center [1342, 326] width 2 height 6
click at [1337, 251] on img at bounding box center [1291, 325] width 221 height 149
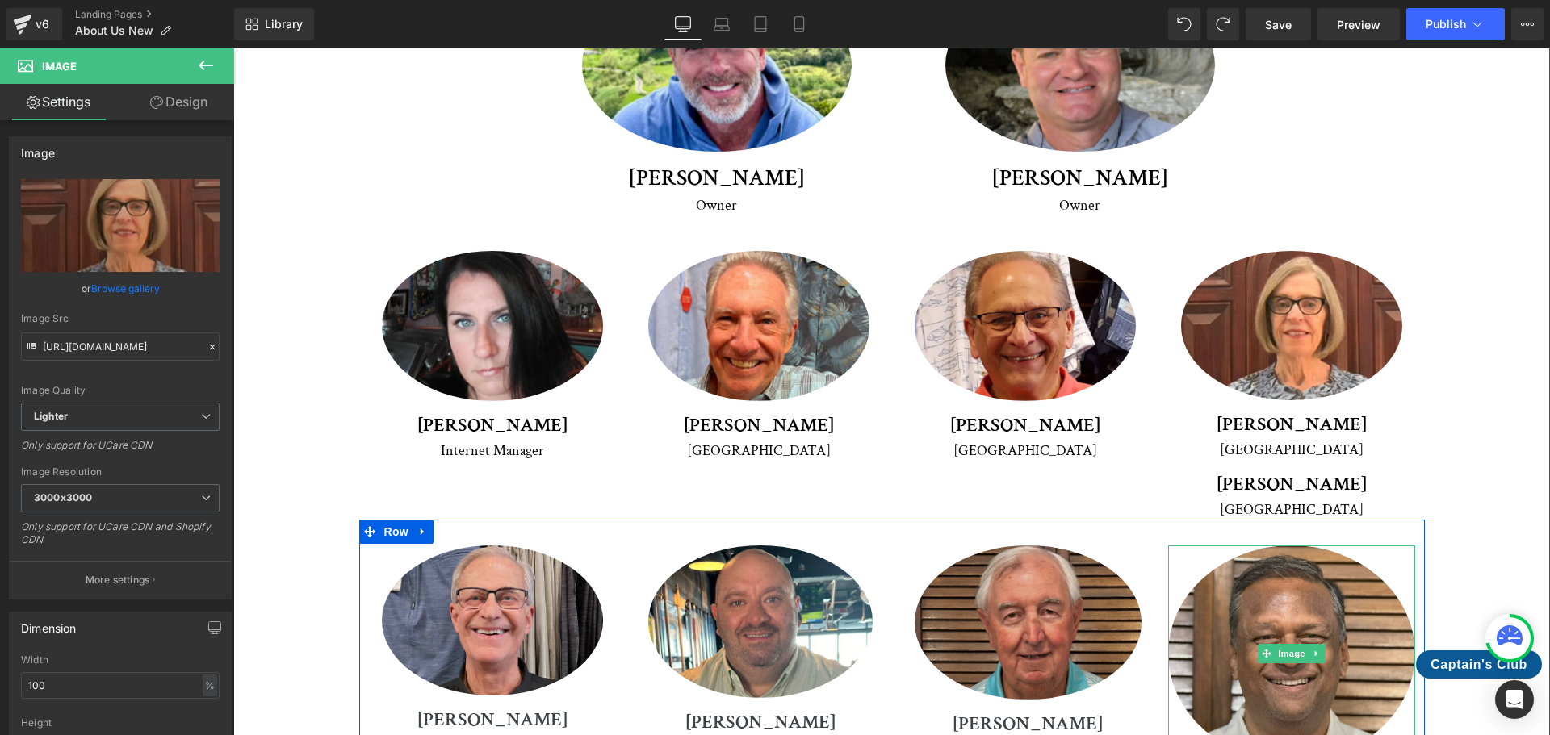
click at [1072, 546] on img at bounding box center [1027, 623] width 227 height 154
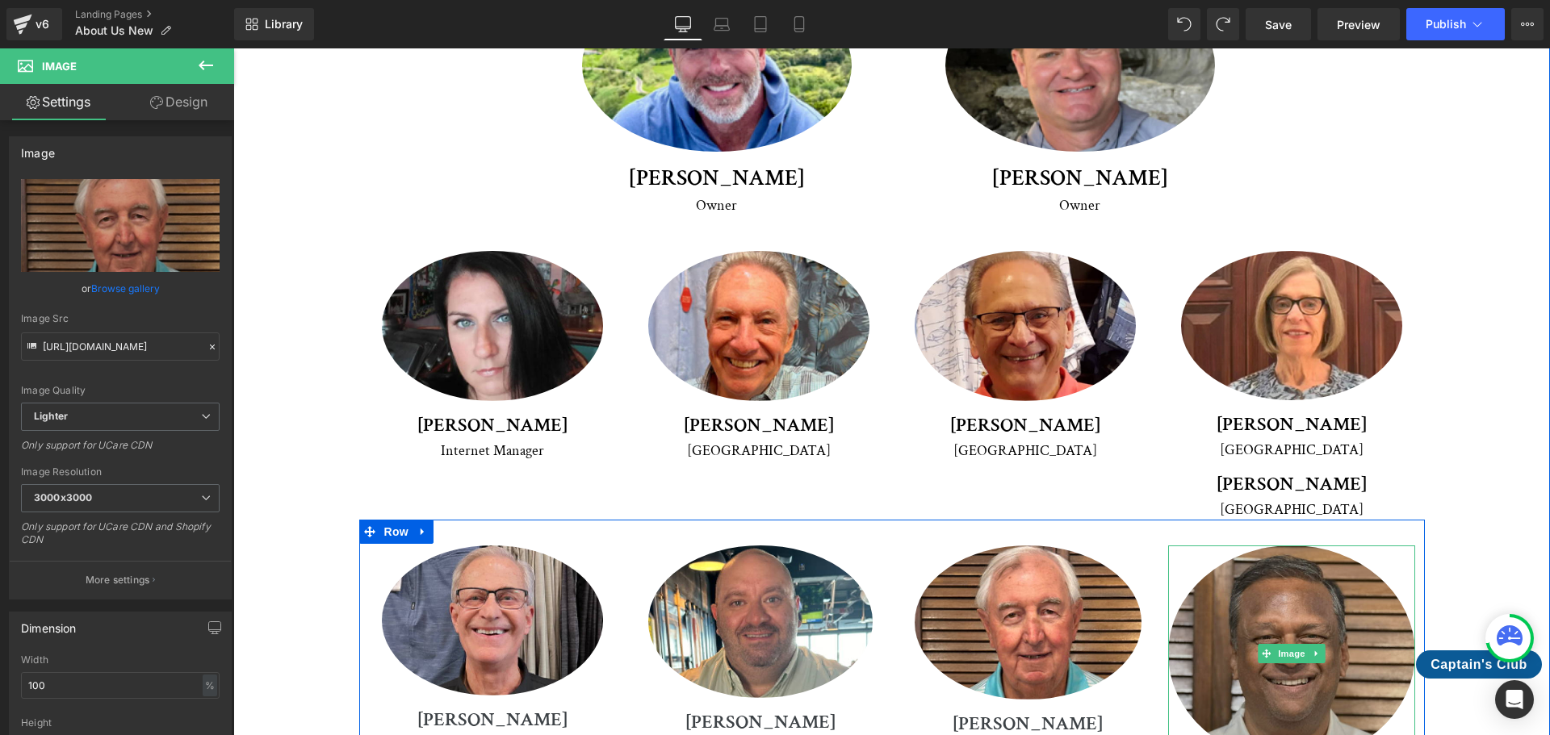
click at [1293, 546] on img at bounding box center [1291, 654] width 247 height 216
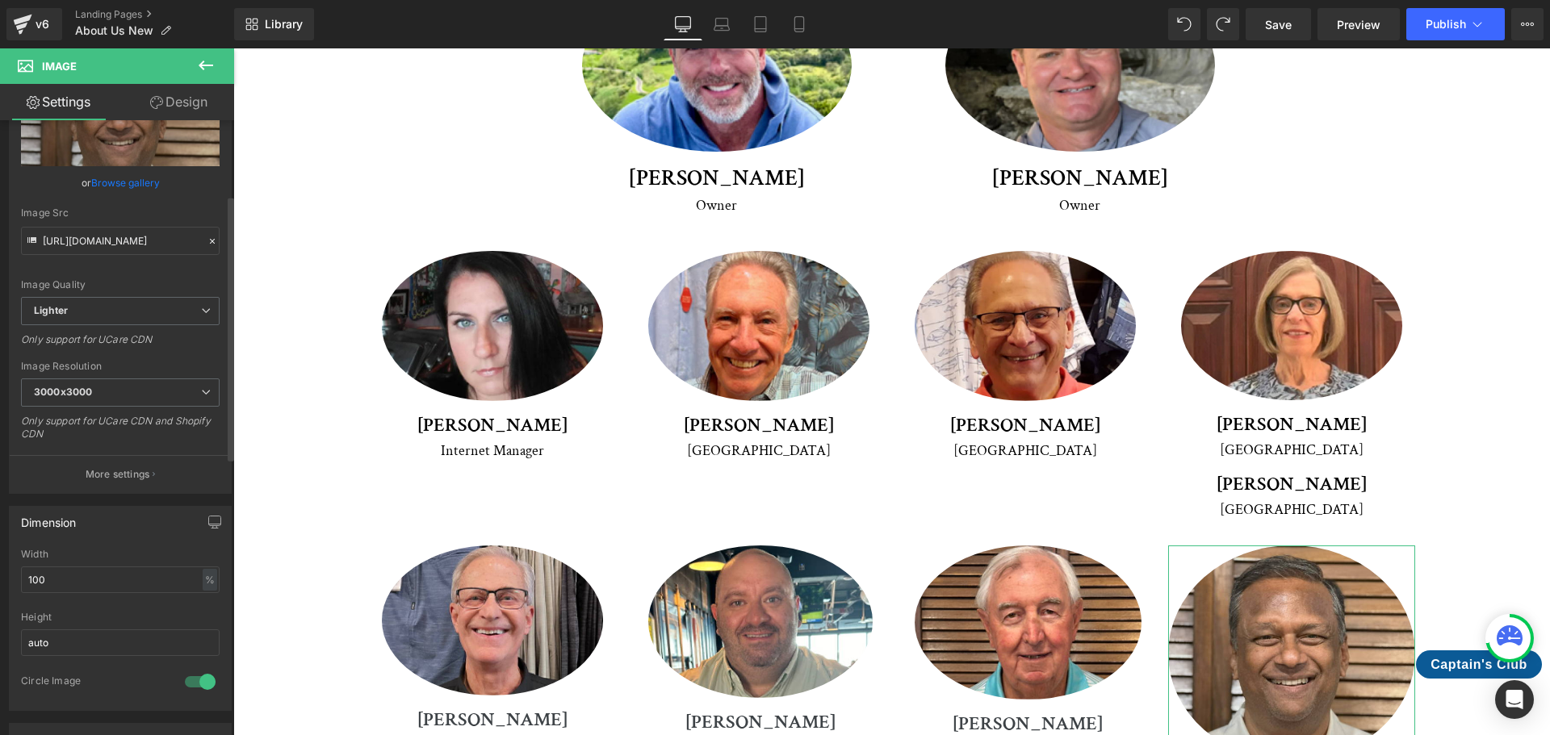
scroll to position [242, 0]
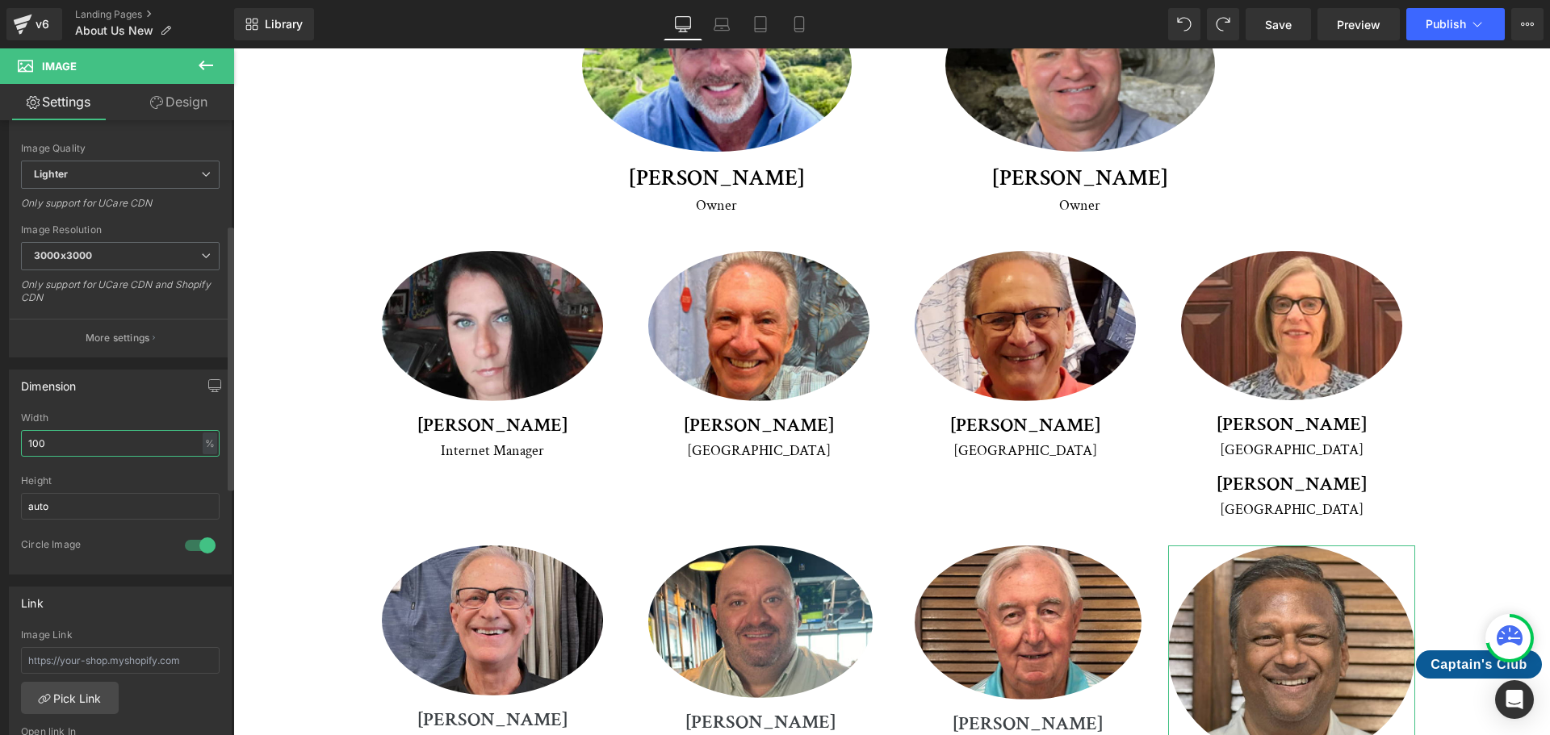
drag, startPoint x: 64, startPoint y: 438, endPoint x: 20, endPoint y: 437, distance: 43.6
click at [20, 437] on div "100% Width 100 % % px auto Height auto 1 Circle Image" at bounding box center [120, 492] width 221 height 161
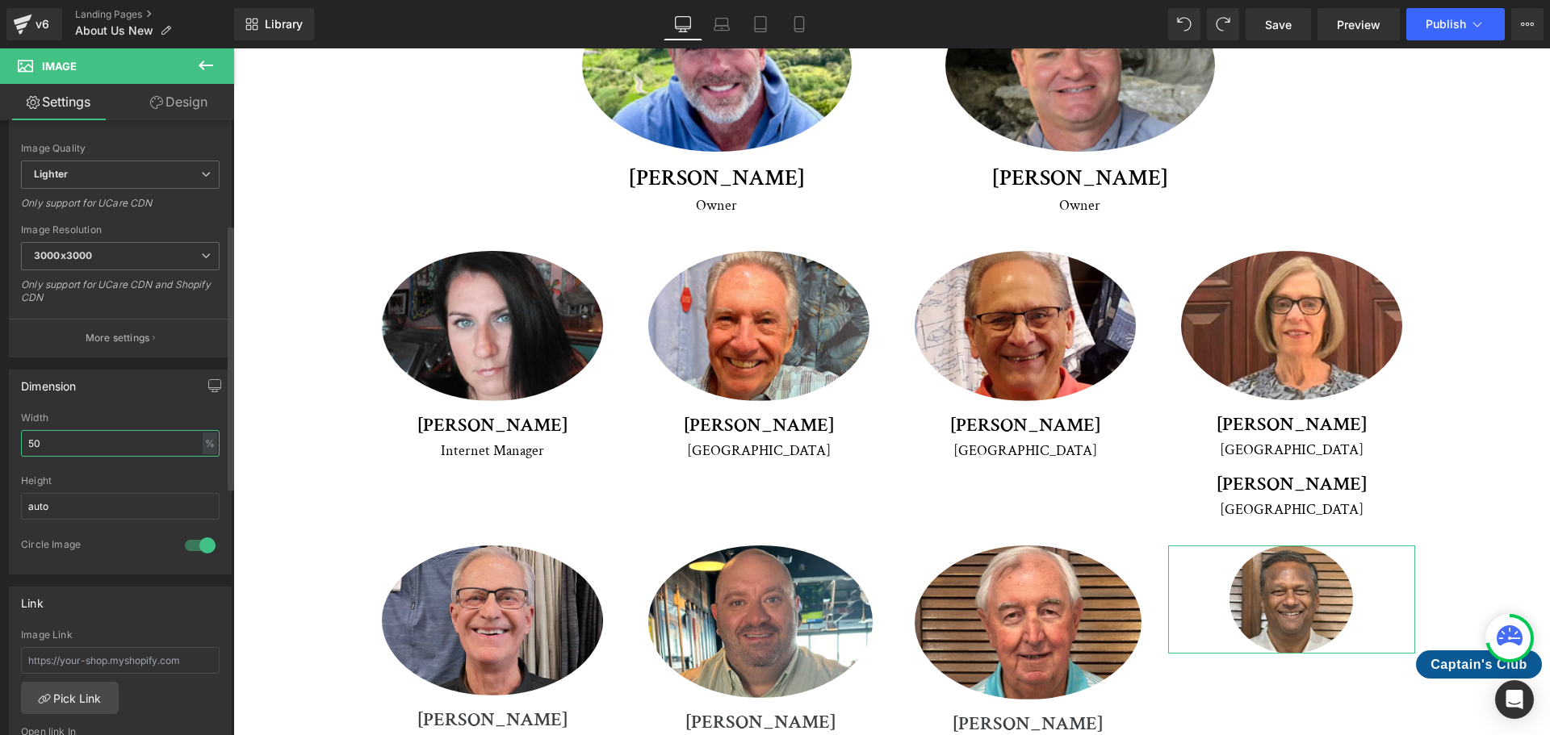
drag, startPoint x: 63, startPoint y: 445, endPoint x: 24, endPoint y: 444, distance: 38.8
click at [24, 444] on input "50" at bounding box center [120, 443] width 199 height 27
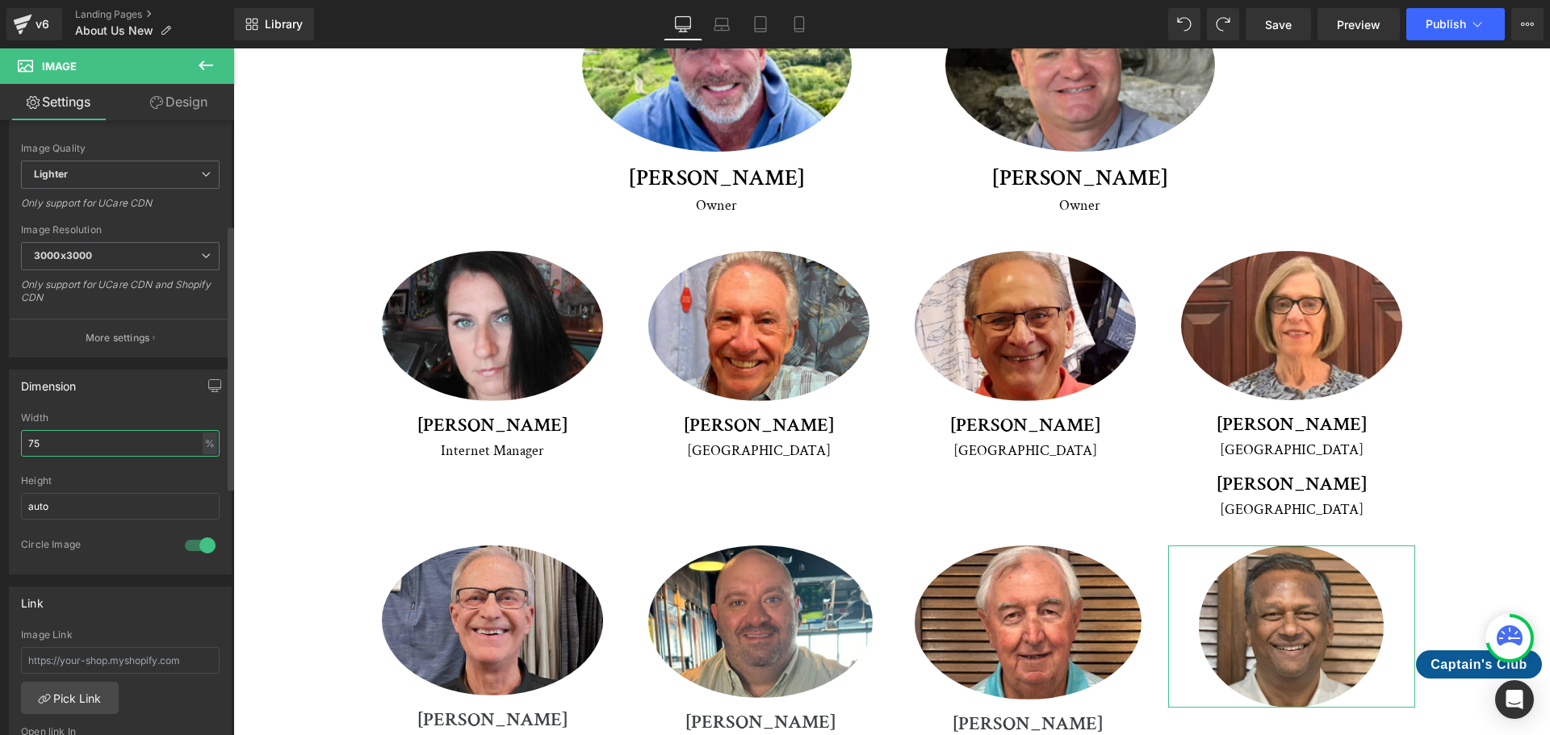
drag, startPoint x: 44, startPoint y: 446, endPoint x: 13, endPoint y: 442, distance: 30.9
click at [13, 442] on div "75% Width 75 % % px auto Height auto 1 Circle Image" at bounding box center [120, 492] width 221 height 161
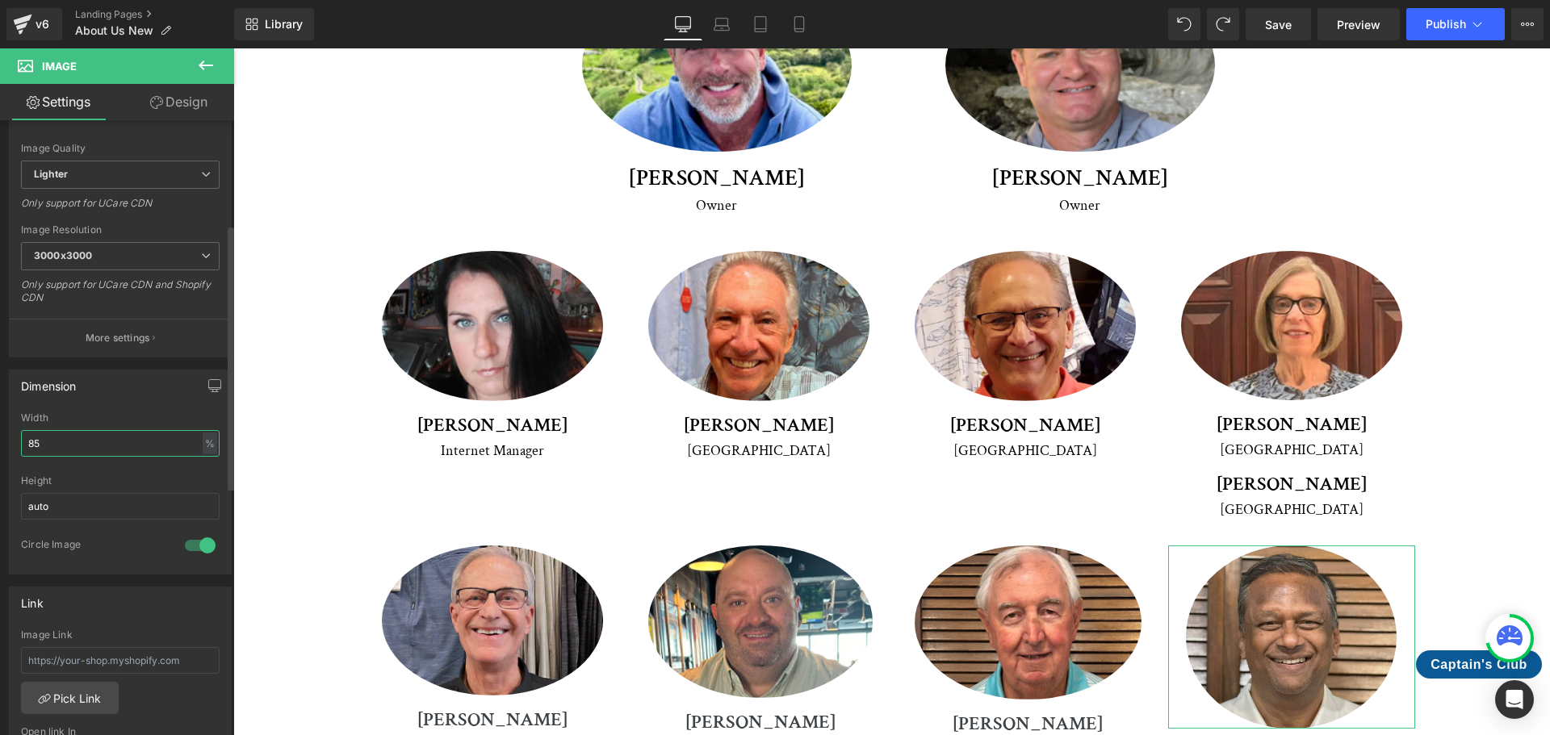
drag, startPoint x: 49, startPoint y: 442, endPoint x: 13, endPoint y: 445, distance: 36.5
click at [13, 445] on div "85% Width 85 % % px auto Height auto 1 Circle Image" at bounding box center [120, 492] width 221 height 161
type input "80"
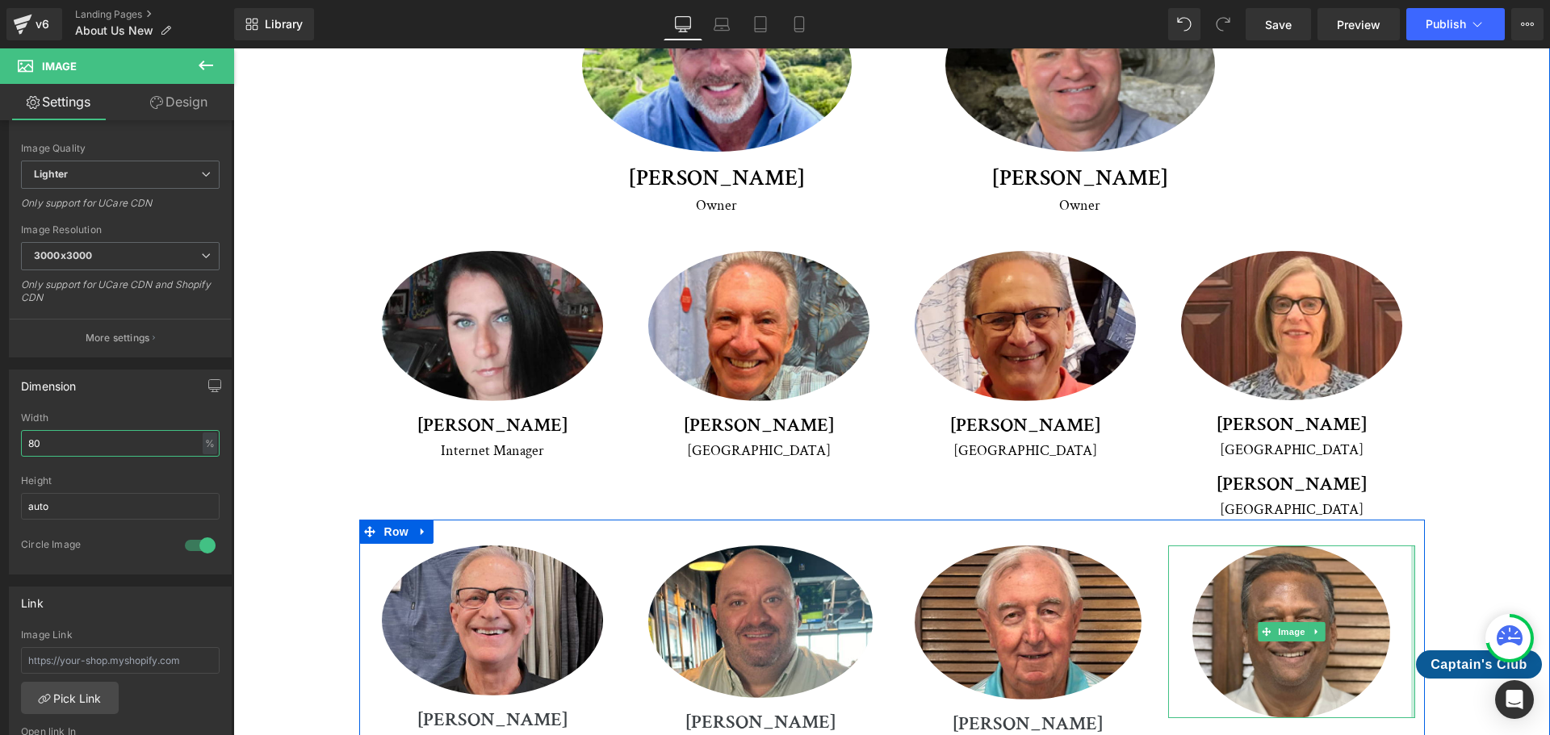
drag, startPoint x: 1408, startPoint y: 540, endPoint x: 1466, endPoint y: 538, distance: 58.2
click at [1466, 538] on div "Meet Our Crew Heading We're proud to introduce you to our dedicated team of pro…" at bounding box center [892, 402] width 1236 height 1217
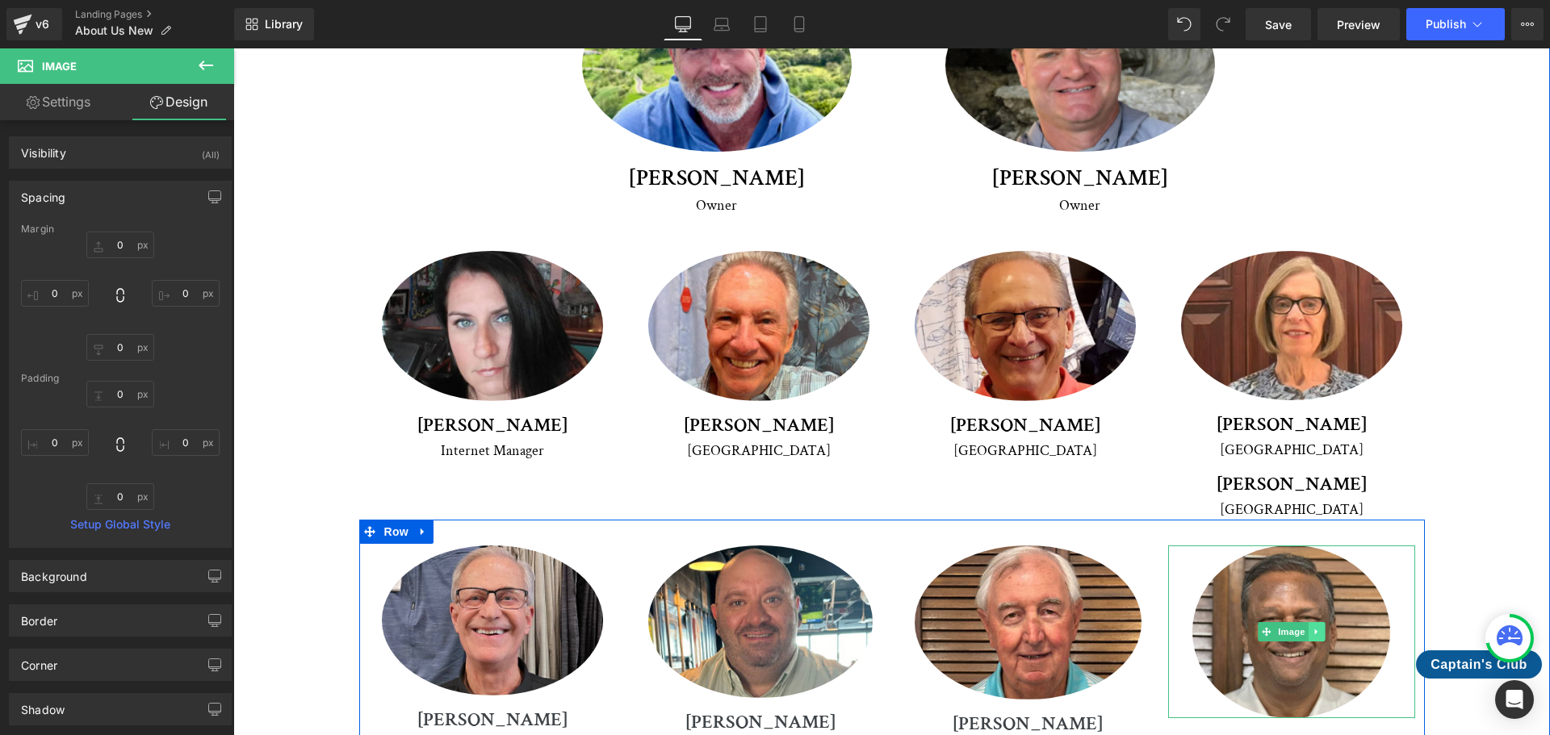
click at [1312, 627] on icon at bounding box center [1316, 632] width 9 height 10
click at [1320, 627] on icon at bounding box center [1324, 631] width 9 height 9
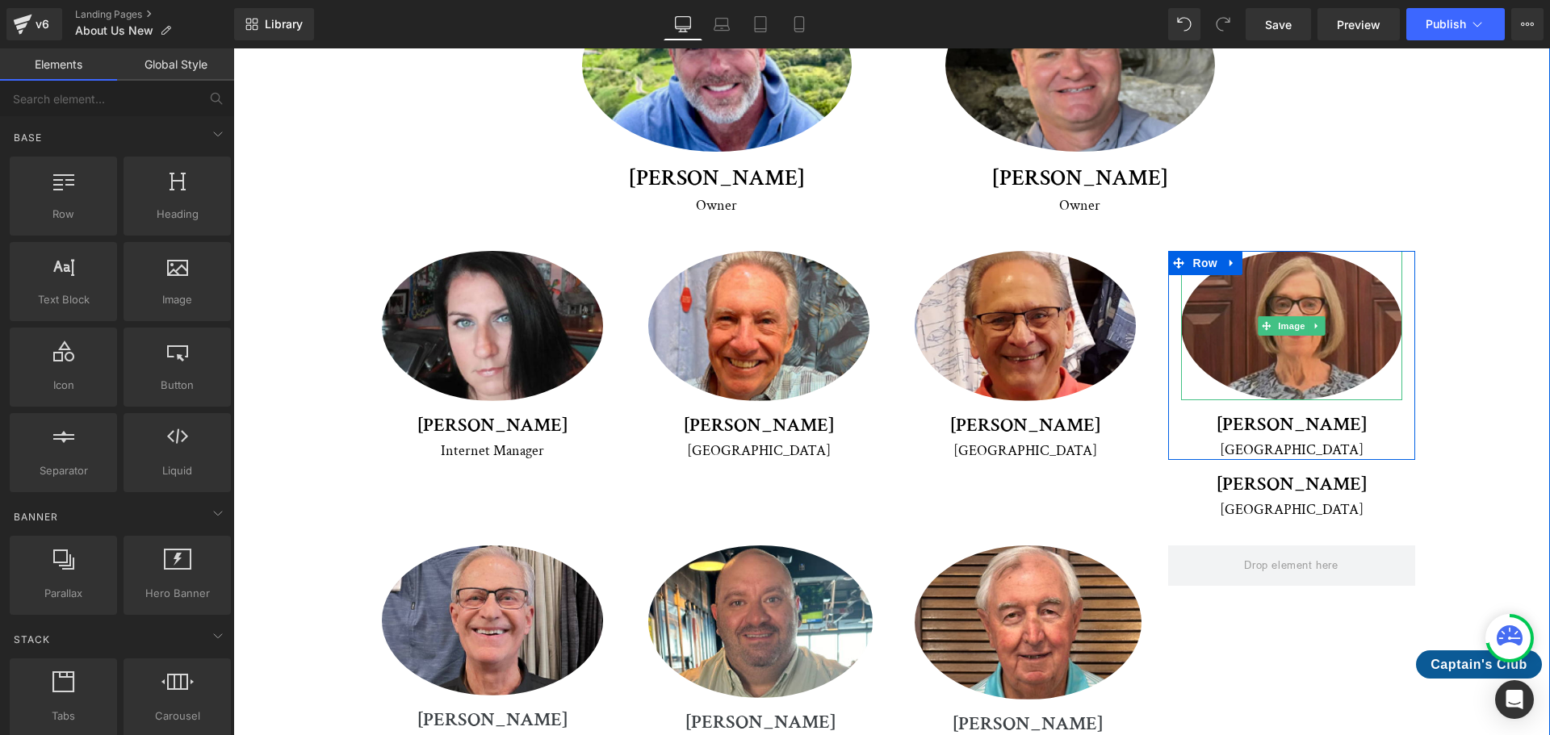
drag, startPoint x: 1338, startPoint y: 239, endPoint x: 1329, endPoint y: 243, distance: 10.5
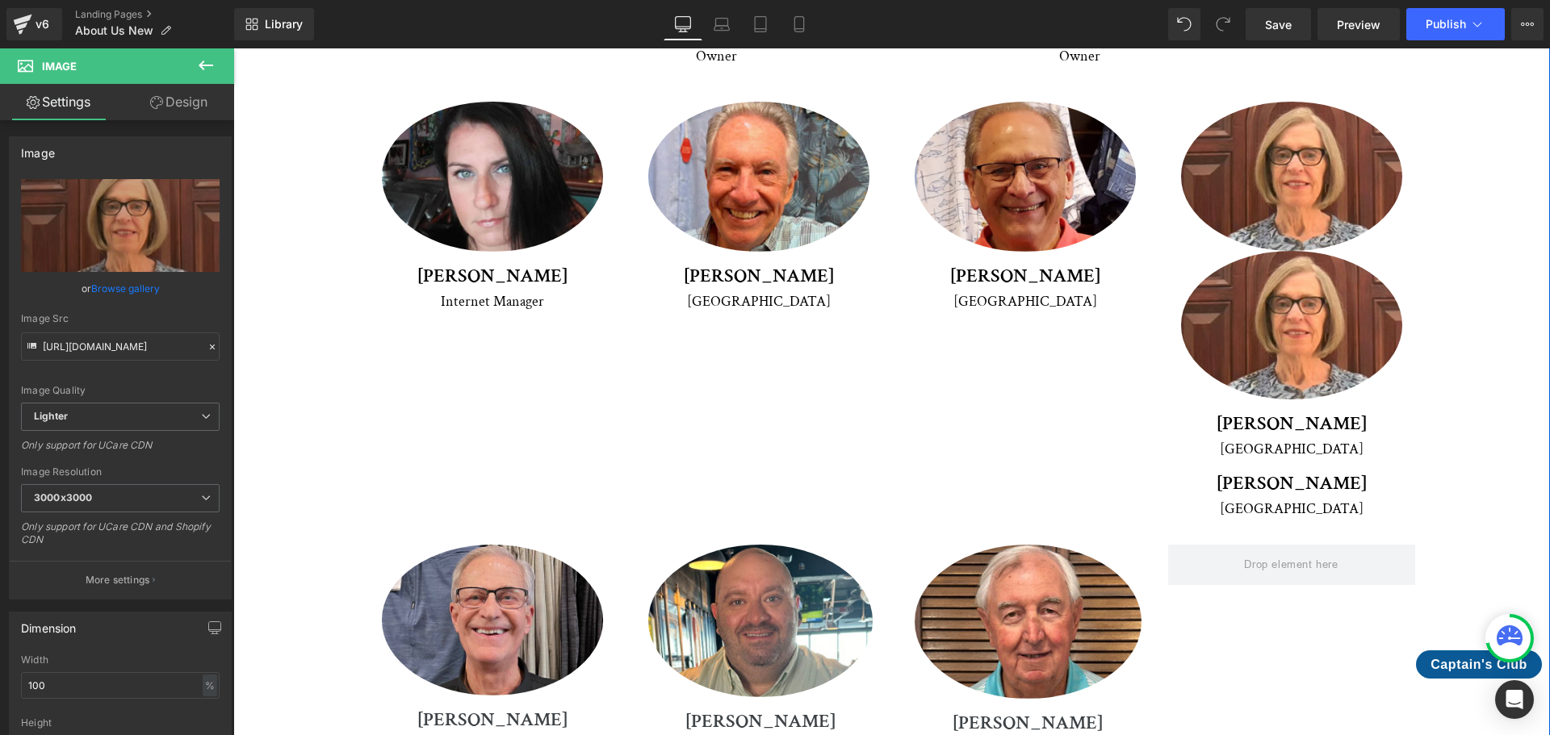
scroll to position [2585, 0]
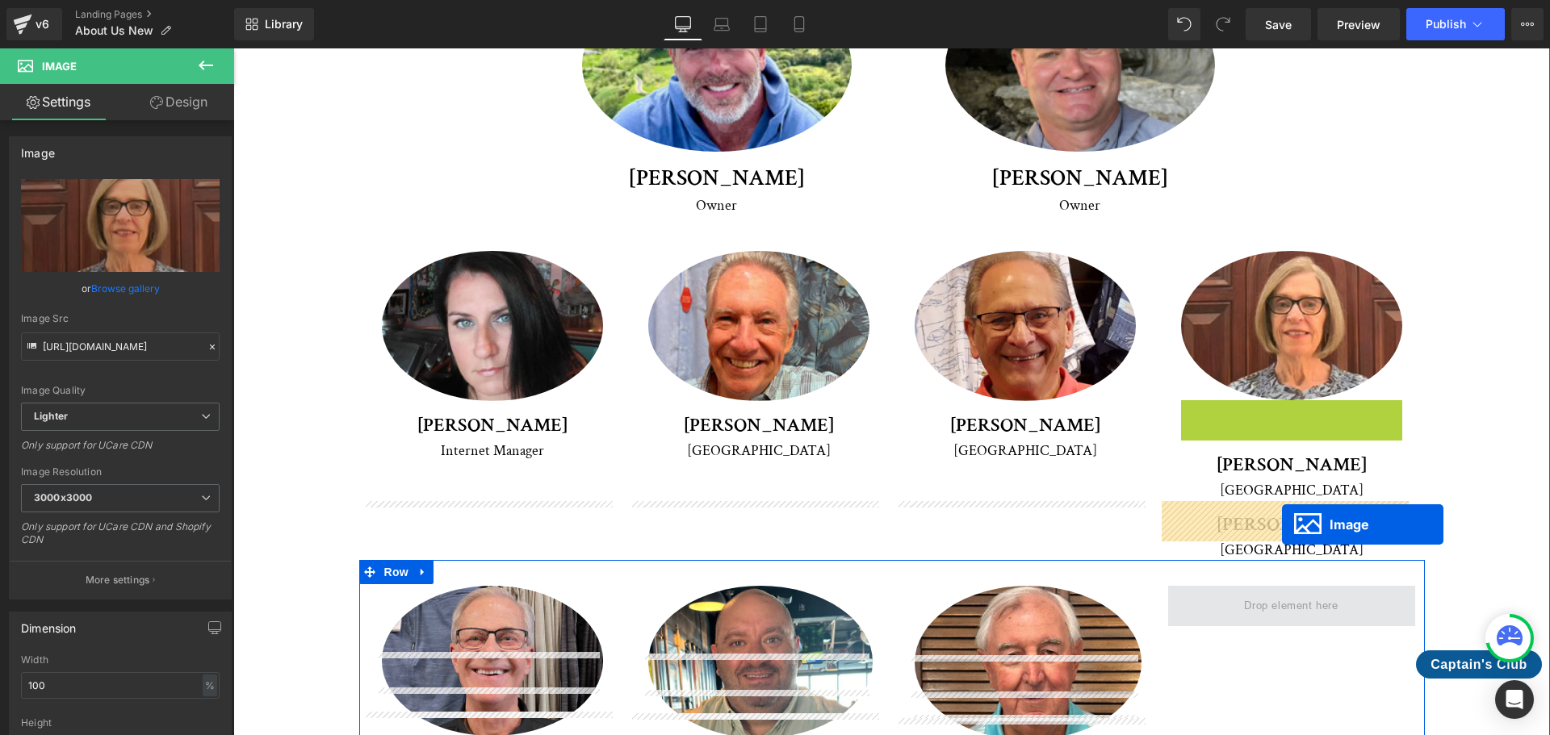
drag, startPoint x: 1300, startPoint y: 387, endPoint x: 1282, endPoint y: 525, distance: 139.3
